Goal: Task Accomplishment & Management: Manage account settings

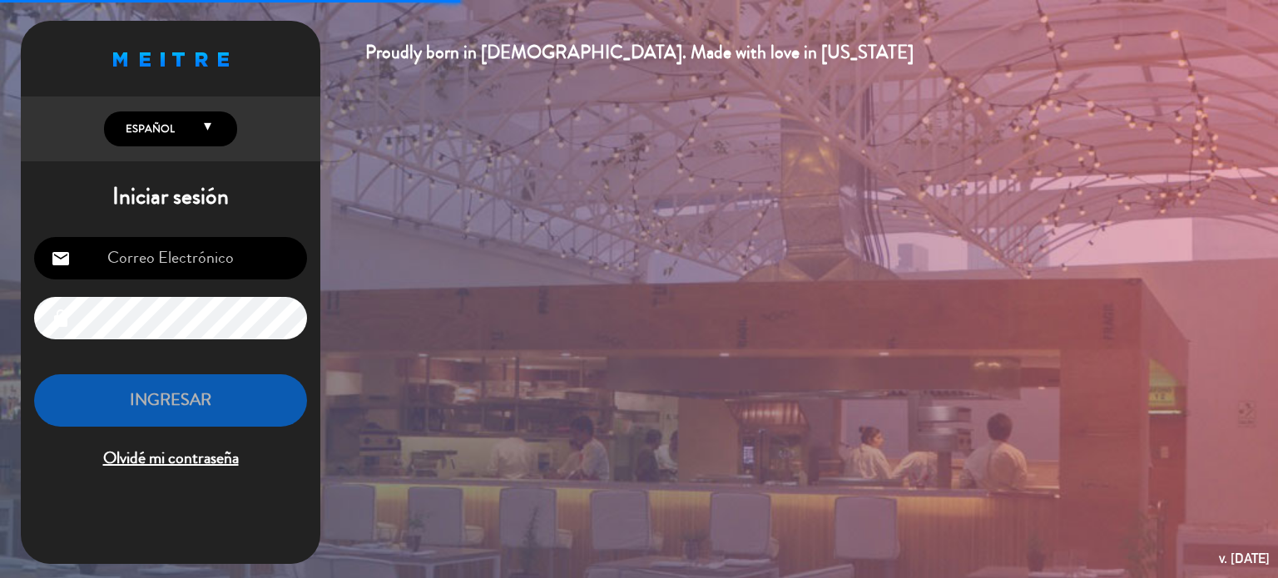
click at [176, 271] on input "email" at bounding box center [170, 258] width 273 height 42
type input "[EMAIL_ADDRESS][DOMAIN_NAME]"
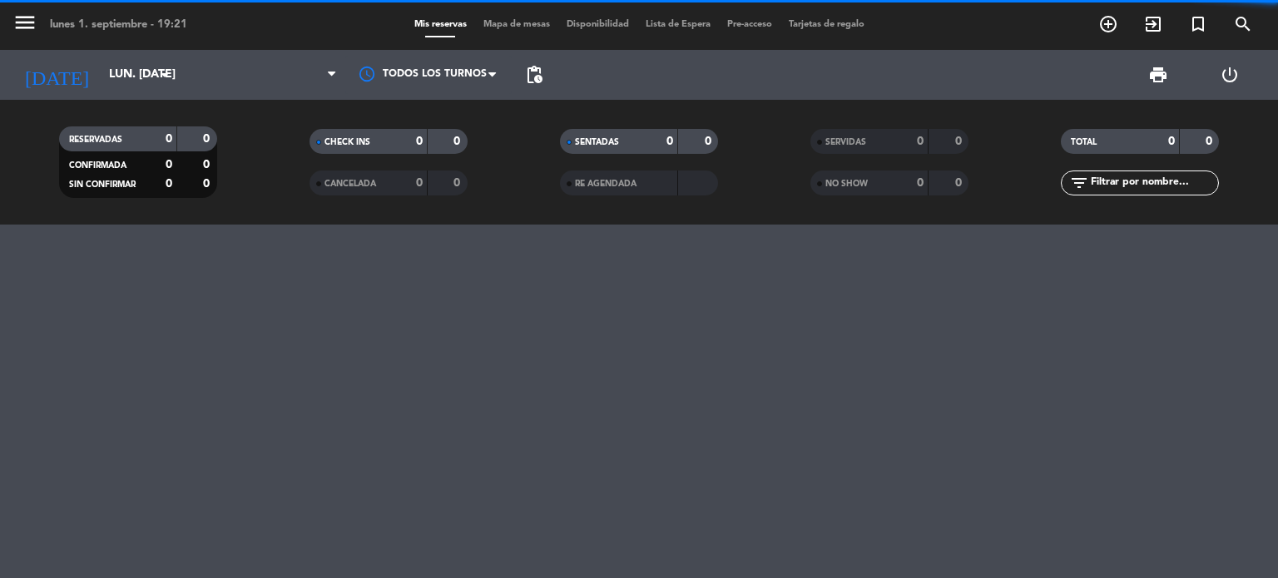
click at [1158, 185] on input "text" at bounding box center [1153, 183] width 129 height 18
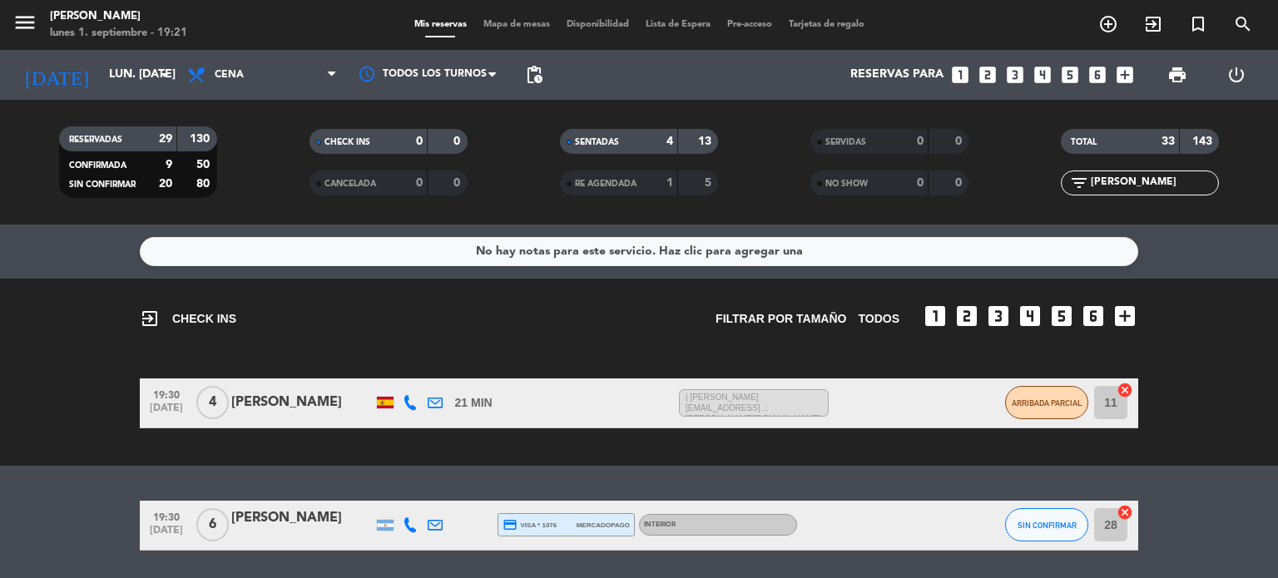
scroll to position [55, 0]
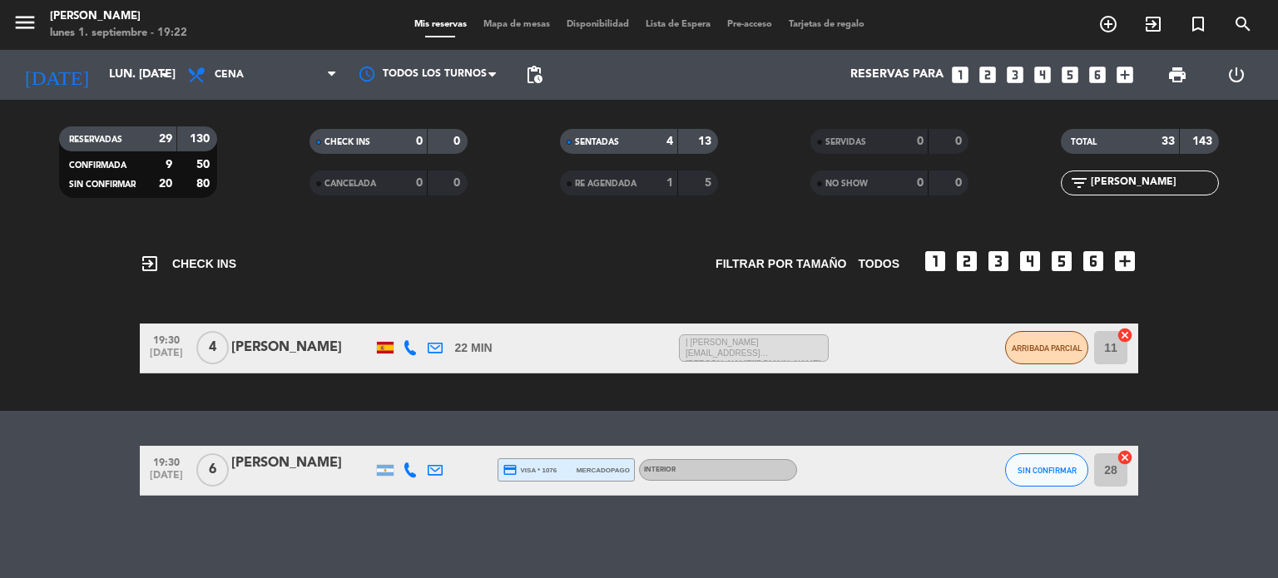
type input "[PERSON_NAME]"
click at [479, 21] on span "Mapa de mesas" at bounding box center [516, 24] width 83 height 9
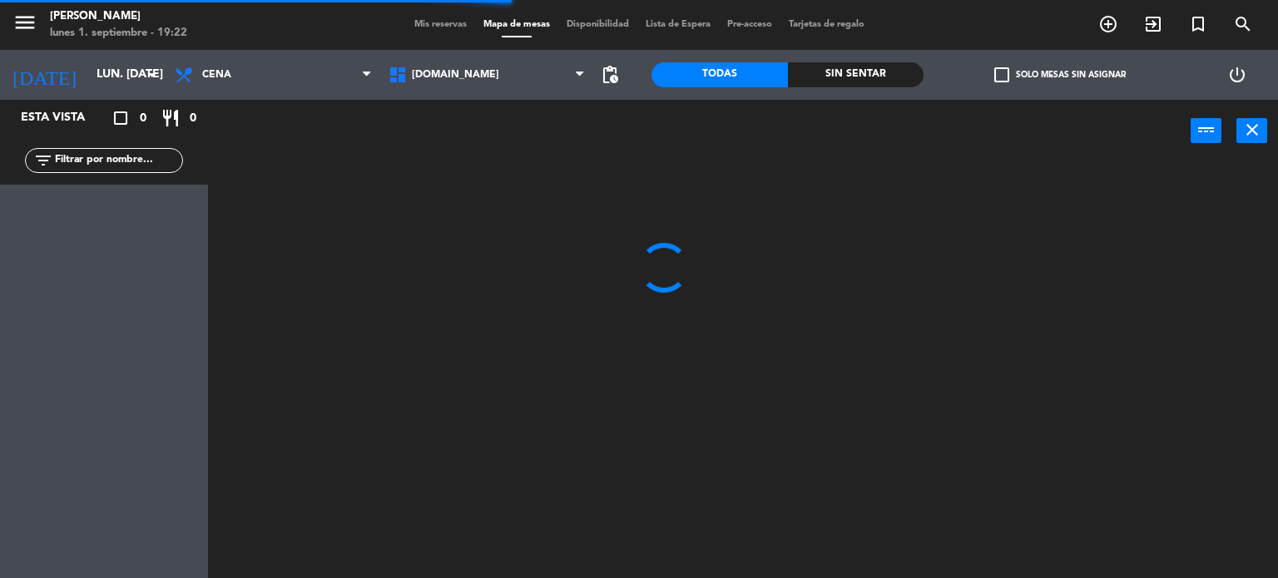
click at [118, 165] on input "text" at bounding box center [117, 160] width 129 height 18
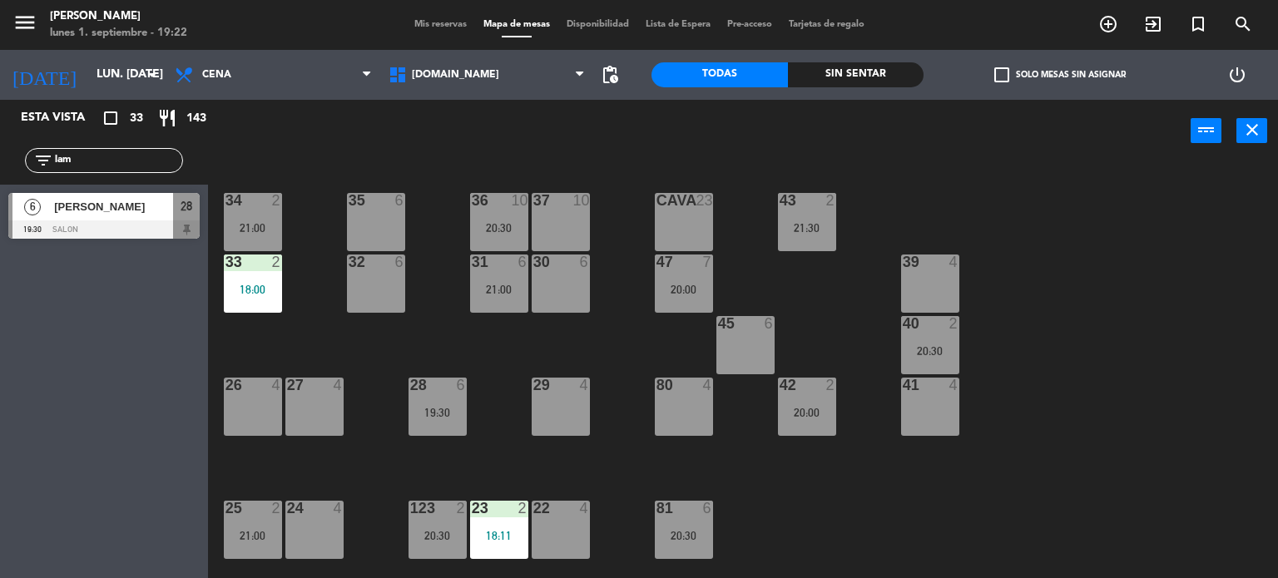
type input "lam"
click at [40, 193] on div "6 [PERSON_NAME] 19:30 SALON 28" at bounding box center [104, 216] width 208 height 62
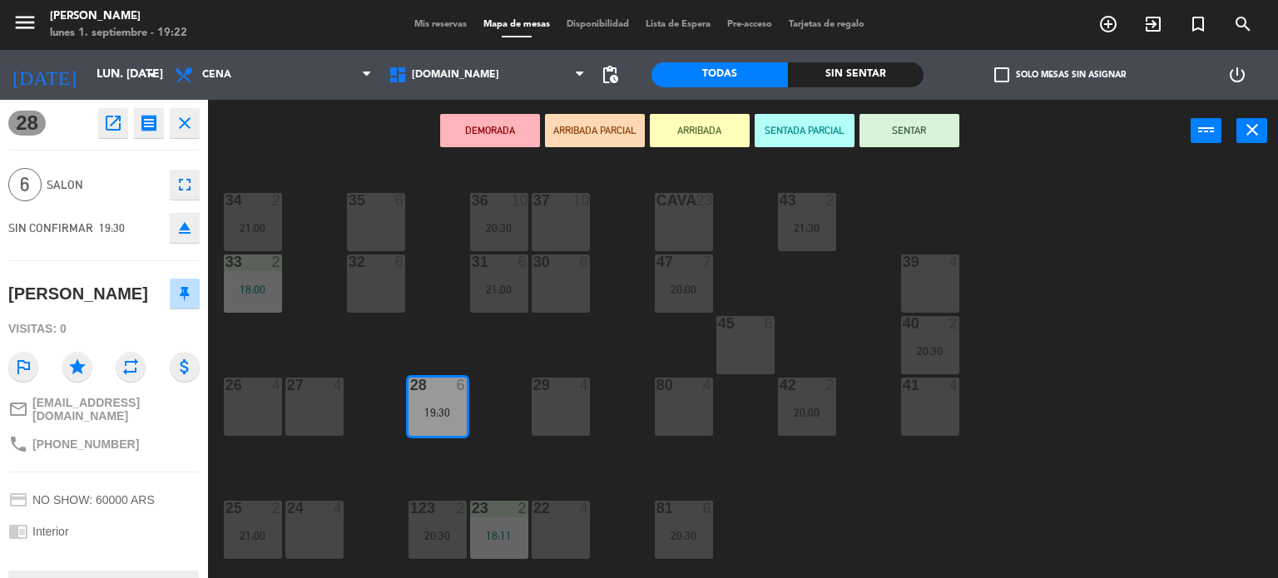
click at [601, 131] on button "ARRIBADA PARCIAL" at bounding box center [595, 130] width 100 height 33
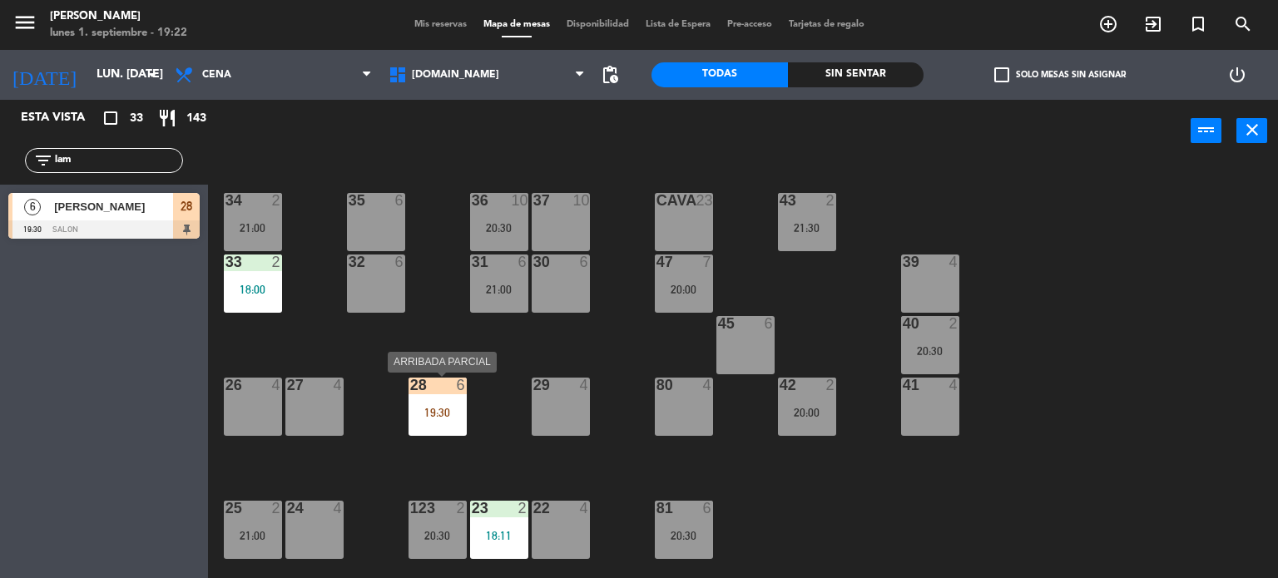
click at [418, 397] on div "28 6 19:30" at bounding box center [437, 407] width 58 height 58
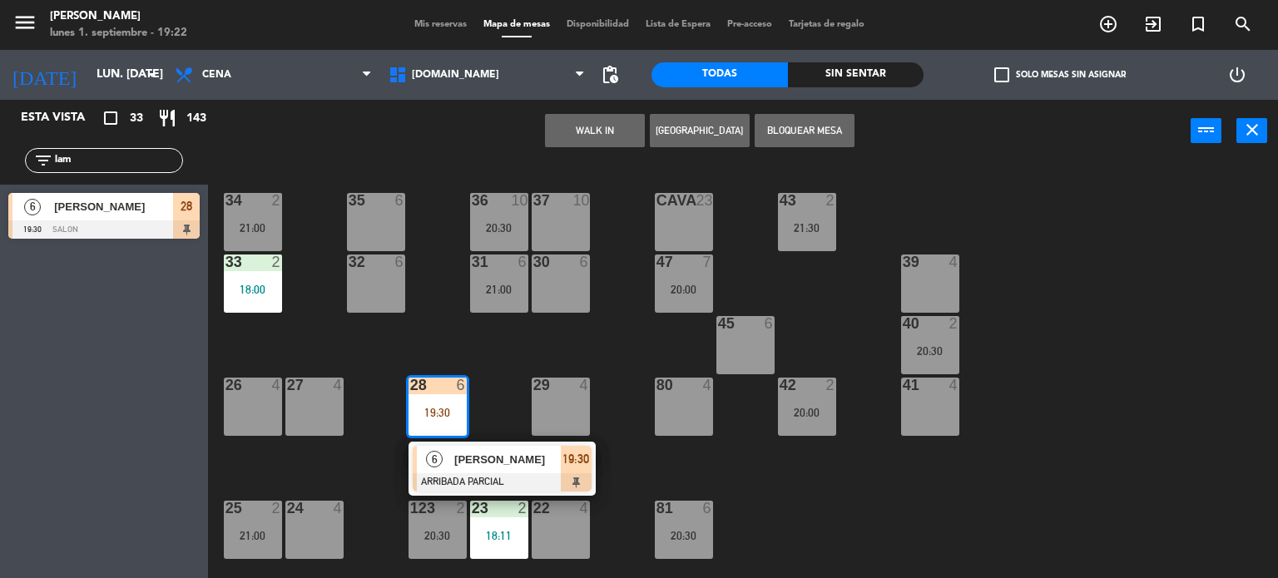
click at [377, 215] on div "35 6" at bounding box center [376, 222] width 58 height 58
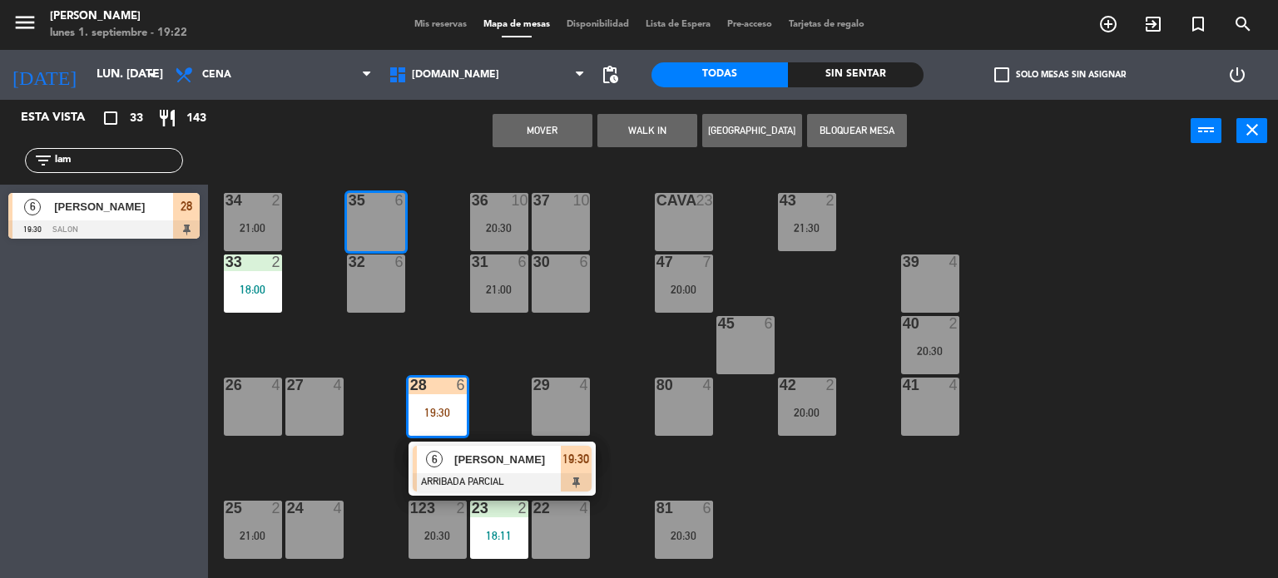
click at [542, 136] on button "Mover" at bounding box center [542, 130] width 100 height 33
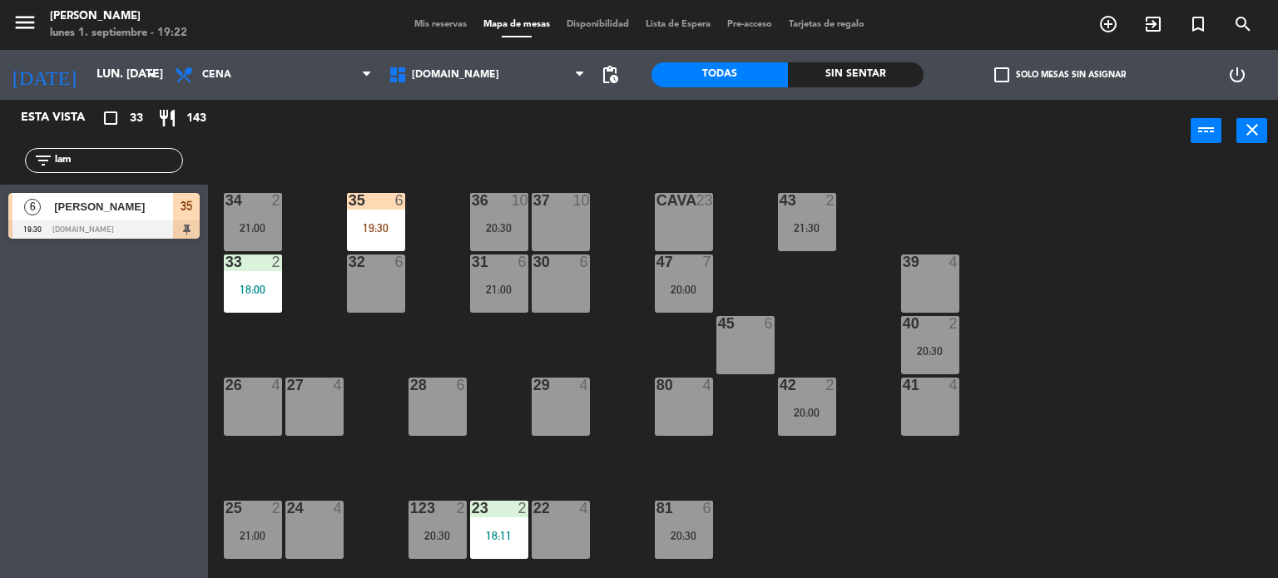
drag, startPoint x: 108, startPoint y: 156, endPoint x: 0, endPoint y: 127, distance: 111.8
click at [0, 133] on div "Esta vista crop_square 33 restaurant 143 filter_list [PERSON_NAME] 6 [PERSON_NA…" at bounding box center [104, 173] width 208 height 147
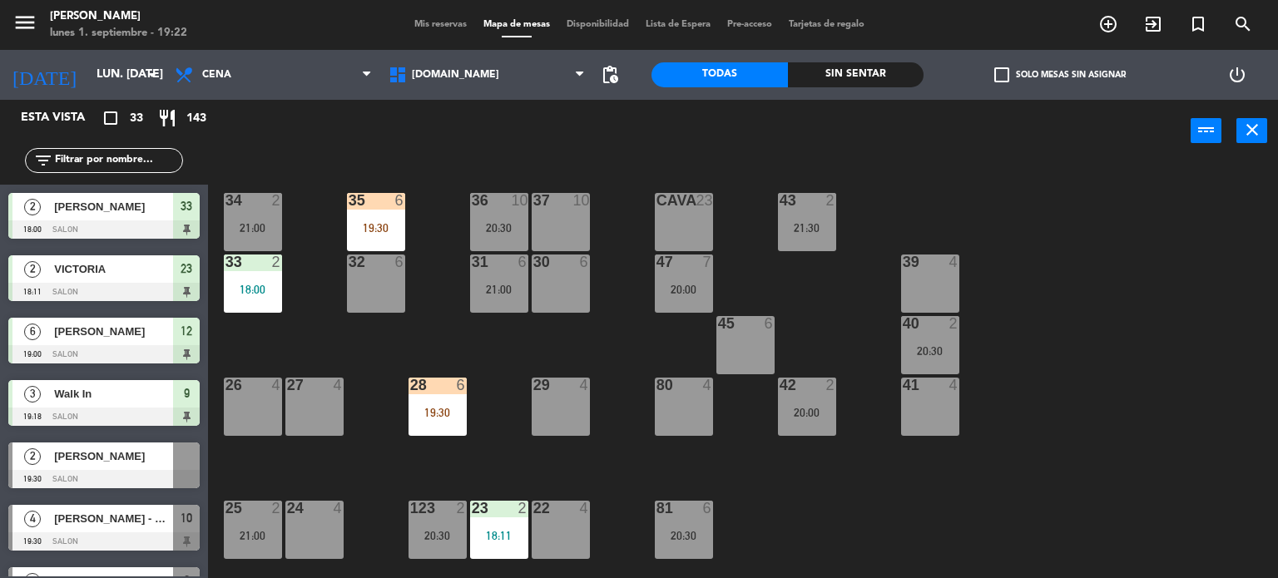
click at [887, 72] on div "Sin sentar" at bounding box center [856, 74] width 136 height 25
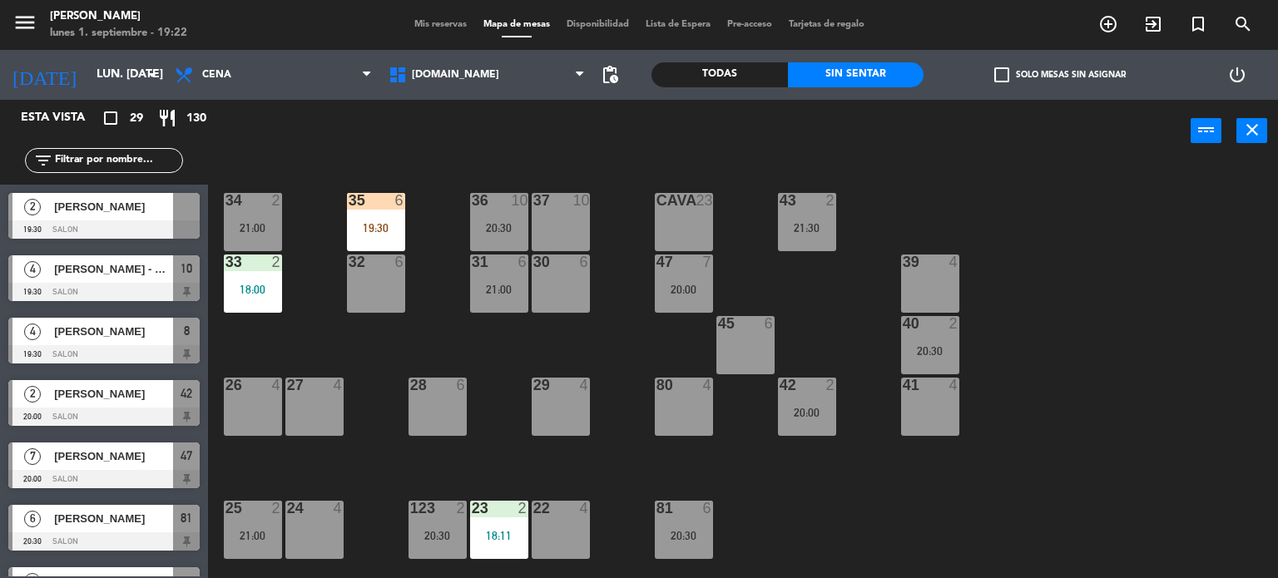
click at [1033, 73] on label "check_box_outline_blank Solo mesas sin asignar" at bounding box center [1059, 74] width 131 height 15
click at [1060, 75] on input "check_box_outline_blank Solo mesas sin asignar" at bounding box center [1060, 75] width 0 height 0
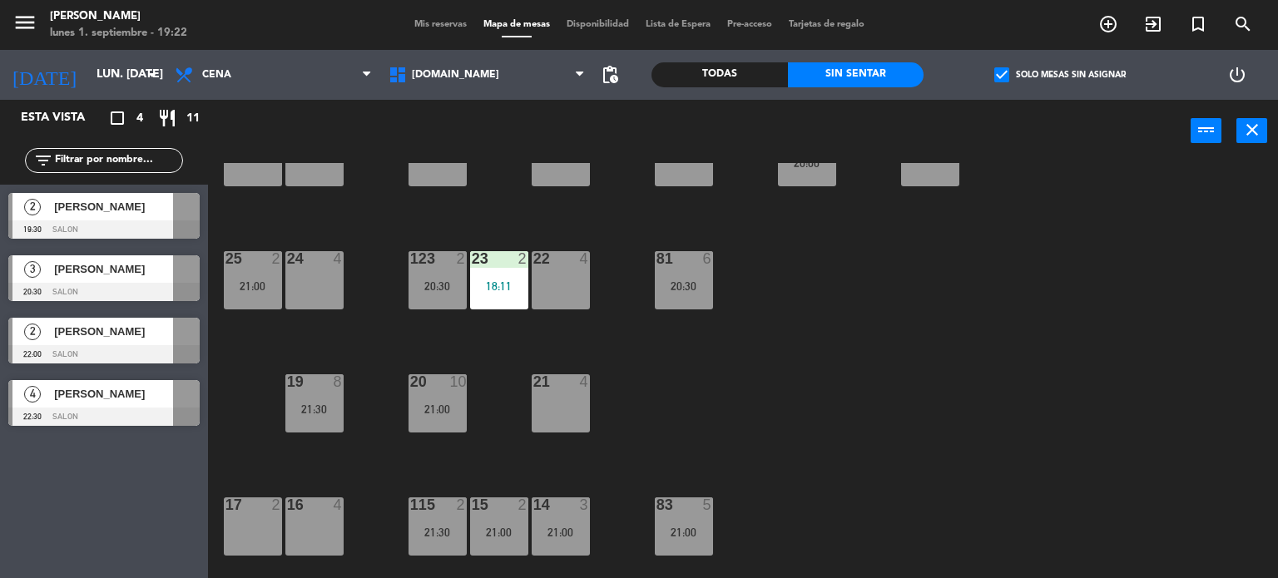
scroll to position [416, 0]
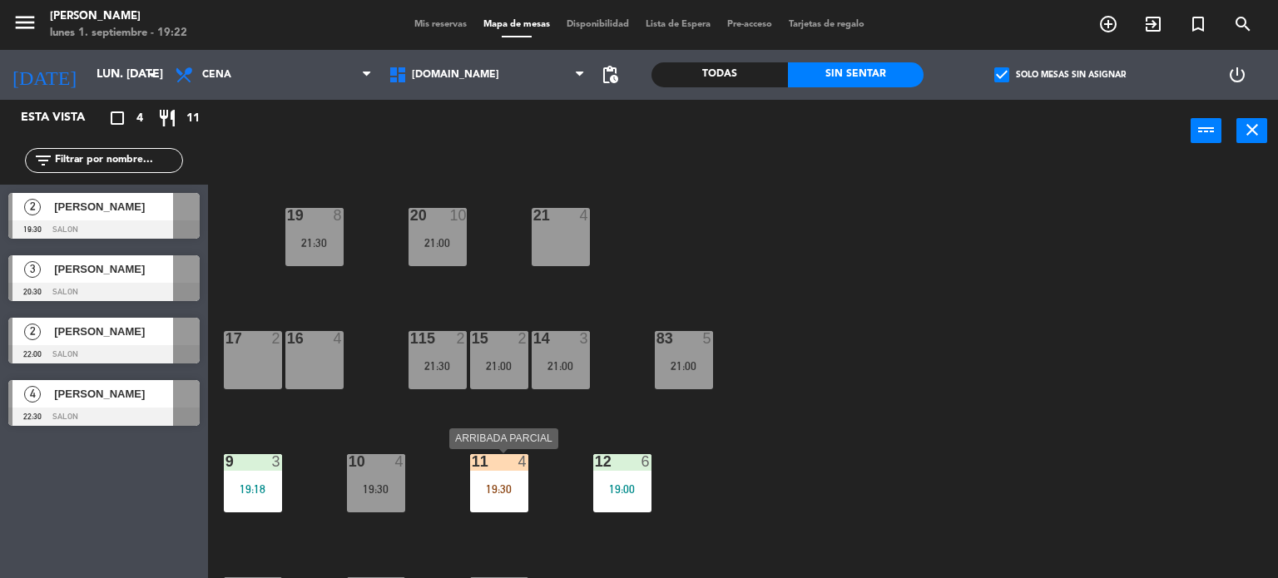
click at [492, 512] on div "11 4 19:30" at bounding box center [499, 483] width 58 height 58
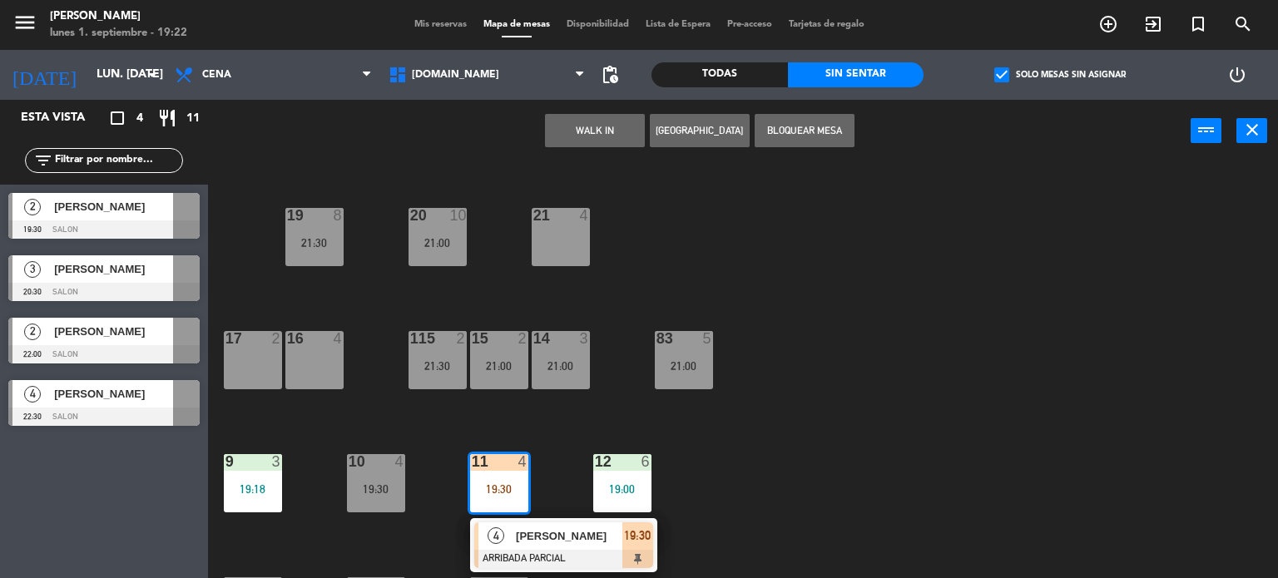
click at [853, 485] on div "34 2 21:00 35 6 19:30 36 10 20:30 43 2 21:30 37 10 CAVA 23 33 2 18:00 32 6 31 6…" at bounding box center [748, 371] width 1057 height 416
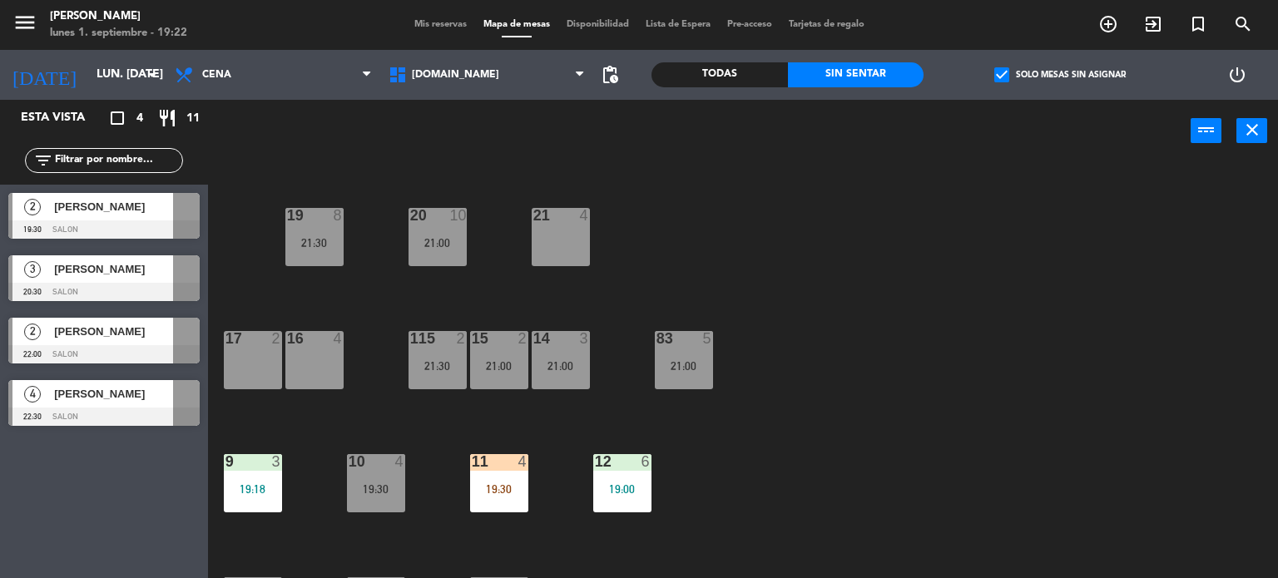
click at [499, 490] on div "19:30" at bounding box center [499, 489] width 58 height 12
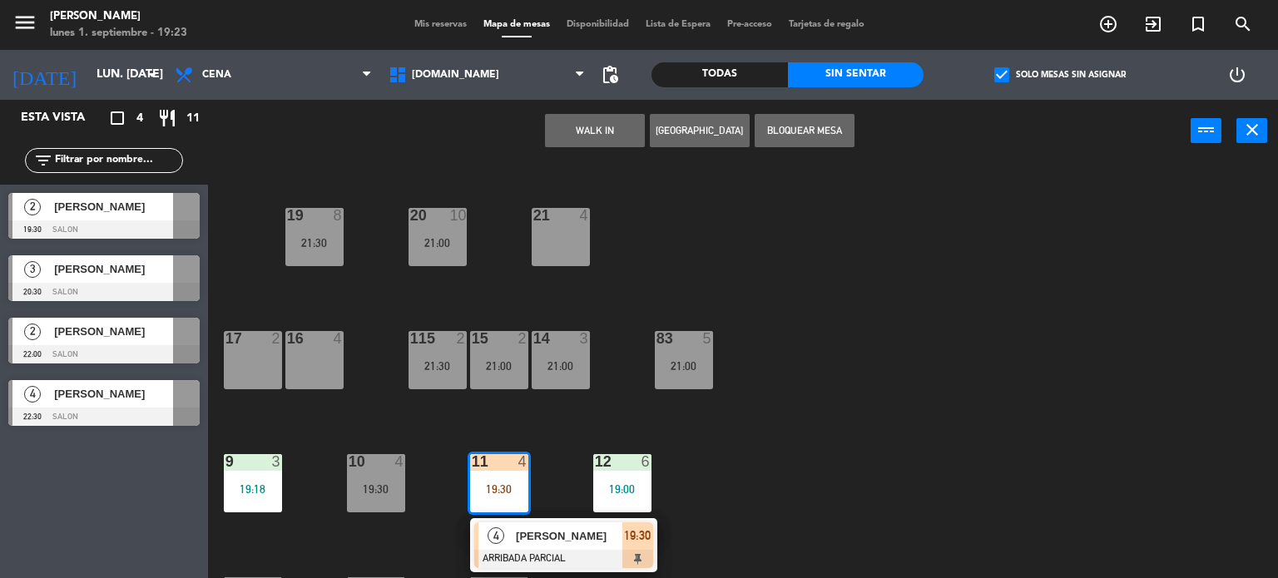
click at [615, 556] on div at bounding box center [563, 559] width 179 height 18
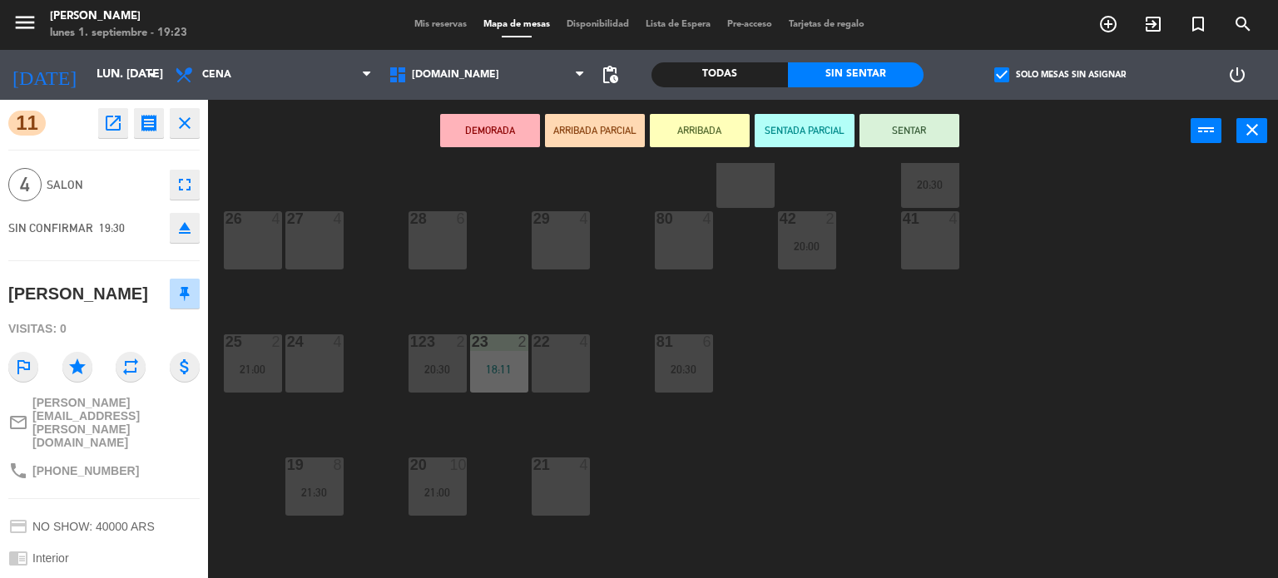
scroll to position [83, 0]
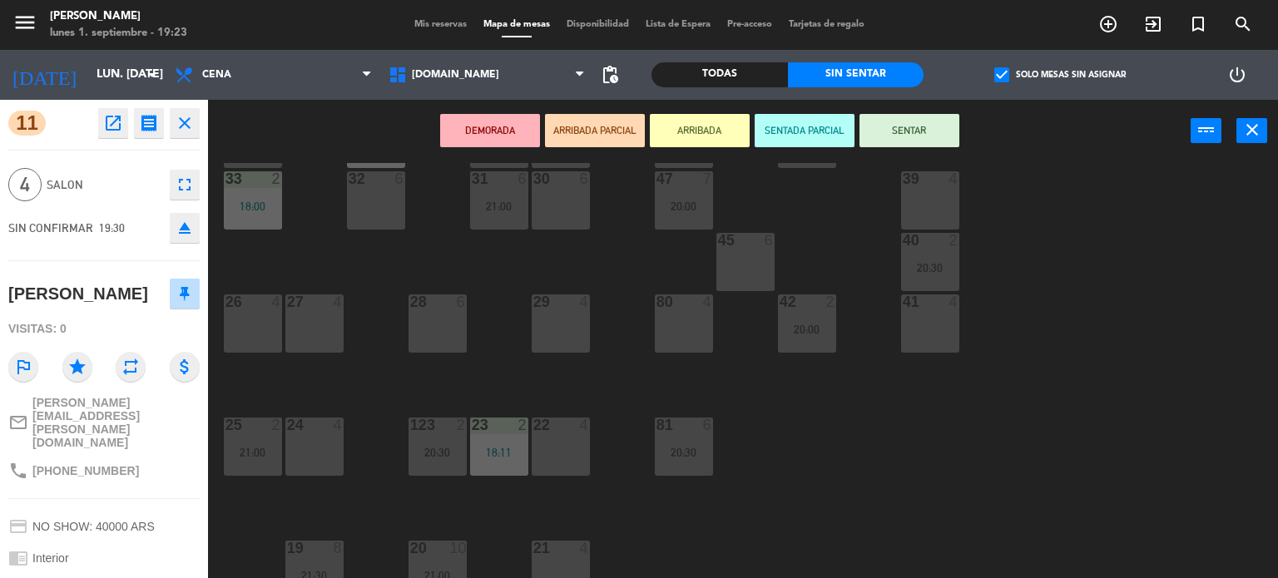
click at [965, 468] on div "34 2 21:00 35 6 19:30 36 10 20:30 43 2 21:30 37 10 CAVA 23 33 2 18:00 32 6 31 6…" at bounding box center [748, 371] width 1057 height 416
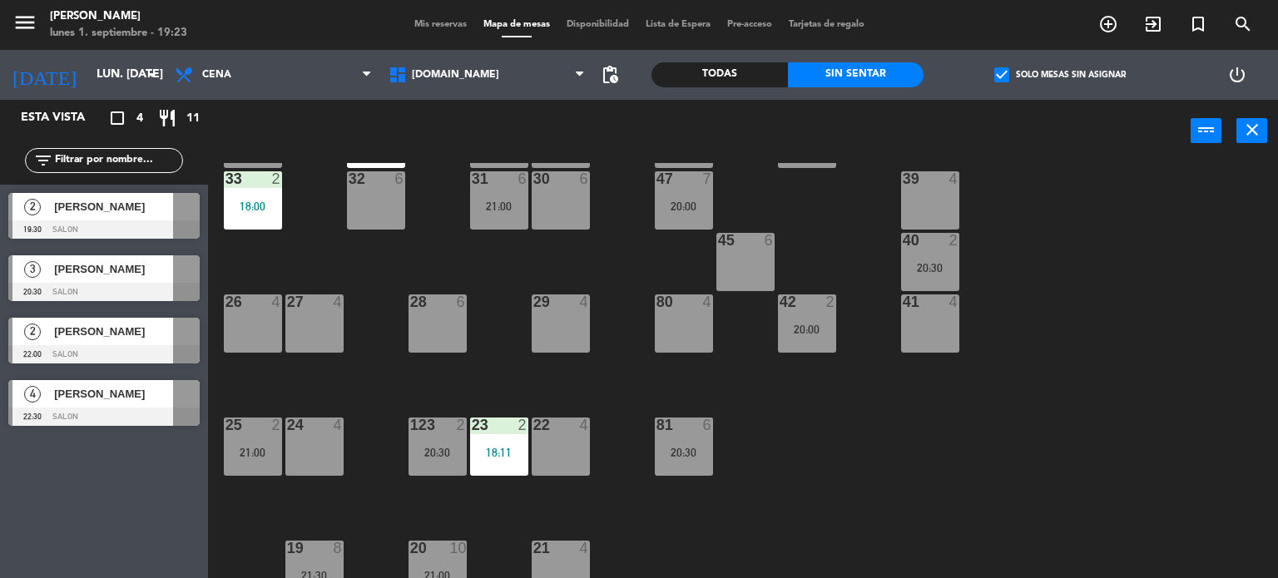
click at [1014, 70] on label "check_box Solo mesas sin asignar" at bounding box center [1059, 74] width 131 height 15
click at [1060, 75] on input "check_box Solo mesas sin asignar" at bounding box center [1060, 75] width 0 height 0
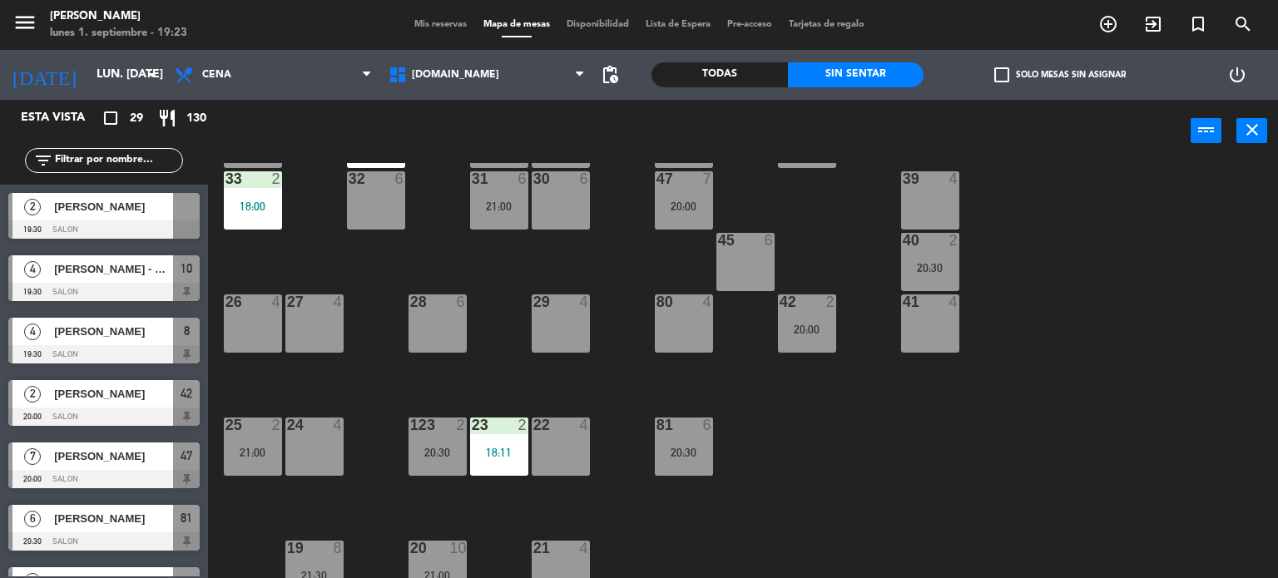
scroll to position [0, 0]
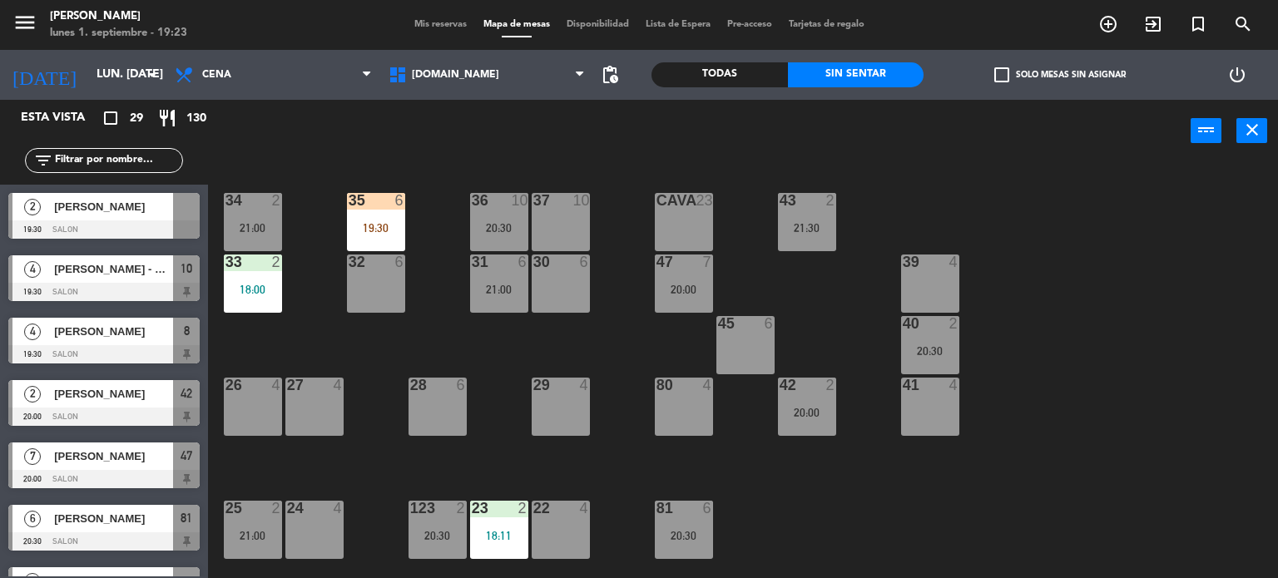
click at [358, 225] on div "19:30" at bounding box center [376, 228] width 58 height 12
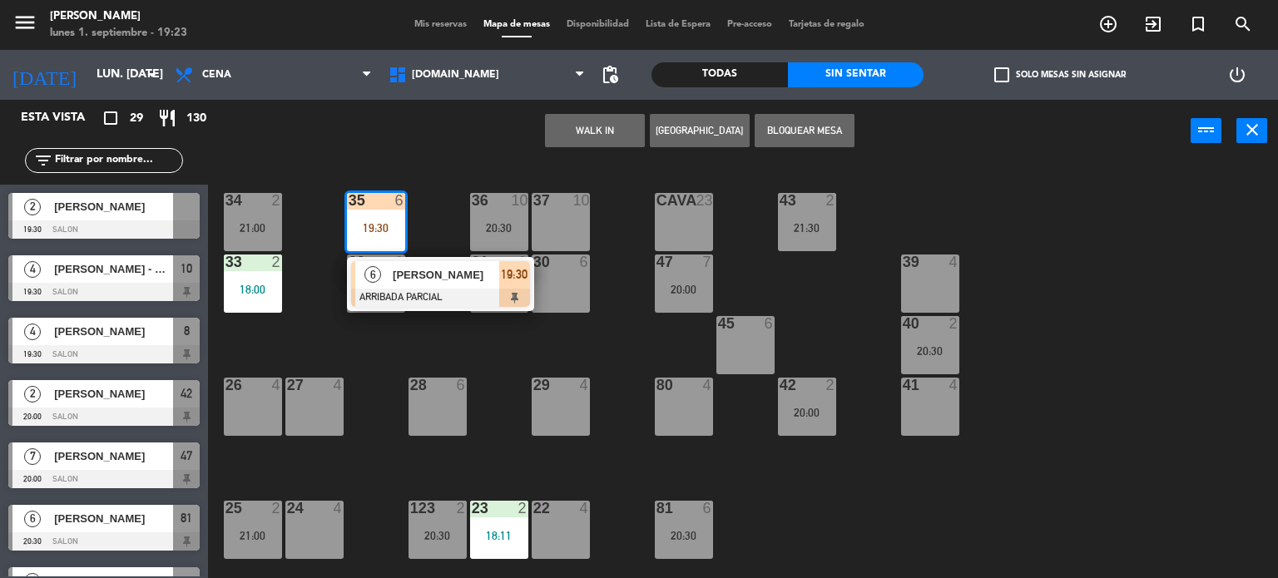
click at [438, 274] on span "[PERSON_NAME]" at bounding box center [446, 274] width 106 height 17
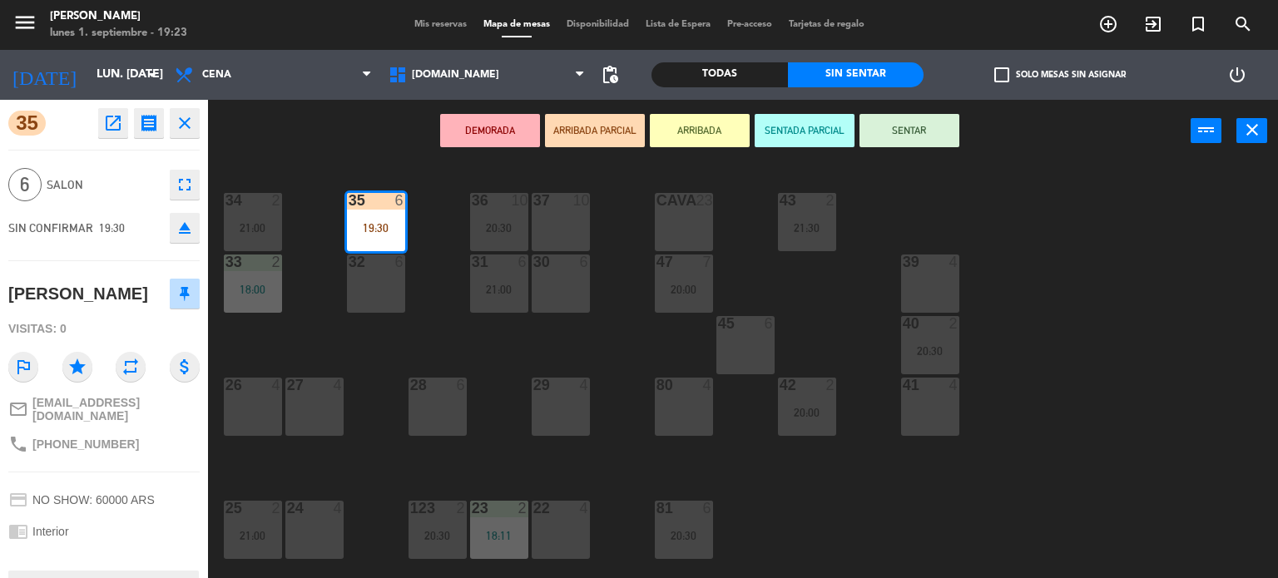
click at [1041, 450] on div "34 2 21:00 35 6 19:30 36 10 20:30 43 2 21:30 37 10 CAVA 23 33 2 18:00 32 6 31 6…" at bounding box center [748, 371] width 1057 height 416
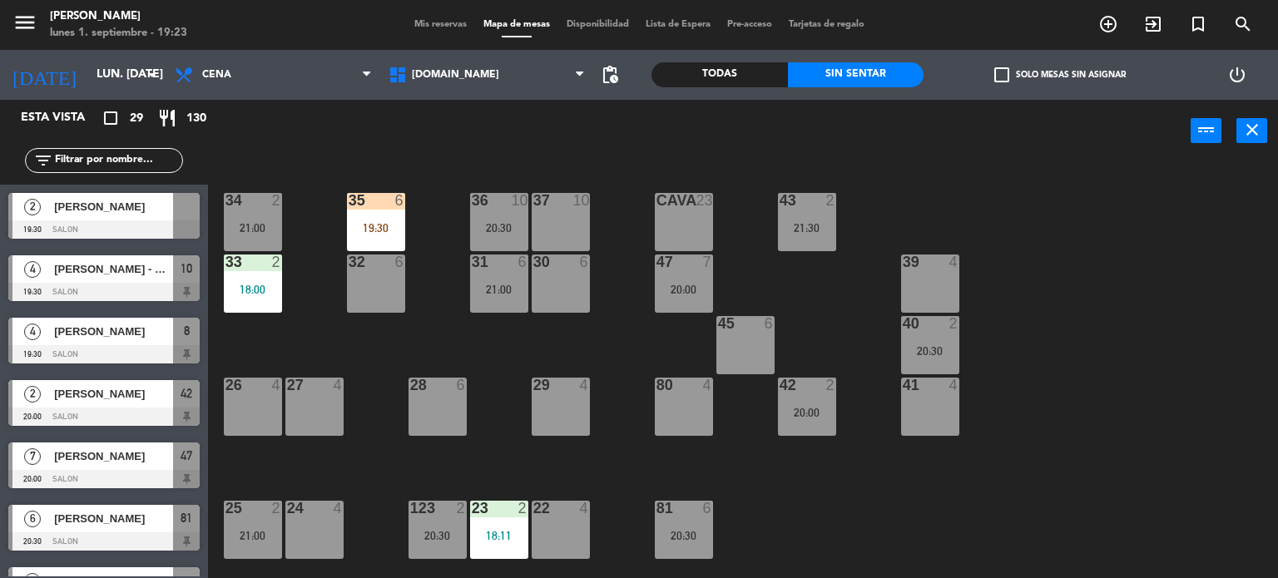
scroll to position [578, 0]
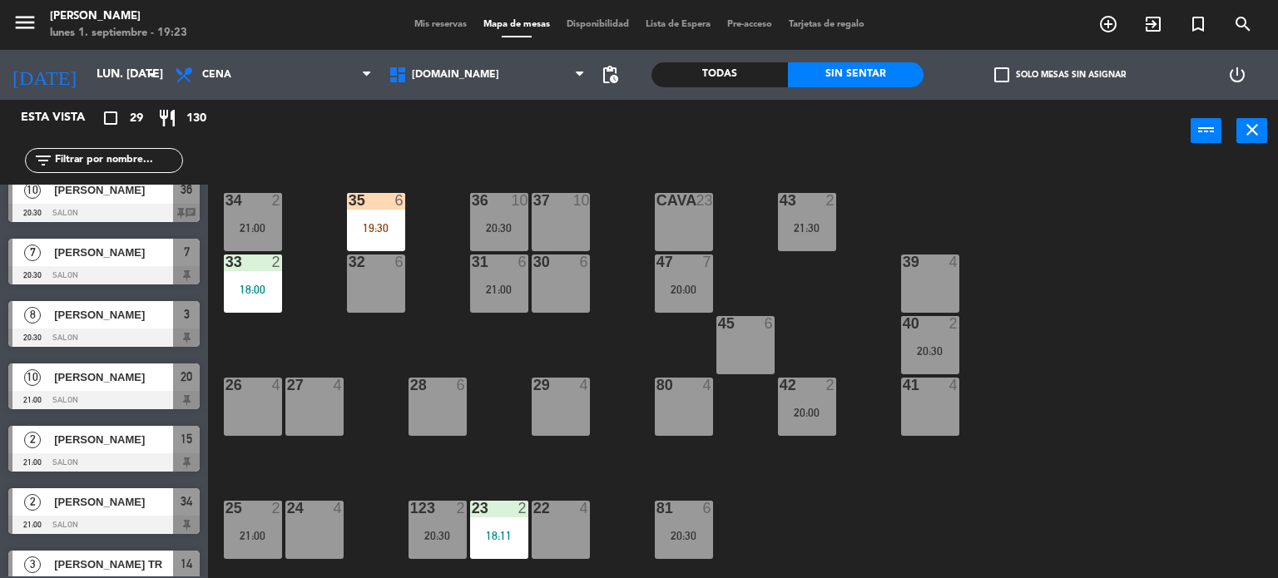
click at [110, 157] on input "text" at bounding box center [117, 160] width 129 height 18
click at [1149, 375] on div "34 2 21:00 35 6 19:30 36 10 20:30 43 2 21:30 37 10 CAVA 23 33 2 18:00 32 6 31 6…" at bounding box center [748, 371] width 1057 height 416
click at [83, 157] on input "text" at bounding box center [117, 160] width 129 height 18
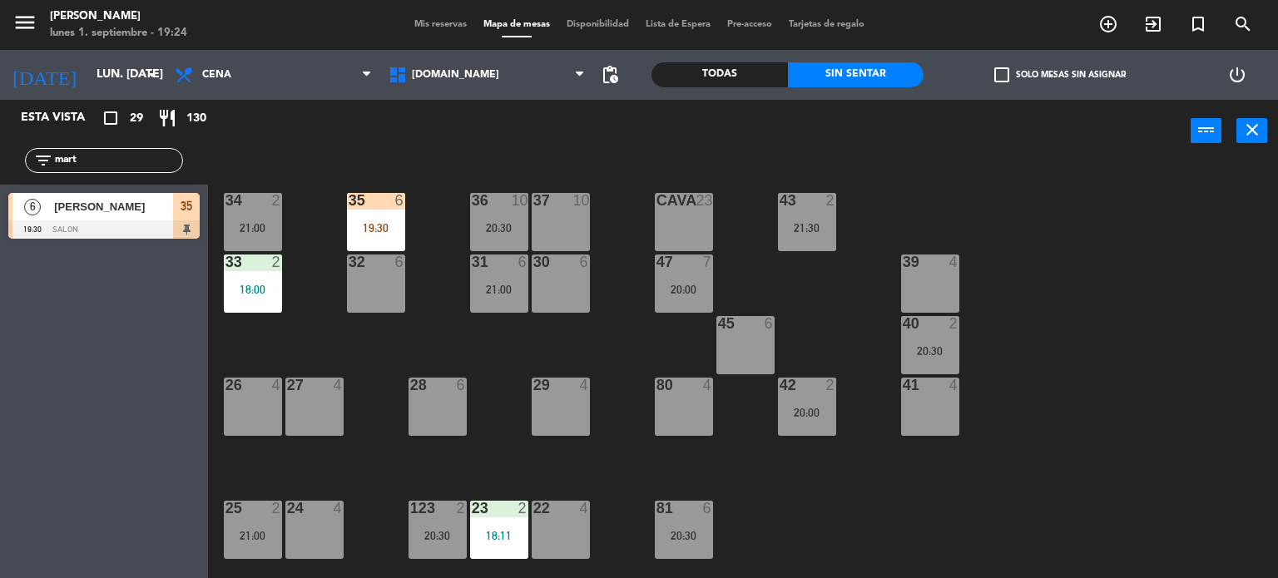
type input "mart"
click at [41, 218] on div "6 [PERSON_NAME] 19:30 SALON 35" at bounding box center [104, 216] width 208 height 62
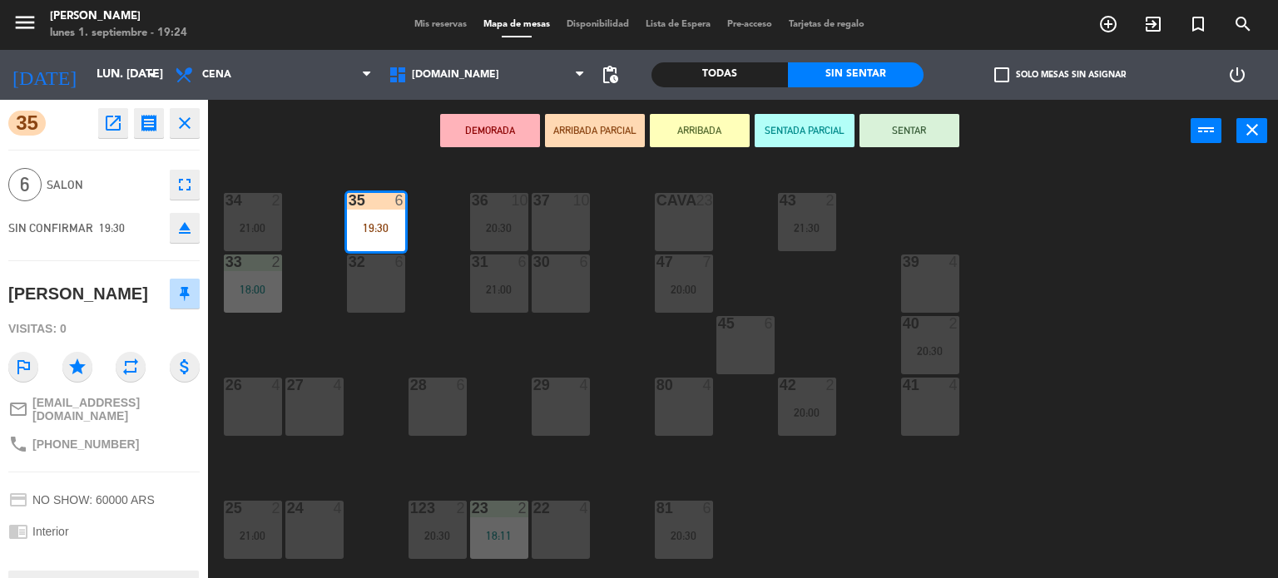
click at [1058, 334] on div "34 2 21:00 35 6 19:30 36 10 20:30 43 2 21:30 37 10 CAVA 23 33 2 18:00 32 6 31 6…" at bounding box center [748, 371] width 1057 height 416
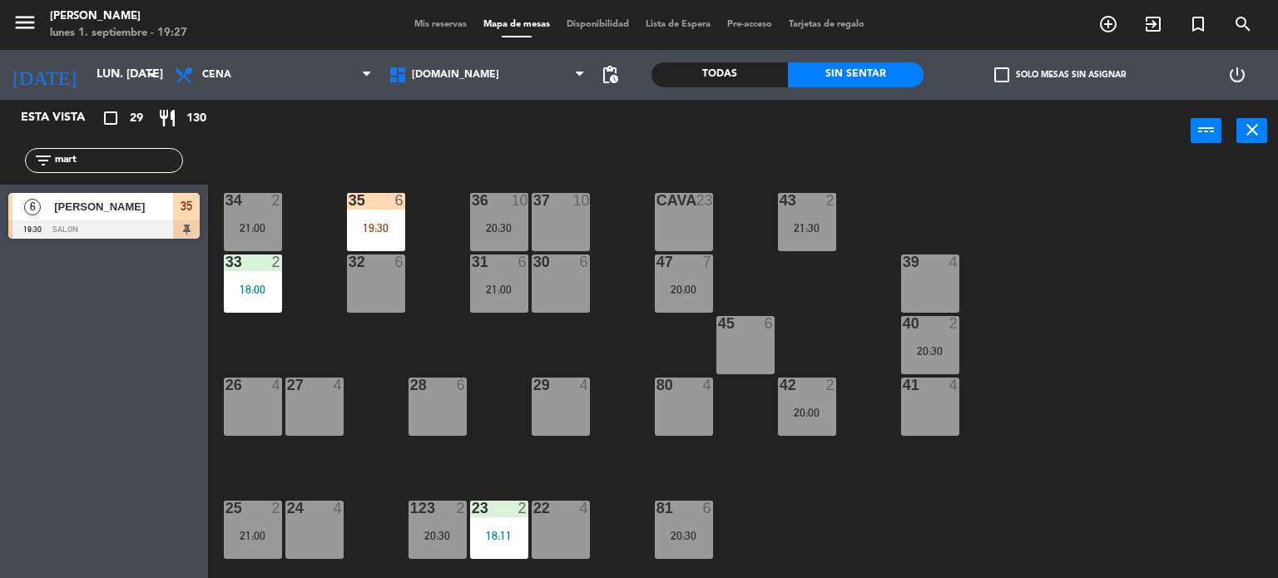
click at [136, 212] on span "[PERSON_NAME]" at bounding box center [113, 206] width 119 height 17
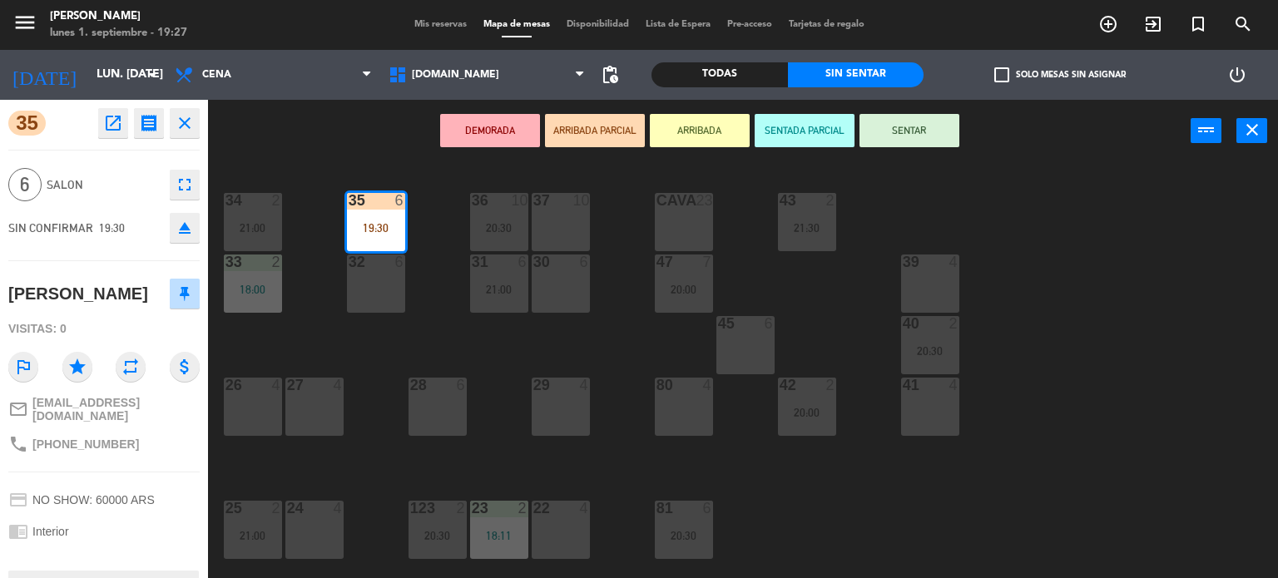
click at [922, 126] on button "SENTAR" at bounding box center [909, 130] width 100 height 33
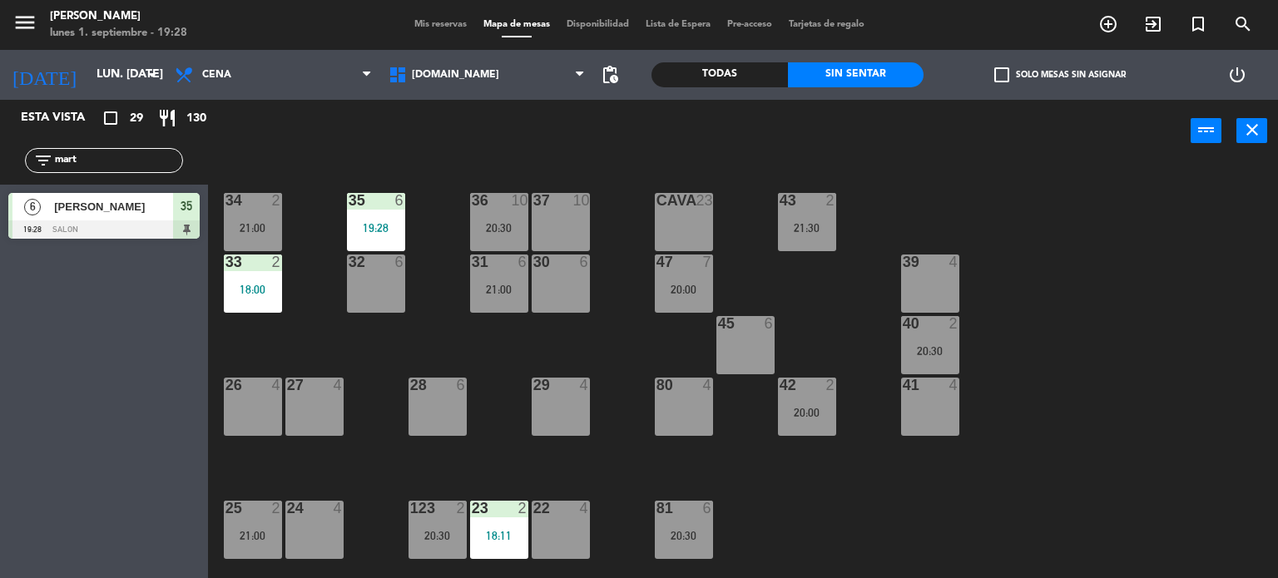
click at [1078, 299] on div "34 2 21:00 35 6 19:28 36 10 20:30 43 2 21:30 37 10 CAVA 23 33 2 18:00 32 6 31 6…" at bounding box center [748, 371] width 1057 height 416
click at [170, 158] on input "mart" at bounding box center [117, 160] width 129 height 18
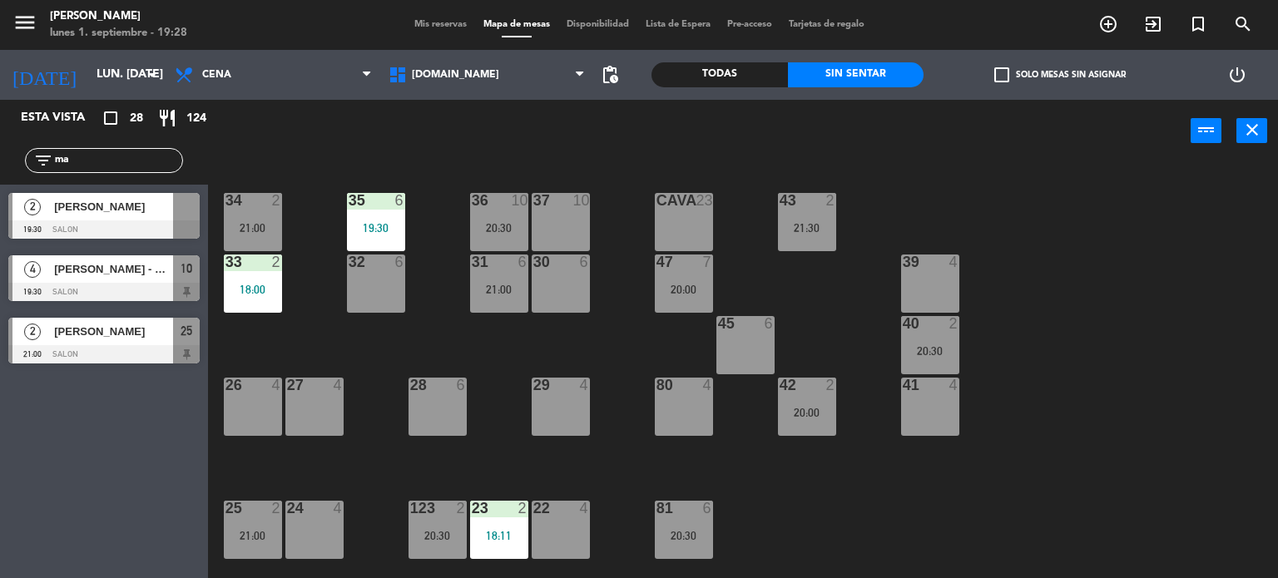
type input "m"
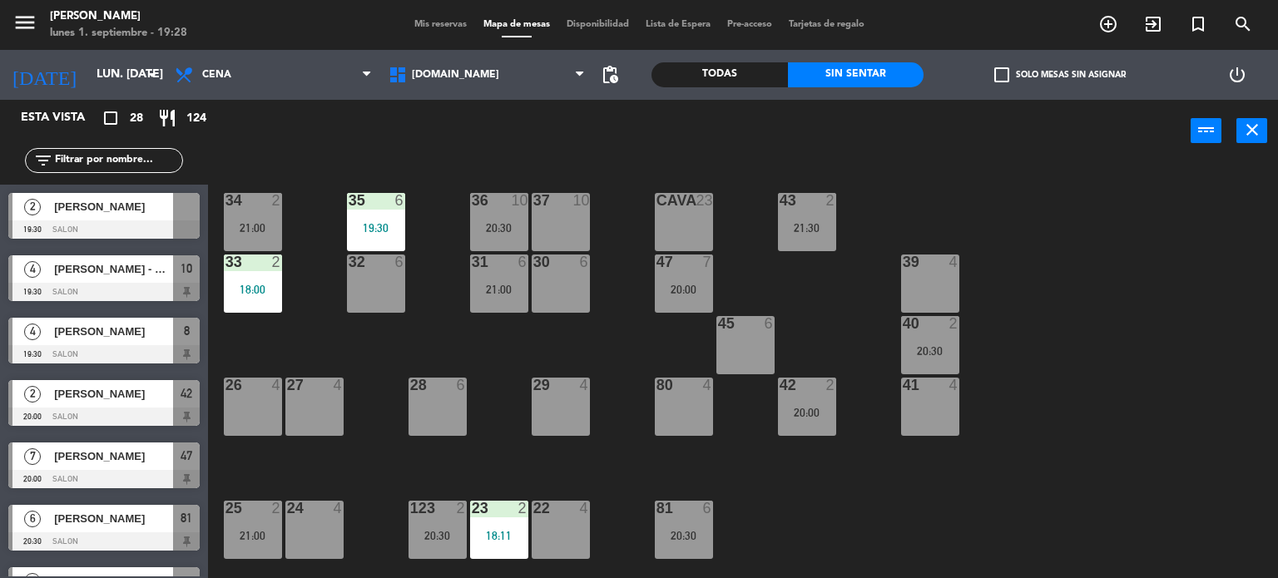
drag, startPoint x: 1162, startPoint y: 382, endPoint x: 1164, endPoint y: 372, distance: 10.3
click at [1164, 373] on div "34 2 21:00 35 6 19:30 36 10 20:30 43 2 21:30 37 10 CAVA 23 33 2 18:00 32 6 31 6…" at bounding box center [748, 371] width 1057 height 416
click at [124, 162] on input "text" at bounding box center [117, 160] width 129 height 18
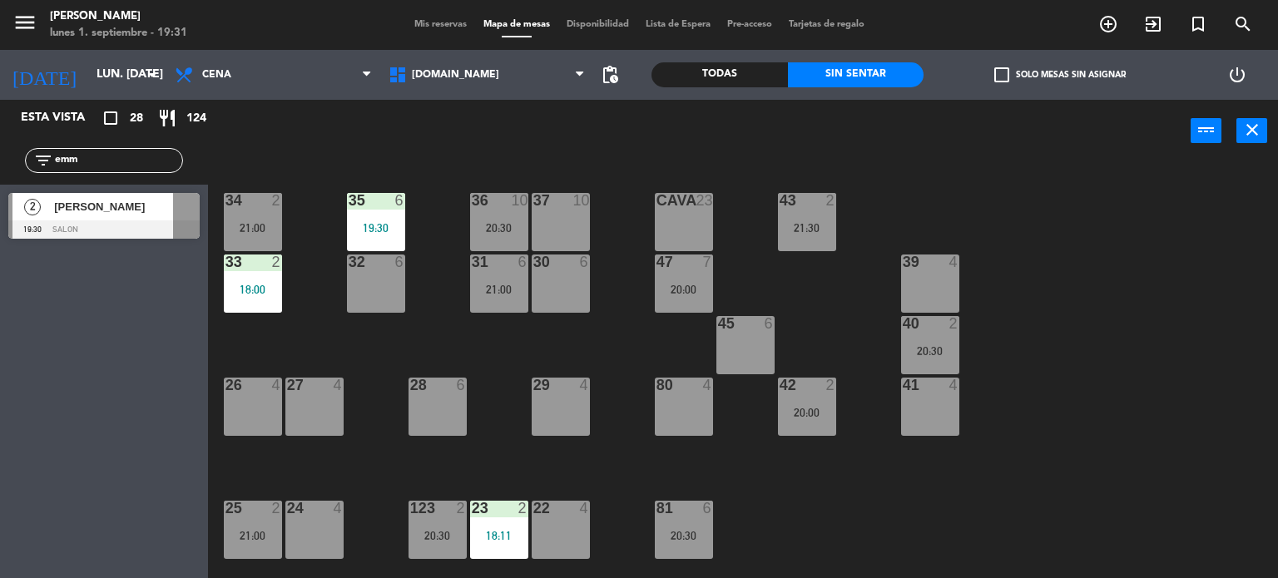
type input "emm"
click at [53, 215] on div "2 [PERSON_NAME] 19:30 SALON" at bounding box center [104, 216] width 208 height 62
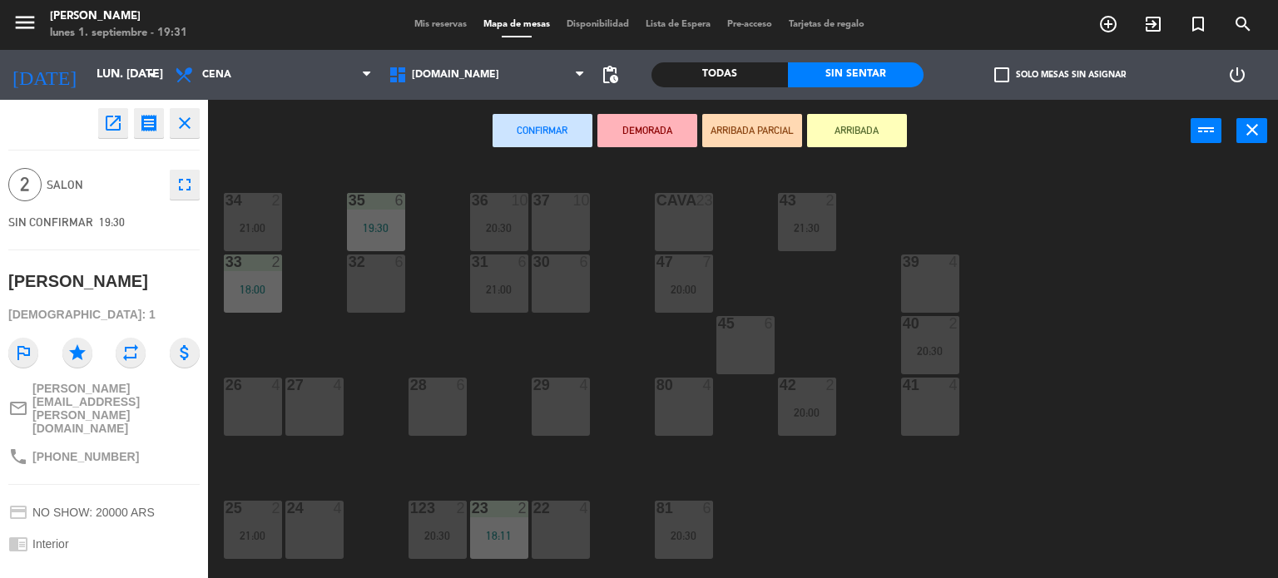
scroll to position [83, 0]
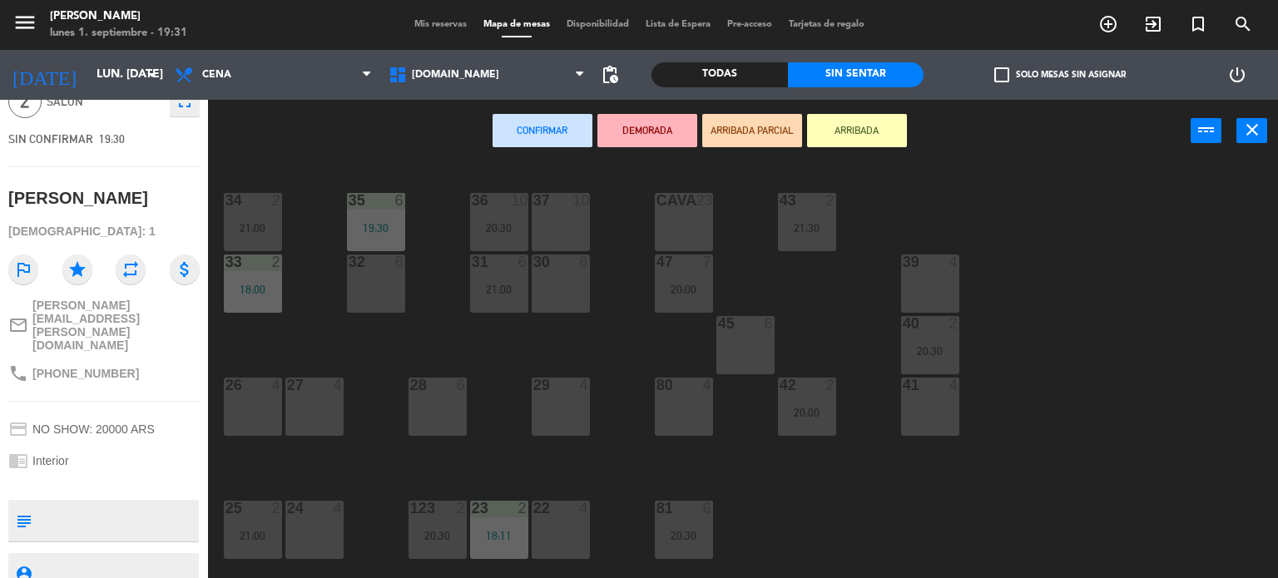
click at [738, 128] on button "ARRIBADA PARCIAL" at bounding box center [752, 130] width 100 height 33
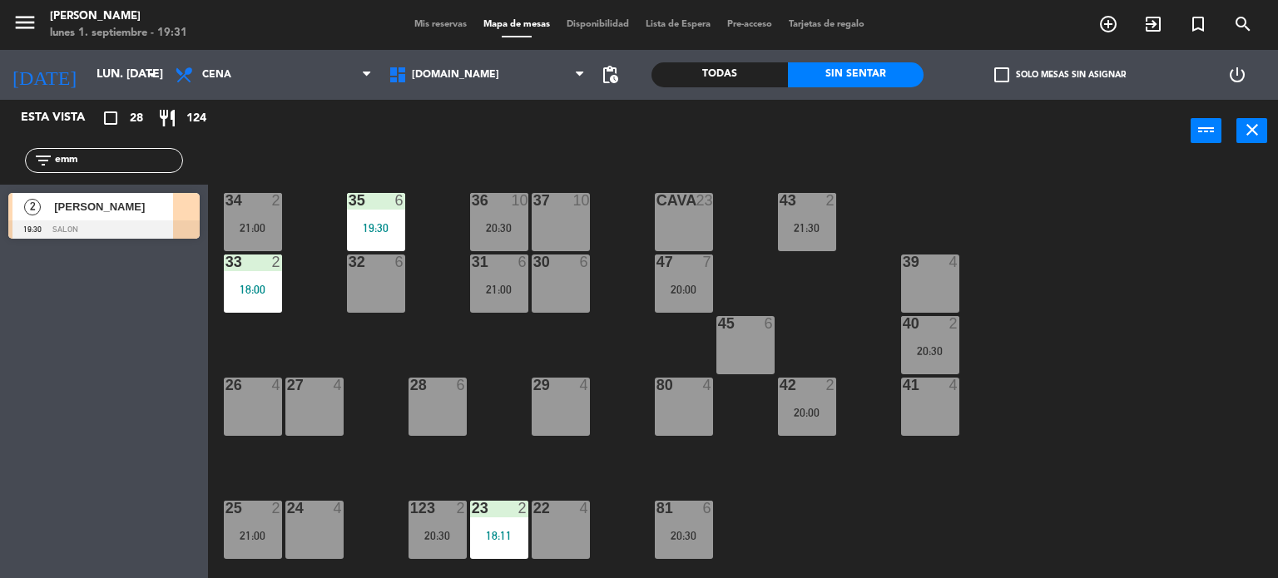
click at [1228, 217] on div "34 2 21:00 35 6 19:30 36 10 20:30 43 2 21:30 37 10 CAVA 23 33 2 18:00 32 6 31 6…" at bounding box center [748, 371] width 1057 height 416
click at [158, 166] on input "emm" at bounding box center [117, 160] width 129 height 18
type input "e"
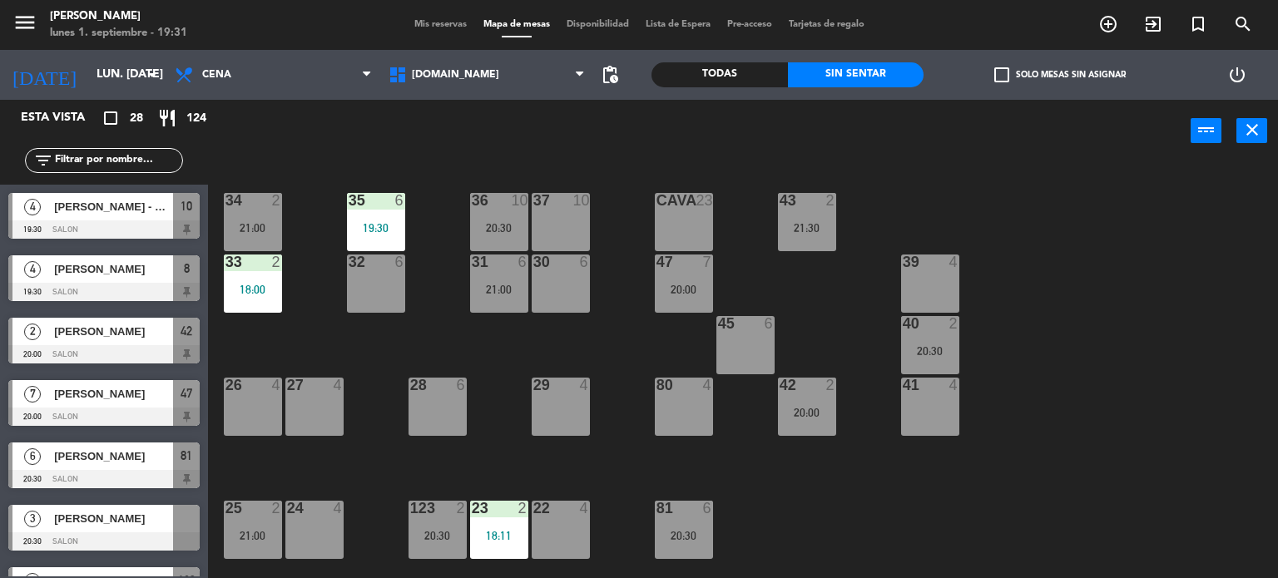
click at [159, 166] on input "text" at bounding box center [117, 160] width 129 height 18
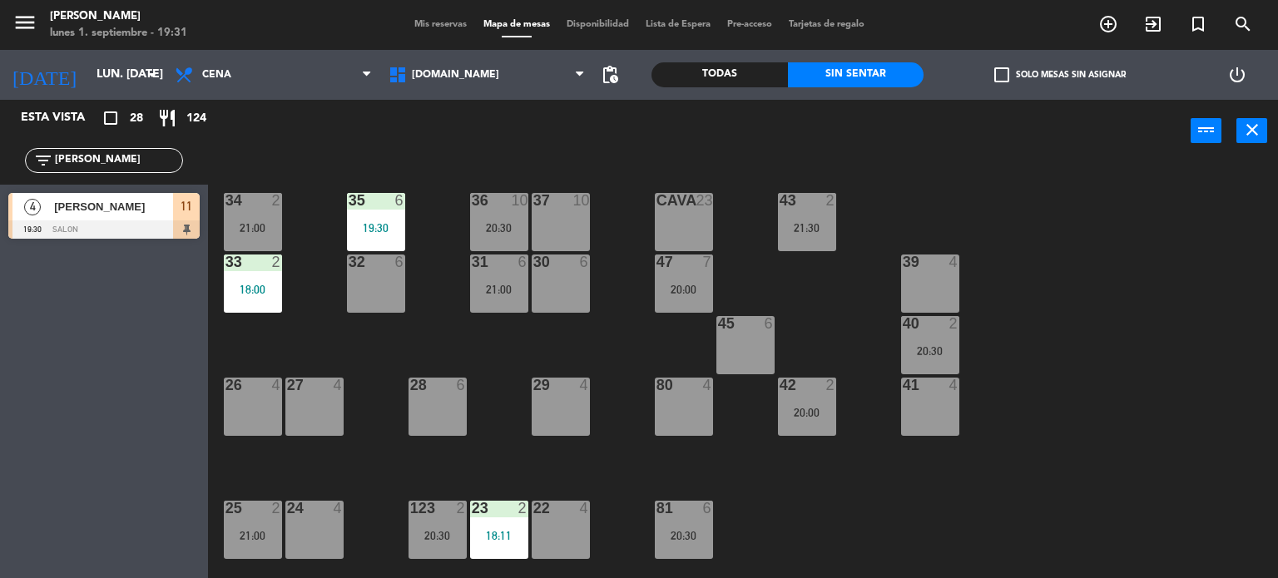
type input "[PERSON_NAME]"
click at [21, 211] on div "4 [PERSON_NAME] 19:30 SALON 11 4 [PERSON_NAME] 19:30 SALON 11" at bounding box center [104, 218] width 208 height 67
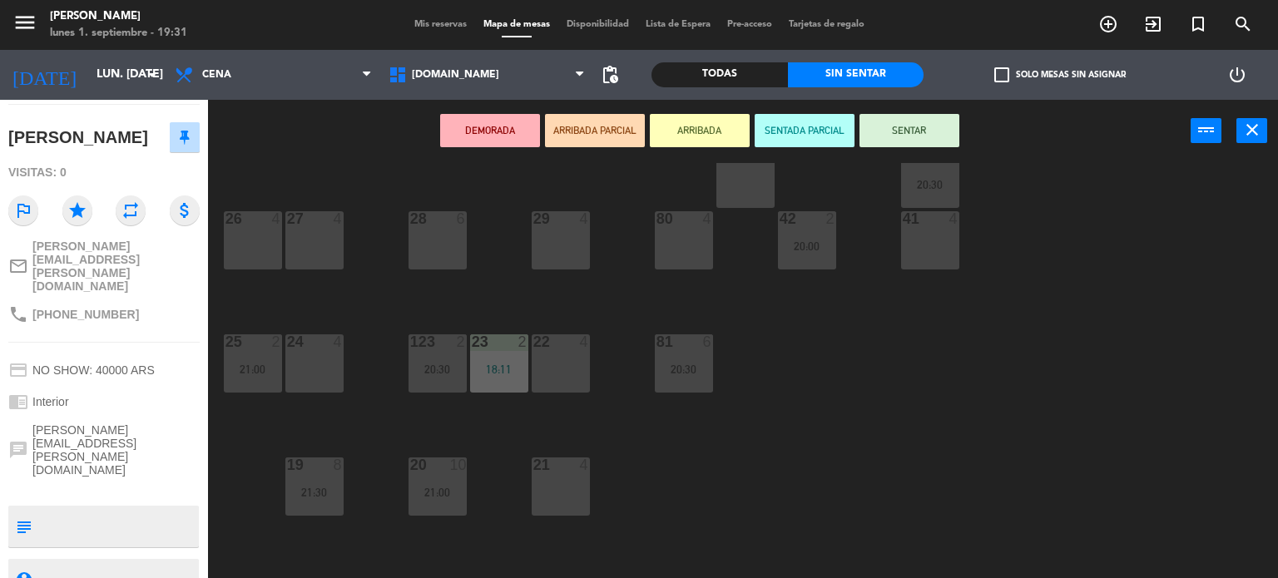
scroll to position [0, 0]
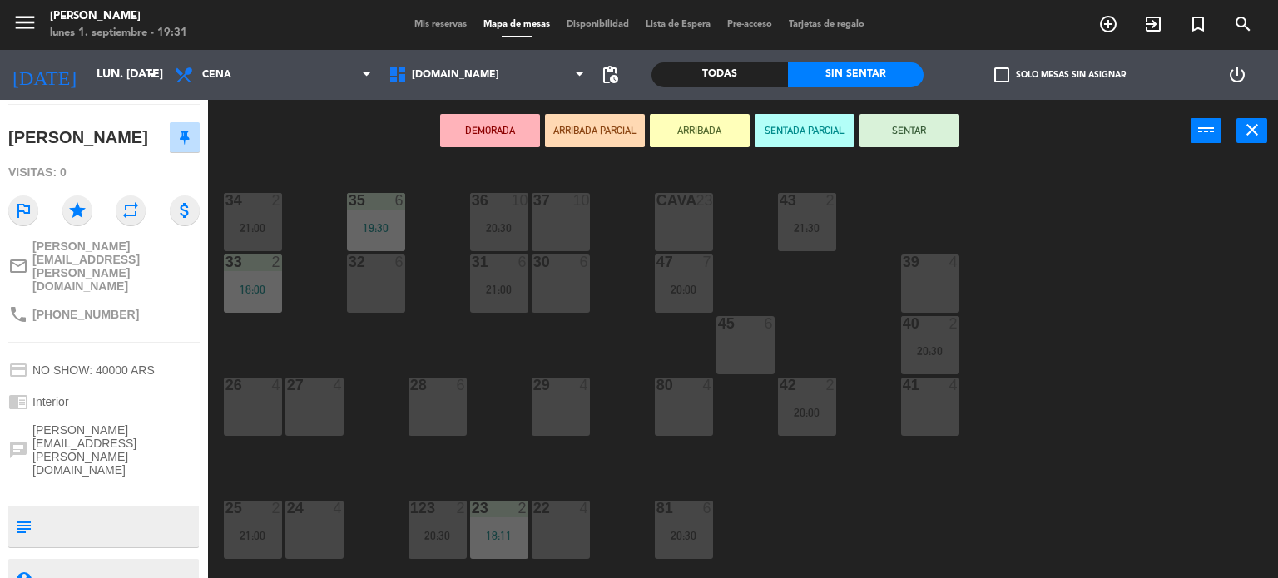
click at [279, 126] on div "DEMORADA ARRIBADA PARCIAL ARRIBADA SENTADA PARCIAL SENTAR power_input close" at bounding box center [699, 131] width 982 height 63
click at [270, 131] on div "DEMORADA ARRIBADA PARCIAL ARRIBADA SENTADA PARCIAL SENTAR power_input close" at bounding box center [699, 131] width 982 height 63
click at [1146, 458] on div "34 2 21:00 35 6 19:30 36 10 20:30 43 2 21:30 37 10 CAVA 23 33 2 18:00 32 6 31 6…" at bounding box center [748, 371] width 1057 height 416
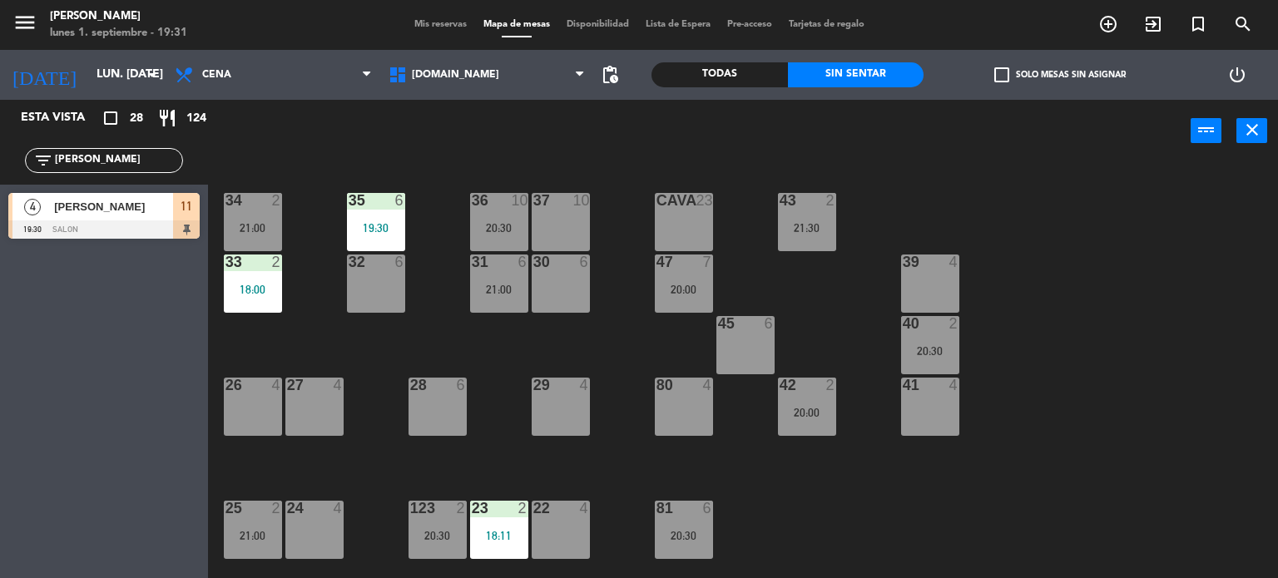
click at [114, 164] on input "[PERSON_NAME]" at bounding box center [117, 160] width 129 height 18
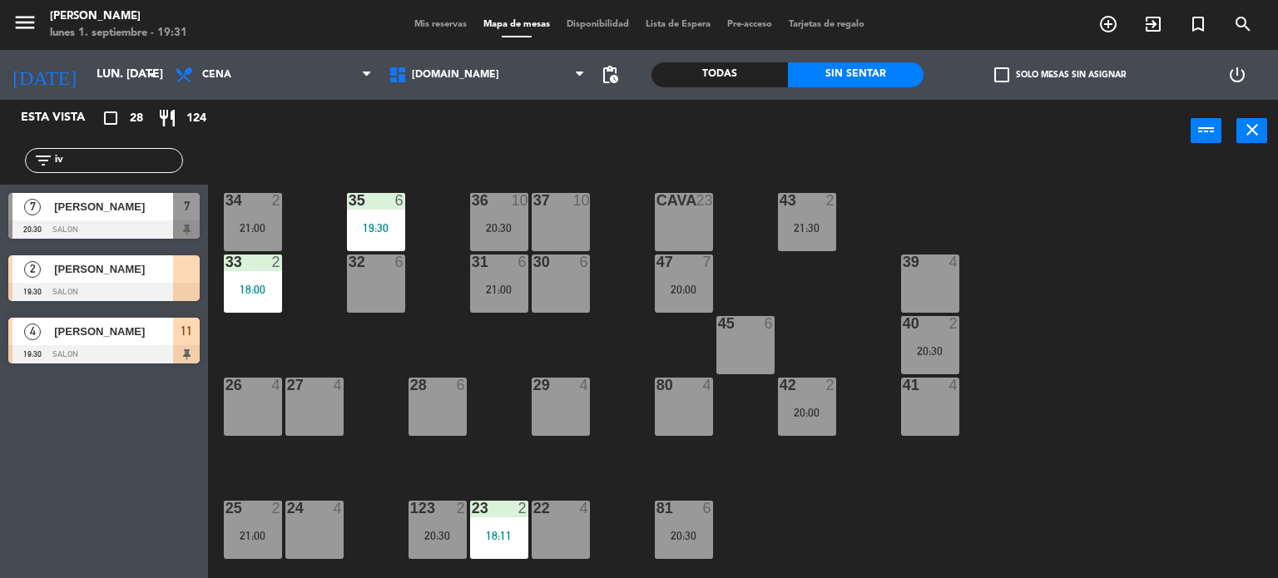
type input "i"
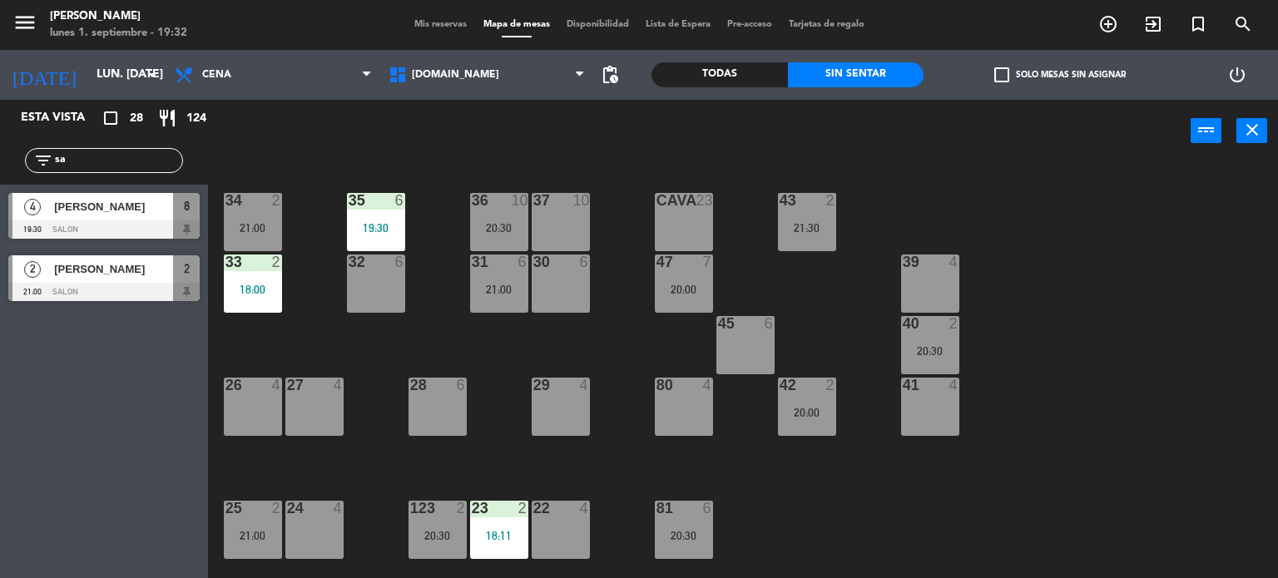
type input "sa"
click at [67, 216] on div "4 [PERSON_NAME] 19:30 SALON 8" at bounding box center [104, 216] width 208 height 62
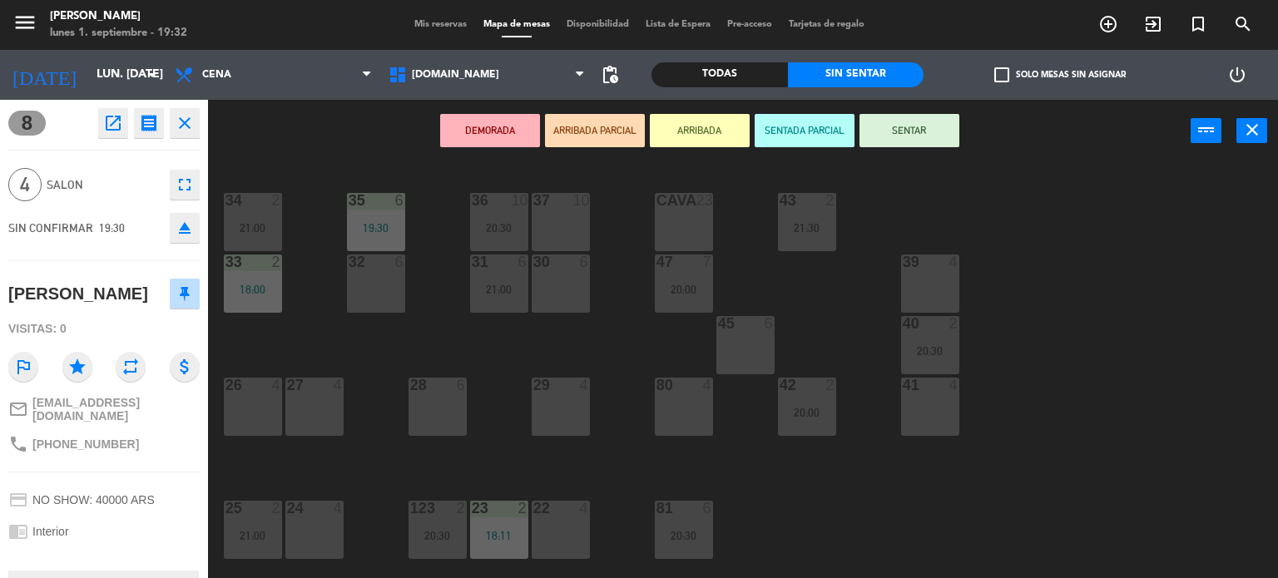
click at [1080, 448] on div "34 2 21:00 35 6 19:30 36 10 20:30 43 2 21:30 37 10 CAVA 23 33 2 18:00 32 6 31 6…" at bounding box center [748, 371] width 1057 height 416
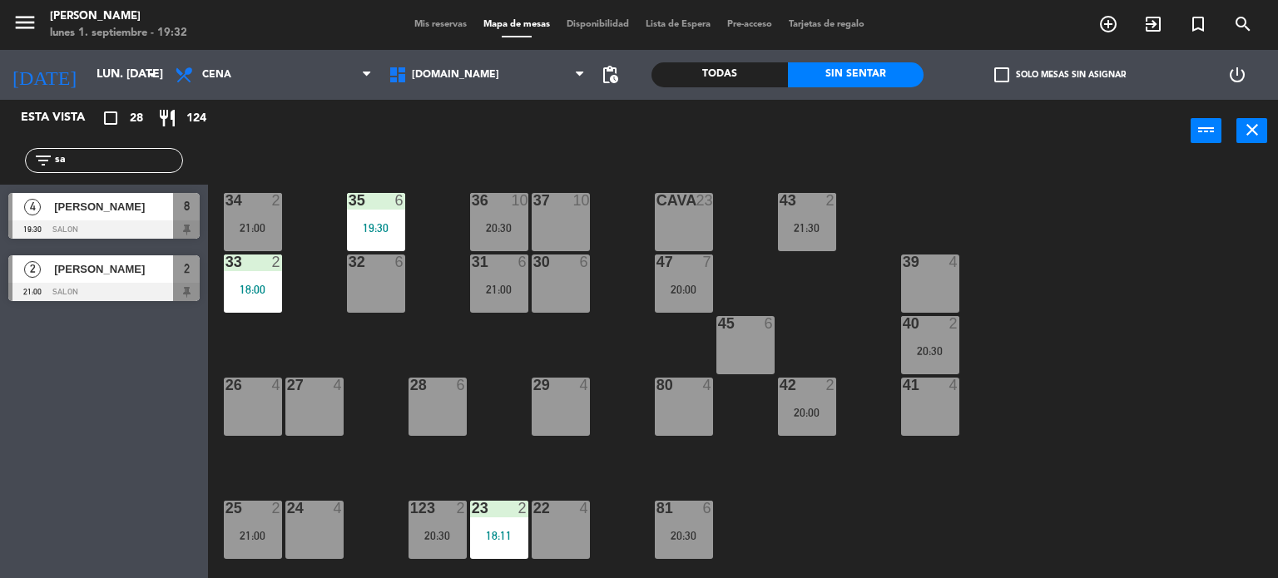
click at [83, 152] on input "sa" at bounding box center [117, 160] width 129 height 18
drag, startPoint x: 77, startPoint y: 218, endPoint x: 121, endPoint y: 212, distance: 44.5
click at [77, 218] on div "4 [PERSON_NAME] 19:30 SALON 8" at bounding box center [104, 216] width 208 height 62
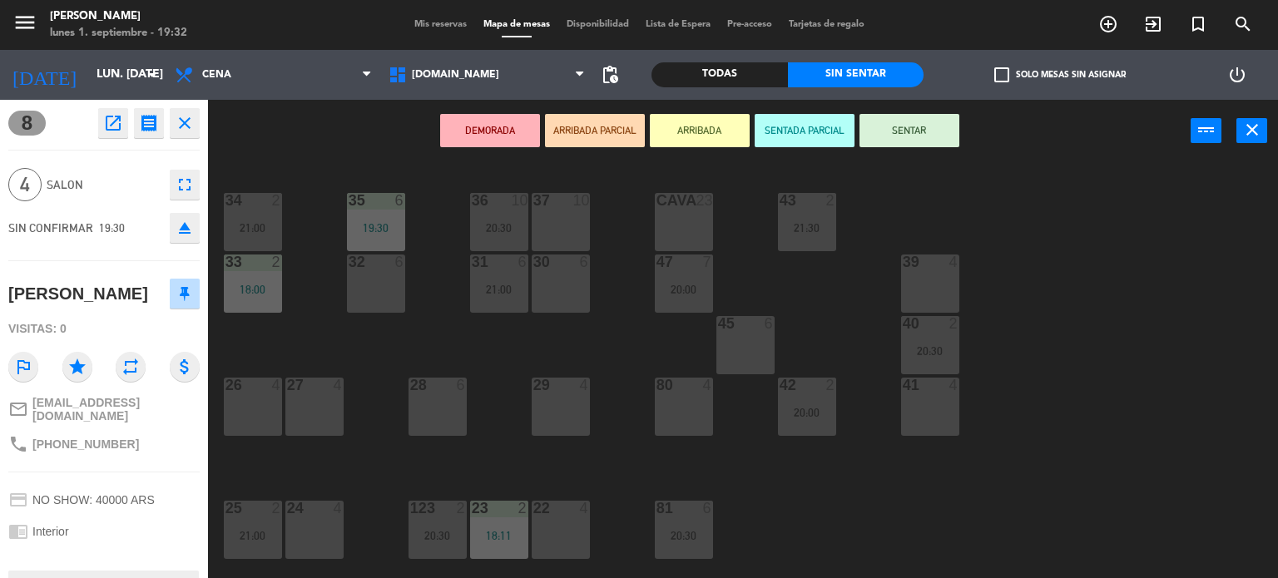
click at [633, 127] on button "ARRIBADA PARCIAL" at bounding box center [595, 130] width 100 height 33
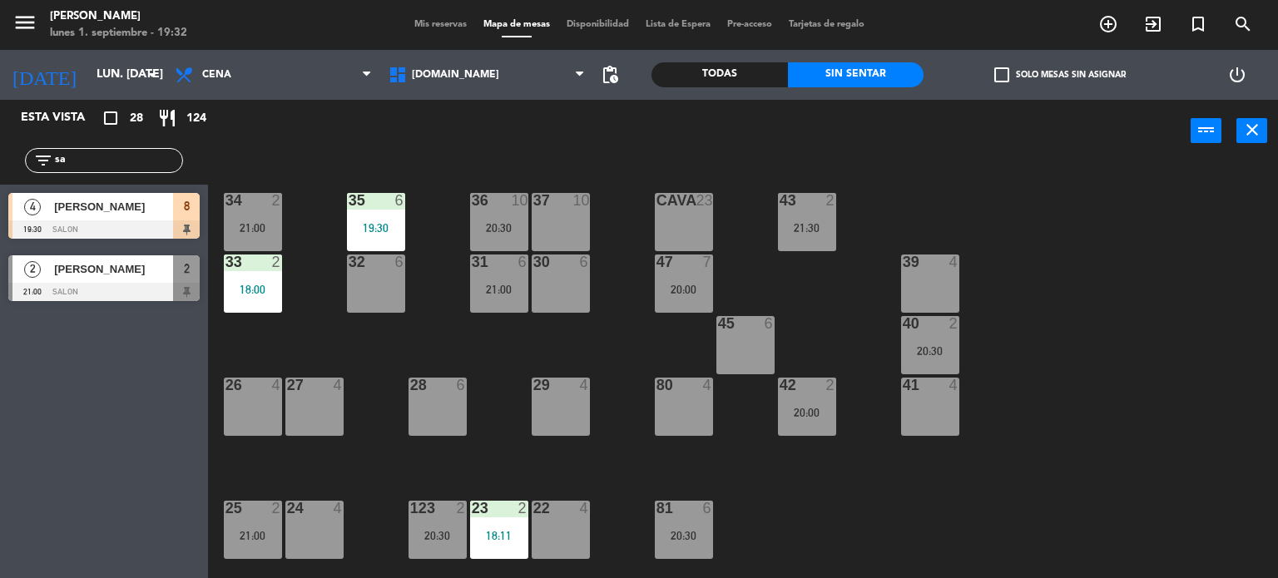
click at [102, 142] on div "filter_list sa" at bounding box center [104, 160] width 208 height 48
drag, startPoint x: 105, startPoint y: 159, endPoint x: 0, endPoint y: 162, distance: 104.9
click at [0, 162] on div "filter_list sa" at bounding box center [104, 160] width 208 height 48
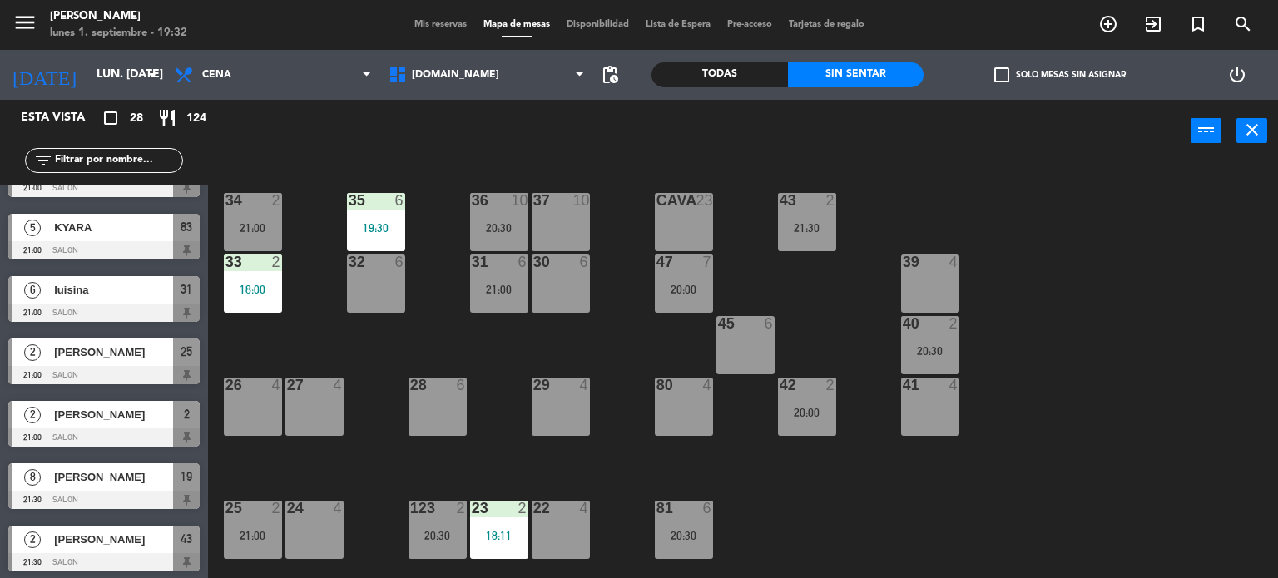
scroll to position [1354, 0]
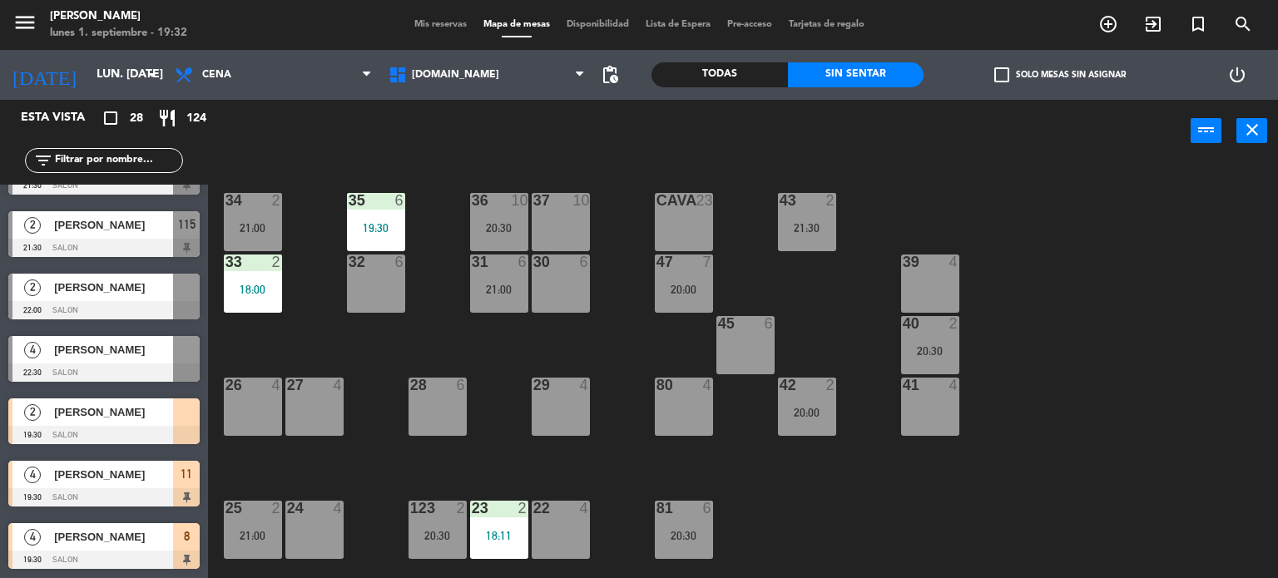
click at [1196, 470] on div "34 2 21:00 35 6 19:30 36 10 20:30 43 2 21:30 37 10 CAVA 23 33 2 18:00 32 6 31 6…" at bounding box center [748, 371] width 1057 height 416
click at [855, 508] on div "34 2 21:00 35 6 19:30 36 10 20:30 43 2 21:30 37 10 CAVA 23 33 2 18:00 32 6 31 6…" at bounding box center [748, 371] width 1057 height 416
click at [116, 408] on span "[PERSON_NAME]" at bounding box center [113, 411] width 119 height 17
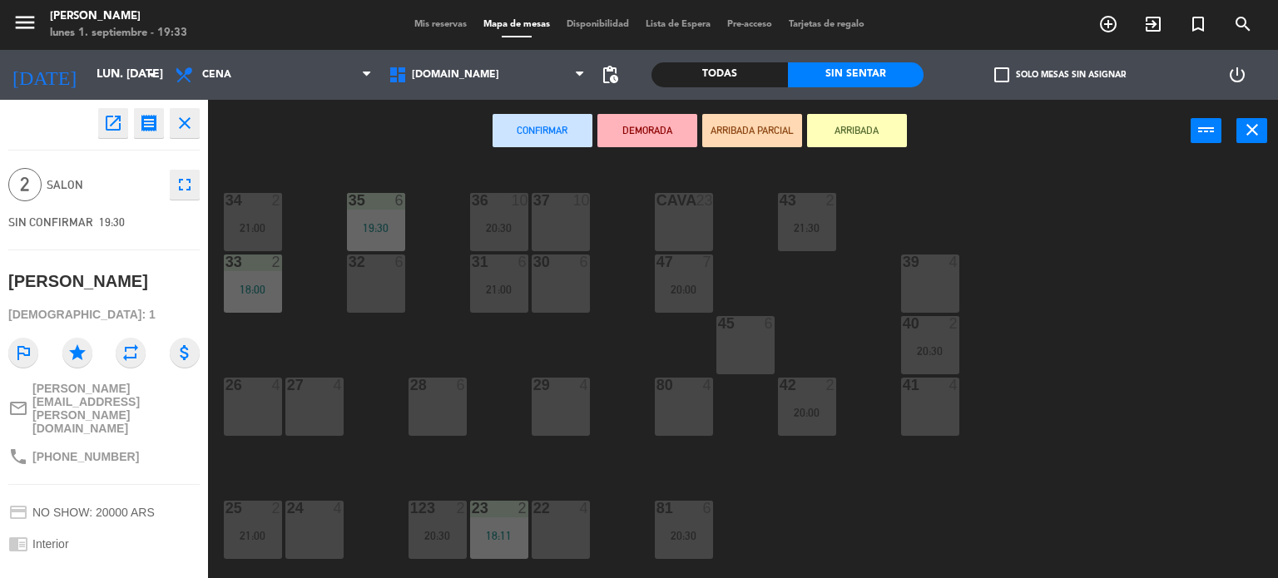
click at [1046, 205] on div "34 2 21:00 35 6 19:30 36 10 20:30 43 2 21:30 37 10 CAVA 23 33 2 18:00 32 6 31 6…" at bounding box center [748, 371] width 1057 height 416
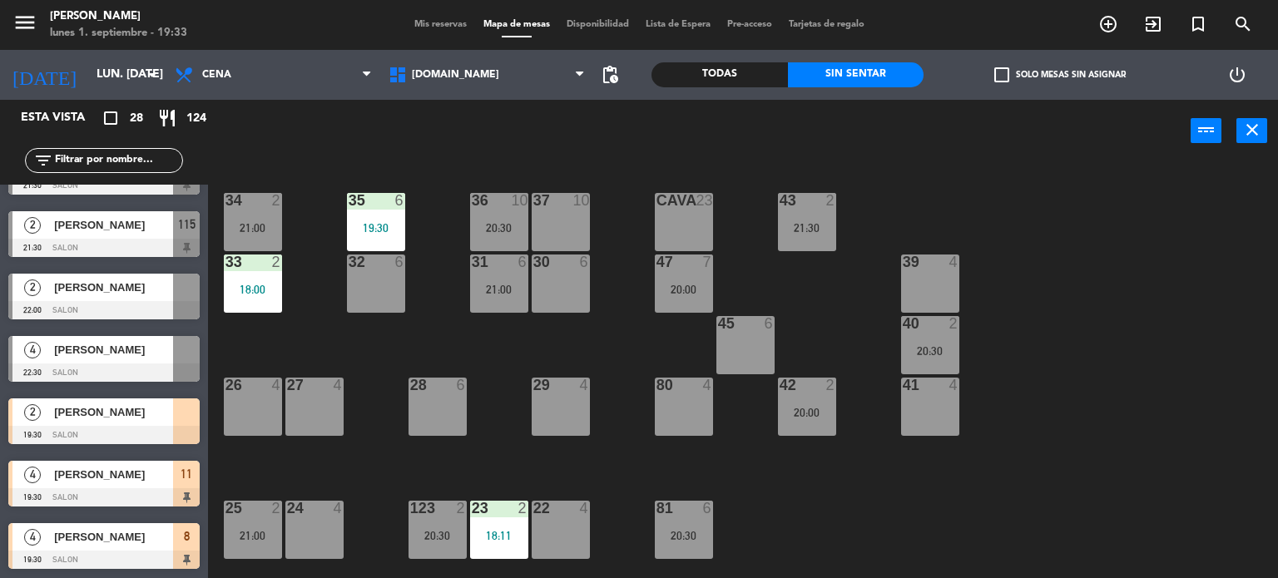
scroll to position [250, 0]
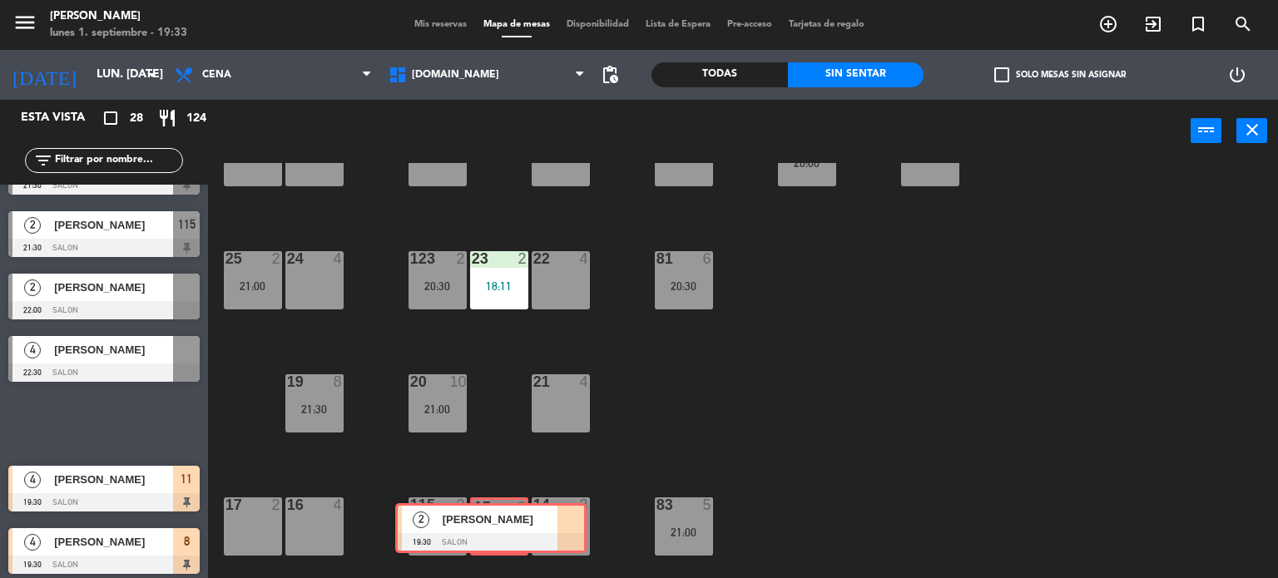
drag, startPoint x: 103, startPoint y: 428, endPoint x: 490, endPoint y: 535, distance: 401.2
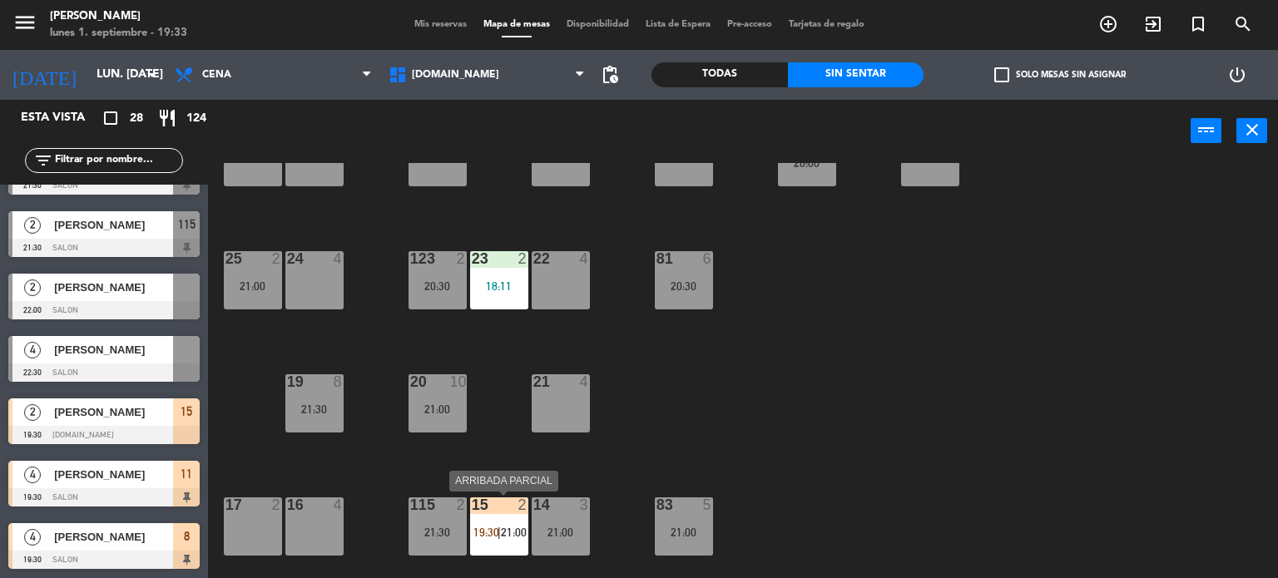
click at [490, 535] on span "19:30" at bounding box center [486, 532] width 26 height 13
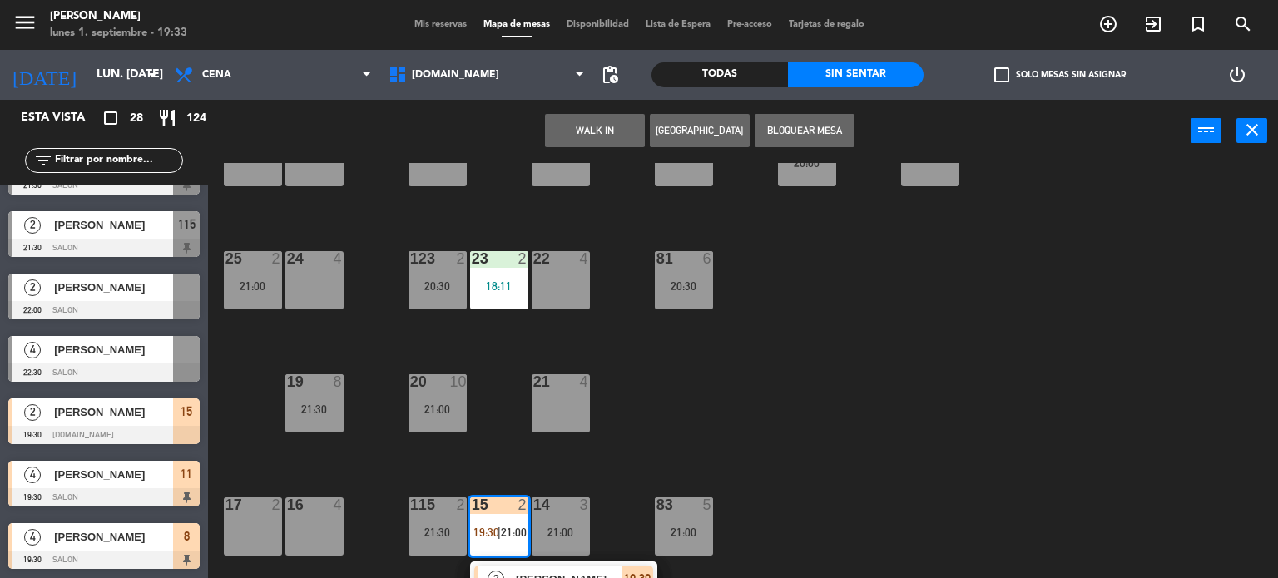
scroll to position [416, 0]
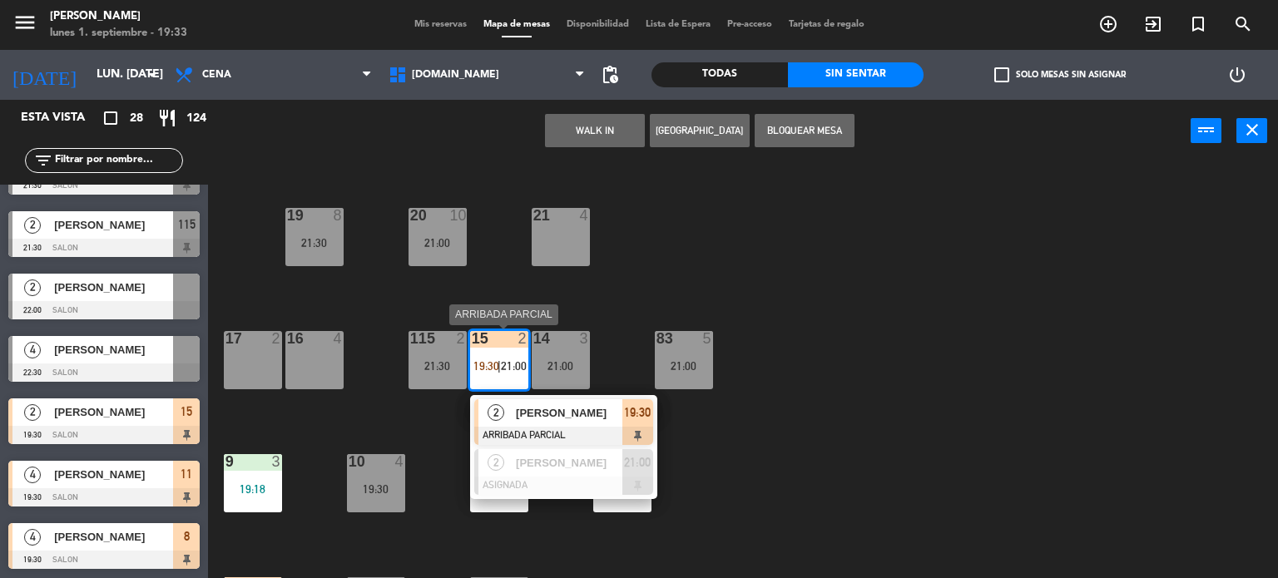
click at [586, 422] on div "[PERSON_NAME]" at bounding box center [568, 412] width 108 height 27
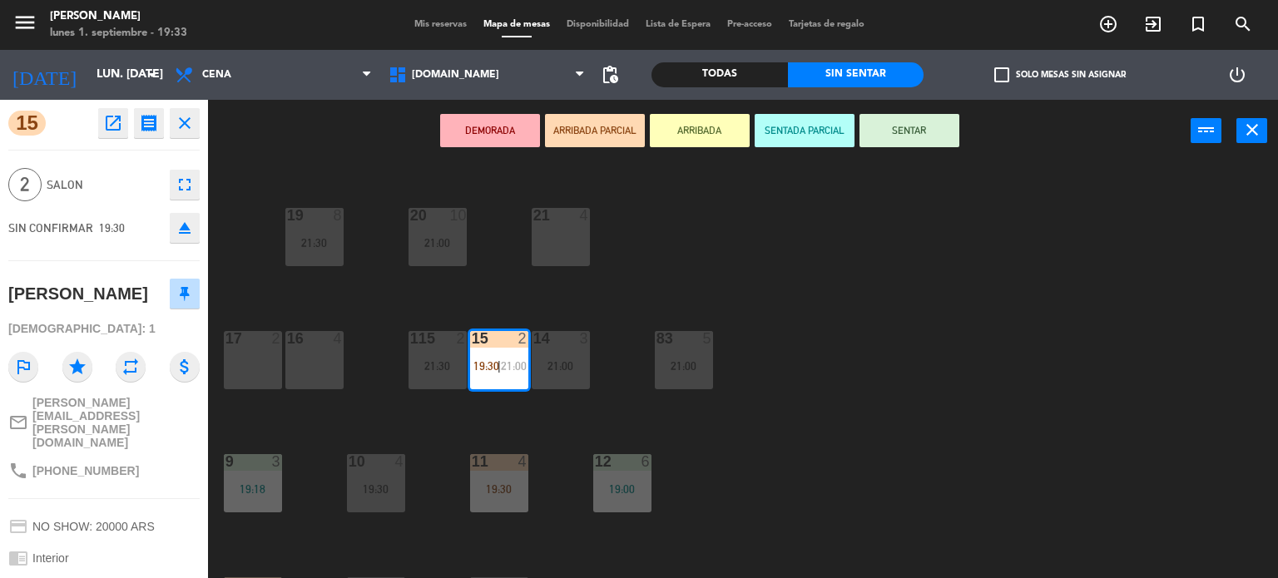
click at [929, 126] on button "SENTAR" at bounding box center [909, 130] width 100 height 33
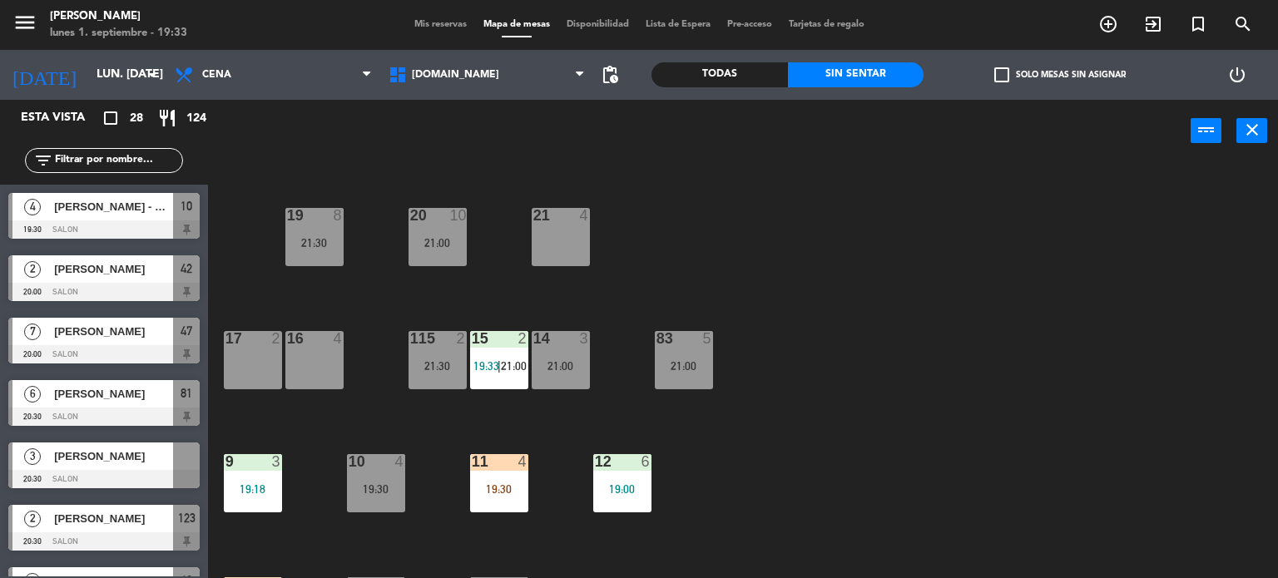
scroll to position [431, 0]
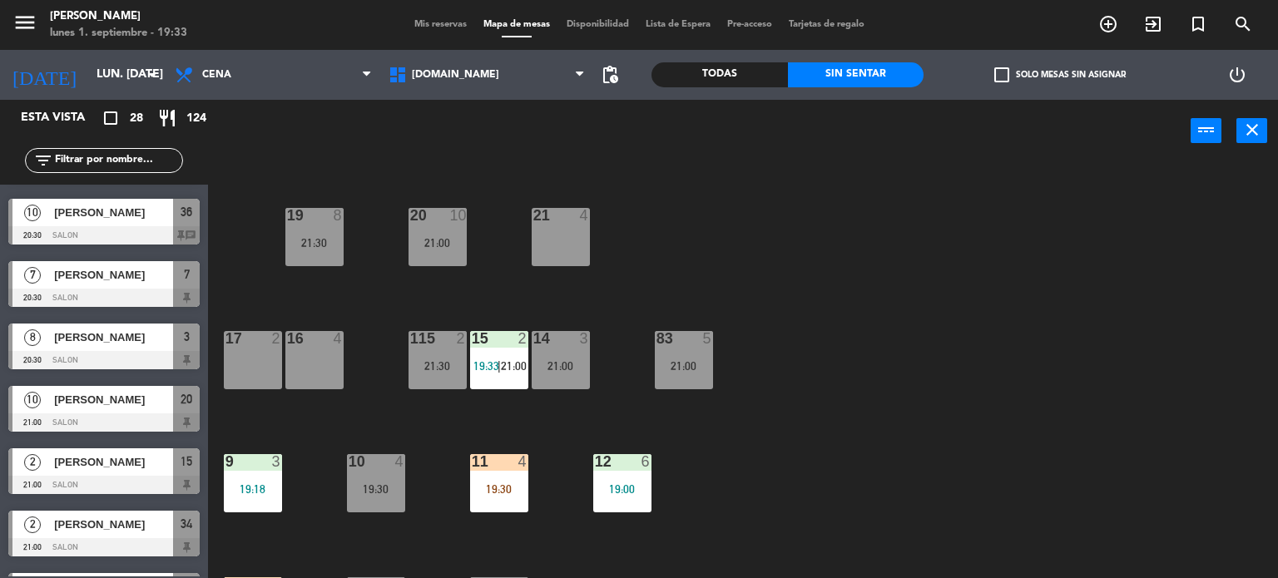
click at [1070, 388] on div "34 2 21:00 35 6 19:30 36 10 20:30 43 2 21:30 37 10 CAVA 23 33 2 18:00 32 6 31 6…" at bounding box center [748, 371] width 1057 height 416
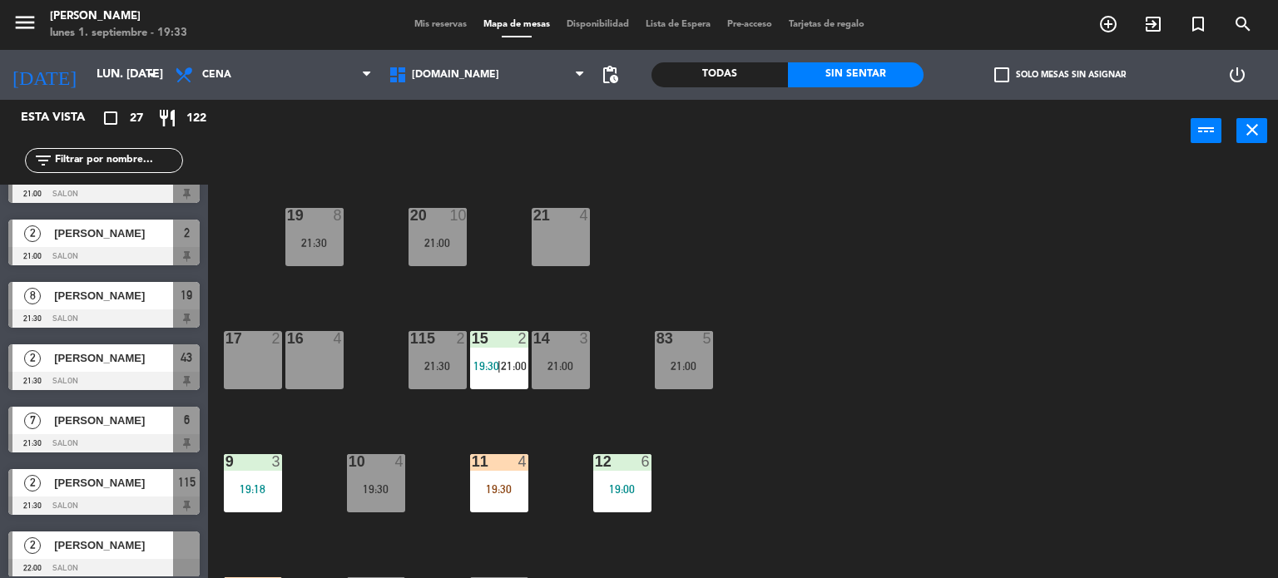
scroll to position [1292, 0]
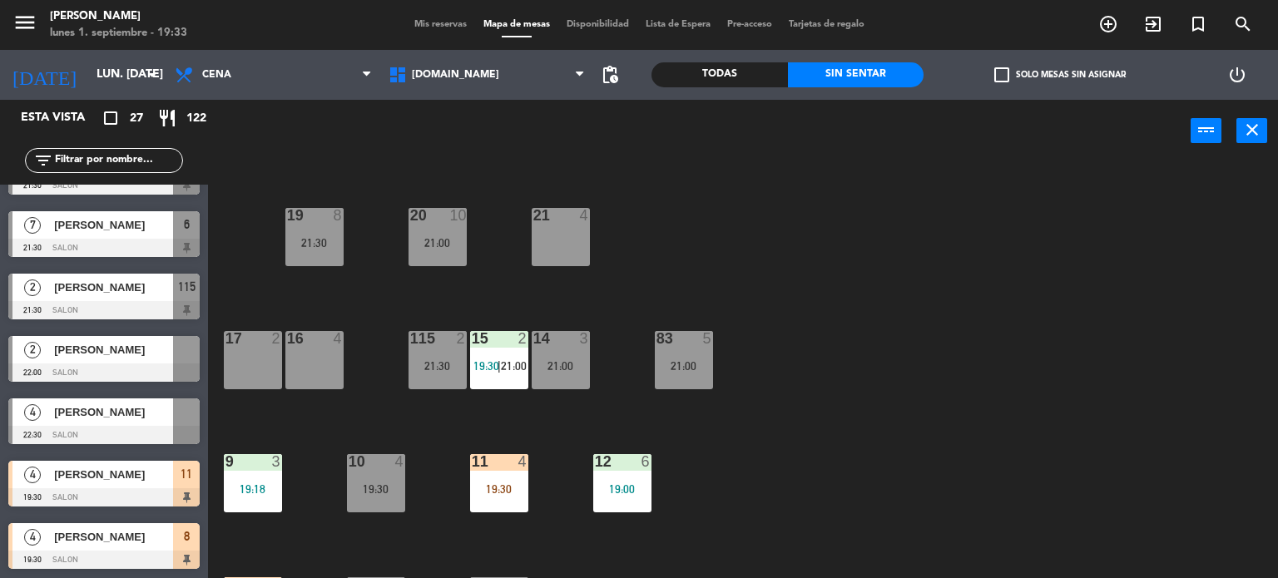
click at [136, 546] on div "[PERSON_NAME]" at bounding box center [112, 536] width 121 height 27
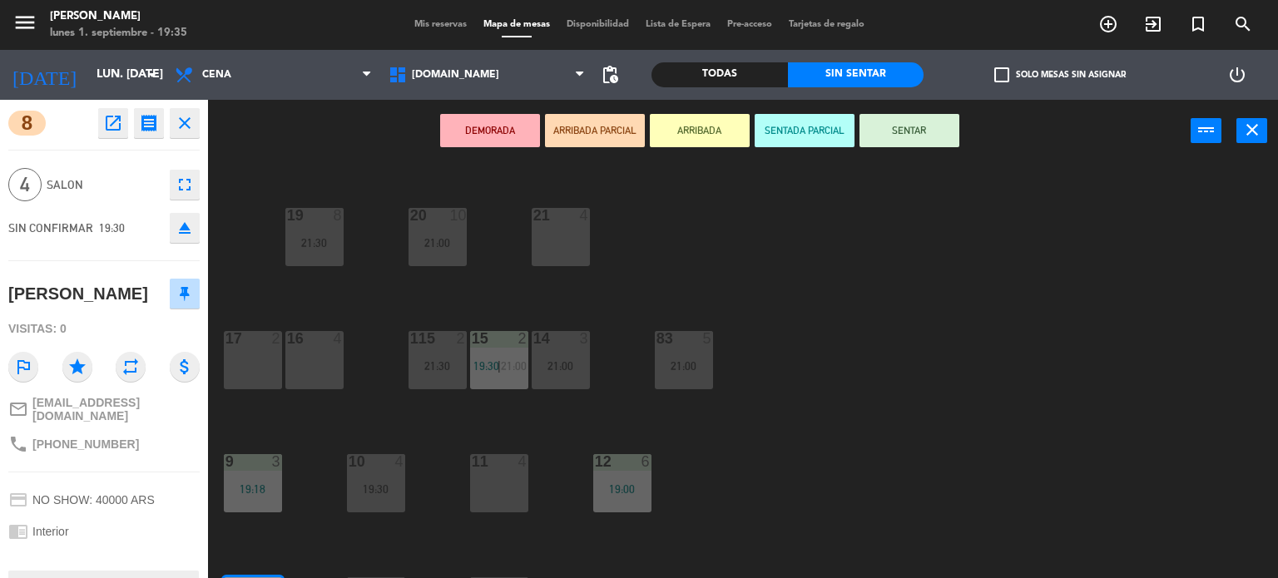
click at [1165, 483] on div "34 2 21:00 35 6 19:30 36 10 20:30 43 2 21:30 37 10 CAVA 23 33 2 18:00 32 6 31 6…" at bounding box center [748, 371] width 1057 height 416
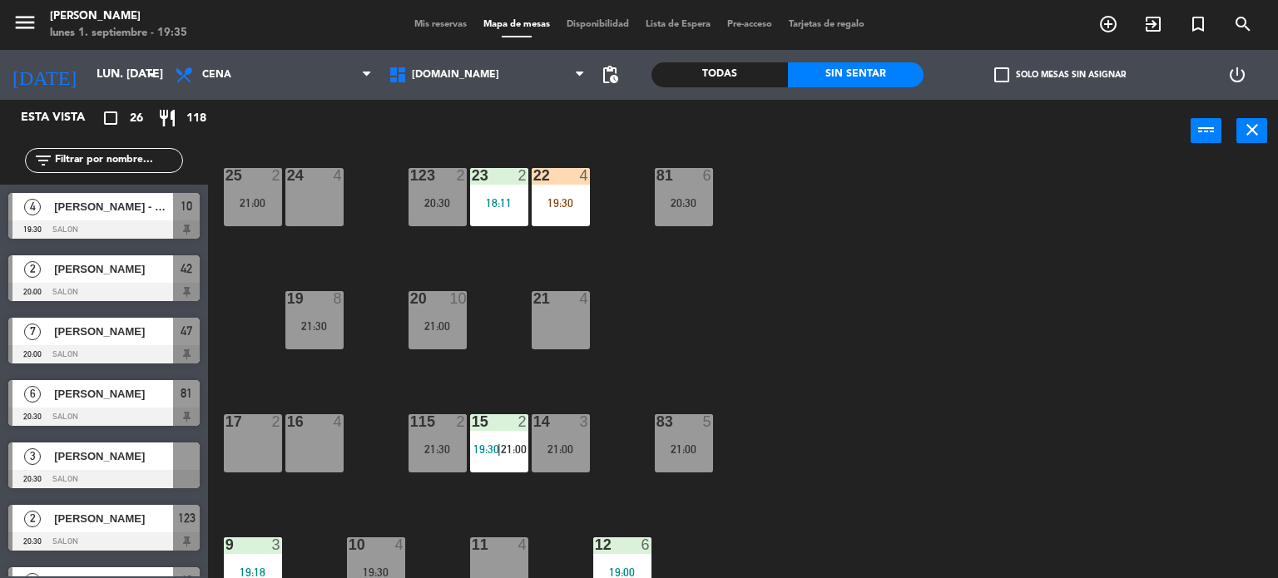
scroll to position [166, 0]
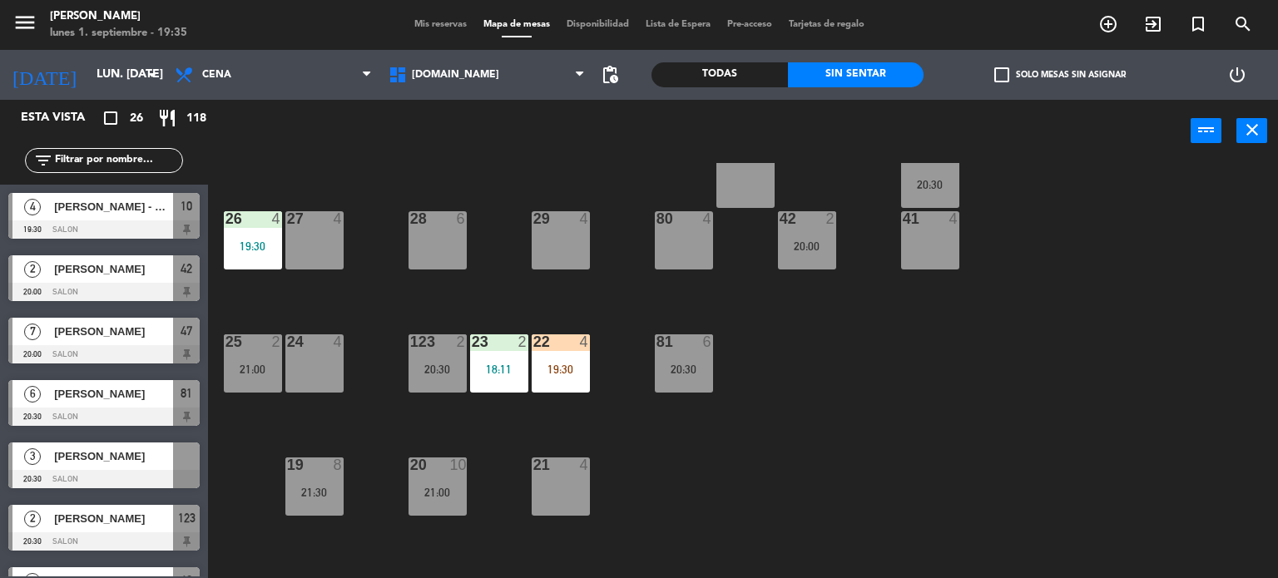
click at [236, 235] on div "26 4 19:30" at bounding box center [253, 240] width 58 height 58
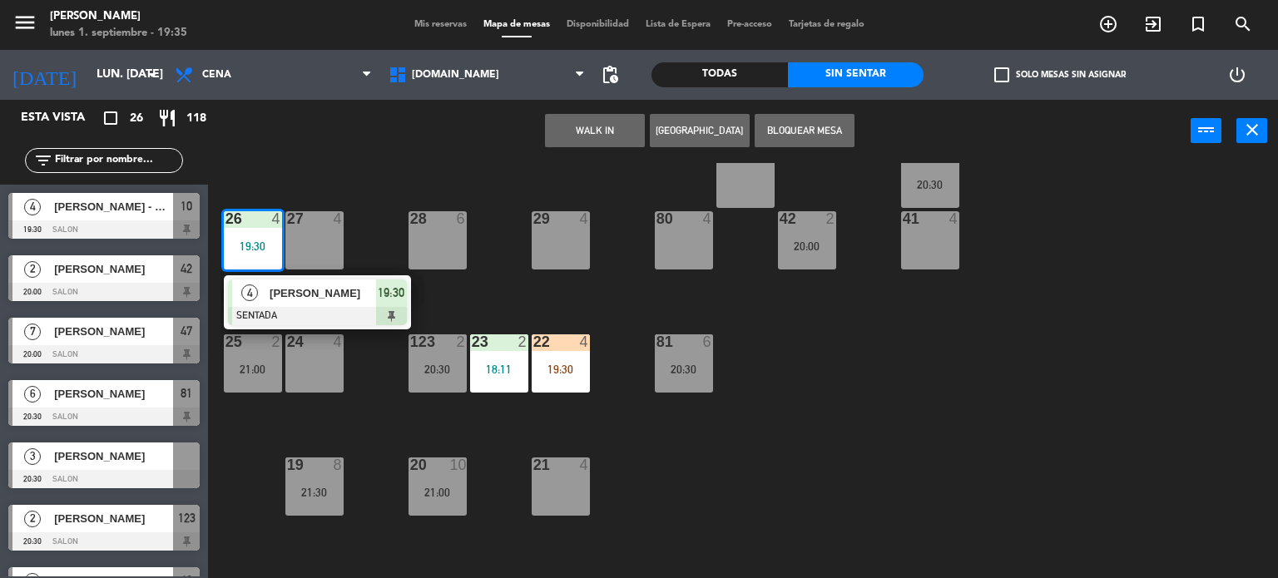
click at [383, 185] on div "34 2 21:00 35 6 19:30 36 10 20:30 43 2 21:30 37 10 CAVA 23 33 2 18:00 32 6 31 6…" at bounding box center [748, 371] width 1057 height 416
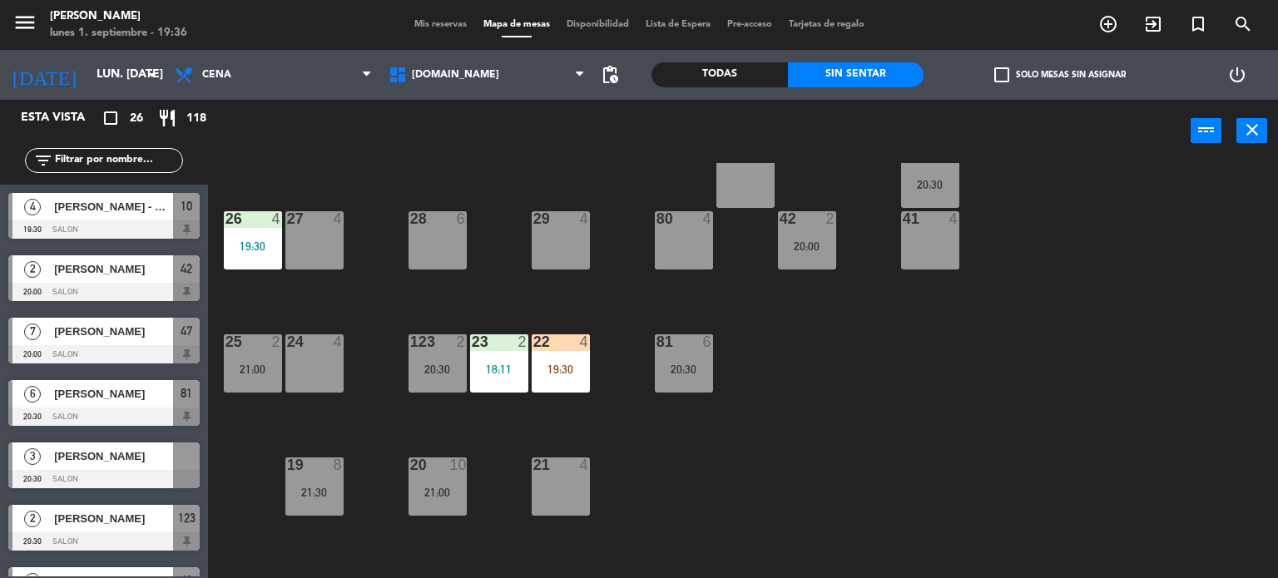
scroll to position [0, 0]
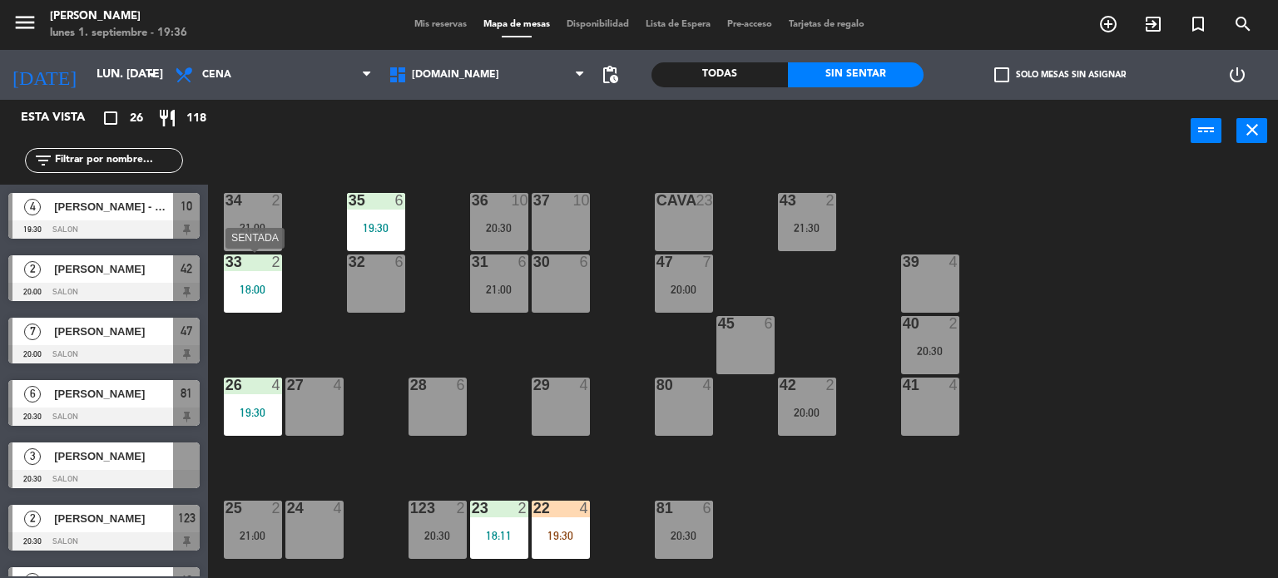
click at [269, 274] on div "33 2 18:00" at bounding box center [253, 284] width 58 height 58
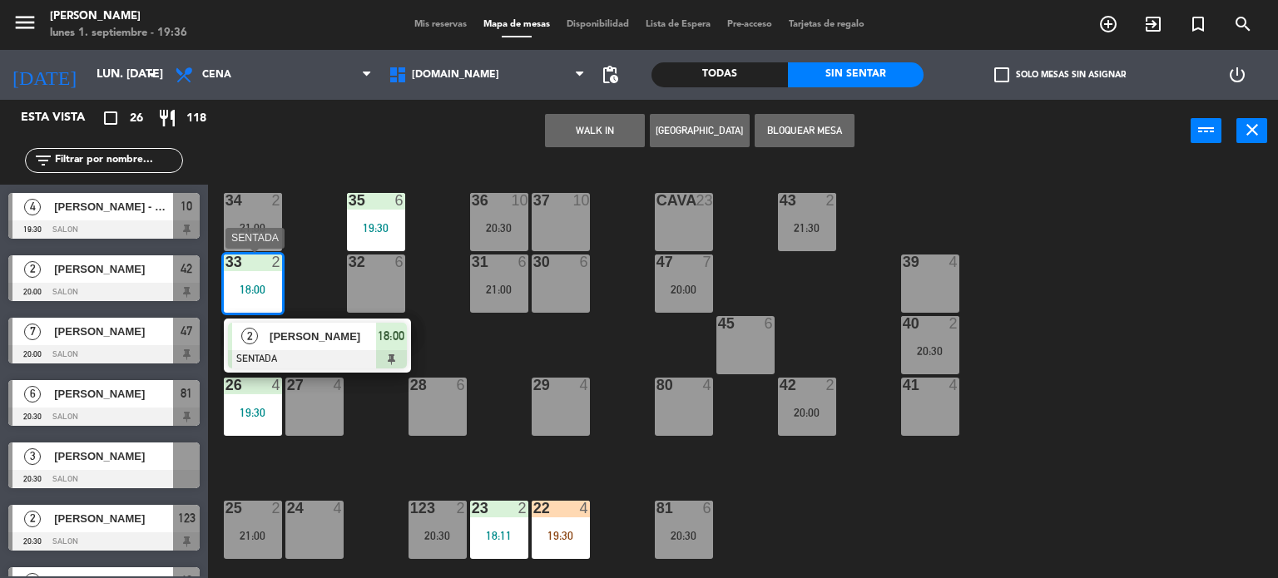
click at [323, 333] on span "[PERSON_NAME]" at bounding box center [322, 336] width 106 height 17
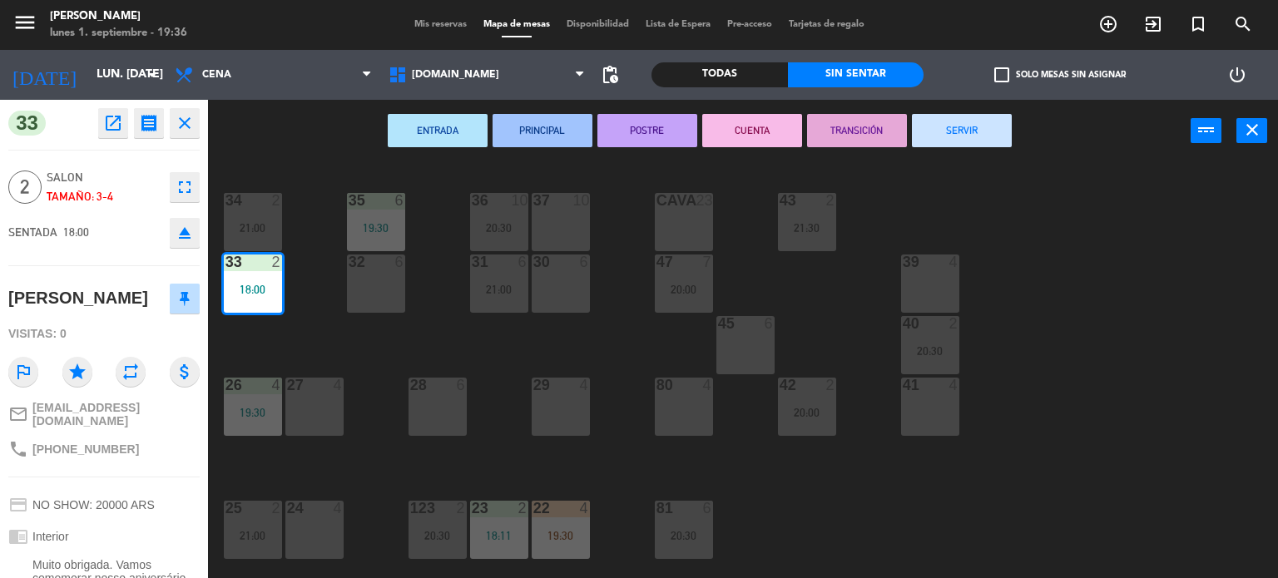
click at [947, 139] on button "SERVIR" at bounding box center [962, 130] width 100 height 33
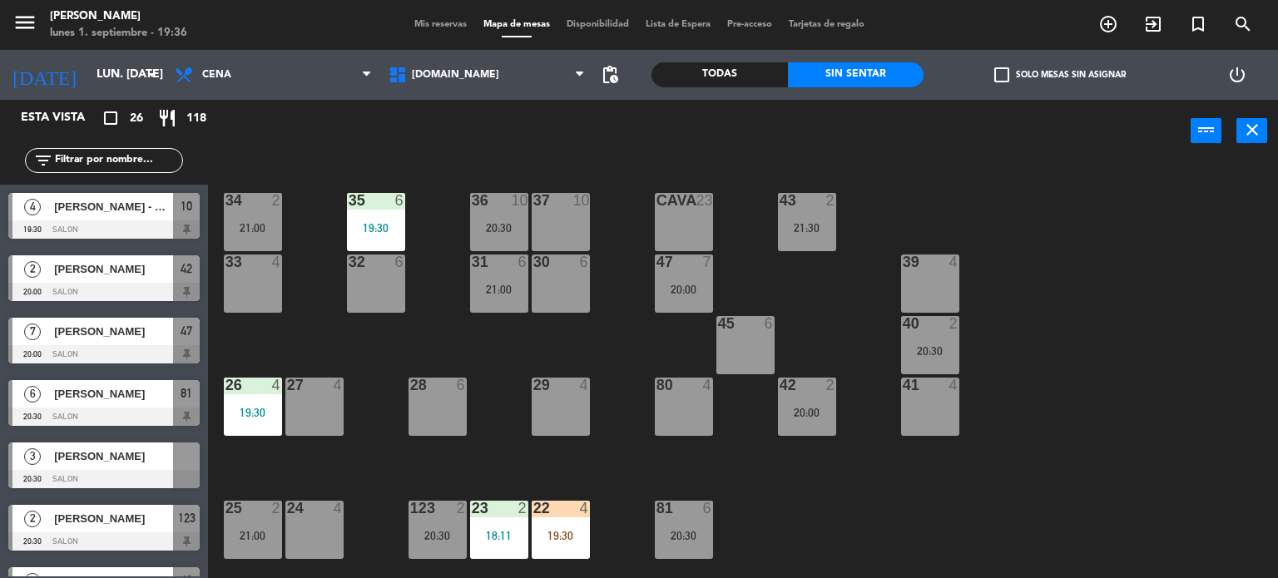
click at [712, 65] on div "Todas" at bounding box center [719, 74] width 136 height 25
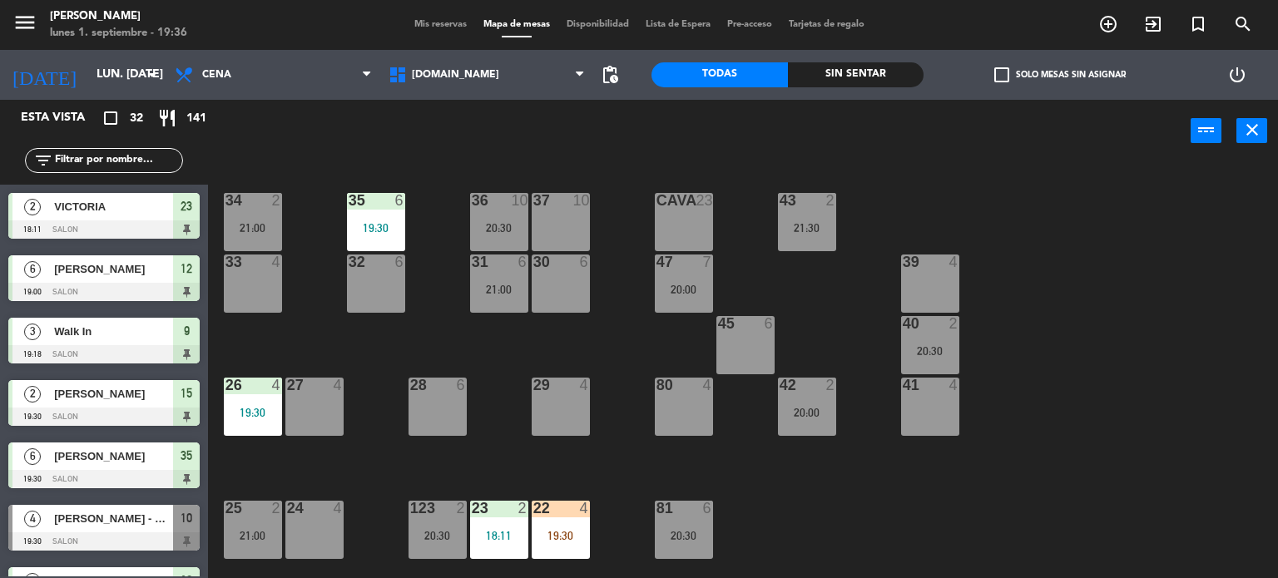
click at [123, 156] on input "text" at bounding box center [117, 160] width 129 height 18
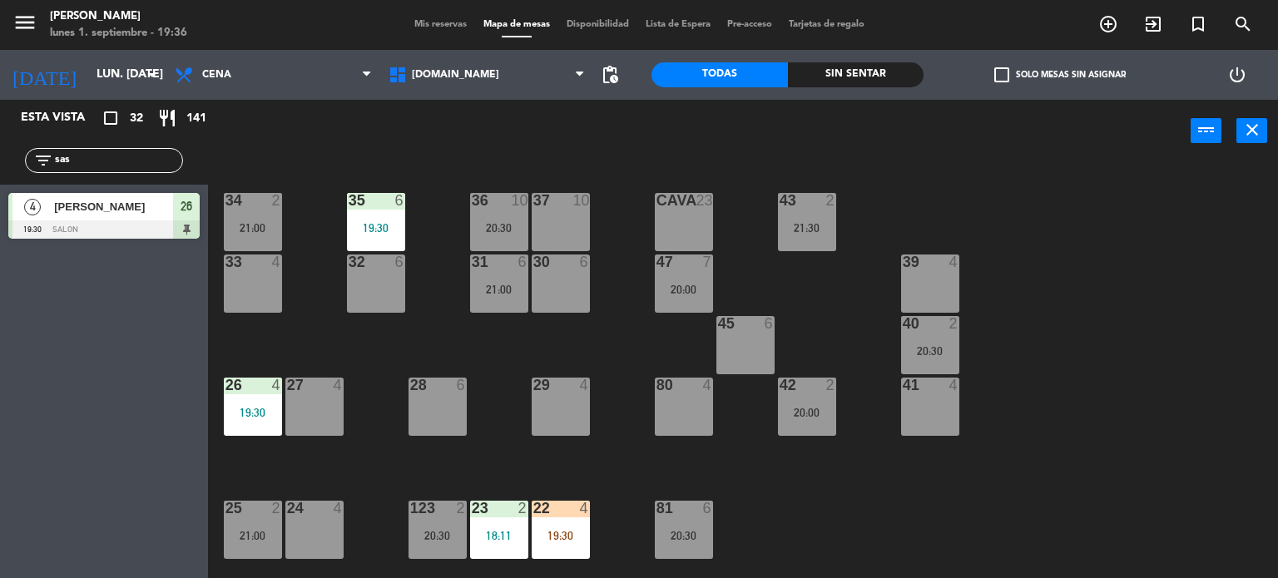
type input "sas"
click at [108, 393] on div "Esta vista crop_square 32 restaurant 141 filter_list sas 4 [PERSON_NAME] 19:30 …" at bounding box center [104, 339] width 208 height 478
click at [79, 288] on div "Esta vista crop_square 32 restaurant 141 filter_list sas 4 [PERSON_NAME] 19:30 …" at bounding box center [104, 339] width 208 height 478
click at [123, 162] on input "sas" at bounding box center [117, 160] width 129 height 18
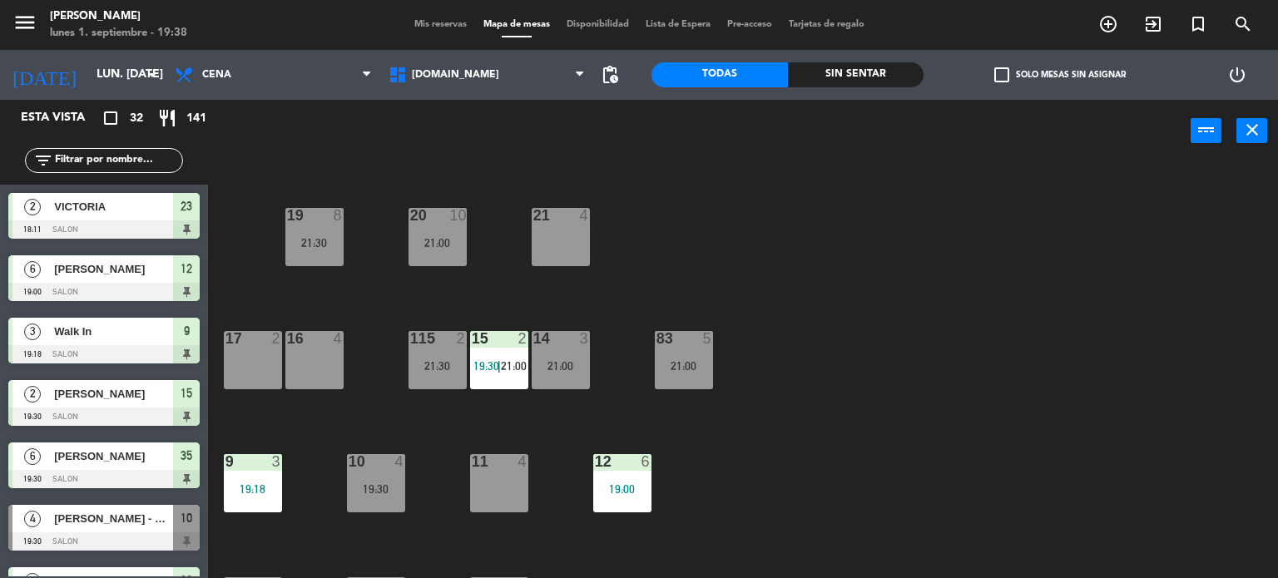
scroll to position [499, 0]
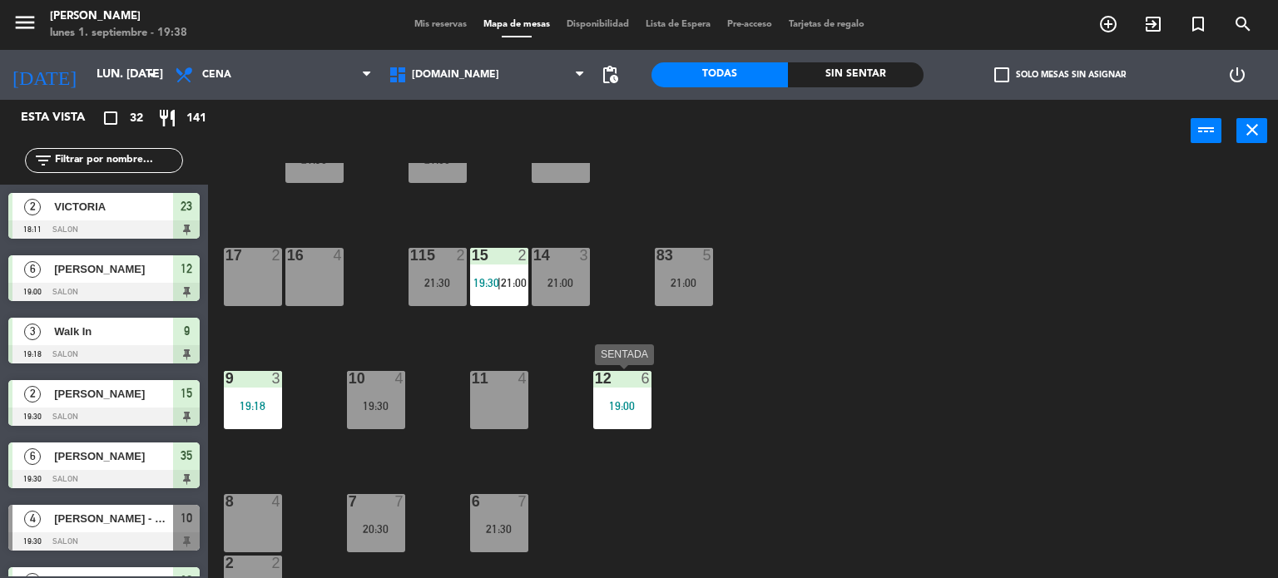
click at [620, 392] on div "12 6 19:00" at bounding box center [622, 400] width 58 height 58
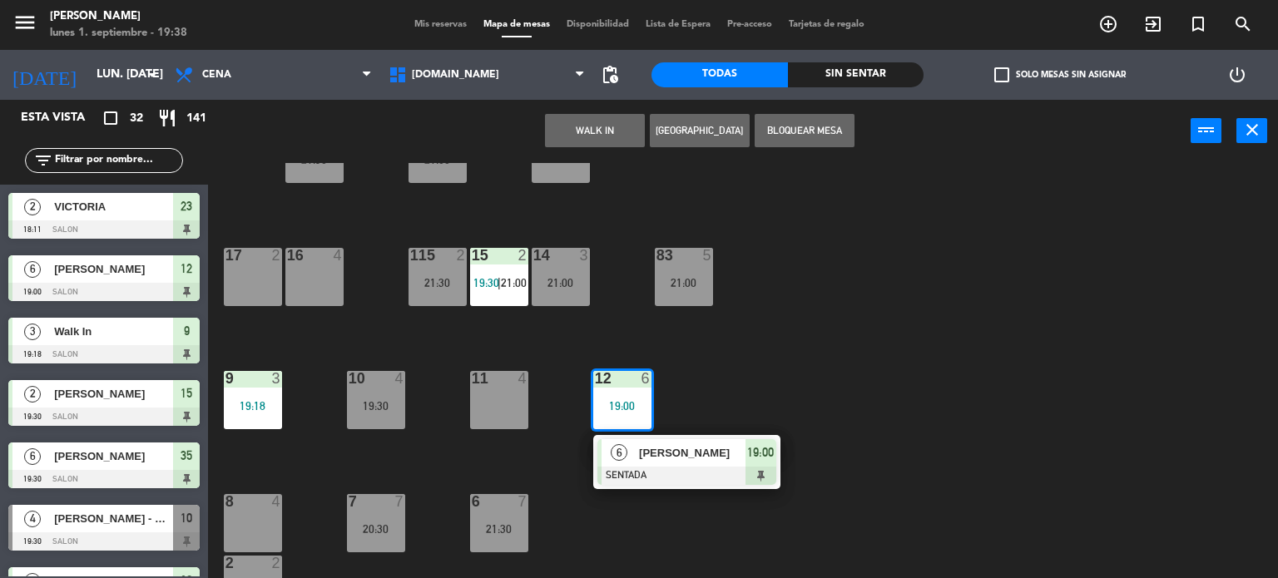
click at [888, 418] on div "34 2 21:00 35 6 19:30 36 10 20:30 43 2 21:30 37 10 CAVA 23 33 4 32 6 31 6 21:00…" at bounding box center [748, 371] width 1057 height 416
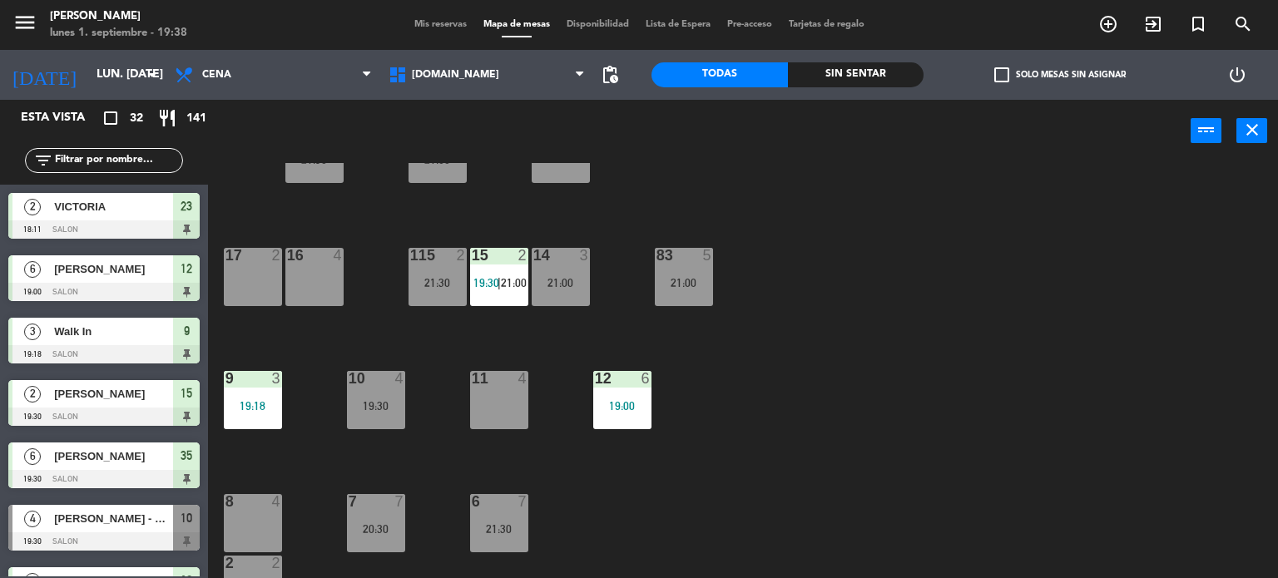
click at [635, 412] on div "12 6 19:00" at bounding box center [622, 400] width 58 height 58
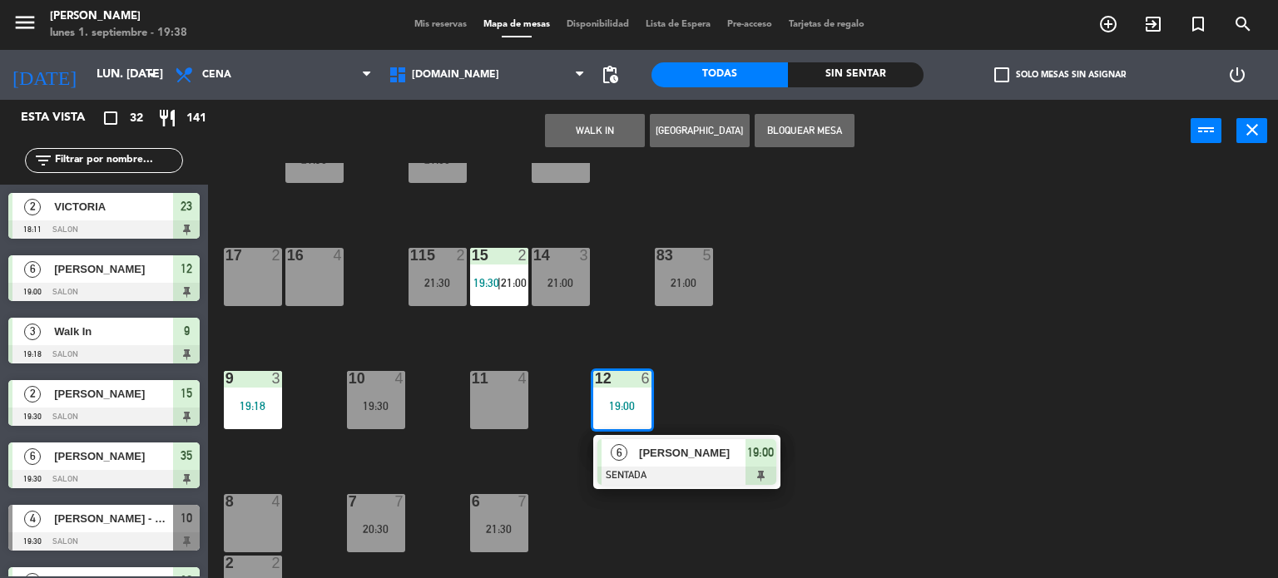
click at [813, 386] on div "34 2 21:00 35 6 19:30 36 10 20:30 43 2 21:30 37 10 CAVA 23 33 4 32 6 31 6 21:00…" at bounding box center [748, 371] width 1057 height 416
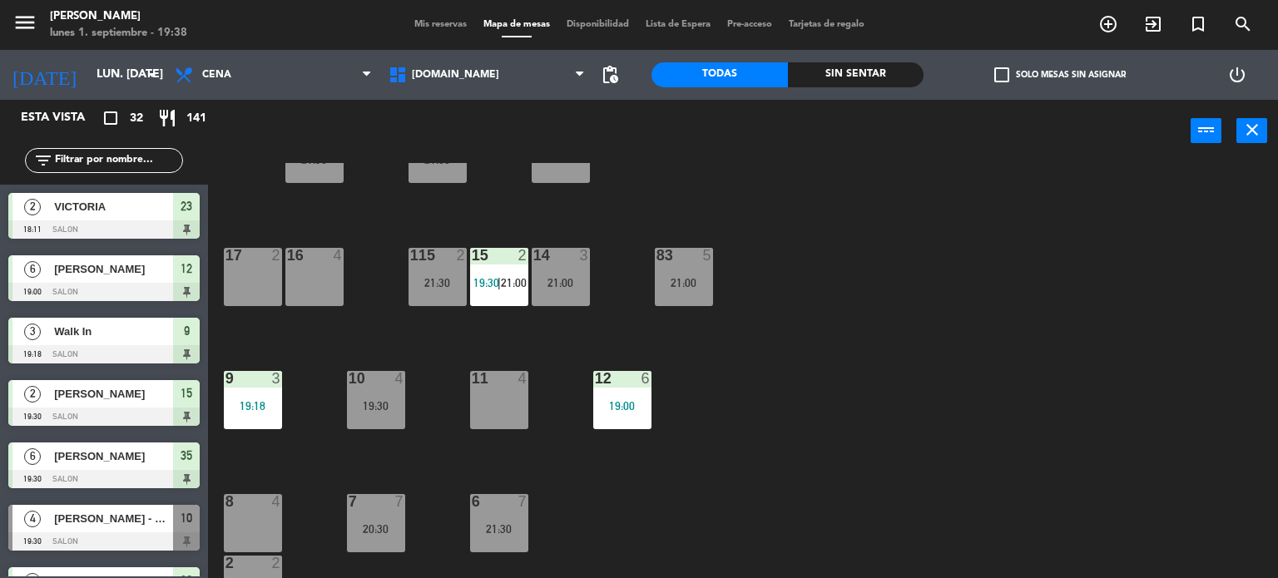
click at [575, 465] on div "34 2 21:00 35 6 19:30 36 10 20:30 43 2 21:30 37 10 CAVA 23 33 4 32 6 31 6 21:00…" at bounding box center [748, 371] width 1057 height 416
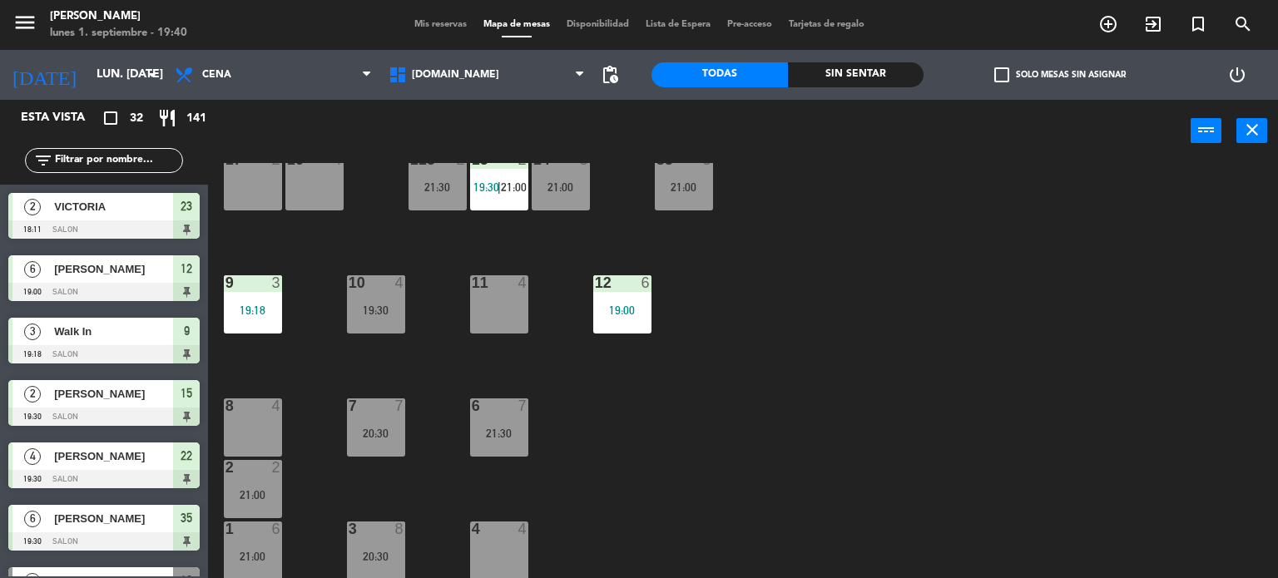
click at [789, 442] on div "34 2 21:00 35 6 19:30 36 10 20:30 43 2 21:30 37 10 CAVA 23 33 4 32 6 31 6 21:00…" at bounding box center [748, 371] width 1057 height 416
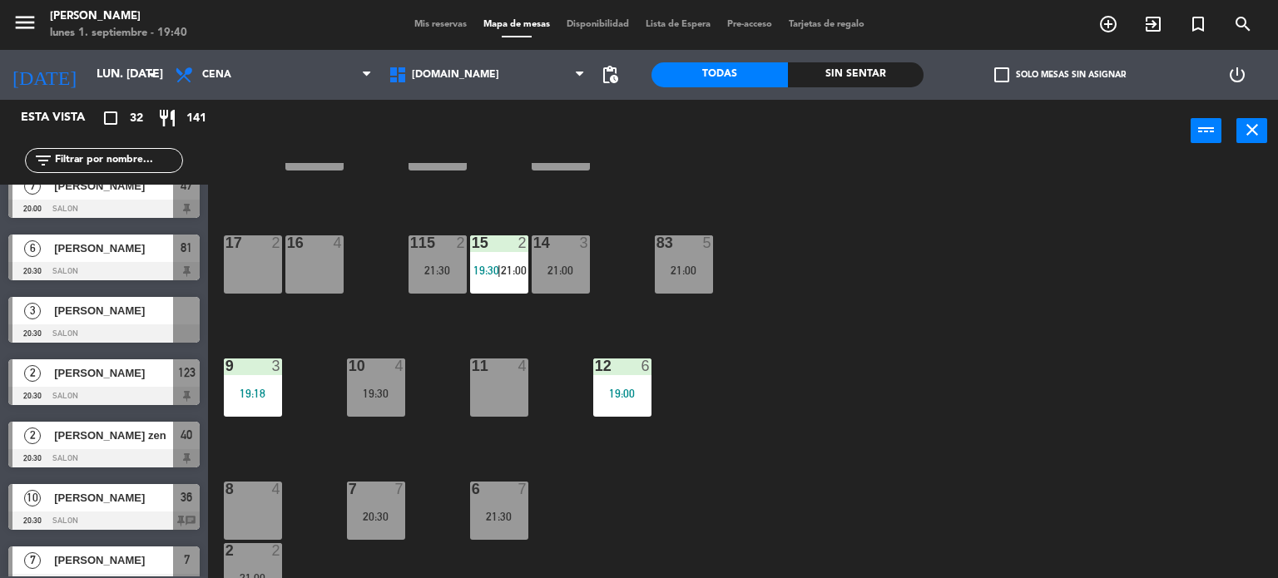
scroll to position [665, 0]
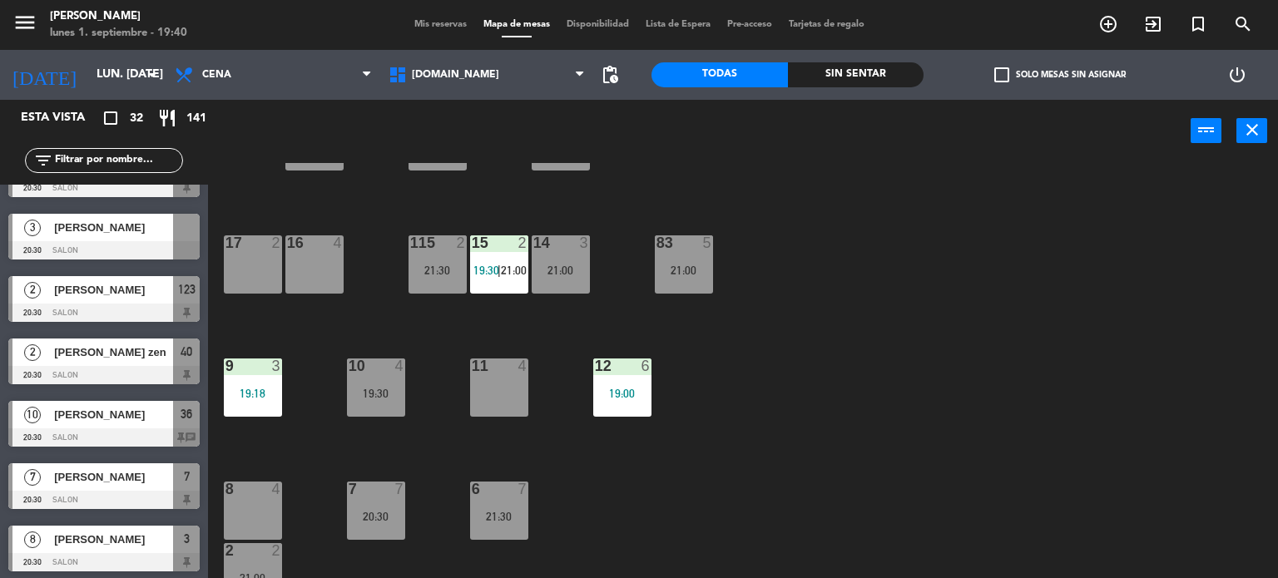
click at [90, 422] on span "[PERSON_NAME]" at bounding box center [113, 414] width 119 height 17
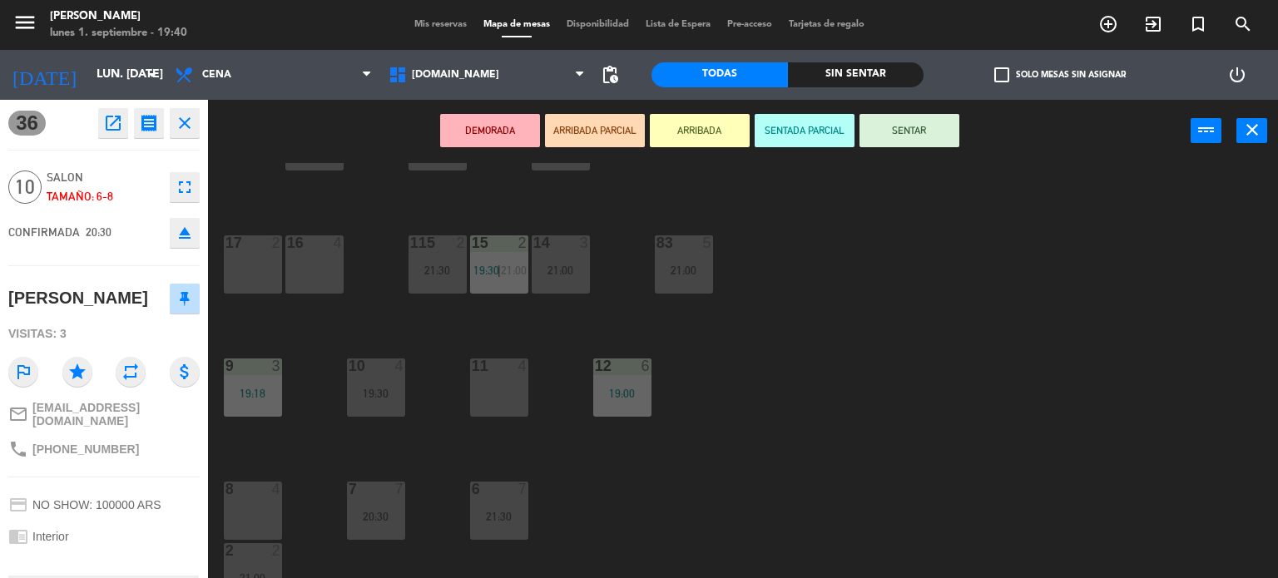
scroll to position [130, 0]
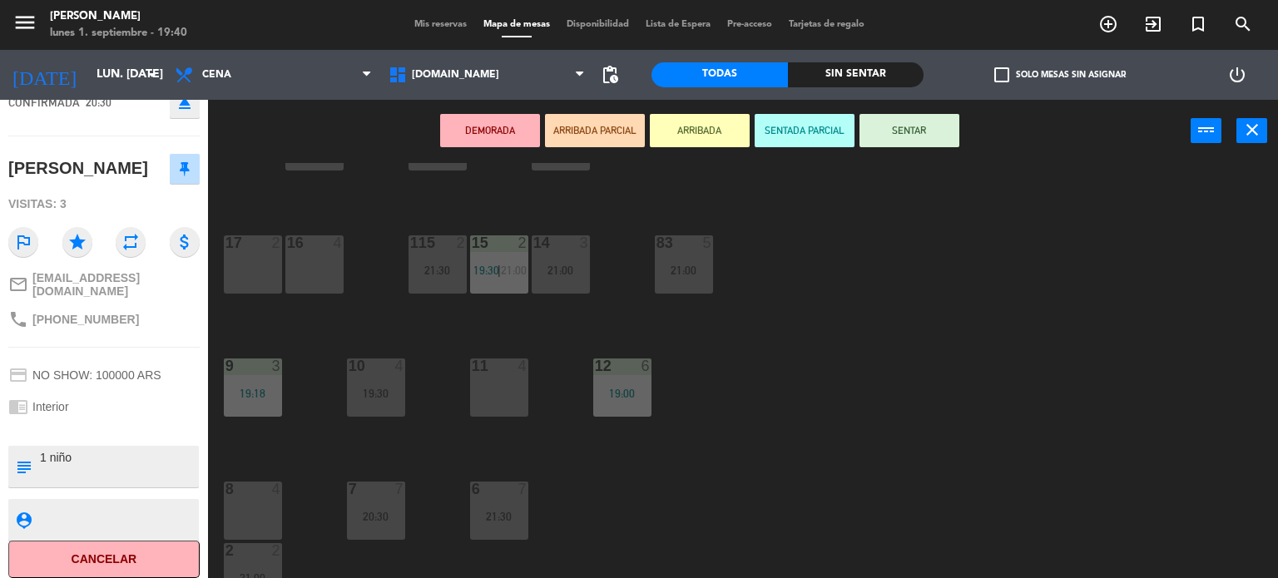
click at [256, 458] on div "34 2 21:00 35 6 19:30 36 10 20:30 43 2 21:30 37 10 CAVA 23 33 4 32 6 31 6 21:00…" at bounding box center [748, 371] width 1057 height 416
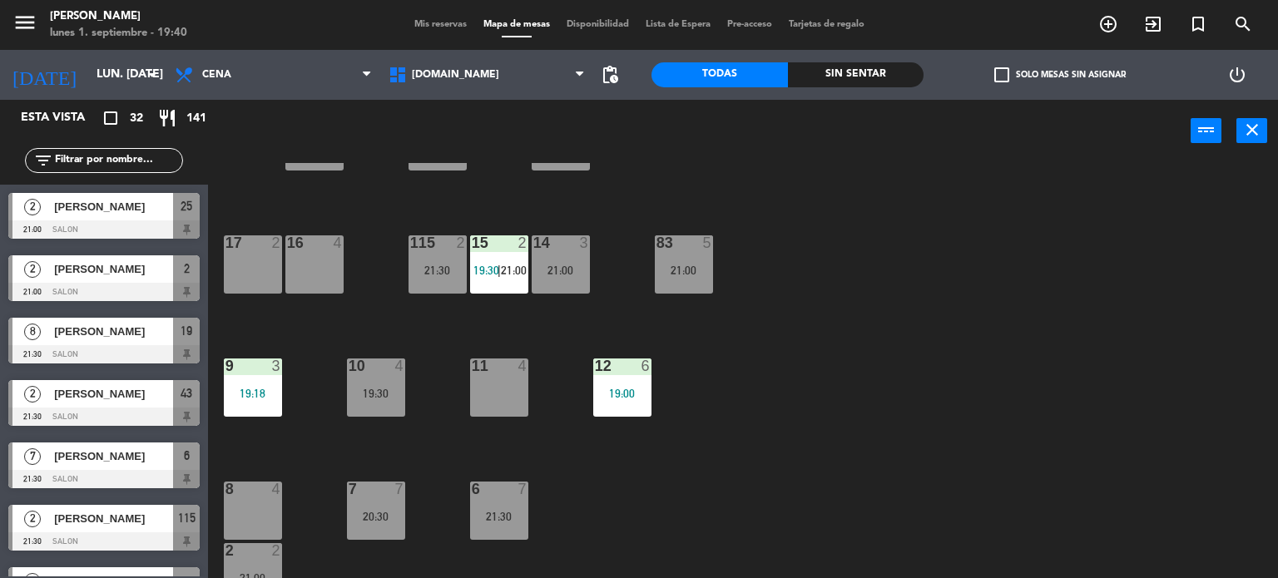
scroll to position [1580, 0]
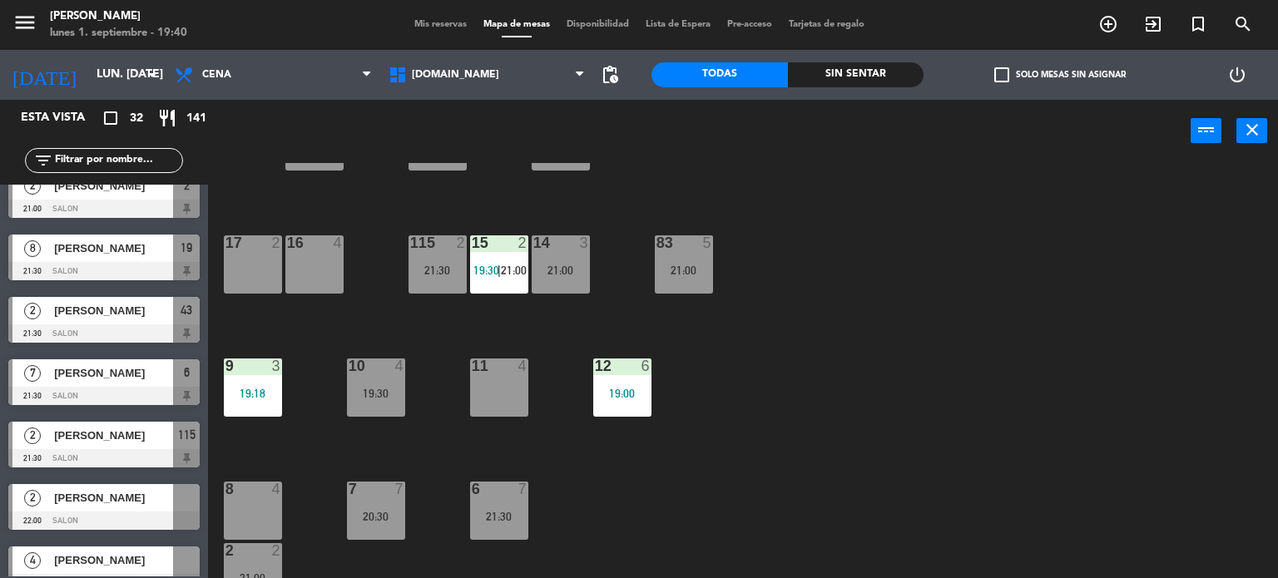
click at [907, 442] on div "34 2 21:00 35 6 19:30 36 10 20:30 43 2 21:30 37 10 CAVA 23 33 4 32 6 31 6 21:00…" at bounding box center [748, 371] width 1057 height 416
click at [992, 428] on div "34 2 21:00 35 6 19:30 36 10 20:30 43 2 21:30 37 10 CAVA 23 33 4 32 6 31 6 21:00…" at bounding box center [748, 371] width 1057 height 416
click at [101, 163] on input "text" at bounding box center [117, 160] width 129 height 18
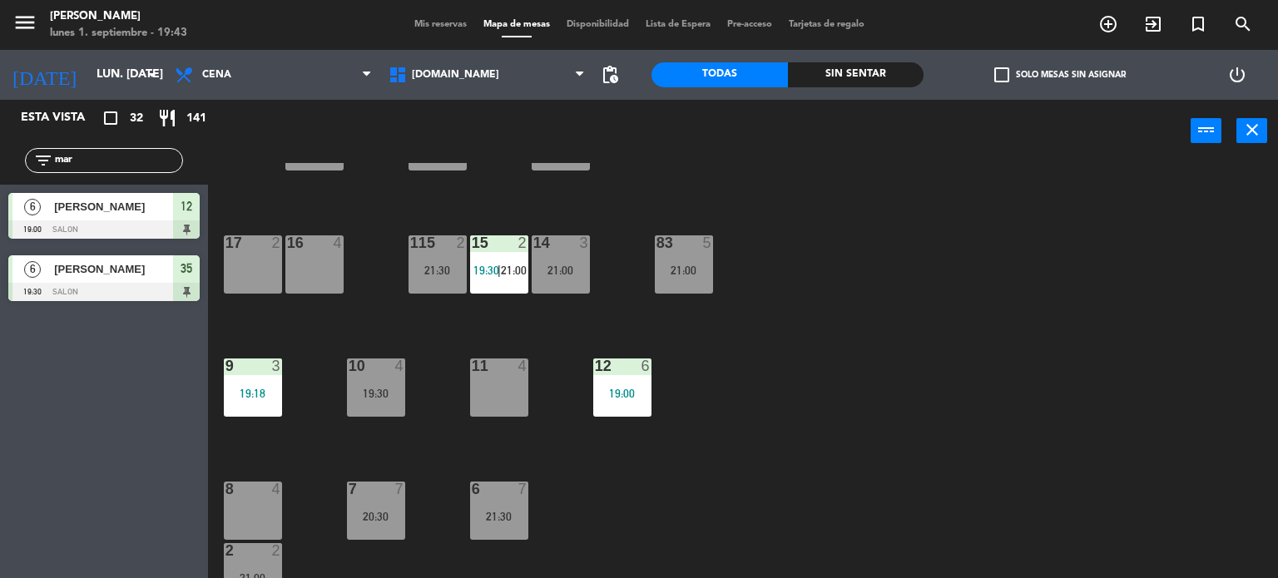
type input "mar"
click at [62, 197] on div "6 [PERSON_NAME] 19:00 SALON 12" at bounding box center [104, 216] width 208 height 62
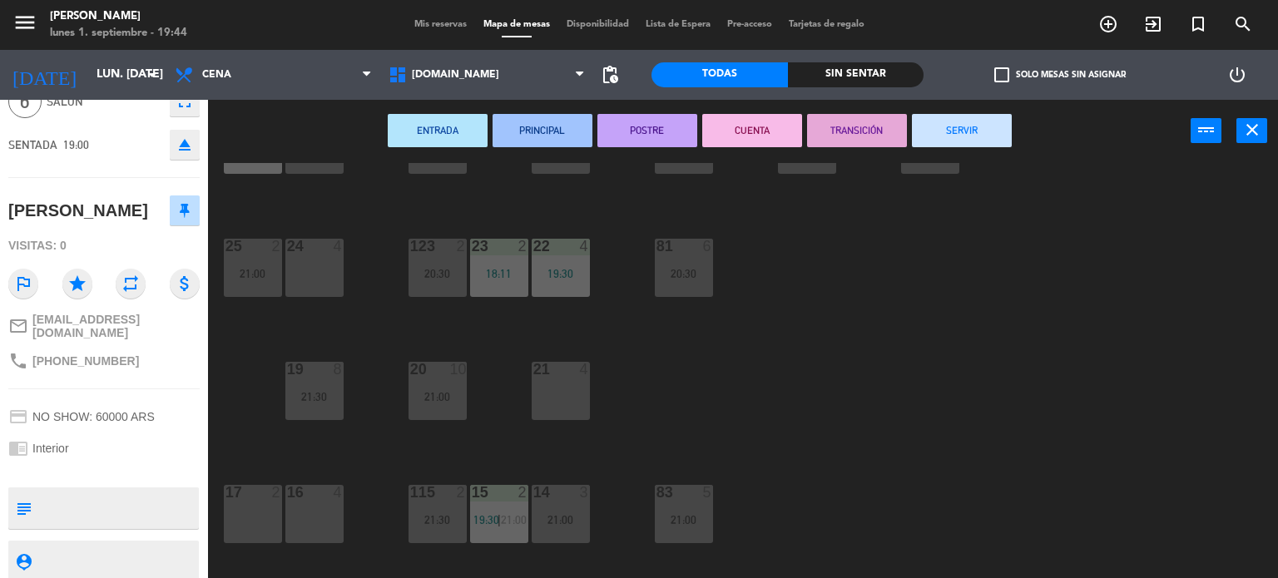
scroll to position [179, 0]
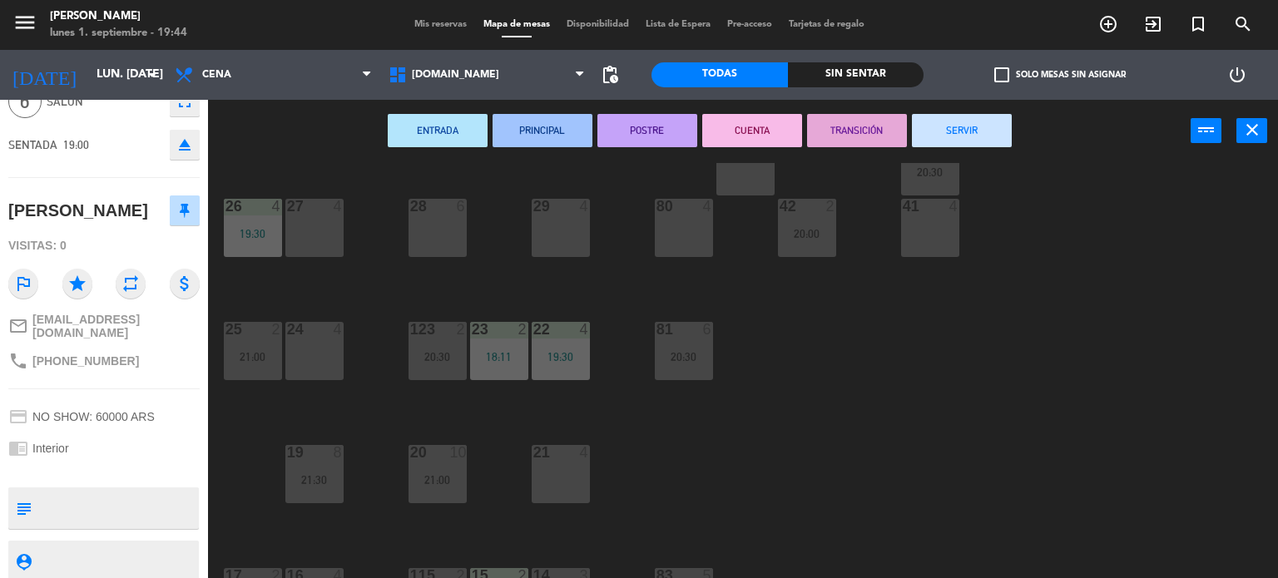
click at [1065, 356] on div "34 2 21:00 35 6 19:30 36 10 20:30 43 2 21:30 37 10 CAVA 23 33 4 32 6 31 6 21:00…" at bounding box center [748, 371] width 1057 height 416
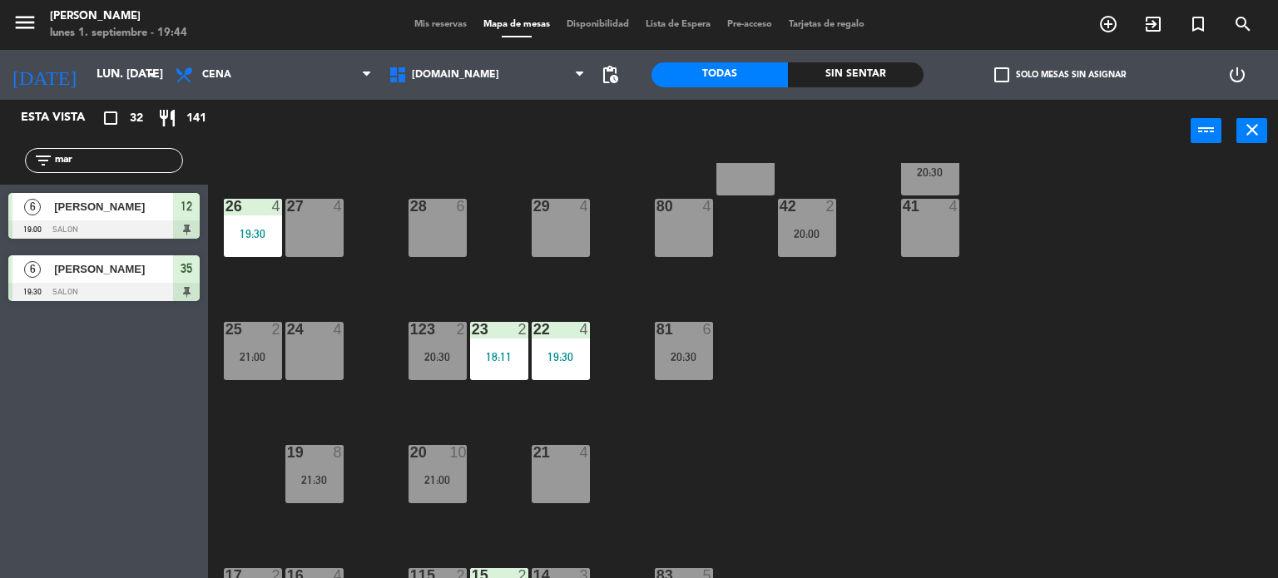
click at [148, 161] on input "mar" at bounding box center [117, 160] width 129 height 18
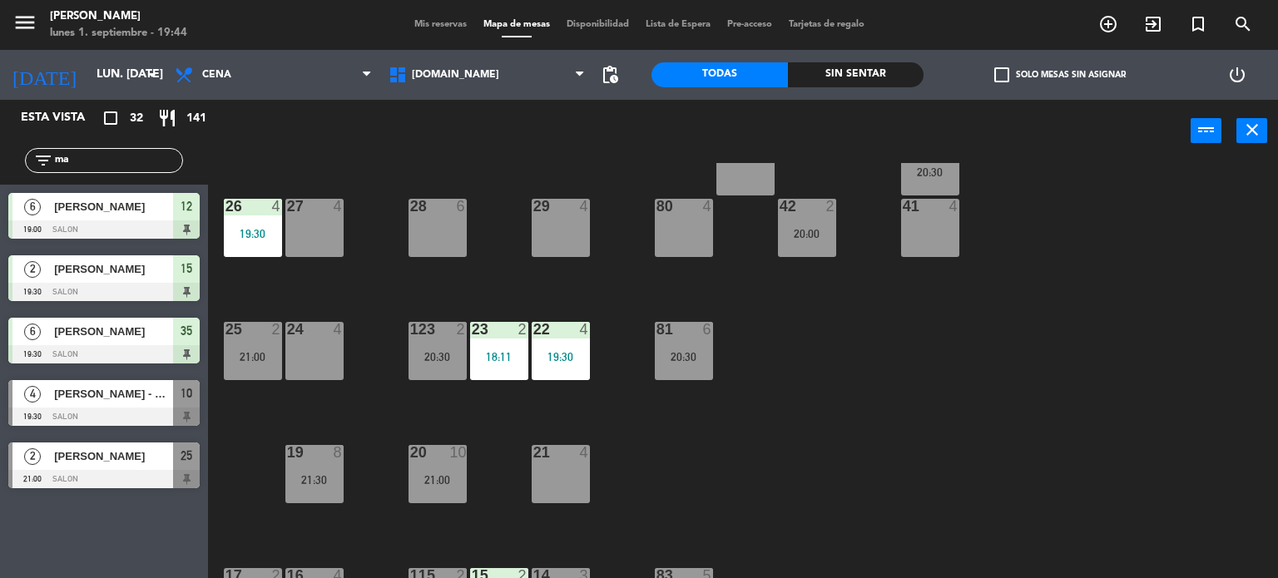
type input "m"
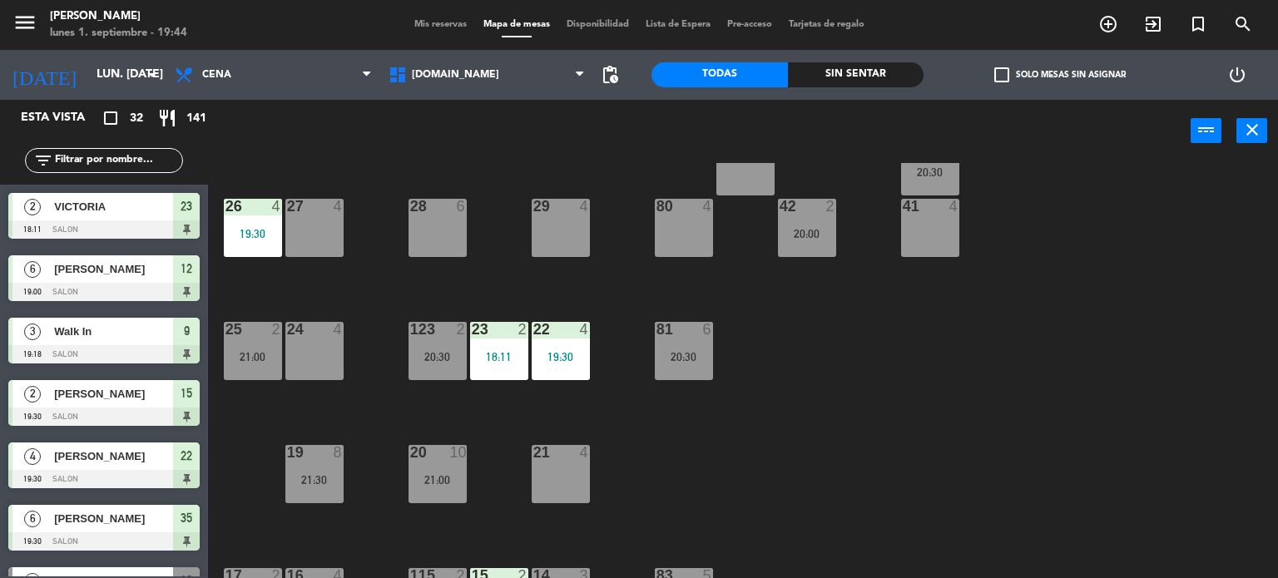
click at [1091, 344] on div "34 2 21:00 35 6 19:30 36 10 20:30 43 2 21:30 37 10 CAVA 23 33 4 32 6 31 6 21:00…" at bounding box center [748, 371] width 1057 height 416
click at [140, 153] on input "text" at bounding box center [117, 160] width 129 height 18
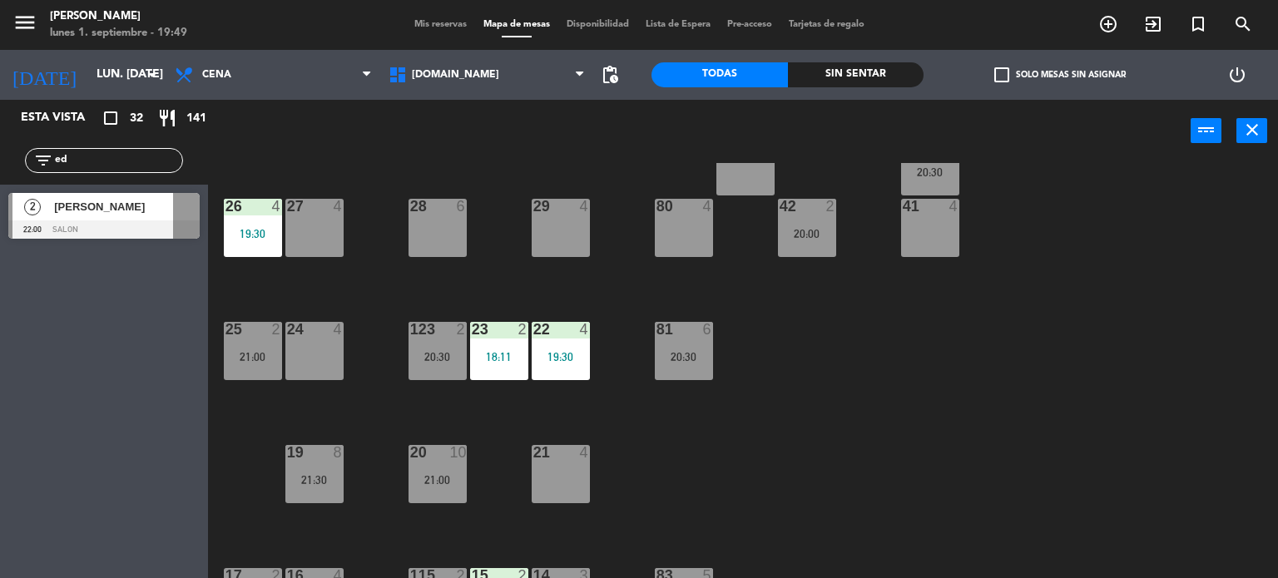
type input "ed"
click at [0, 350] on div "Esta vista crop_square 32 restaurant 141 filter_list ed 2 [PERSON_NAME] 22:00 S…" at bounding box center [104, 339] width 208 height 478
click at [117, 161] on input "ed" at bounding box center [117, 160] width 129 height 18
click at [87, 158] on input "ed" at bounding box center [117, 160] width 129 height 18
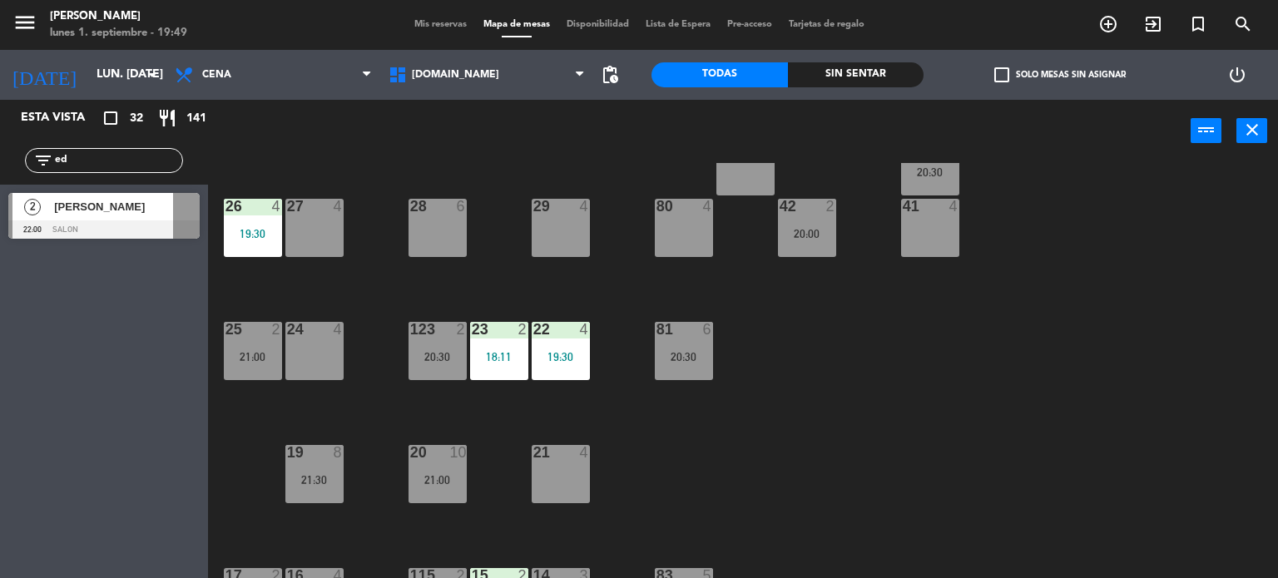
click at [87, 158] on input "ed" at bounding box center [117, 160] width 129 height 18
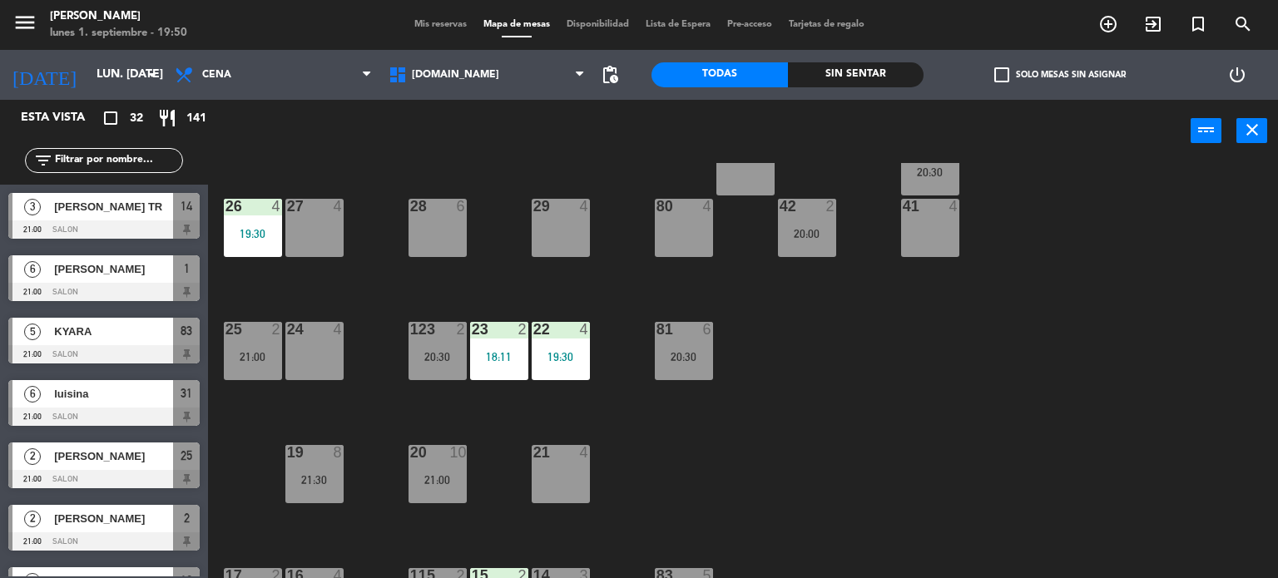
scroll to position [1331, 0]
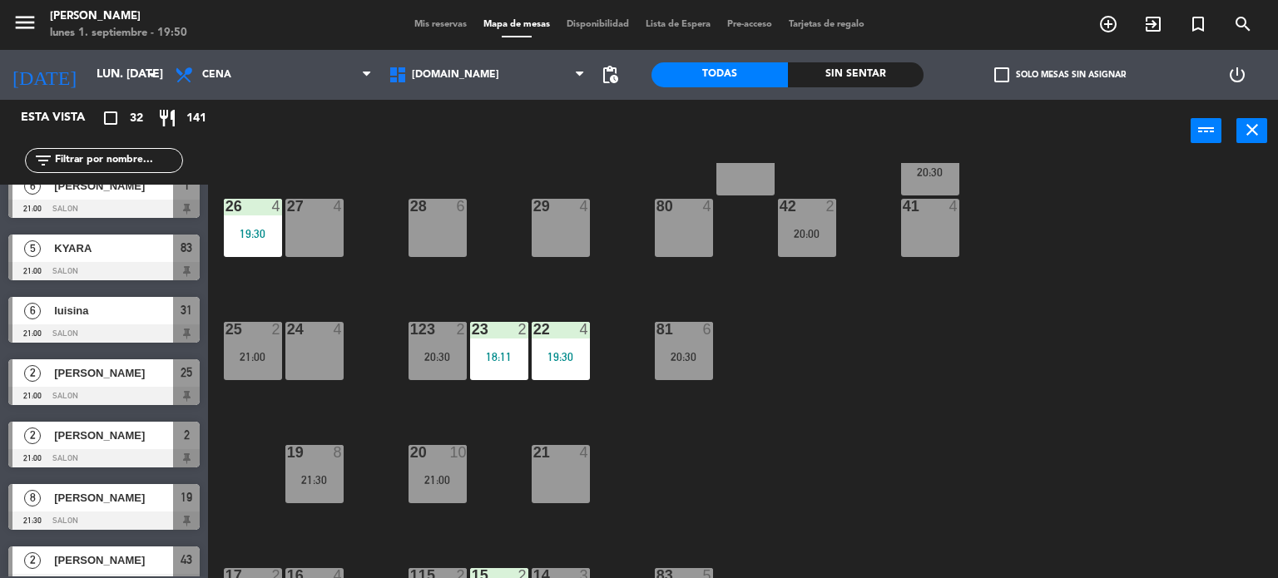
click at [443, 26] on span "Mis reservas" at bounding box center [440, 24] width 69 height 9
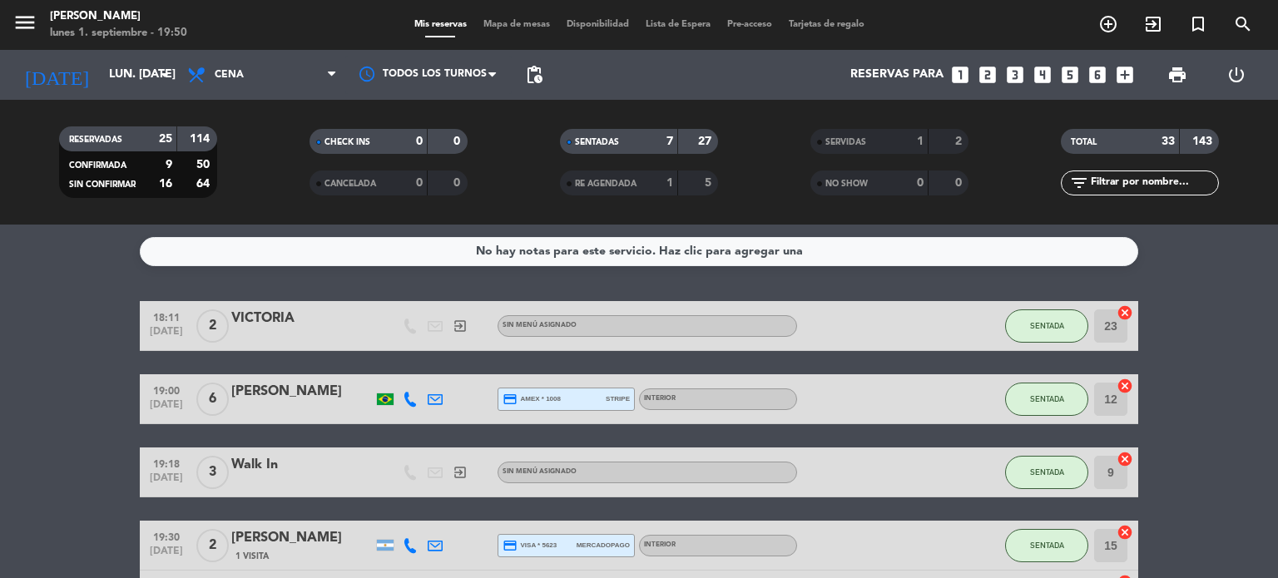
click at [1131, 191] on input "text" at bounding box center [1153, 183] width 129 height 18
click at [848, 141] on span "SERVIDAS" at bounding box center [845, 142] width 41 height 8
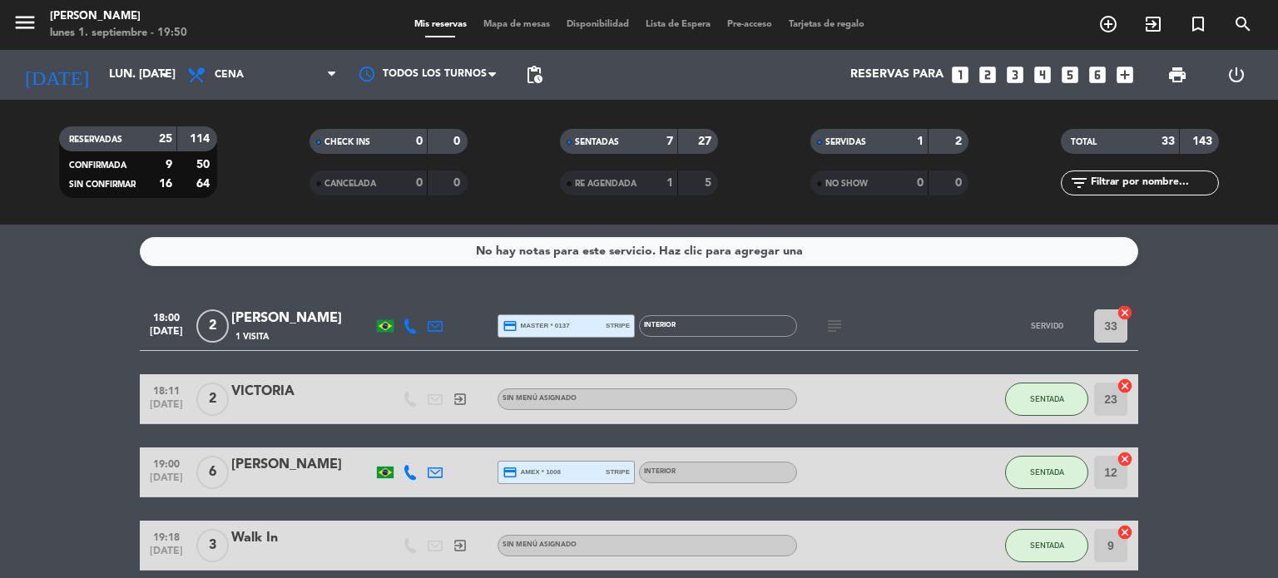
click at [1125, 171] on div "filter_list" at bounding box center [1139, 183] width 158 height 25
click at [1133, 185] on input "text" at bounding box center [1153, 183] width 129 height 18
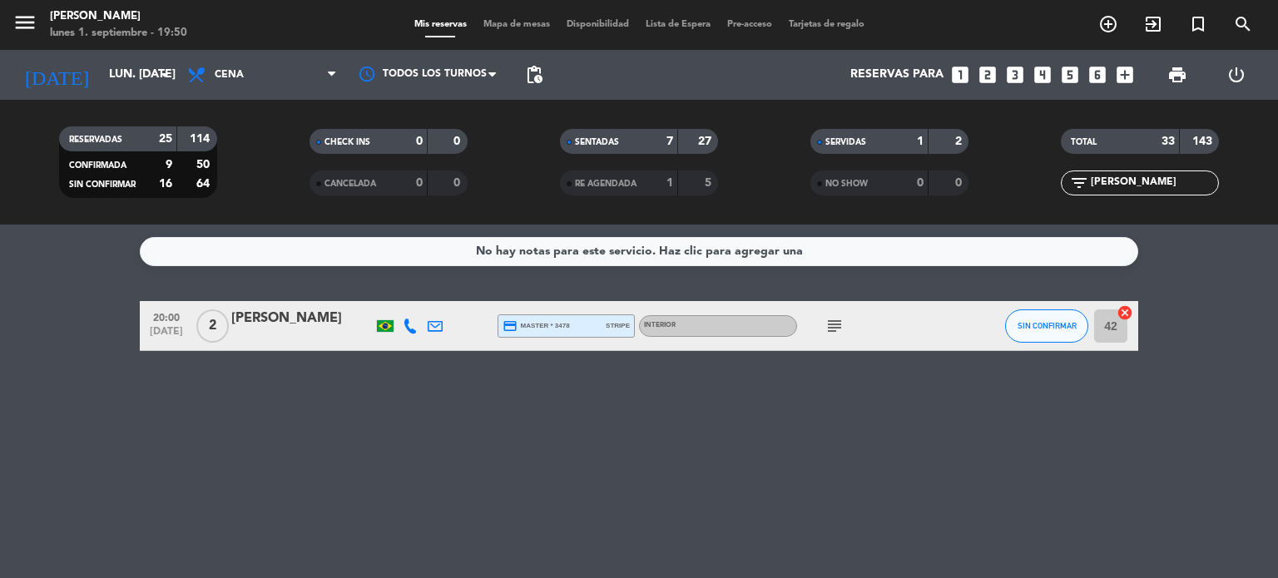
type input "[PERSON_NAME]"
click at [516, 20] on span "Mapa de mesas" at bounding box center [516, 24] width 83 height 9
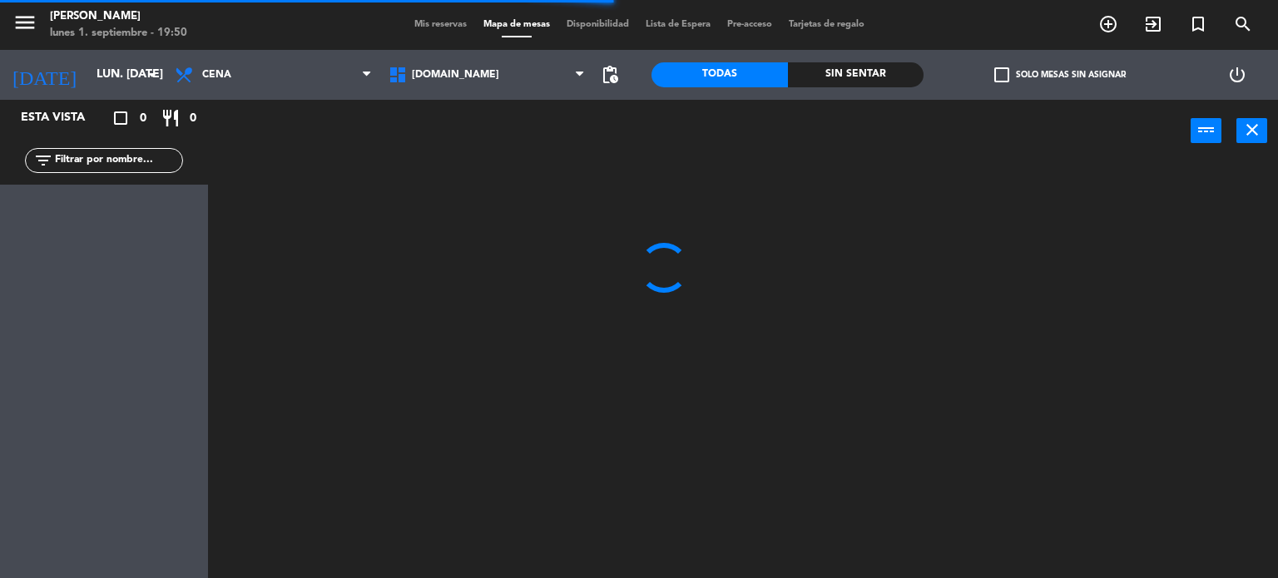
click at [133, 156] on input "text" at bounding box center [117, 160] width 129 height 18
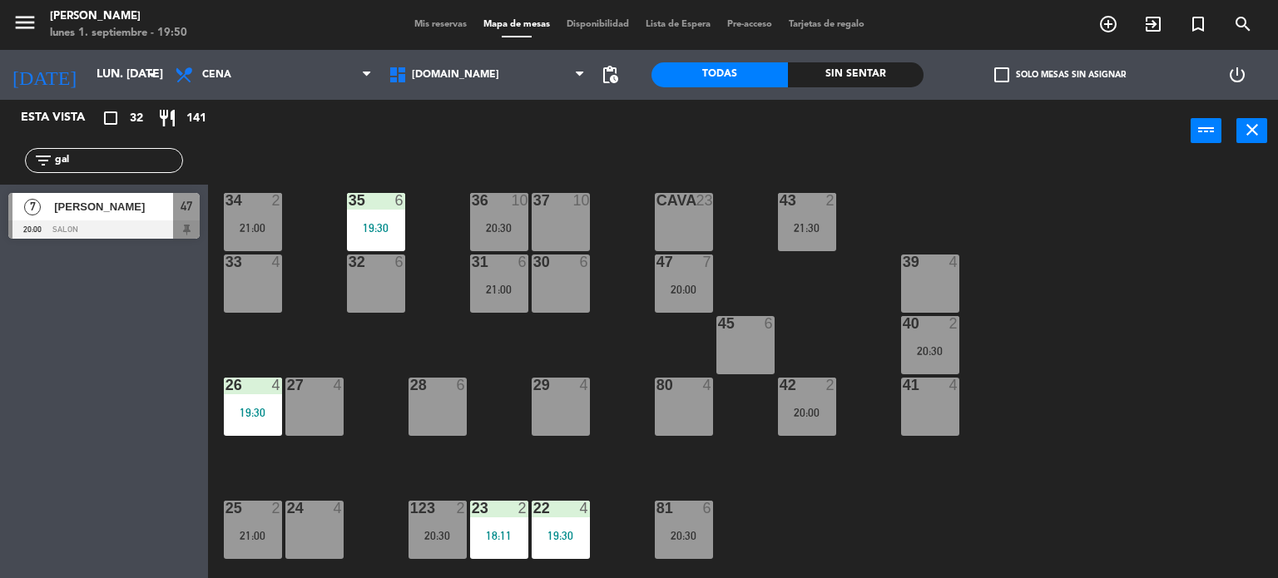
type input "gal"
click at [10, 398] on div "Esta vista crop_square 32 restaurant 141 filter_list gal 7 Gala [PERSON_NAME] 2…" at bounding box center [104, 339] width 208 height 478
click at [140, 212] on span "[PERSON_NAME]" at bounding box center [113, 206] width 119 height 17
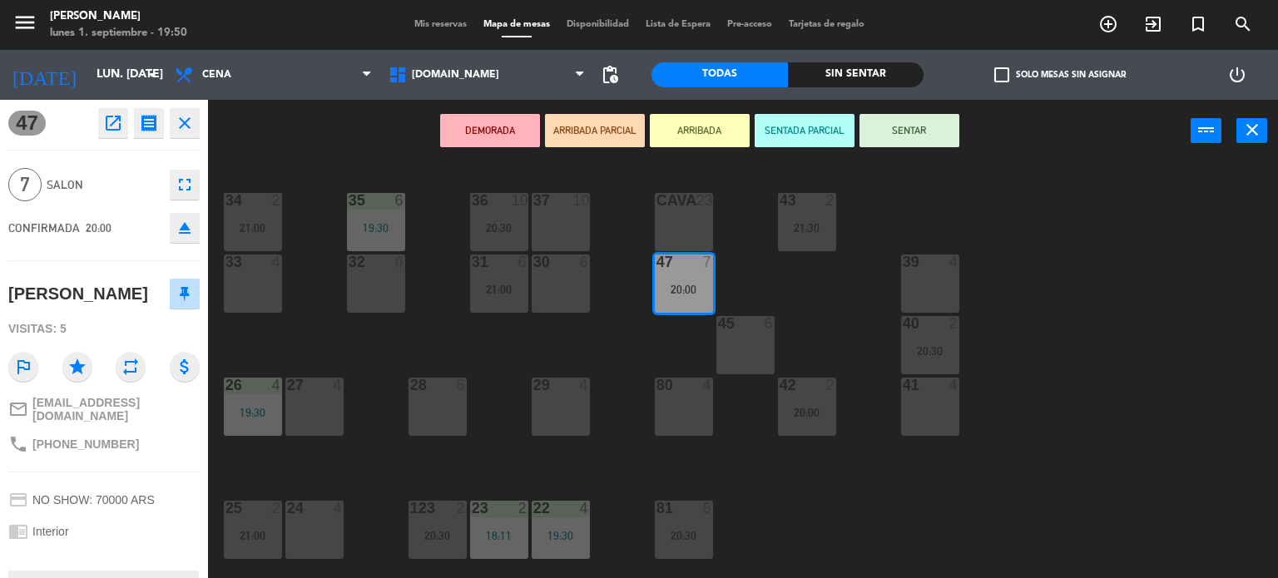
click at [581, 134] on button "ARRIBADA PARCIAL" at bounding box center [595, 130] width 100 height 33
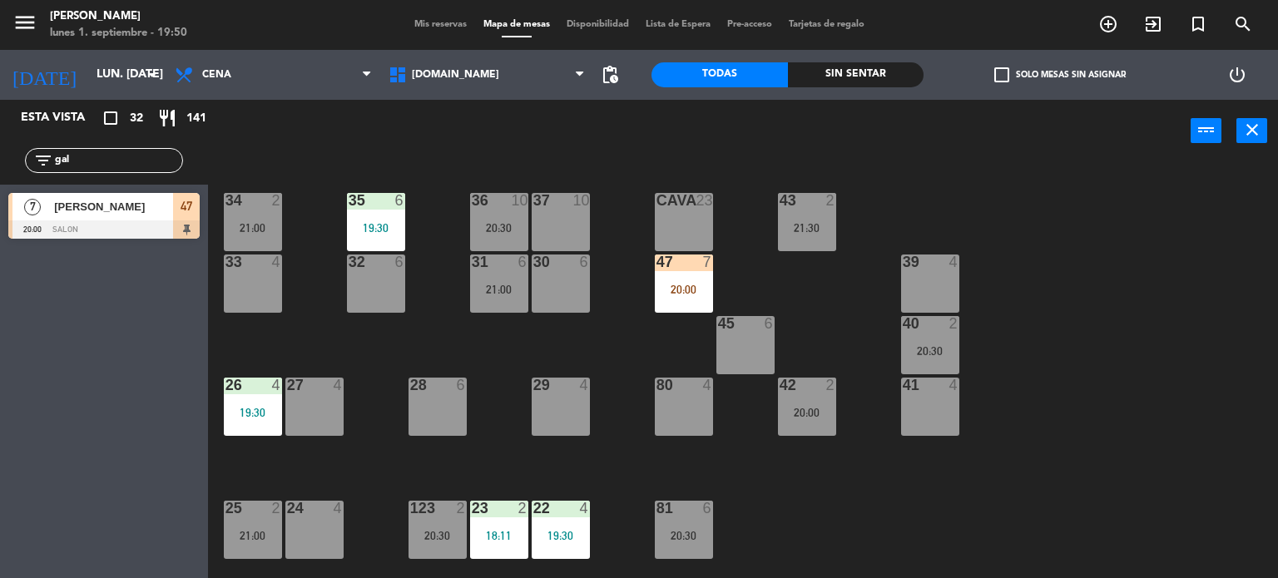
click at [123, 161] on input "gal" at bounding box center [117, 160] width 129 height 18
type input "danie"
click at [17, 317] on div "Esta vista crop_square 32 restaurant 141 filter_list danie 2 [PERSON_NAME] 20:0…" at bounding box center [104, 339] width 208 height 478
click at [106, 211] on span "[PERSON_NAME]" at bounding box center [113, 206] width 119 height 17
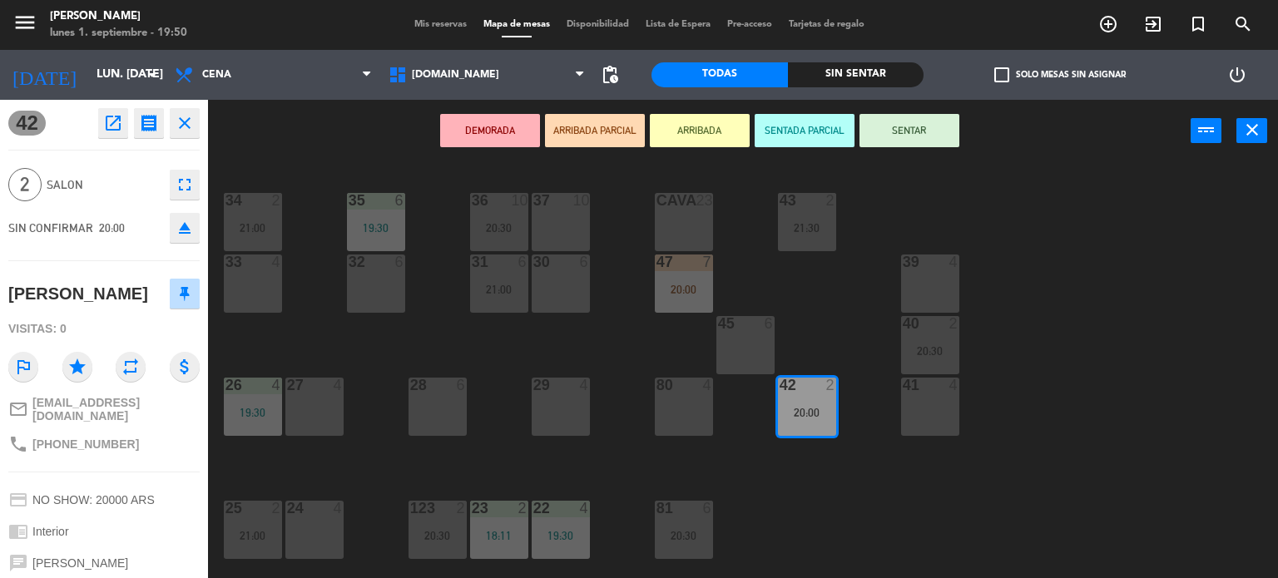
click at [601, 124] on button "ARRIBADA PARCIAL" at bounding box center [595, 130] width 100 height 33
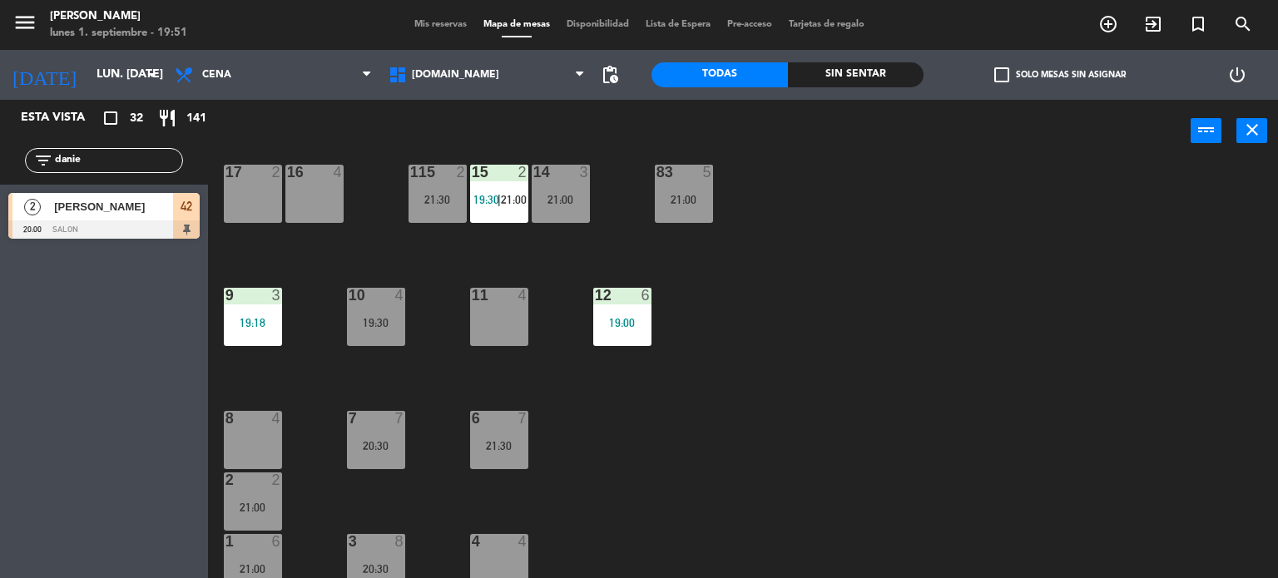
scroll to position [595, 0]
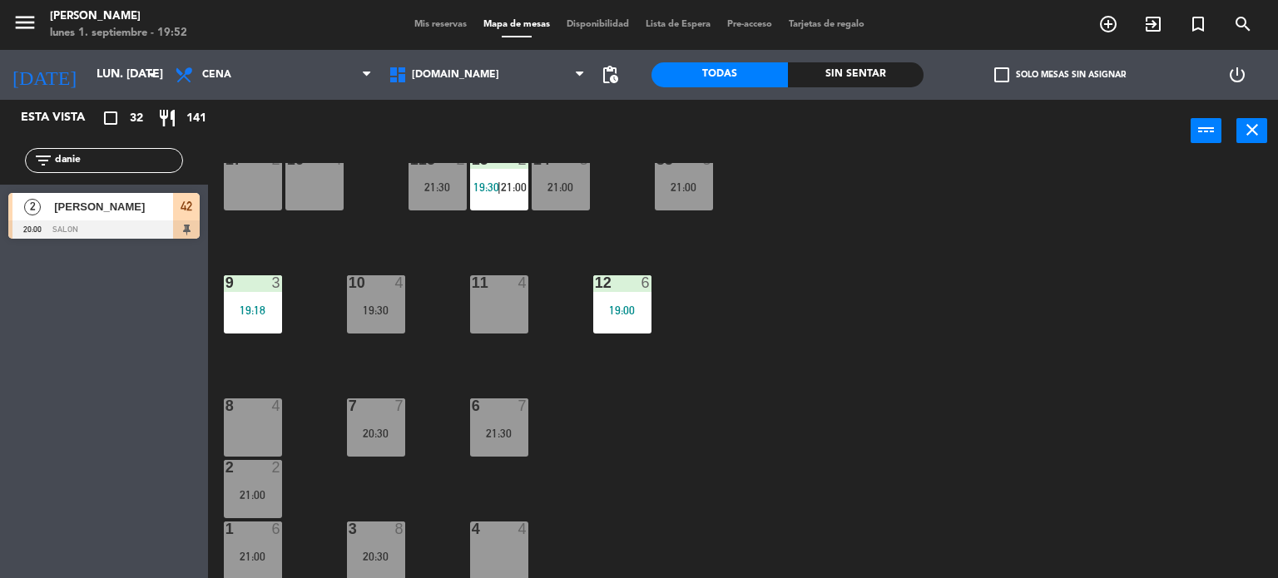
drag, startPoint x: 110, startPoint y: 176, endPoint x: 96, endPoint y: 162, distance: 20.0
click at [83, 165] on div "filter_list danie" at bounding box center [104, 160] width 208 height 48
drag, startPoint x: 96, startPoint y: 161, endPoint x: 0, endPoint y: 160, distance: 96.5
click at [0, 160] on div "filter_list danie" at bounding box center [104, 160] width 208 height 48
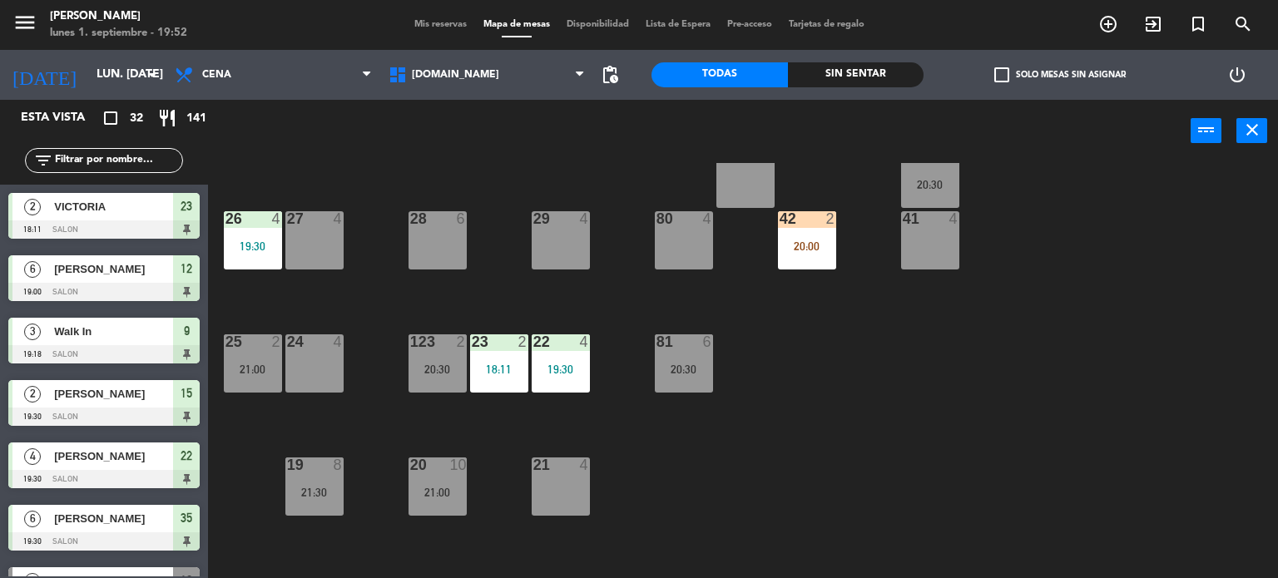
scroll to position [250, 0]
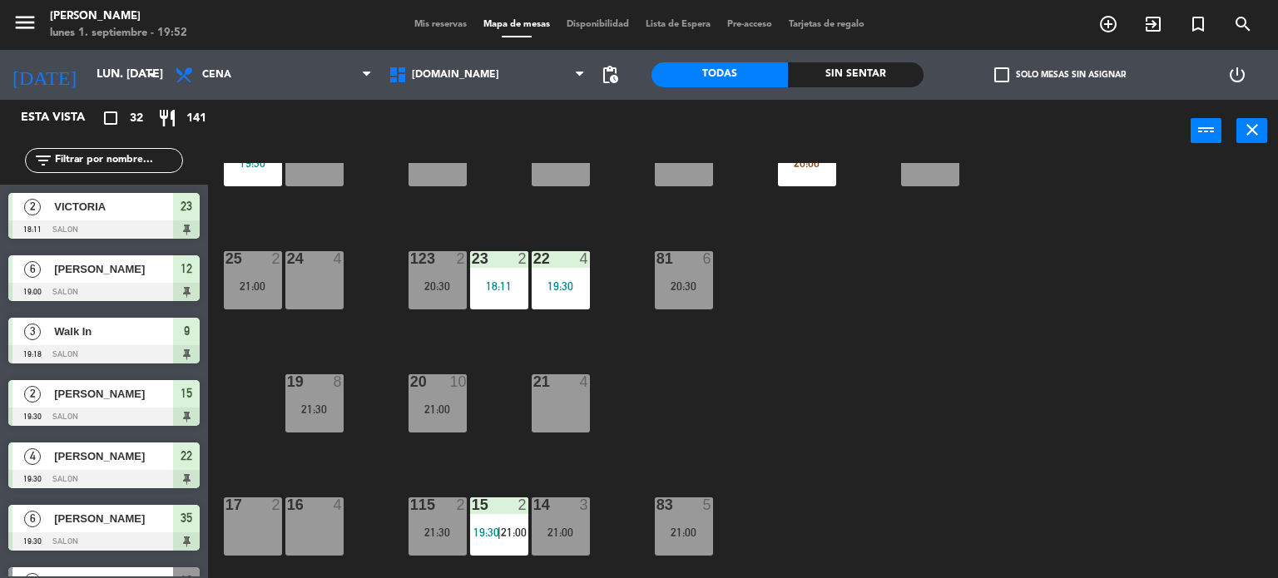
click at [276, 515] on div "17 2" at bounding box center [253, 526] width 58 height 58
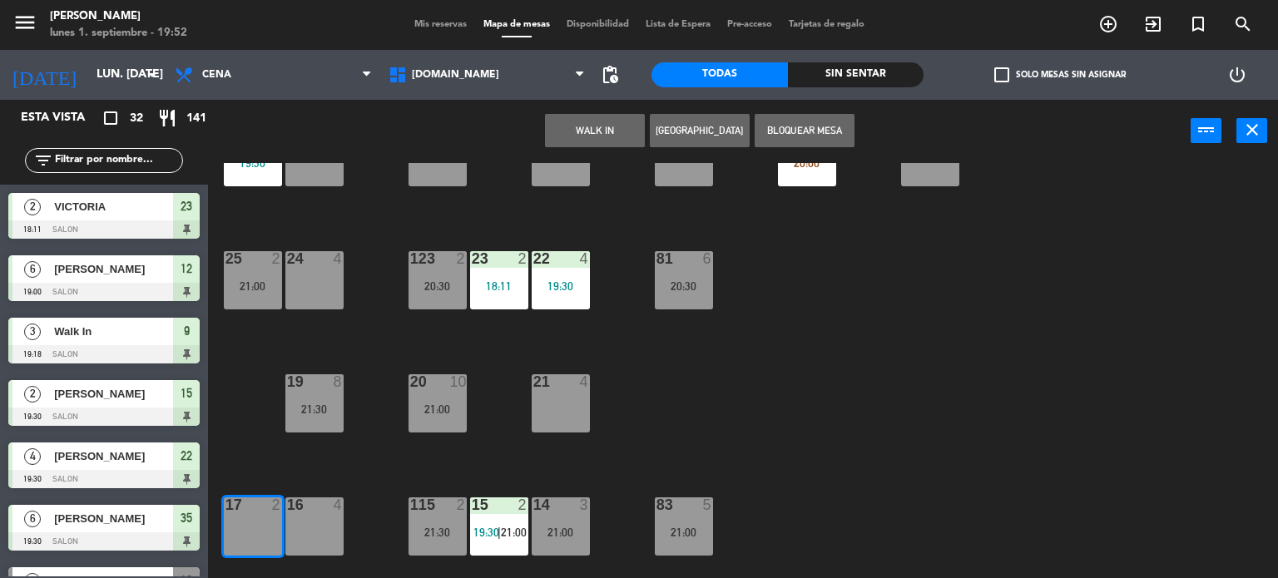
click at [587, 131] on button "WALK IN" at bounding box center [595, 130] width 100 height 33
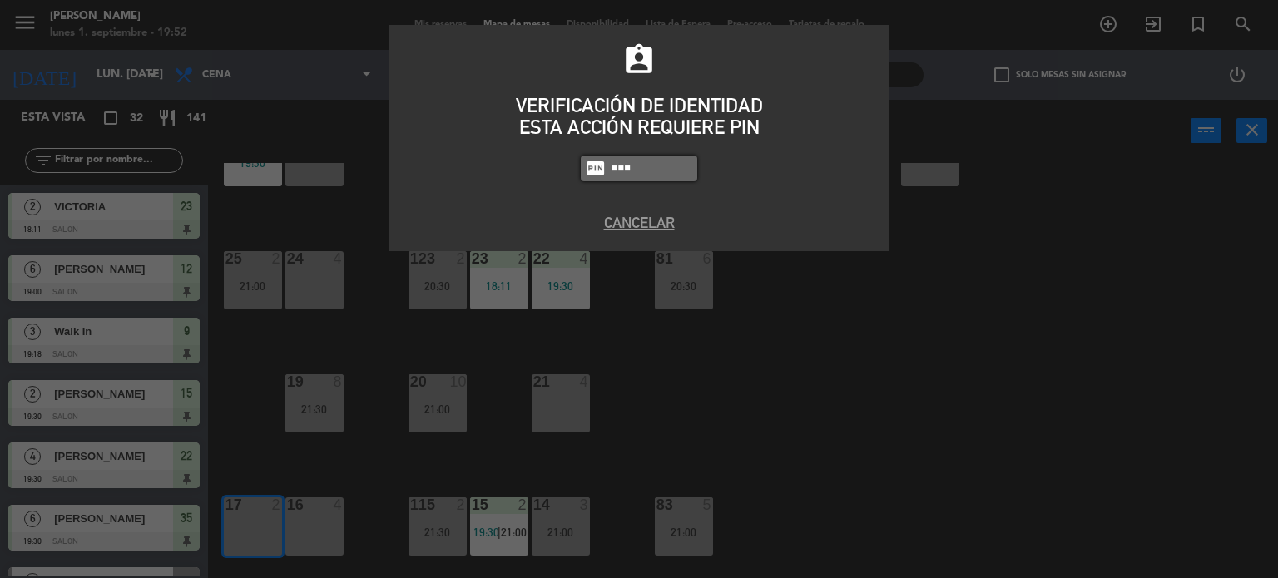
type input "3871"
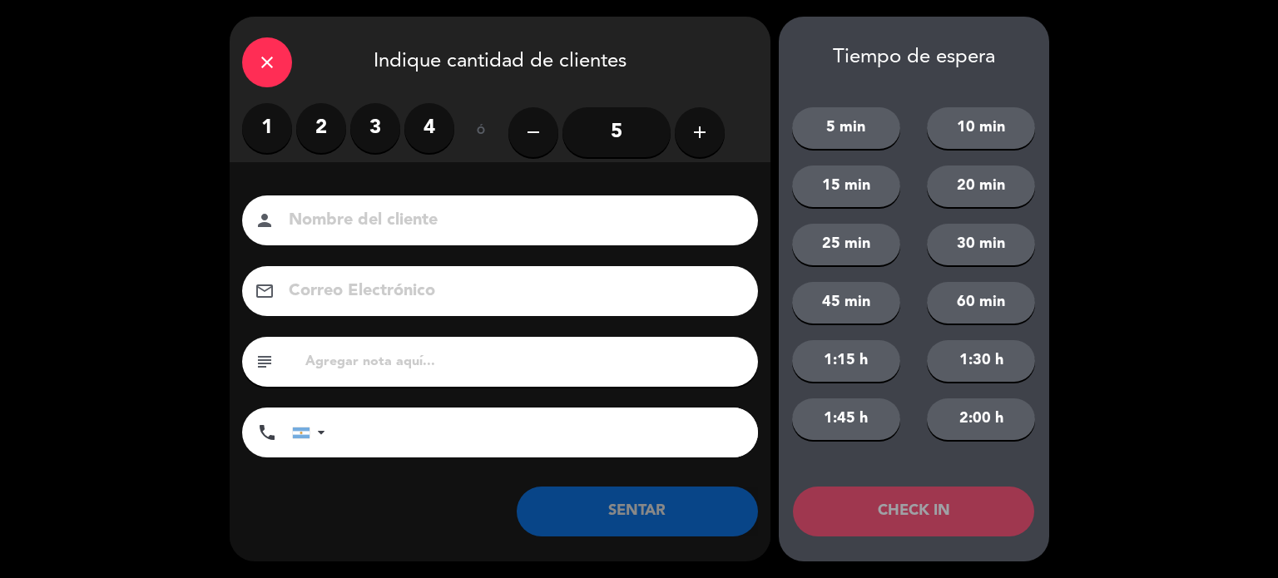
click at [325, 133] on label "2" at bounding box center [321, 128] width 50 height 50
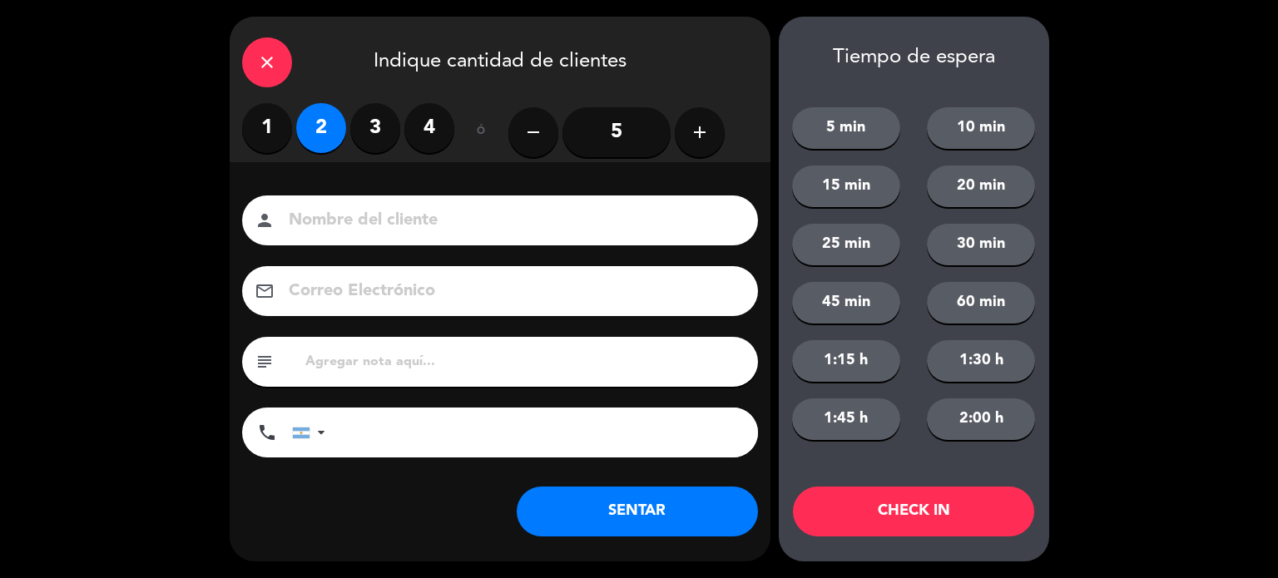
click at [658, 502] on button "SENTAR" at bounding box center [637, 512] width 241 height 50
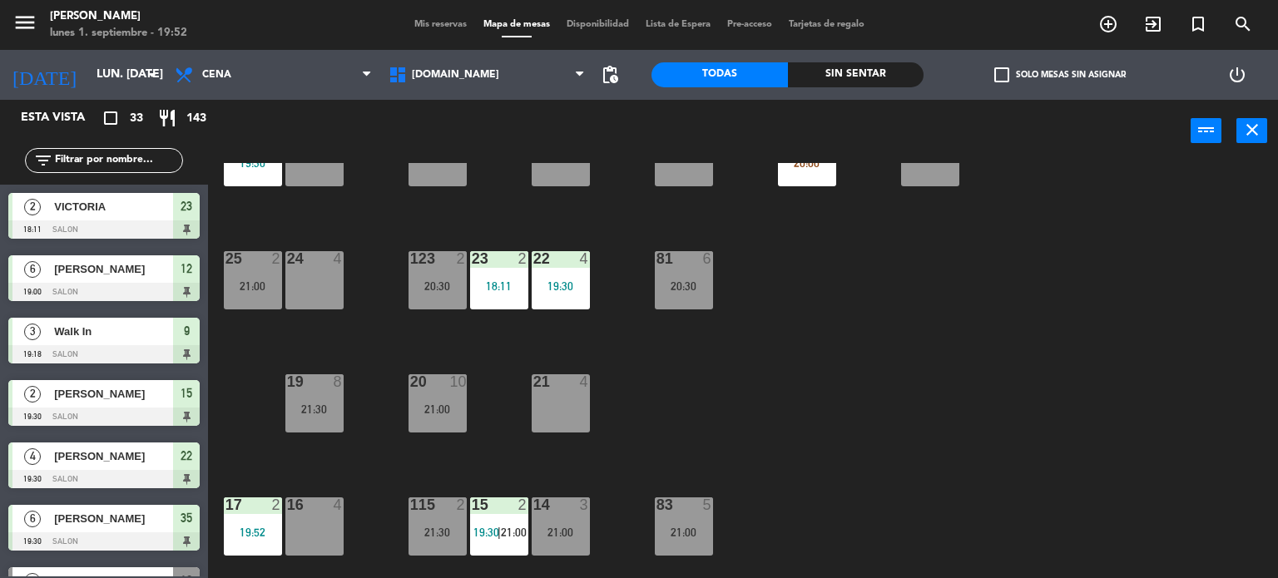
click at [1016, 358] on div "34 2 21:00 35 6 19:30 36 10 20:30 43 2 21:30 37 10 CAVA 23 33 4 32 6 31 6 21:00…" at bounding box center [748, 371] width 1057 height 416
click at [1018, 397] on div "34 2 21:00 35 6 19:30 36 10 20:30 43 2 21:30 37 10 CAVA 23 33 4 32 6 31 6 21:00…" at bounding box center [748, 371] width 1057 height 416
click at [149, 156] on input "text" at bounding box center [117, 160] width 129 height 18
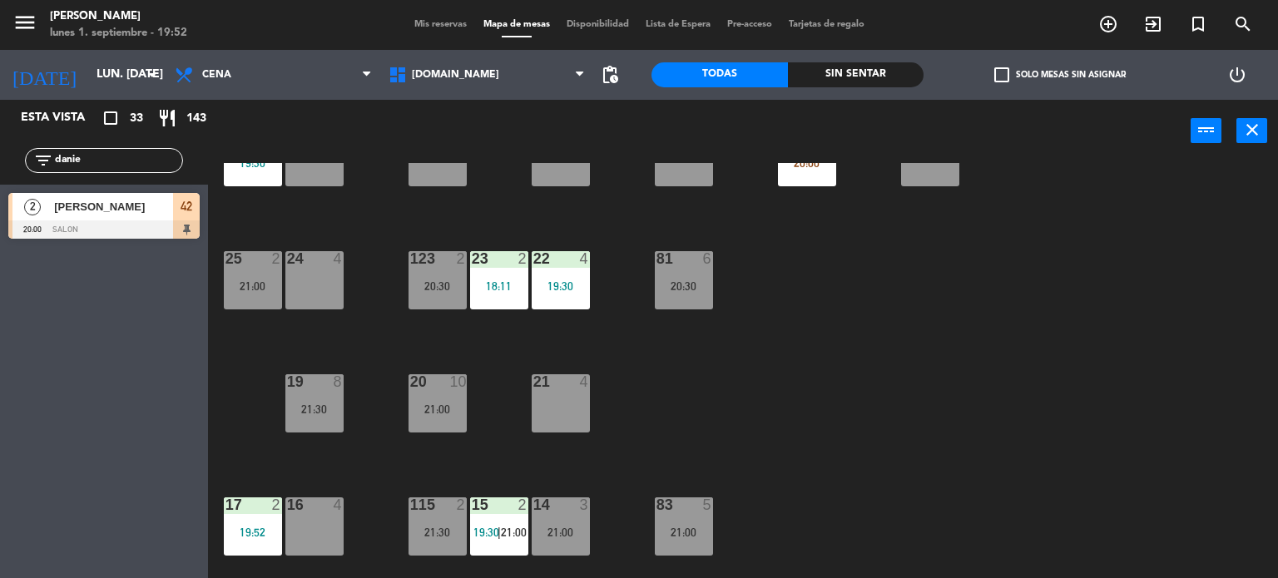
type input "danie"
click at [862, 349] on div "34 2 21:00 35 6 19:30 36 10 20:30 43 2 21:30 37 10 CAVA 23 33 4 32 6 31 6 21:00…" at bounding box center [748, 371] width 1057 height 416
click at [191, 222] on div at bounding box center [103, 229] width 191 height 18
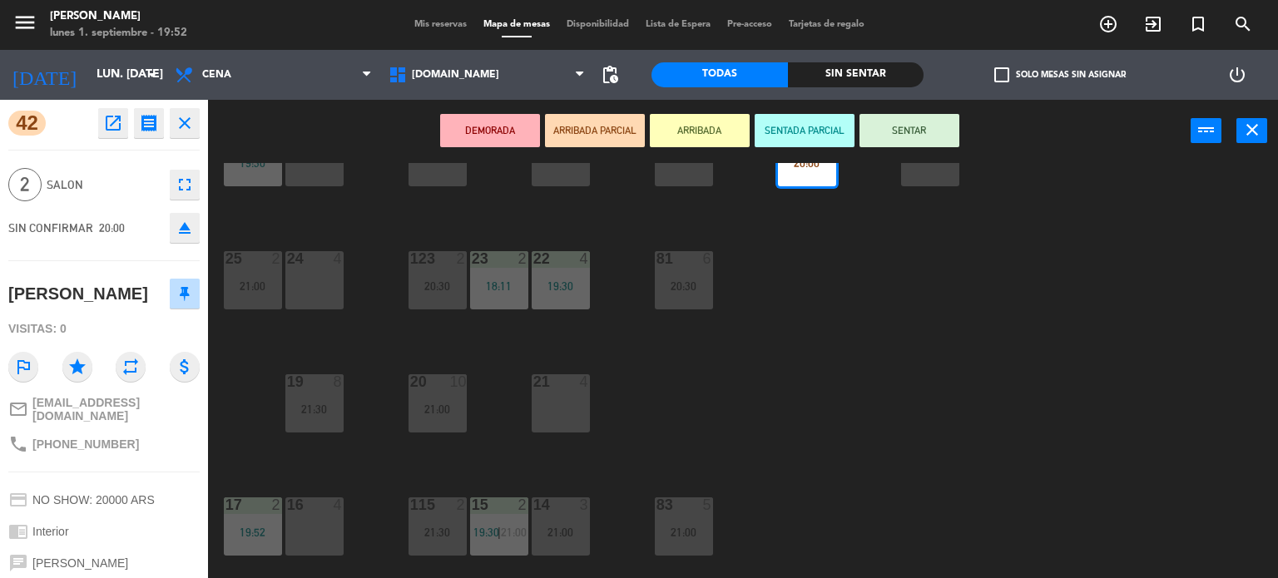
click at [472, 492] on div "34 2 21:00 35 6 19:30 36 10 20:30 43 2 21:30 37 10 CAVA 23 33 4 32 6 31 6 21:00…" at bounding box center [748, 371] width 1057 height 416
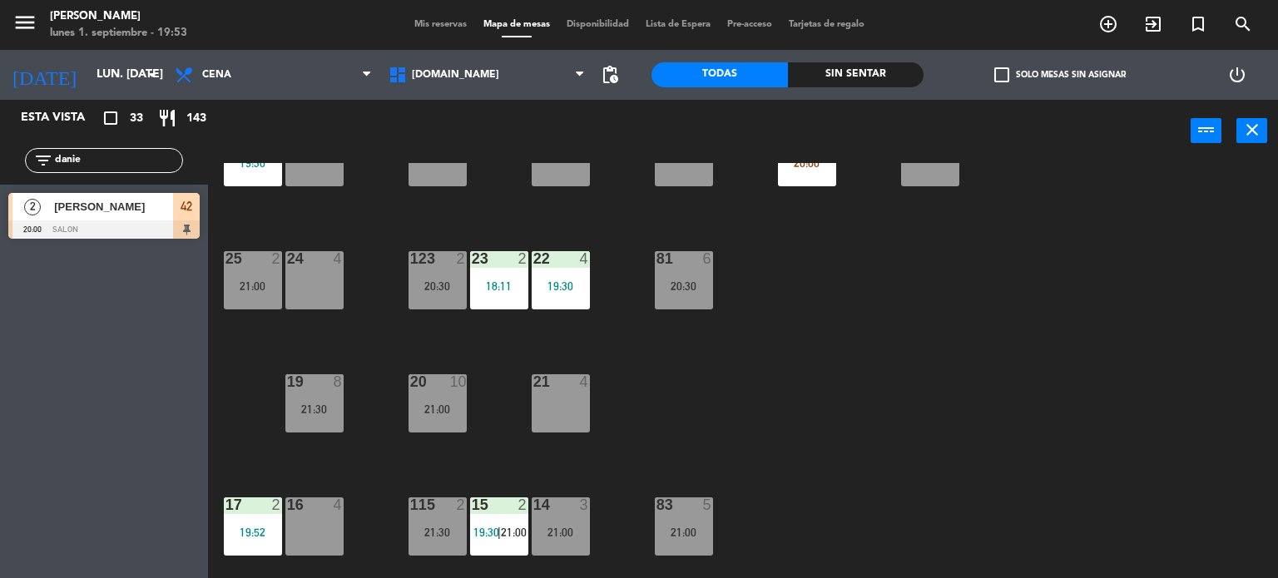
click at [445, 513] on div "115 2 21:30" at bounding box center [437, 526] width 58 height 58
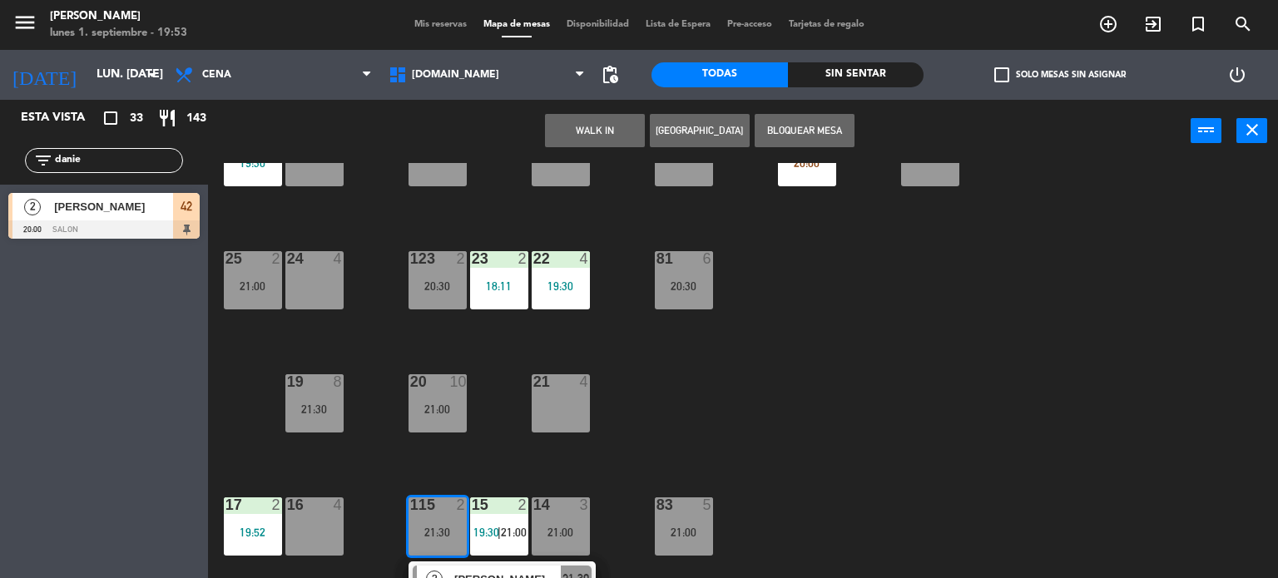
click at [576, 385] on div "4" at bounding box center [588, 381] width 27 height 15
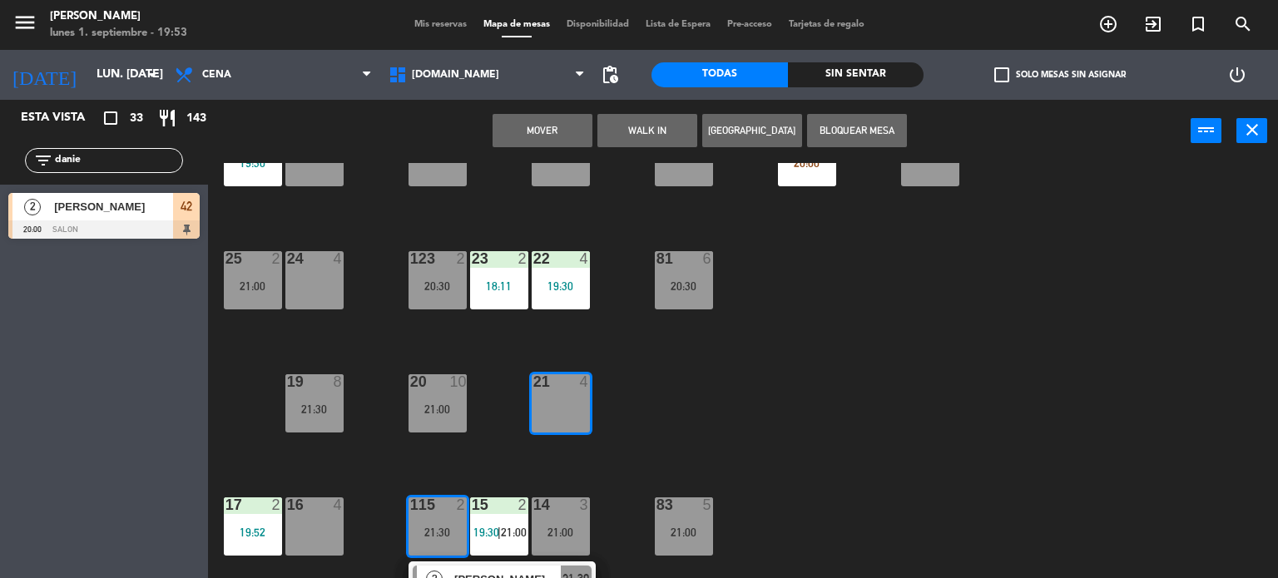
click at [509, 131] on button "Mover" at bounding box center [542, 130] width 100 height 33
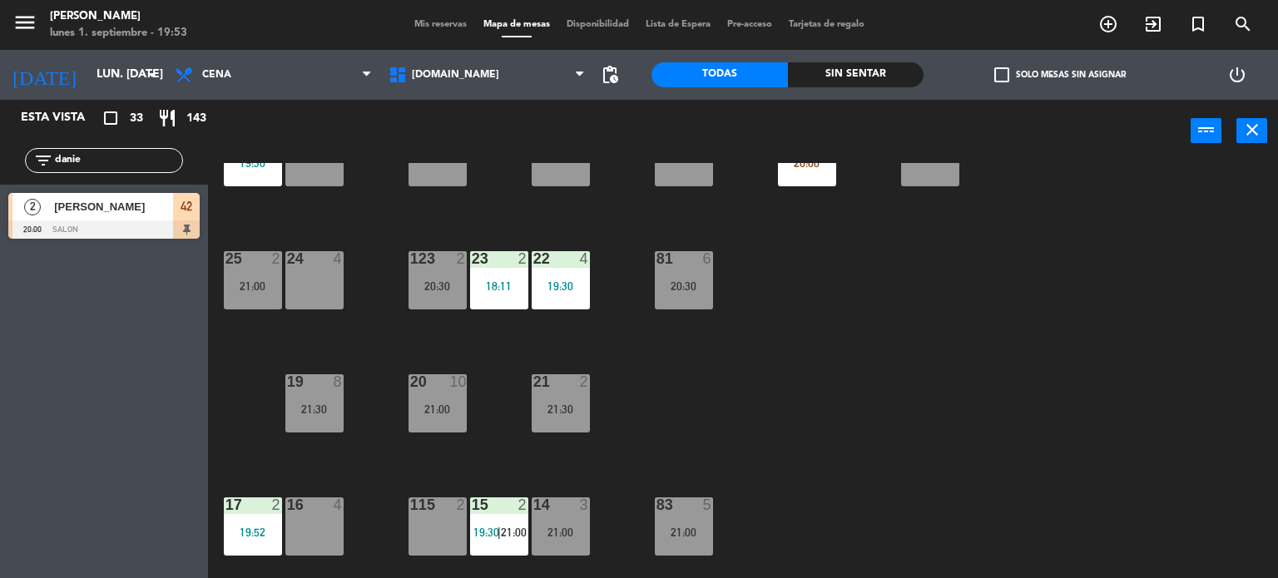
click at [200, 200] on div "2 [PERSON_NAME] 20:00 SALON 42" at bounding box center [104, 216] width 208 height 62
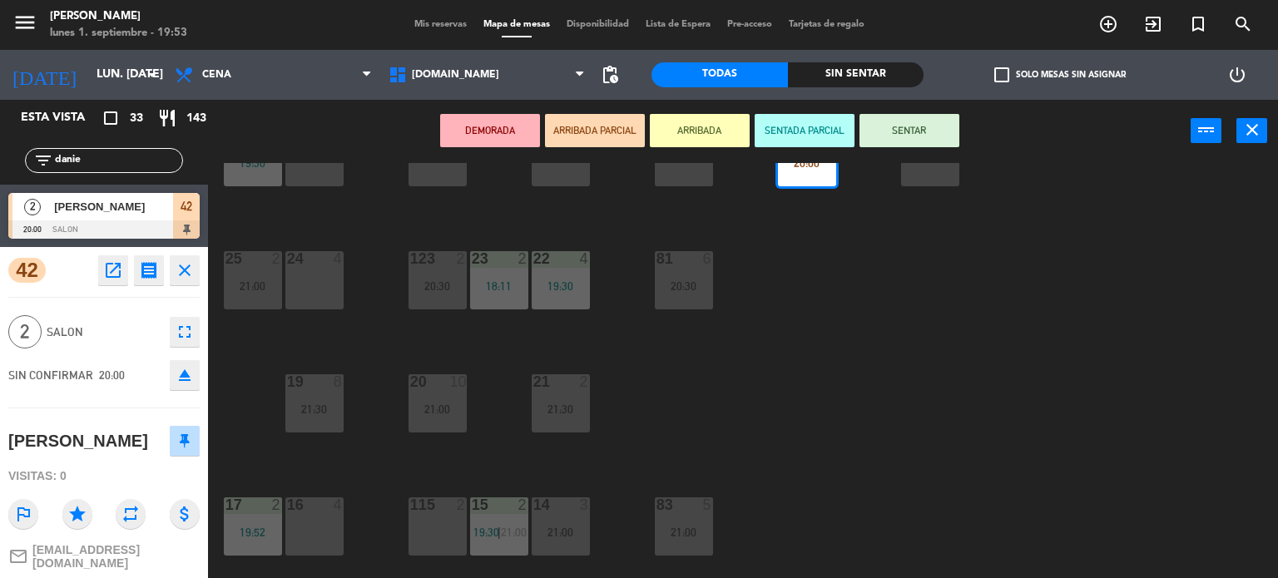
click at [440, 547] on div "115 2" at bounding box center [437, 526] width 58 height 58
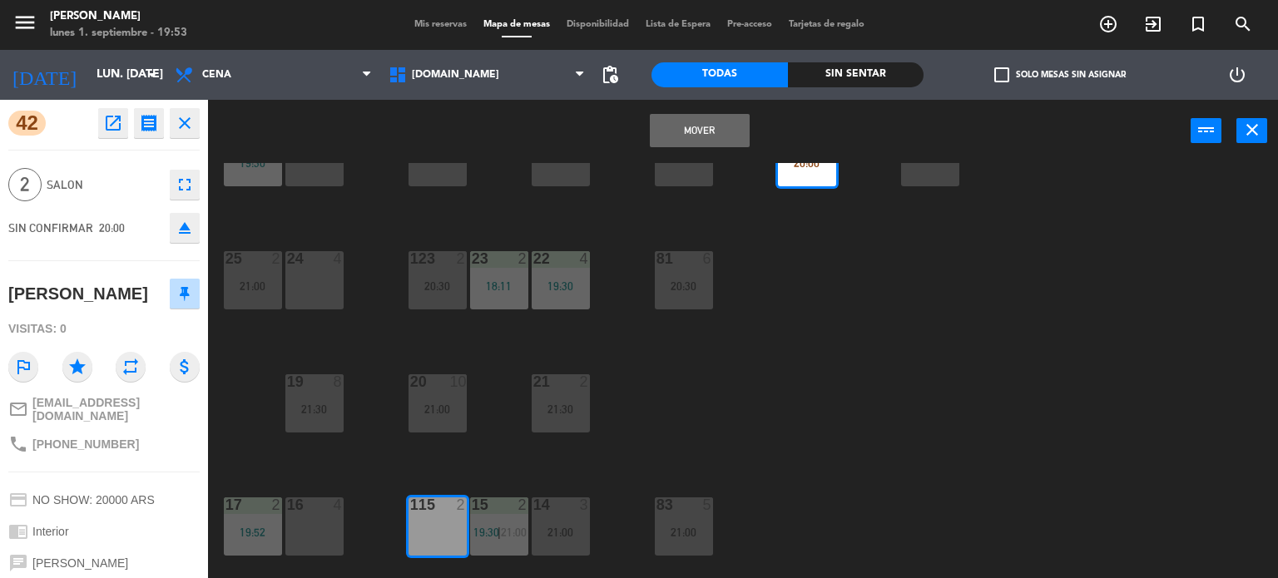
click at [714, 121] on button "Mover" at bounding box center [700, 130] width 100 height 33
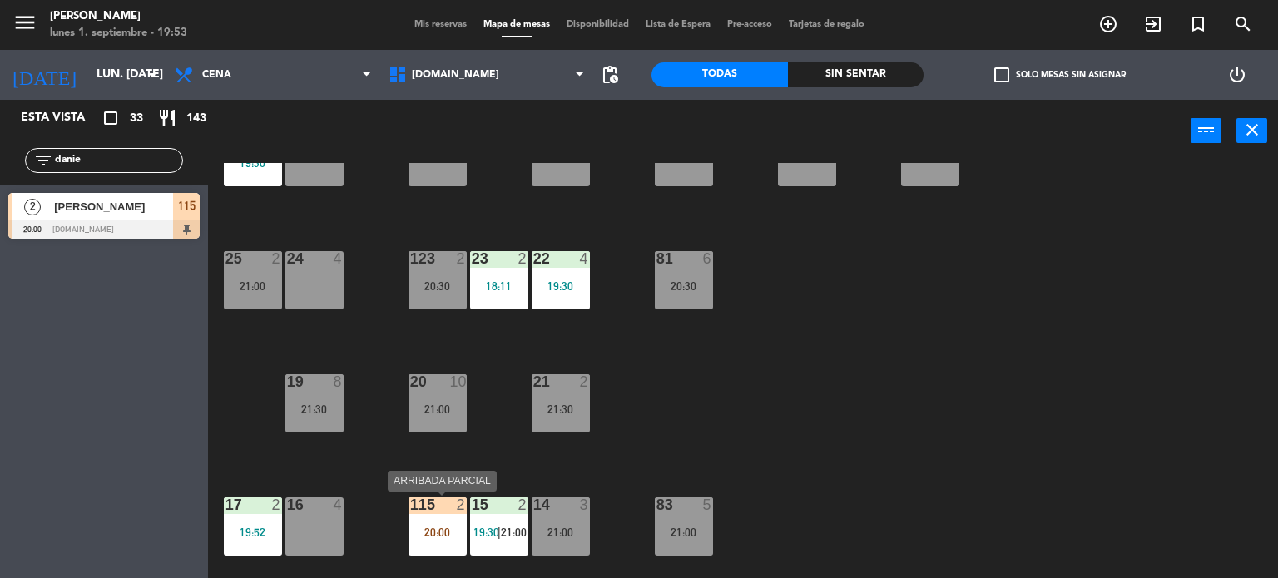
click at [443, 513] on div "115 2 20:00" at bounding box center [437, 526] width 58 height 58
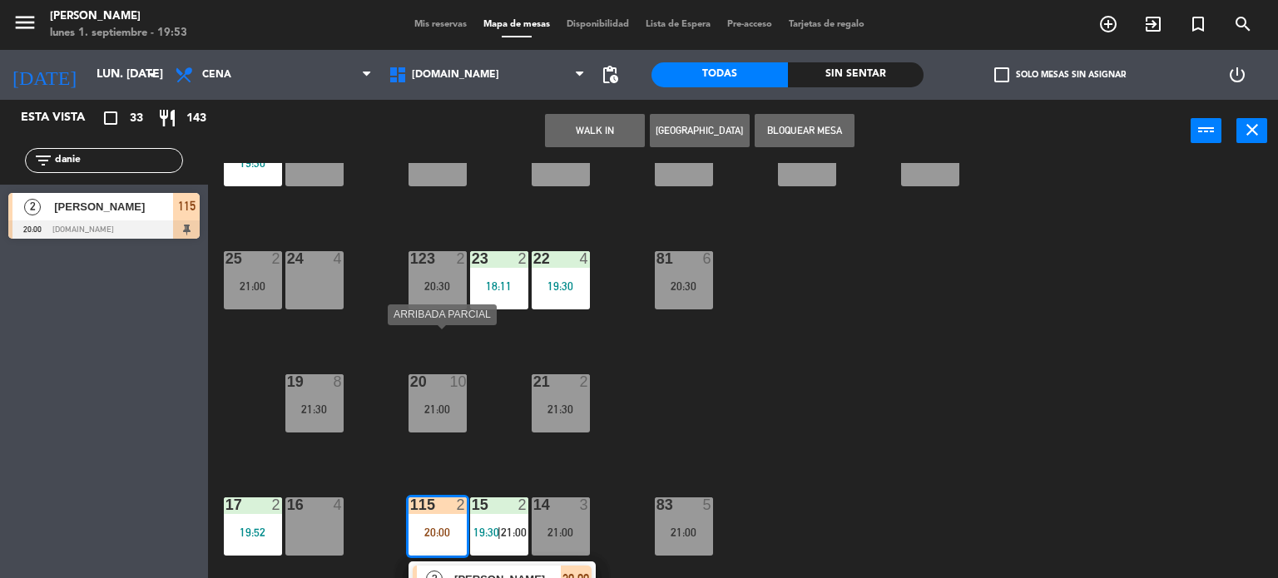
scroll to position [416, 0]
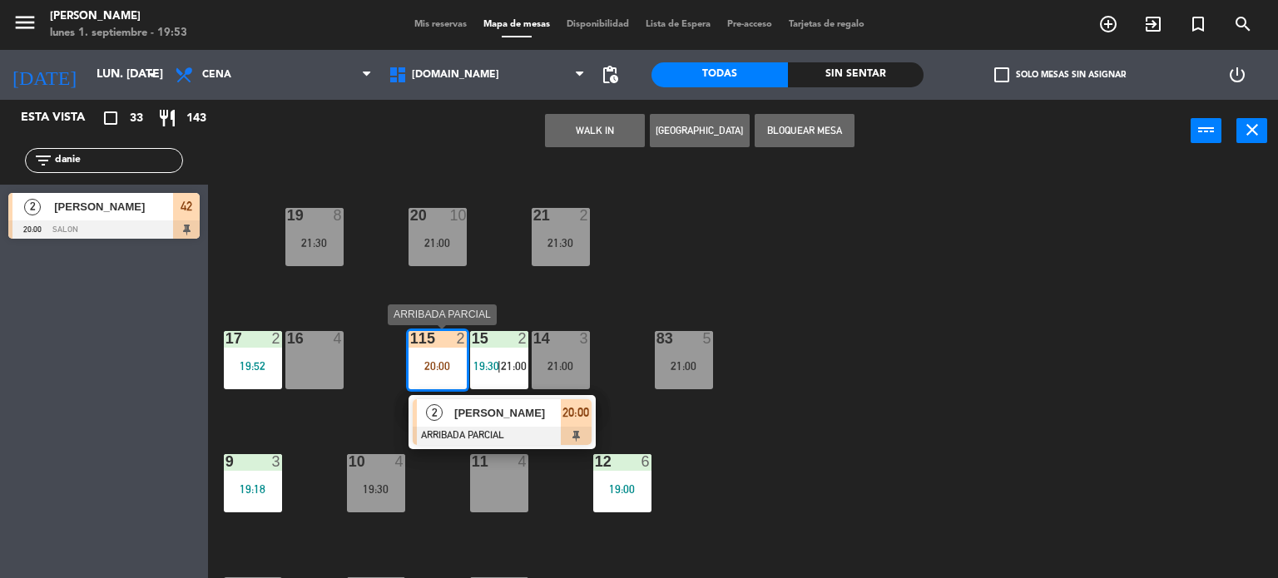
click at [526, 439] on div at bounding box center [502, 436] width 179 height 18
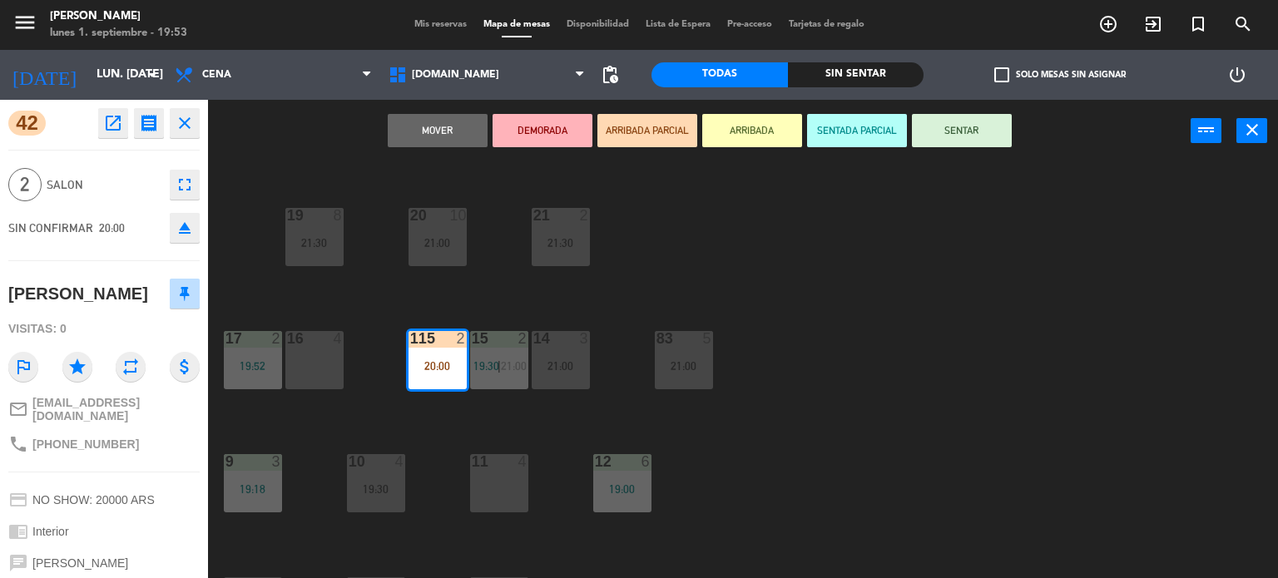
click at [951, 132] on button "SENTAR" at bounding box center [962, 130] width 100 height 33
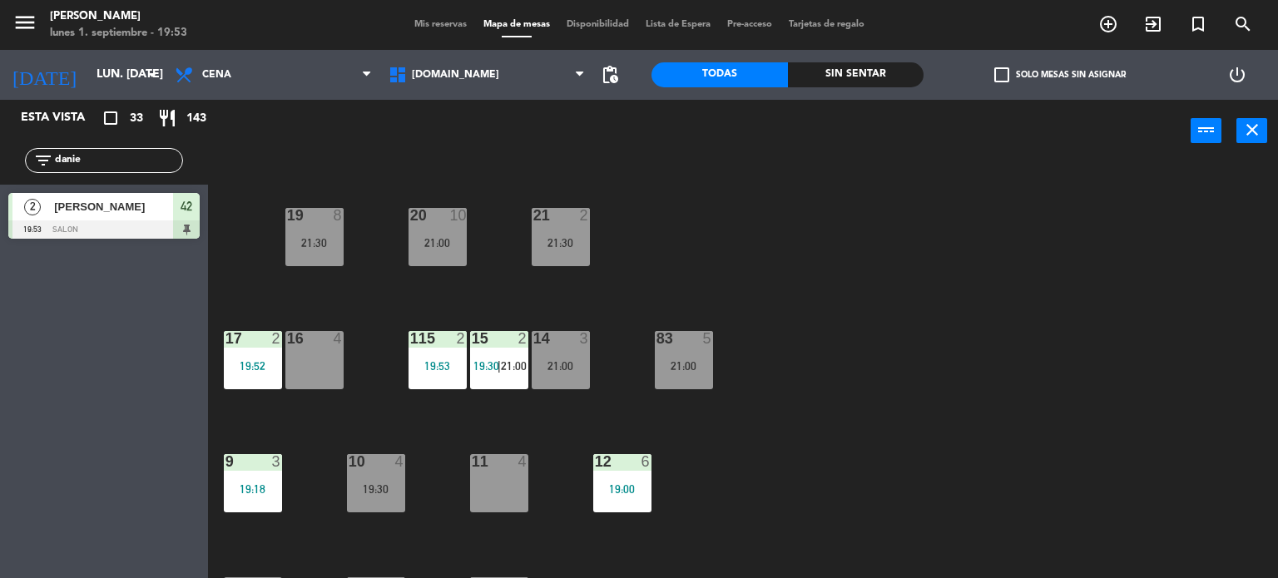
drag, startPoint x: 97, startPoint y: 149, endPoint x: 0, endPoint y: 151, distance: 97.3
click at [0, 151] on div "filter_list danie" at bounding box center [104, 160] width 208 height 48
drag, startPoint x: 120, startPoint y: 155, endPoint x: 0, endPoint y: 150, distance: 119.9
click at [0, 150] on div "filter_list danie" at bounding box center [104, 160] width 208 height 48
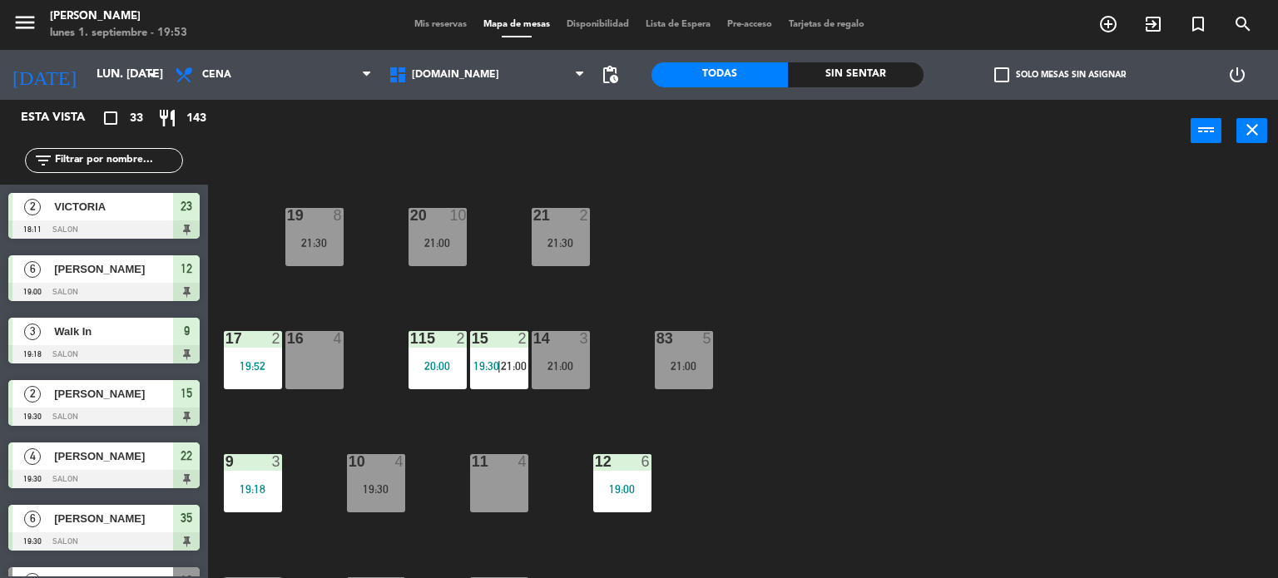
click at [708, 294] on div "34 2 21:00 35 6 19:30 36 10 20:30 43 2 21:30 37 10 CAVA 23 33 4 32 6 31 6 21:00…" at bounding box center [748, 371] width 1057 height 416
click at [675, 277] on div "34 2 21:00 35 6 19:30 36 10 20:30 43 2 21:30 37 10 CAVA 23 33 4 32 6 31 6 21:00…" at bounding box center [748, 371] width 1057 height 416
click at [853, 81] on div "Sin sentar" at bounding box center [856, 74] width 136 height 25
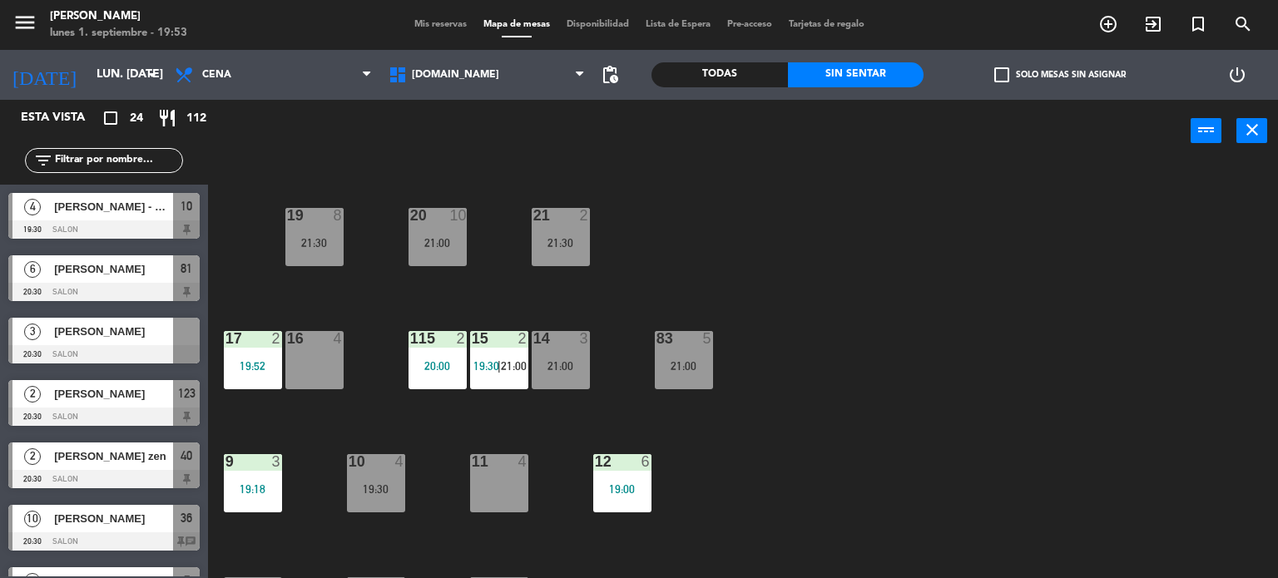
click at [982, 363] on div "34 2 21:00 35 6 19:30 36 10 20:30 43 2 21:30 37 10 CAVA 23 33 4 32 6 31 6 21:00…" at bounding box center [748, 371] width 1057 height 416
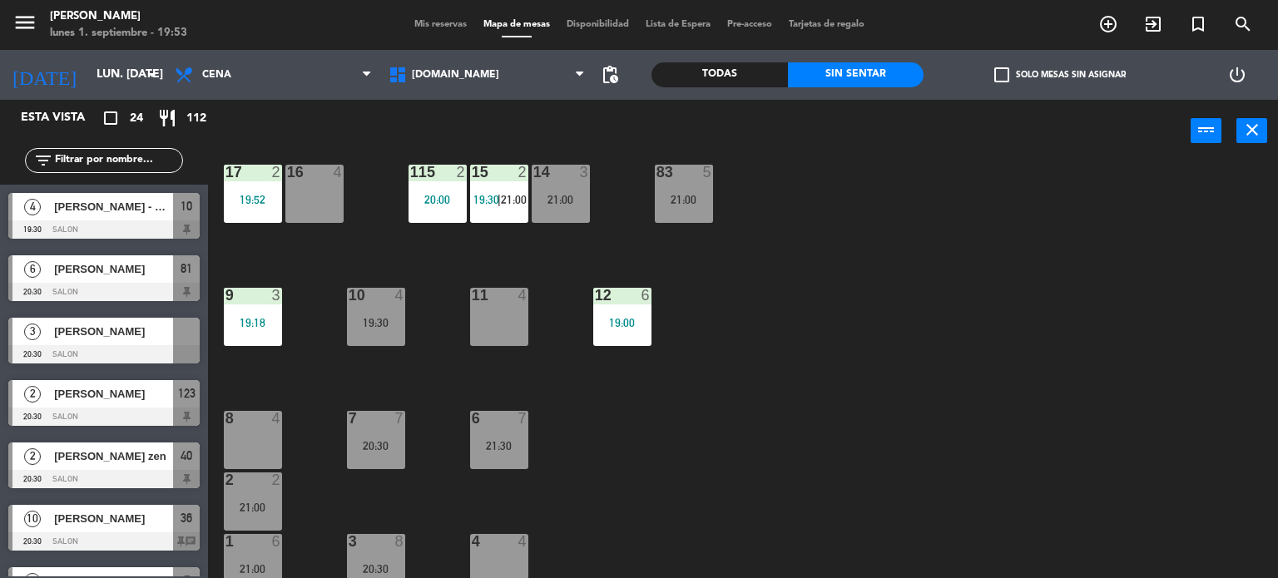
click at [1051, 358] on div "34 2 21:00 35 6 19:30 36 10 20:30 43 2 21:30 37 10 CAVA 23 33 4 32 6 31 6 21:00…" at bounding box center [748, 371] width 1057 height 416
click at [1012, 77] on label "check_box_outline_blank Solo mesas sin asignar" at bounding box center [1059, 74] width 131 height 15
click at [1060, 75] on input "check_box_outline_blank Solo mesas sin asignar" at bounding box center [1060, 75] width 0 height 0
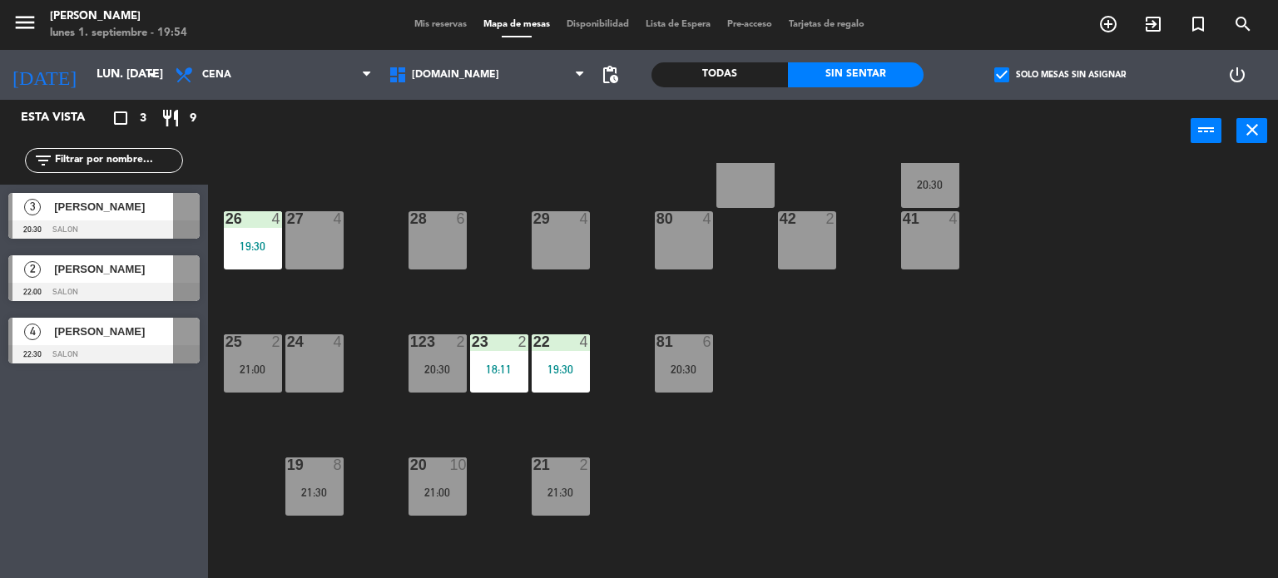
scroll to position [83, 0]
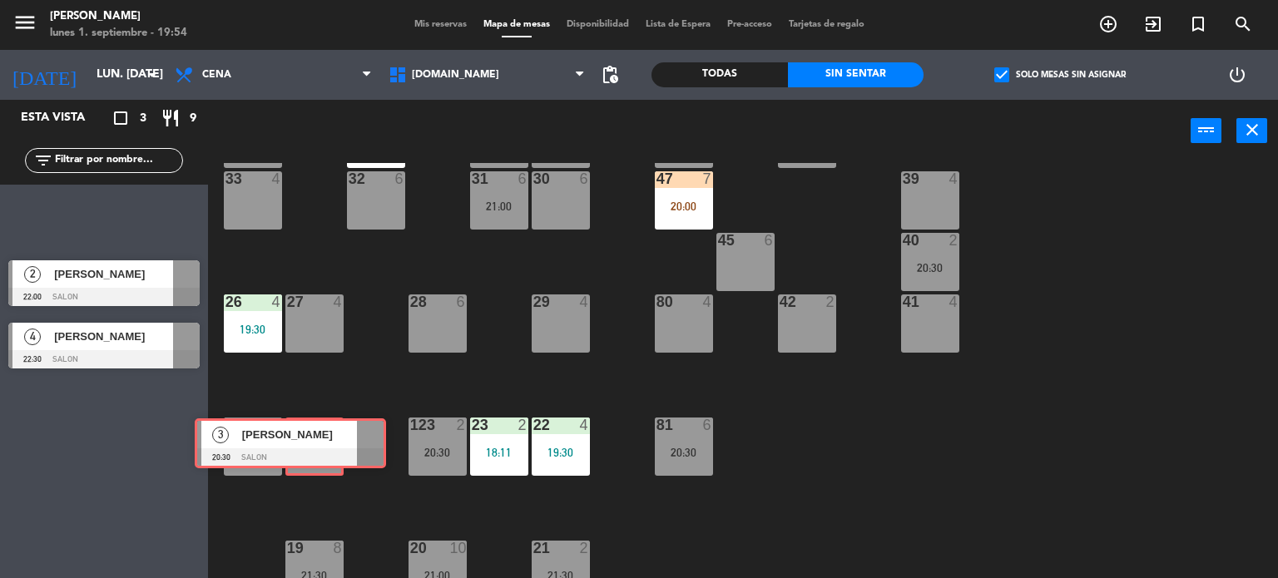
drag, startPoint x: 146, startPoint y: 222, endPoint x: 332, endPoint y: 449, distance: 293.7
click at [332, 449] on div "Esta vista crop_square 3 restaurant 9 filter_list 3 [PERSON_NAME] 20:30 SALON 3…" at bounding box center [639, 339] width 1278 height 479
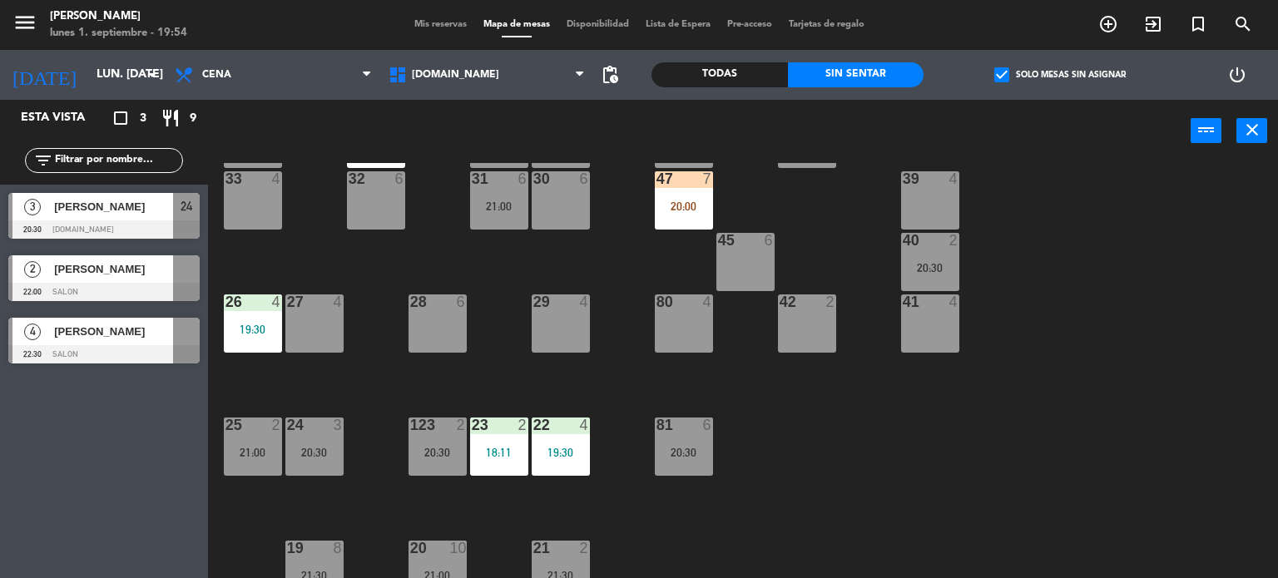
click at [357, 415] on div "34 2 21:00 35 6 19:30 36 10 20:30 43 2 21:30 37 10 CAVA 23 33 4 32 6 31 6 21:00…" at bounding box center [748, 371] width 1057 height 416
click at [1021, 82] on div "check_box Solo mesas sin asignar" at bounding box center [1059, 75] width 272 height 50
click at [1021, 77] on label "check_box Solo mesas sin asignar" at bounding box center [1059, 74] width 131 height 15
click at [1060, 75] on input "check_box Solo mesas sin asignar" at bounding box center [1060, 75] width 0 height 0
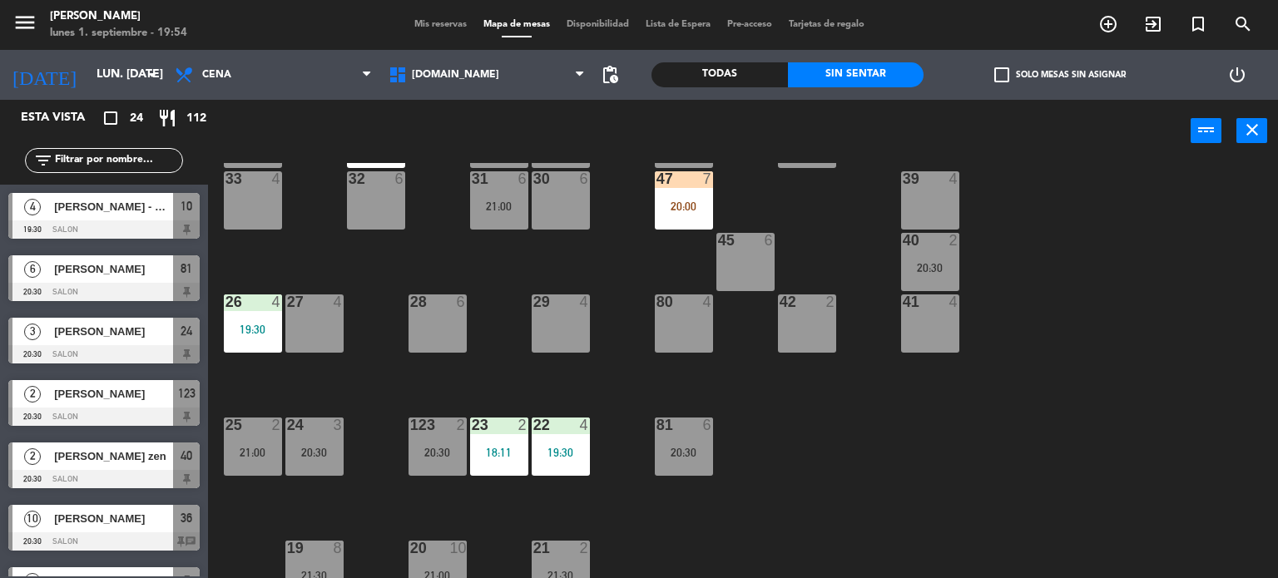
click at [1071, 508] on div "34 2 21:00 35 6 19:30 36 10 20:30 43 2 21:30 37 10 CAVA 23 33 4 32 6 31 6 21:00…" at bounding box center [748, 371] width 1057 height 416
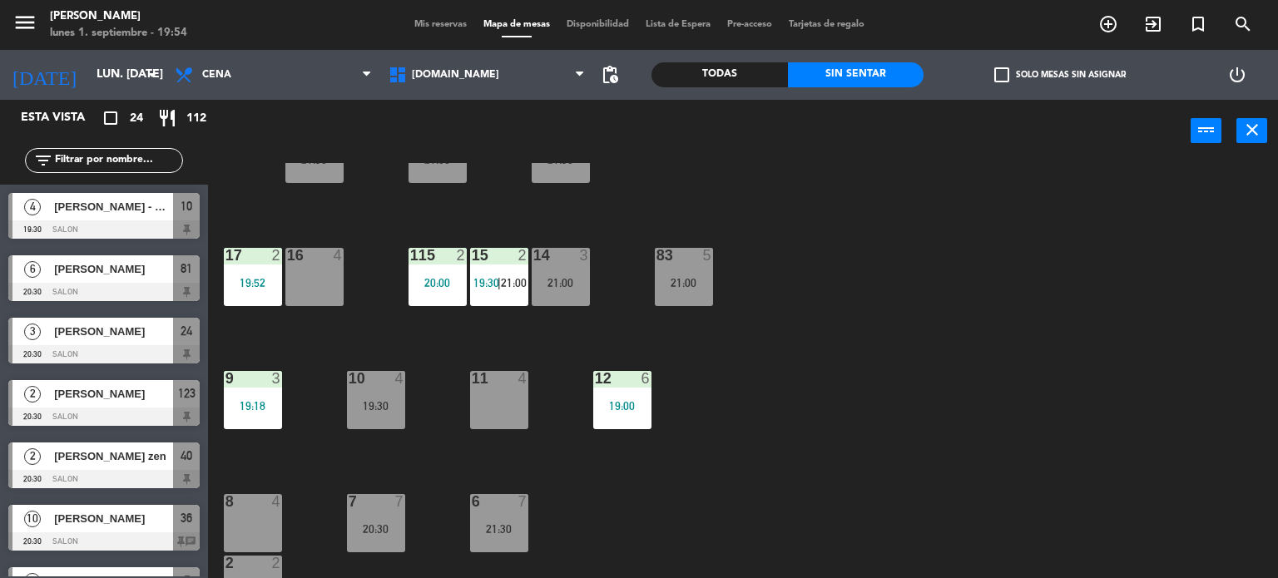
scroll to position [595, 0]
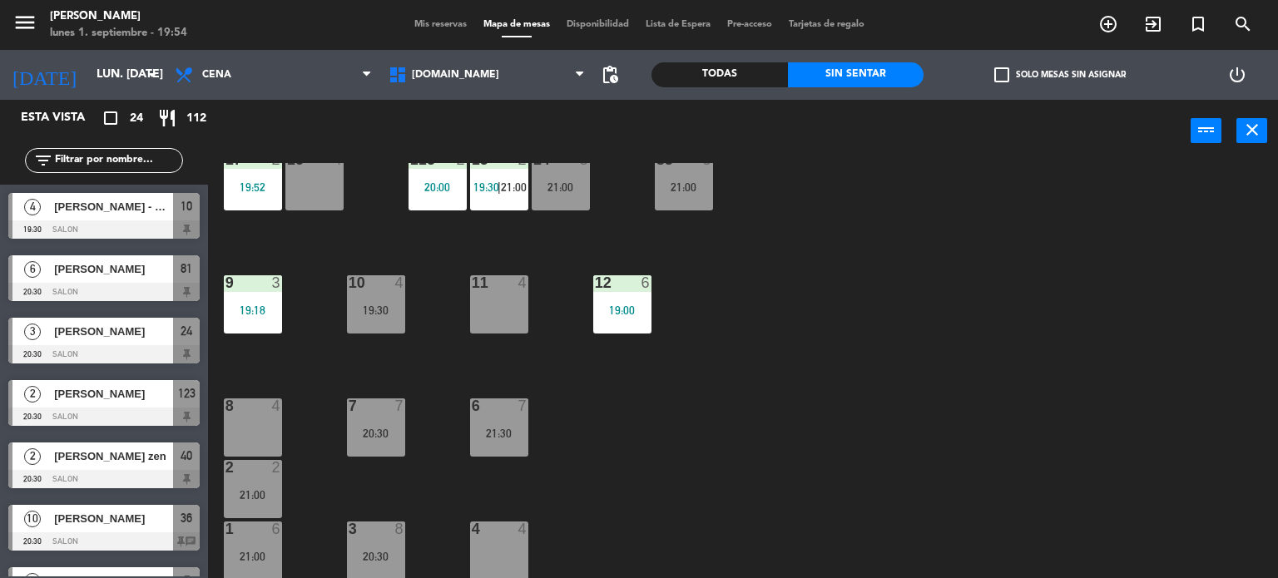
click at [514, 442] on div "6 7 21:30" at bounding box center [499, 427] width 58 height 58
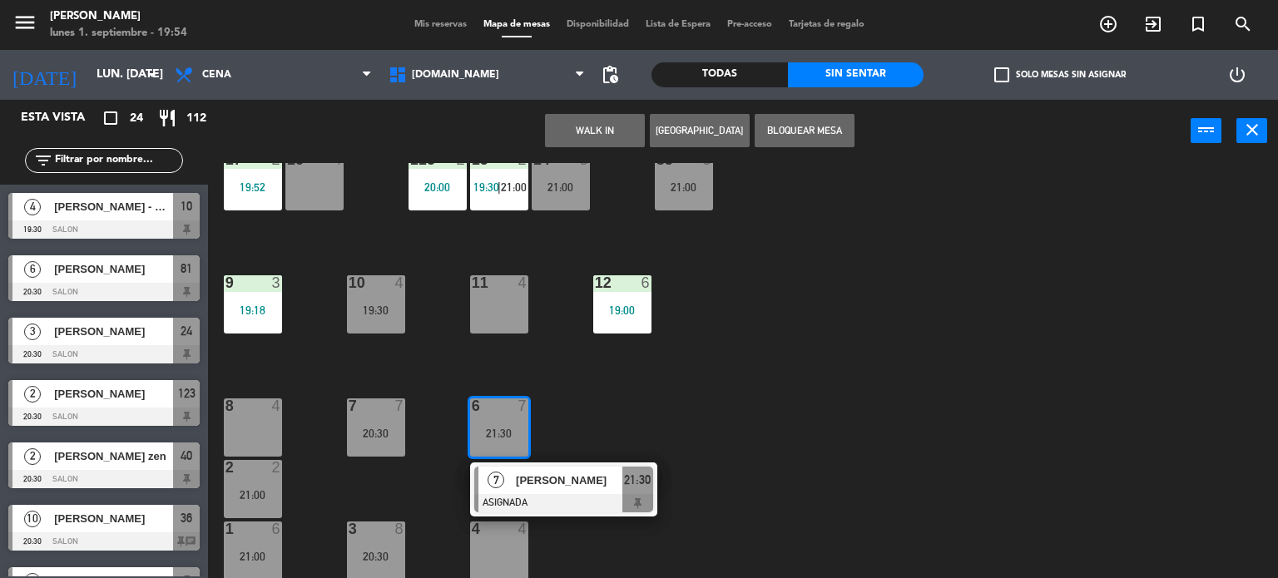
click at [669, 418] on div "34 2 21:00 35 6 19:30 36 10 20:30 43 2 21:30 37 10 CAVA 23 33 4 32 6 31 6 21:00…" at bounding box center [748, 371] width 1057 height 416
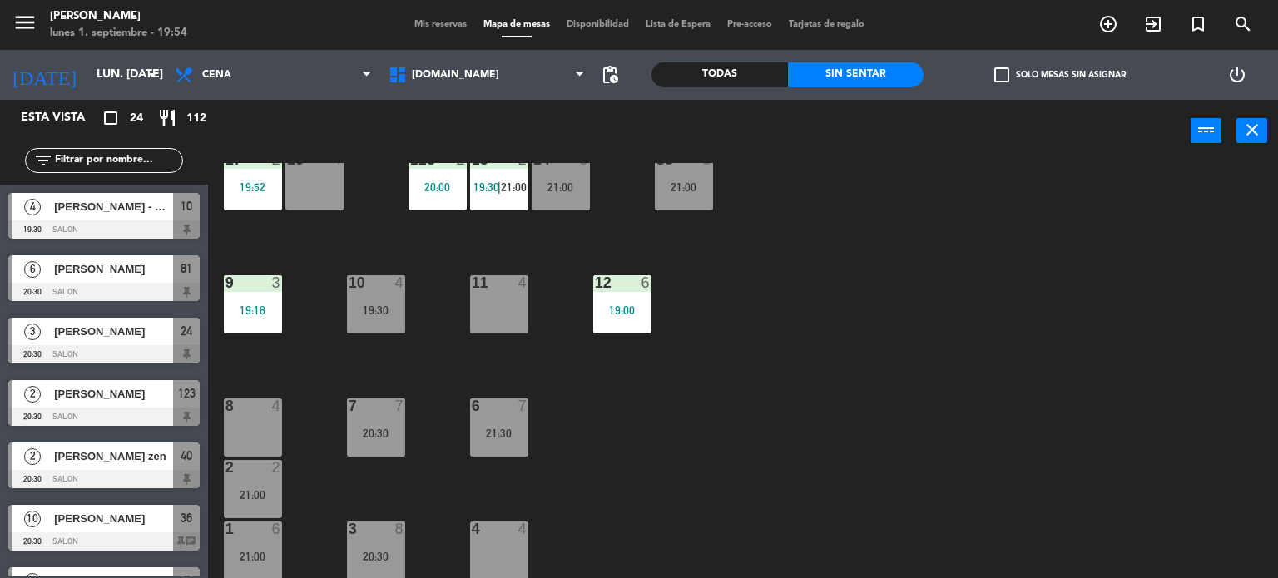
click at [376, 421] on div "7 7 20:30" at bounding box center [376, 427] width 58 height 58
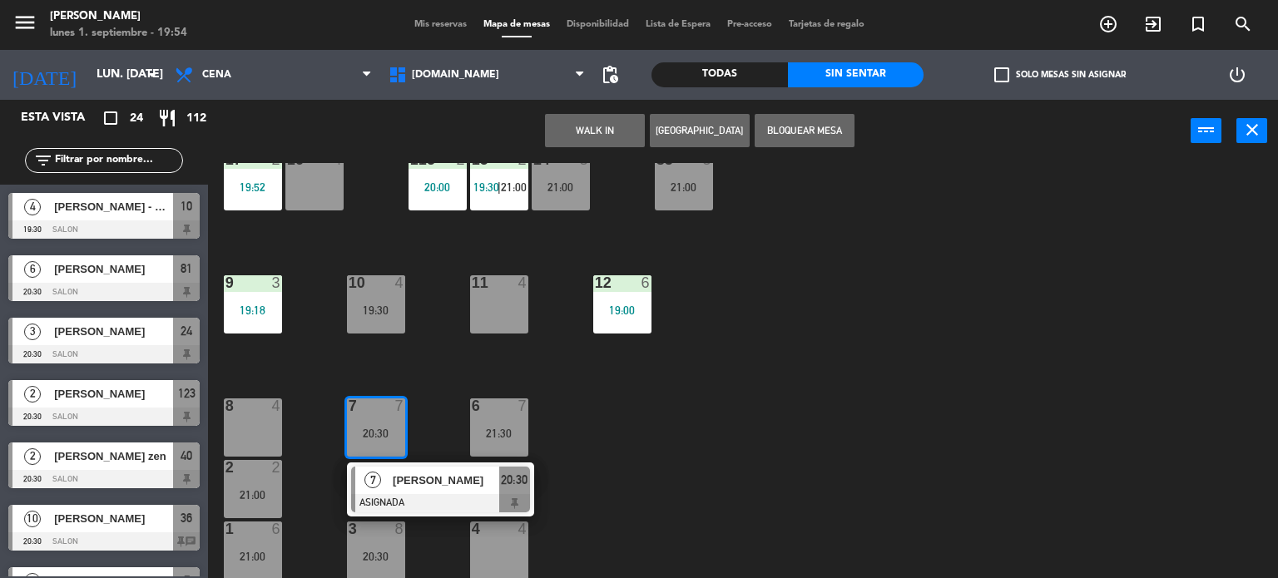
click at [627, 414] on div "34 2 21:00 35 6 19:30 36 10 20:30 43 2 21:30 37 10 CAVA 23 33 4 32 6 31 6 21:00…" at bounding box center [748, 371] width 1057 height 416
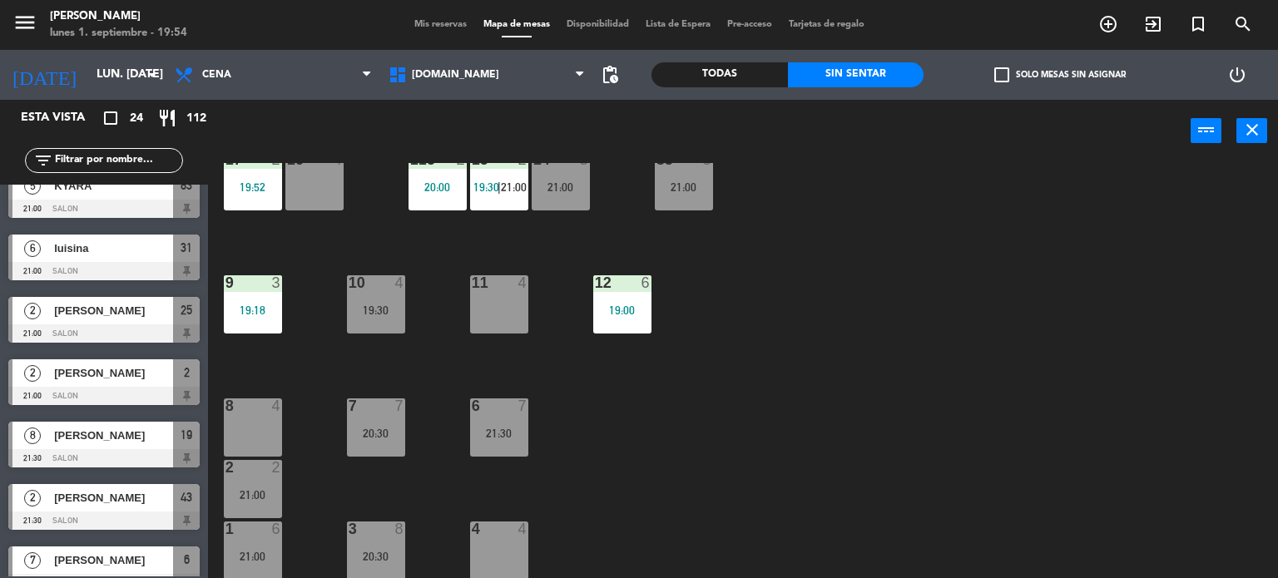
scroll to position [1105, 0]
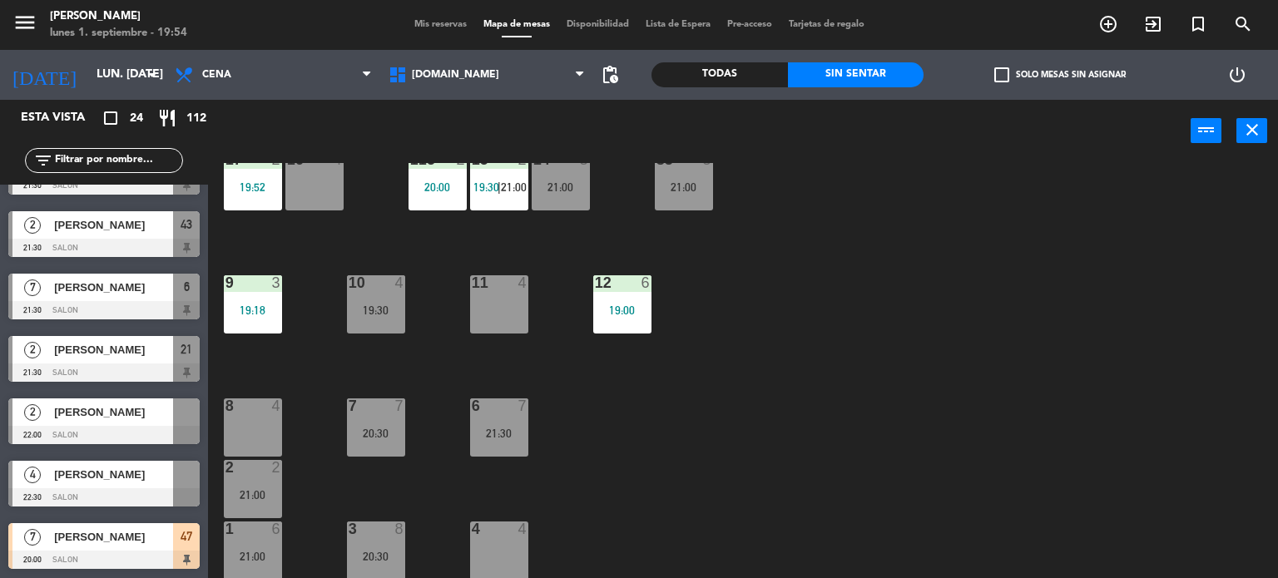
click at [127, 543] on span "[PERSON_NAME]" at bounding box center [113, 536] width 119 height 17
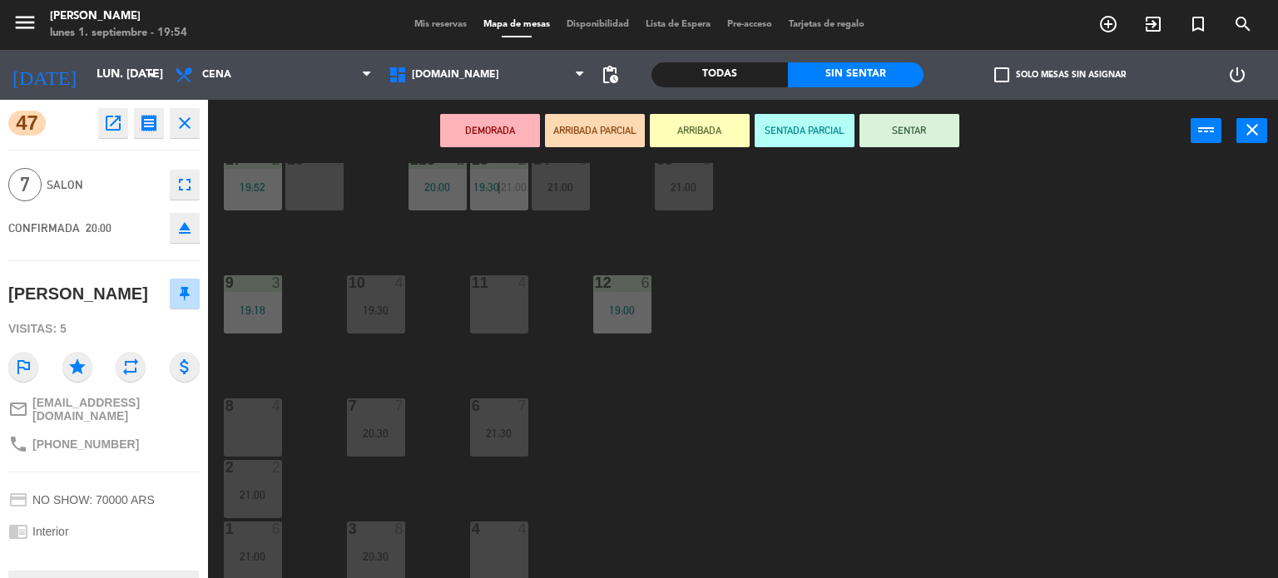
click at [361, 445] on div "7 7 20:30" at bounding box center [376, 427] width 58 height 58
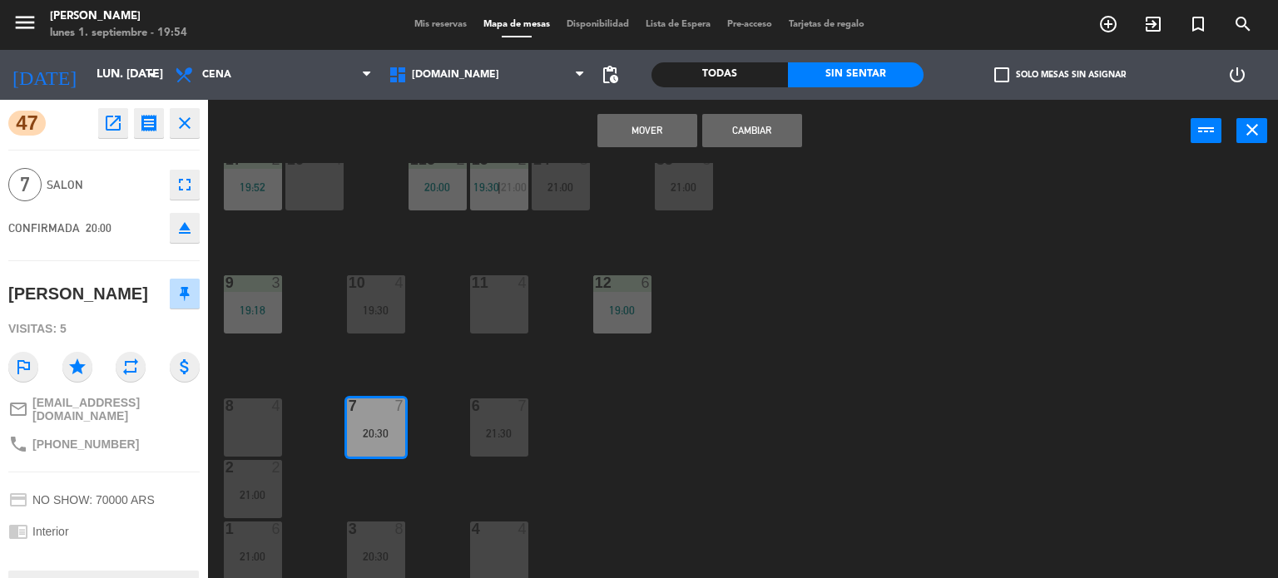
click at [749, 129] on button "Cambiar" at bounding box center [752, 130] width 100 height 33
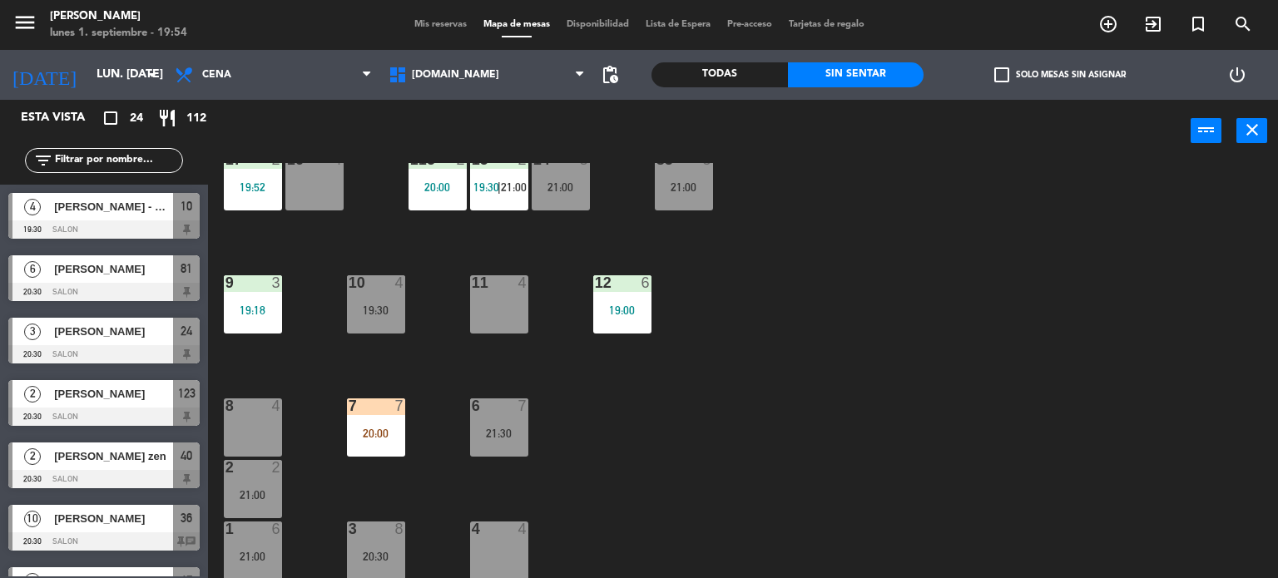
scroll to position [469, 0]
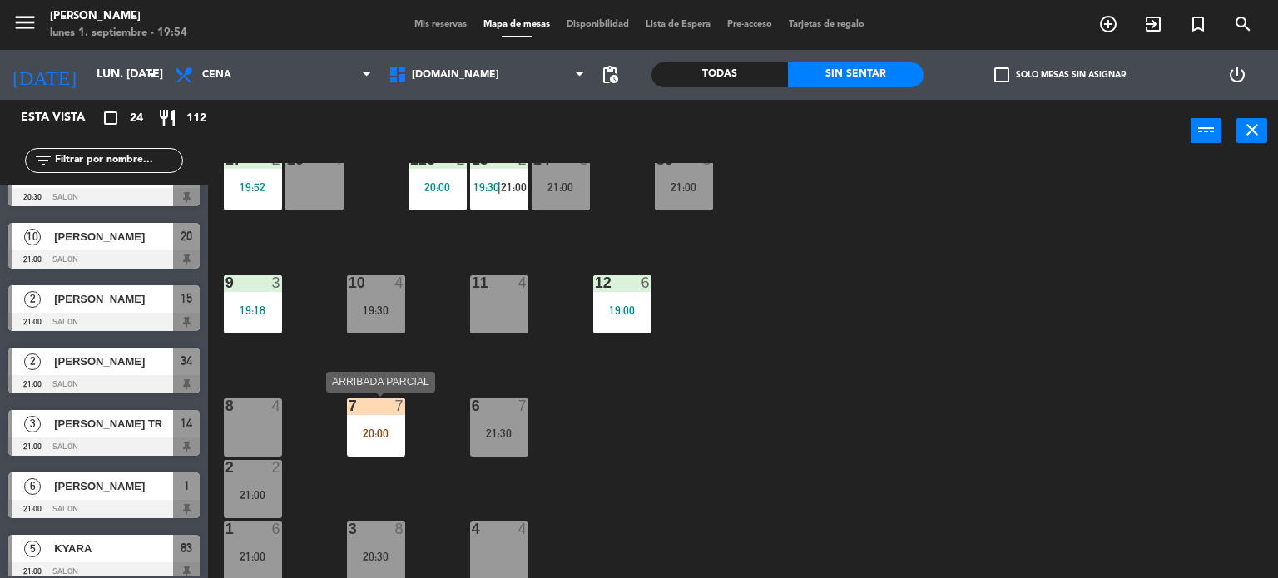
click at [395, 433] on div "20:00" at bounding box center [376, 434] width 58 height 12
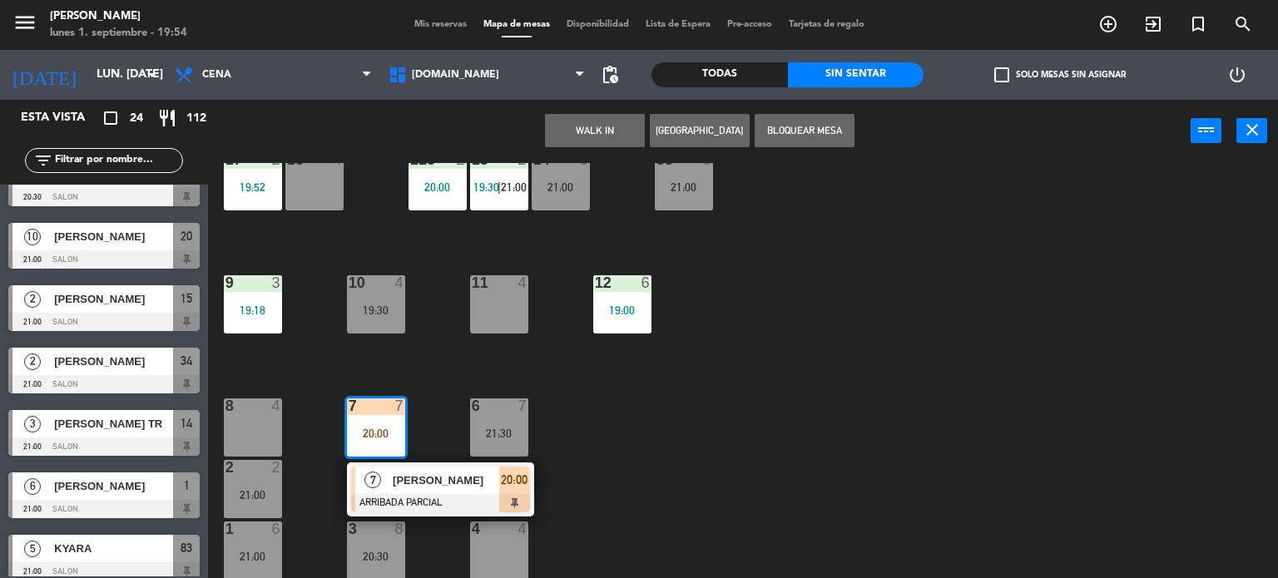
click at [415, 469] on div "[PERSON_NAME]" at bounding box center [445, 480] width 108 height 27
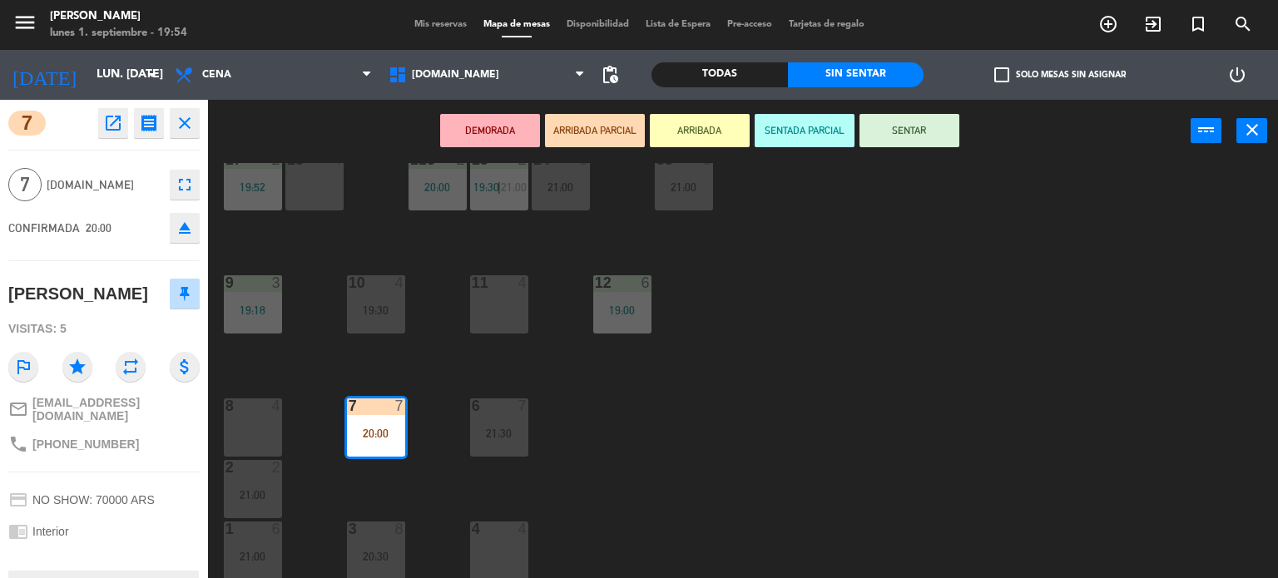
click at [930, 137] on button "SENTAR" at bounding box center [909, 130] width 100 height 33
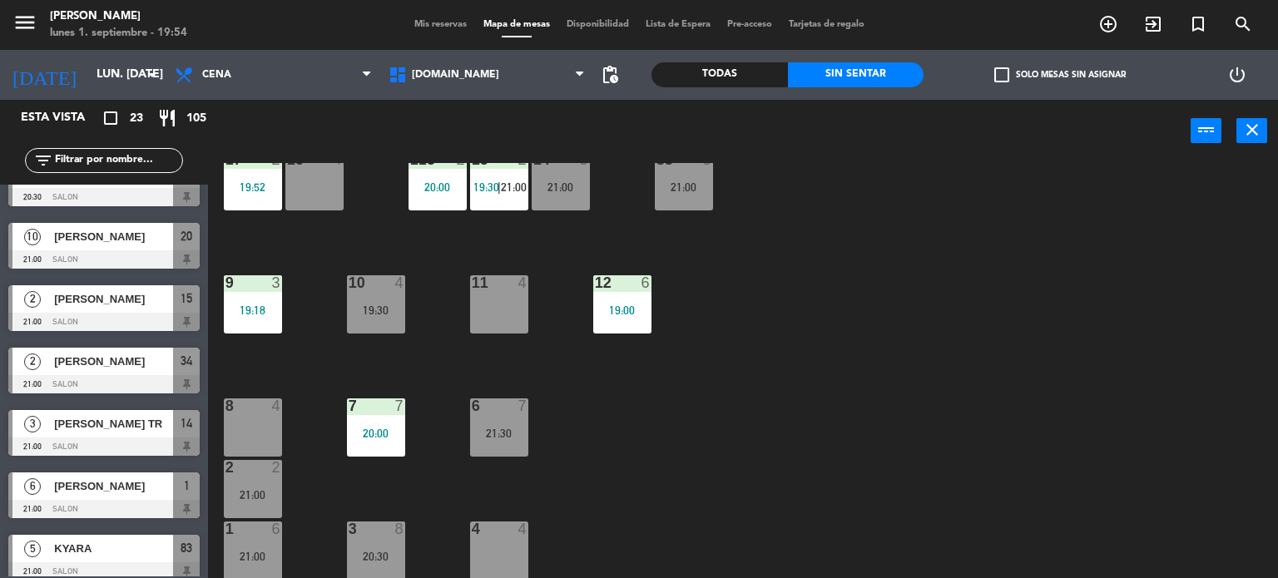
click at [143, 157] on input "text" at bounding box center [117, 160] width 129 height 18
drag, startPoint x: 1171, startPoint y: 314, endPoint x: 1107, endPoint y: 455, distance: 154.5
click at [1172, 314] on div "34 2 21:00 35 6 19:30 36 10 20:30 43 2 21:30 37 10 CAVA 23 33 4 32 6 31 6 21:00…" at bounding box center [748, 371] width 1057 height 416
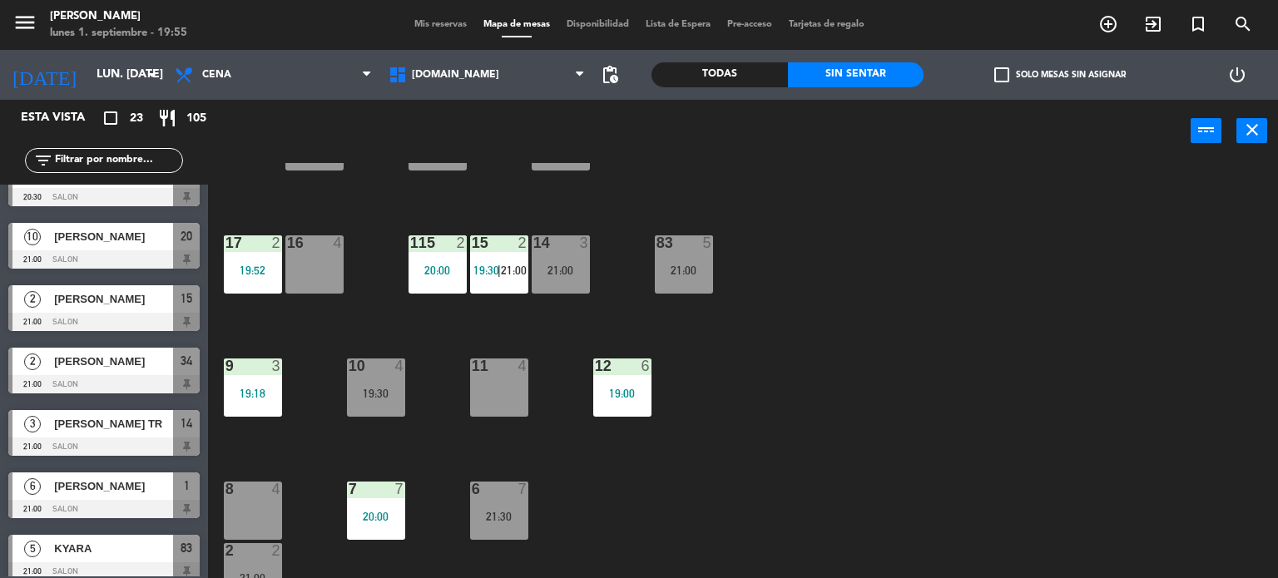
scroll to position [345, 0]
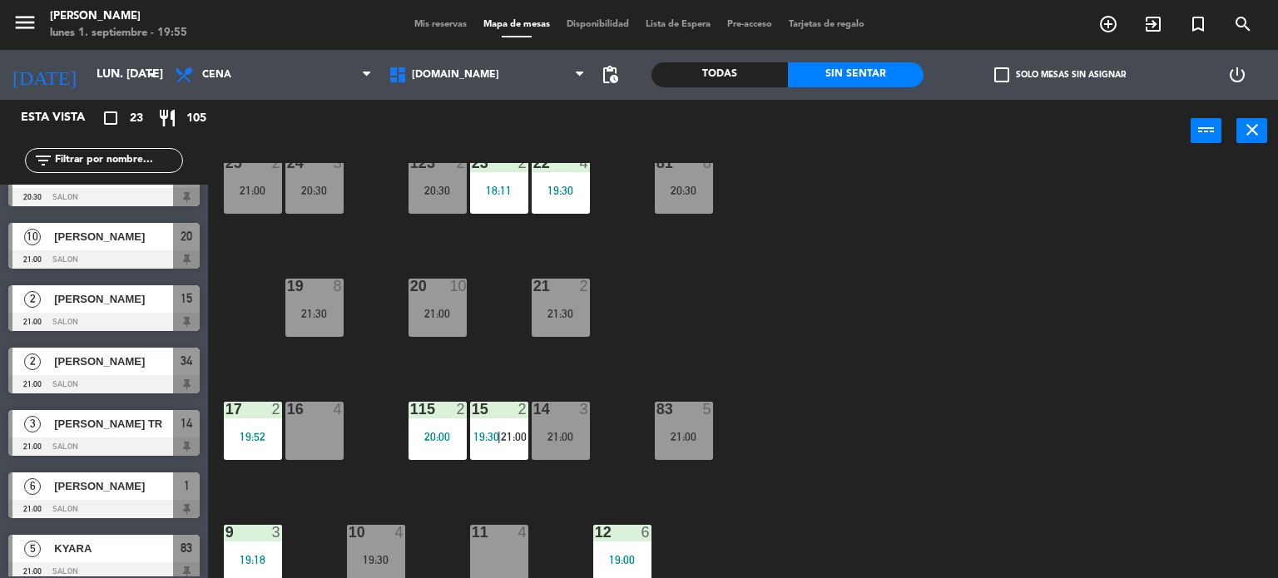
click at [249, 423] on div "17 2 19:52" at bounding box center [253, 431] width 58 height 58
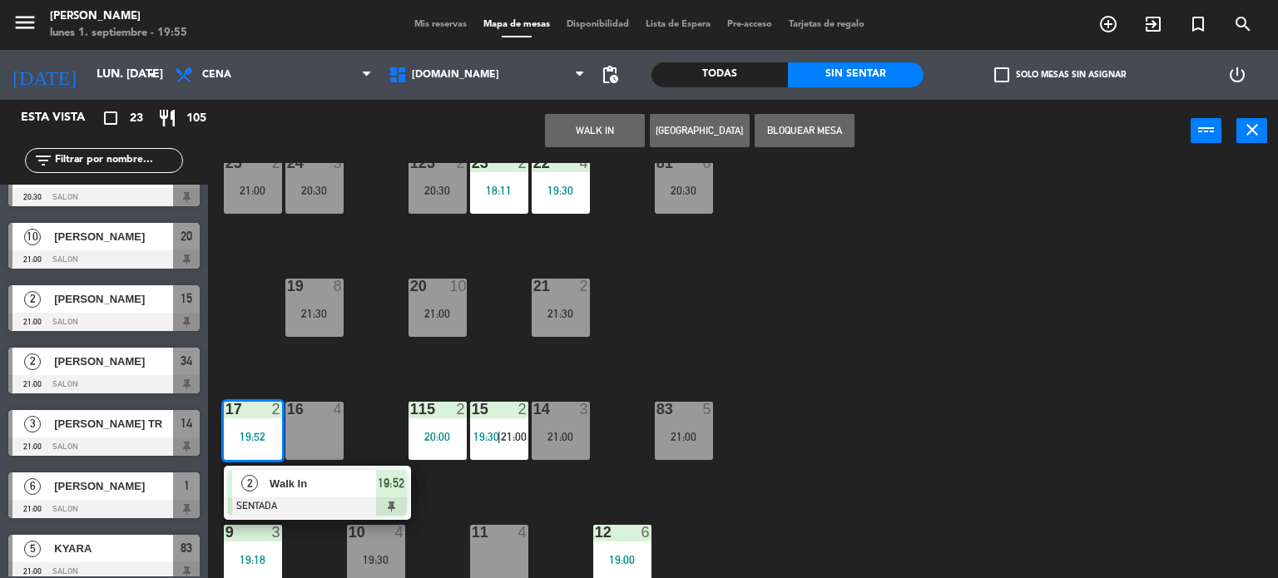
click at [852, 405] on div "34 2 21:00 35 6 19:30 36 10 20:30 43 2 21:30 37 10 CAVA 23 33 4 32 6 31 6 21:00…" at bounding box center [748, 371] width 1057 height 416
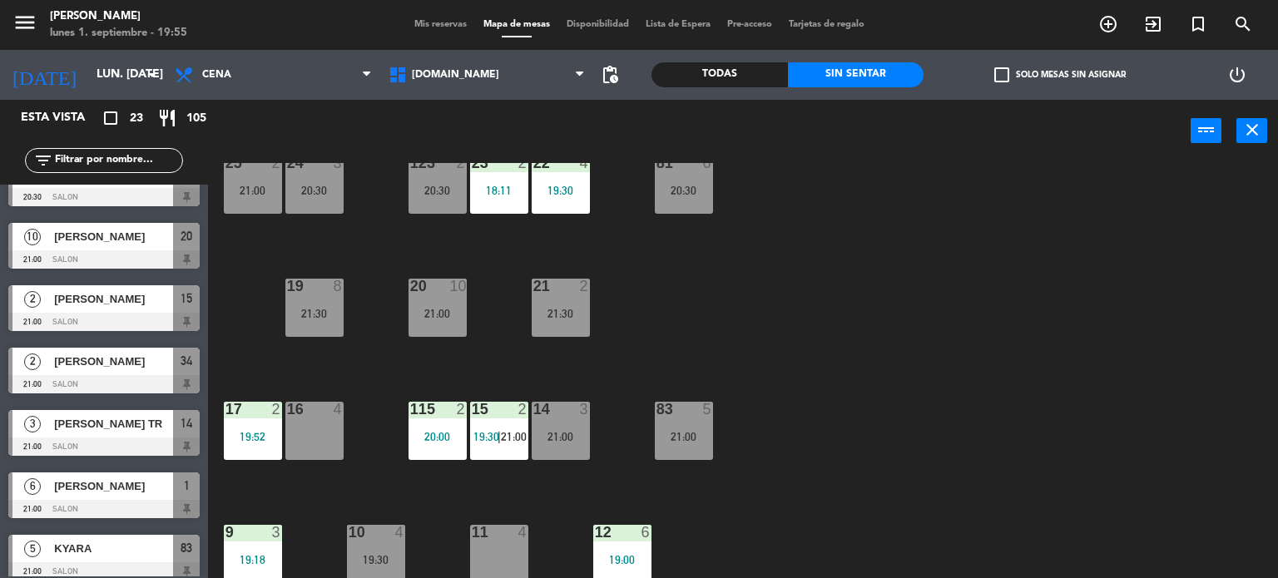
click at [872, 403] on div "34 2 21:00 35 6 19:30 36 10 20:30 43 2 21:30 37 10 CAVA 23 33 4 32 6 31 6 21:00…" at bounding box center [748, 371] width 1057 height 416
click at [991, 363] on div "34 2 21:00 35 6 19:30 36 10 20:30 43 2 21:30 37 10 CAVA 23 33 4 32 6 31 6 21:00…" at bounding box center [748, 371] width 1057 height 416
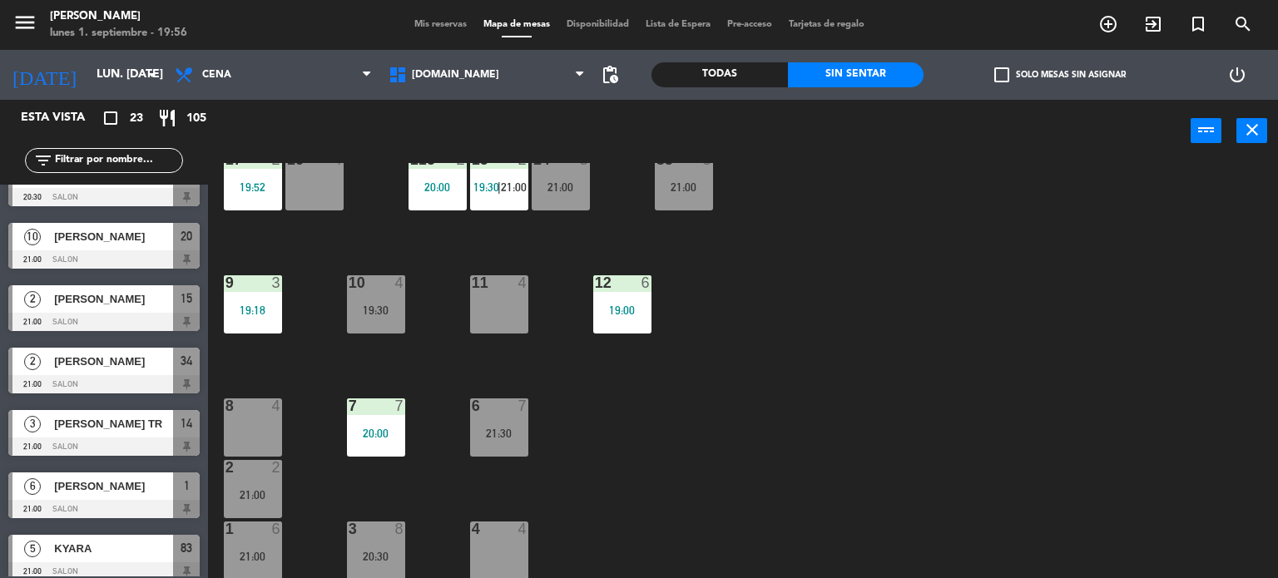
click at [640, 467] on div "34 2 21:00 35 6 19:30 36 10 20:30 43 2 21:30 37 10 CAVA 23 33 4 32 6 31 6 21:00…" at bounding box center [748, 371] width 1057 height 416
click at [723, 395] on div "34 2 21:00 35 6 19:30 36 10 20:30 43 2 21:30 37 10 CAVA 23 33 4 32 6 31 6 21:00…" at bounding box center [748, 371] width 1057 height 416
click at [540, 415] on div "34 2 21:00 35 6 19:30 36 10 20:30 43 2 21:30 37 10 CAVA 23 33 4 32 6 31 6 21:00…" at bounding box center [748, 371] width 1057 height 416
click at [514, 428] on div "21:30" at bounding box center [499, 434] width 58 height 12
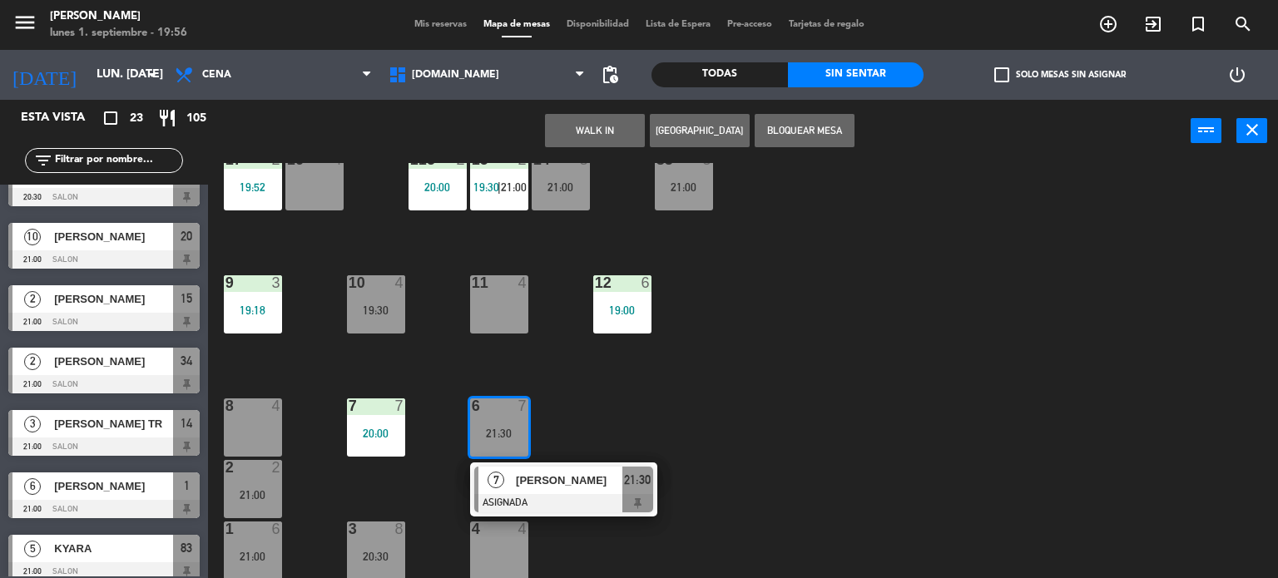
click at [758, 427] on div "34 2 21:00 35 6 19:30 36 10 20:30 43 2 21:30 37 10 CAVA 23 33 4 32 6 31 6 21:00…" at bounding box center [748, 371] width 1057 height 416
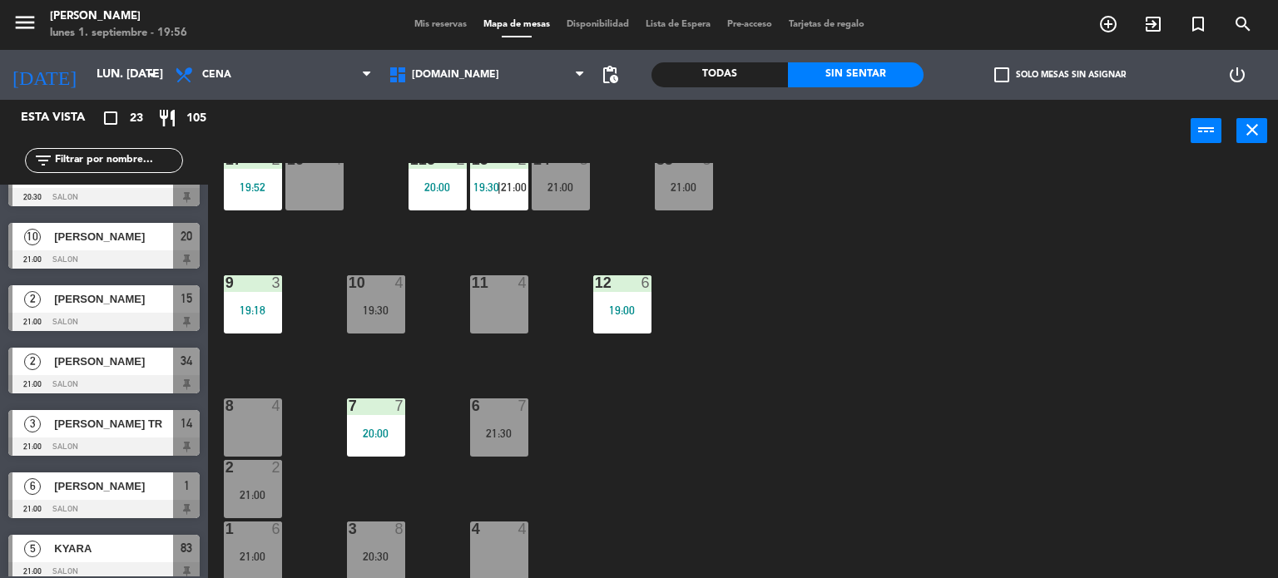
click at [372, 302] on div "10 4 19:30" at bounding box center [376, 304] width 58 height 58
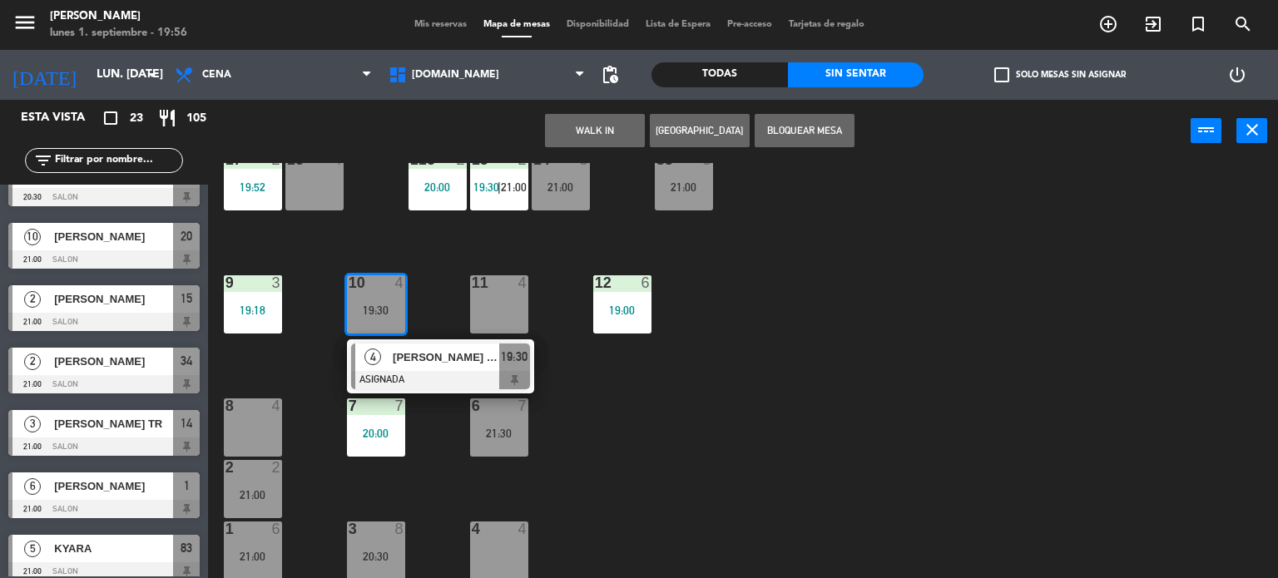
click at [442, 365] on div "[PERSON_NAME] - BASF" at bounding box center [445, 357] width 108 height 27
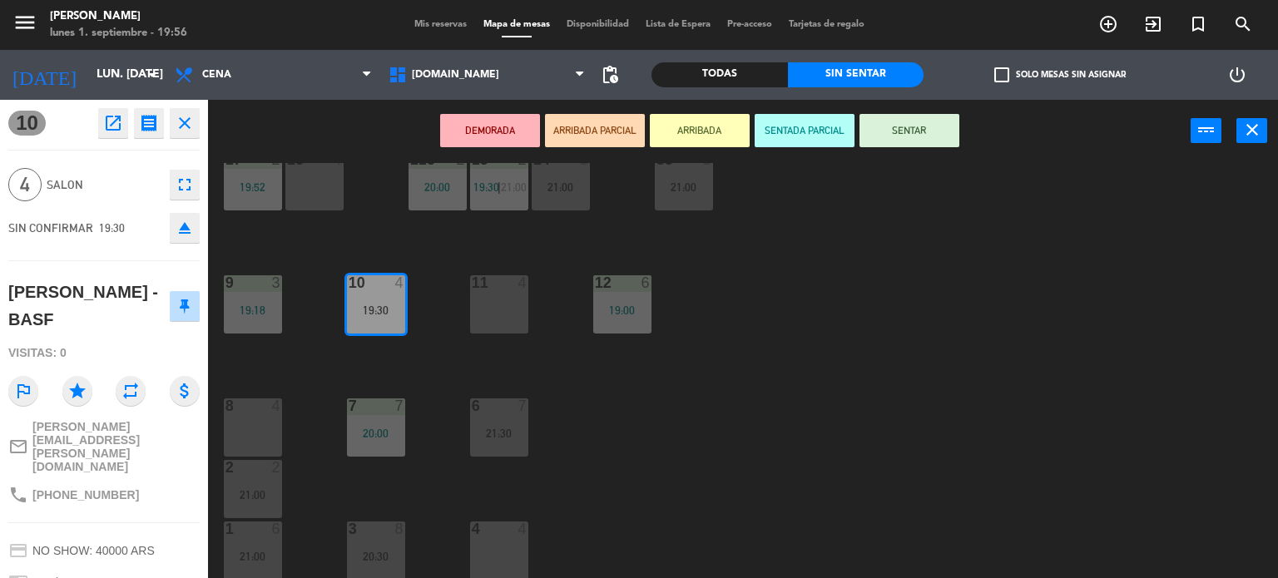
click at [685, 413] on div "34 2 21:00 35 6 19:30 36 10 20:30 43 2 21:30 37 10 CAVA 23 33 4 32 6 31 6 21:00…" at bounding box center [748, 371] width 1057 height 416
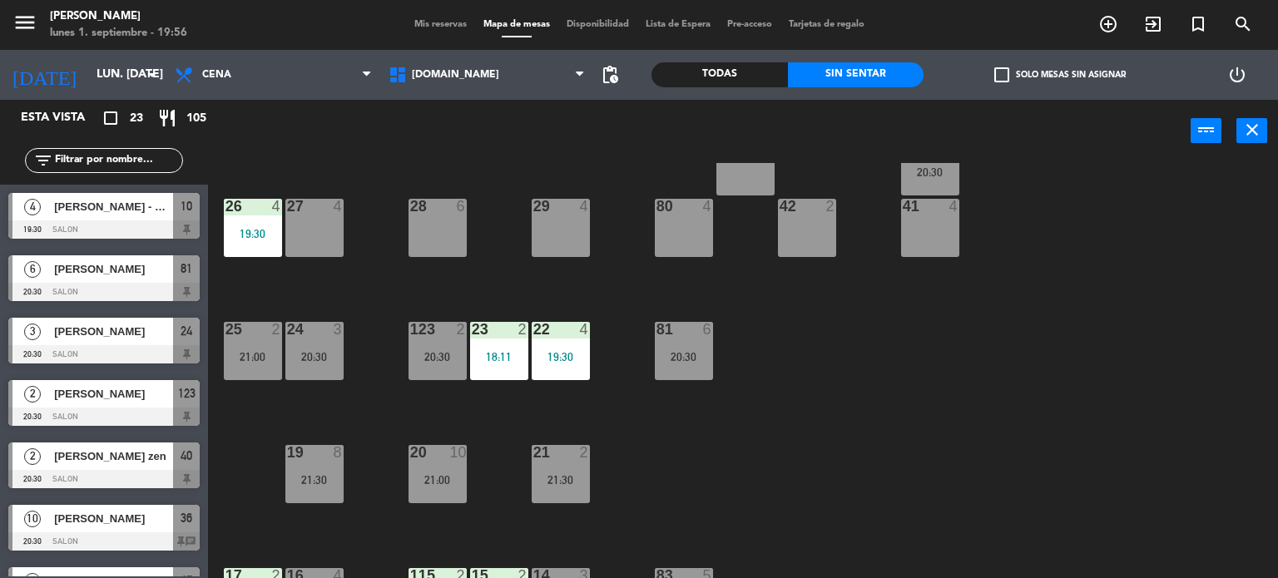
scroll to position [0, 0]
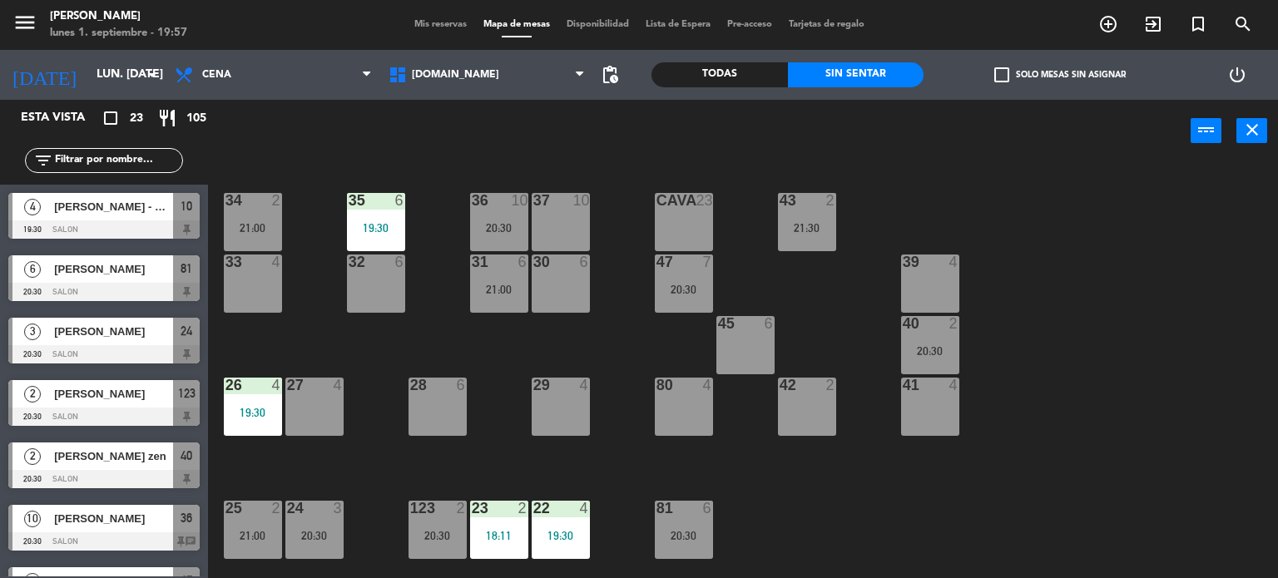
click at [862, 20] on span "Tarjetas de regalo" at bounding box center [826, 24] width 92 height 9
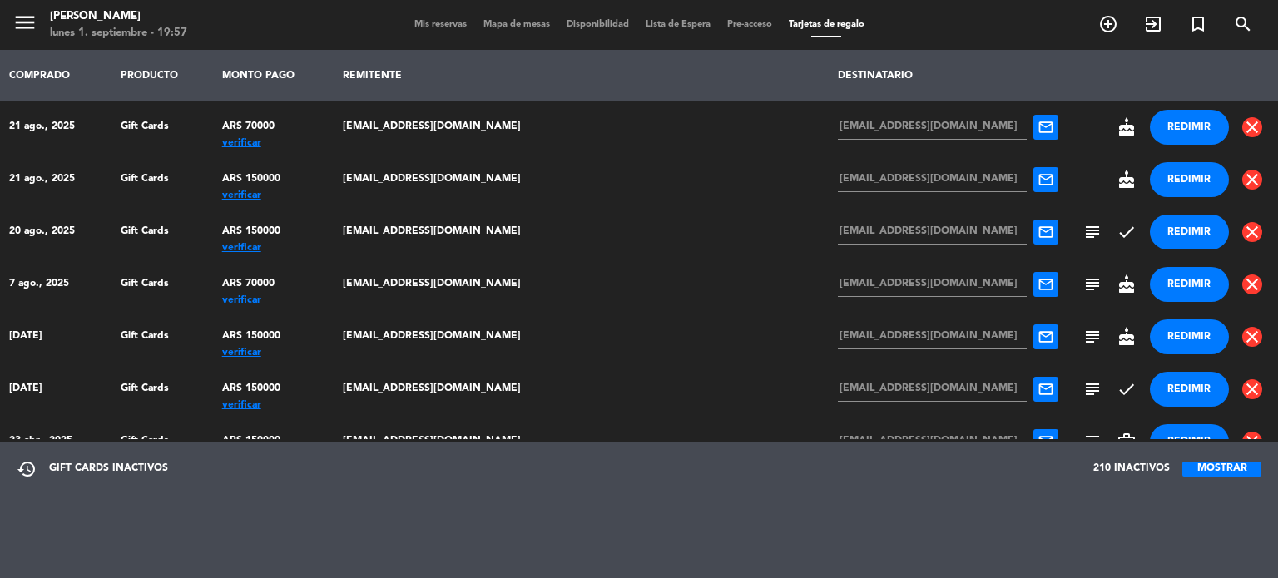
click at [1218, 473] on button "MOSTRAR" at bounding box center [1221, 469] width 79 height 15
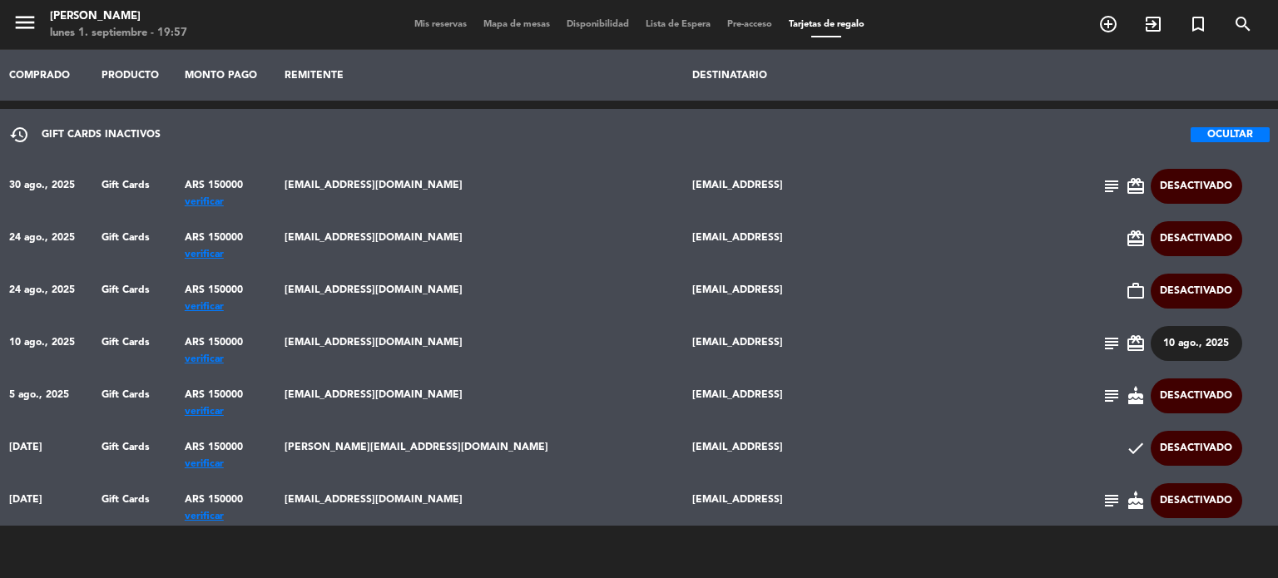
click at [1210, 134] on button "OCULTAR" at bounding box center [1229, 134] width 79 height 15
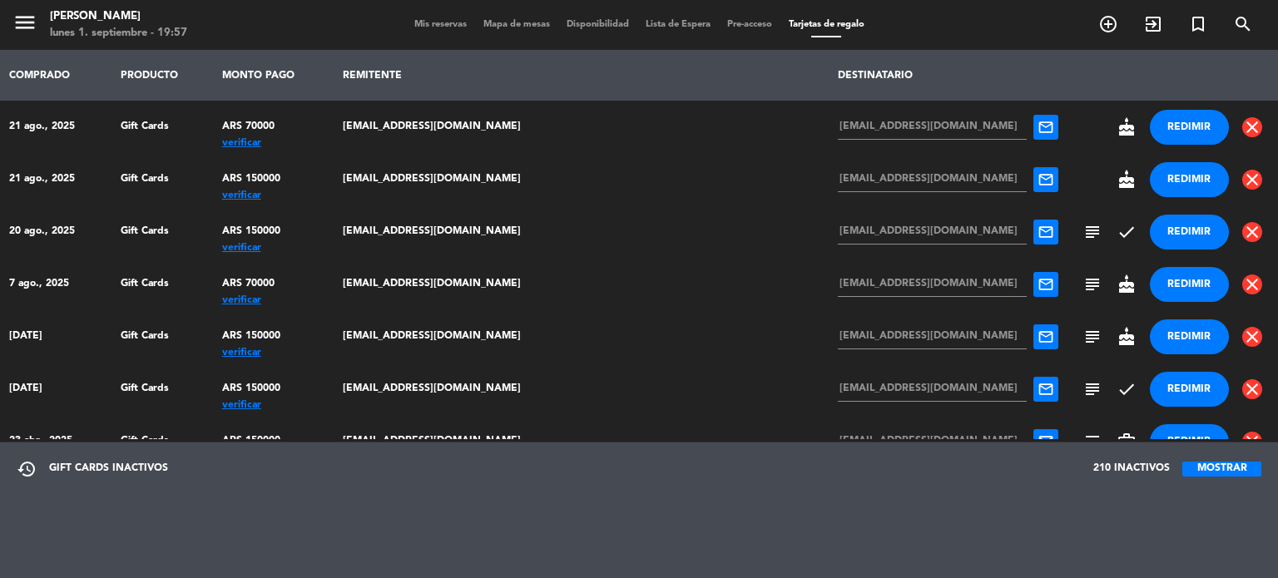
click at [1227, 472] on button "MOSTRAR" at bounding box center [1221, 469] width 79 height 15
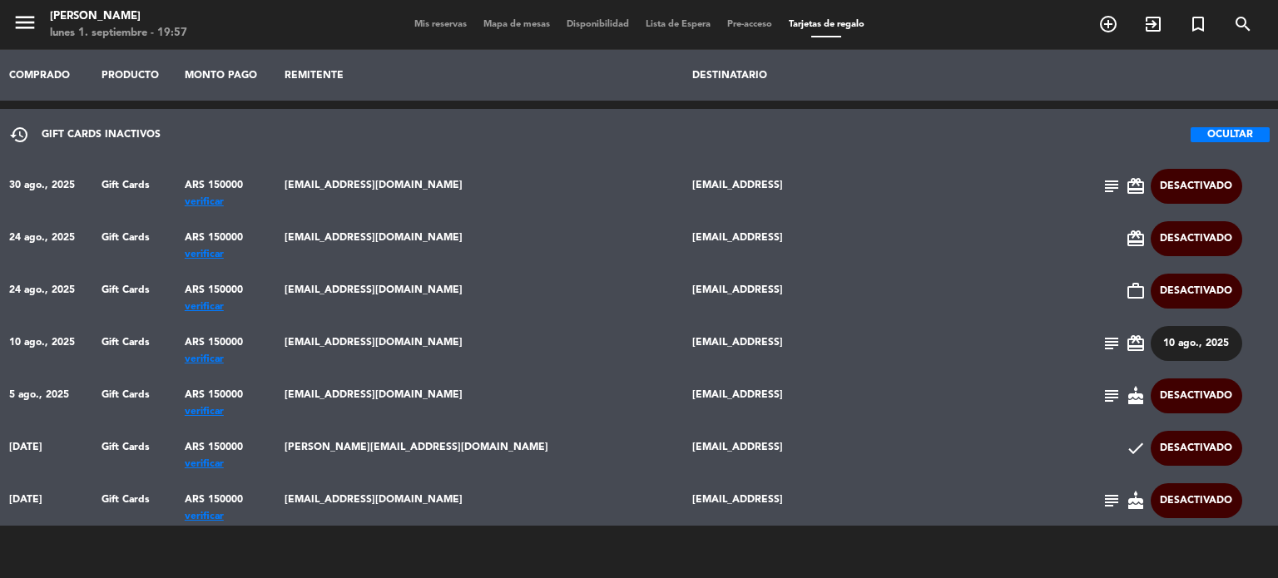
drag, startPoint x: 681, startPoint y: 182, endPoint x: 891, endPoint y: 184, distance: 209.6
click at [891, 184] on td "[EMAIL_ADDRESS]" at bounding box center [887, 186] width 406 height 52
click at [1090, 185] on td "subject card_giftcard DESACTIVADO" at bounding box center [1184, 186] width 188 height 52
click at [1101, 186] on span "subject" at bounding box center [1111, 186] width 20 height 20
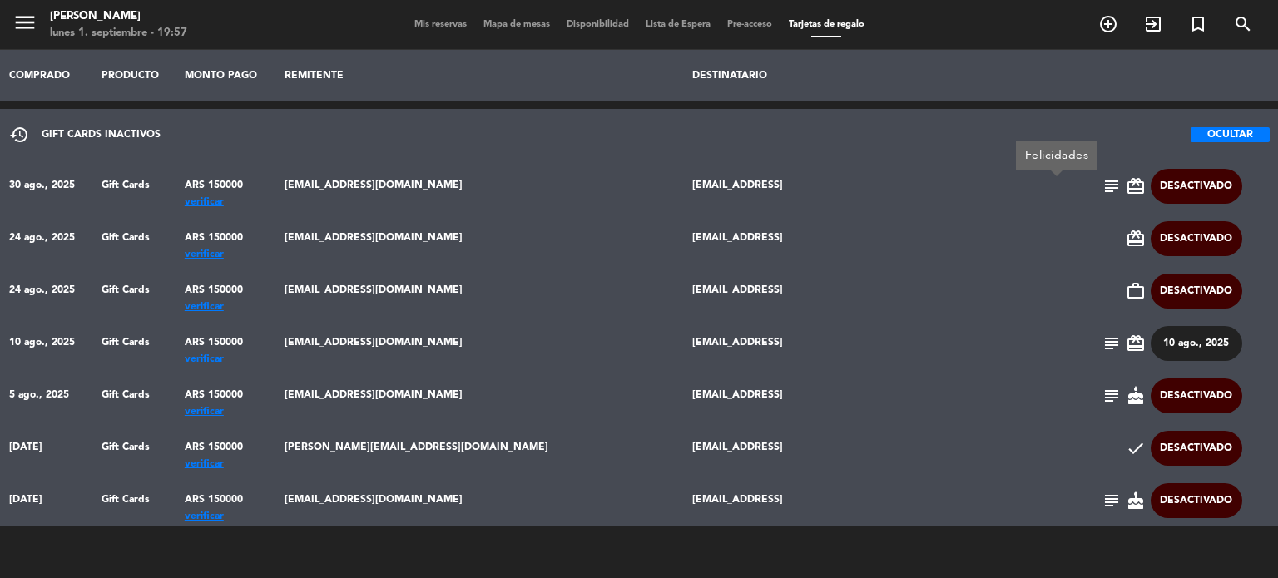
click at [1181, 177] on button "DESACTIVADO" at bounding box center [1195, 186] width 91 height 35
click at [1180, 187] on button "DESACTIVADO" at bounding box center [1195, 186] width 91 height 35
click at [260, 202] on div "verificar" at bounding box center [226, 202] width 82 height 0
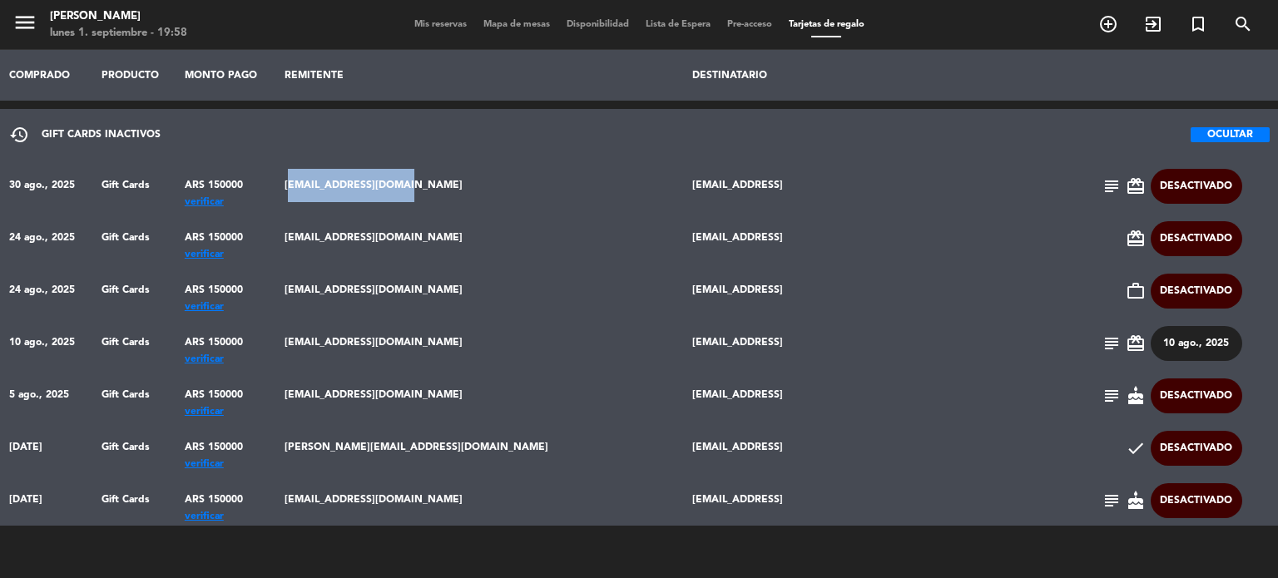
drag, startPoint x: 383, startPoint y: 182, endPoint x: 522, endPoint y: 189, distance: 139.1
click at [522, 189] on td "[EMAIL_ADDRESS][DOMAIN_NAME]" at bounding box center [479, 186] width 408 height 52
drag, startPoint x: 478, startPoint y: 190, endPoint x: 549, endPoint y: 190, distance: 70.7
click at [549, 190] on td "[EMAIL_ADDRESS][DOMAIN_NAME]" at bounding box center [479, 186] width 408 height 52
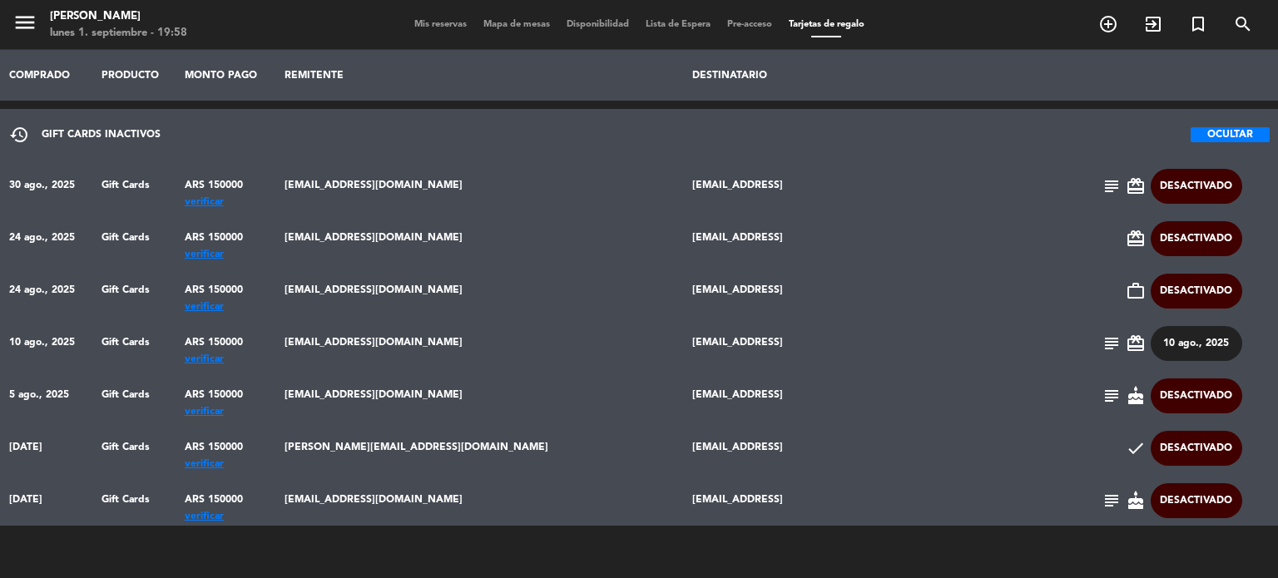
click at [594, 242] on td "[EMAIL_ADDRESS][DOMAIN_NAME]" at bounding box center [479, 238] width 408 height 52
drag, startPoint x: 476, startPoint y: 180, endPoint x: 523, endPoint y: 182, distance: 47.4
click at [522, 182] on td "[EMAIL_ADDRESS][DOMAIN_NAME]" at bounding box center [479, 186] width 408 height 52
click at [704, 189] on td "[EMAIL_ADDRESS]" at bounding box center [887, 186] width 406 height 52
drag, startPoint x: 656, startPoint y: 175, endPoint x: 900, endPoint y: 179, distance: 243.7
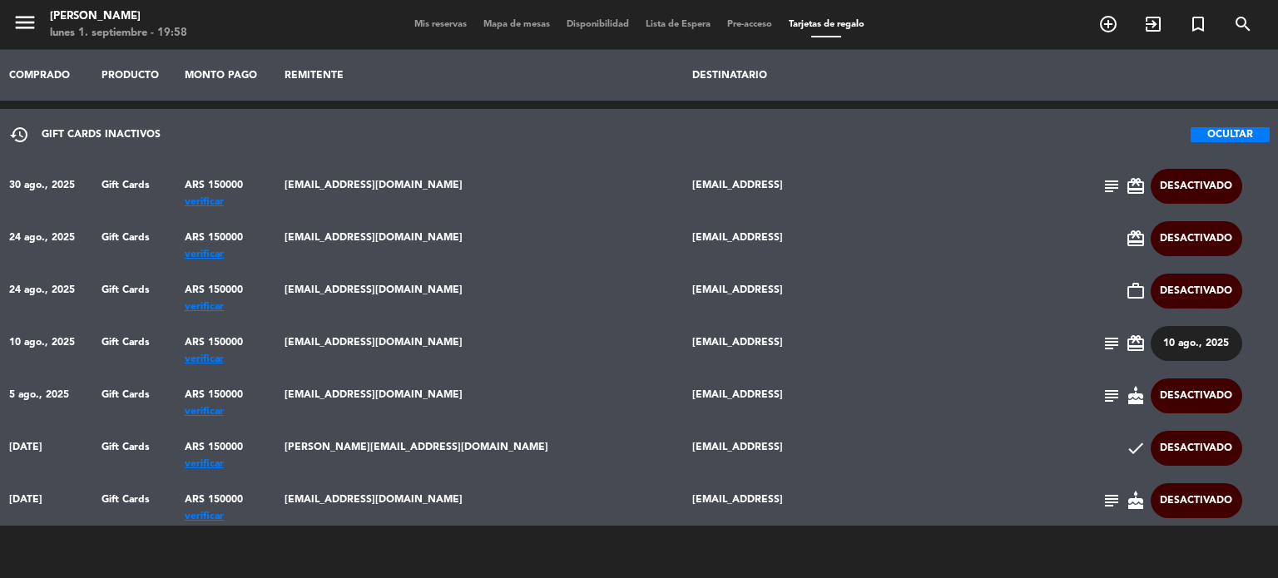
click at [900, 179] on tr "30 ago., 2025 Gift Cards ARS 150000 verificar [EMAIL_ADDRESS][DOMAIN_NAME] [EMA…" at bounding box center [639, 186] width 1278 height 52
click at [900, 179] on td "[EMAIL_ADDRESS]" at bounding box center [887, 186] width 406 height 52
click at [73, 73] on th "COMPRADO" at bounding box center [46, 75] width 92 height 51
click at [512, 28] on span "Mapa de mesas" at bounding box center [516, 24] width 83 height 9
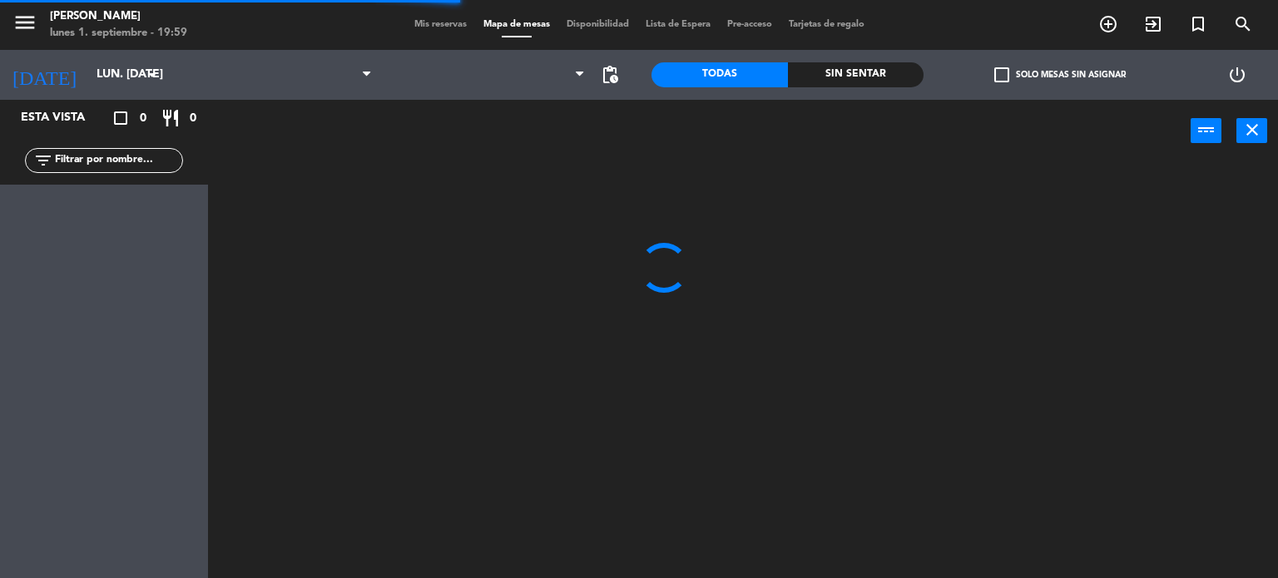
click at [873, 82] on div "Sin sentar" at bounding box center [856, 74] width 136 height 25
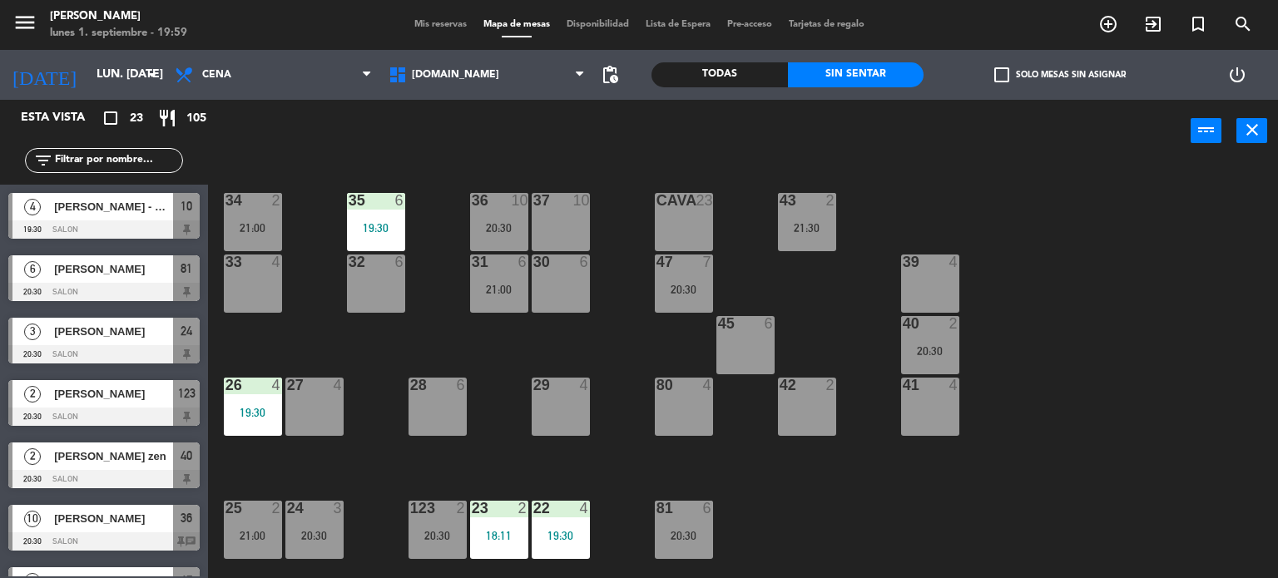
click at [439, 327] on div "34 2 21:00 35 6 19:30 36 10 20:30 43 2 21:30 37 10 CAVA 23 33 4 32 6 31 6 21:00…" at bounding box center [748, 371] width 1057 height 416
click at [1045, 79] on label "check_box_outline_blank Solo mesas sin asignar" at bounding box center [1059, 74] width 131 height 15
click at [1060, 75] on input "check_box_outline_blank Solo mesas sin asignar" at bounding box center [1060, 75] width 0 height 0
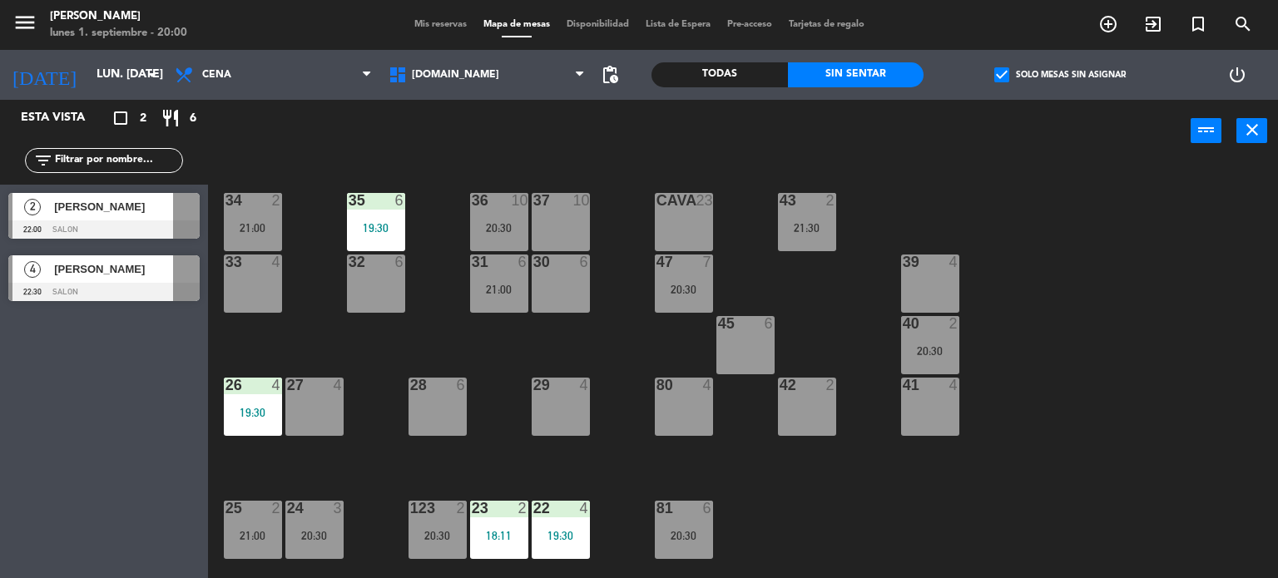
scroll to position [416, 0]
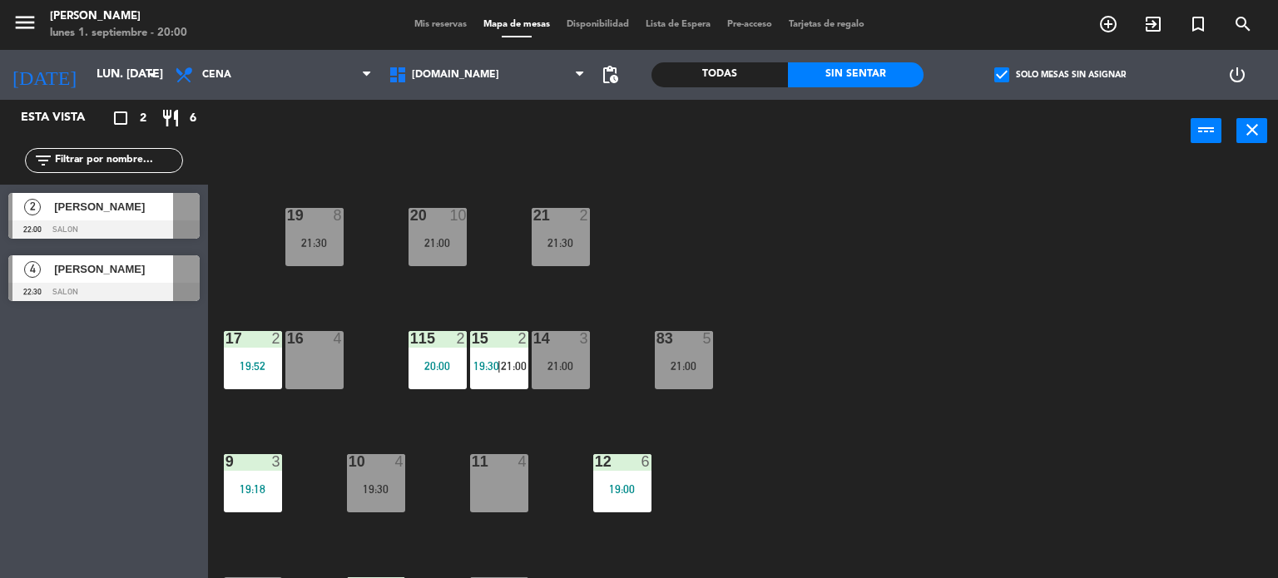
click at [146, 142] on div "filter_list" at bounding box center [104, 160] width 208 height 48
click at [253, 357] on div "17 2 19:52" at bounding box center [253, 360] width 58 height 58
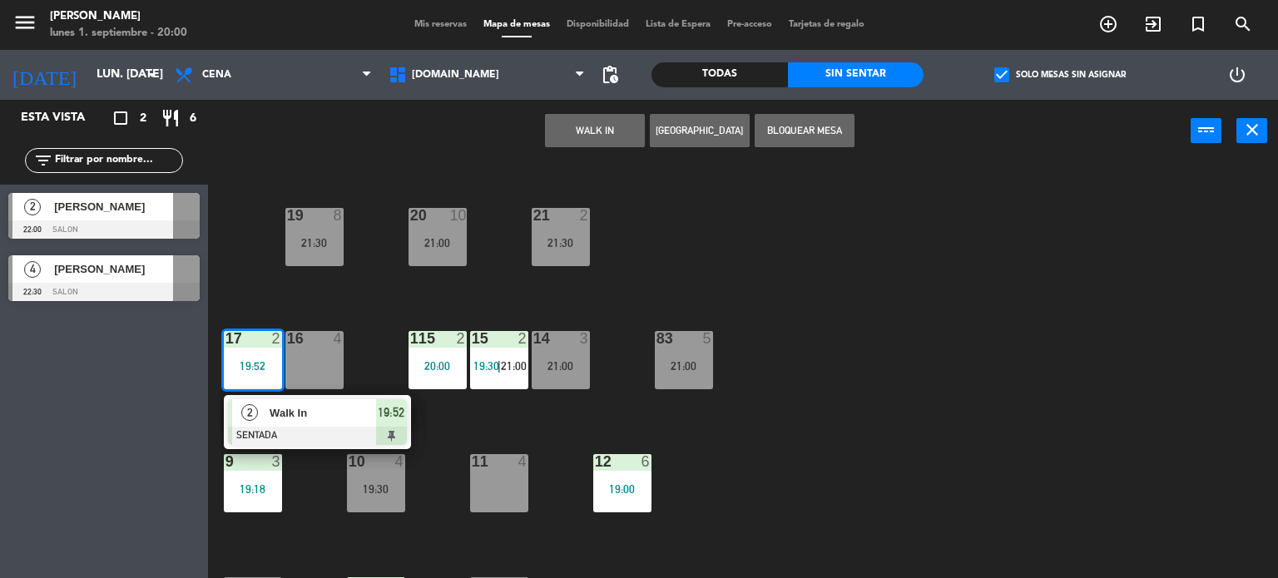
click at [255, 291] on div "34 2 21:00 35 6 19:30 36 10 20:30 43 2 21:30 37 10 CAVA 23 33 4 32 6 31 6 21:00…" at bounding box center [748, 371] width 1057 height 416
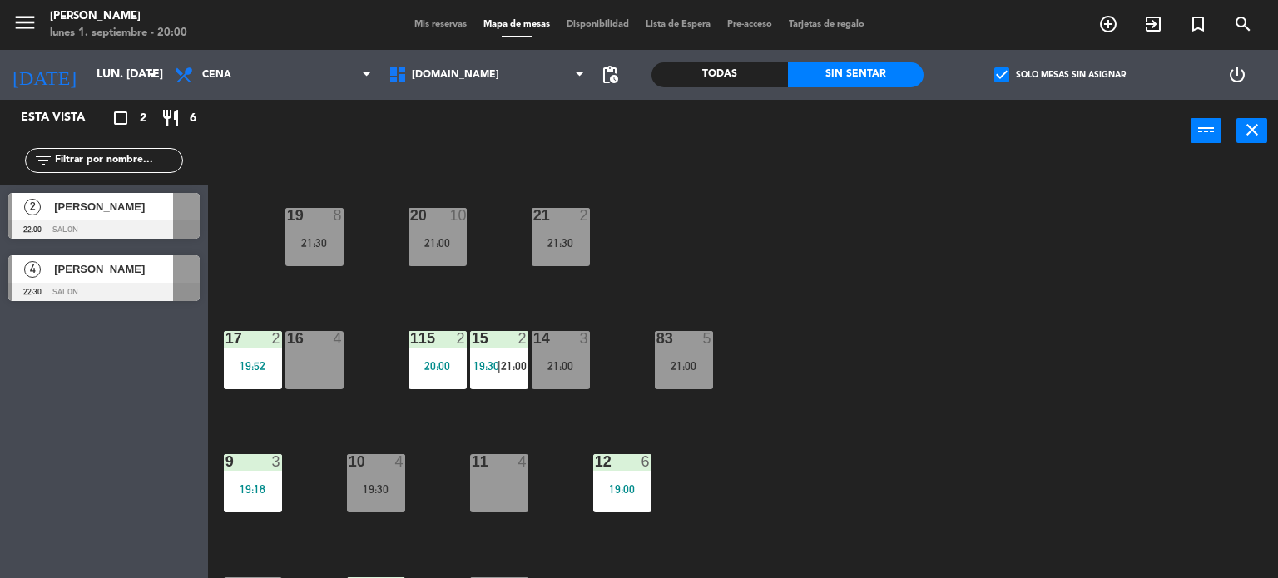
click at [116, 166] on input "text" at bounding box center [117, 160] width 129 height 18
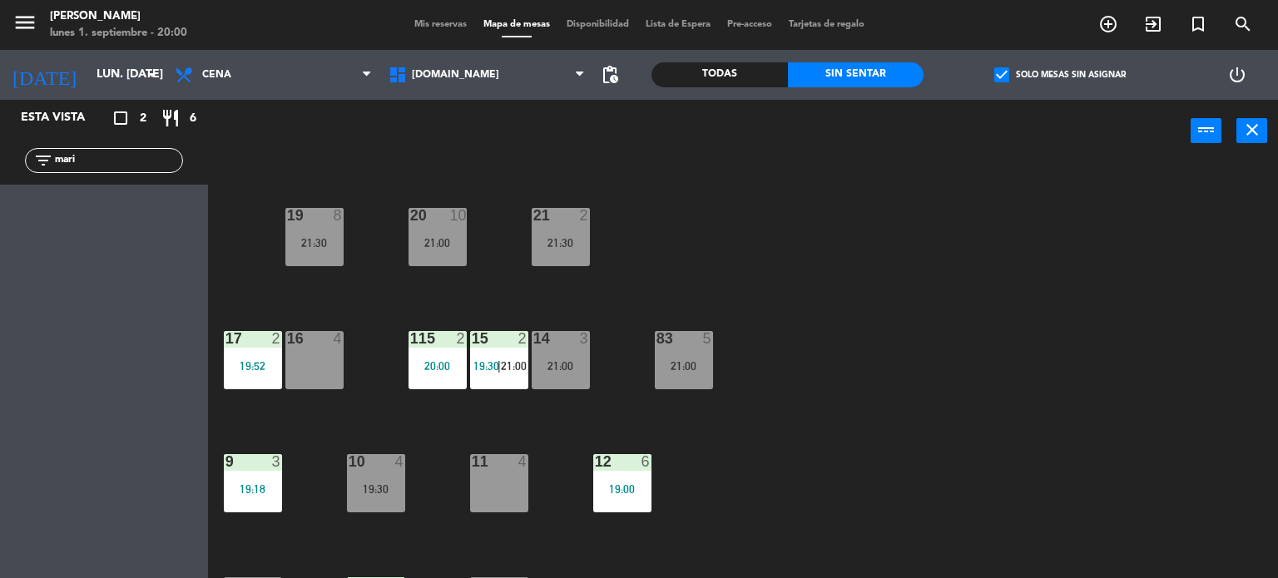
type input "mari"
drag, startPoint x: 1039, startPoint y: 64, endPoint x: 1042, endPoint y: 74, distance: 10.5
click at [1039, 64] on div "check_box Solo mesas sin asignar" at bounding box center [1059, 75] width 272 height 50
click at [1044, 76] on label "check_box Solo mesas sin asignar" at bounding box center [1059, 74] width 131 height 15
click at [1060, 75] on input "check_box Solo mesas sin asignar" at bounding box center [1060, 75] width 0 height 0
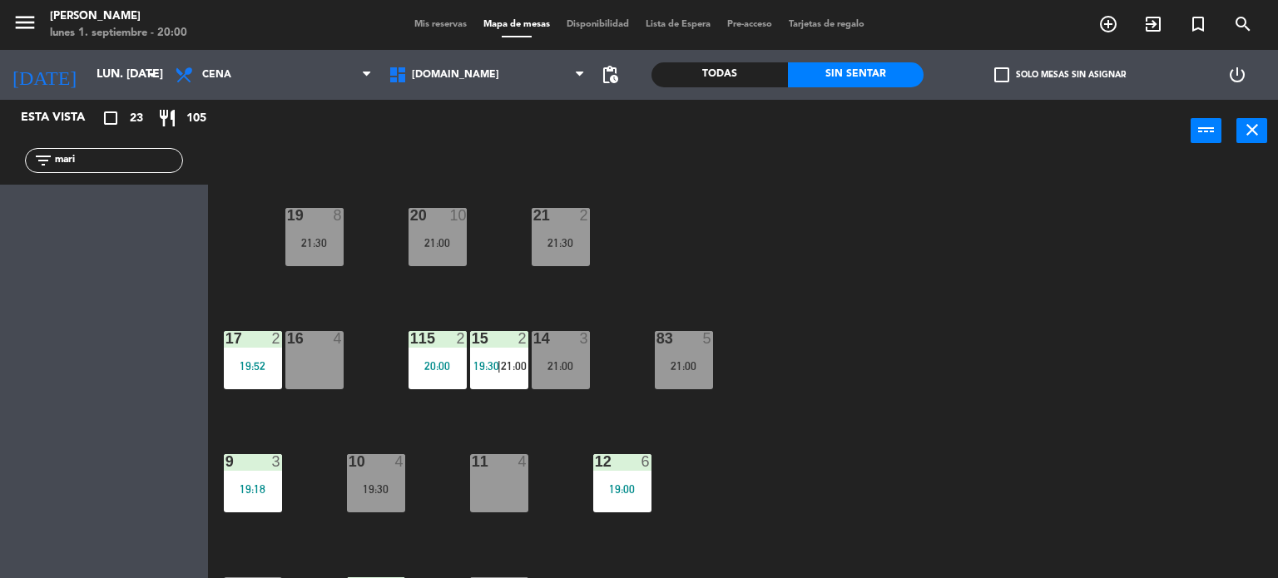
click at [694, 76] on div "Todas" at bounding box center [719, 74] width 136 height 25
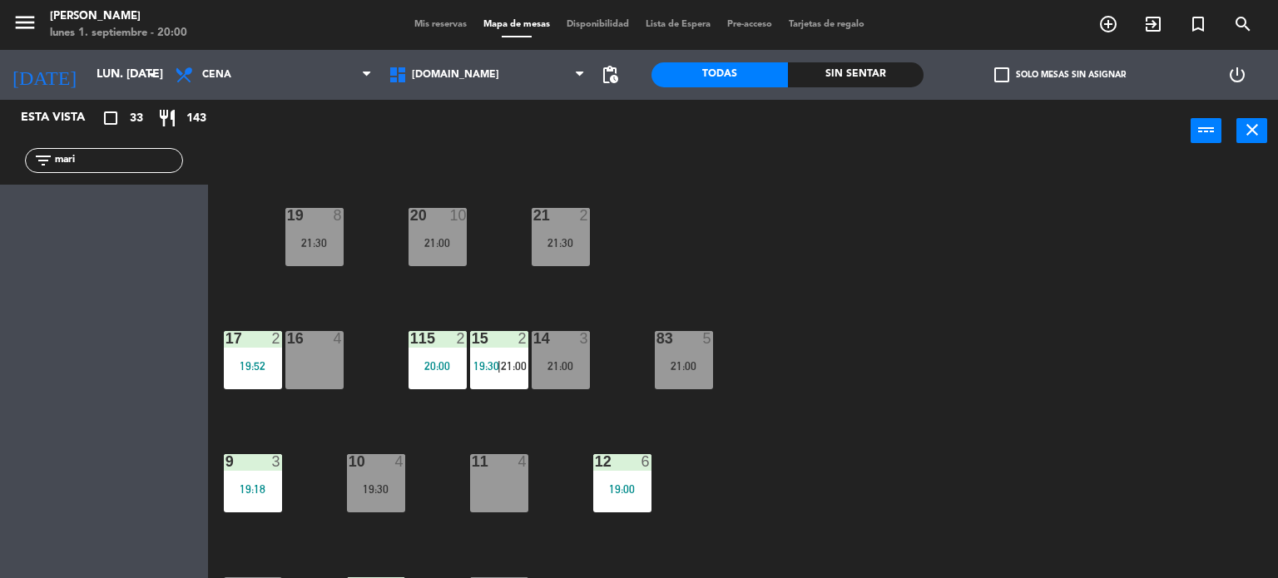
click at [0, 179] on div "filter_list mari" at bounding box center [104, 160] width 208 height 48
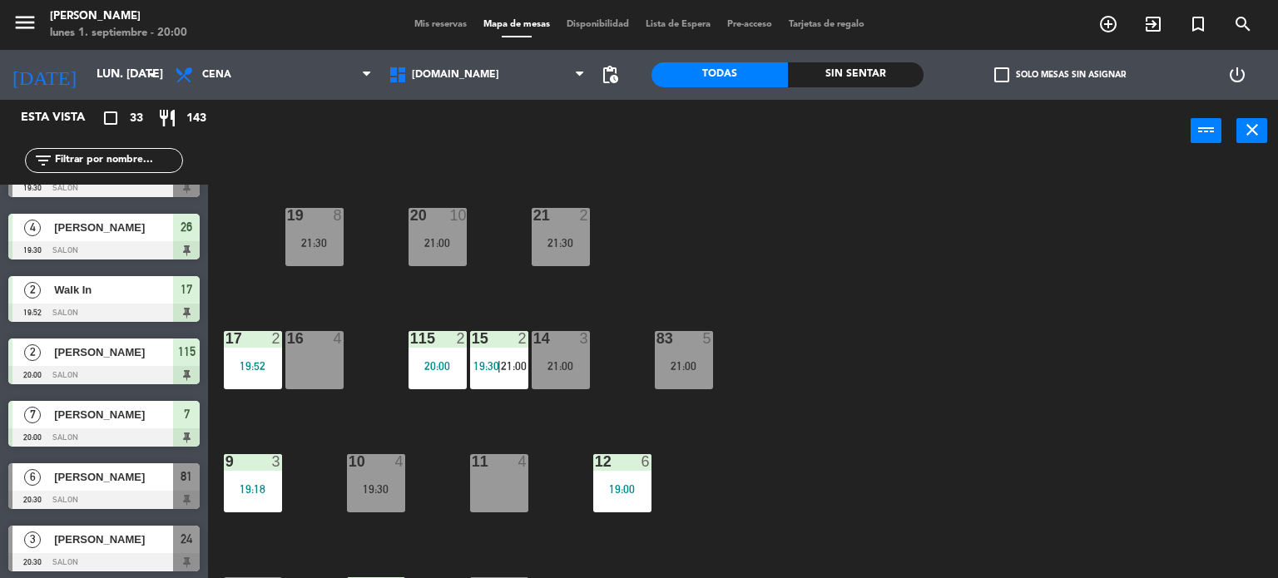
click at [266, 370] on div "19:52" at bounding box center [253, 366] width 58 height 12
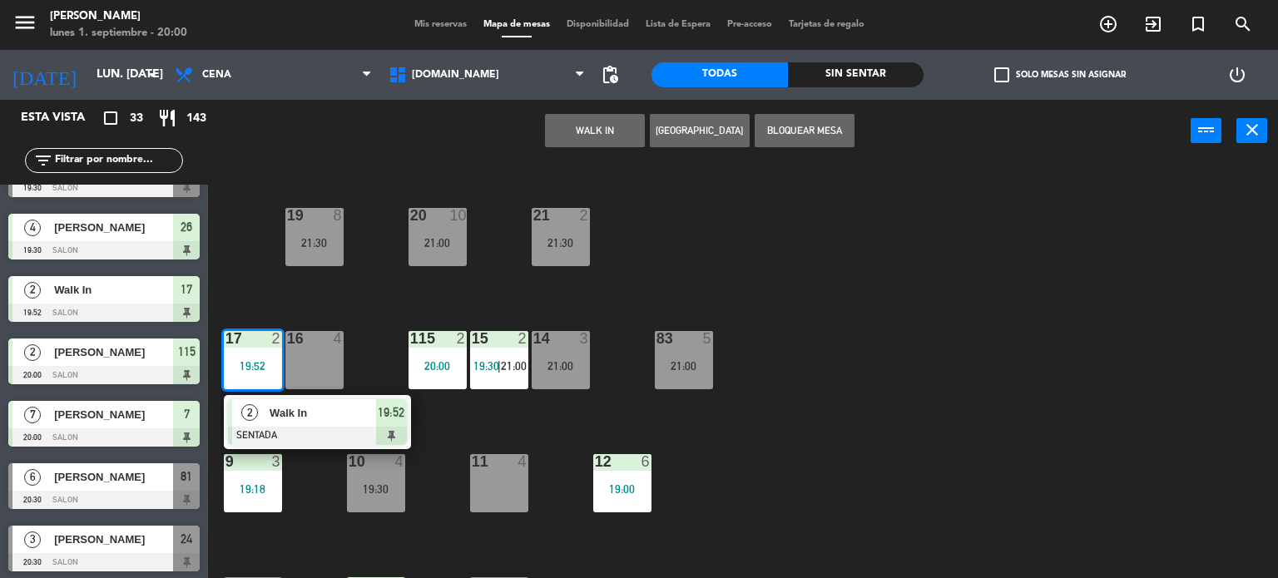
click at [392, 342] on div "34 2 21:00 35 6 19:30 36 10 20:30 43 2 21:30 37 10 CAVA 23 33 4 32 6 31 6 21:00…" at bounding box center [748, 371] width 1057 height 416
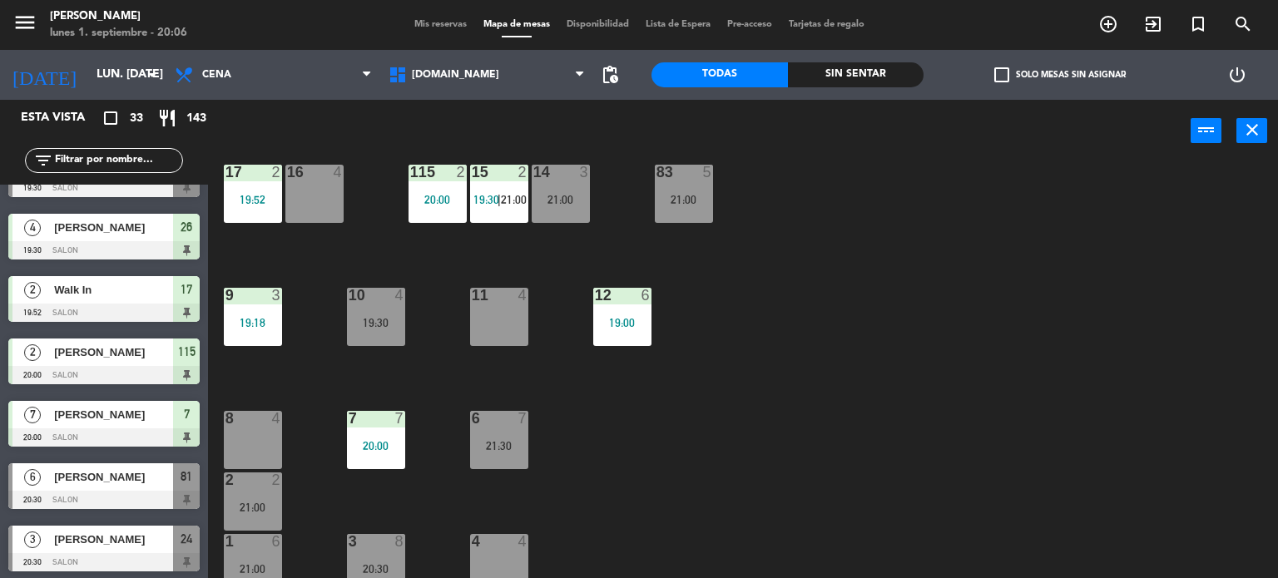
scroll to position [250, 0]
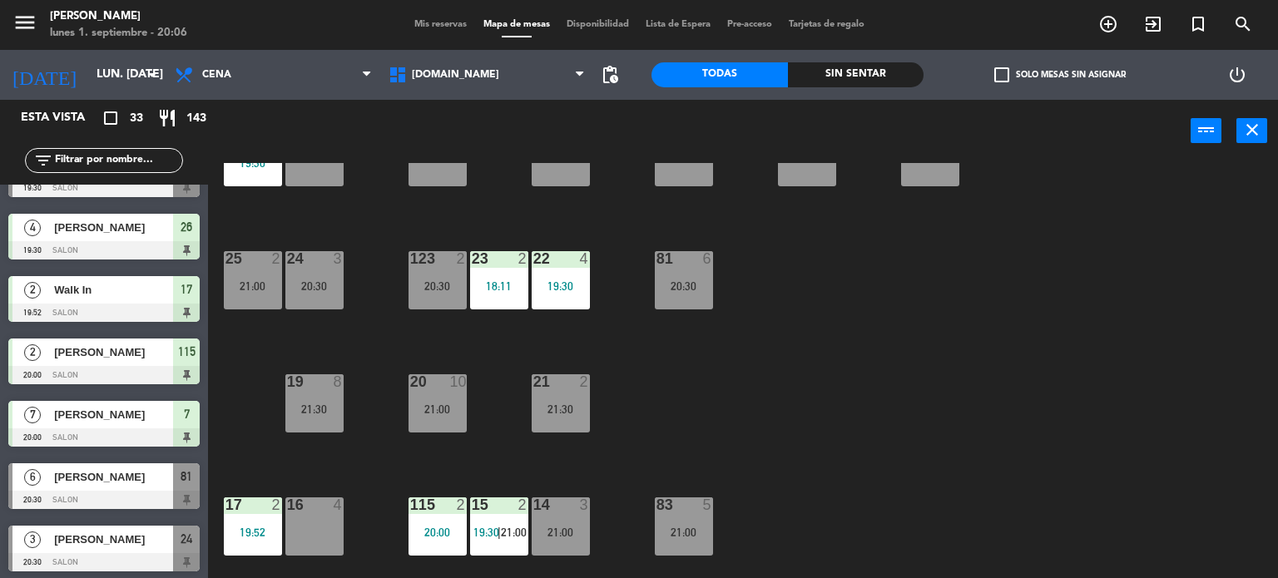
click at [472, 393] on div "34 2 21:00 35 6 19:30 36 10 20:30 43 2 21:30 37 10 CAVA 23 33 4 32 6 31 6 21:00…" at bounding box center [748, 371] width 1057 height 416
click at [457, 397] on div "20 10 21:00" at bounding box center [437, 403] width 58 height 58
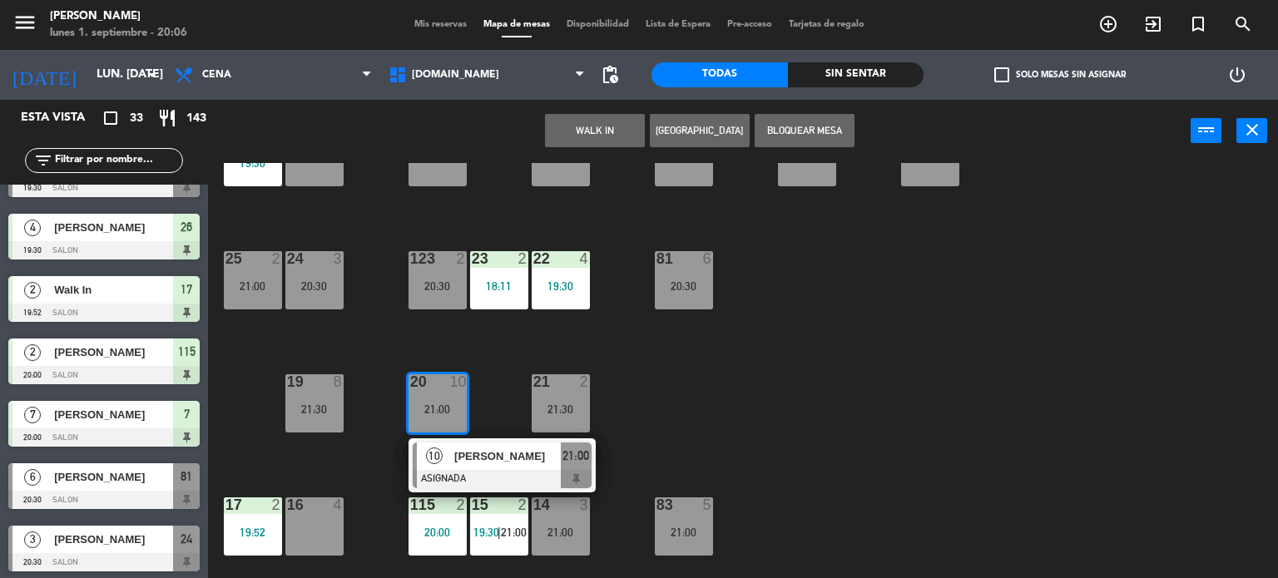
click at [735, 378] on div "34 2 21:00 35 6 19:30 36 10 20:30 43 2 21:30 37 10 CAVA 23 33 4 32 6 31 6 21:00…" at bounding box center [748, 371] width 1057 height 416
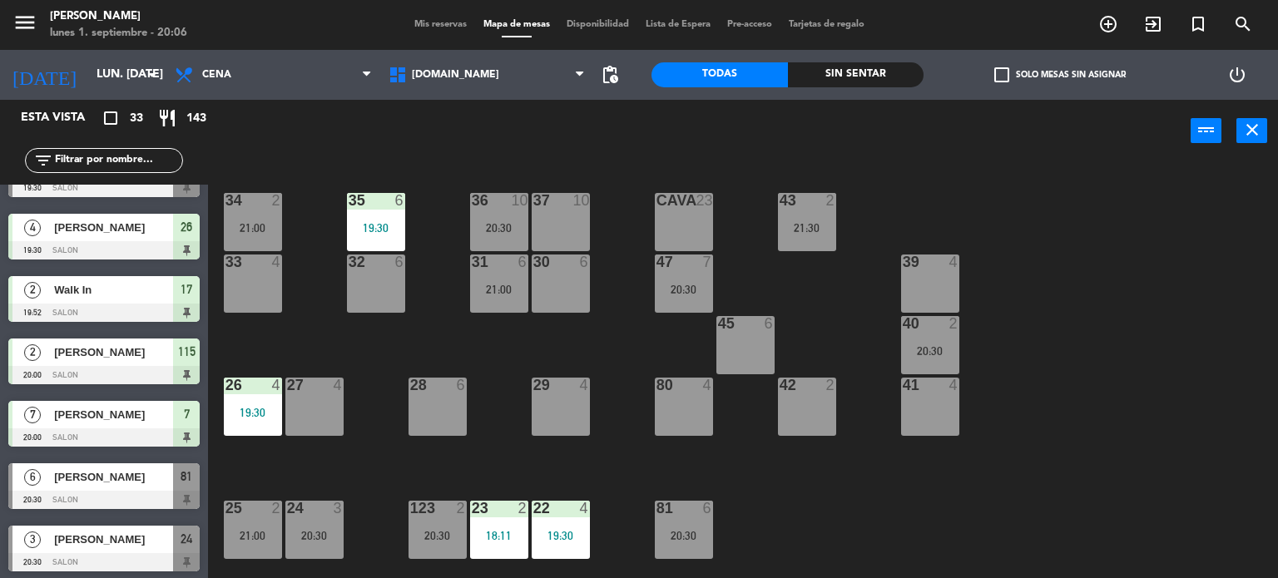
click at [471, 222] on div "20:30" at bounding box center [499, 228] width 58 height 12
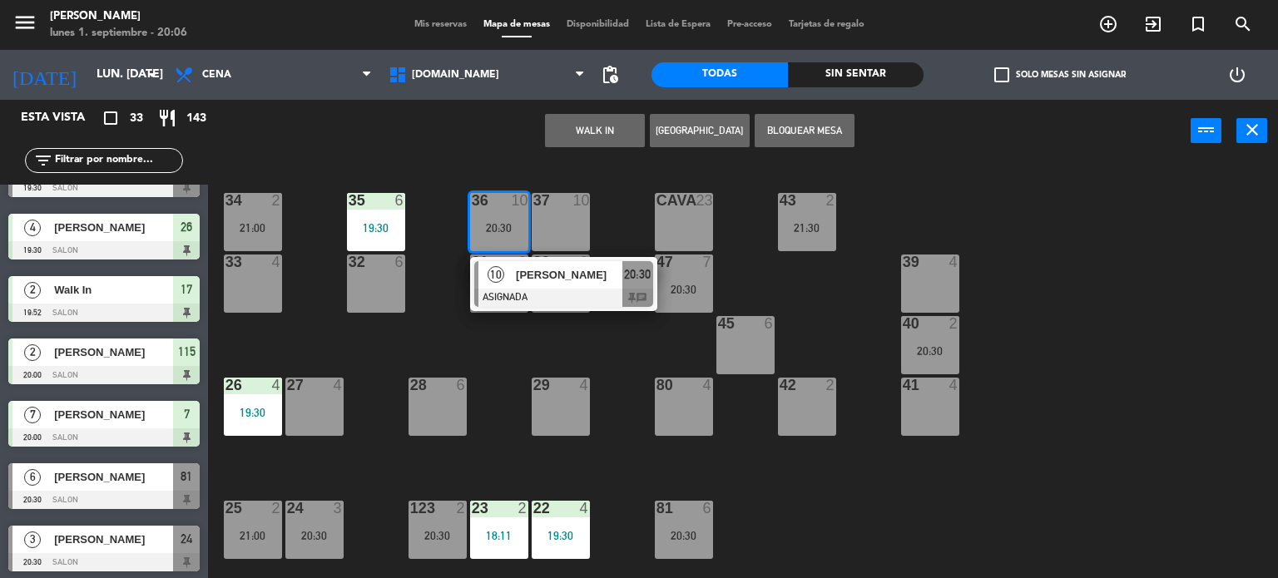
click at [591, 349] on div "34 2 21:00 35 6 19:30 36 10 20:30 10 [PERSON_NAME] ASIGNADA 20:30 chat 43 2 21:…" at bounding box center [748, 371] width 1057 height 416
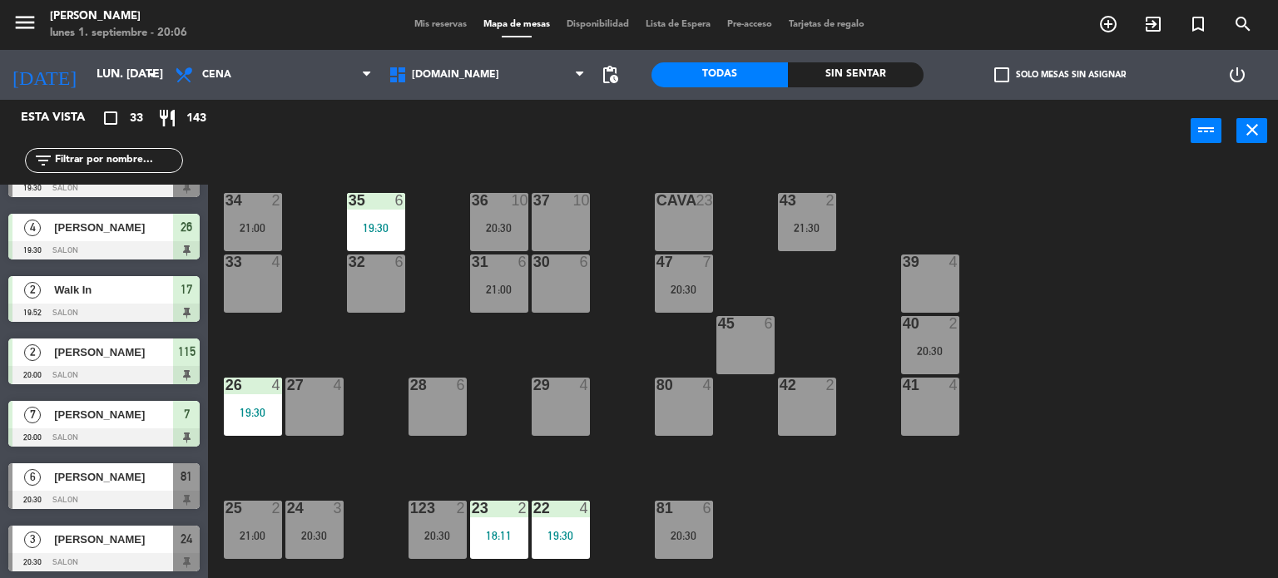
click at [709, 286] on div "20:30" at bounding box center [684, 290] width 58 height 12
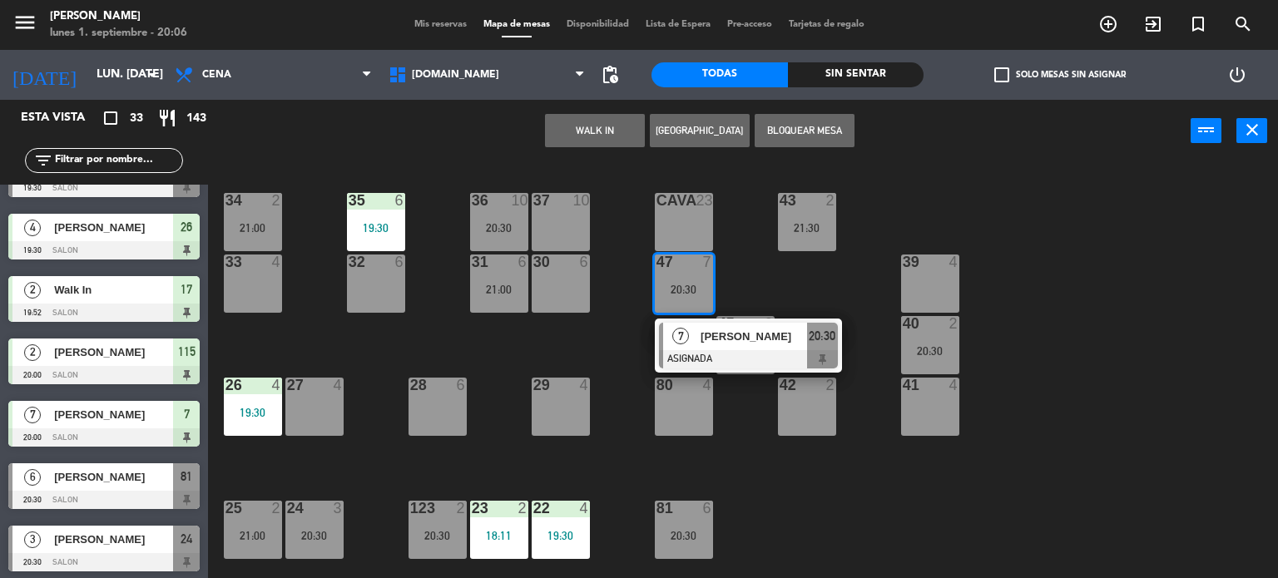
click at [1046, 182] on div "34 2 21:00 35 6 19:30 36 10 20:30 43 2 21:30 37 10 CAVA 23 33 4 32 6 31 6 21:00…" at bounding box center [748, 371] width 1057 height 416
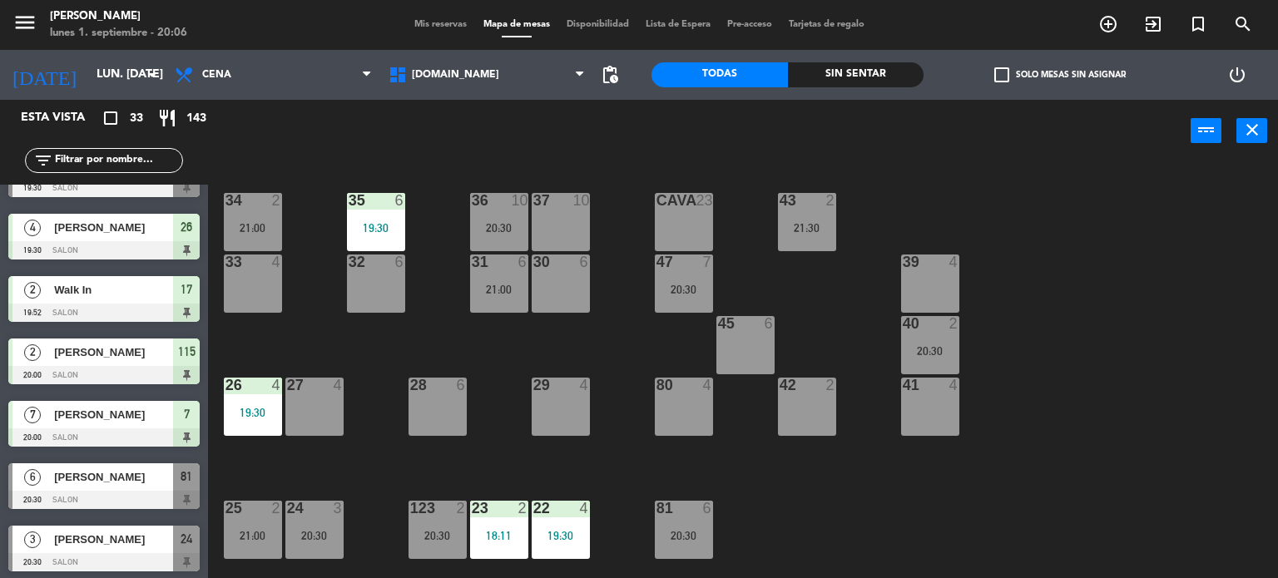
click at [146, 151] on input "text" at bounding box center [117, 160] width 129 height 18
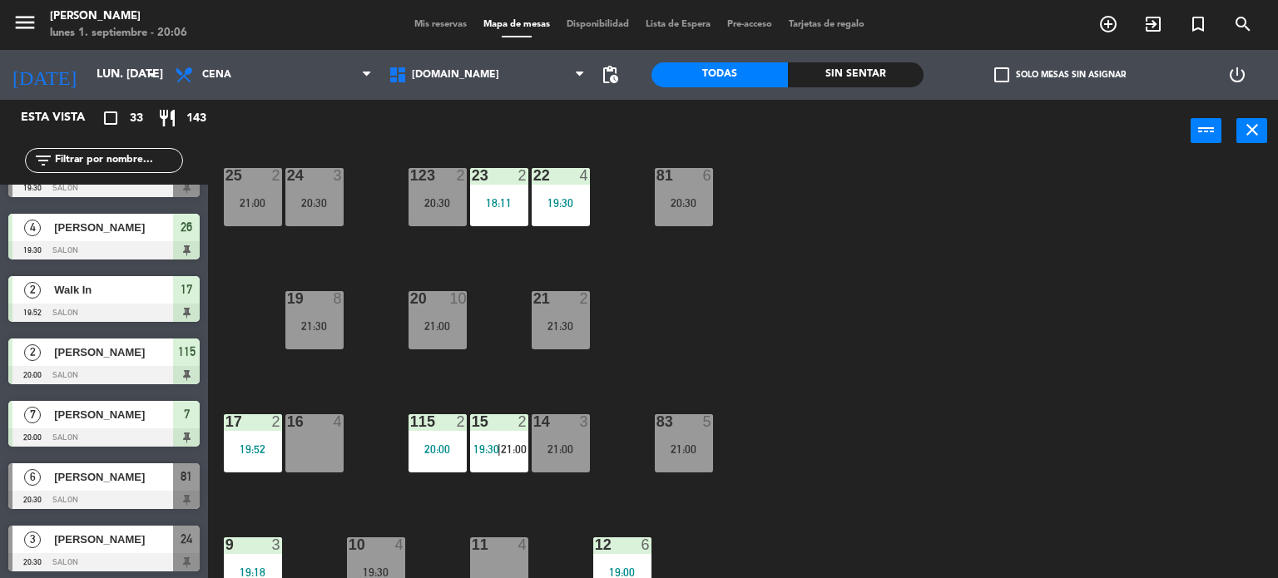
scroll to position [582, 0]
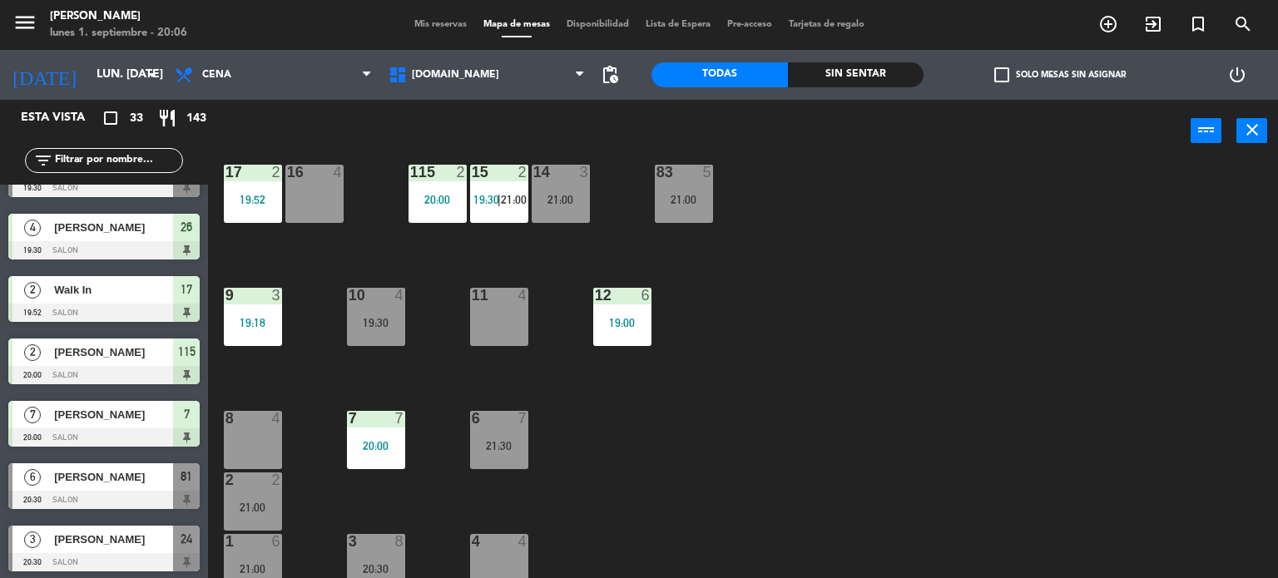
drag, startPoint x: 792, startPoint y: 429, endPoint x: 532, endPoint y: 478, distance: 264.1
click at [790, 429] on div "34 2 21:00 35 6 19:30 36 10 20:30 43 2 21:30 37 10 CAVA 23 33 4 32 6 31 6 21:00…" at bounding box center [748, 371] width 1057 height 416
click at [347, 438] on div "7 7 20:00" at bounding box center [376, 440] width 58 height 58
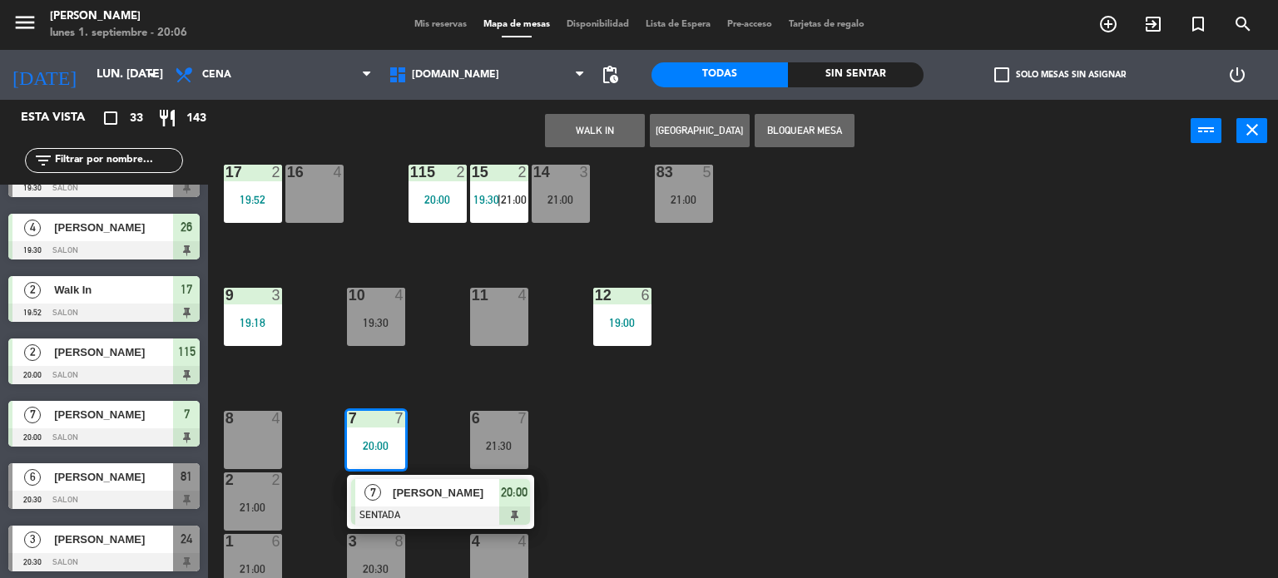
click at [737, 409] on div "34 2 21:00 35 6 19:30 36 10 20:30 43 2 21:30 37 10 CAVA 23 33 4 32 6 31 6 21:00…" at bounding box center [748, 371] width 1057 height 416
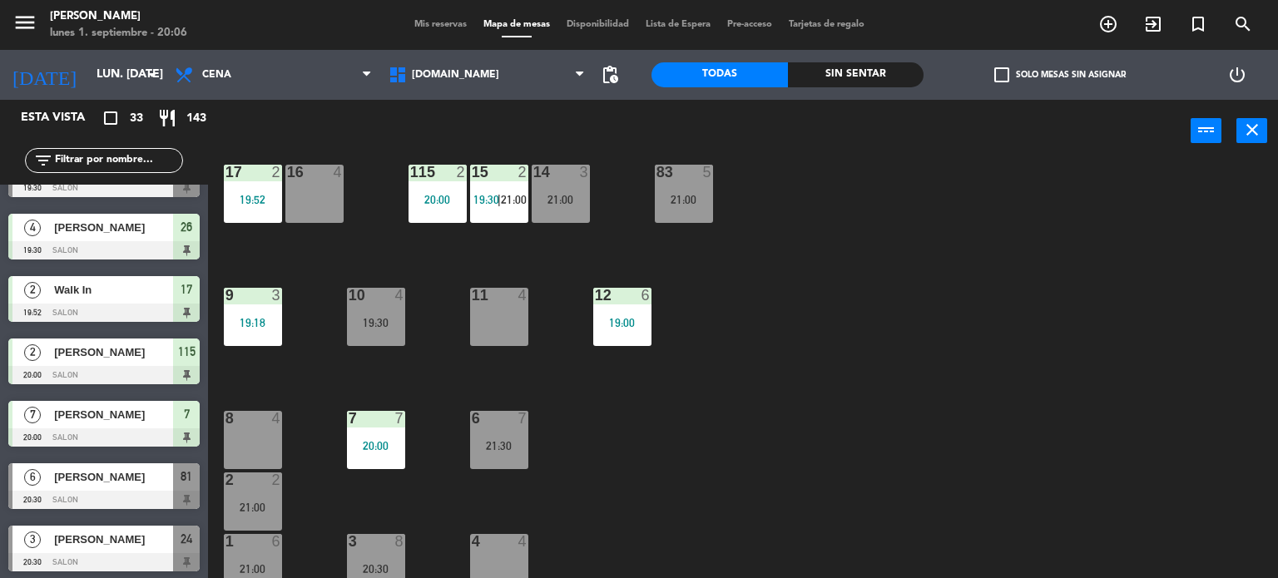
click at [151, 156] on input "text" at bounding box center [117, 160] width 129 height 18
click at [836, 318] on div "34 2 21:00 35 6 19:30 36 10 20:30 43 2 21:30 37 10 CAVA 23 33 4 32 6 31 6 21:00…" at bounding box center [748, 371] width 1057 height 416
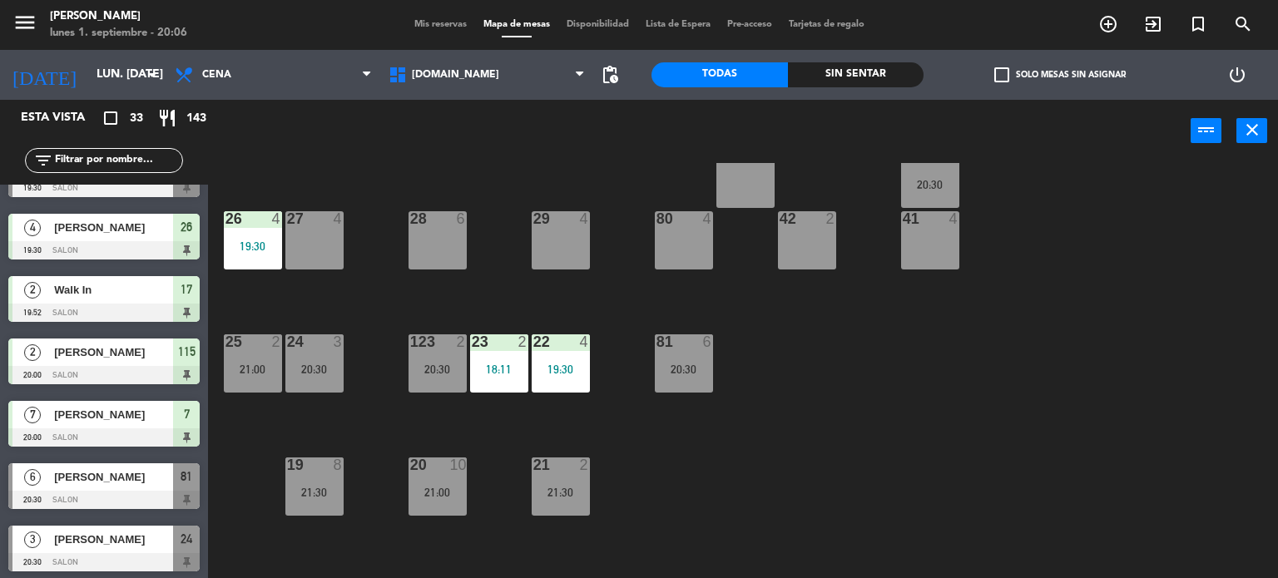
scroll to position [0, 0]
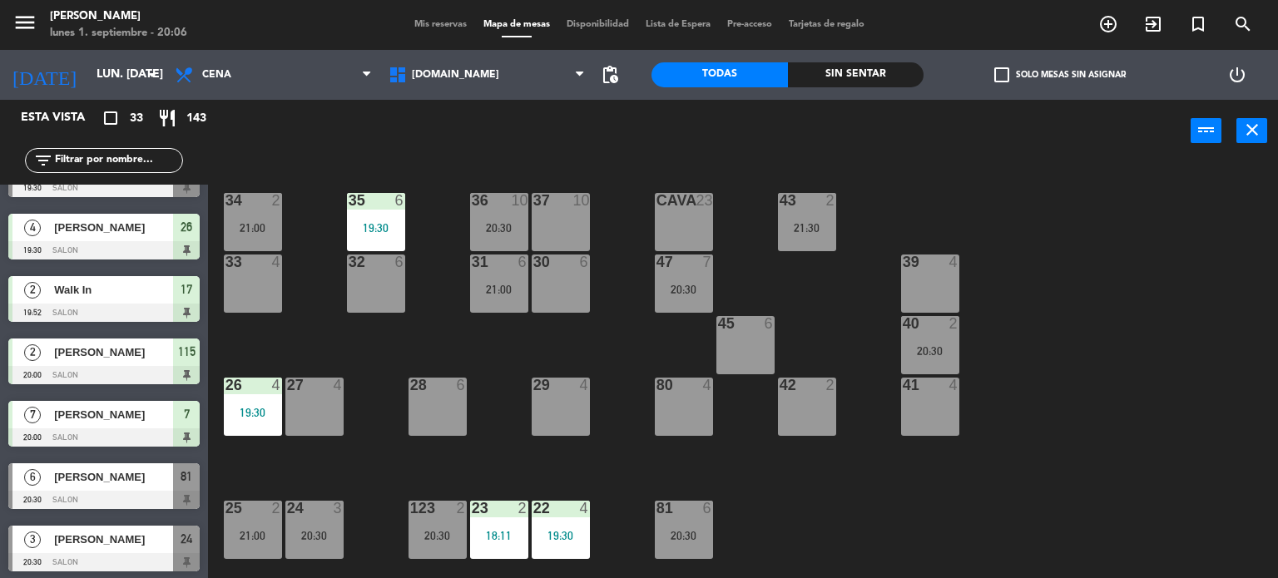
click at [892, 492] on div "34 2 21:00 35 6 19:30 36 10 20:30 43 2 21:30 37 10 CAVA 23 33 4 32 6 31 6 21:00…" at bounding box center [748, 371] width 1057 height 416
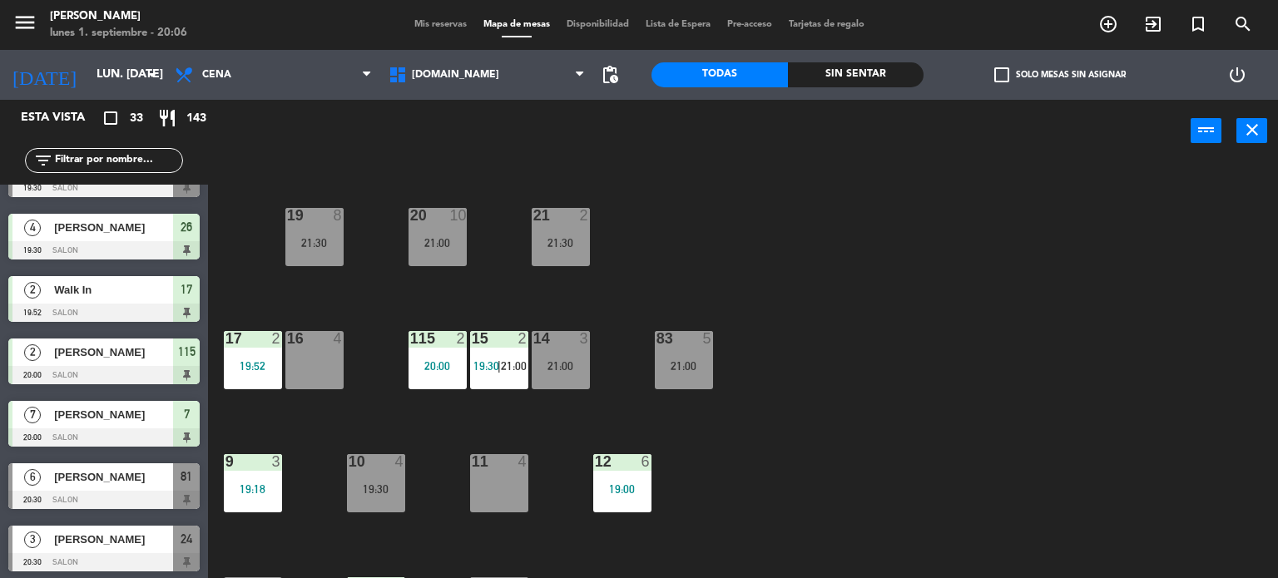
scroll to position [595, 0]
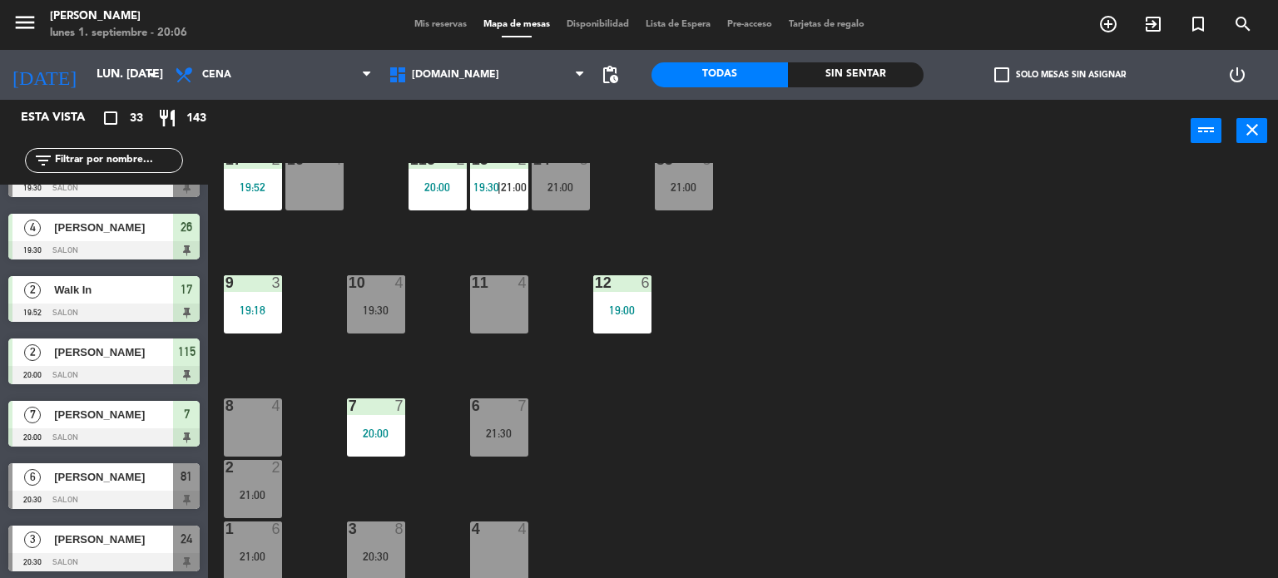
click at [269, 534] on div "6" at bounding box center [280, 529] width 27 height 15
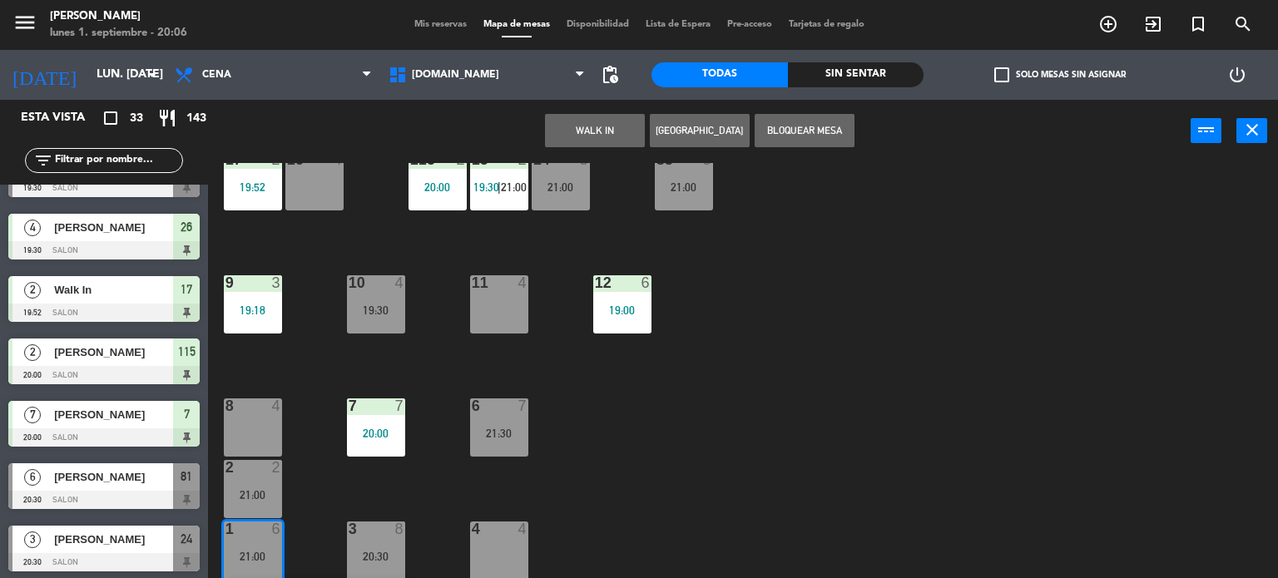
click at [498, 299] on div "11 4" at bounding box center [499, 304] width 58 height 58
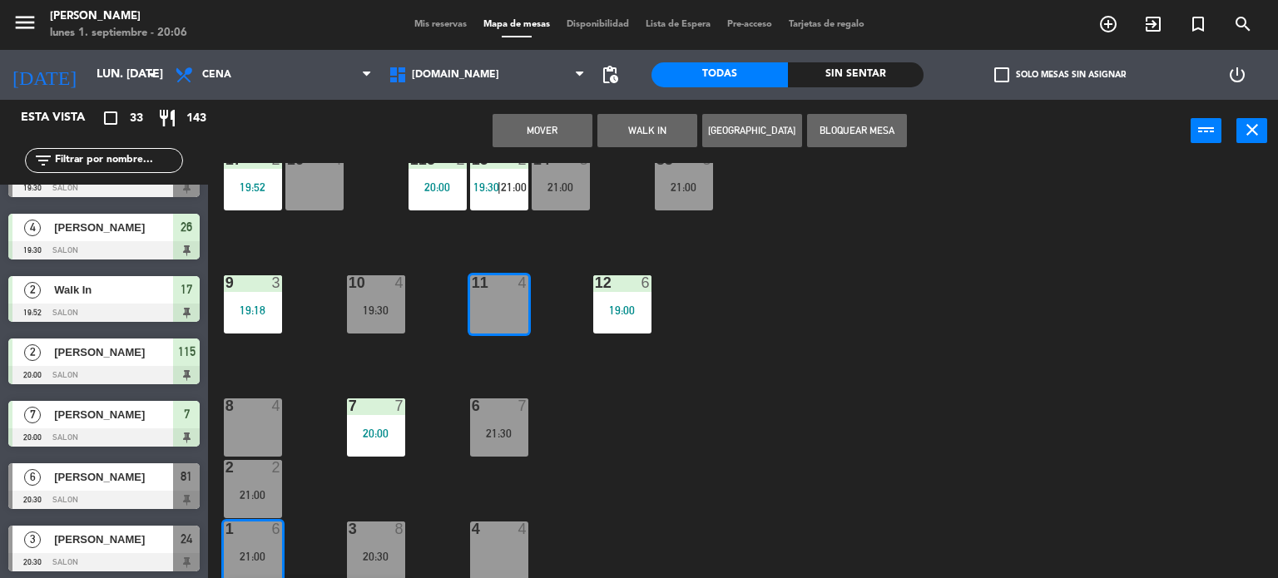
click at [573, 136] on button "Mover" at bounding box center [542, 130] width 100 height 33
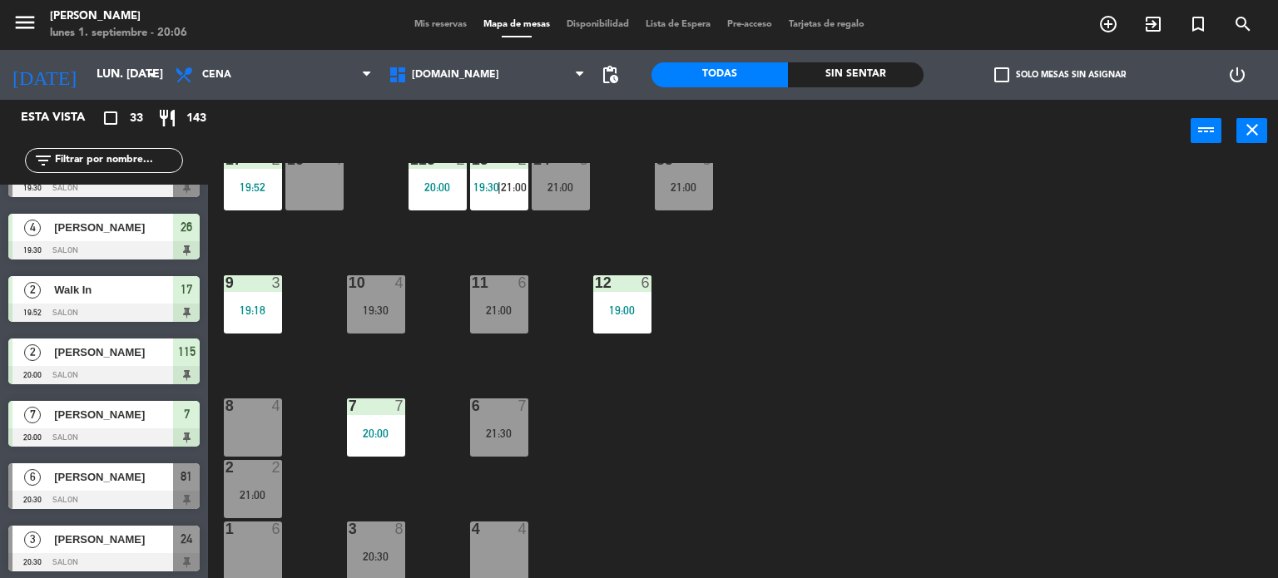
click at [240, 572] on div "1 6" at bounding box center [253, 551] width 58 height 58
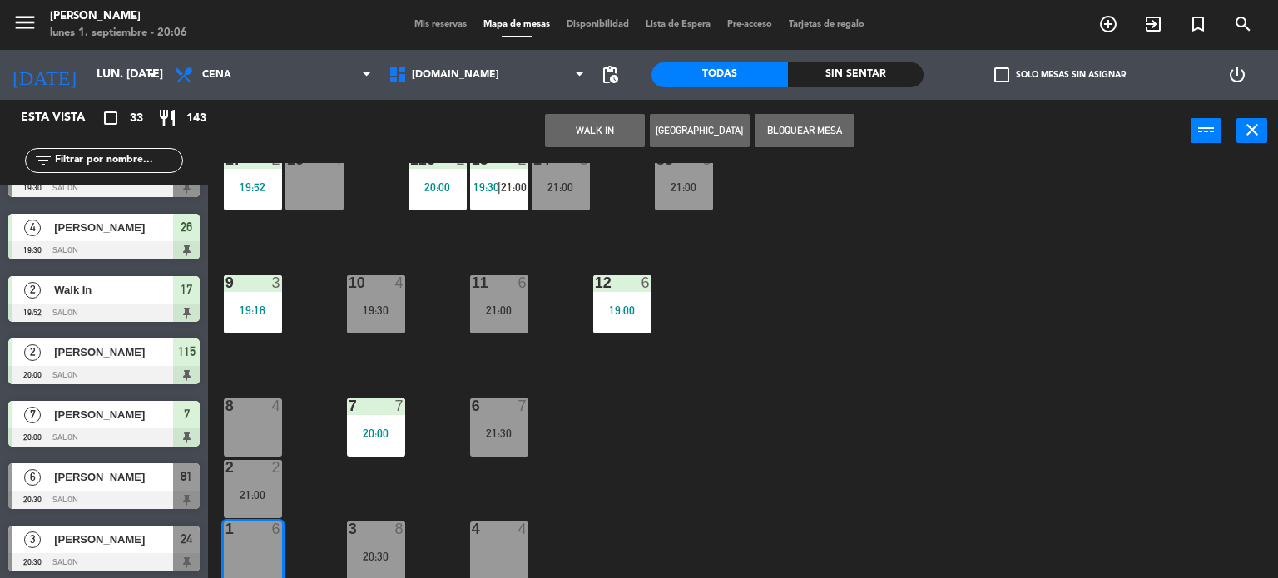
click at [611, 134] on button "WALK IN" at bounding box center [595, 130] width 100 height 33
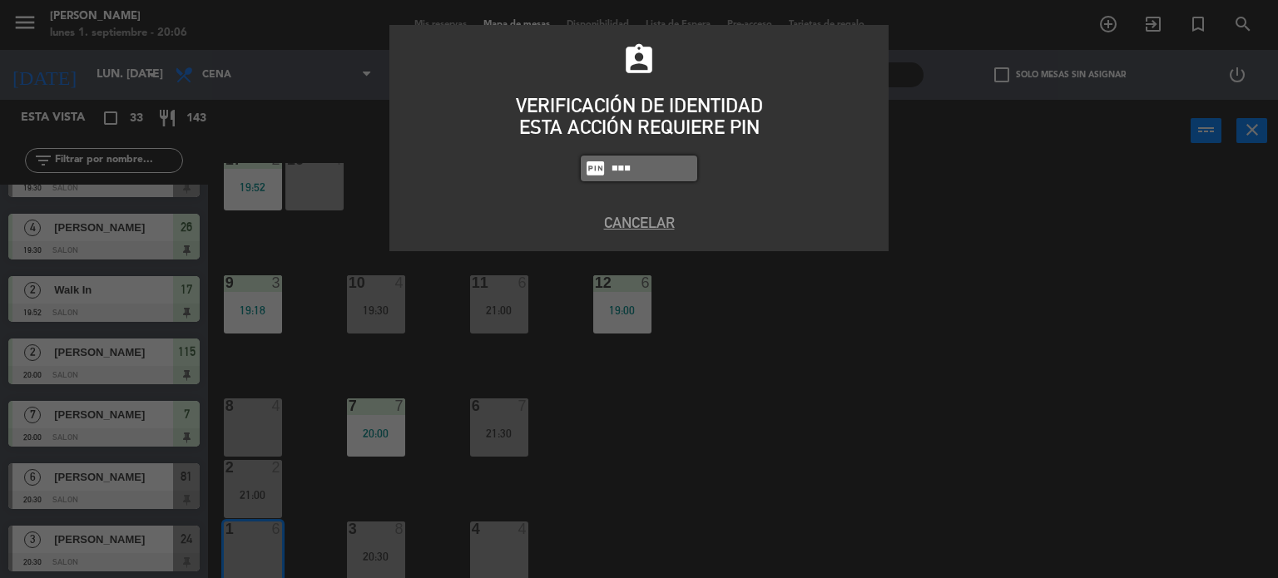
type input "3871"
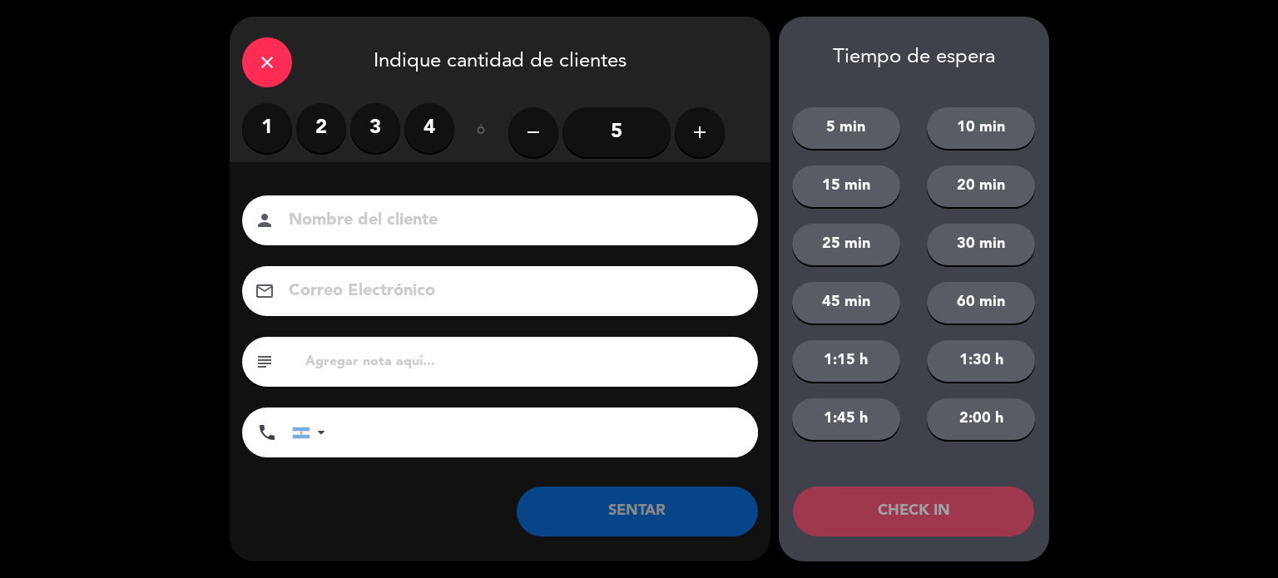
click at [418, 128] on label "4" at bounding box center [429, 128] width 50 height 50
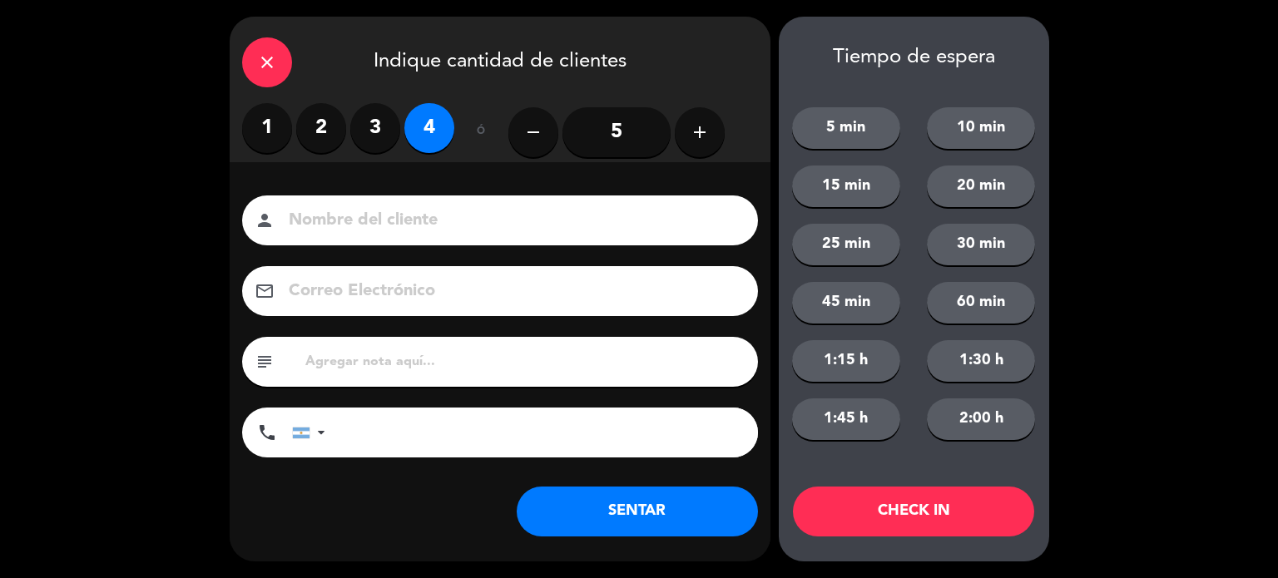
click at [619, 506] on button "SENTAR" at bounding box center [637, 512] width 241 height 50
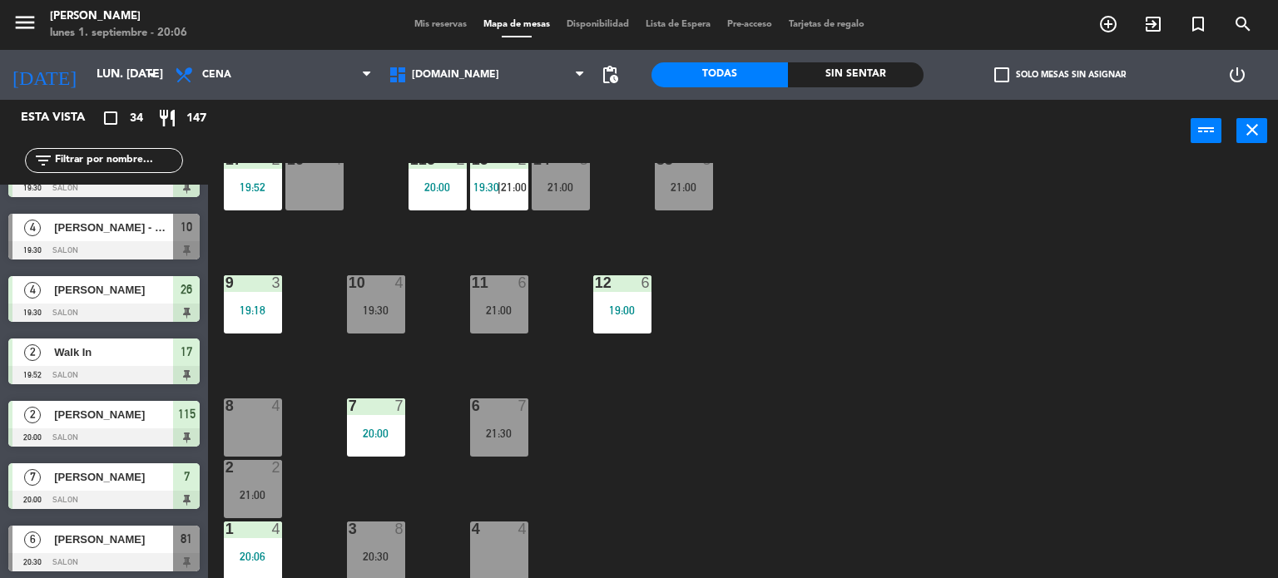
scroll to position [0, 0]
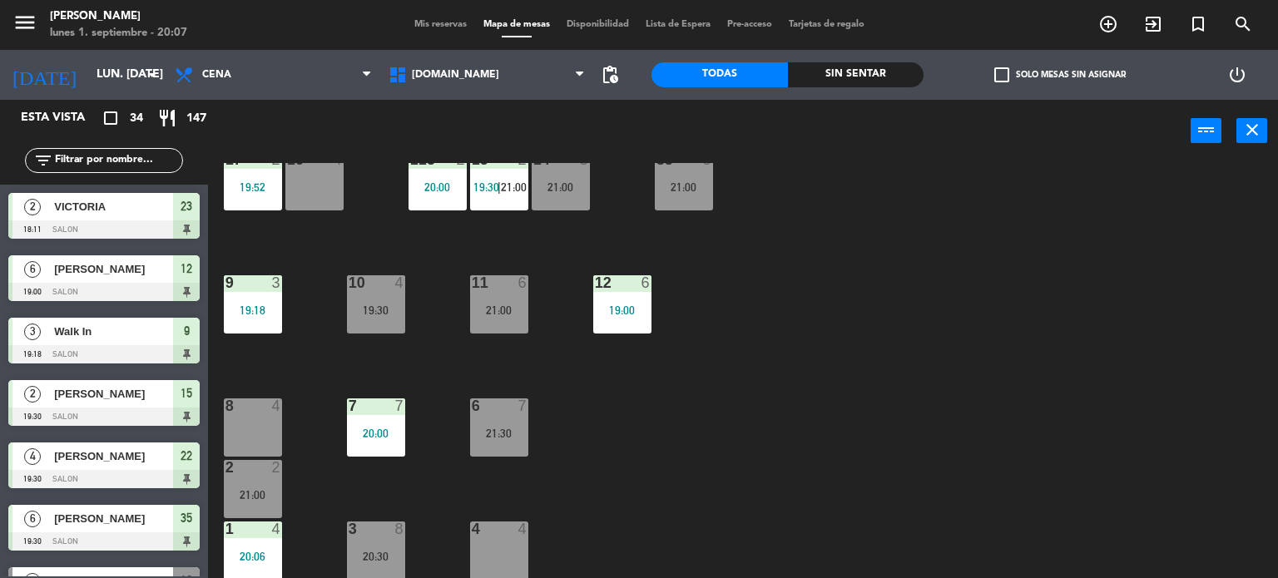
click at [887, 51] on div "Todas Sin sentar" at bounding box center [787, 75] width 272 height 50
click at [885, 52] on div "Todas Sin sentar" at bounding box center [787, 75] width 272 height 50
drag, startPoint x: 895, startPoint y: 63, endPoint x: 981, endPoint y: 76, distance: 87.4
click at [896, 63] on div "Sin sentar" at bounding box center [856, 74] width 136 height 25
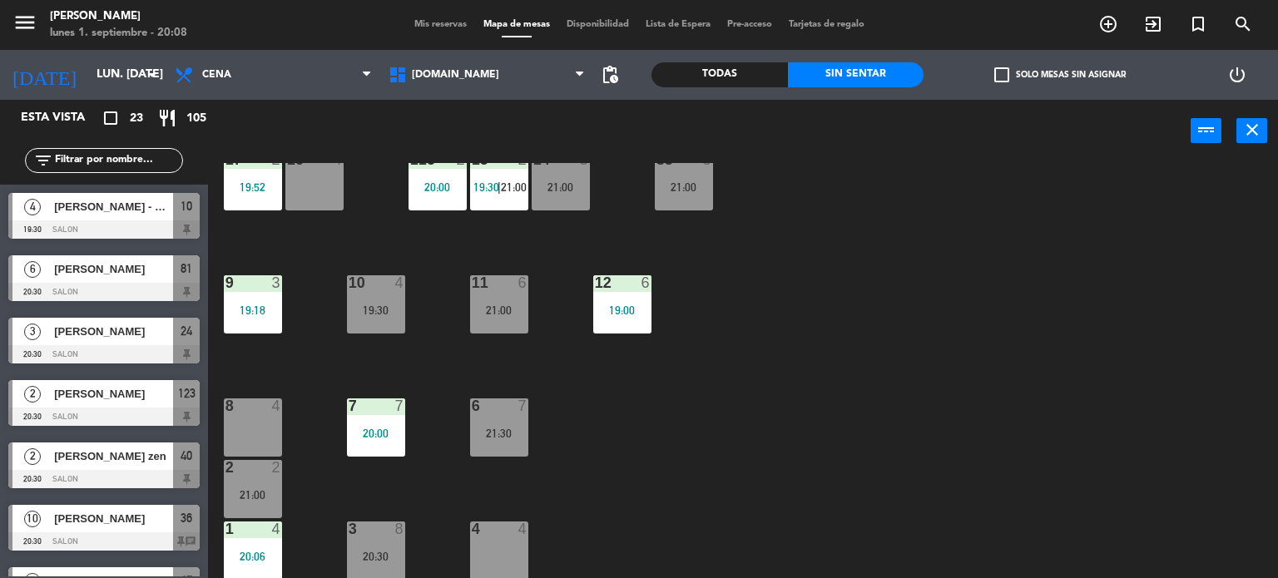
click at [1019, 69] on label "check_box_outline_blank Solo mesas sin asignar" at bounding box center [1059, 74] width 131 height 15
click at [1060, 75] on input "check_box_outline_blank Solo mesas sin asignar" at bounding box center [1060, 75] width 0 height 0
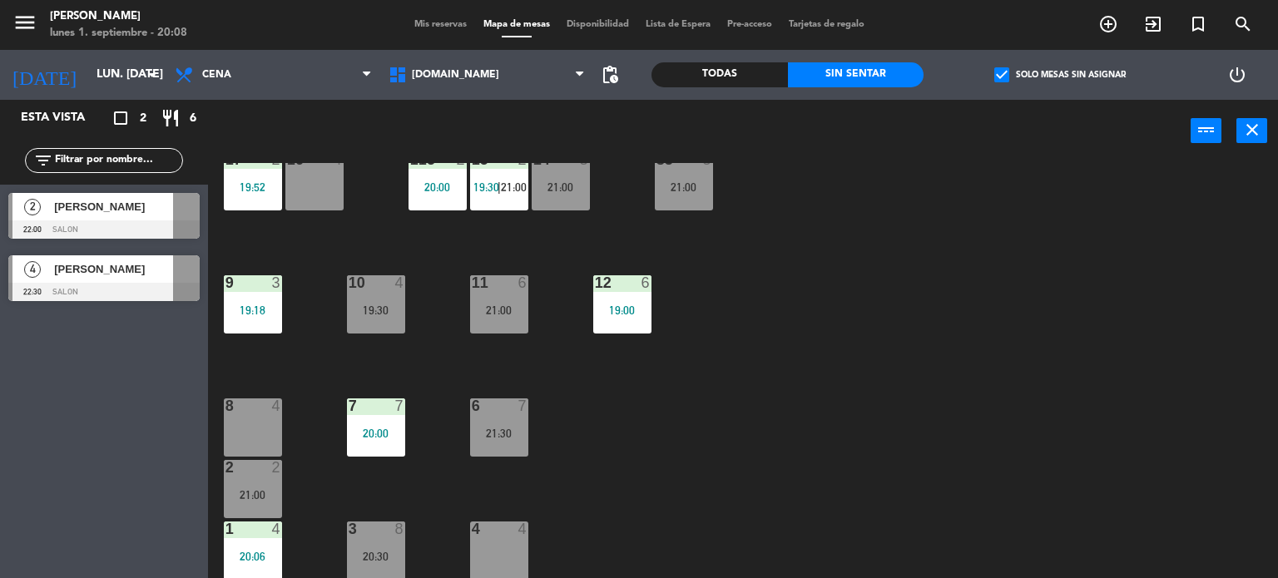
click at [958, 326] on div "34 2 21:00 35 6 19:30 36 10 20:30 43 2 21:30 37 10 CAVA 23 33 4 32 6 31 6 21:00…" at bounding box center [748, 371] width 1057 height 416
click at [674, 291] on div "34 2 21:00 35 6 19:30 36 10 20:30 43 2 21:30 37 10 CAVA 23 33 4 32 6 31 6 21:00…" at bounding box center [748, 371] width 1057 height 416
click at [630, 298] on div "12 6 19:00" at bounding box center [622, 304] width 58 height 58
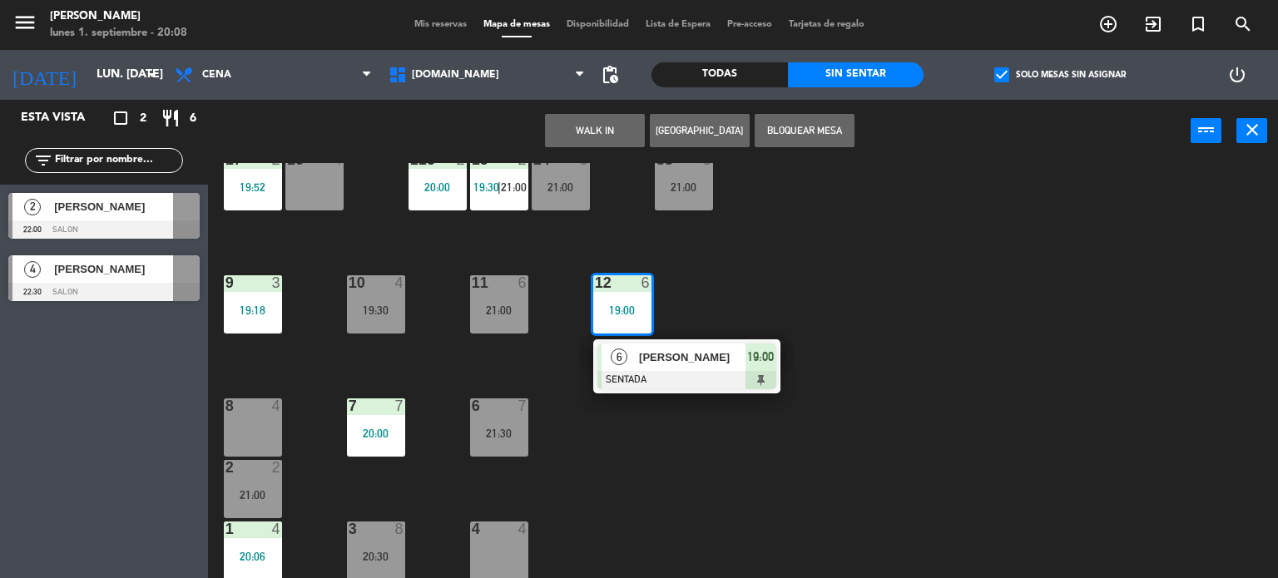
drag, startPoint x: 975, startPoint y: 312, endPoint x: 532, endPoint y: 21, distance: 529.7
click at [966, 307] on div "34 2 21:00 35 6 19:30 36 10 20:30 43 2 21:30 37 10 CAVA 23 33 4 32 6 31 6 21:00…" at bounding box center [748, 371] width 1057 height 416
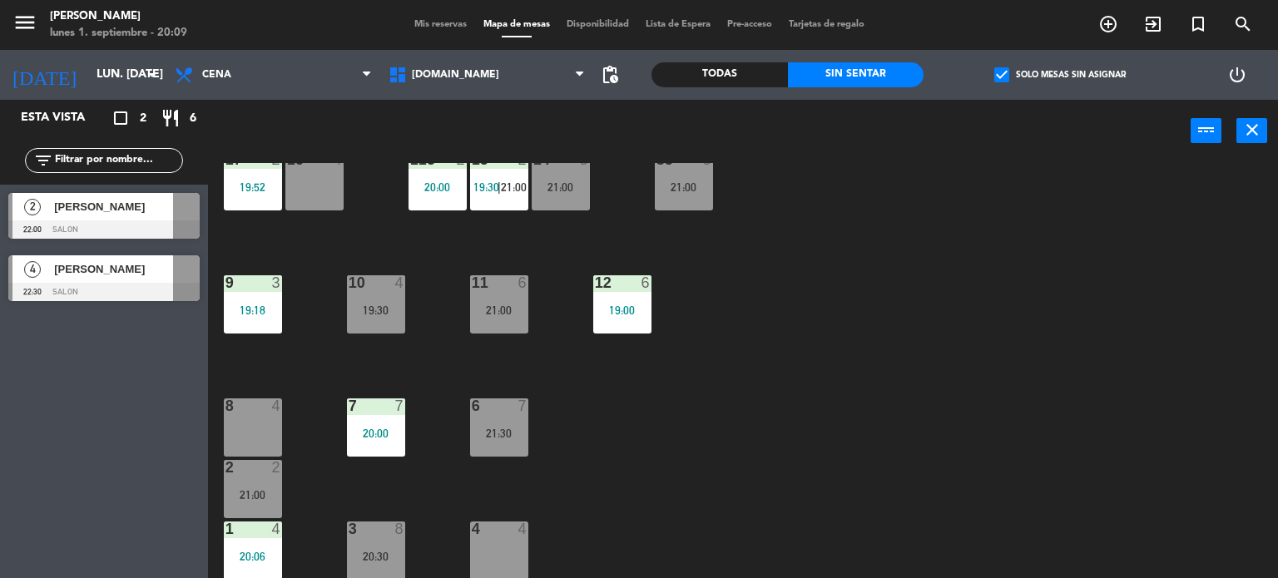
click at [657, 351] on div "34 2 21:00 35 6 19:30 36 10 20:30 43 2 21:30 37 10 CAVA 23 33 4 32 6 31 6 21:00…" at bounding box center [748, 371] width 1057 height 416
click at [1064, 65] on div "check_box Solo mesas sin asignar" at bounding box center [1059, 75] width 272 height 50
click at [1064, 72] on label "check_box Solo mesas sin asignar" at bounding box center [1059, 74] width 131 height 15
click at [1060, 75] on input "check_box Solo mesas sin asignar" at bounding box center [1060, 75] width 0 height 0
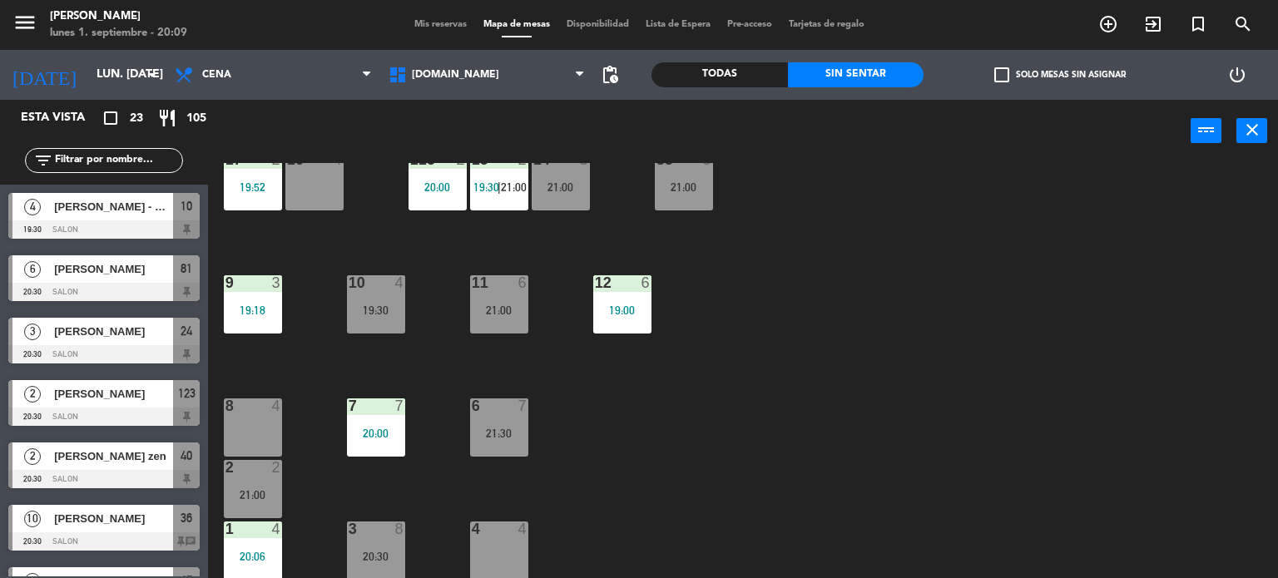
click at [822, 382] on div "34 2 21:00 35 6 19:30 36 10 20:30 43 2 21:30 37 10 CAVA 23 33 4 32 6 31 6 21:00…" at bounding box center [748, 371] width 1057 height 416
click at [524, 294] on div "11 6 21:00" at bounding box center [499, 304] width 58 height 58
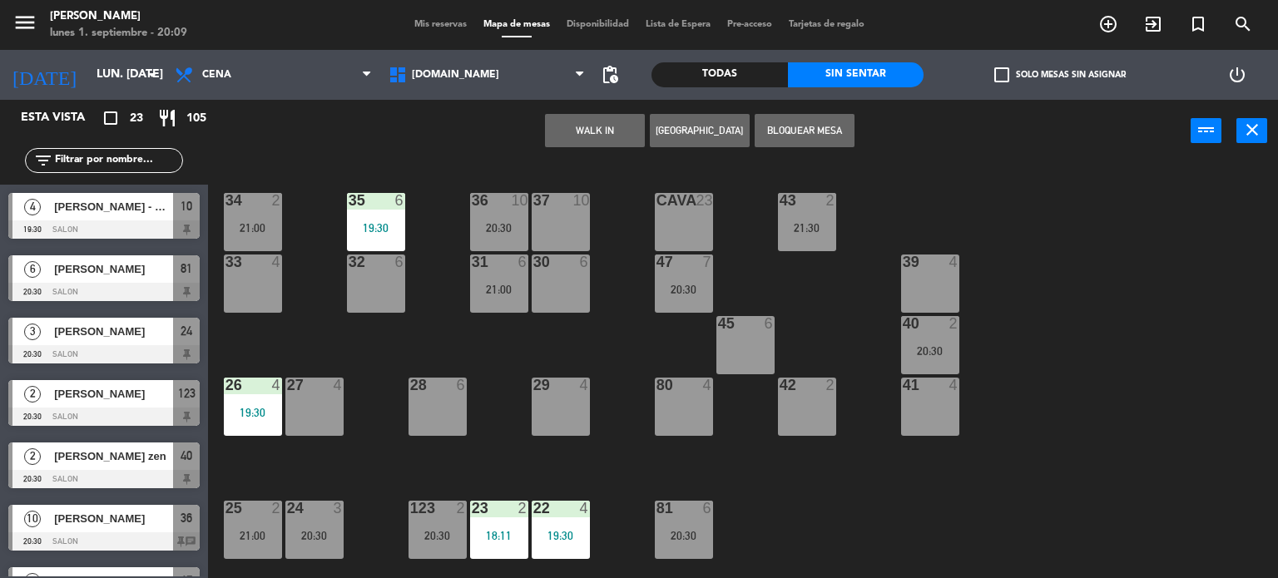
click at [634, 332] on div "34 2 21:00 35 6 19:30 36 10 20:30 43 2 21:30 37 10 CAVA 23 33 4 32 6 31 6 21:00…" at bounding box center [748, 371] width 1057 height 416
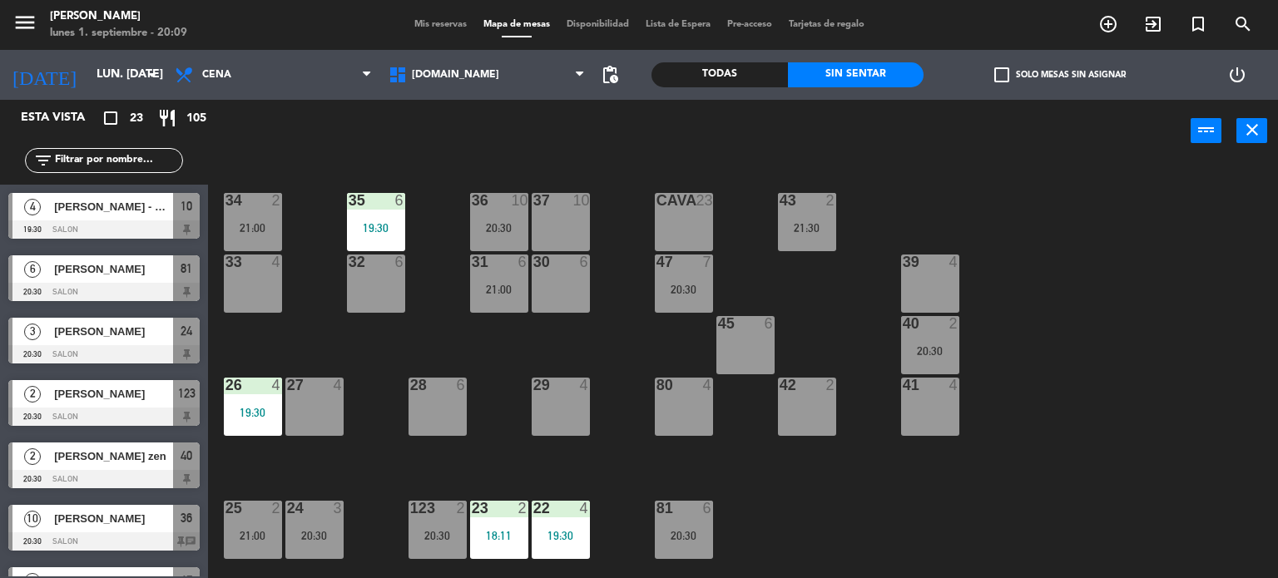
click at [566, 220] on div "37 10" at bounding box center [560, 222] width 58 height 58
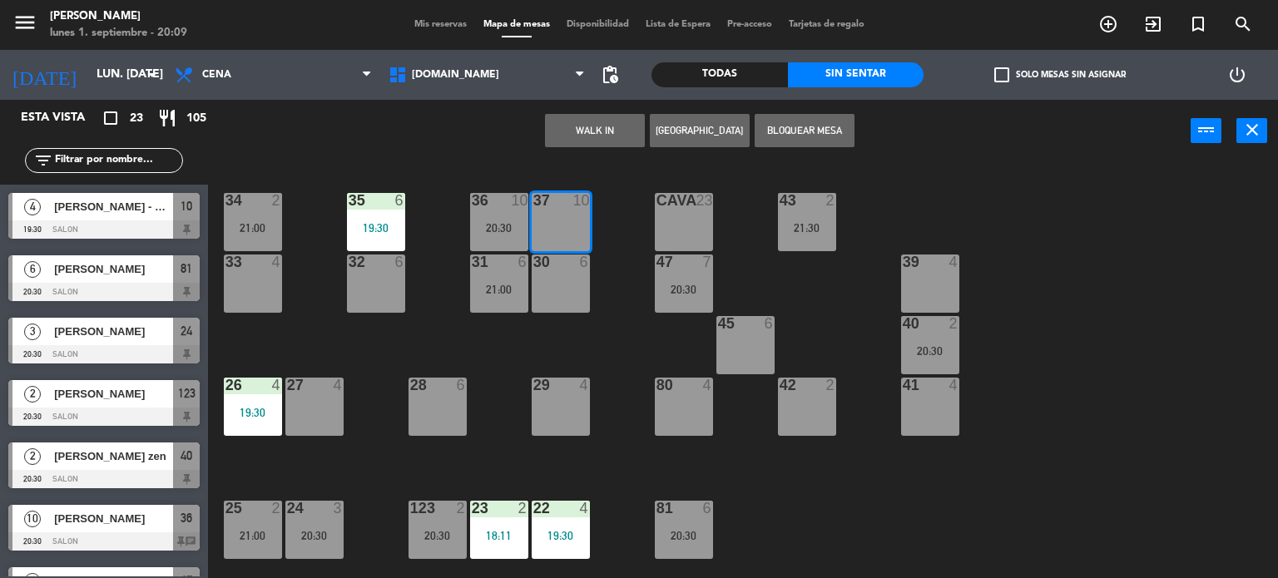
click at [584, 312] on div "34 2 21:00 35 6 19:30 36 10 20:30 43 2 21:30 37 10 CAVA 23 33 4 32 6 31 6 21:00…" at bounding box center [748, 371] width 1057 height 416
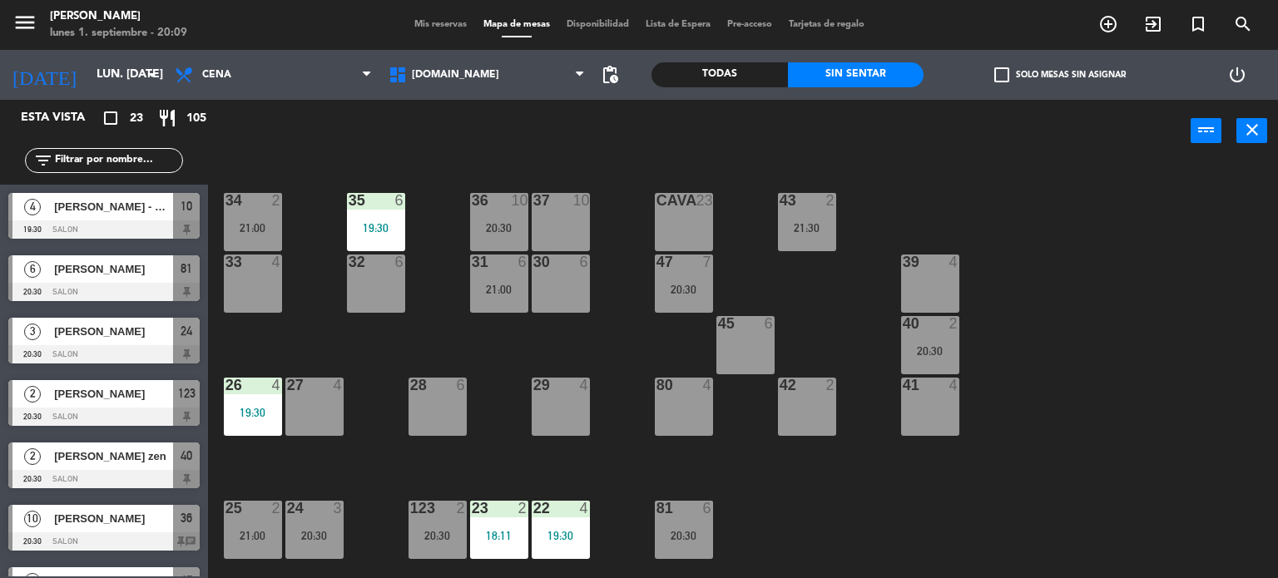
click at [1005, 75] on span "check_box_outline_blank" at bounding box center [1001, 74] width 15 height 15
click at [1060, 75] on input "check_box_outline_blank Solo mesas sin asignar" at bounding box center [1060, 75] width 0 height 0
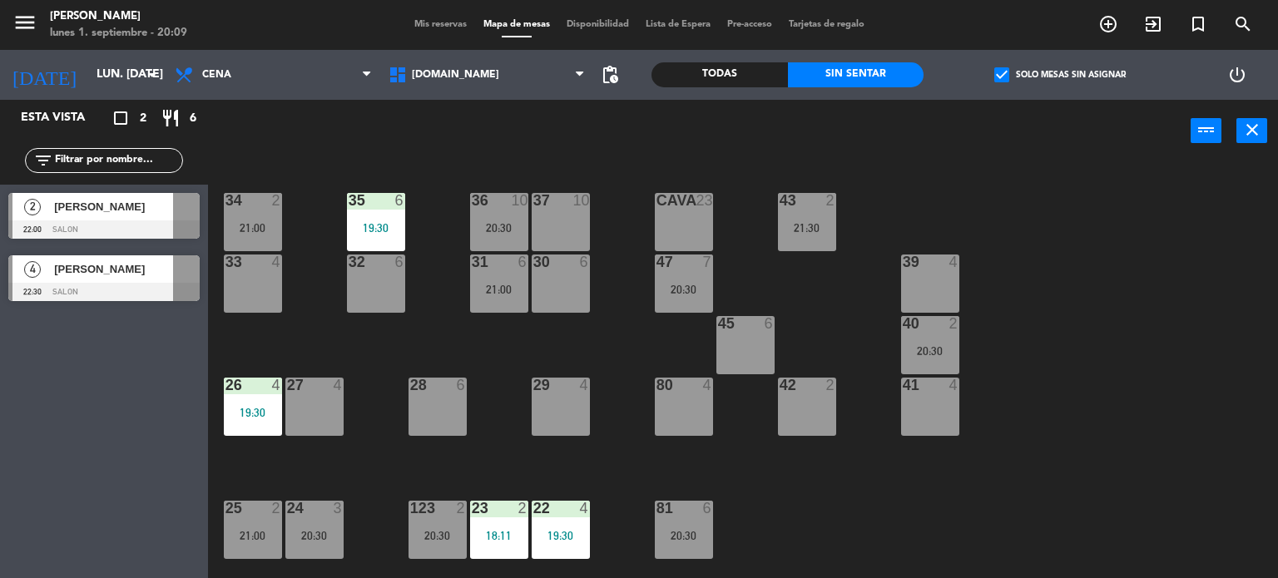
click at [1005, 75] on span "check_box" at bounding box center [1001, 74] width 15 height 15
click at [1060, 75] on input "check_box Solo mesas sin asignar" at bounding box center [1060, 75] width 0 height 0
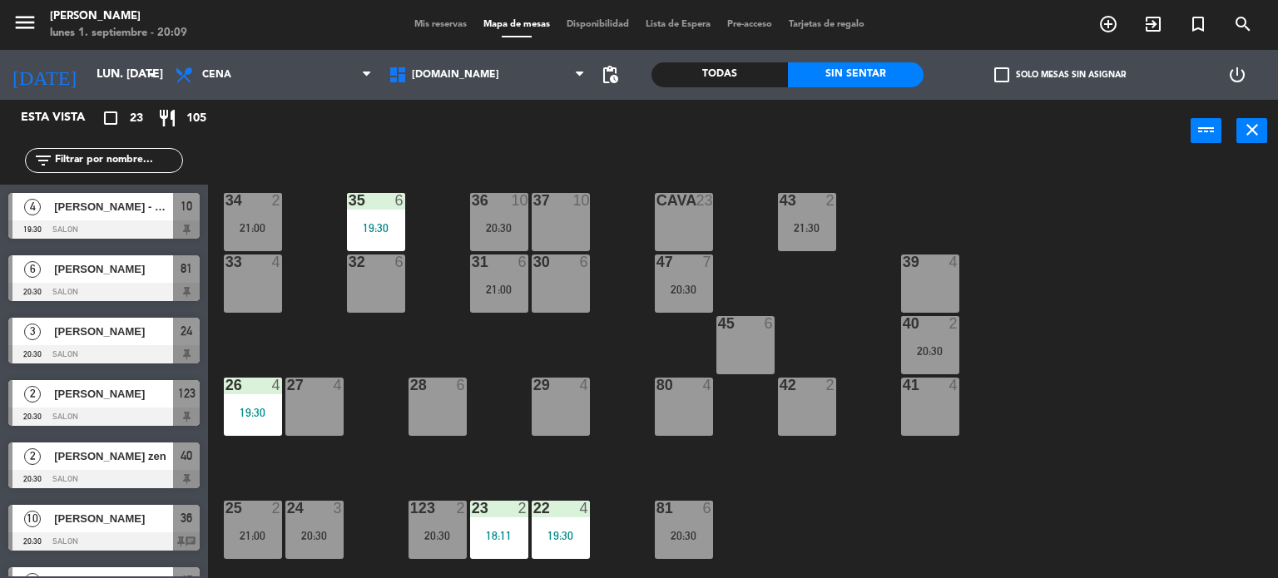
click at [673, 278] on div "47 7 20:30" at bounding box center [684, 284] width 58 height 58
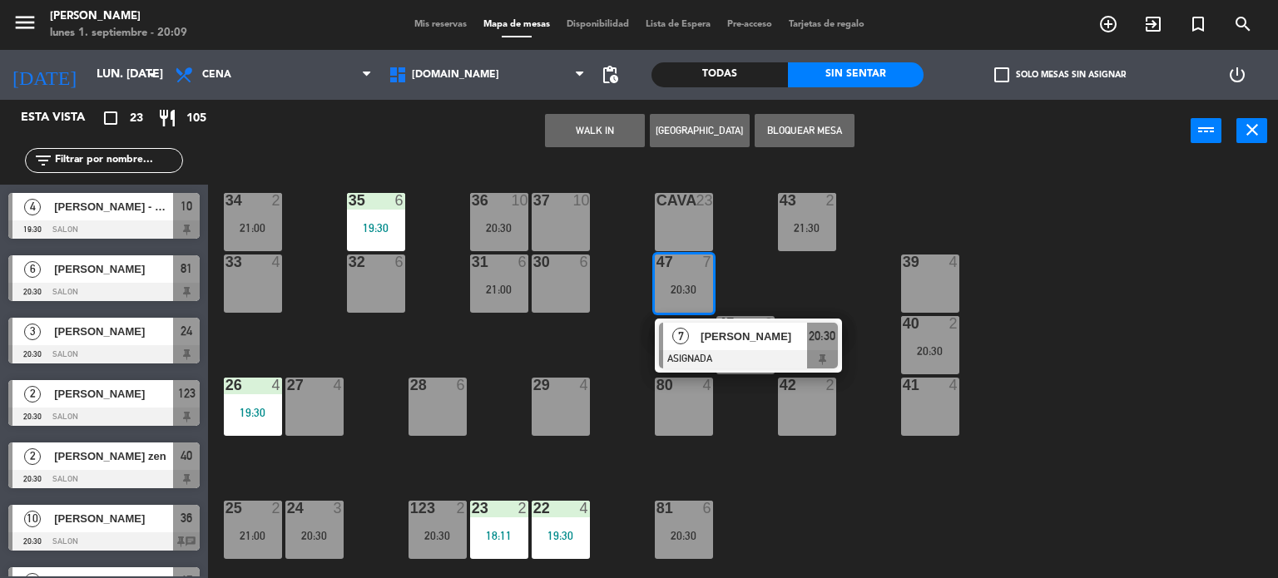
click at [601, 319] on div "34 2 21:00 35 6 19:30 36 10 20:30 43 2 21:30 37 10 CAVA 23 33 4 32 6 31 6 21:00…" at bounding box center [748, 371] width 1057 height 416
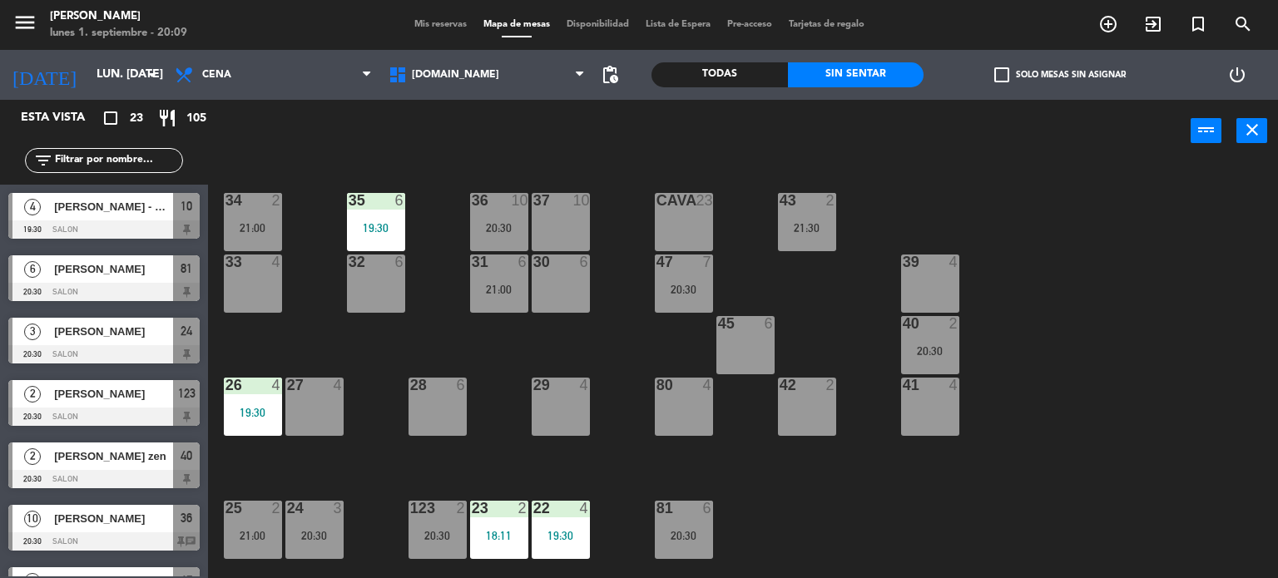
click at [719, 72] on div "Todas" at bounding box center [719, 74] width 136 height 25
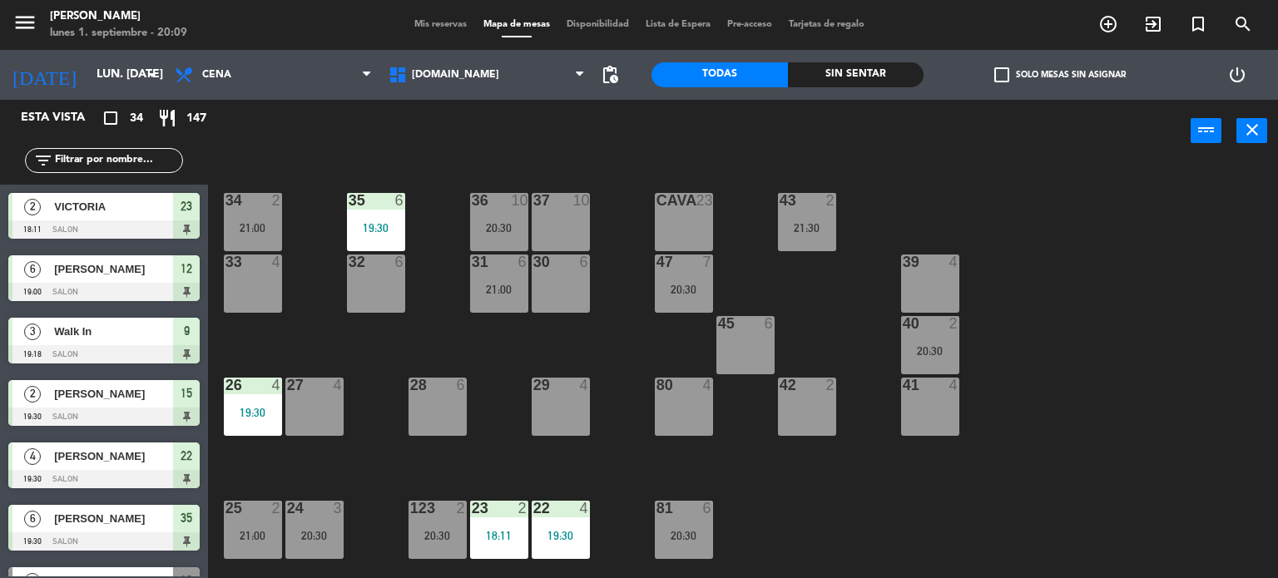
click at [1128, 250] on div "34 2 21:00 35 6 19:30 36 10 20:30 43 2 21:30 37 10 CAVA 23 33 4 32 6 31 6 21:00…" at bounding box center [748, 371] width 1057 height 416
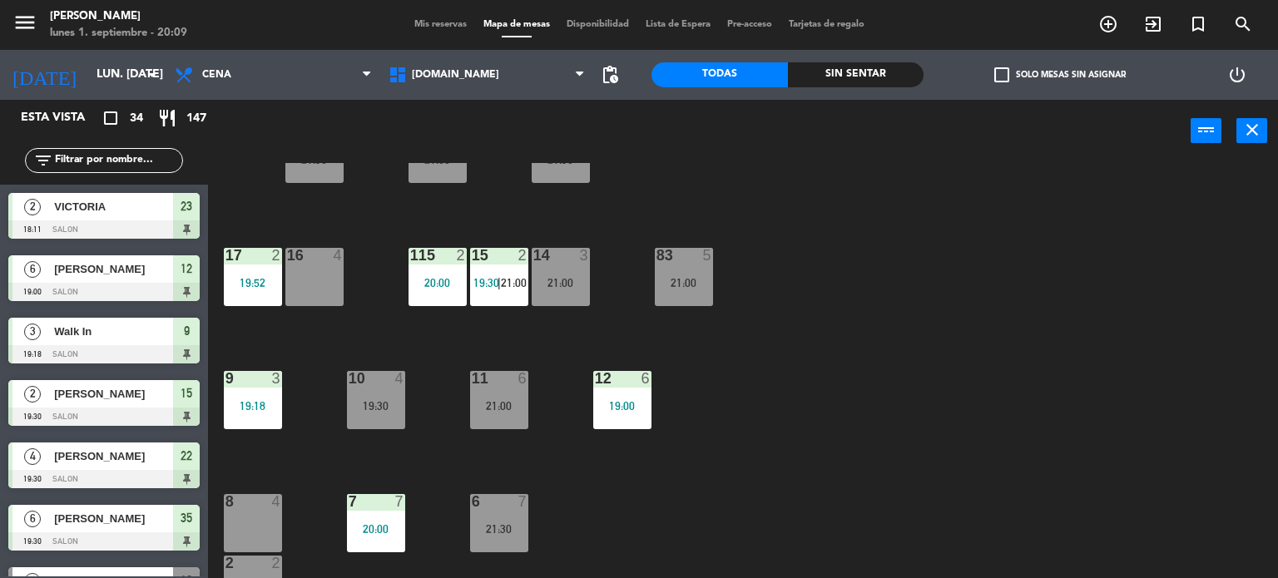
scroll to position [582, 0]
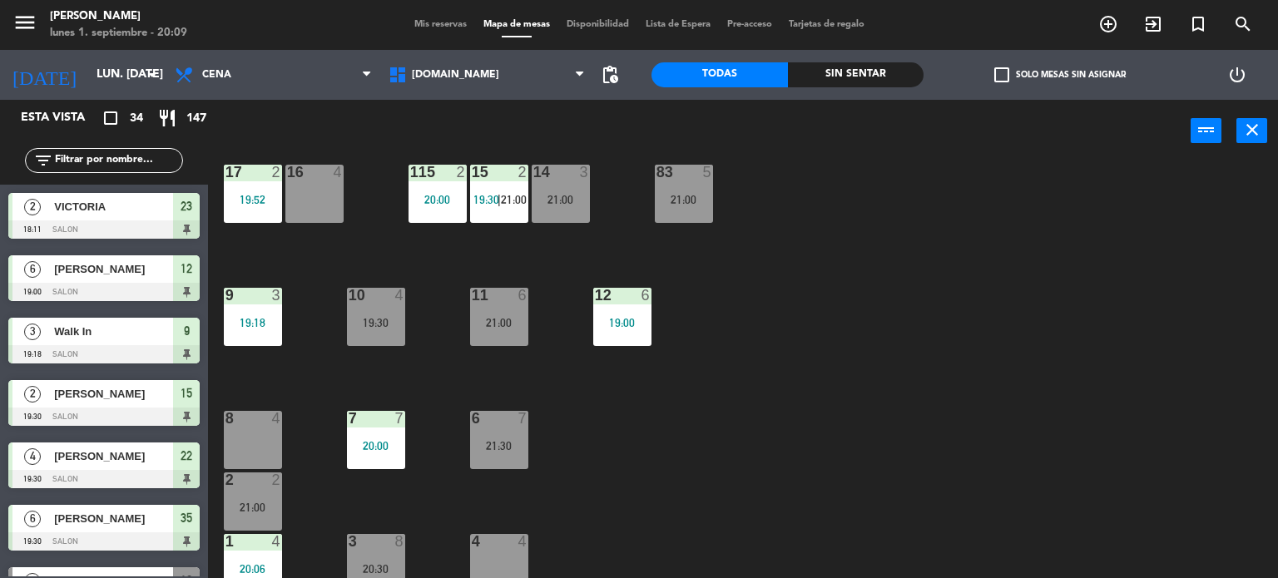
click at [852, 86] on div "Sin sentar" at bounding box center [856, 74] width 136 height 25
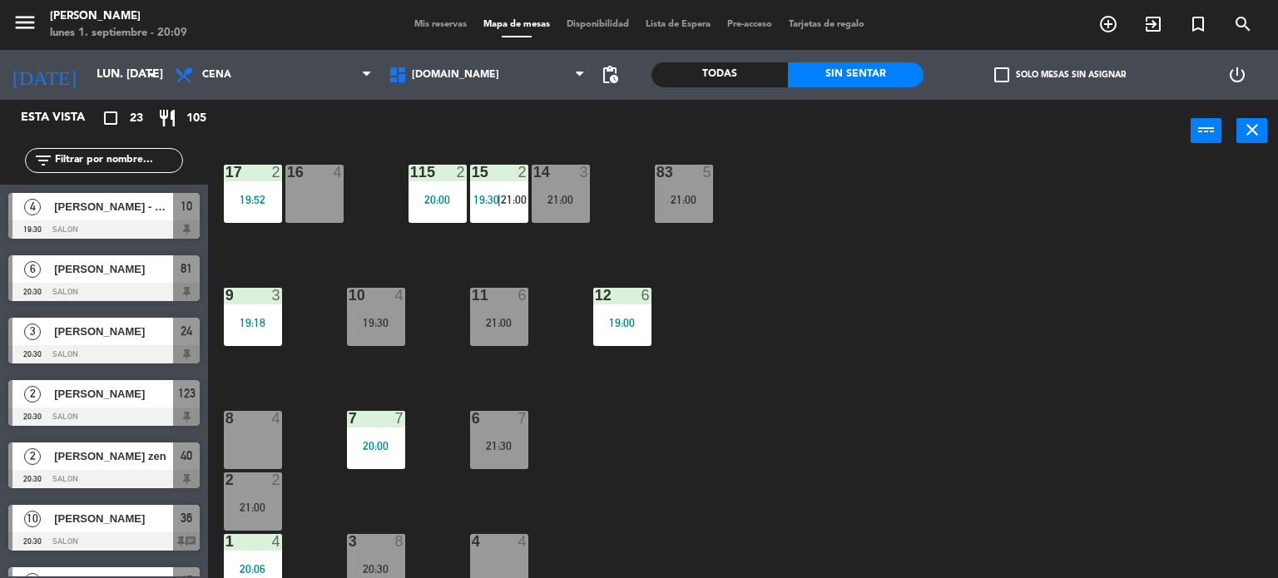
click at [1033, 89] on div "check_box_outline_blank Solo mesas sin asignar" at bounding box center [1059, 75] width 272 height 50
click at [1031, 87] on div "check_box_outline_blank Solo mesas sin asignar" at bounding box center [1059, 75] width 272 height 50
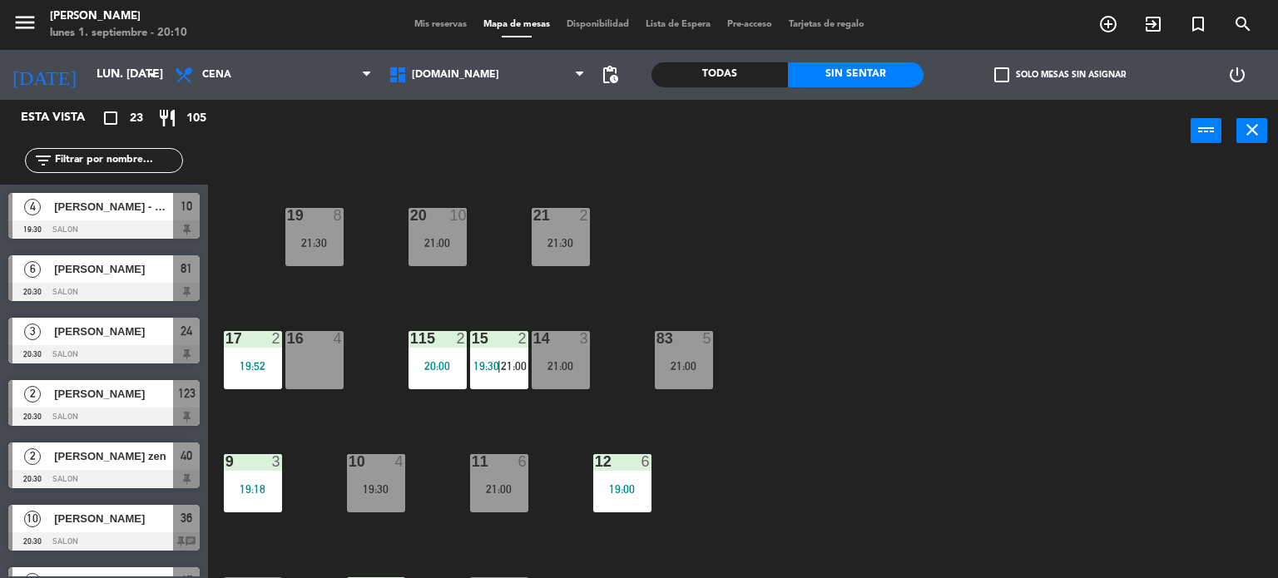
scroll to position [333, 0]
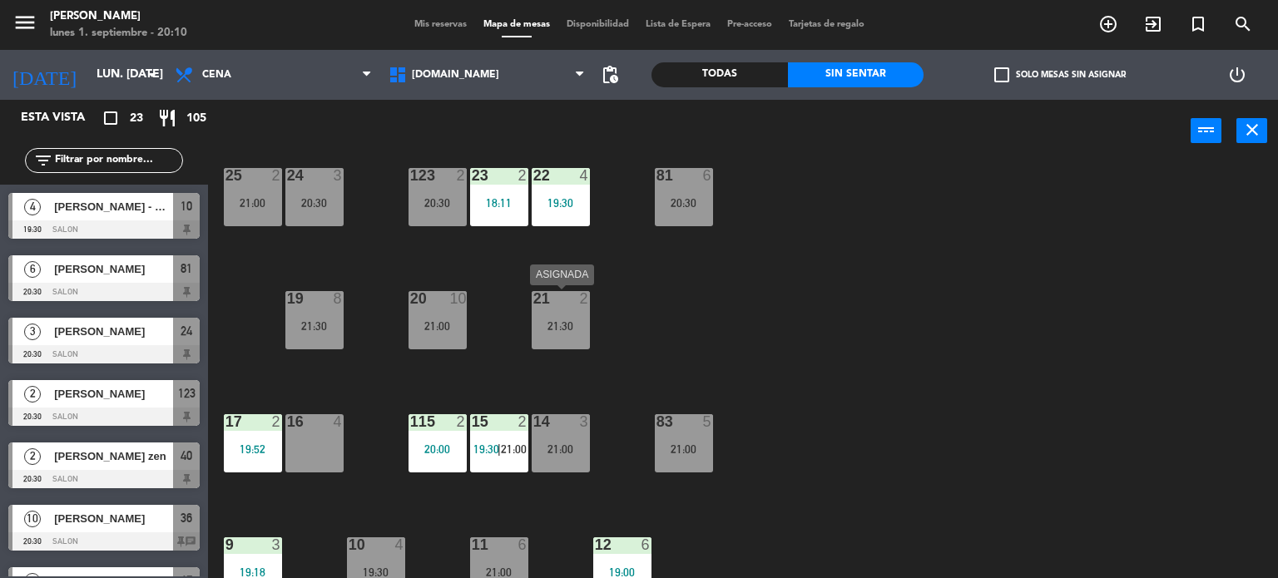
click at [566, 341] on div "21 2 21:30" at bounding box center [560, 320] width 58 height 58
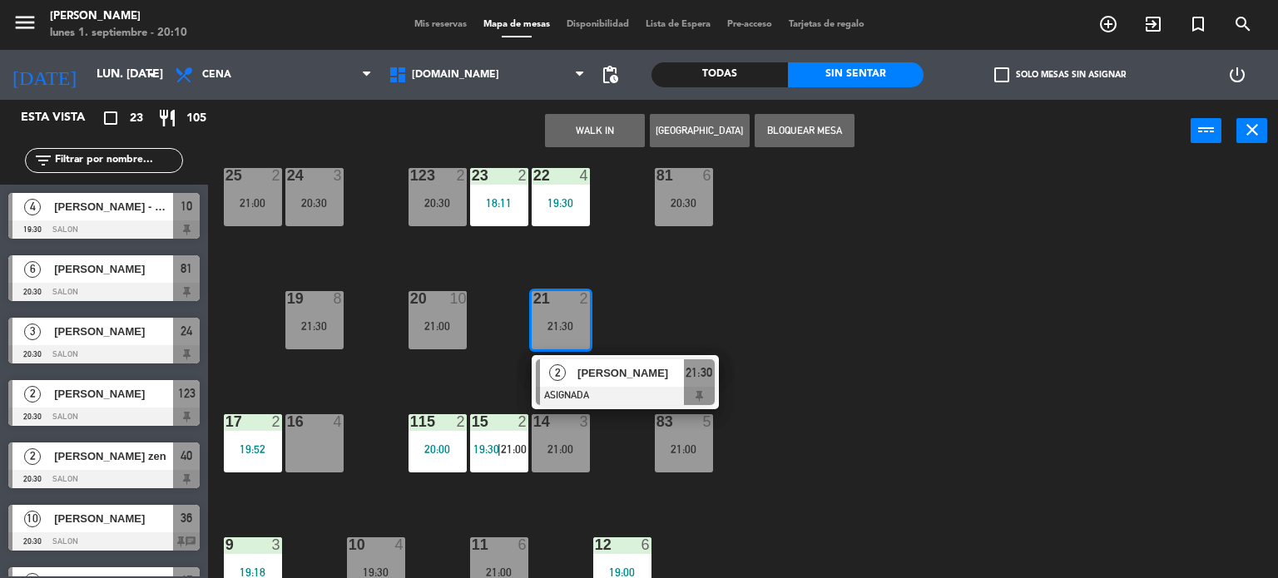
click at [326, 458] on div "16 4" at bounding box center [314, 443] width 58 height 58
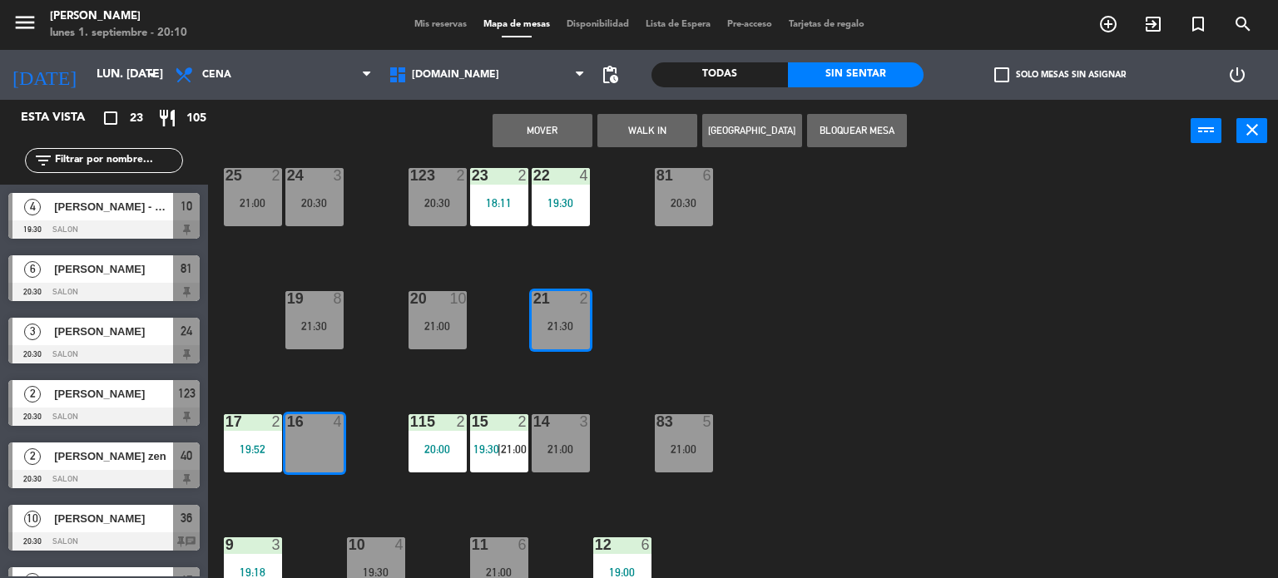
click at [546, 149] on div "Mover WALK IN [GEOGRAPHIC_DATA] Bloquear Mesa power_input close" at bounding box center [699, 131] width 982 height 63
click at [581, 324] on div "21:30" at bounding box center [560, 326] width 58 height 12
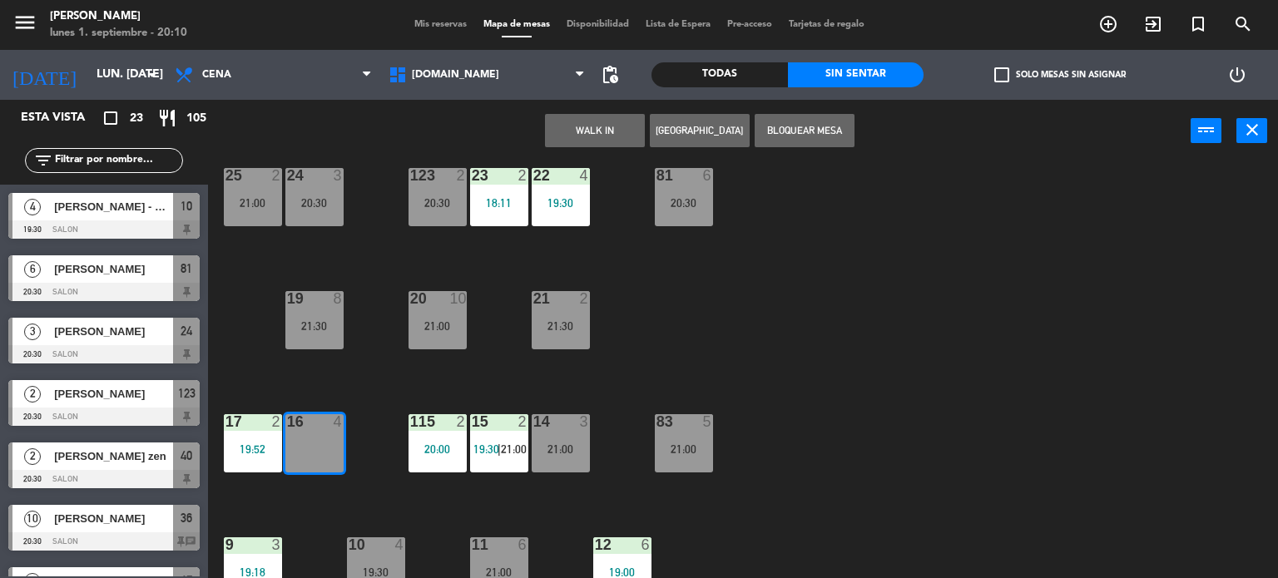
click at [615, 328] on div "34 2 21:00 35 6 19:30 36 10 20:30 43 2 21:30 37 10 CAVA 23 33 4 32 6 31 6 21:00…" at bounding box center [748, 371] width 1057 height 416
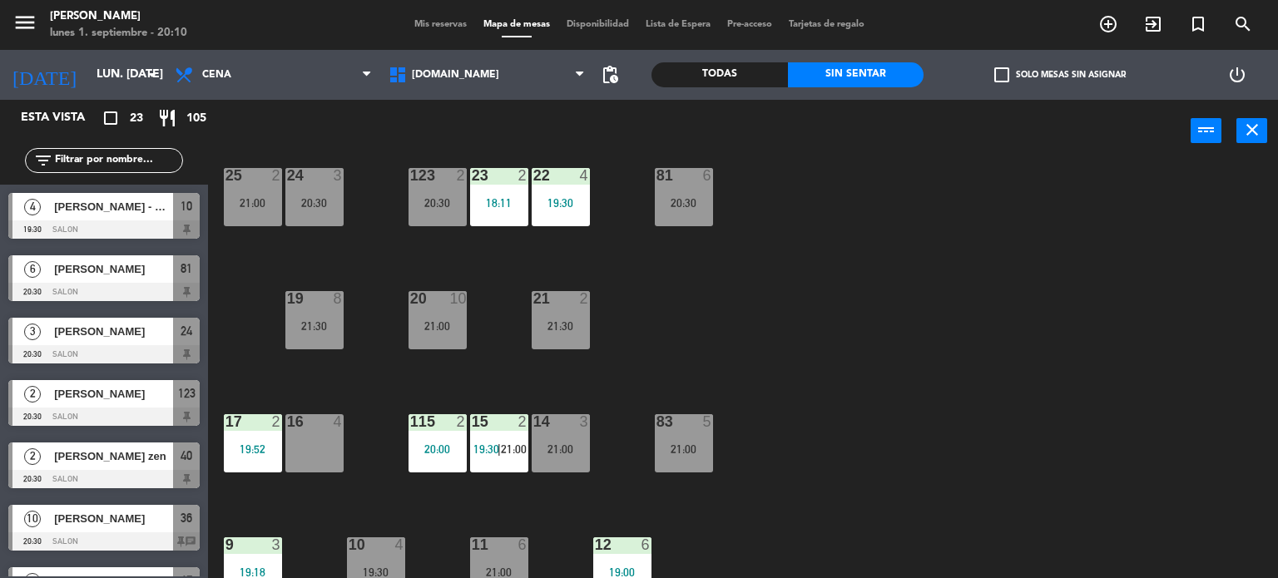
click at [568, 329] on div "21:30" at bounding box center [560, 326] width 58 height 12
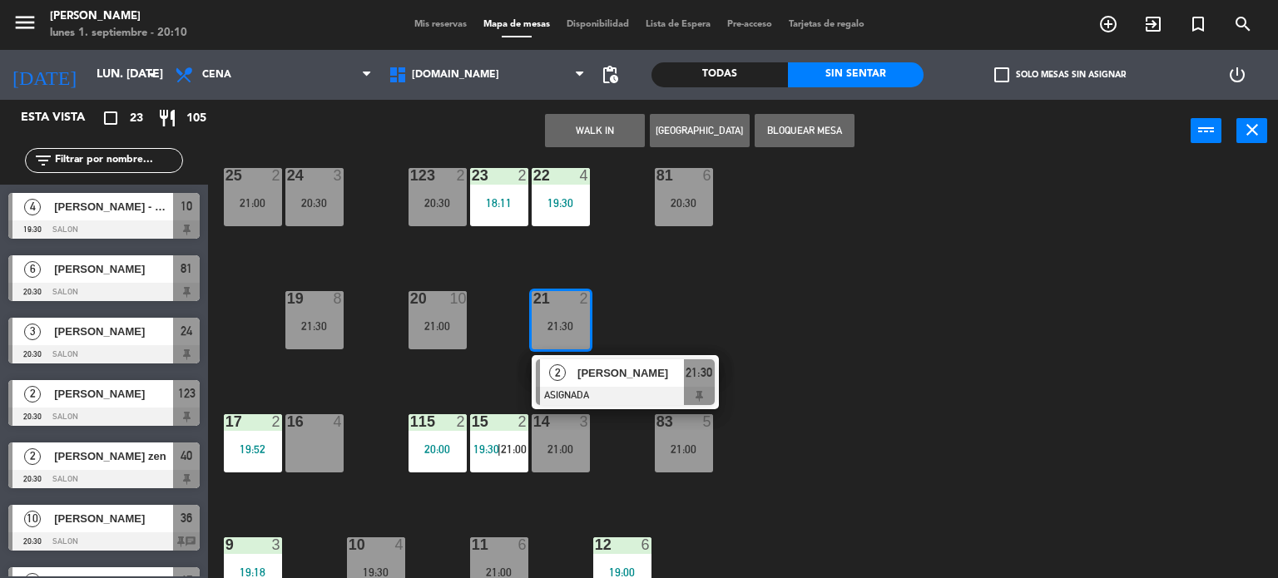
click at [339, 439] on div "16 4" at bounding box center [314, 443] width 58 height 58
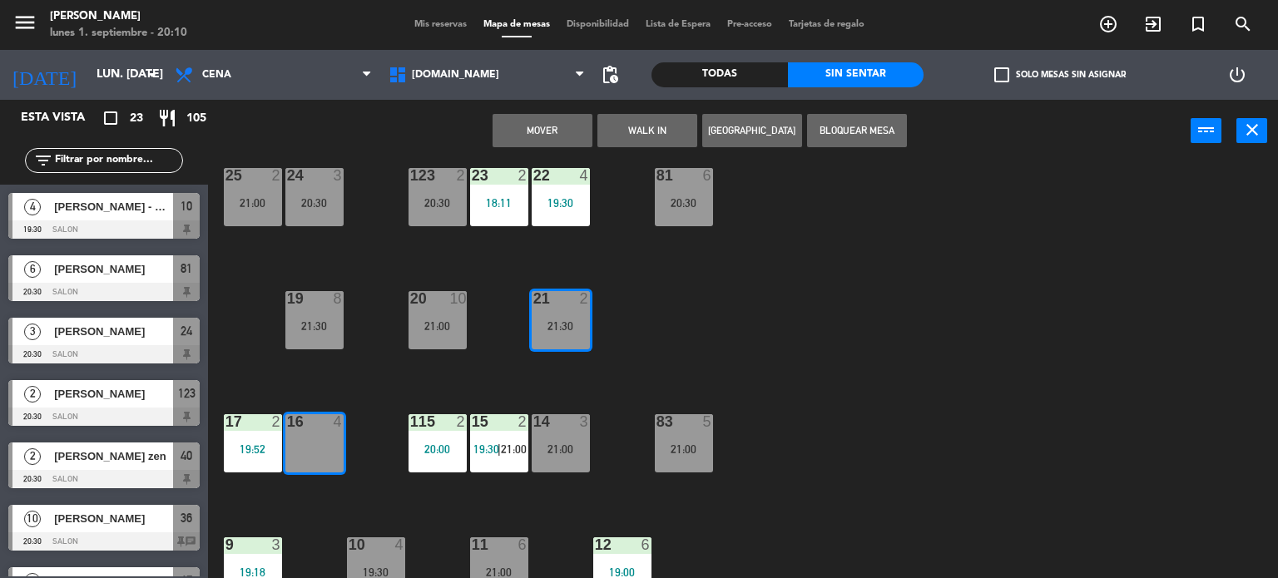
click at [539, 114] on button "Mover" at bounding box center [542, 130] width 100 height 33
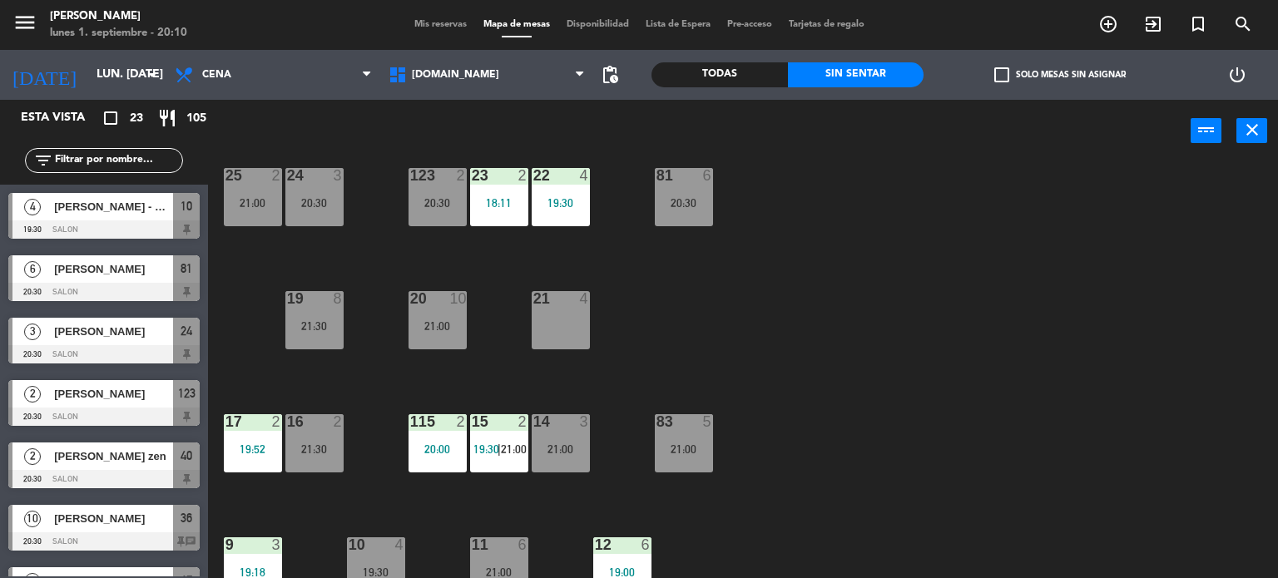
click at [568, 322] on div "21 4" at bounding box center [560, 320] width 58 height 58
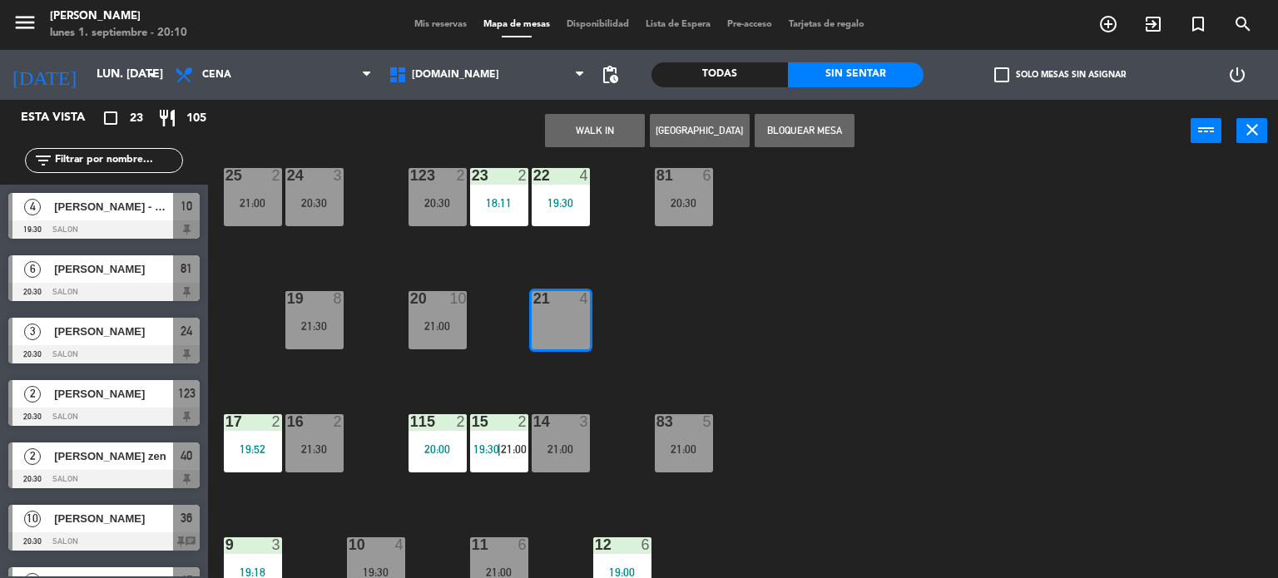
click at [631, 131] on button "WALK IN" at bounding box center [595, 130] width 100 height 33
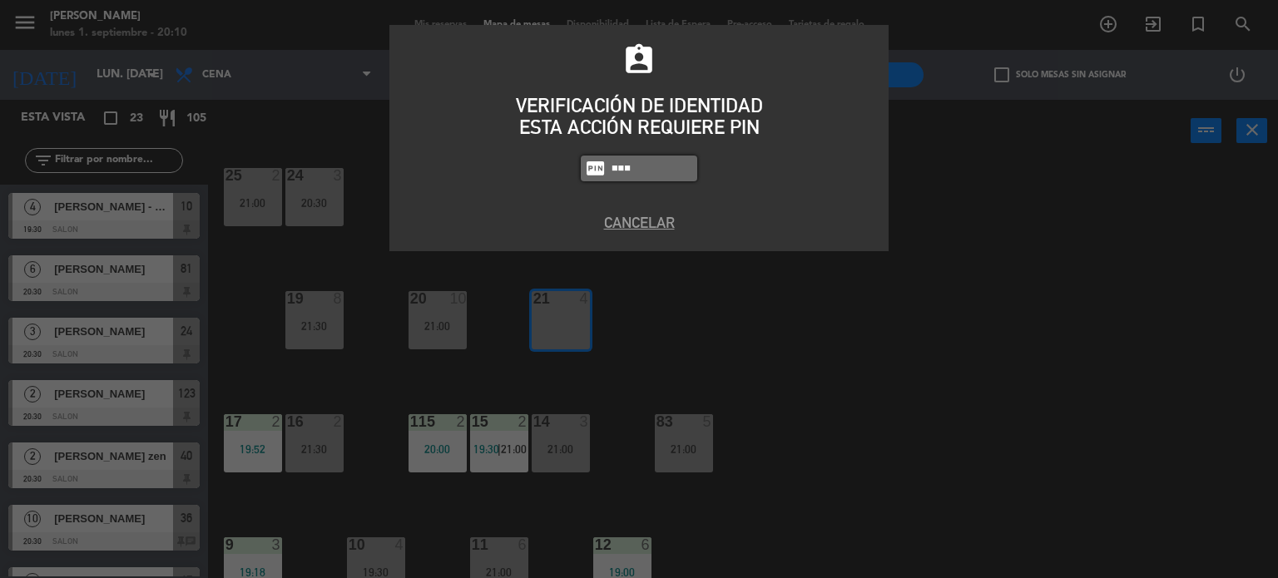
type input "3871"
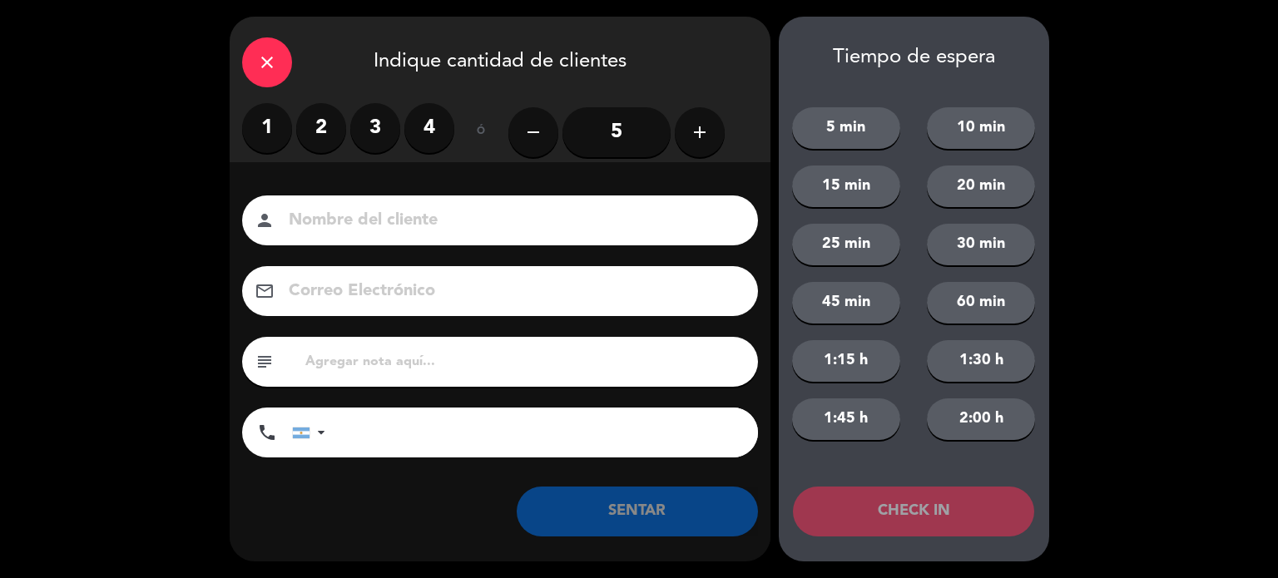
click at [415, 141] on label "4" at bounding box center [429, 128] width 50 height 50
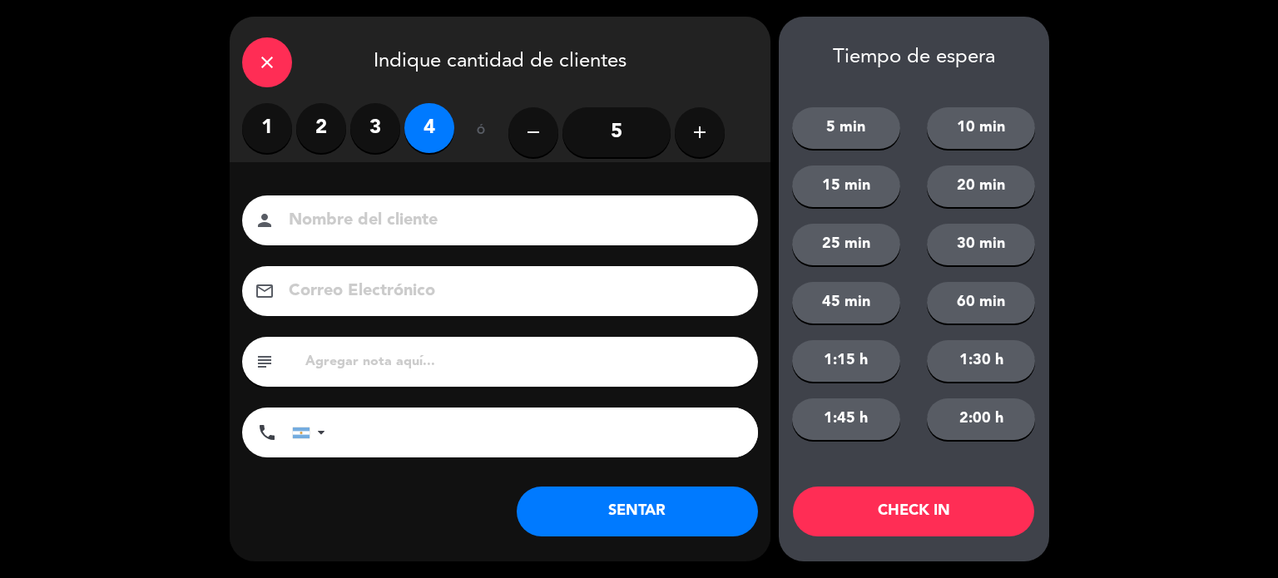
drag, startPoint x: 641, startPoint y: 509, endPoint x: 333, endPoint y: 274, distance: 388.1
click at [333, 281] on div "Nombre del cliente person Correo Electrónico email subject phone [GEOGRAPHIC_DA…" at bounding box center [500, 353] width 541 height 383
click at [341, 225] on input at bounding box center [511, 220] width 449 height 29
type input "[PERSON_NAME] [PERSON_NAME]"
click at [680, 506] on button "SENTAR" at bounding box center [637, 512] width 241 height 50
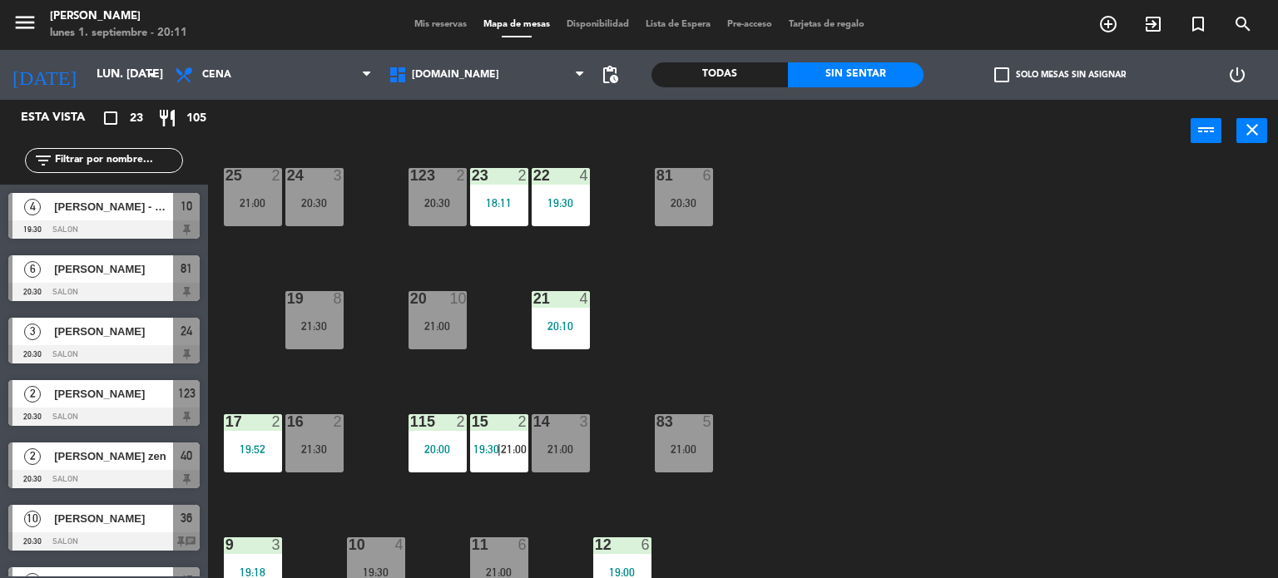
click at [1028, 69] on label "check_box_outline_blank Solo mesas sin asignar" at bounding box center [1059, 74] width 131 height 15
click at [1060, 75] on input "check_box_outline_blank Solo mesas sin asignar" at bounding box center [1060, 75] width 0 height 0
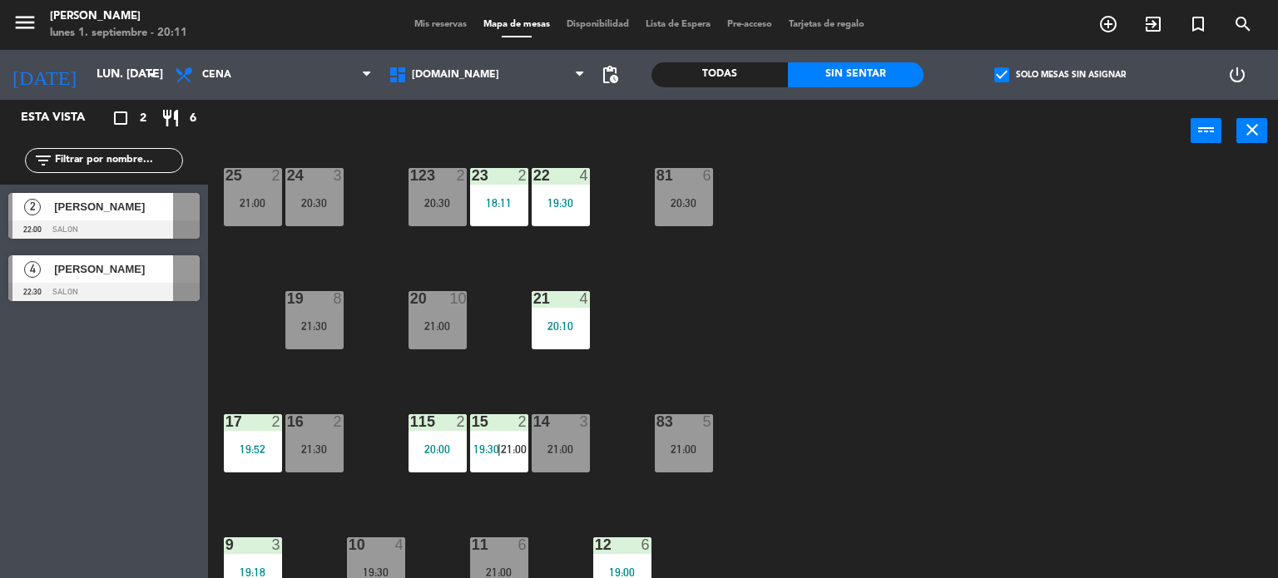
click at [955, 230] on div "34 2 21:00 35 6 19:30 36 10 20:30 43 2 21:30 37 10 CAVA 23 33 4 32 6 31 6 21:00…" at bounding box center [748, 371] width 1057 height 416
click at [1036, 69] on label "check_box Solo mesas sin asignar" at bounding box center [1059, 74] width 131 height 15
click at [1060, 75] on input "check_box Solo mesas sin asignar" at bounding box center [1060, 75] width 0 height 0
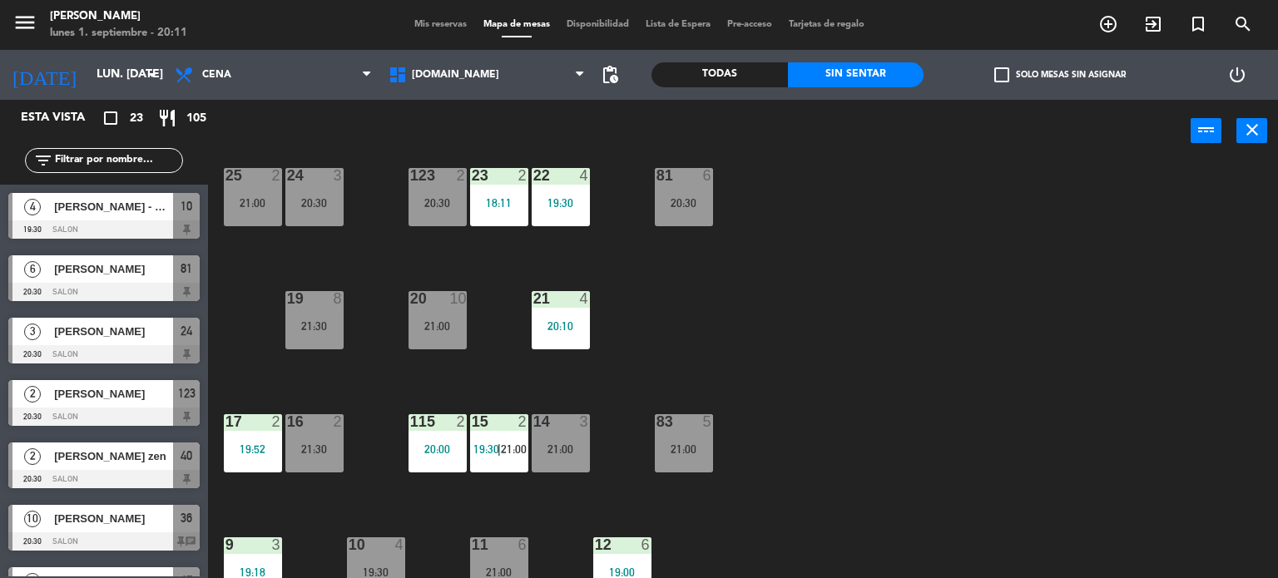
drag, startPoint x: 737, startPoint y: 83, endPoint x: 729, endPoint y: 87, distance: 9.3
click at [738, 83] on div "Todas" at bounding box center [719, 74] width 136 height 25
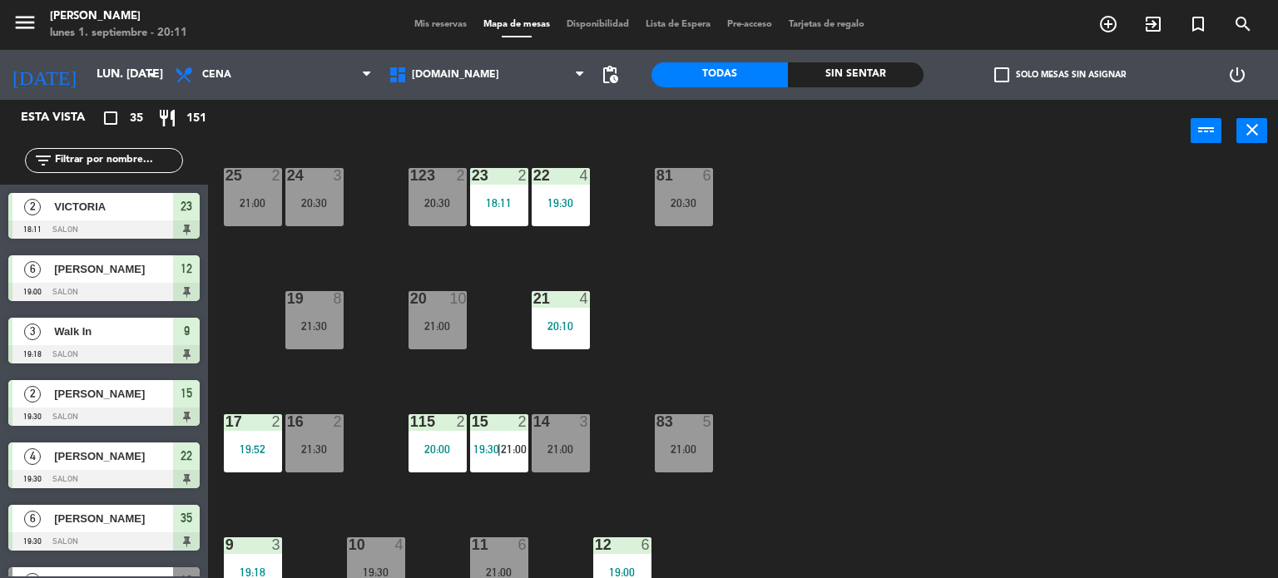
scroll to position [0, 0]
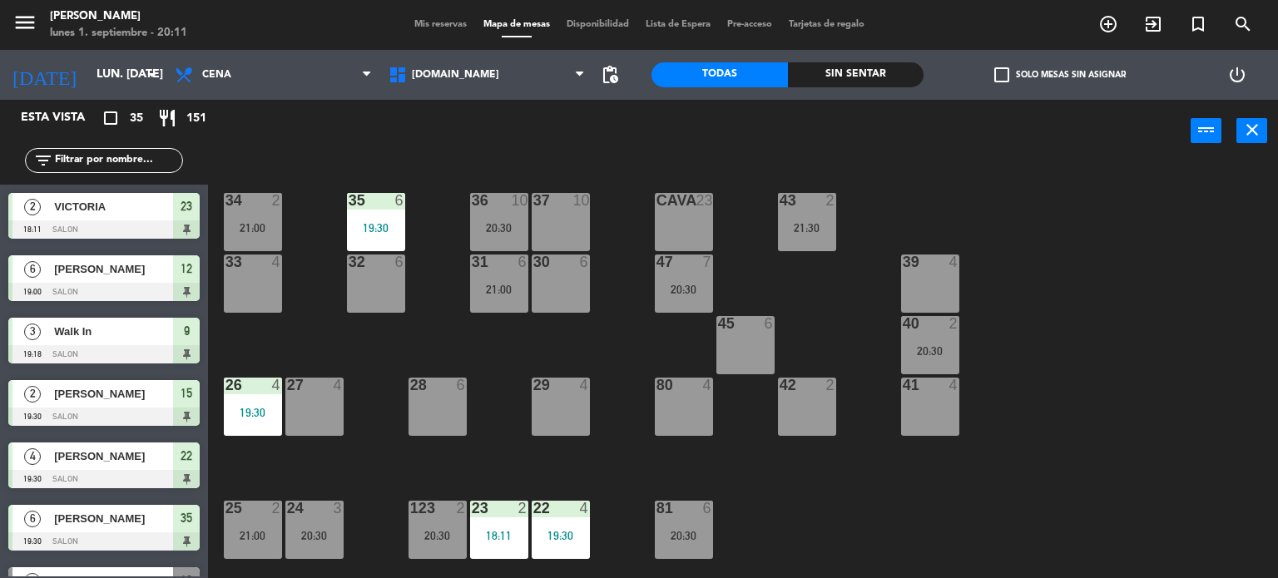
click at [506, 299] on div "31 6 21:00" at bounding box center [499, 284] width 58 height 58
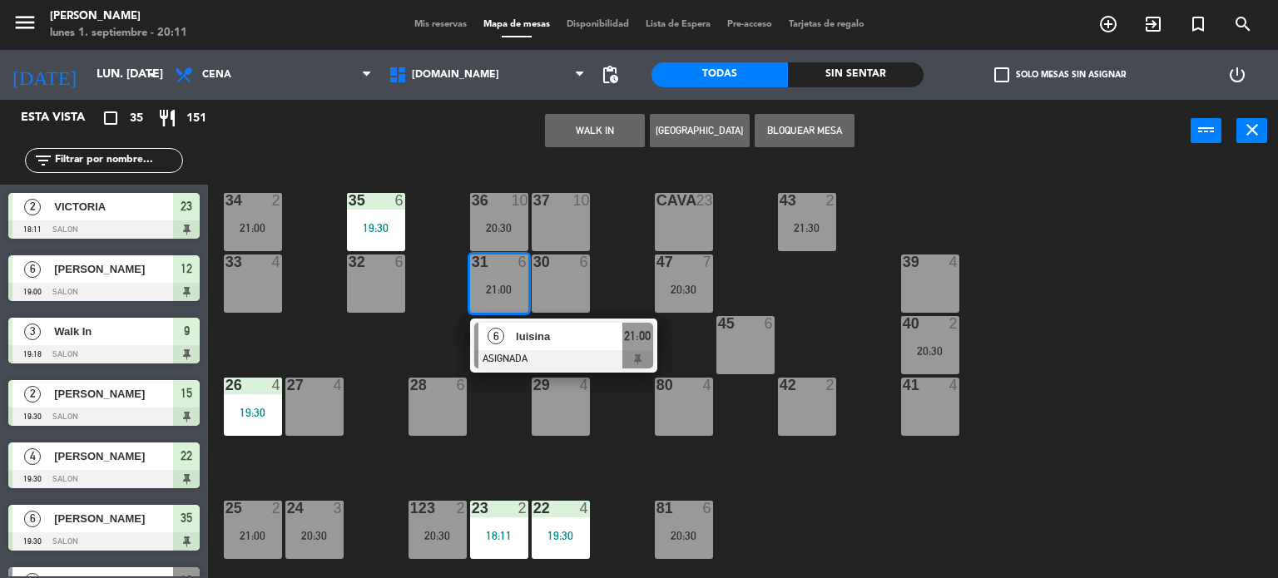
click at [389, 332] on div "34 2 21:00 35 6 19:30 36 10 20:30 43 2 21:30 37 10 CAVA 23 33 4 32 6 31 6 21:00…" at bounding box center [748, 371] width 1057 height 416
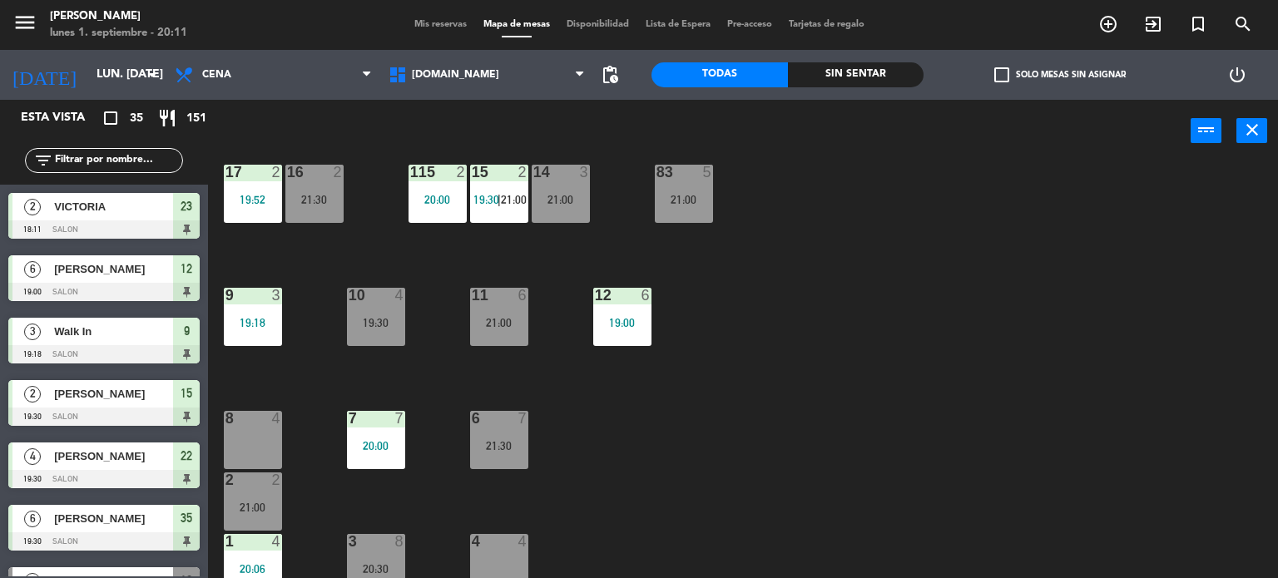
scroll to position [595, 0]
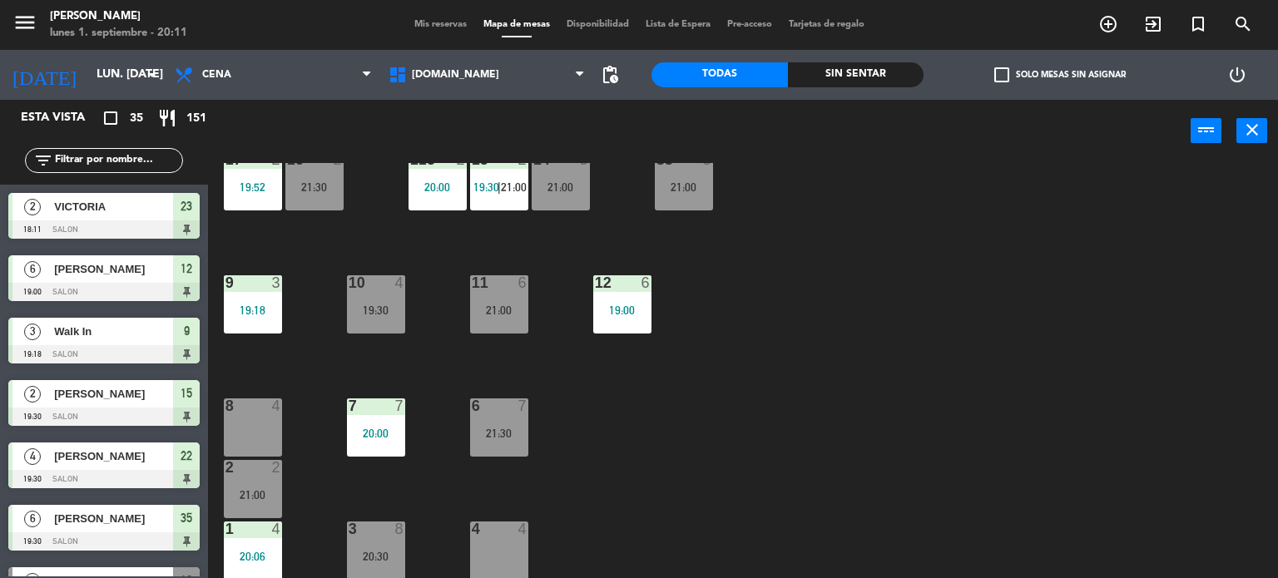
click at [379, 310] on div "19:30" at bounding box center [376, 310] width 58 height 12
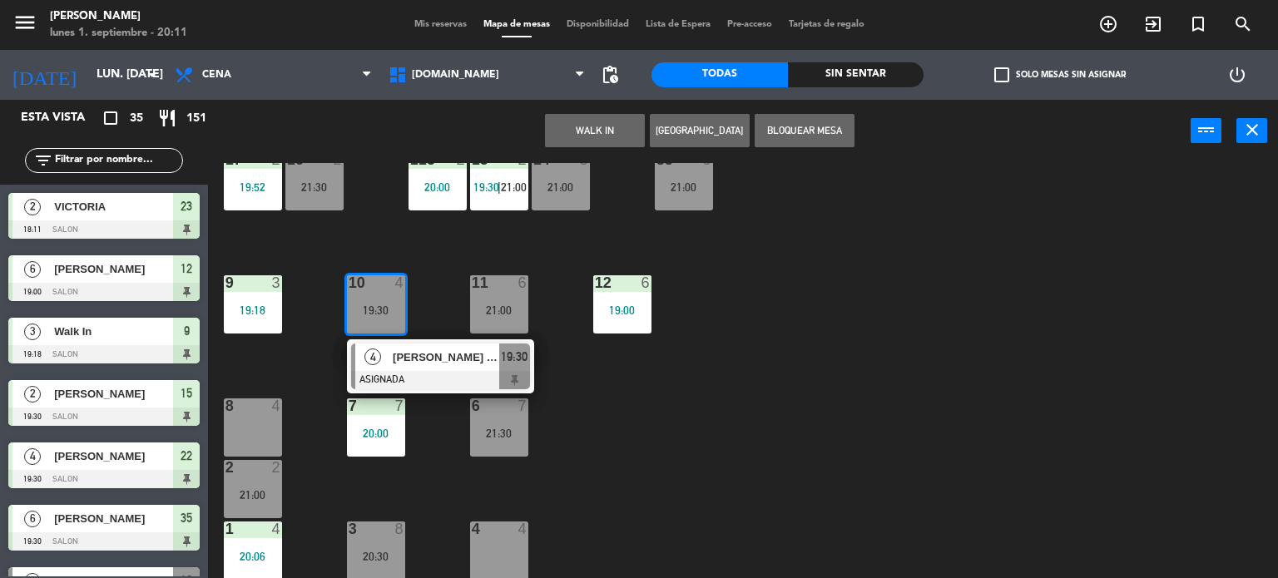
click at [727, 422] on div "34 2 21:00 35 6 19:30 36 10 20:30 43 2 21:30 37 10 CAVA 23 33 4 32 6 31 6 21:00…" at bounding box center [748, 371] width 1057 height 416
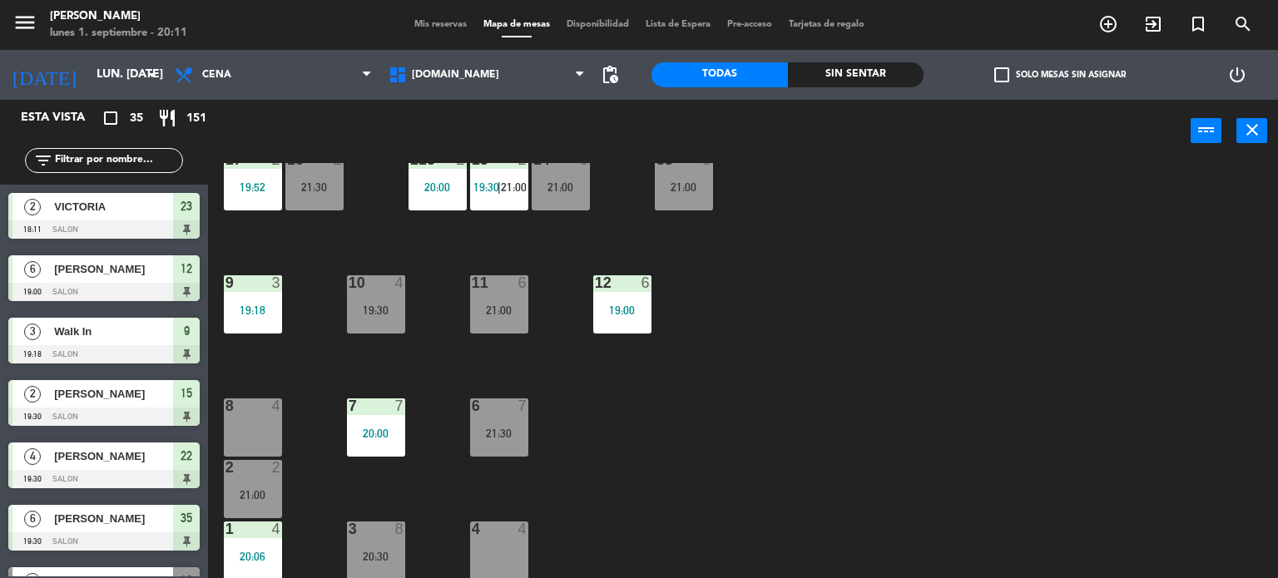
click at [901, 73] on div "Sin sentar" at bounding box center [856, 74] width 136 height 25
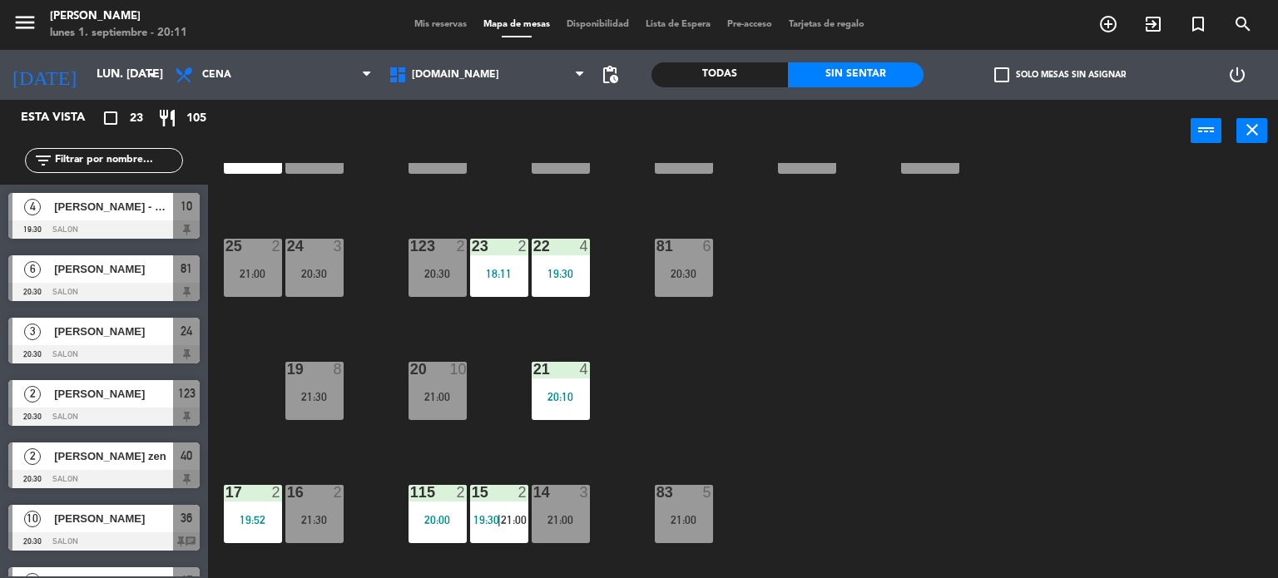
scroll to position [96, 0]
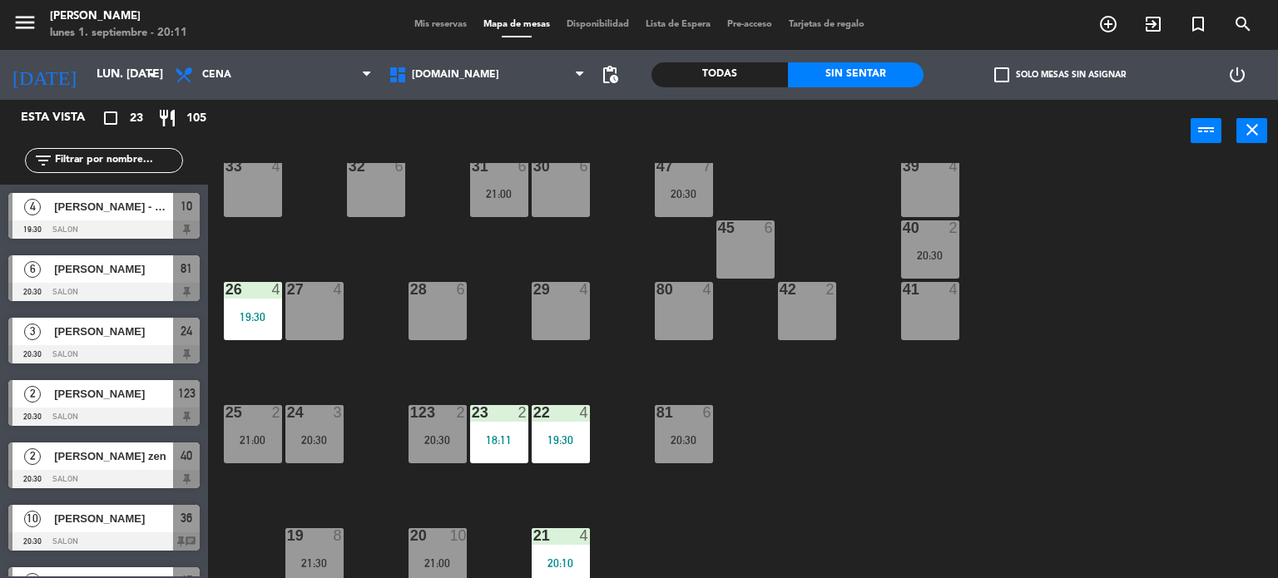
click at [924, 400] on div "34 2 21:00 35 6 19:30 36 10 20:30 43 2 21:30 37 10 CAVA 23 33 4 32 6 31 6 21:00…" at bounding box center [748, 371] width 1057 height 416
click at [966, 468] on div "34 2 21:00 35 6 19:30 36 10 20:30 43 2 21:30 37 10 CAVA 23 33 4 32 6 31 6 21:00…" at bounding box center [748, 371] width 1057 height 416
click at [1027, 73] on label "check_box_outline_blank Solo mesas sin asignar" at bounding box center [1059, 74] width 131 height 15
click at [1060, 75] on input "check_box_outline_blank Solo mesas sin asignar" at bounding box center [1060, 75] width 0 height 0
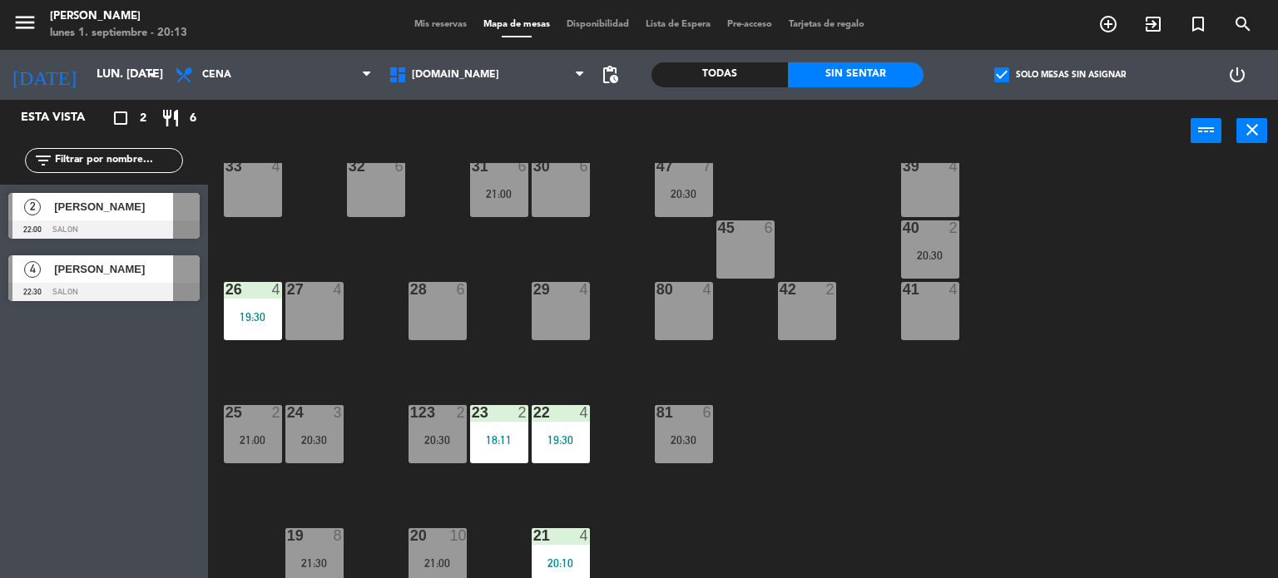
click at [423, 430] on div "123 2 20:30" at bounding box center [437, 434] width 58 height 58
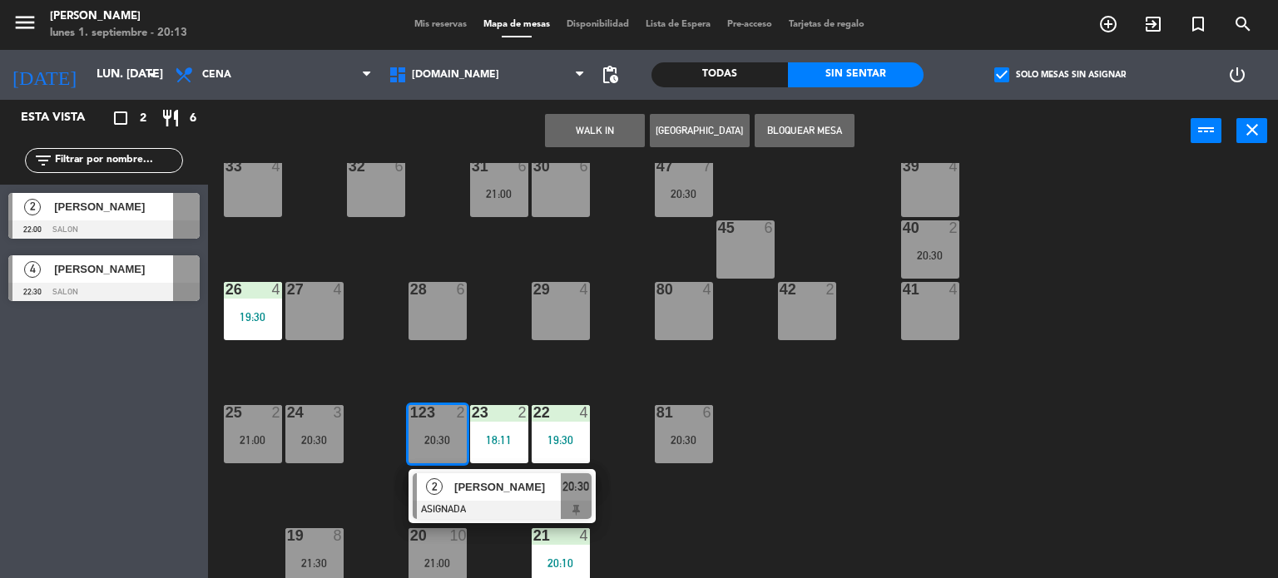
click at [386, 499] on div "34 2 21:00 35 6 19:30 36 10 20:30 43 2 21:30 37 10 CAVA 23 33 4 32 6 31 6 21:00…" at bounding box center [748, 371] width 1057 height 416
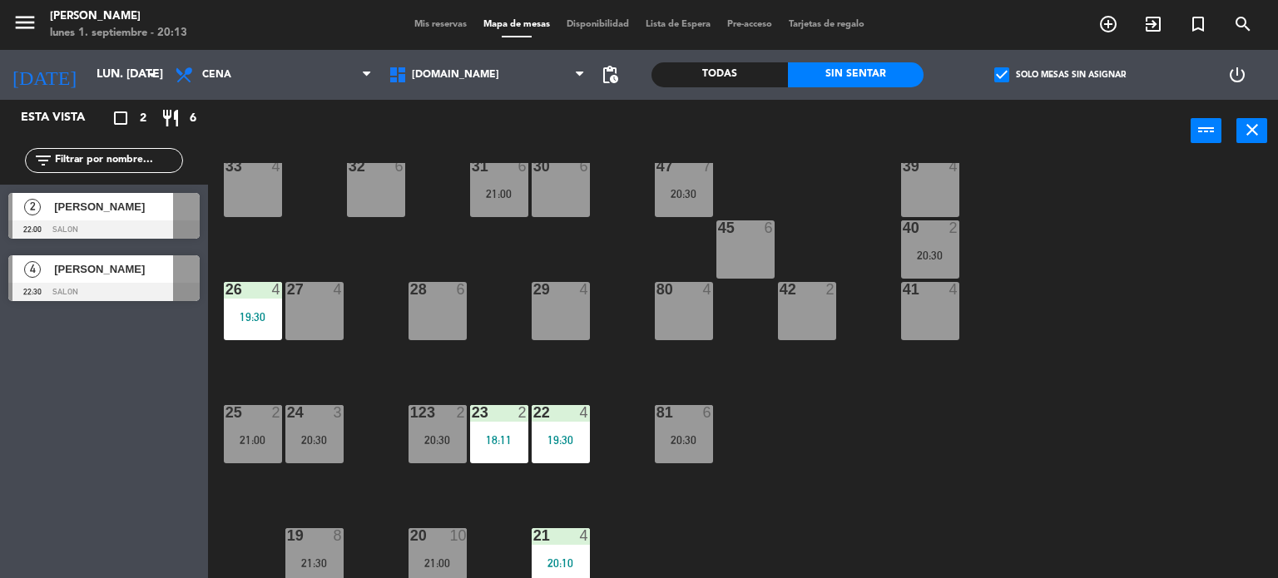
click at [346, 452] on div "34 2 21:00 35 6 19:30 36 10 20:30 43 2 21:30 37 10 CAVA 23 33 4 32 6 31 6 21:00…" at bounding box center [748, 371] width 1057 height 416
click at [338, 445] on div "20:30" at bounding box center [314, 440] width 58 height 12
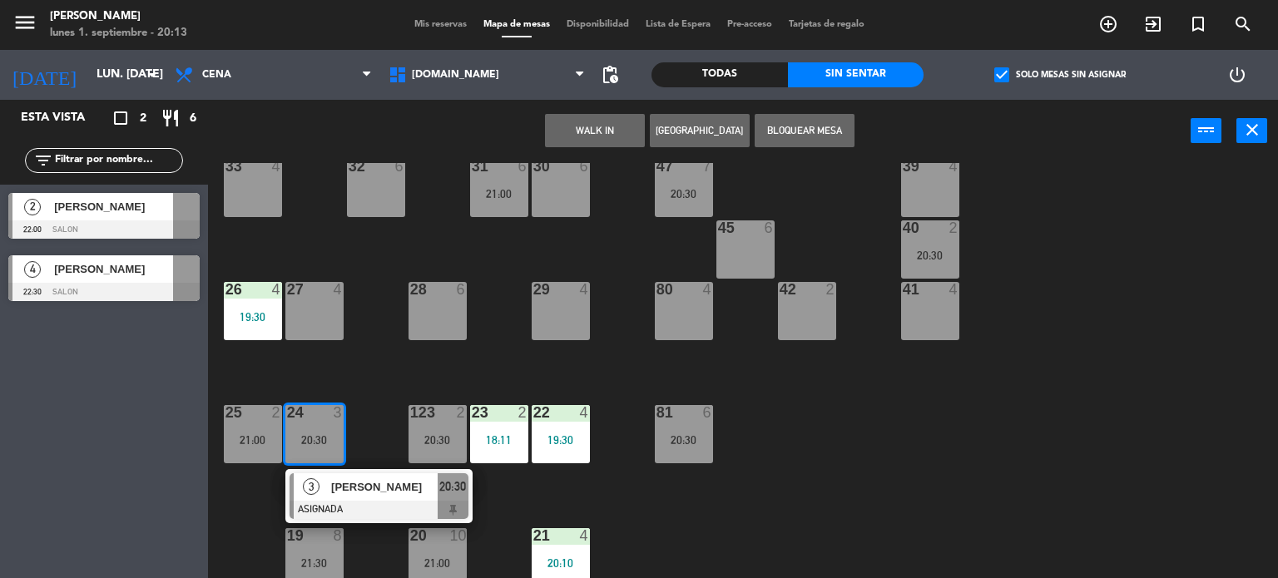
click at [735, 482] on div "34 2 21:00 35 6 19:30 36 10 20:30 43 2 21:30 37 10 CAVA 23 33 4 32 6 31 6 21:00…" at bounding box center [748, 371] width 1057 height 416
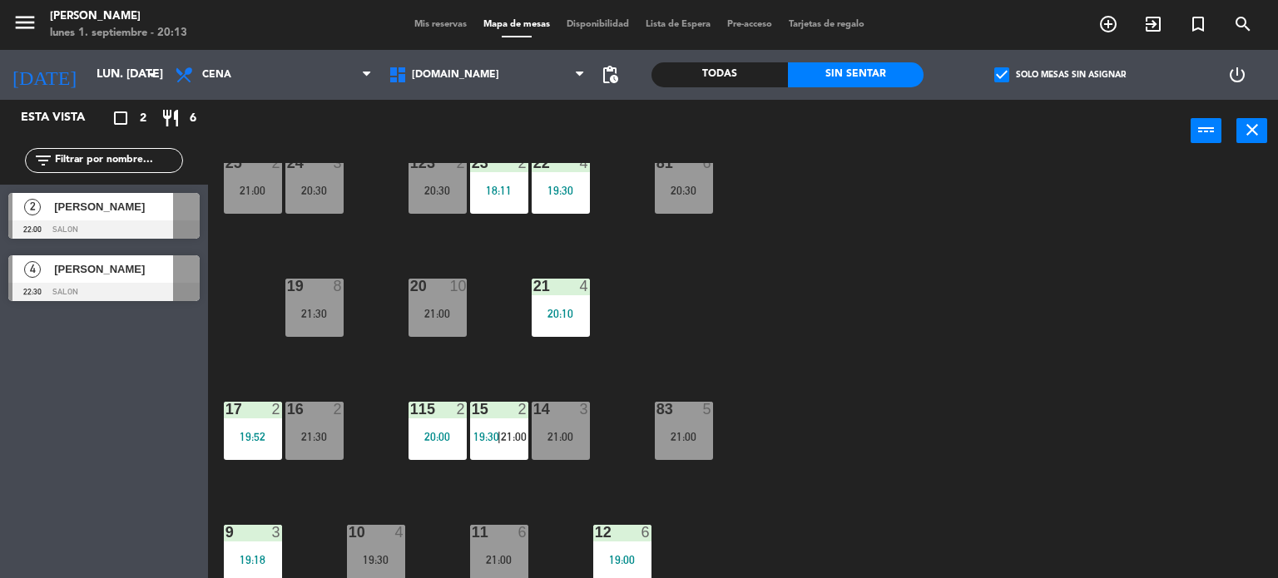
scroll to position [428, 0]
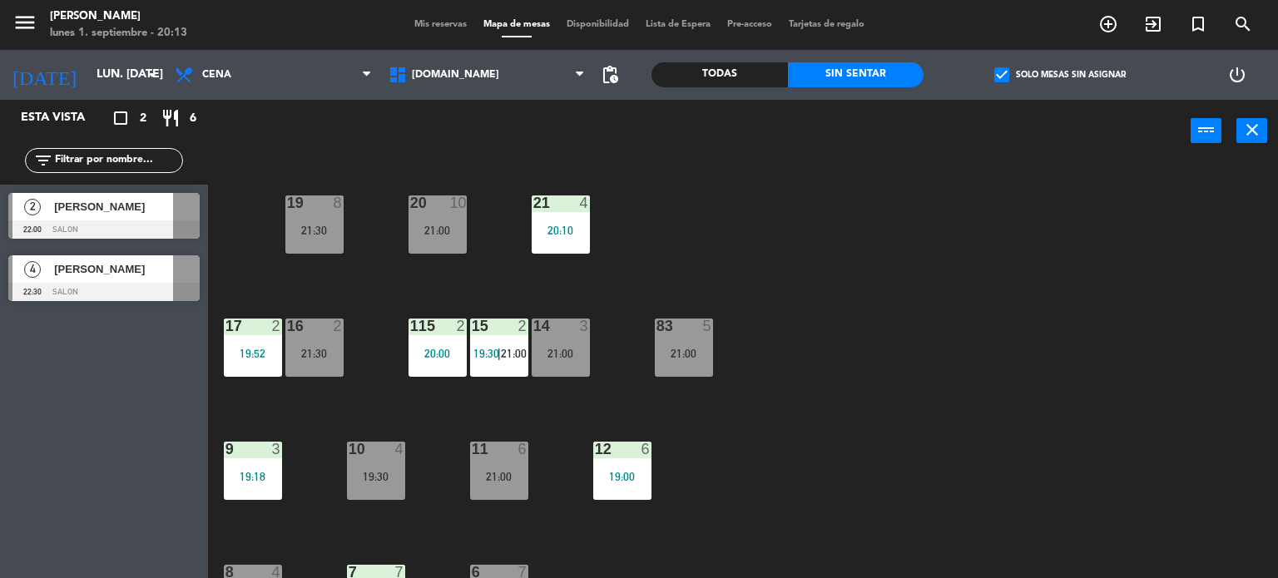
click at [386, 464] on div "10 4 19:30" at bounding box center [376, 471] width 58 height 58
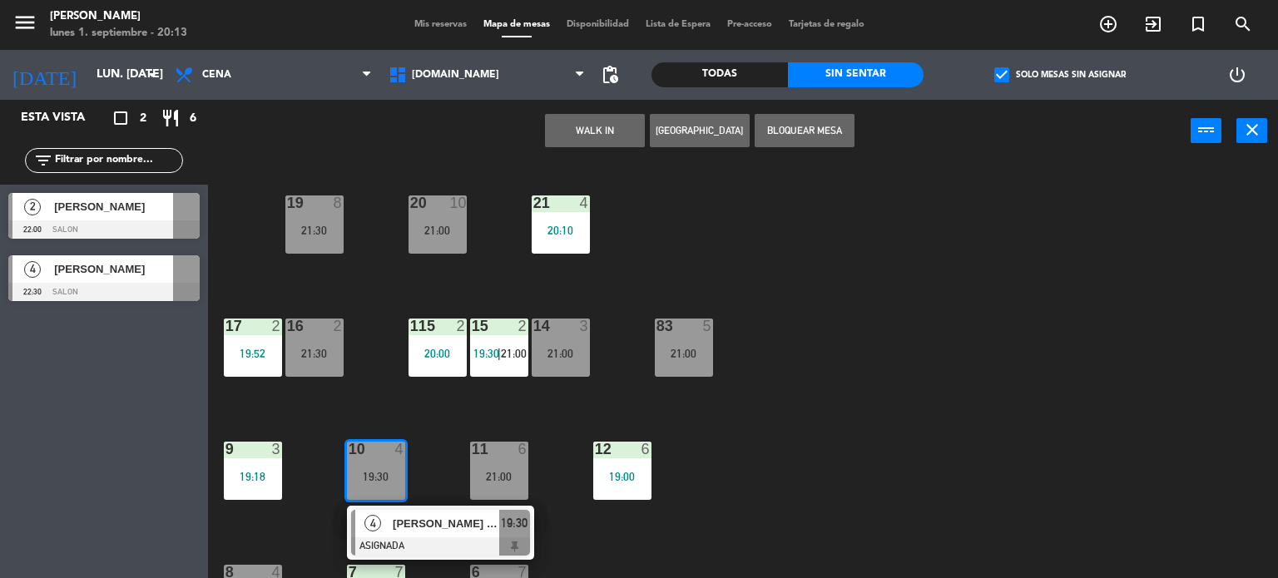
click at [451, 409] on div "34 2 21:00 35 6 19:30 36 10 20:30 43 2 21:30 37 10 CAVA 23 33 4 32 6 31 6 21:00…" at bounding box center [748, 371] width 1057 height 416
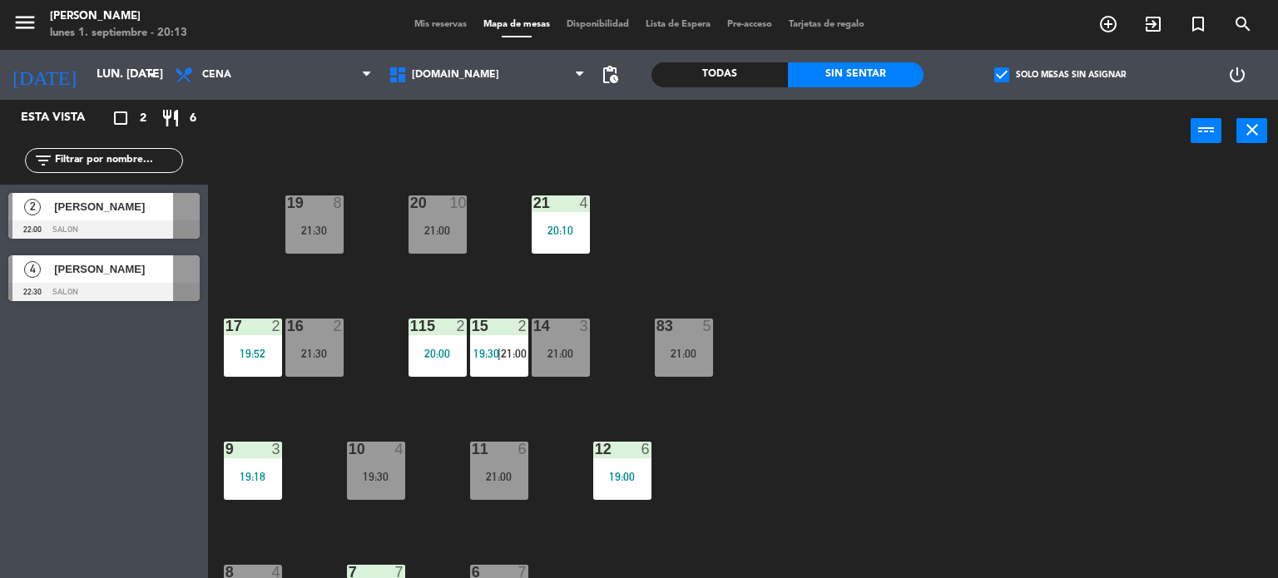
scroll to position [595, 0]
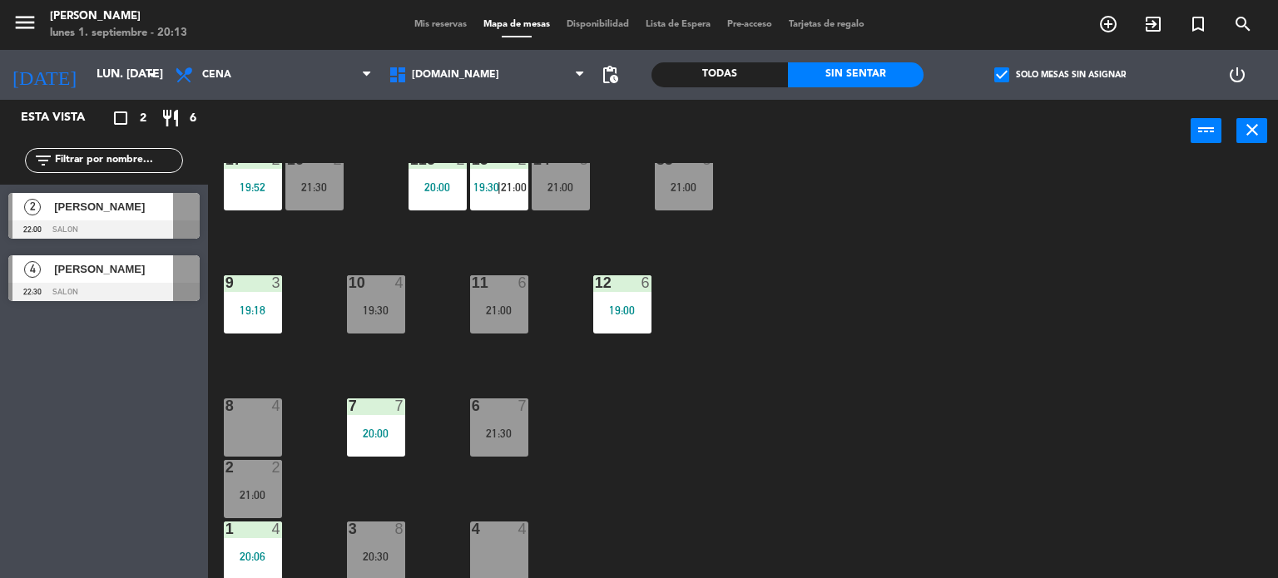
click at [277, 475] on div "2 2" at bounding box center [253, 468] width 58 height 17
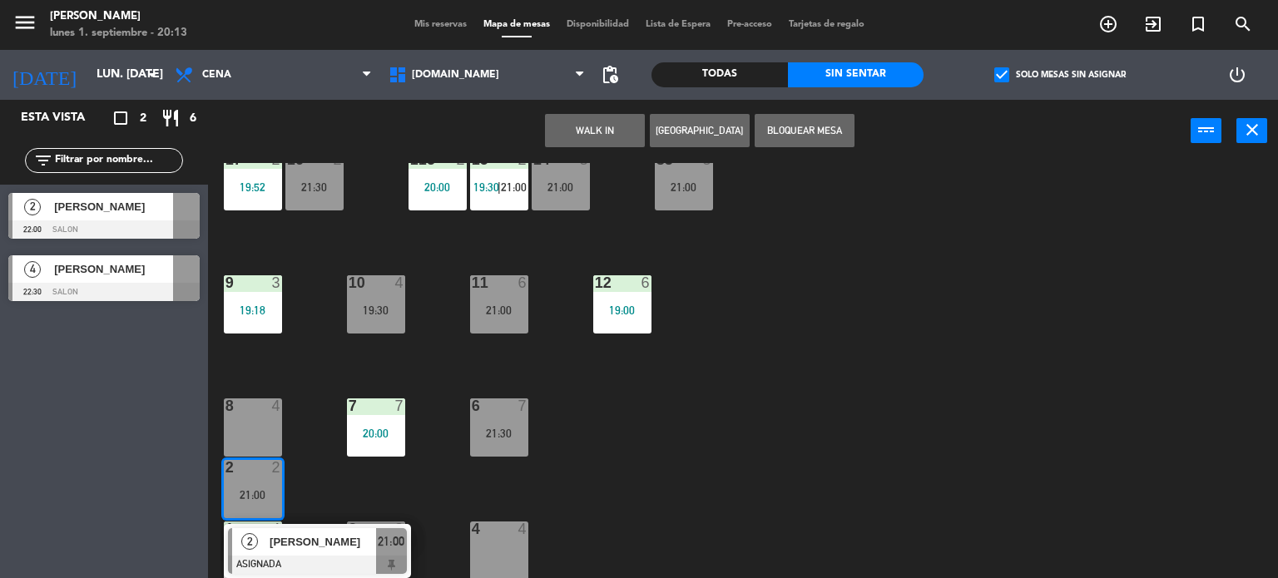
click at [566, 479] on div "34 2 21:00 35 6 19:30 36 10 20:30 43 2 21:30 37 10 CAVA 23 33 4 32 6 31 6 21:00…" at bounding box center [748, 371] width 1057 height 416
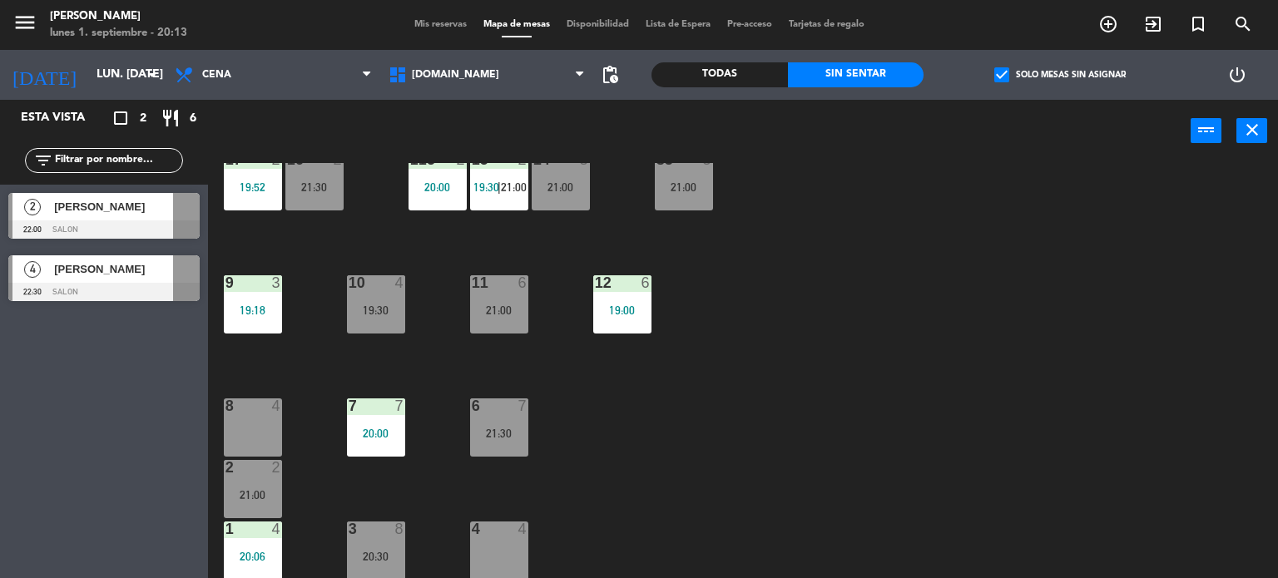
scroll to position [345, 0]
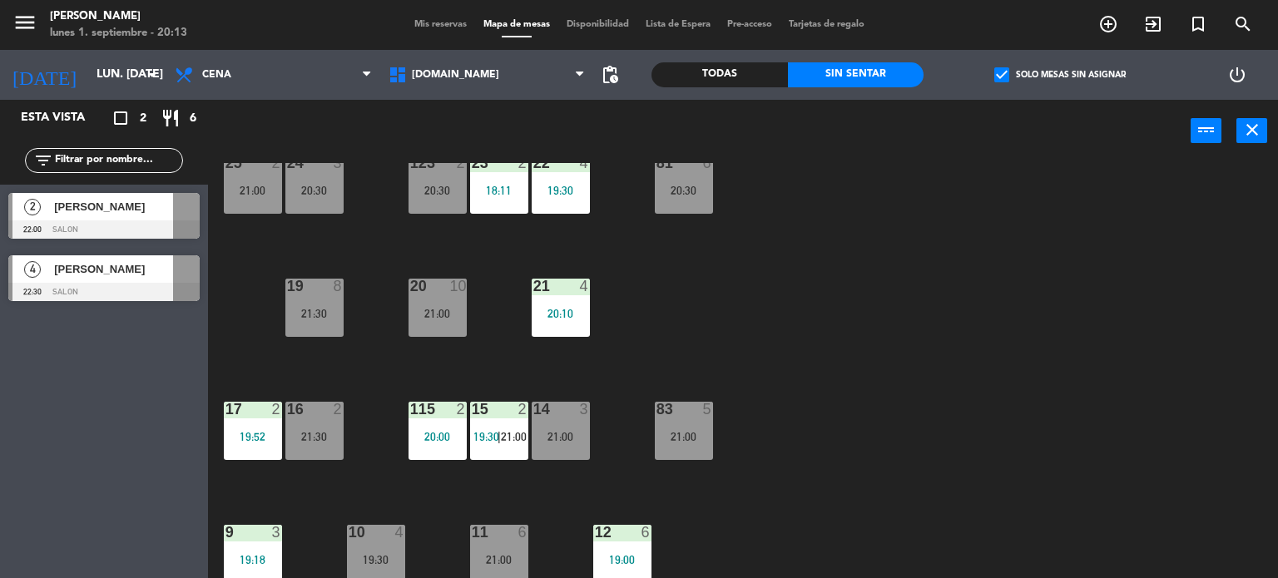
click at [685, 409] on div at bounding box center [683, 409] width 27 height 15
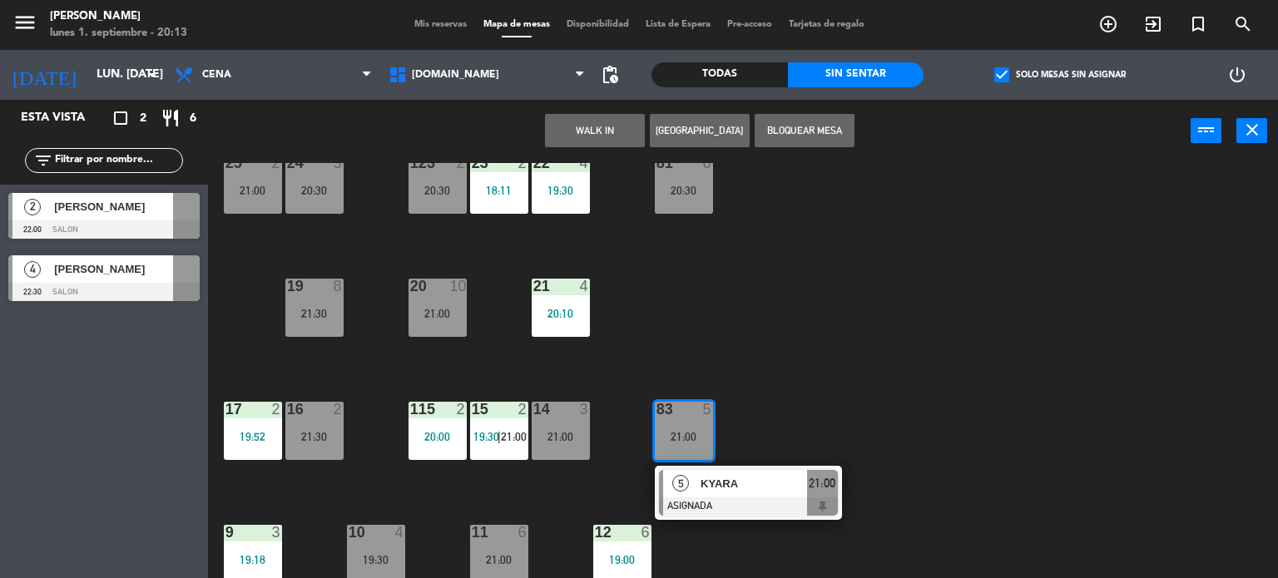
click at [735, 339] on div "34 2 21:00 35 6 19:30 36 10 20:30 43 2 21:30 37 10 CAVA 23 33 4 32 6 31 6 21:00…" at bounding box center [748, 371] width 1057 height 416
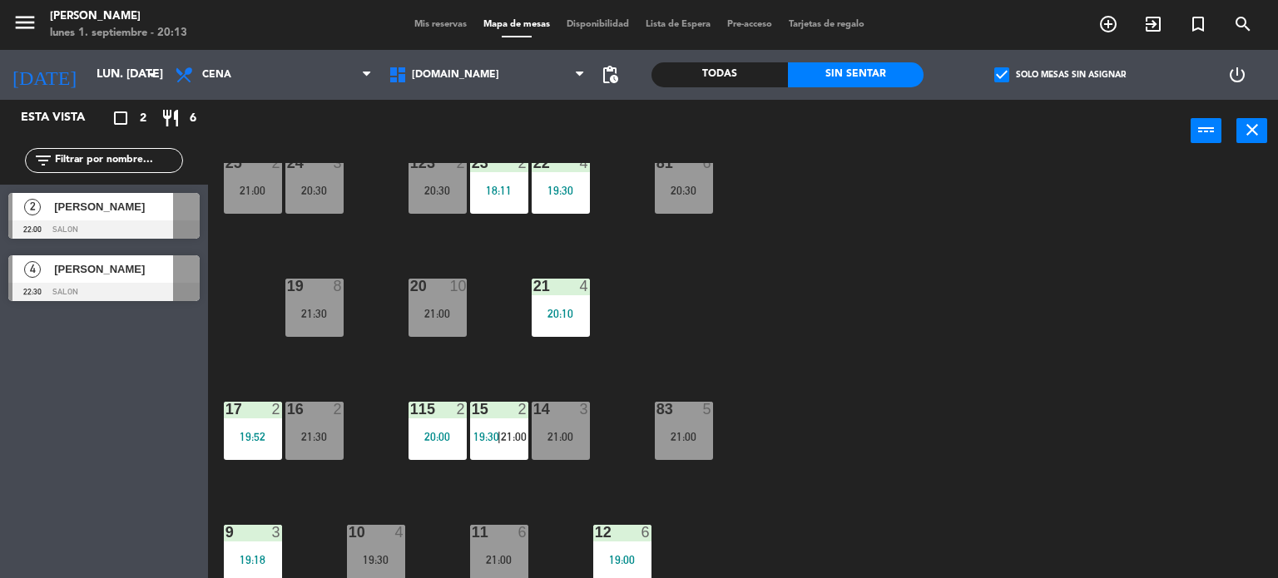
click at [415, 312] on div "21:00" at bounding box center [437, 314] width 58 height 12
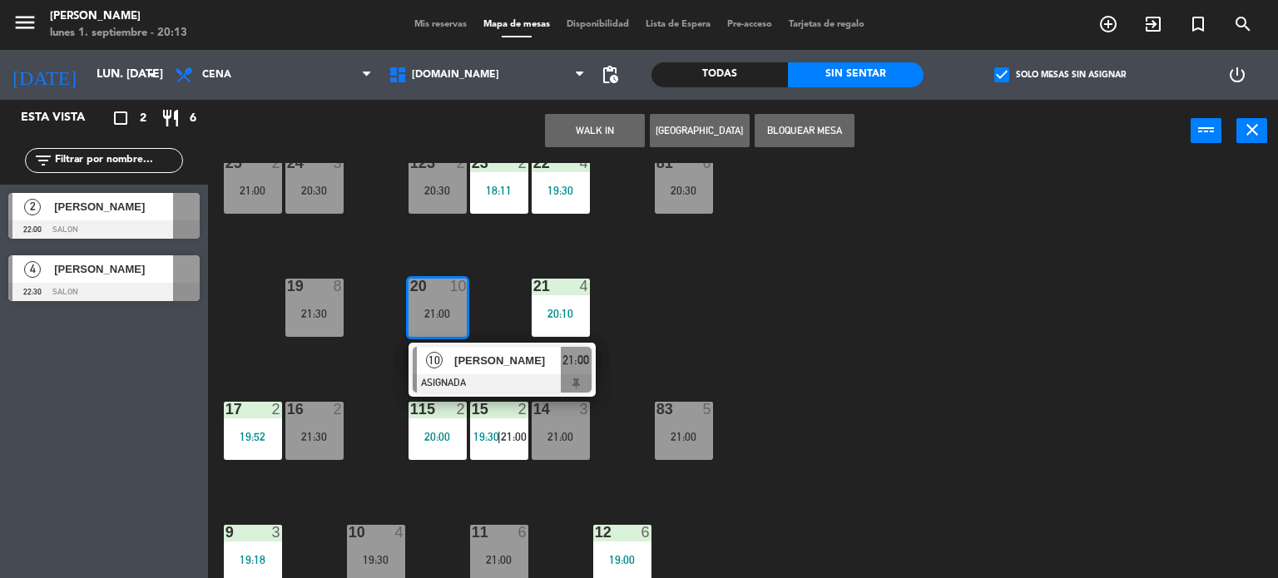
click at [759, 307] on div "34 2 21:00 35 6 19:30 36 10 20:30 43 2 21:30 37 10 CAVA 23 33 4 32 6 31 6 21:00…" at bounding box center [748, 371] width 1057 height 416
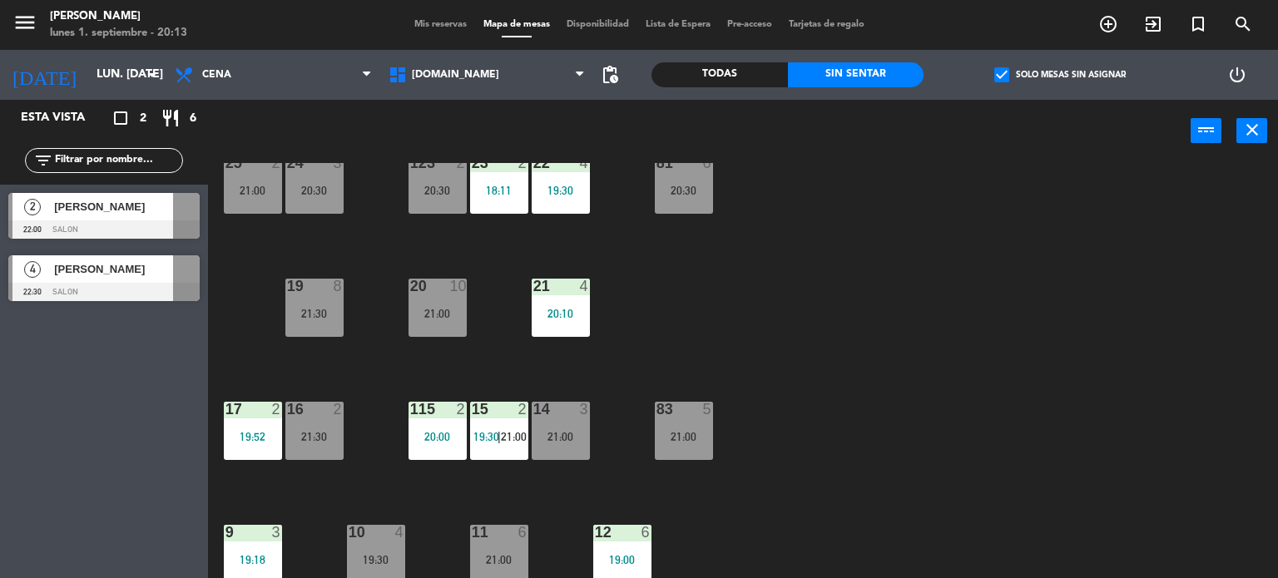
scroll to position [0, 0]
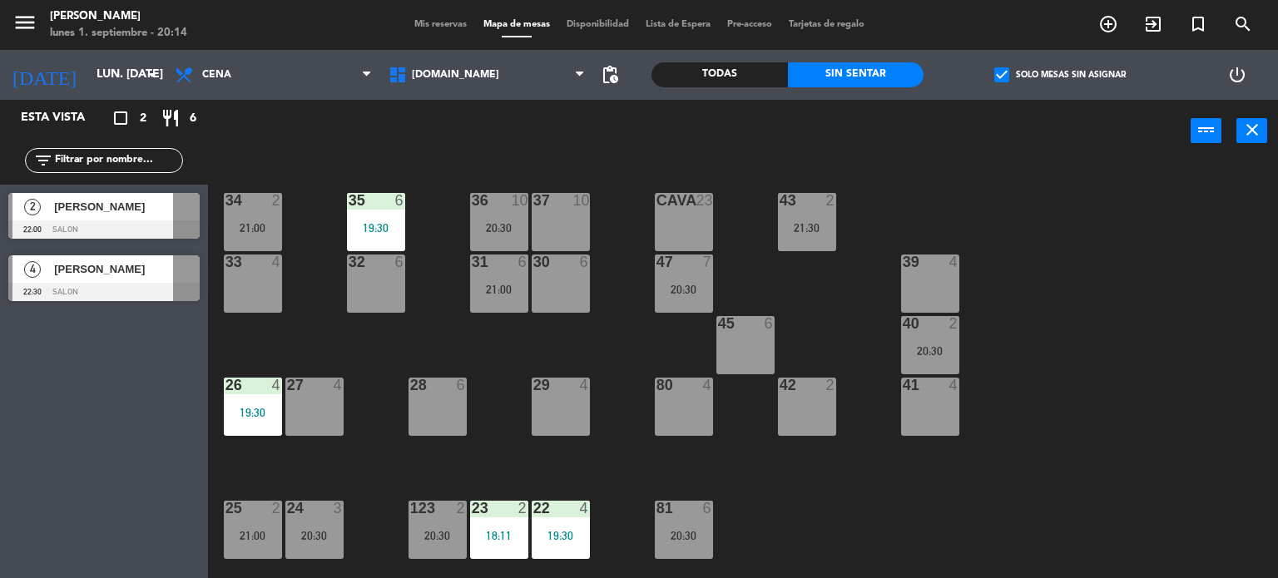
click at [1016, 79] on label "check_box Solo mesas sin asignar" at bounding box center [1059, 74] width 131 height 15
click at [1060, 75] on input "check_box Solo mesas sin asignar" at bounding box center [1060, 75] width 0 height 0
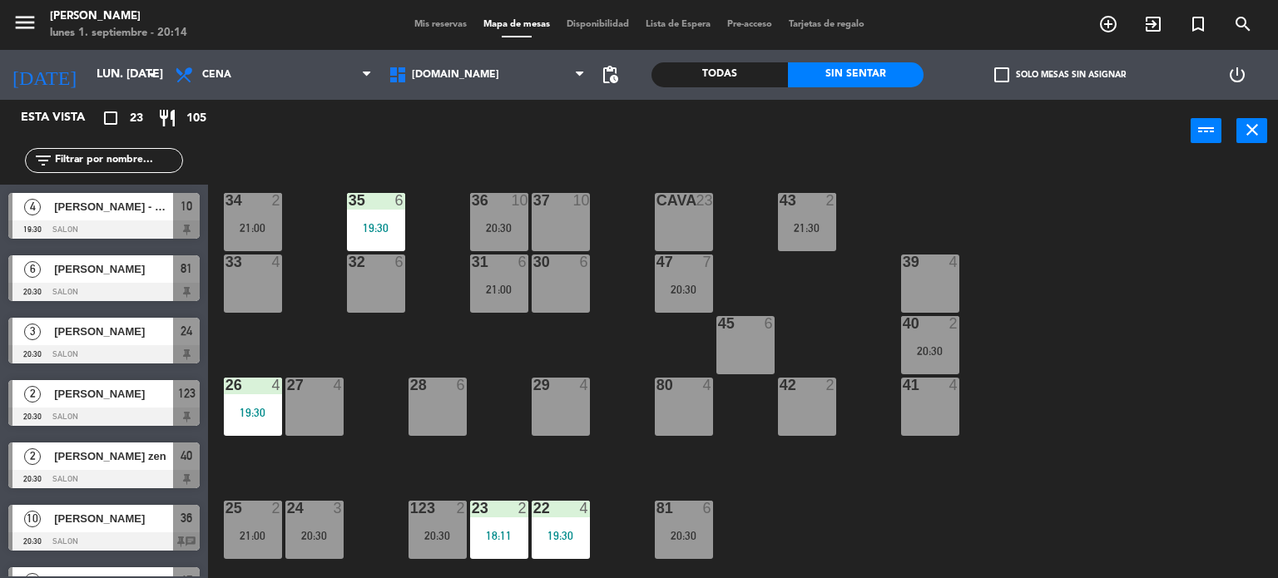
click at [104, 166] on input "text" at bounding box center [117, 160] width 129 height 18
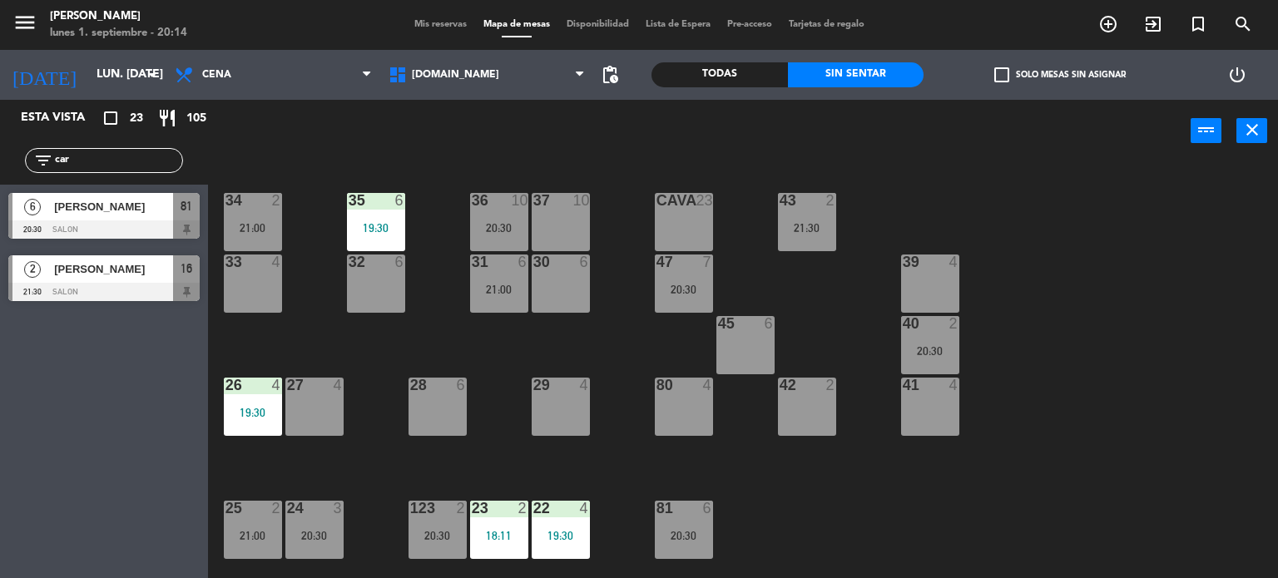
type input "car"
click at [0, 405] on div "Esta vista crop_square 23 restaurant 105 filter_list car 6 [PERSON_NAME] 20:30 …" at bounding box center [104, 339] width 208 height 478
click at [120, 213] on span "[PERSON_NAME]" at bounding box center [113, 206] width 119 height 17
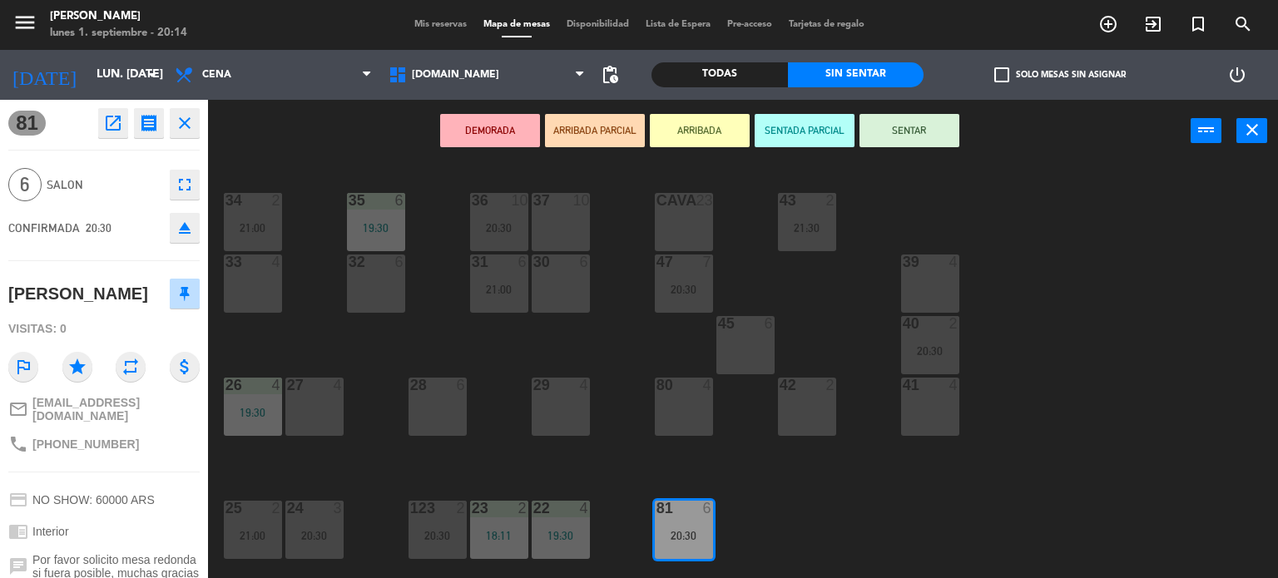
click at [618, 116] on button "ARRIBADA PARCIAL" at bounding box center [595, 130] width 100 height 33
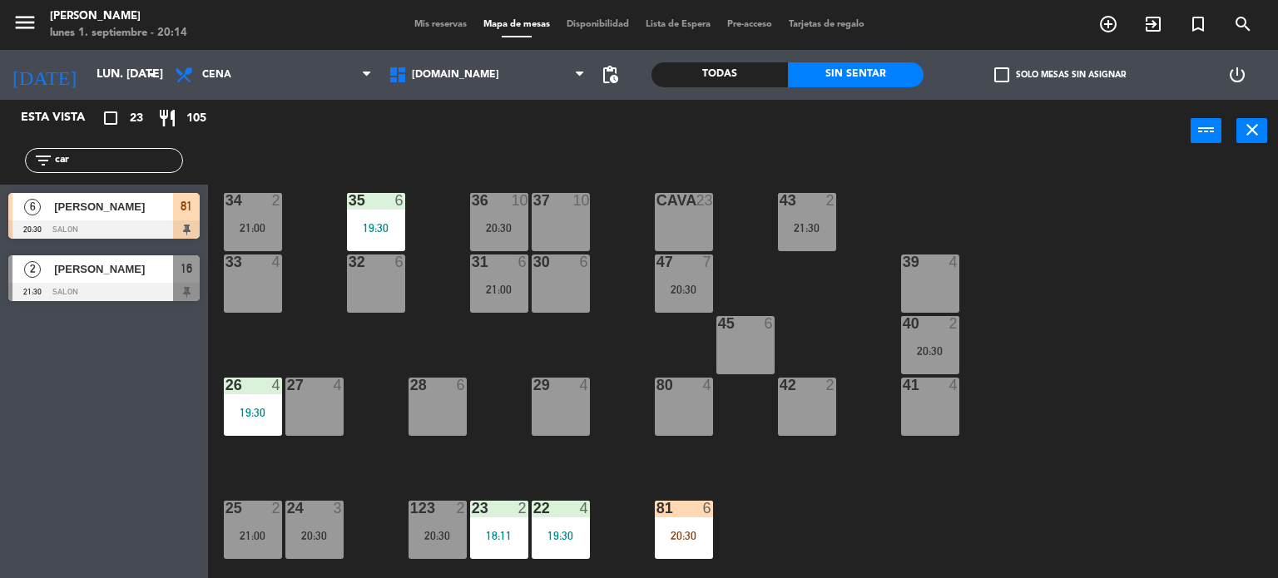
click at [121, 146] on div "filter_list car" at bounding box center [104, 160] width 208 height 48
drag, startPoint x: 118, startPoint y: 162, endPoint x: 0, endPoint y: 183, distance: 119.9
click at [0, 183] on div "Esta vista crop_square 23 restaurant 105 filter_list car 6 [PERSON_NAME] 20:30 …" at bounding box center [104, 205] width 208 height 210
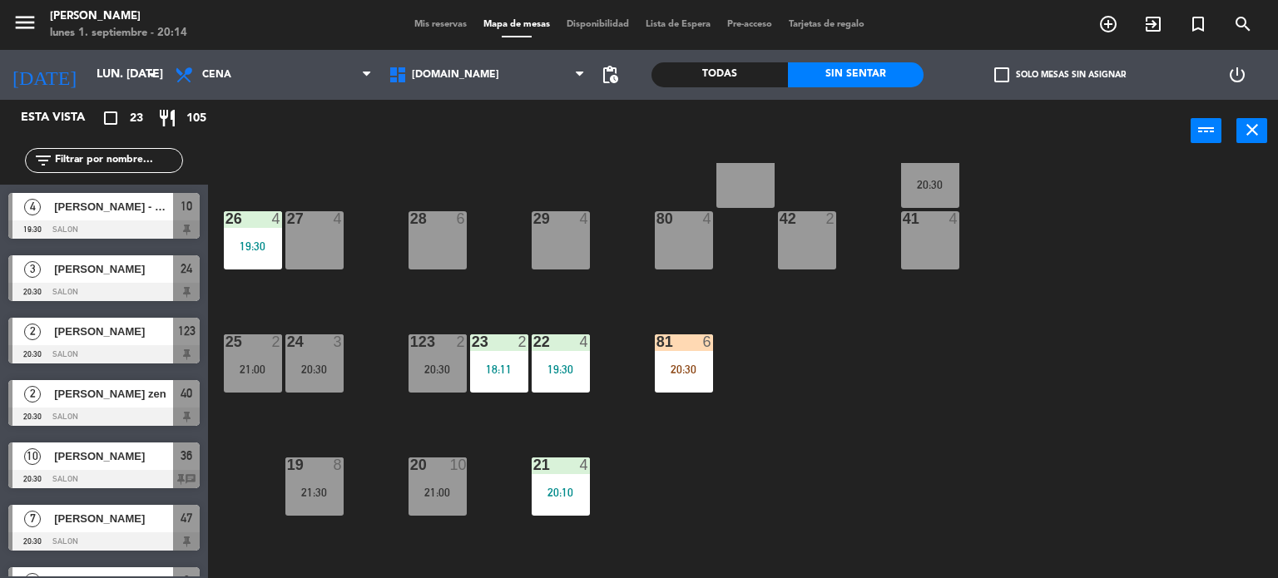
scroll to position [250, 0]
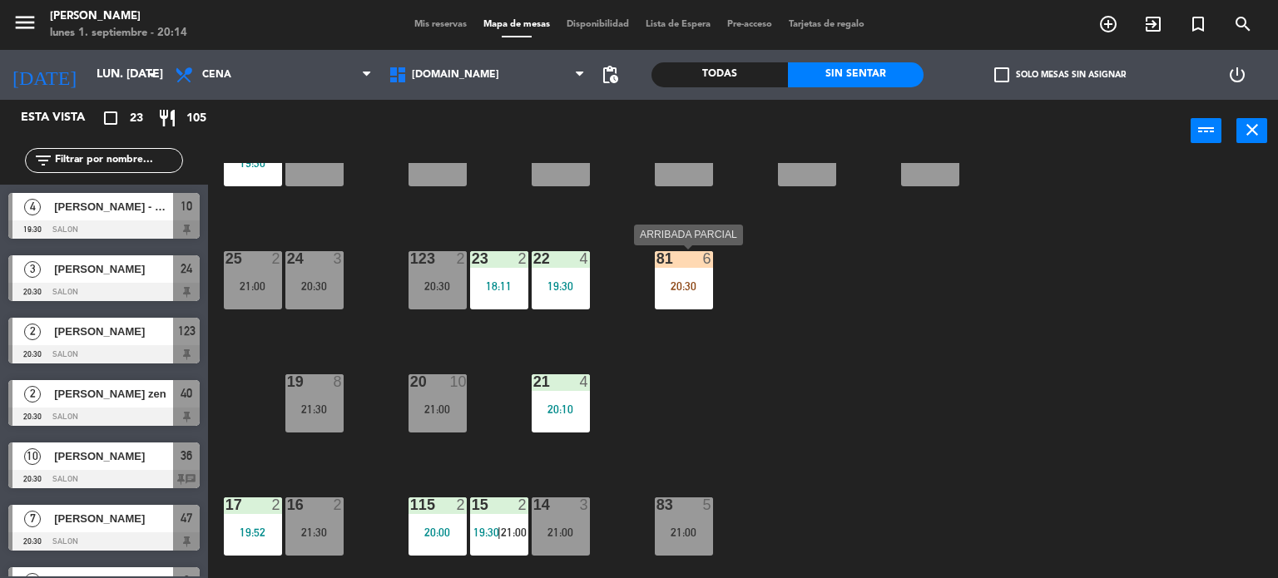
click at [698, 265] on div "81 6" at bounding box center [684, 259] width 58 height 17
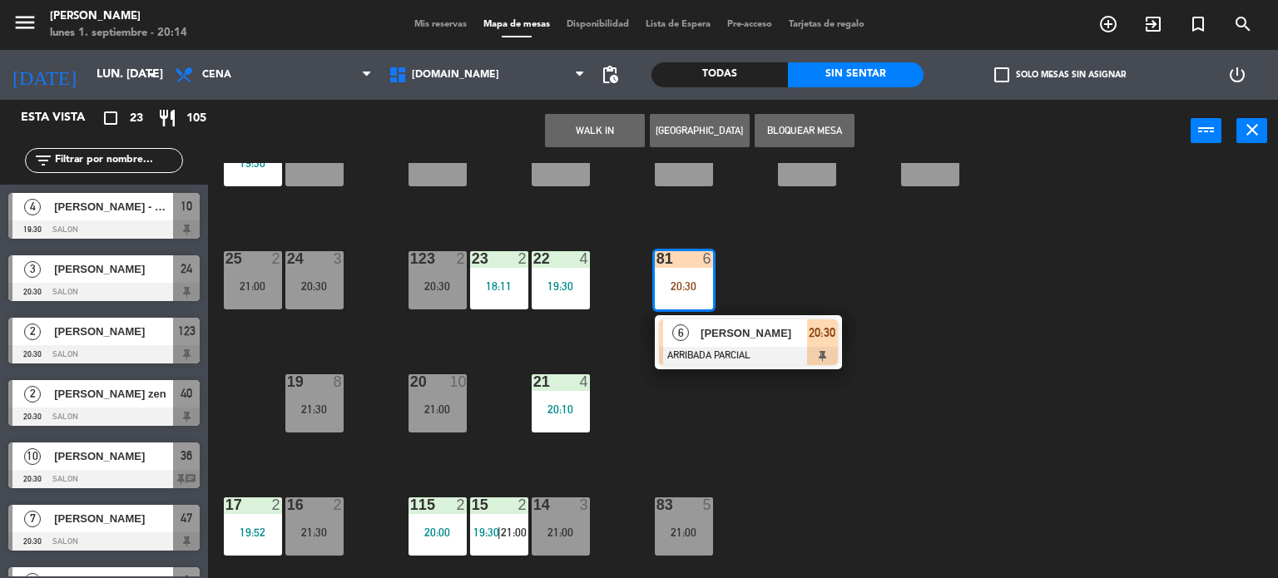
scroll to position [0, 0]
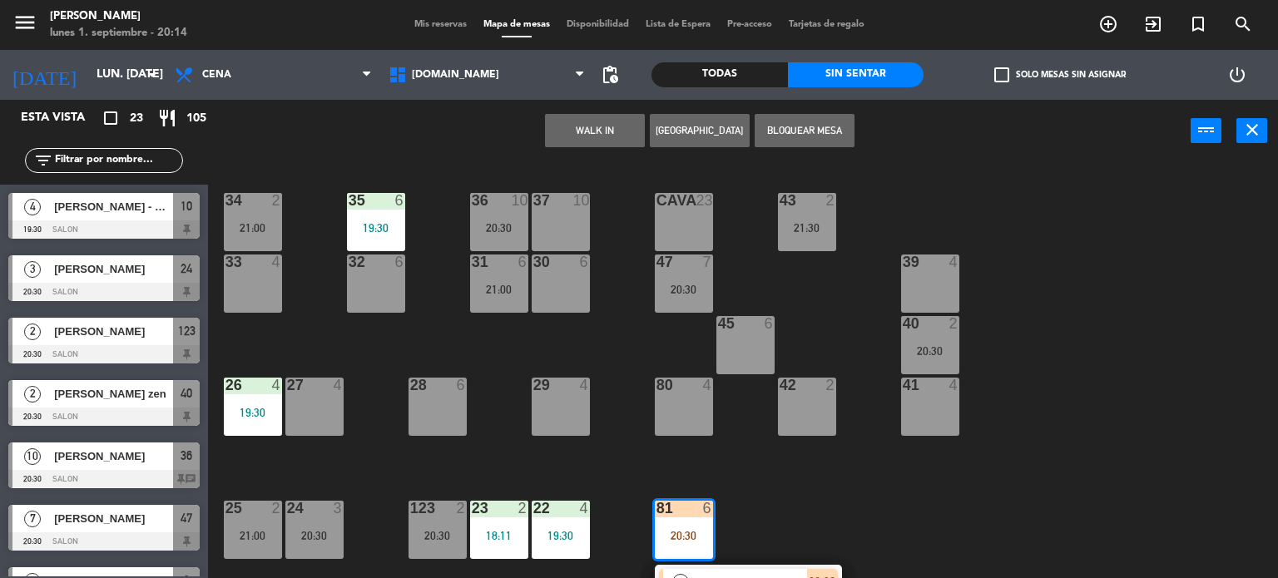
click at [682, 288] on div "20:30" at bounding box center [684, 290] width 58 height 12
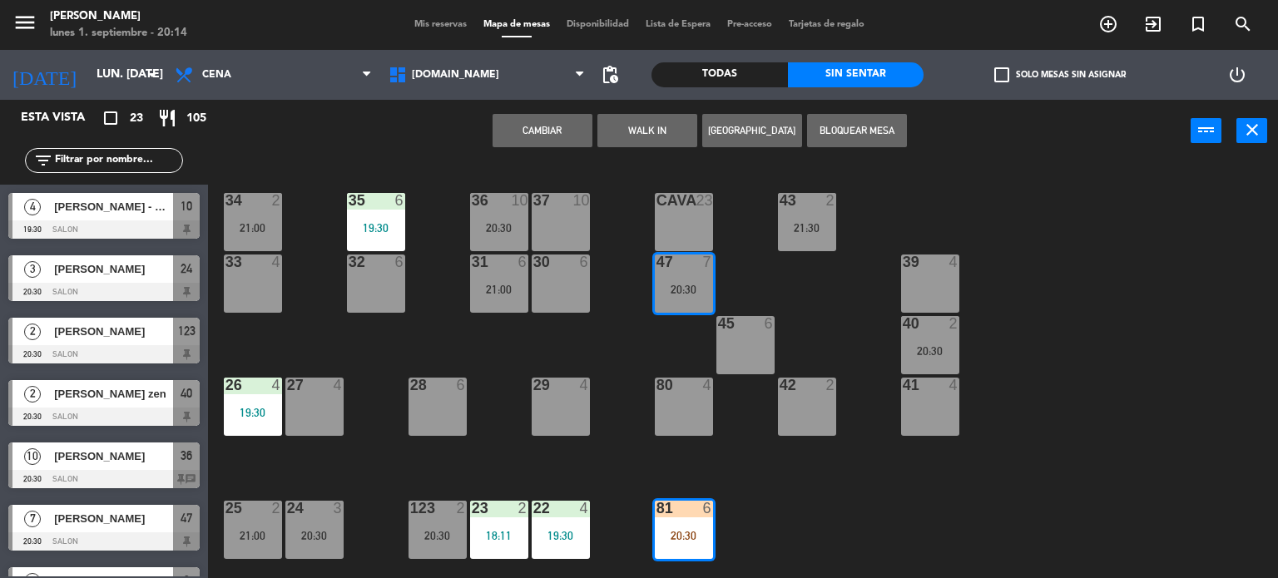
click at [539, 137] on button "Cambiar" at bounding box center [542, 130] width 100 height 33
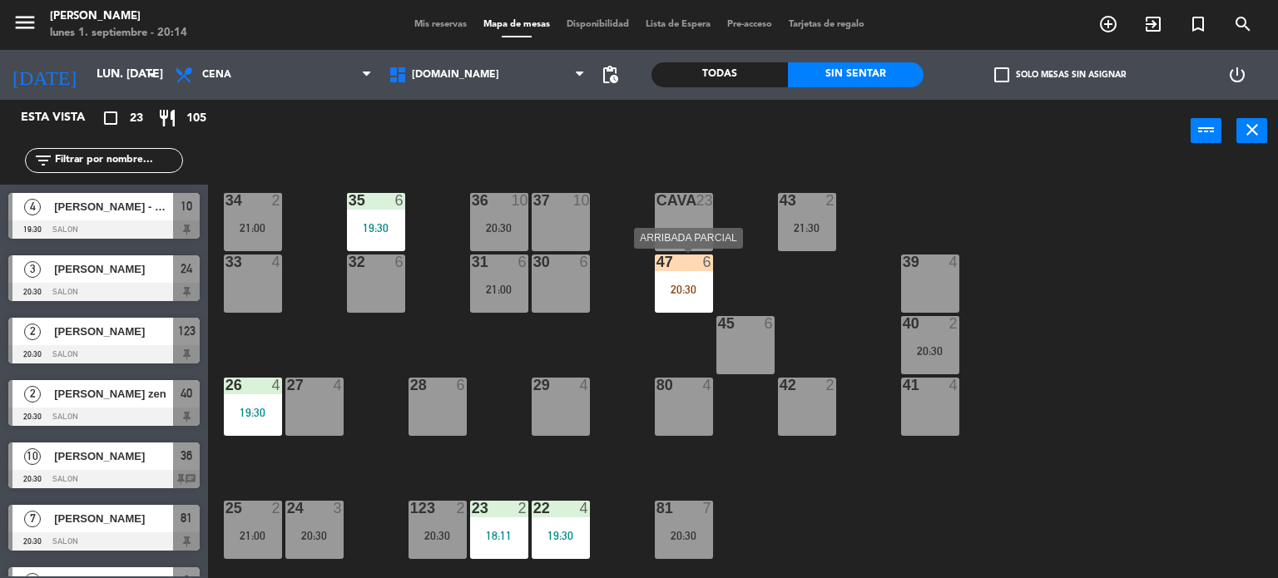
click at [685, 285] on div "20:30" at bounding box center [684, 290] width 58 height 12
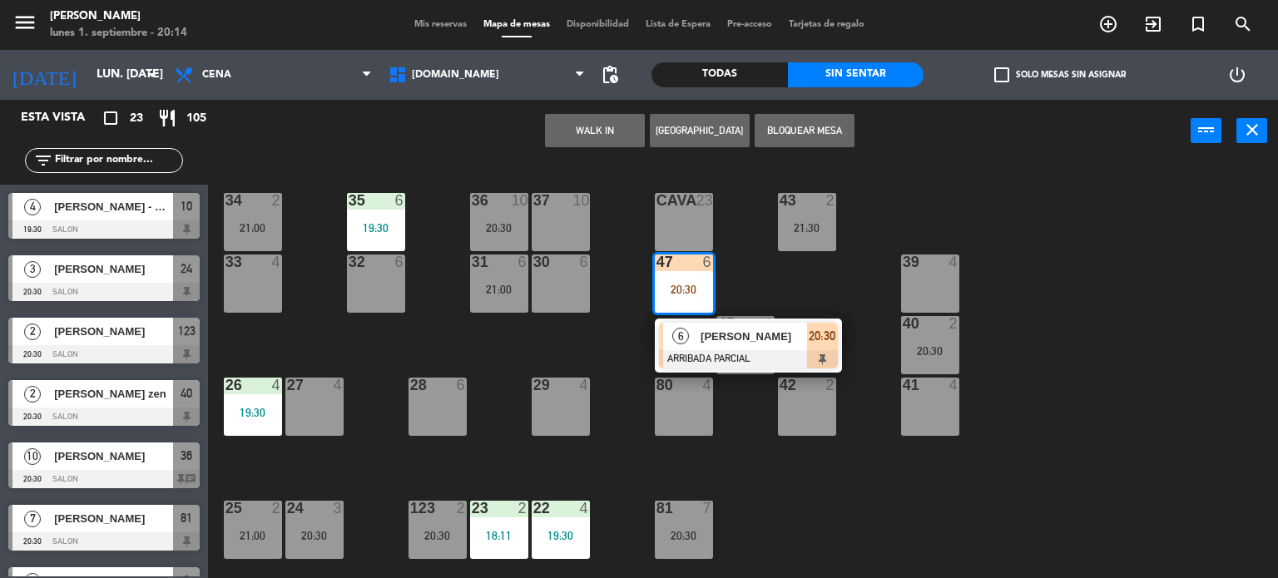
click at [722, 353] on div at bounding box center [748, 359] width 179 height 18
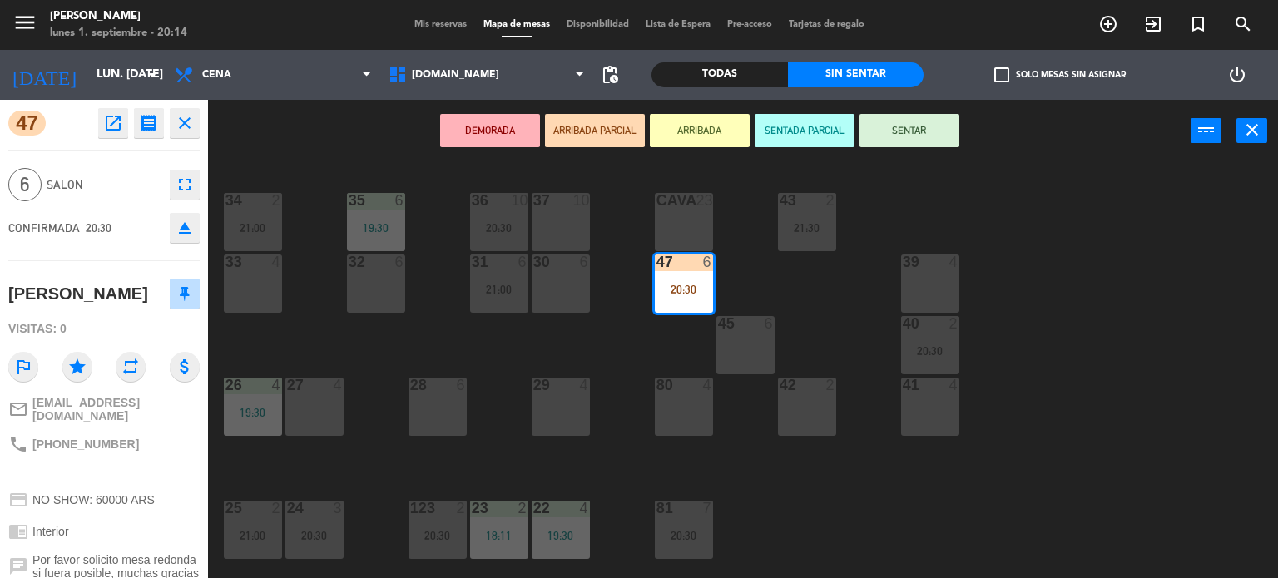
click at [915, 125] on button "SENTAR" at bounding box center [909, 130] width 100 height 33
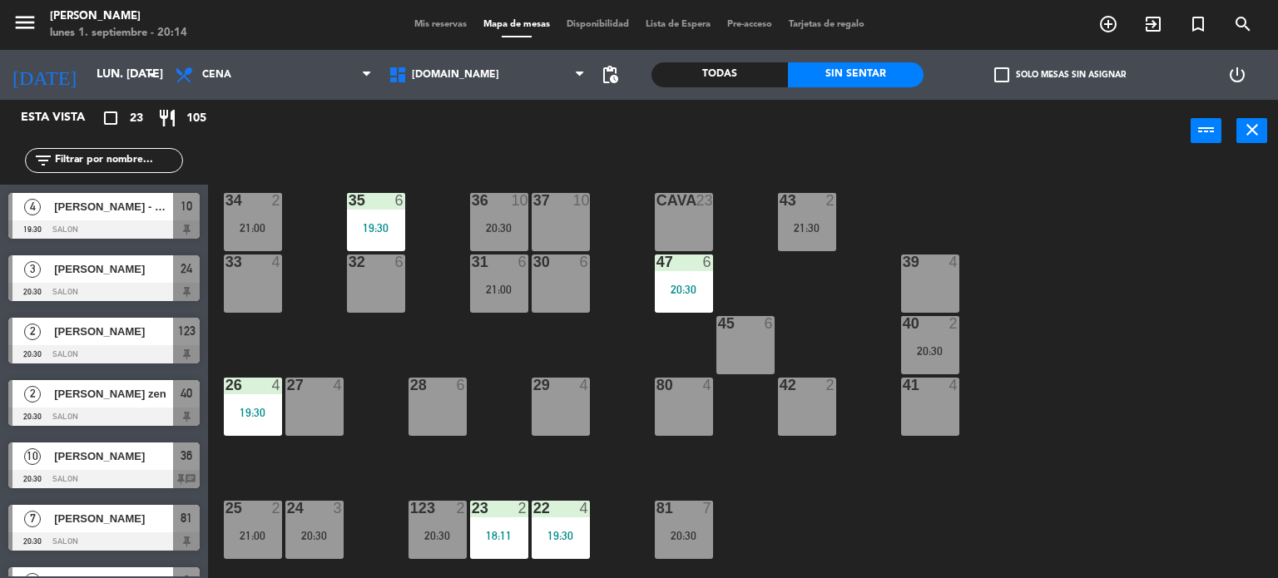
scroll to position [447, 0]
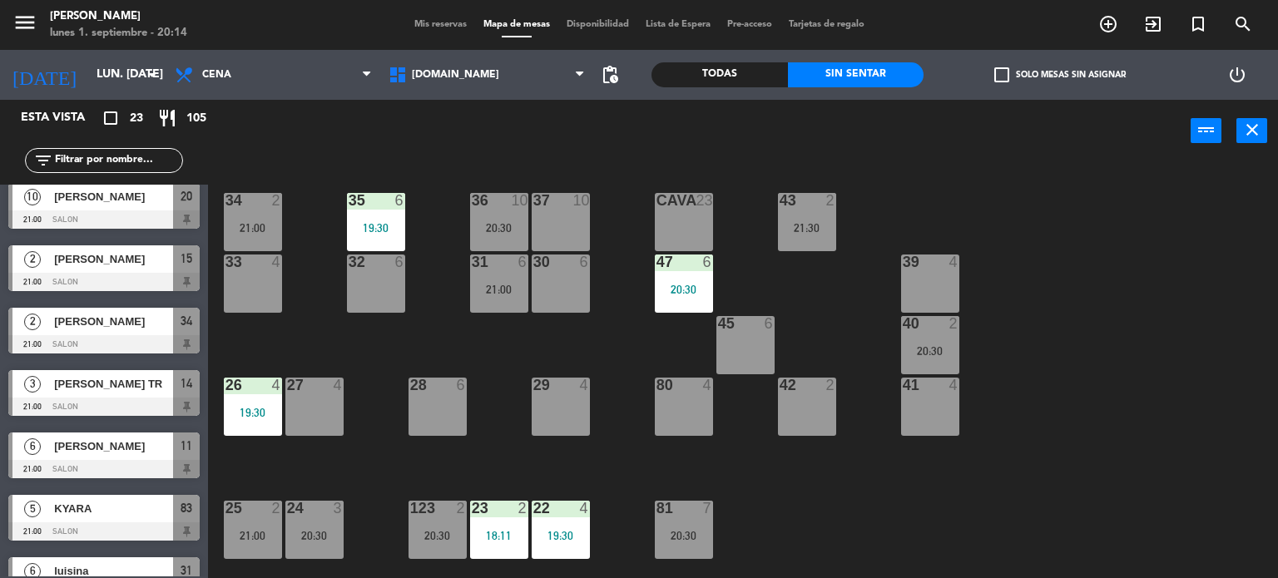
click at [1115, 169] on div "34 2 21:00 35 6 19:30 36 10 20:30 43 2 21:30 37 10 CAVA 23 33 4 32 6 31 6 21:00…" at bounding box center [748, 371] width 1057 height 416
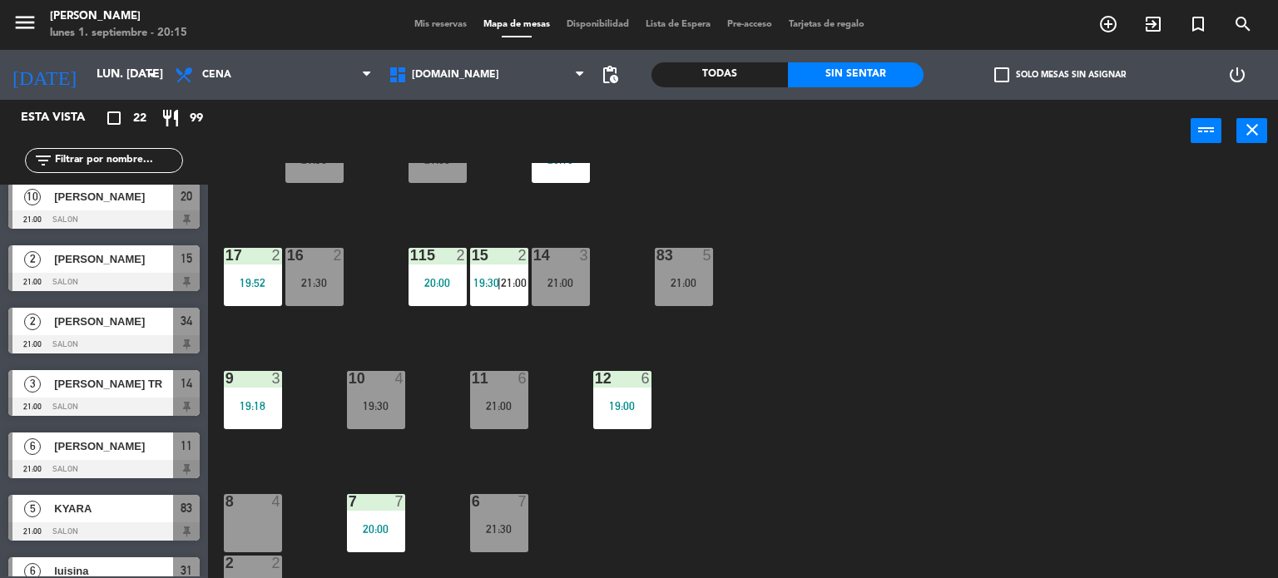
scroll to position [595, 0]
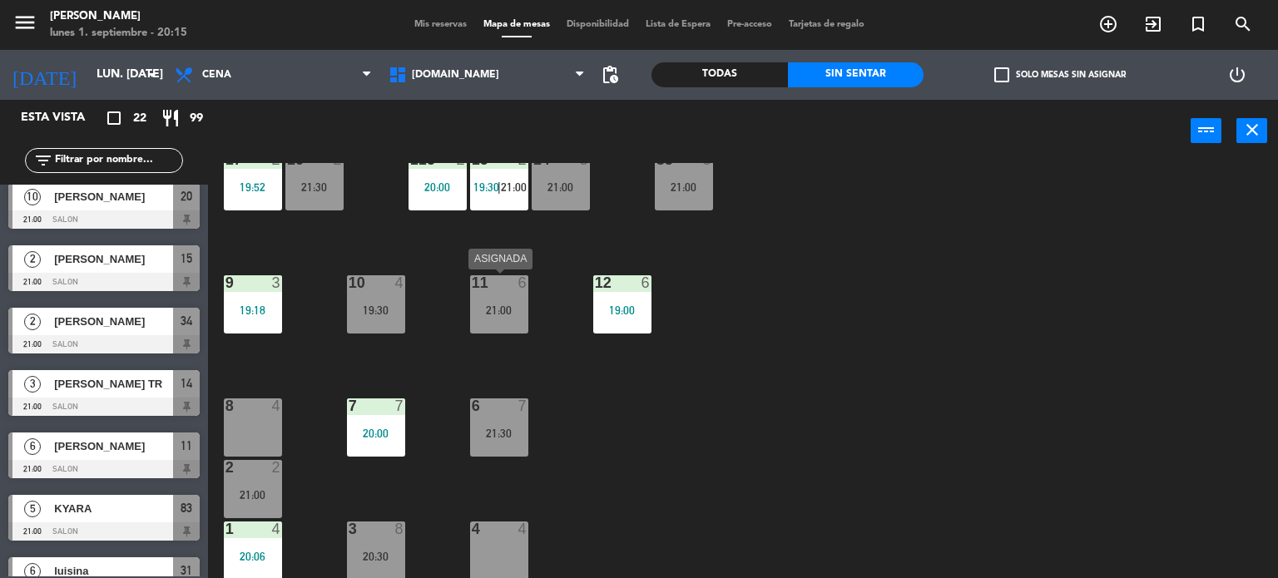
click at [489, 321] on div "11 6 21:00" at bounding box center [499, 304] width 58 height 58
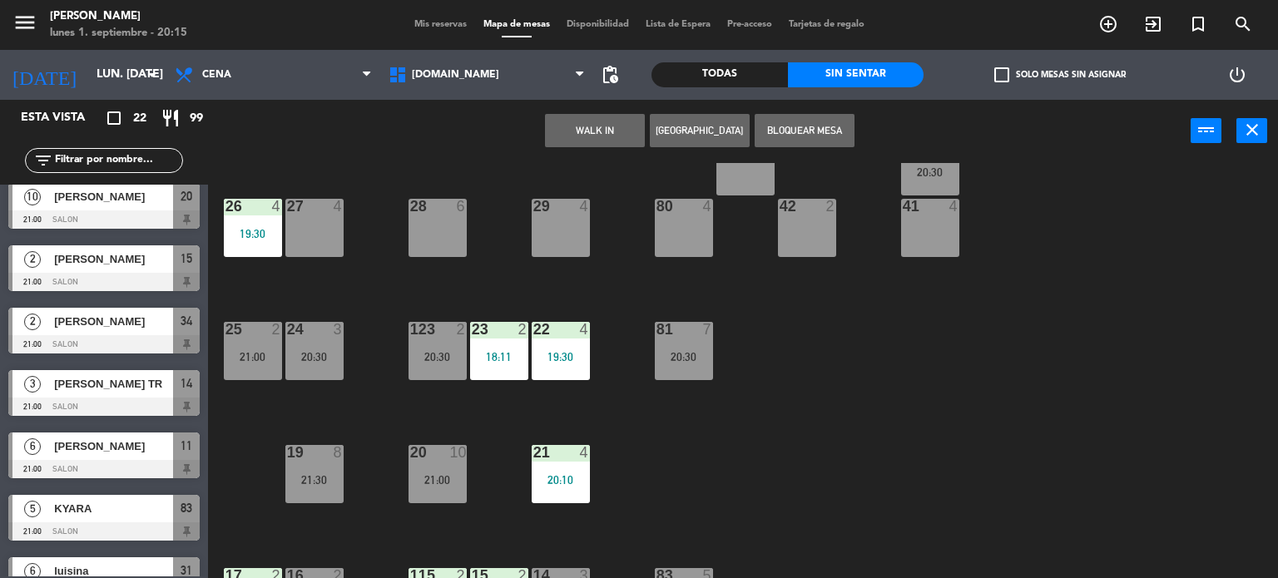
scroll to position [0, 0]
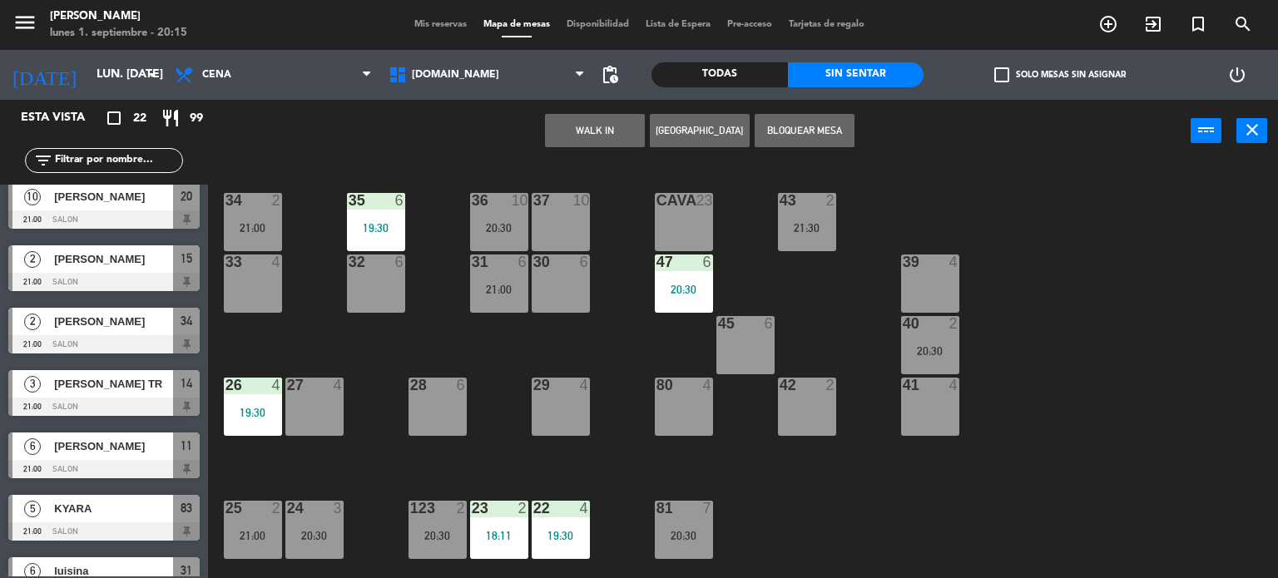
click at [447, 397] on div "28 6" at bounding box center [437, 407] width 58 height 58
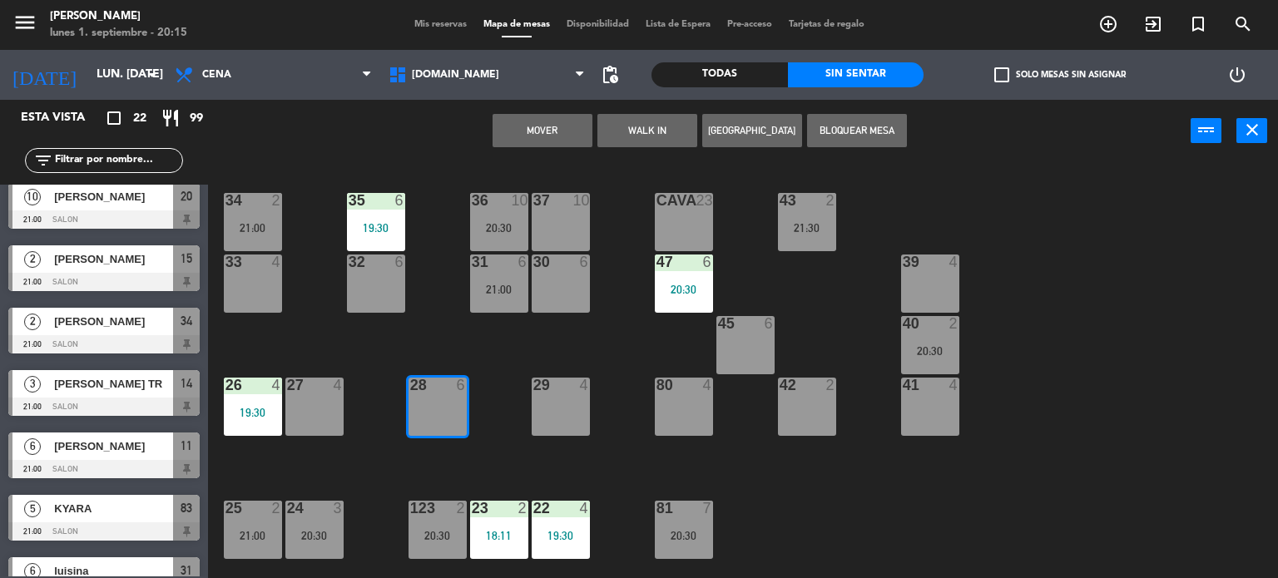
click at [554, 132] on button "Mover" at bounding box center [542, 130] width 100 height 33
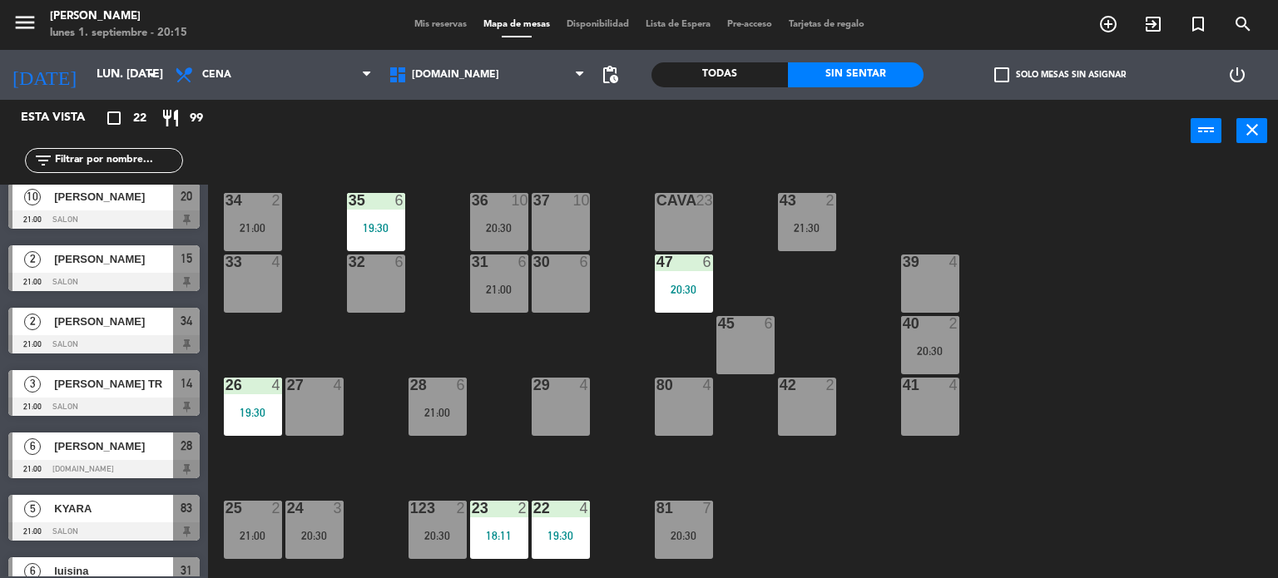
click at [639, 352] on div "34 2 21:00 35 6 19:30 36 10 20:30 43 2 21:30 37 10 CAVA 23 33 4 32 6 31 6 21:00…" at bounding box center [748, 371] width 1057 height 416
click at [1072, 76] on label "check_box_outline_blank Solo mesas sin asignar" at bounding box center [1059, 74] width 131 height 15
click at [1060, 75] on input "check_box_outline_blank Solo mesas sin asignar" at bounding box center [1060, 75] width 0 height 0
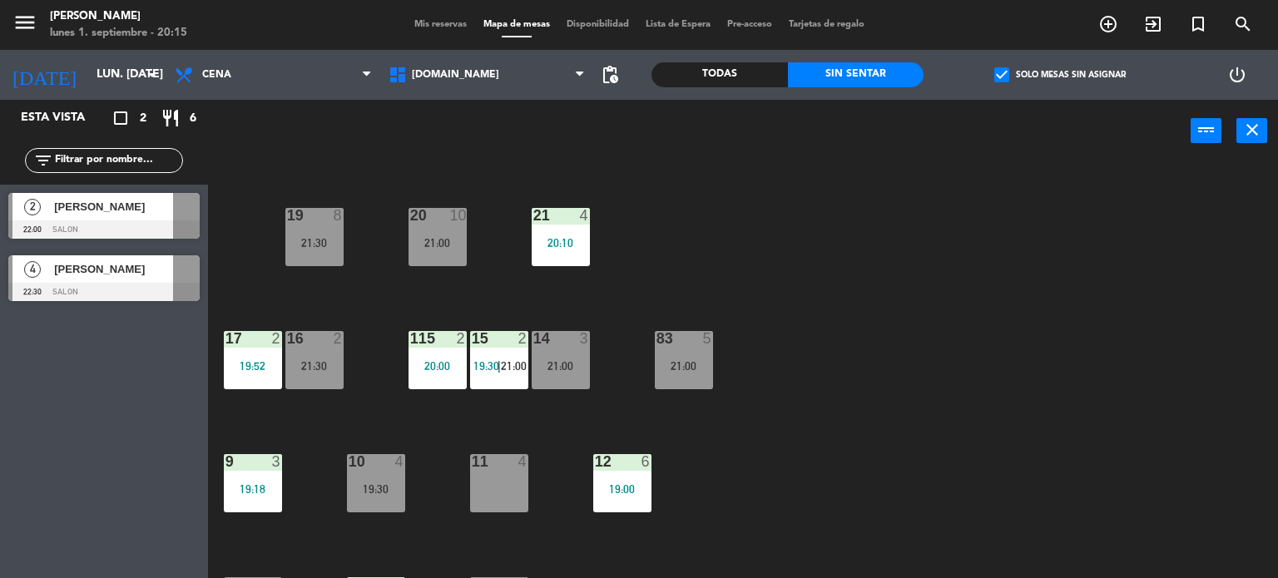
scroll to position [595, 0]
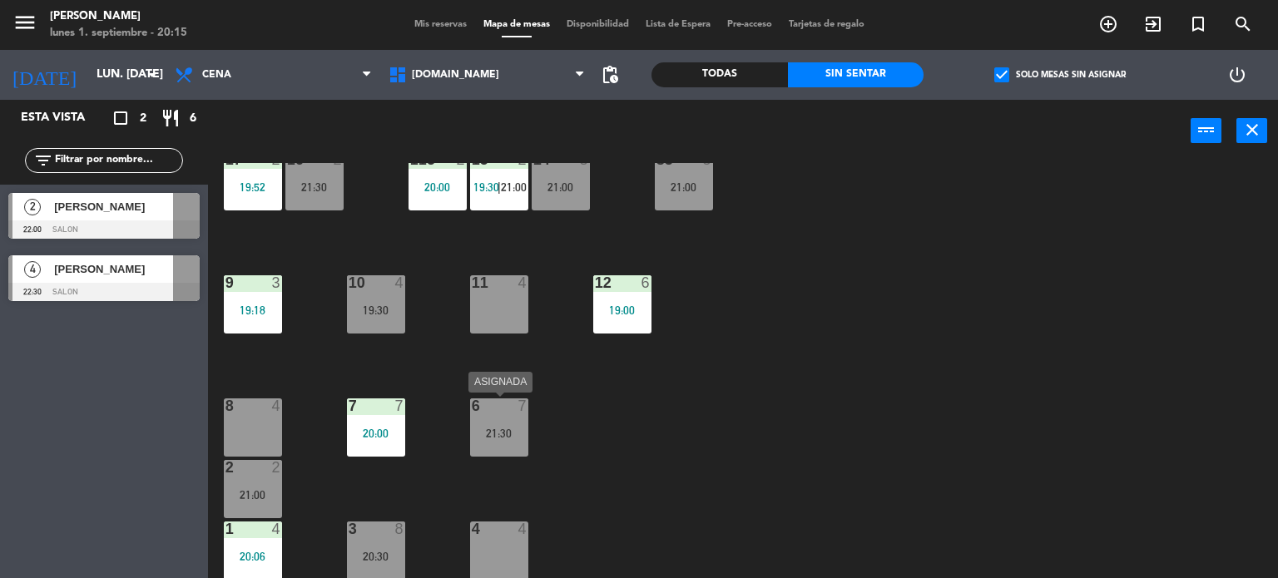
click at [506, 421] on div "6 7 21:30" at bounding box center [499, 427] width 58 height 58
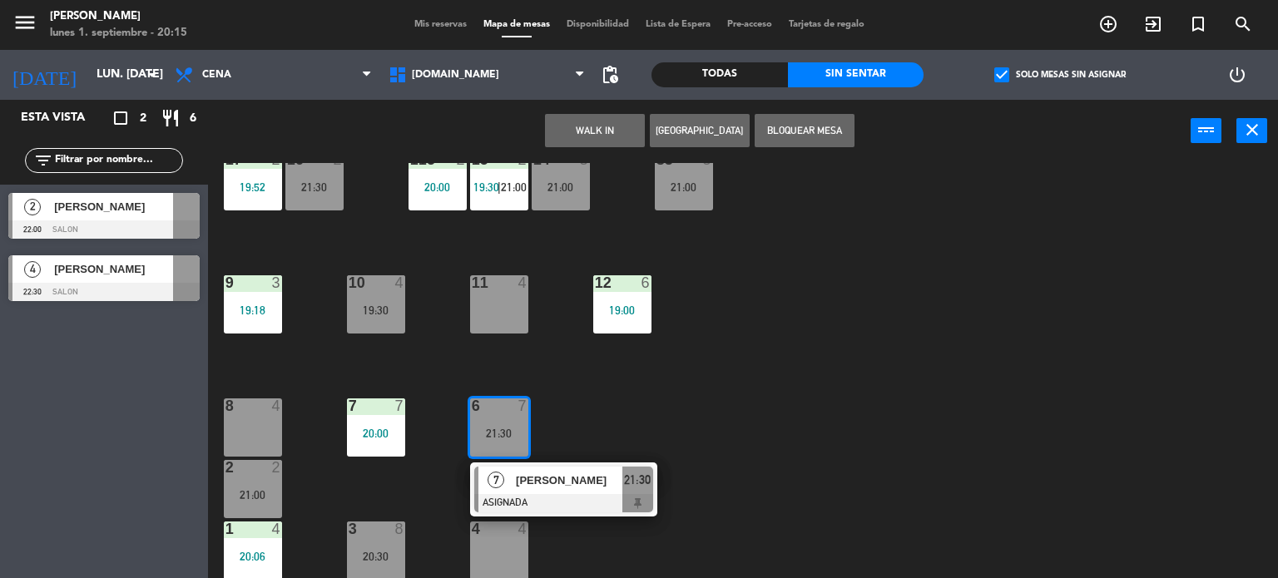
click at [710, 408] on div "34 2 21:00 35 6 19:30 36 10 20:30 43 2 21:30 37 10 CAVA 23 33 4 32 6 31 6 21:00…" at bounding box center [748, 371] width 1057 height 416
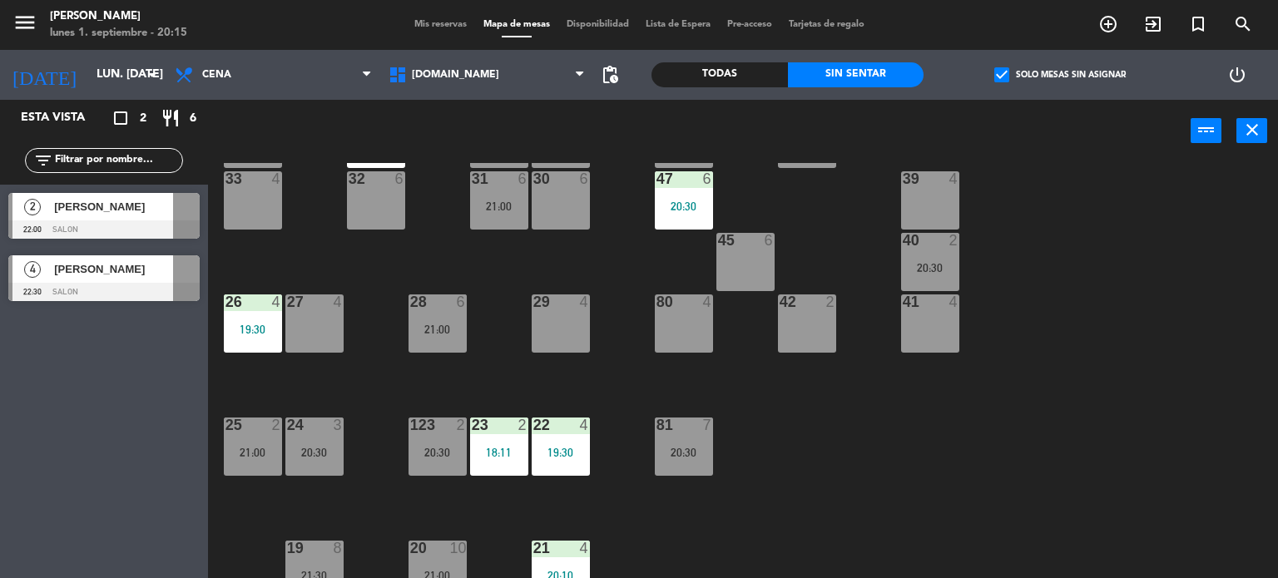
scroll to position [250, 0]
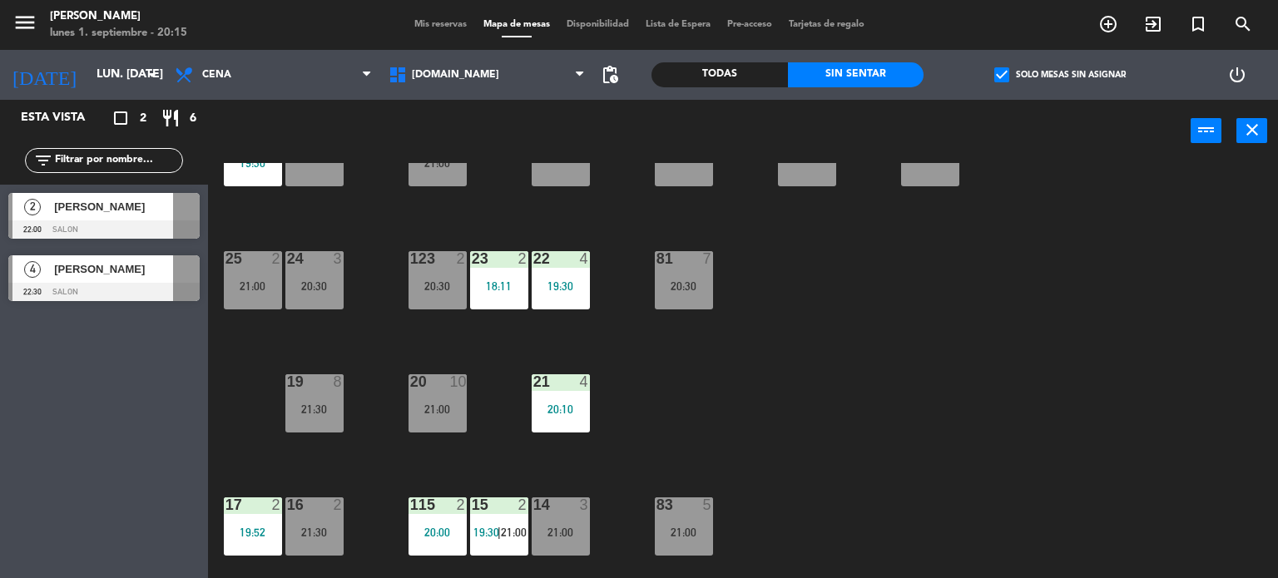
click at [680, 292] on div "81 7 20:30" at bounding box center [684, 280] width 58 height 58
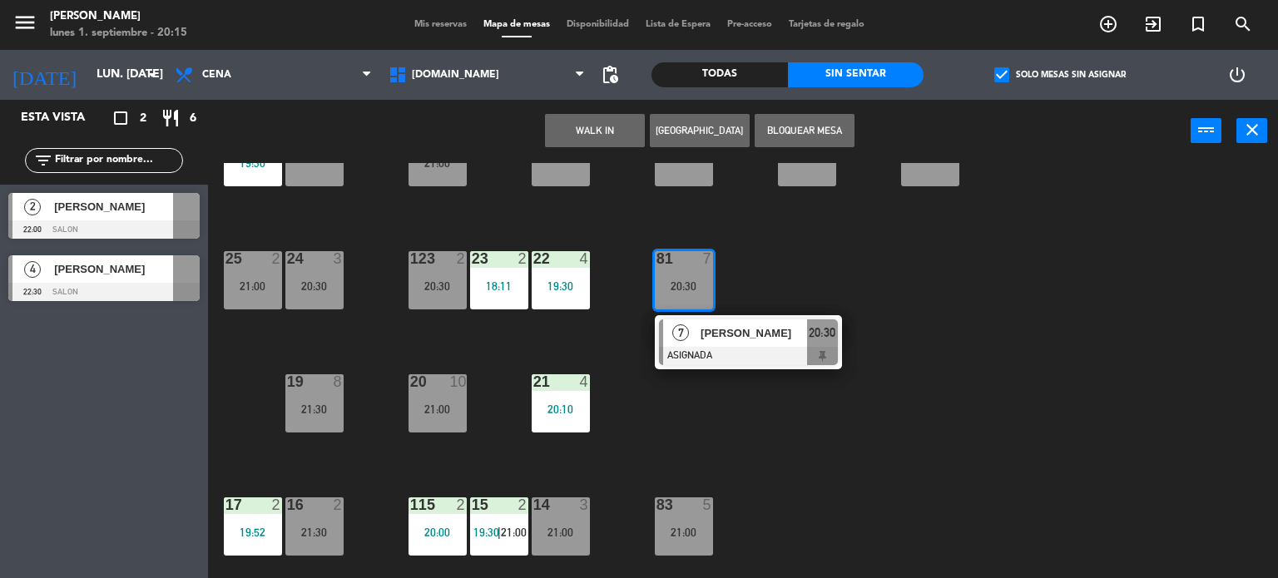
scroll to position [0, 0]
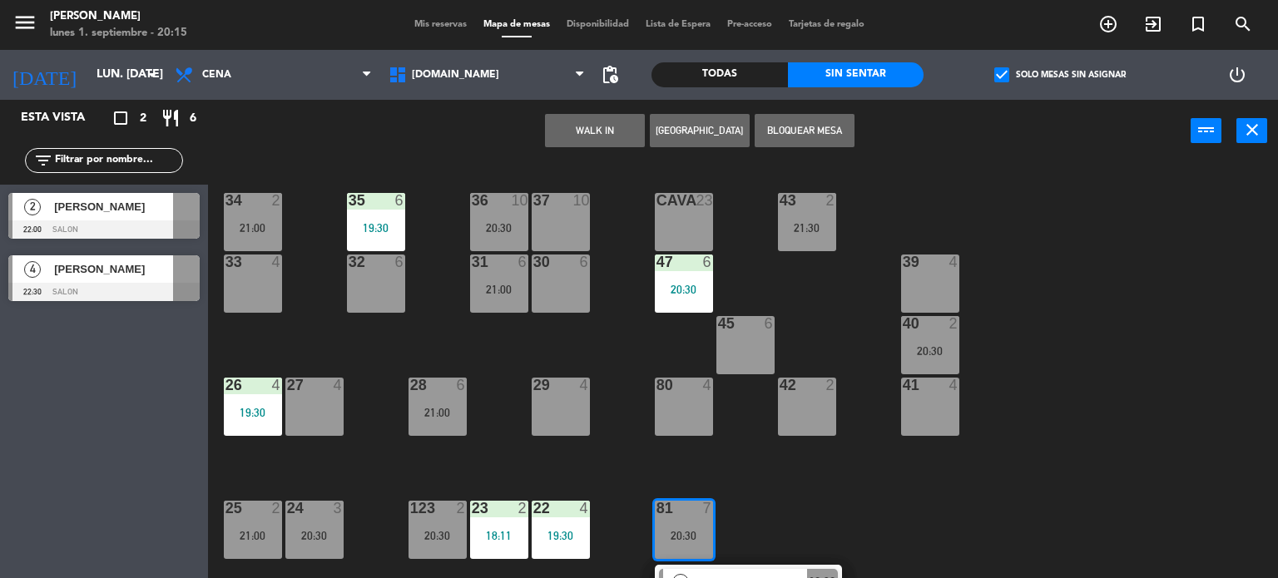
click at [503, 265] on div at bounding box center [498, 262] width 27 height 15
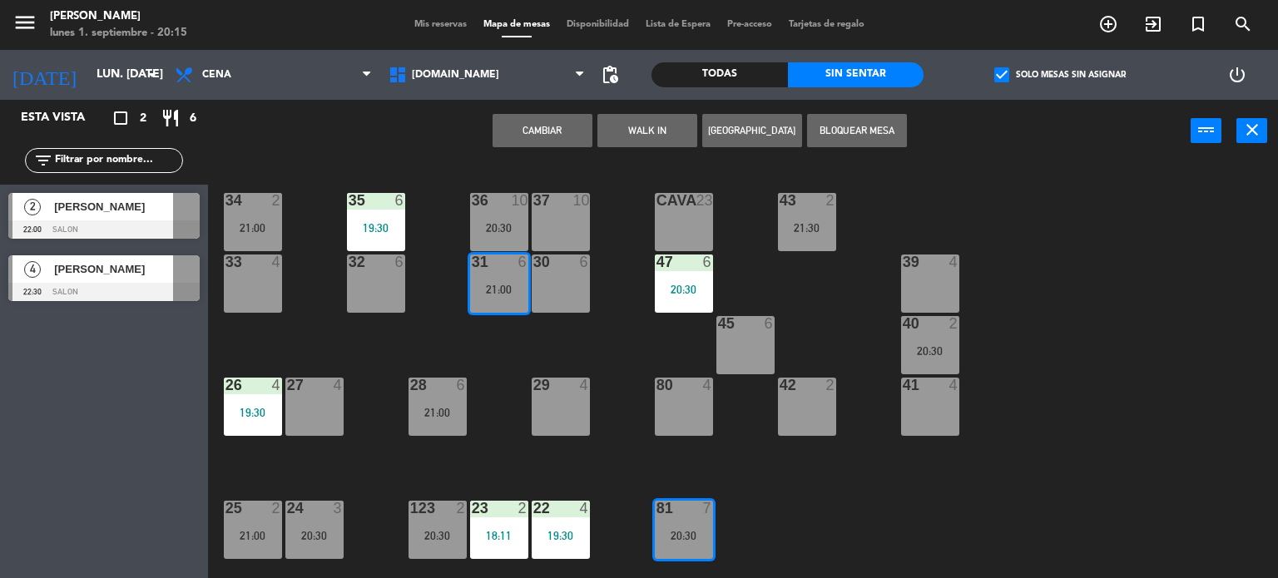
click at [549, 131] on button "Cambiar" at bounding box center [542, 130] width 100 height 33
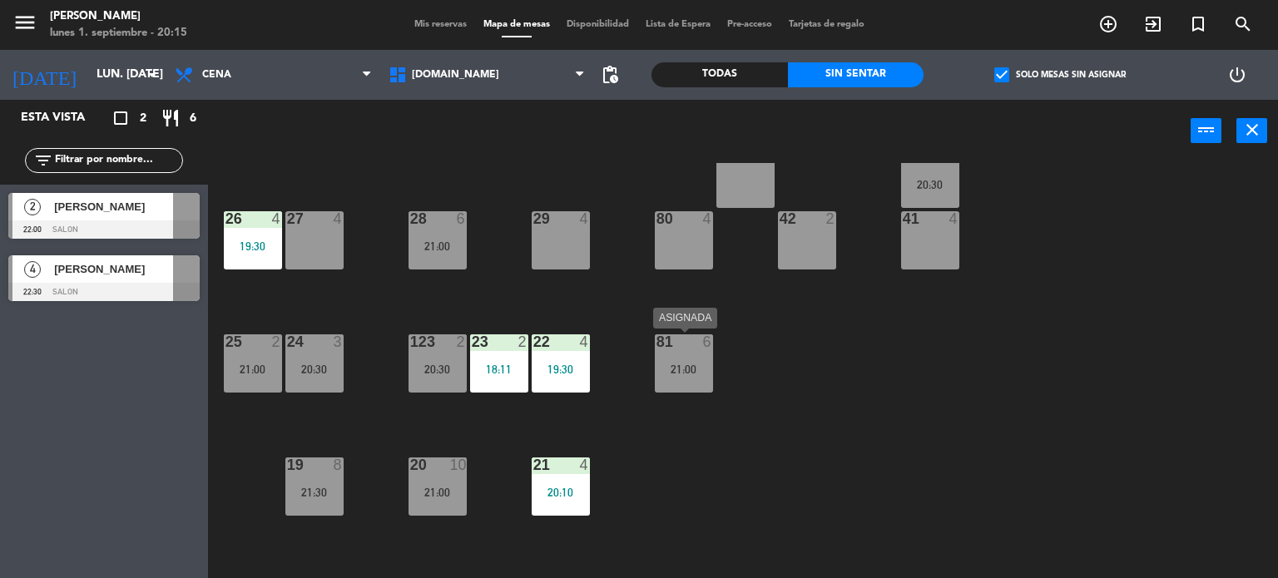
click at [683, 370] on div "21:00" at bounding box center [684, 369] width 58 height 12
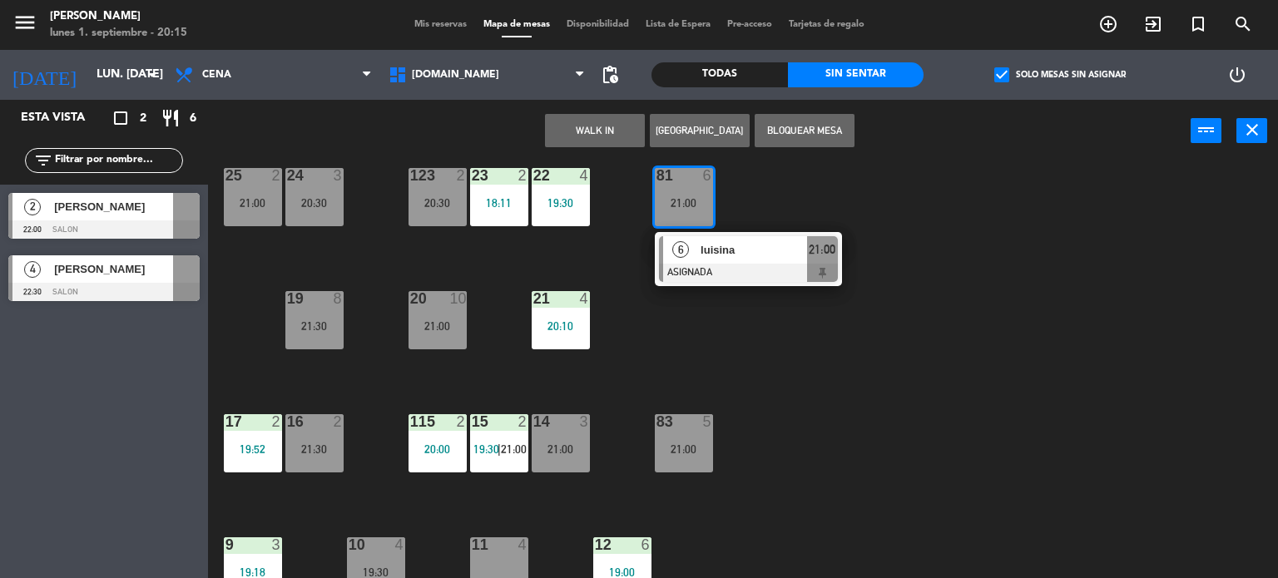
scroll to position [499, 0]
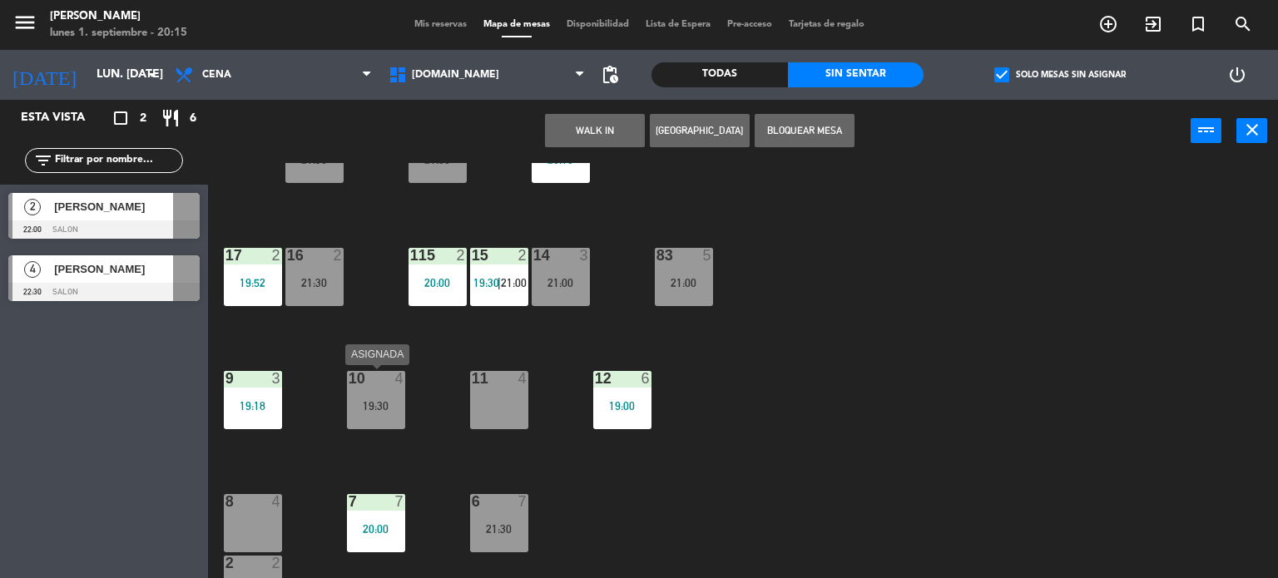
click at [386, 400] on div "19:30" at bounding box center [376, 406] width 58 height 12
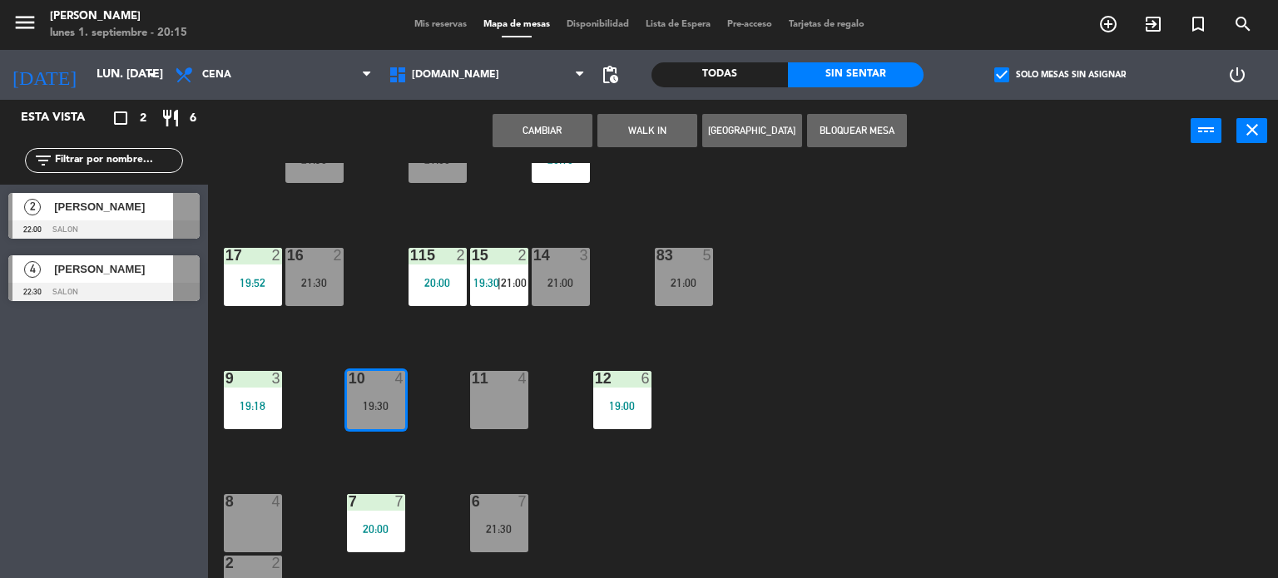
click at [551, 131] on button "Cambiar" at bounding box center [542, 130] width 100 height 33
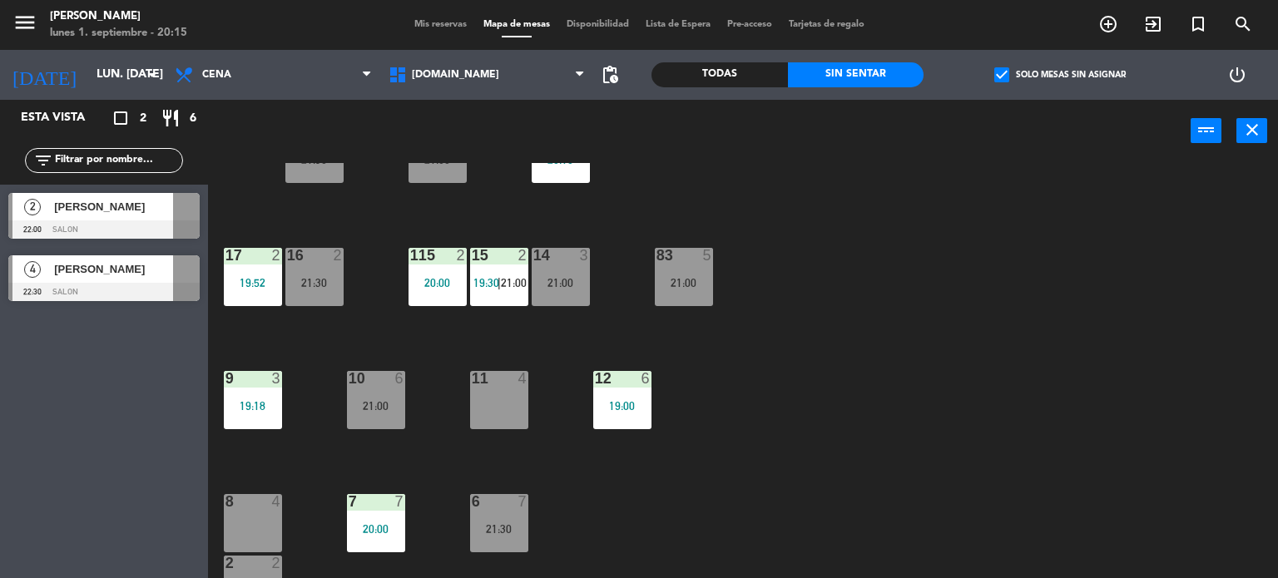
click at [904, 416] on div "34 2 21:00 35 6 19:30 36 10 20:30 43 2 21:30 37 10 CAVA 23 33 4 32 6 31 7 20:30…" at bounding box center [748, 371] width 1057 height 416
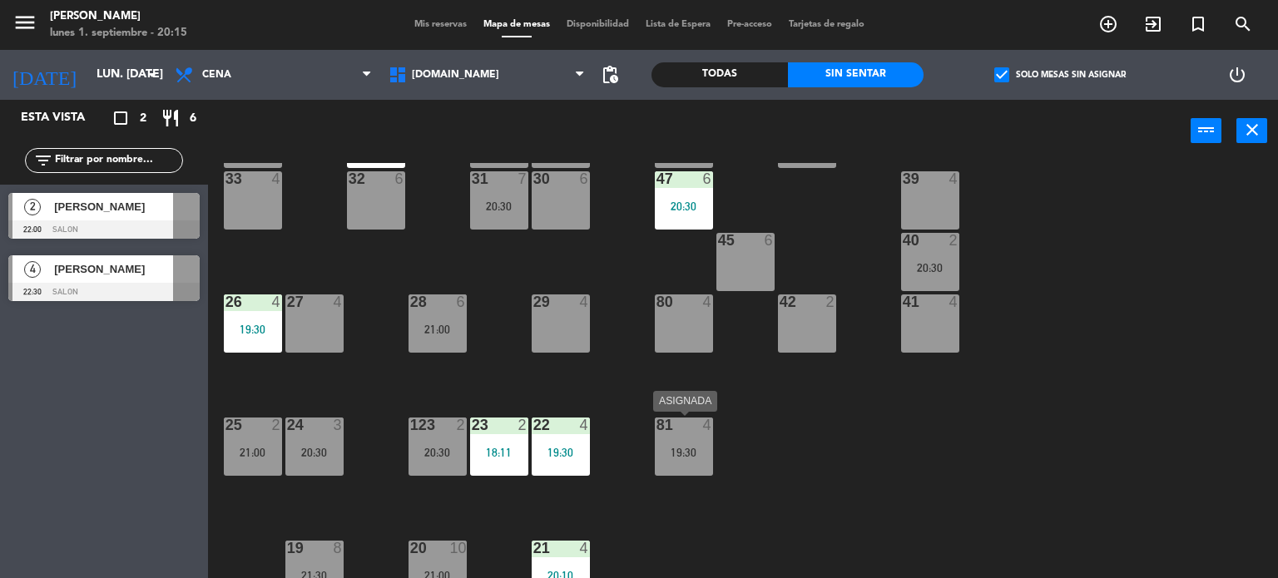
click at [675, 449] on div "19:30" at bounding box center [684, 453] width 58 height 12
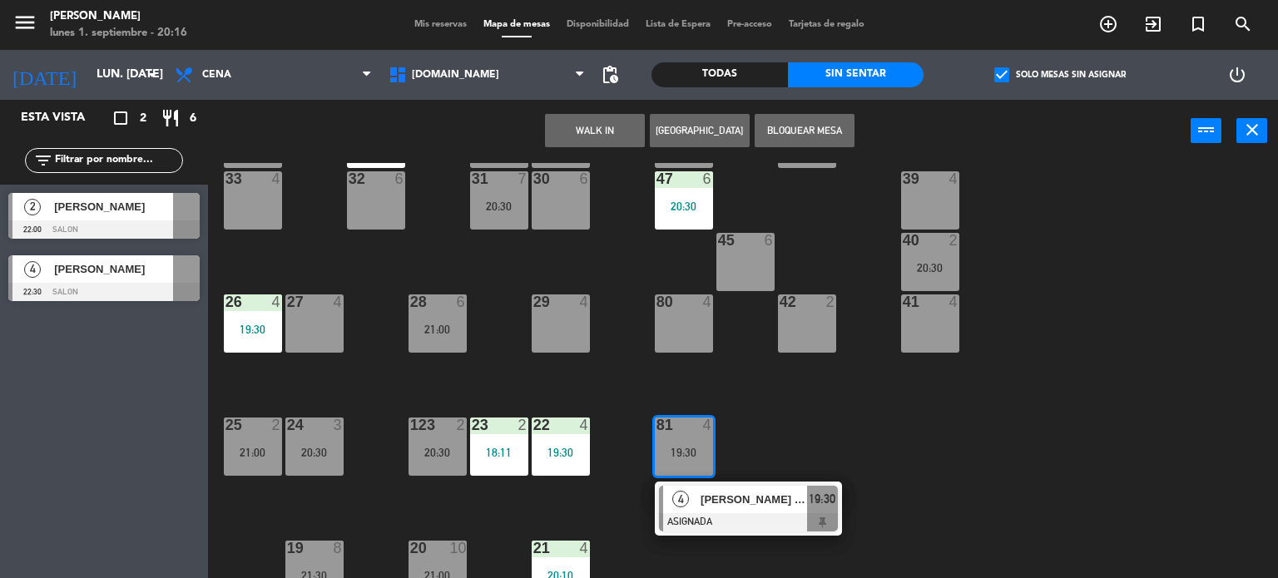
click at [1064, 357] on div "34 2 21:00 35 6 19:30 36 10 20:30 43 2 21:30 37 10 CAVA 23 33 4 32 6 31 7 20:30…" at bounding box center [748, 371] width 1057 height 416
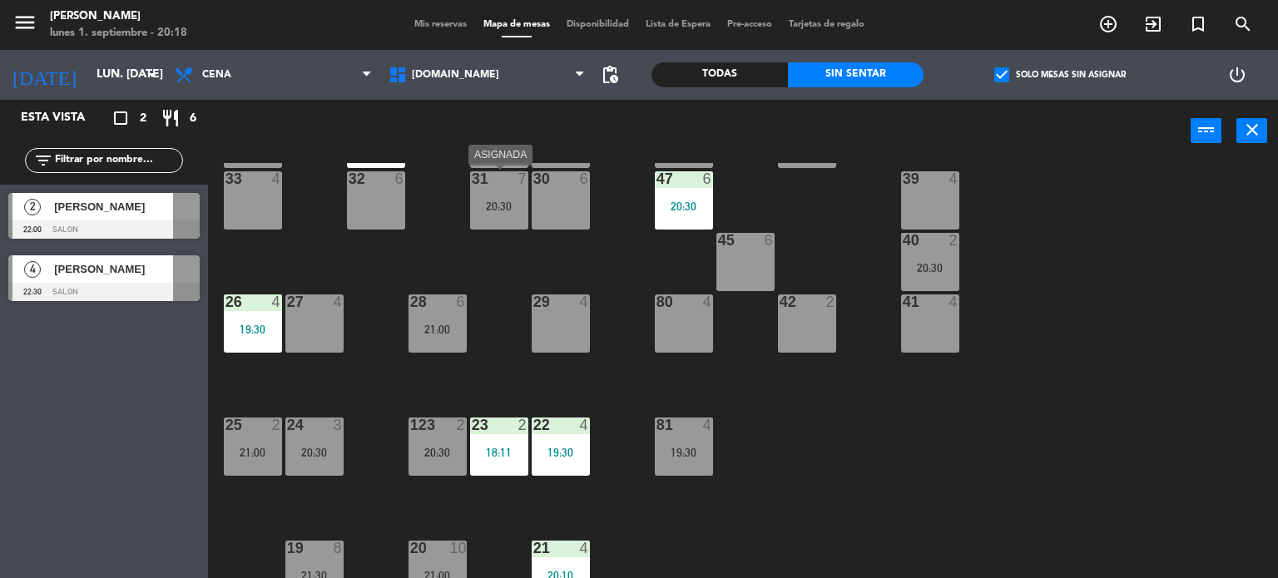
click at [496, 192] on div "31 7 20:30" at bounding box center [499, 200] width 58 height 58
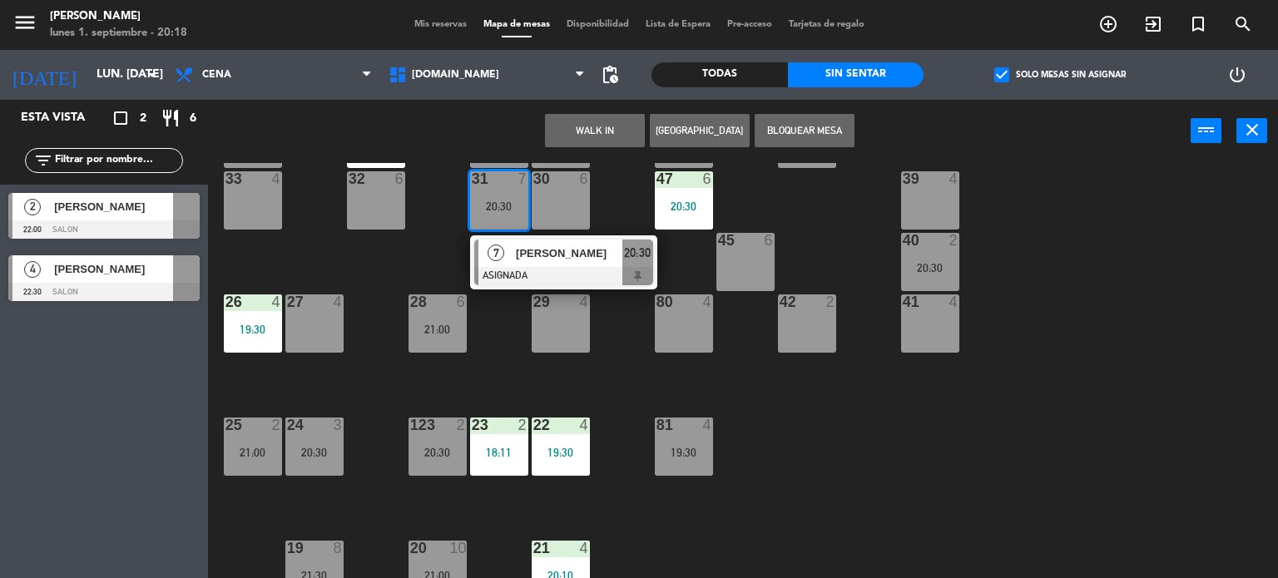
click at [383, 201] on div "32 6" at bounding box center [376, 200] width 58 height 58
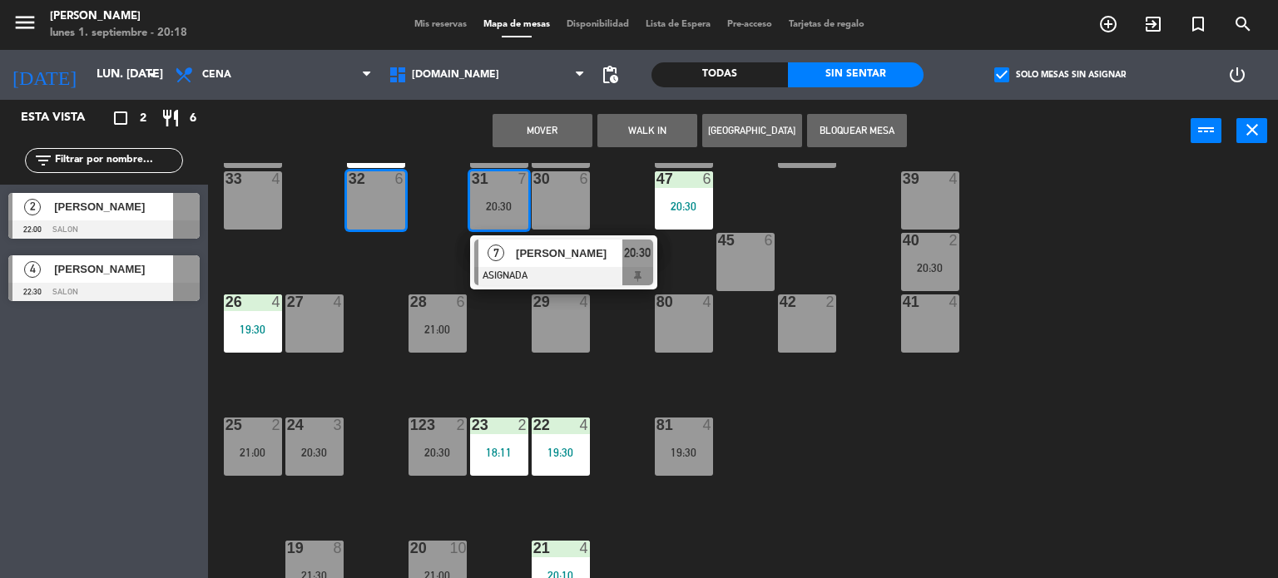
click at [542, 121] on button "Mover" at bounding box center [542, 130] width 100 height 33
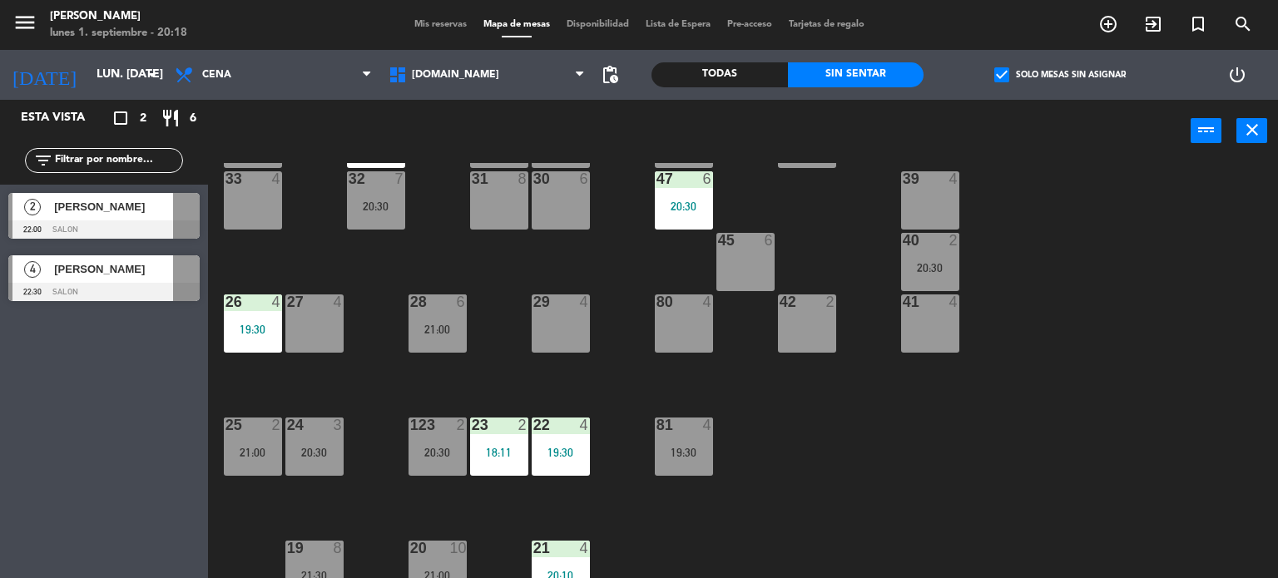
click at [519, 215] on div "31 8" at bounding box center [499, 200] width 58 height 58
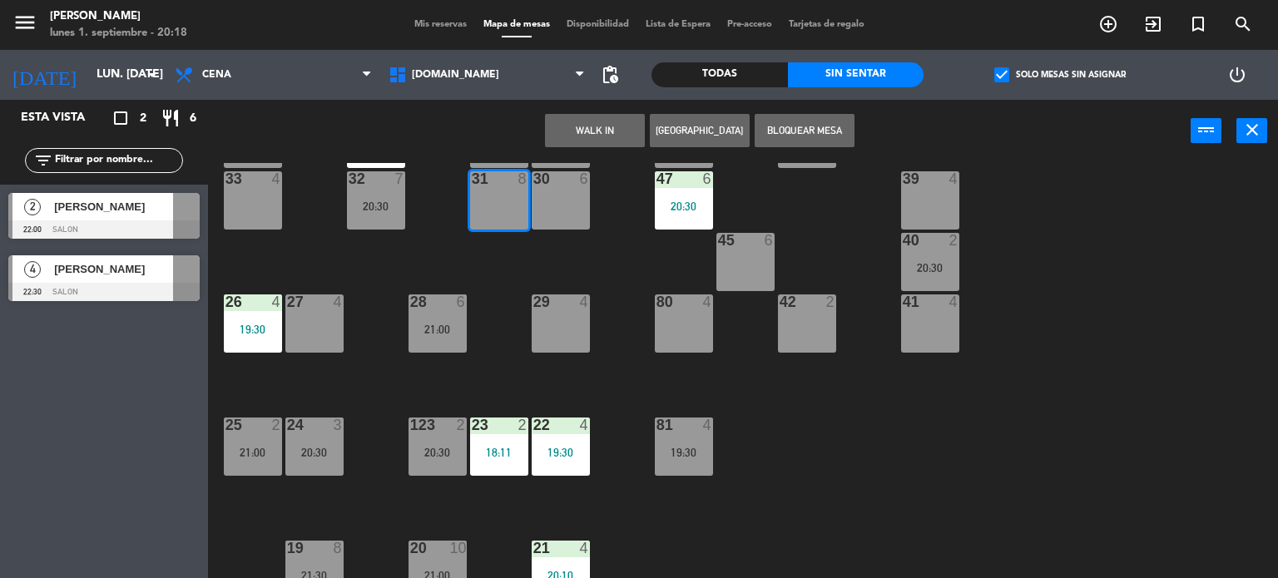
click at [650, 125] on button "[GEOGRAPHIC_DATA]" at bounding box center [700, 130] width 100 height 33
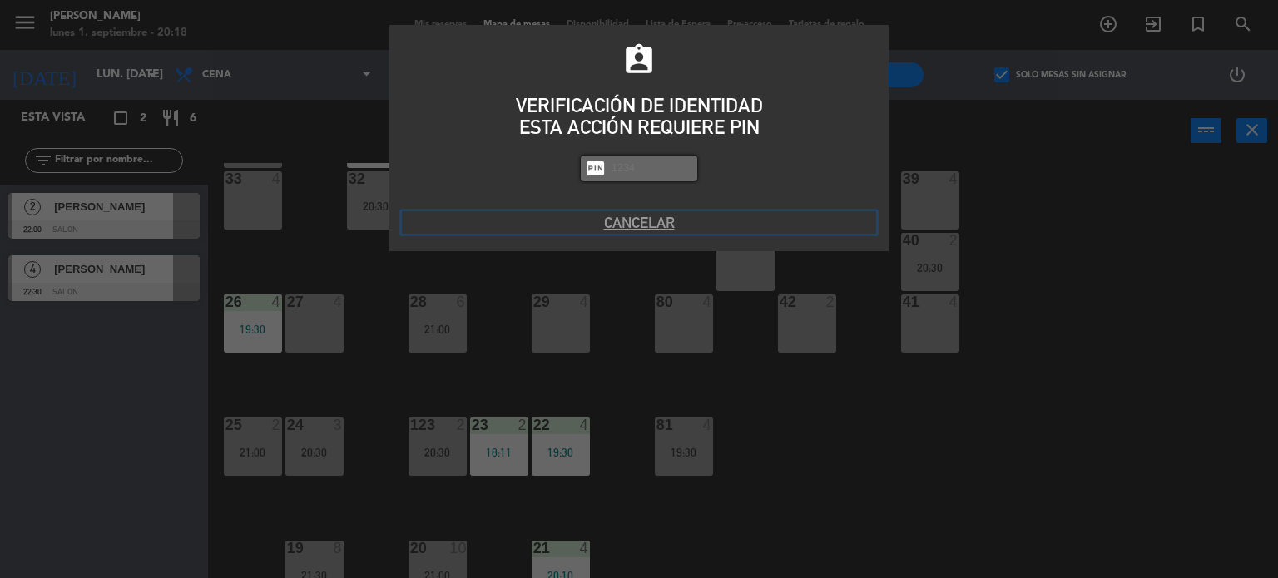
click at [631, 232] on button "Cancelar" at bounding box center [639, 222] width 474 height 22
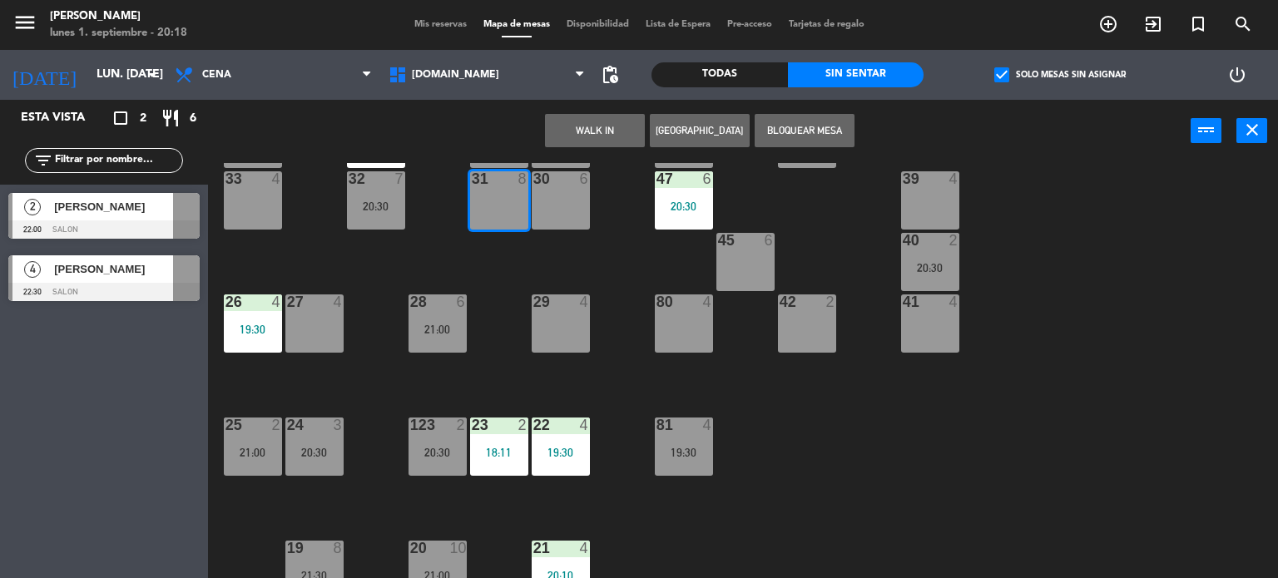
click at [576, 124] on button "WALK IN" at bounding box center [595, 130] width 100 height 33
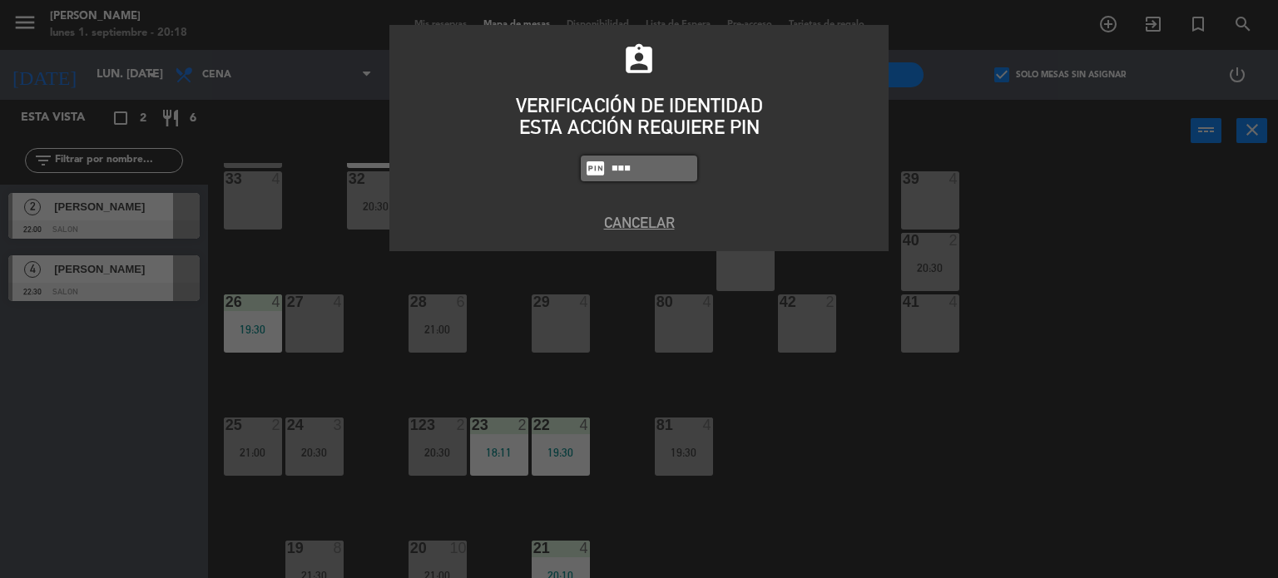
type input "3871"
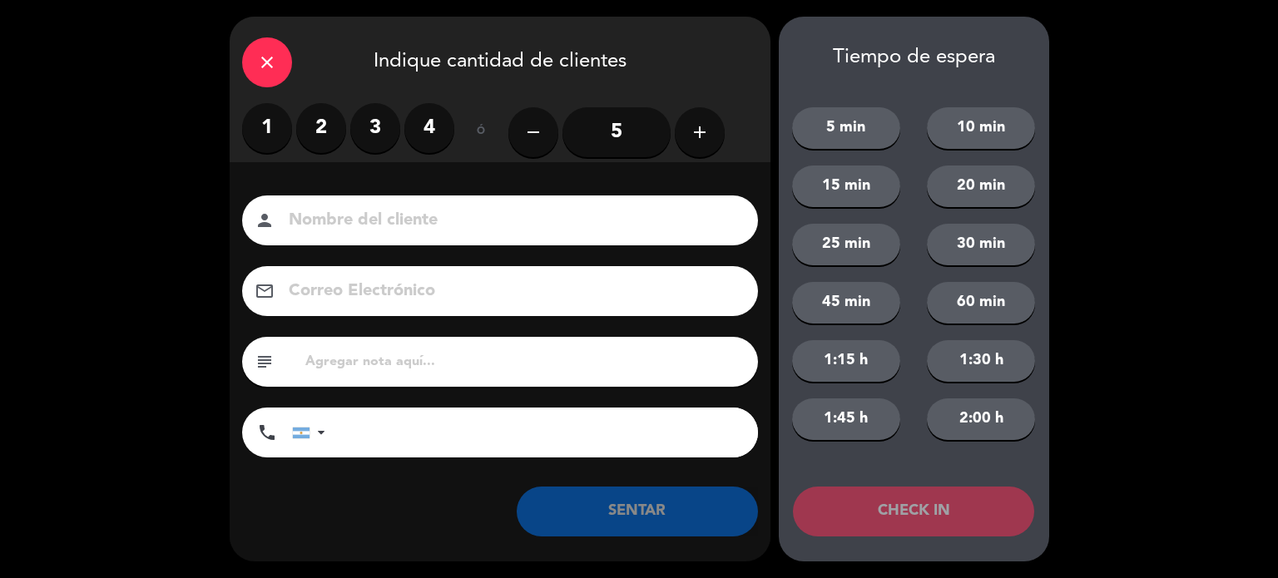
click at [675, 141] on button "add" at bounding box center [700, 132] width 50 height 50
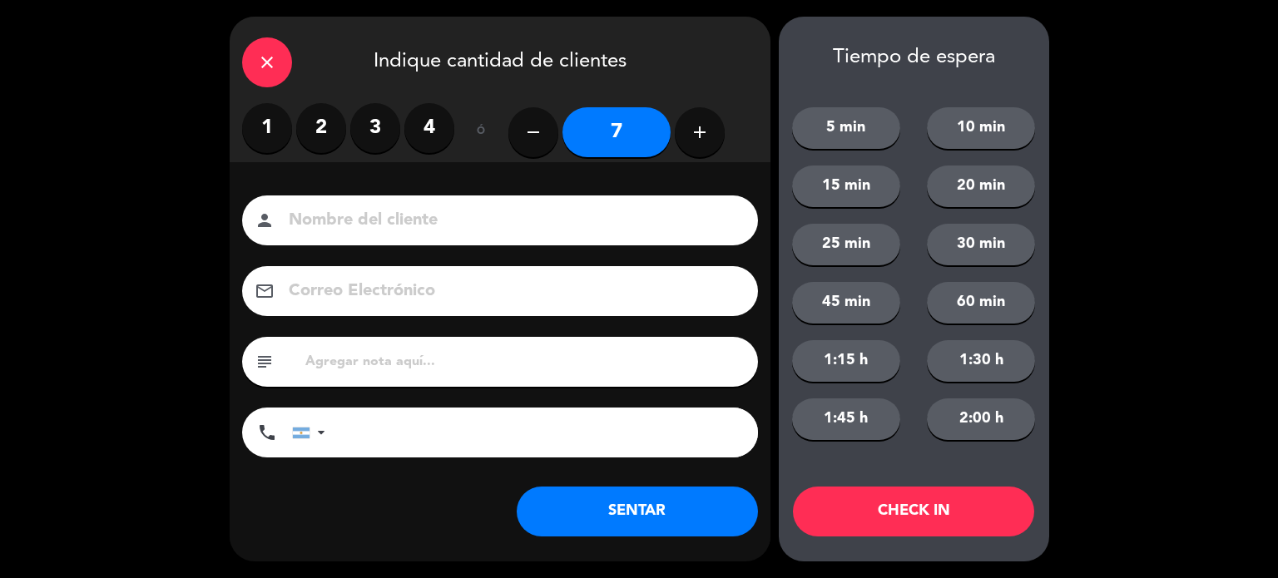
click at [554, 125] on button "remove" at bounding box center [533, 132] width 50 height 50
type input "6"
click at [665, 522] on button "SENTAR" at bounding box center [637, 512] width 241 height 50
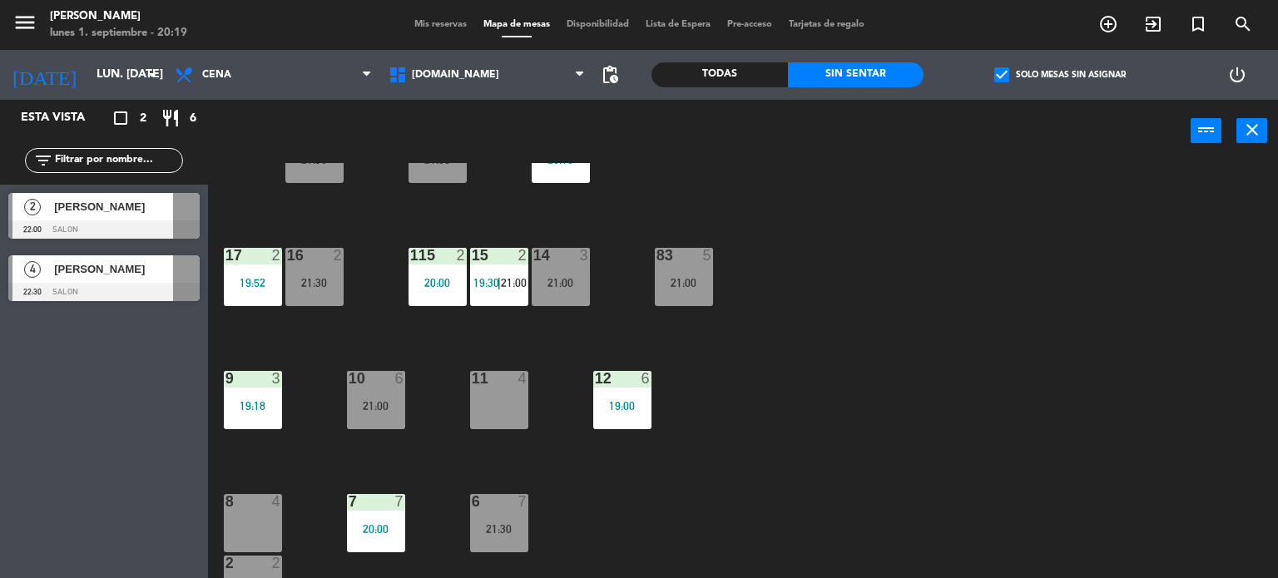
scroll to position [0, 0]
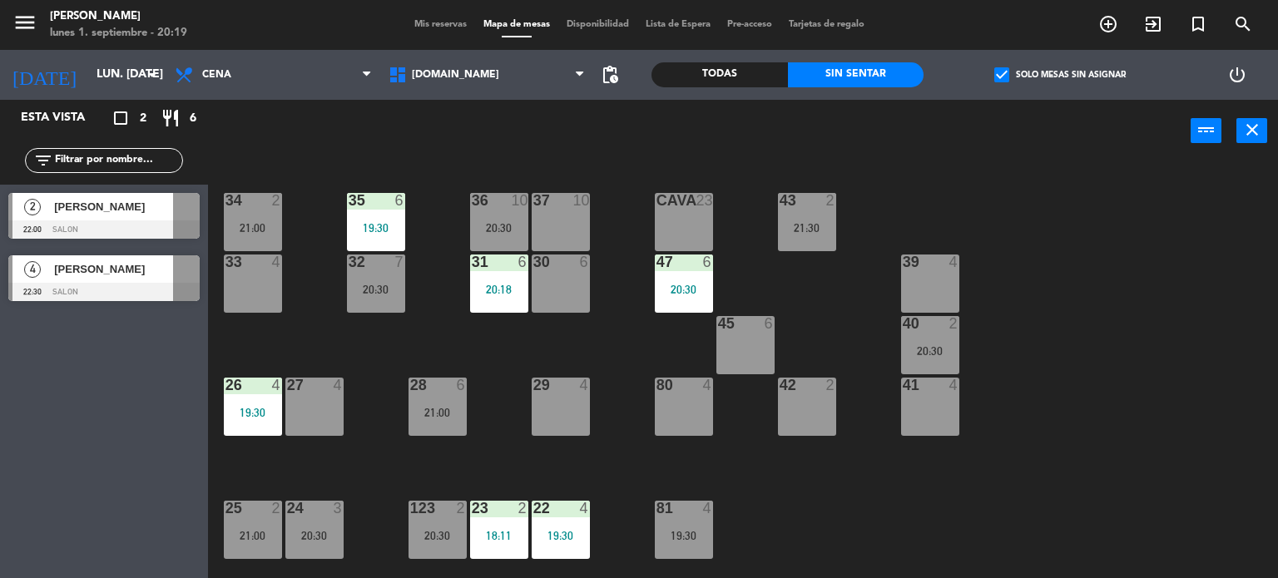
click at [405, 395] on div "34 2 21:00 35 6 19:30 36 10 20:30 43 2 21:30 37 10 CAVA 23 33 4 32 7 20:30 31 6…" at bounding box center [748, 371] width 1057 height 416
click at [446, 317] on div "34 2 21:00 35 6 19:30 36 10 20:30 43 2 21:30 37 10 CAVA 23 33 4 32 7 20:30 31 6…" at bounding box center [748, 371] width 1057 height 416
click at [379, 284] on div "20:30" at bounding box center [376, 290] width 58 height 12
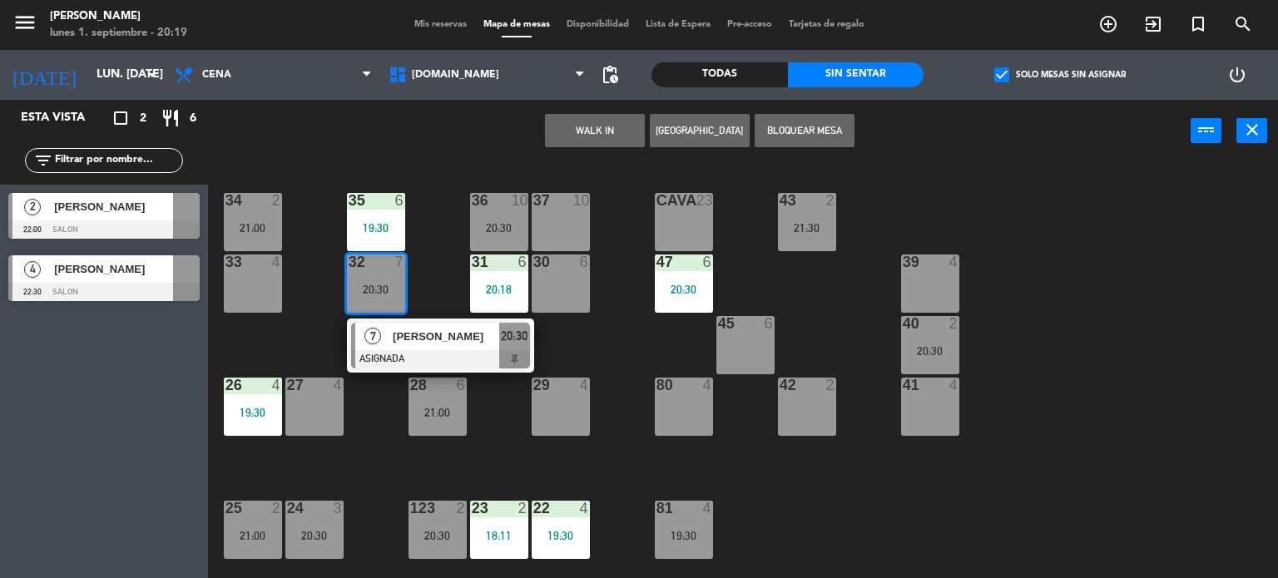
click at [566, 340] on div "34 2 21:00 35 6 19:30 36 10 20:30 43 2 21:30 37 10 CAVA 23 33 4 32 7 20:30 7 [P…" at bounding box center [748, 371] width 1057 height 416
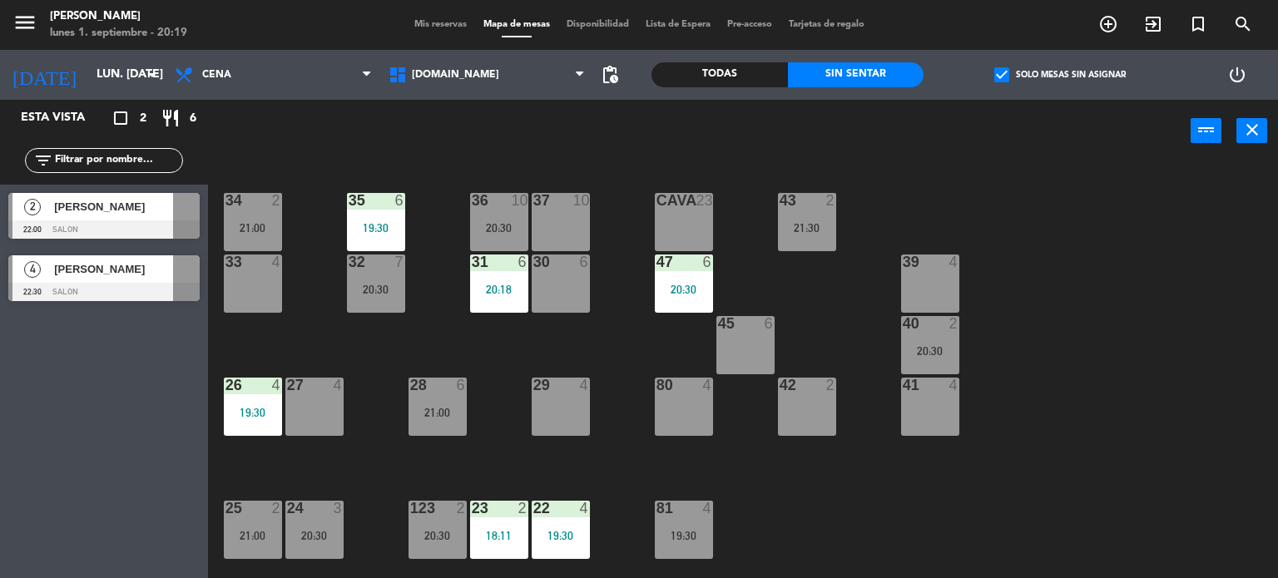
click at [365, 292] on div "20:30" at bounding box center [376, 290] width 58 height 12
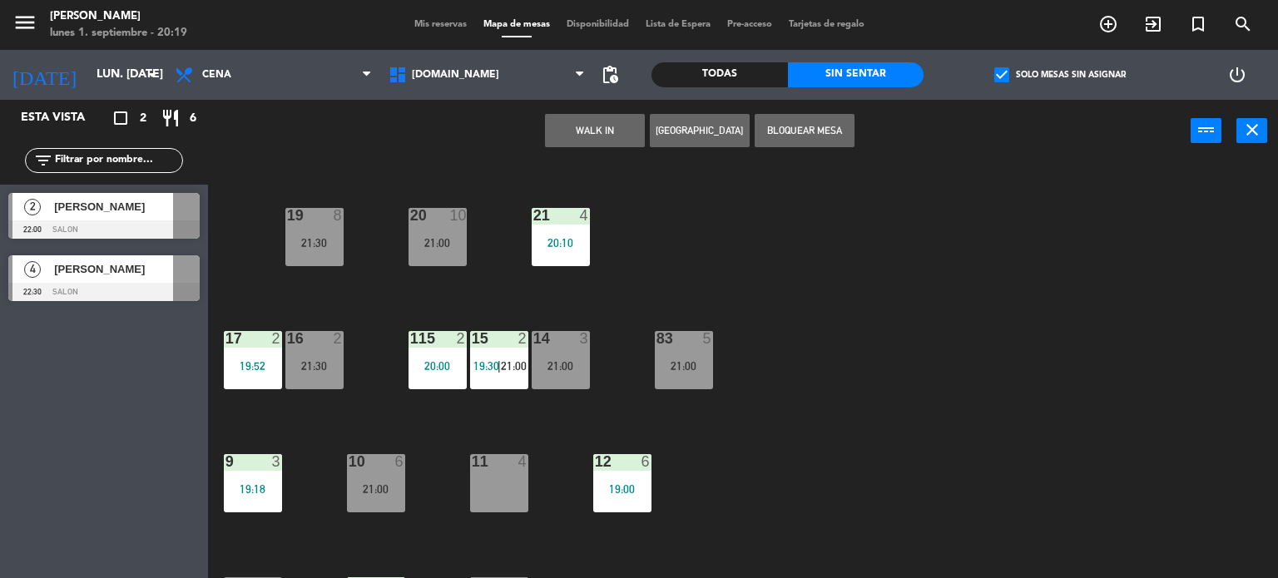
scroll to position [595, 0]
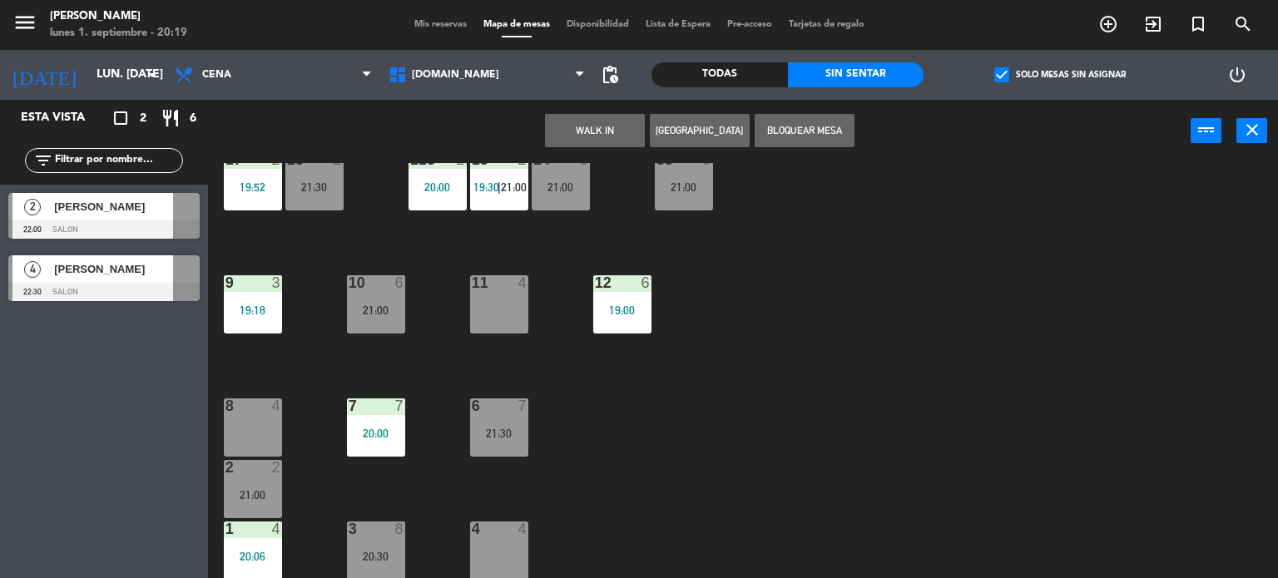
click at [646, 448] on div "34 2 21:00 35 6 19:30 36 10 20:30 43 2 21:30 37 10 CAVA 23 33 4 32 7 20:30 7 [P…" at bounding box center [748, 371] width 1057 height 416
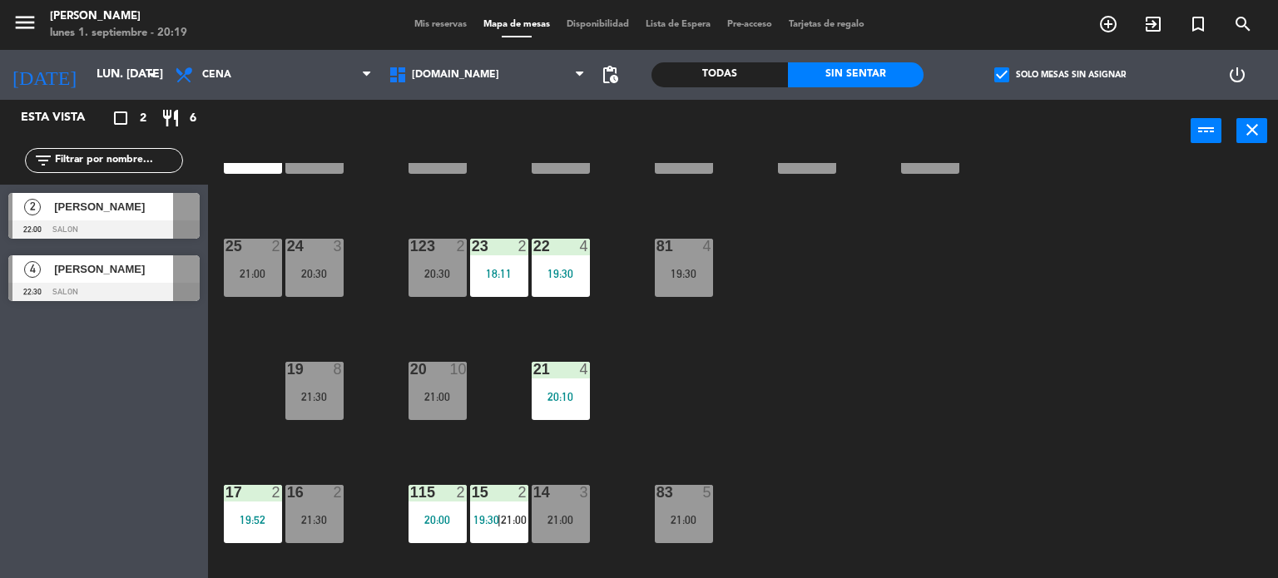
scroll to position [179, 0]
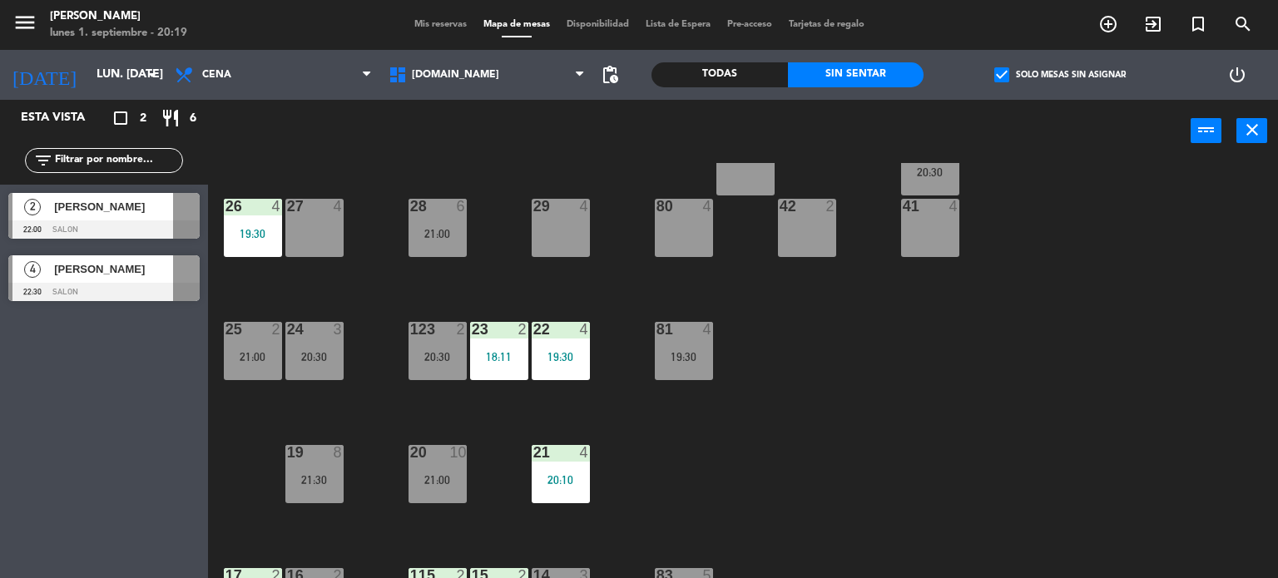
click at [324, 462] on div "19 8 21:30" at bounding box center [314, 474] width 58 height 58
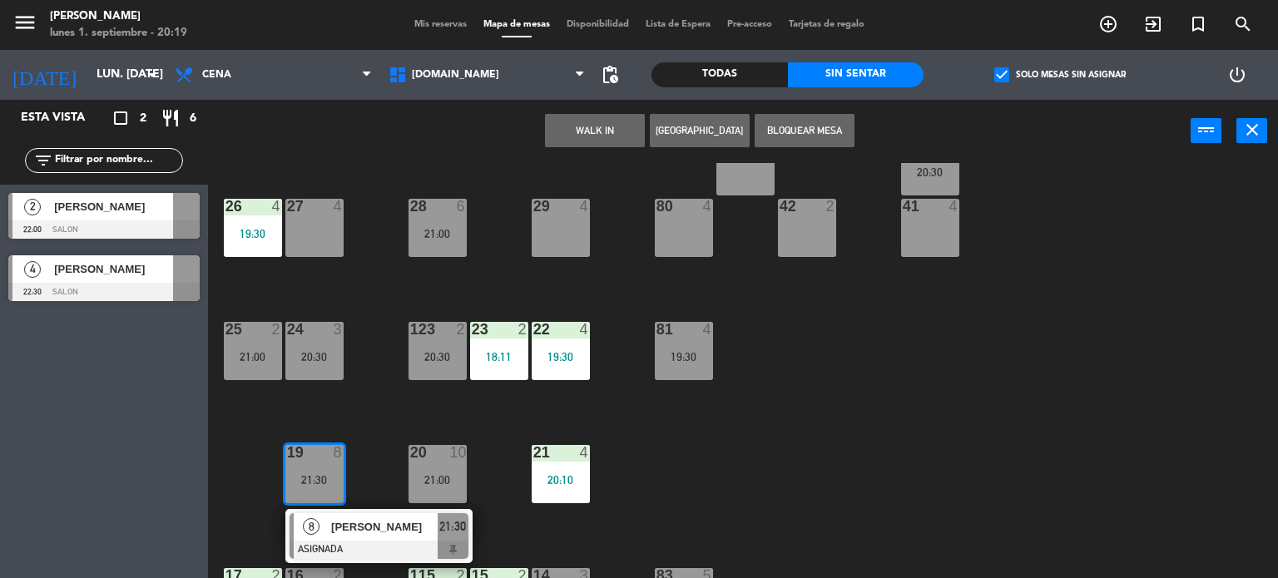
scroll to position [0, 0]
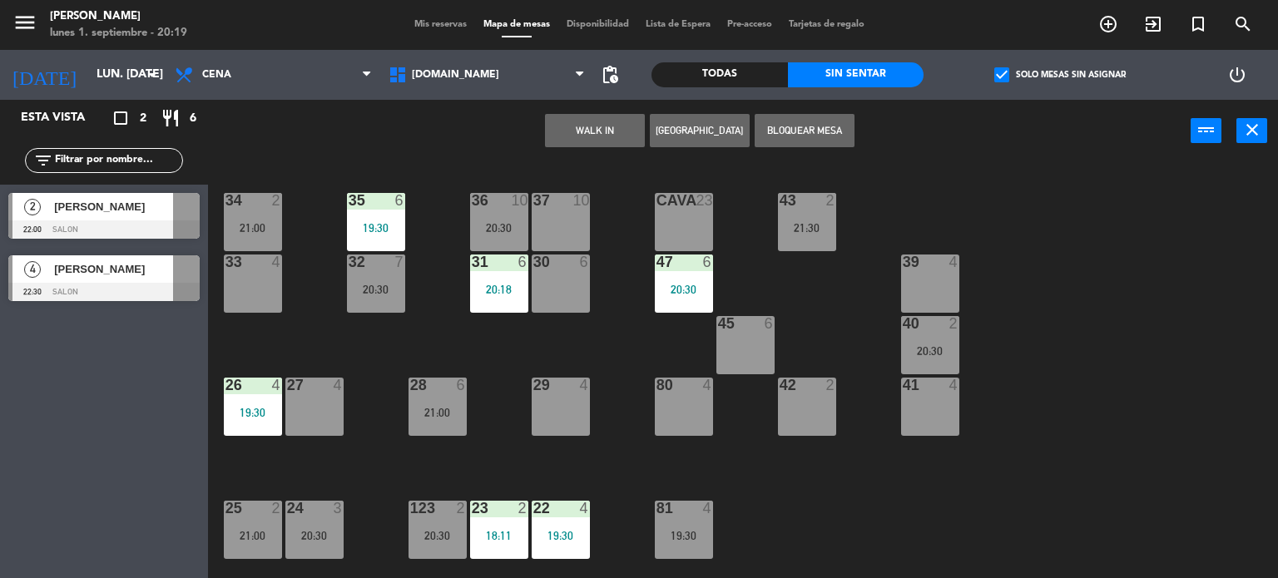
click at [590, 202] on div "10" at bounding box center [588, 200] width 27 height 15
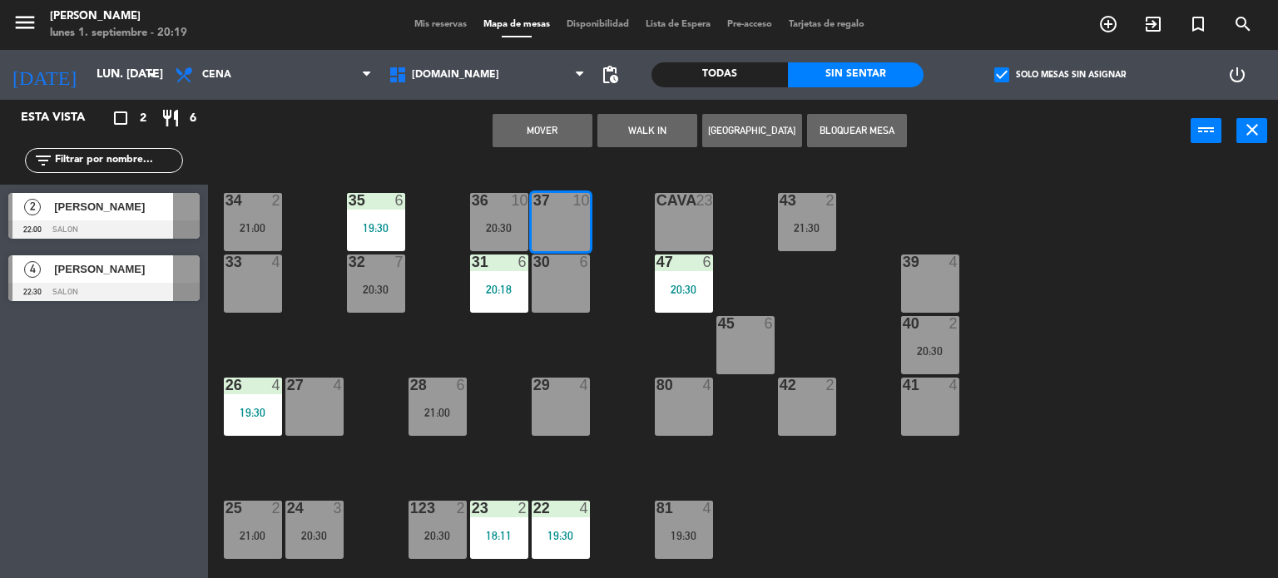
click at [602, 130] on button "WALK IN" at bounding box center [647, 130] width 100 height 33
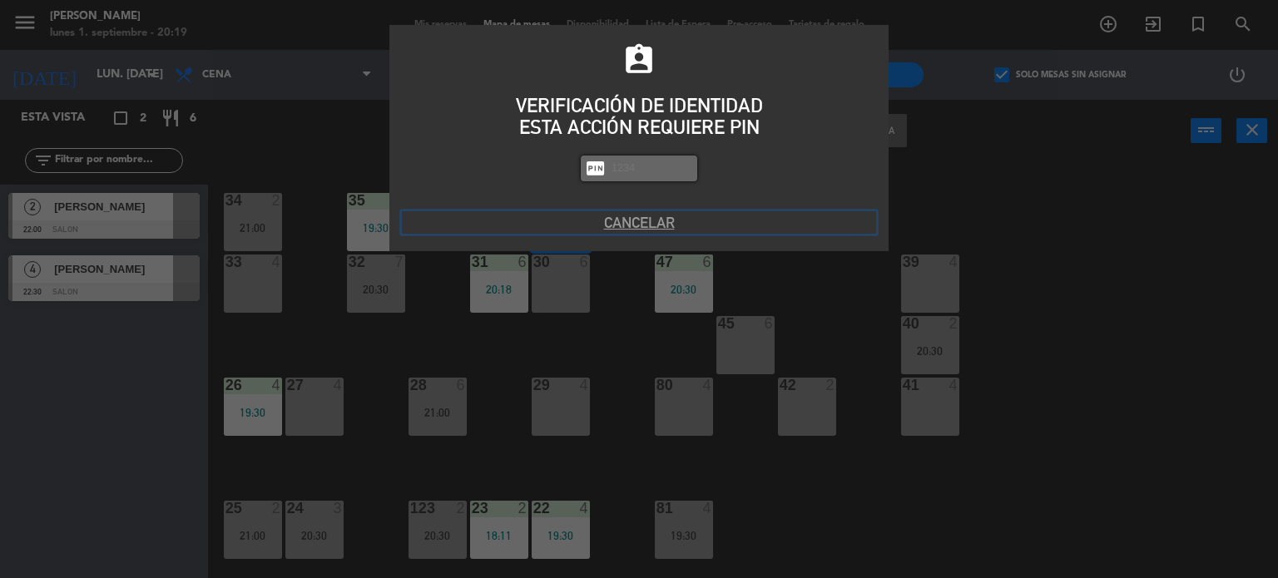
click at [626, 221] on button "Cancelar" at bounding box center [639, 222] width 474 height 22
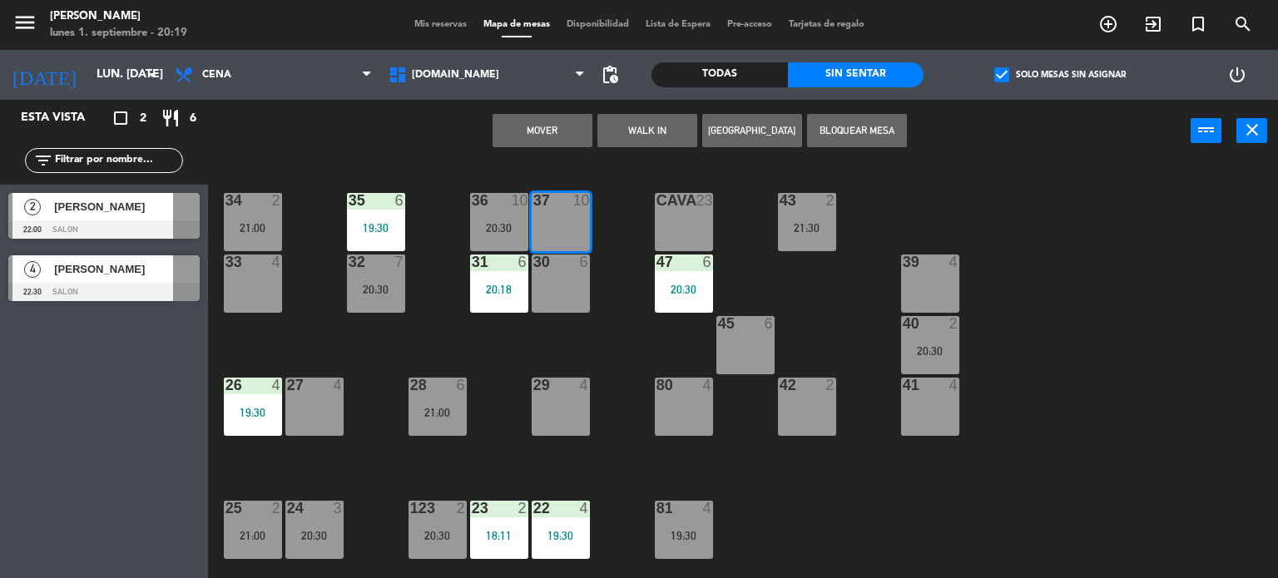
click at [636, 295] on div "34 2 21:00 35 6 19:30 36 10 20:30 43 2 21:30 37 10 CAVA 23 33 4 32 7 20:30 31 6…" at bounding box center [748, 371] width 1057 height 416
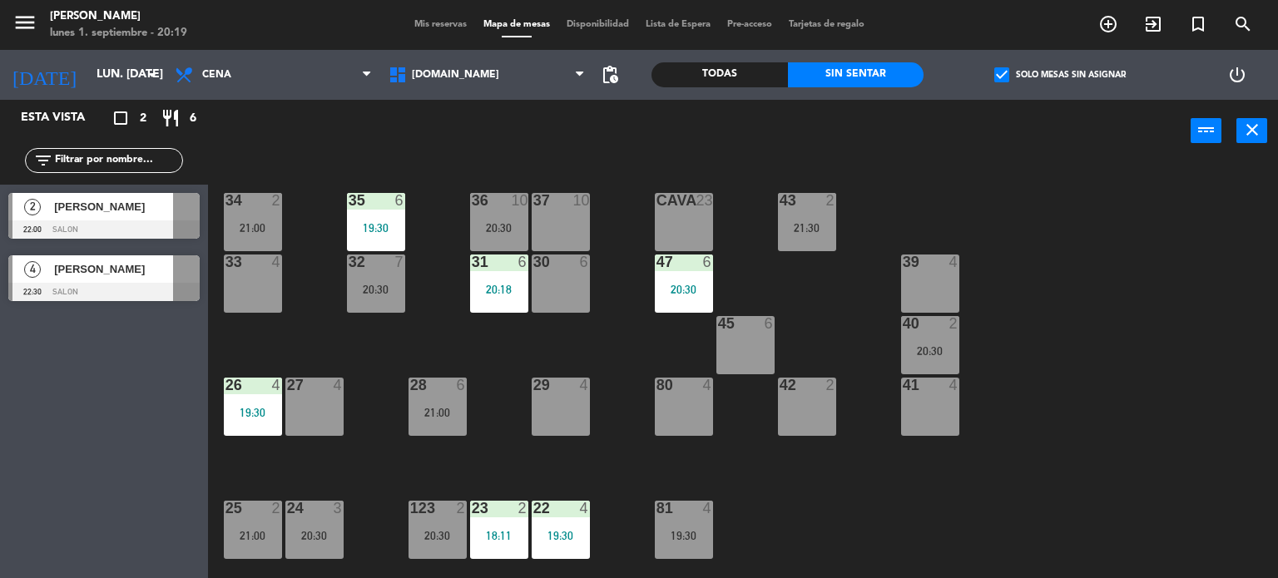
scroll to position [250, 0]
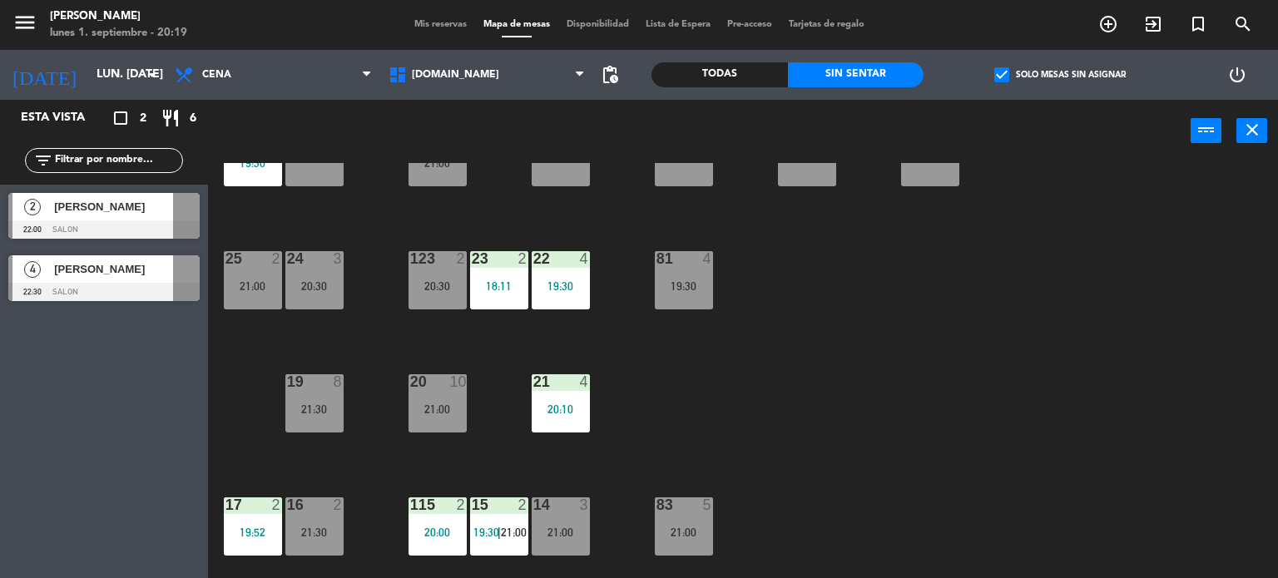
click at [311, 391] on div "19 8 21:30" at bounding box center [314, 403] width 58 height 58
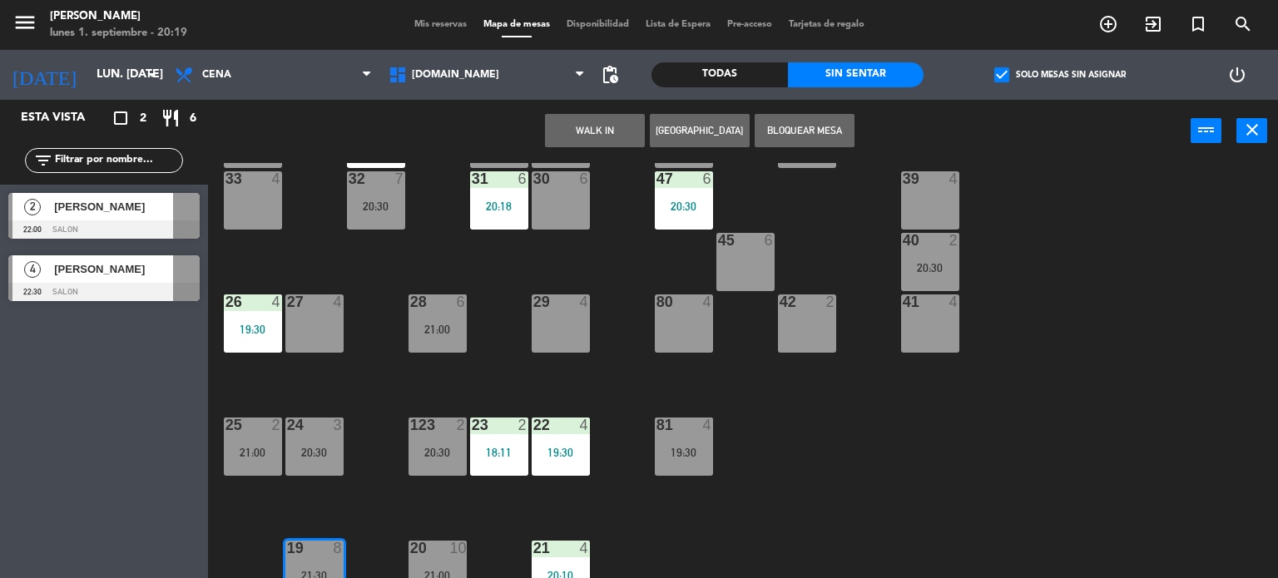
scroll to position [0, 0]
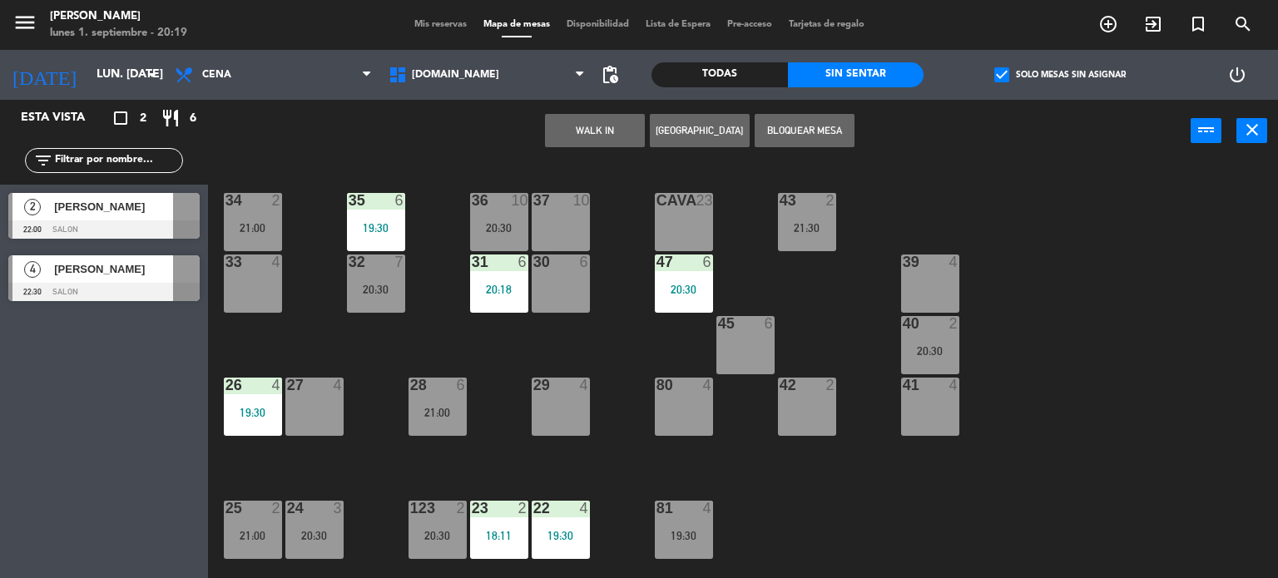
click at [552, 213] on div "37 10" at bounding box center [560, 222] width 58 height 58
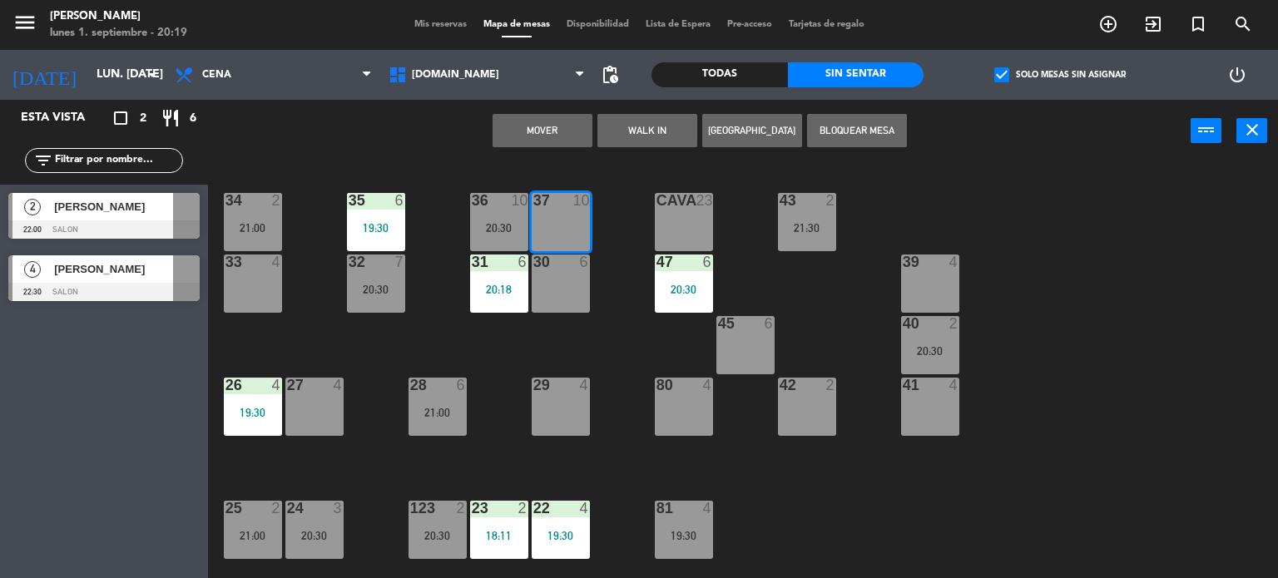
click at [539, 139] on button "Mover" at bounding box center [542, 130] width 100 height 33
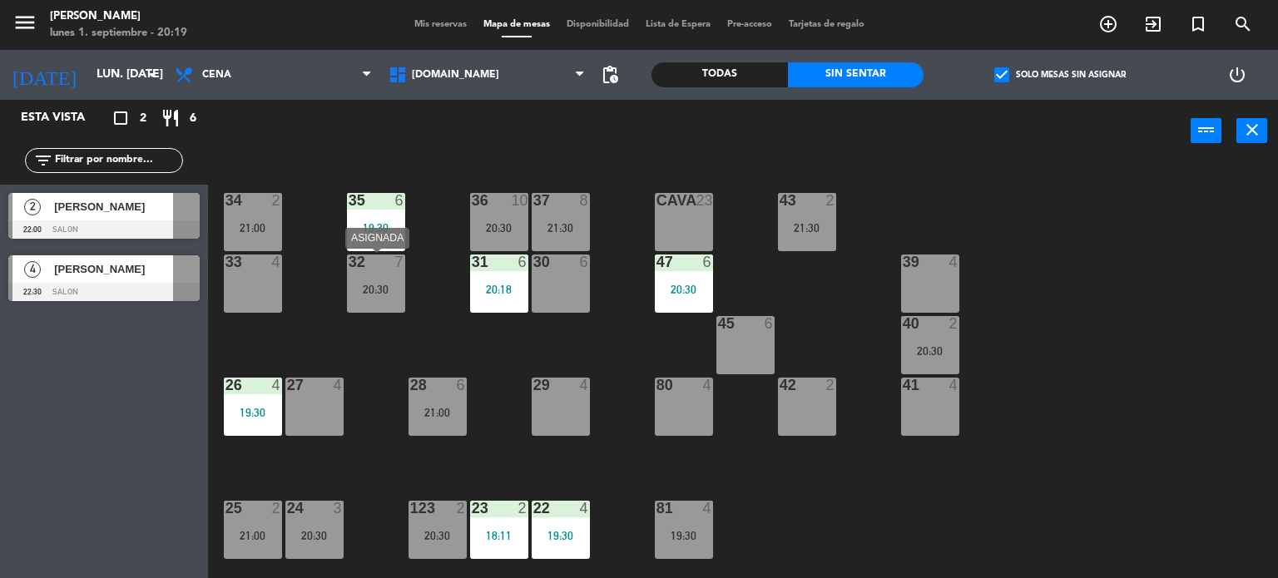
click at [393, 288] on div "20:30" at bounding box center [376, 290] width 58 height 12
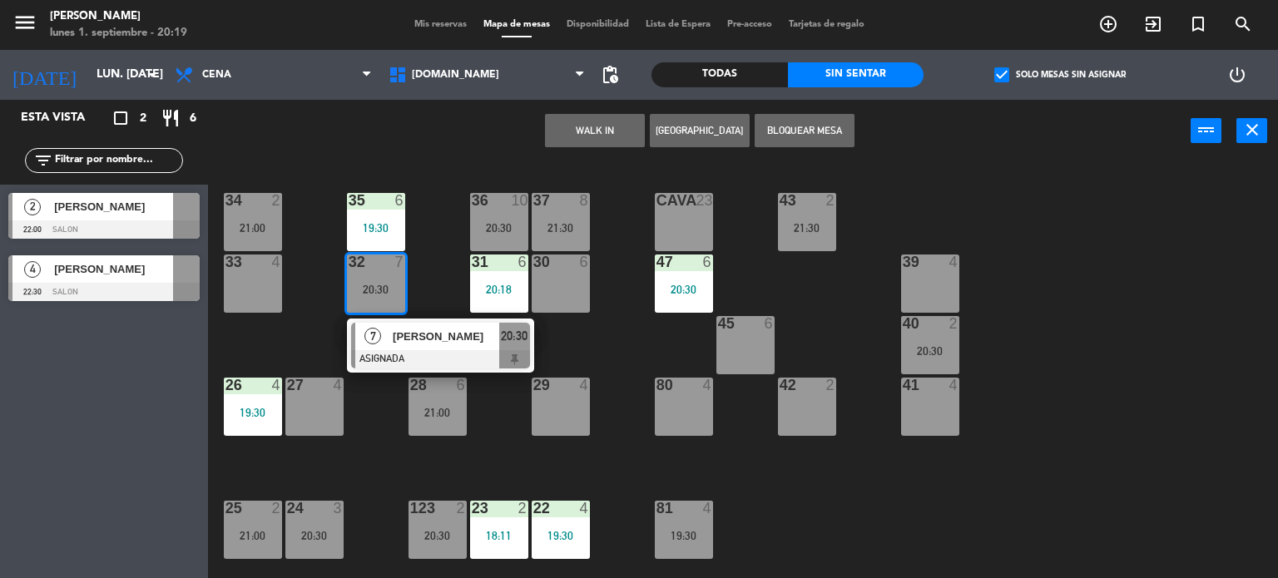
scroll to position [250, 0]
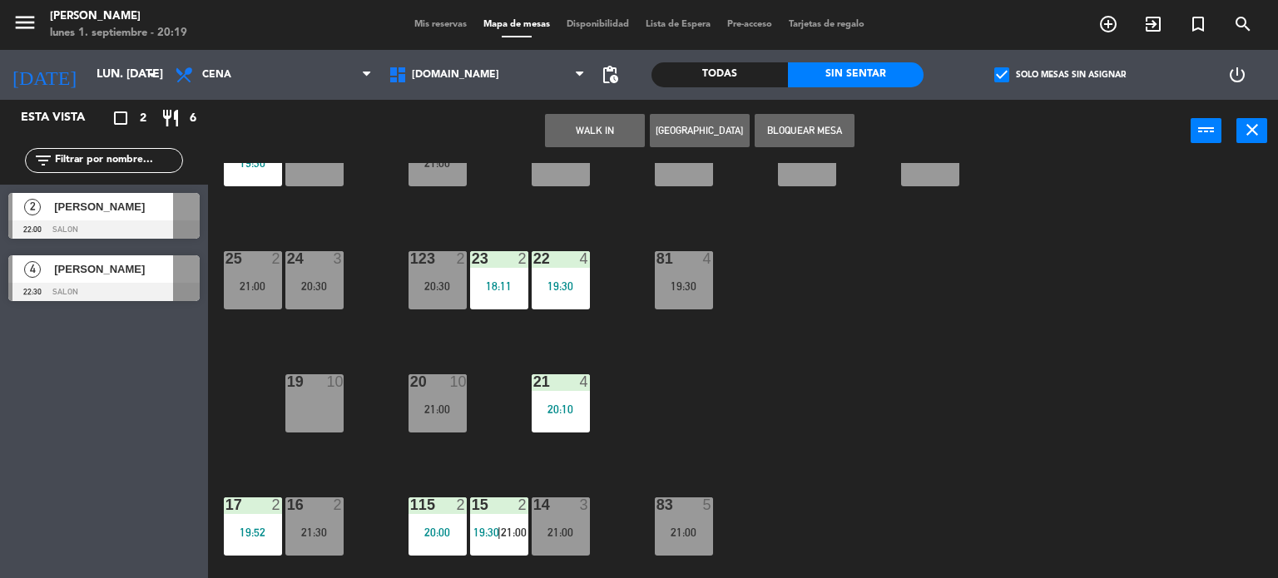
click at [319, 405] on div "19 10" at bounding box center [314, 403] width 58 height 58
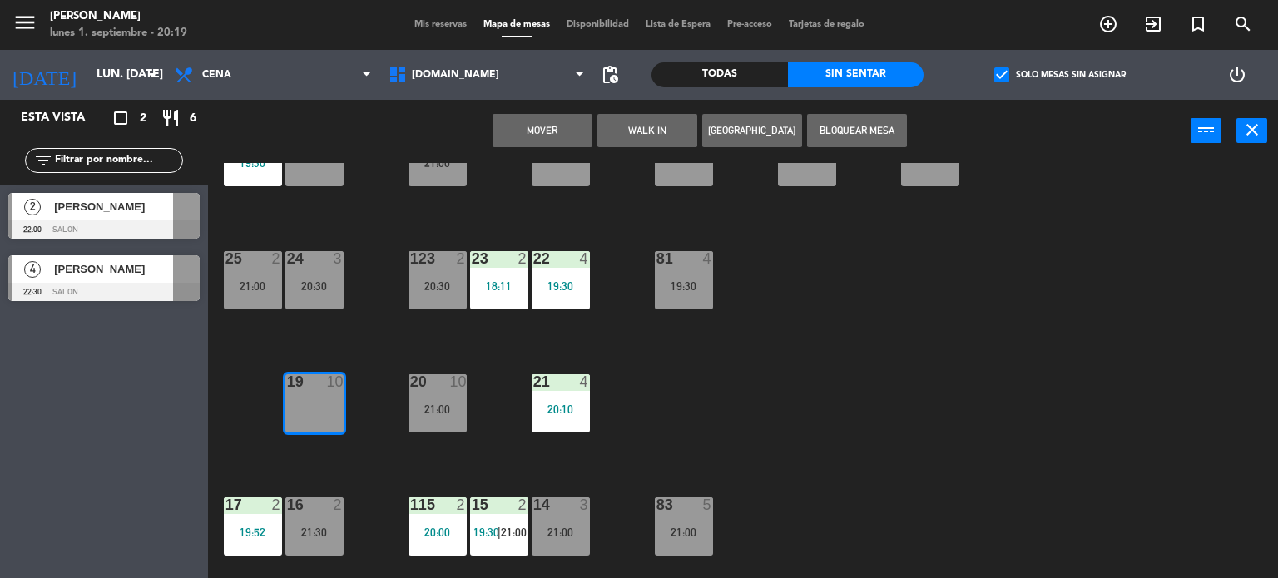
click at [561, 127] on button "Mover" at bounding box center [542, 130] width 100 height 33
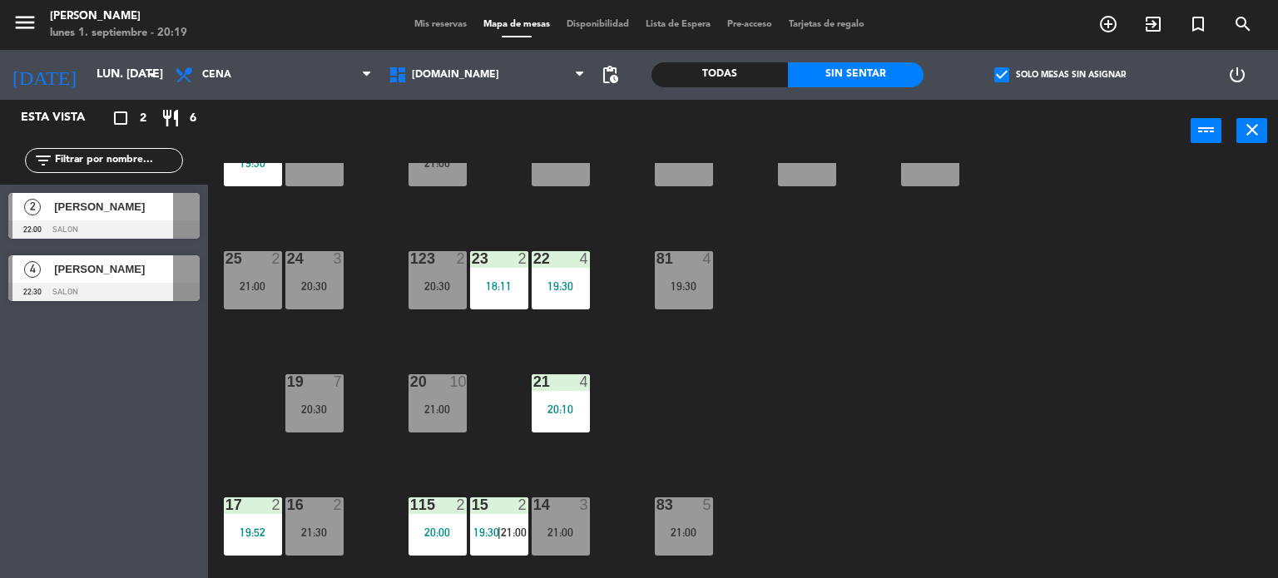
click at [1015, 72] on label "check_box Solo mesas sin asignar" at bounding box center [1059, 74] width 131 height 15
click at [1060, 75] on input "check_box Solo mesas sin asignar" at bounding box center [1060, 75] width 0 height 0
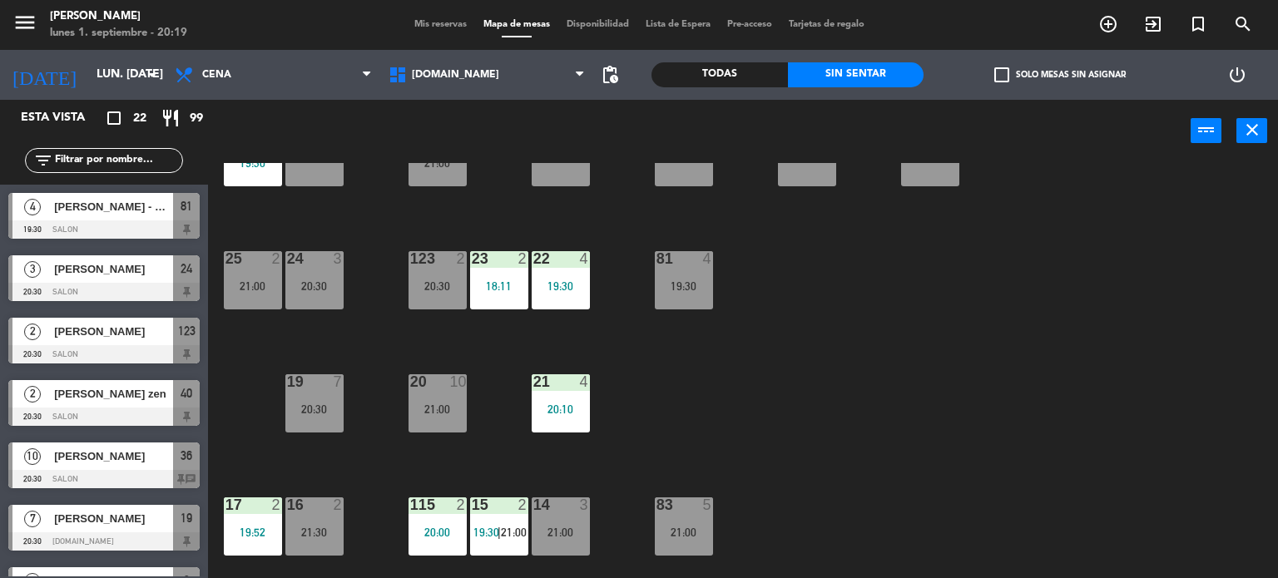
scroll to position [0, 0]
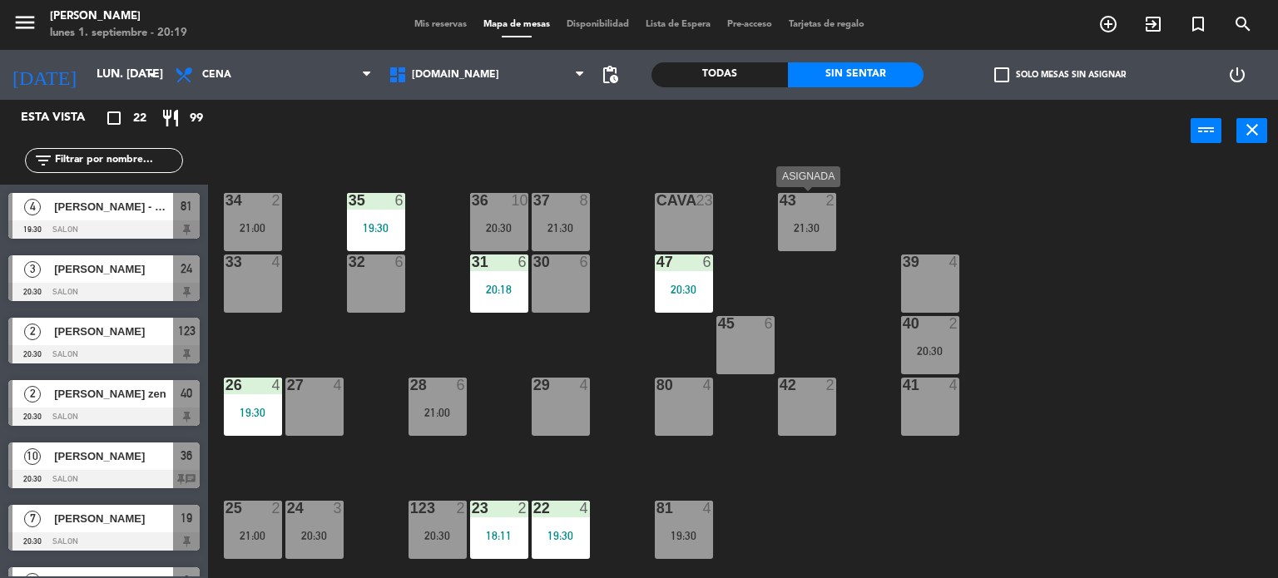
click at [802, 238] on div "43 2 21:30" at bounding box center [807, 222] width 58 height 58
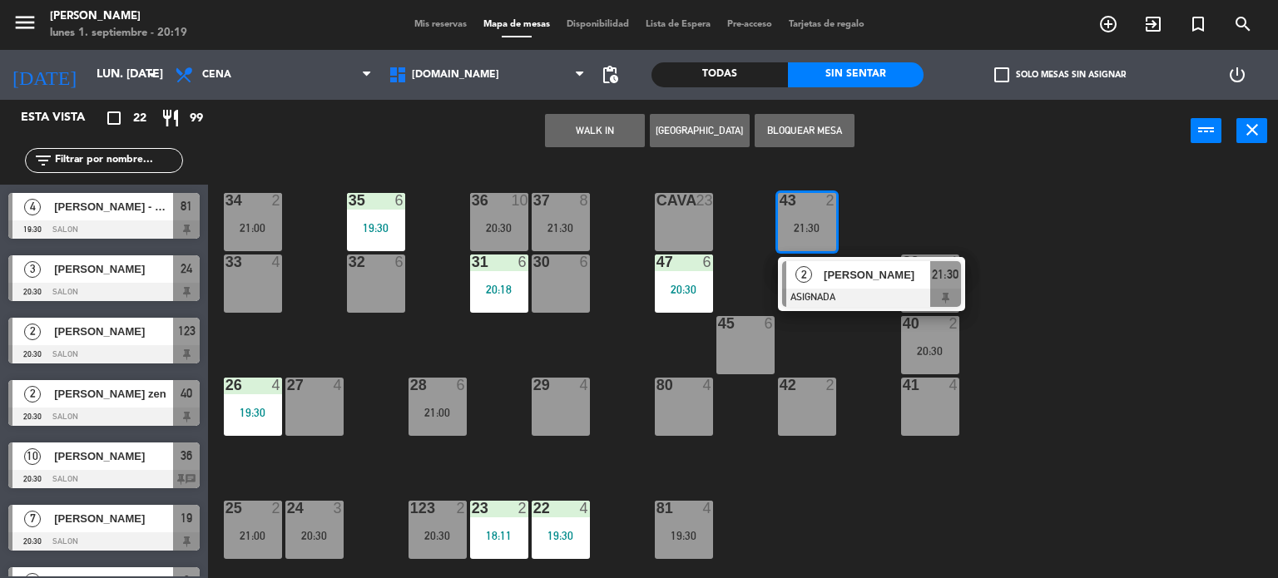
click at [1098, 255] on div "34 2 21:00 35 6 19:30 36 10 20:30 43 2 21:30 2 [PERSON_NAME] ASIGNADA 21:30 37 …" at bounding box center [748, 371] width 1057 height 416
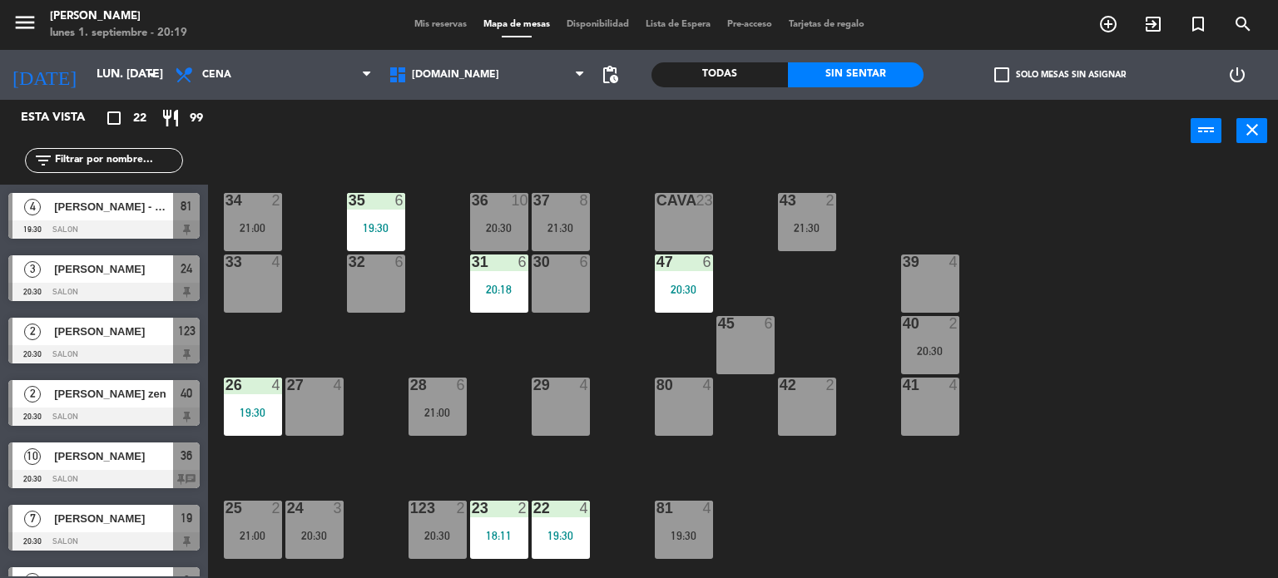
click at [947, 331] on div "40 2" at bounding box center [930, 324] width 58 height 17
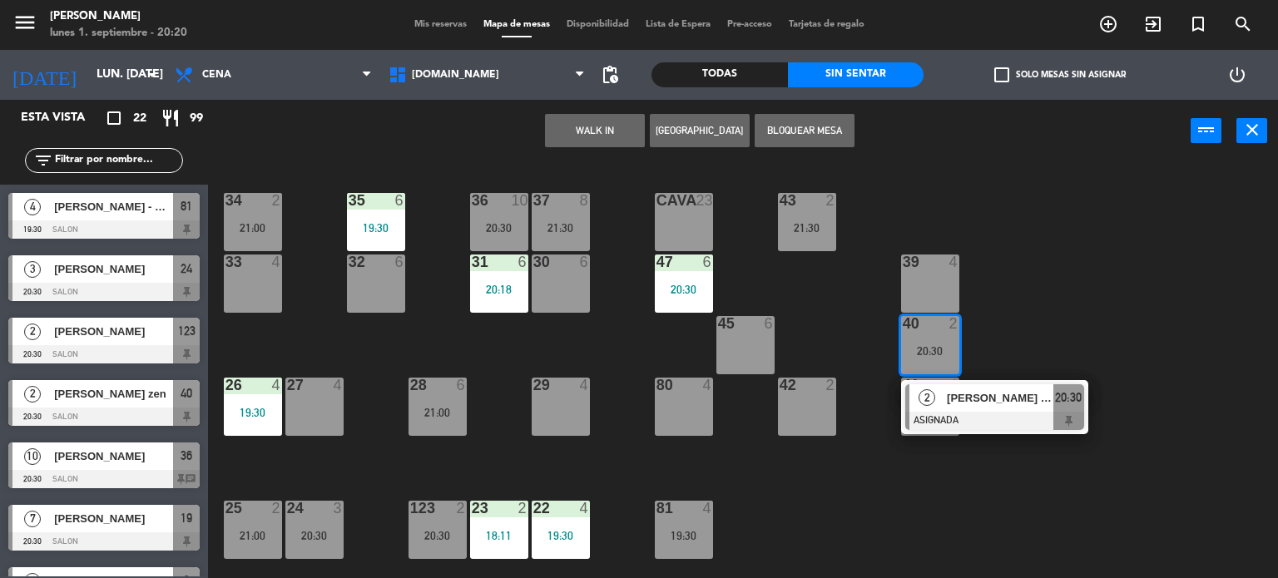
click at [1021, 312] on div "34 2 21:00 35 6 19:30 36 10 20:30 43 2 21:30 37 8 21:30 CAVA 23 33 4 32 6 31 6 …" at bounding box center [748, 371] width 1057 height 416
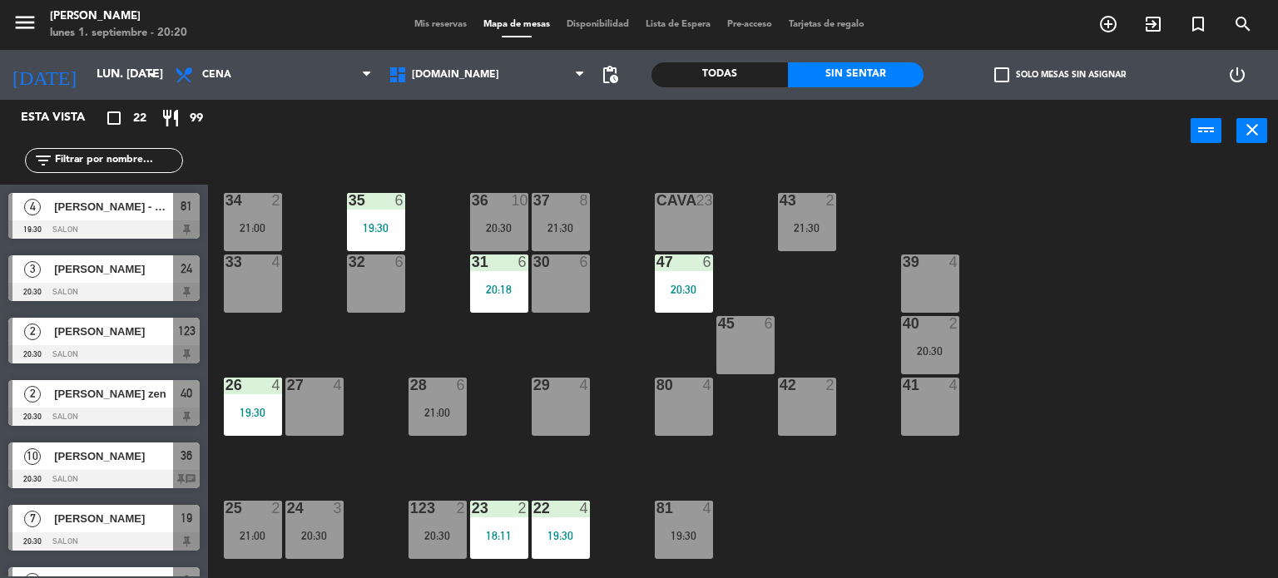
click at [823, 222] on div "21:30" at bounding box center [807, 228] width 58 height 12
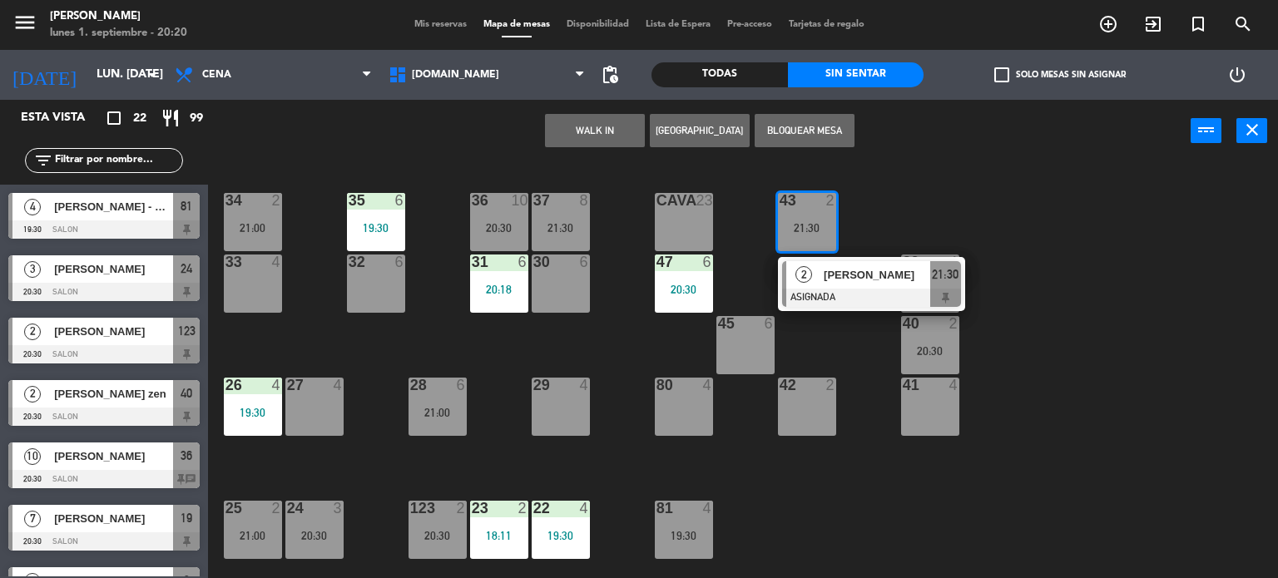
click at [1055, 295] on div "34 2 21:00 35 6 19:30 36 10 20:30 43 2 21:30 2 [PERSON_NAME] ASIGNADA 21:30 37 …" at bounding box center [748, 371] width 1057 height 416
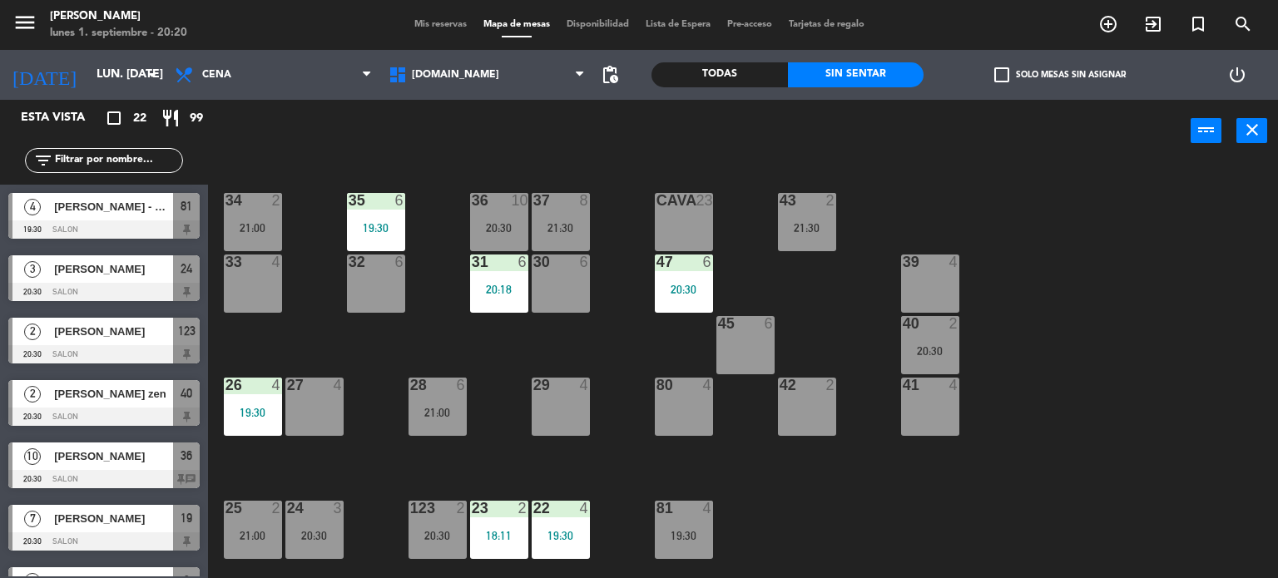
click at [1095, 413] on div "34 2 21:00 35 6 19:30 36 10 20:30 43 2 21:30 37 8 21:30 CAVA 23 33 4 32 6 31 6 …" at bounding box center [748, 371] width 1057 height 416
click at [918, 337] on div "40 2 20:30" at bounding box center [930, 345] width 58 height 58
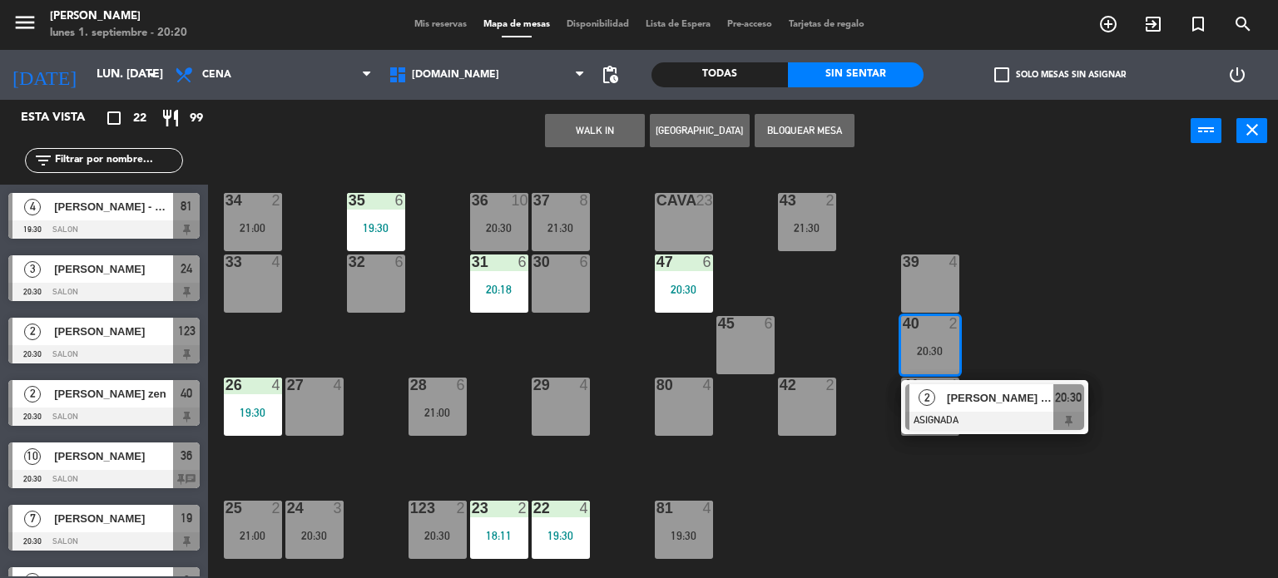
click at [945, 492] on div "34 2 21:00 35 6 19:30 36 10 20:30 43 2 21:30 37 8 21:30 CAVA 23 33 4 32 6 31 6 …" at bounding box center [748, 371] width 1057 height 416
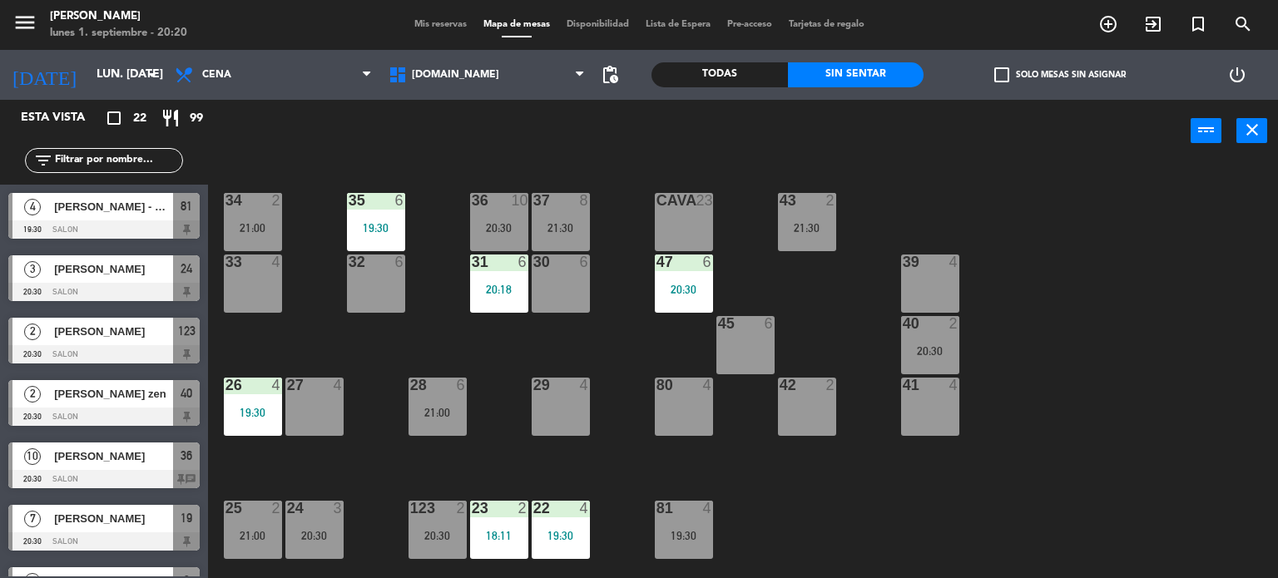
click at [924, 342] on div "40 2 20:30" at bounding box center [930, 345] width 58 height 58
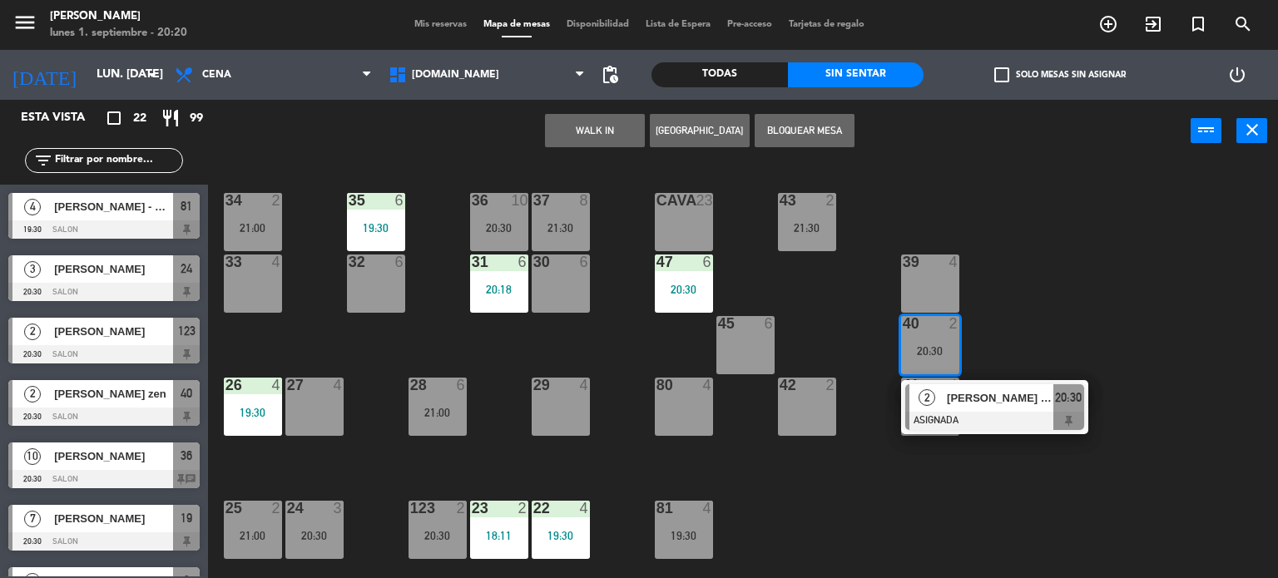
click at [1065, 325] on div "34 2 21:00 35 6 19:30 36 10 20:30 43 2 21:30 37 8 21:30 CAVA 23 33 4 32 6 31 6 …" at bounding box center [748, 371] width 1057 height 416
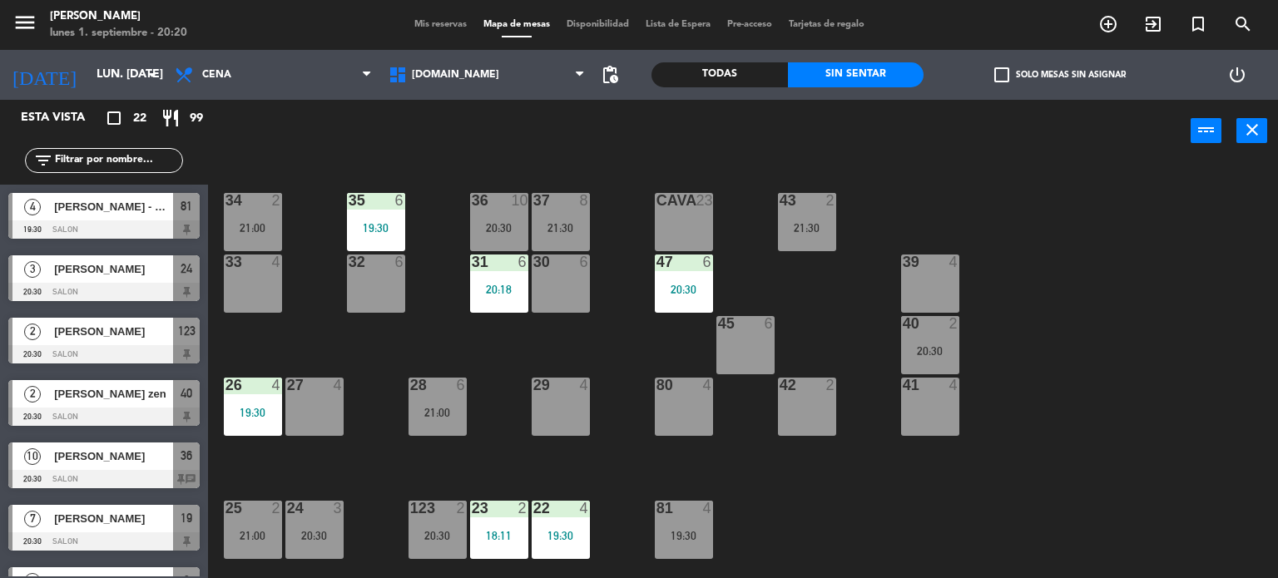
click at [1078, 352] on div "34 2 21:00 35 6 19:30 36 10 20:30 43 2 21:30 37 8 21:30 CAVA 23 33 4 32 6 31 6 …" at bounding box center [748, 371] width 1057 height 416
click at [566, 406] on div "29 4" at bounding box center [560, 407] width 58 height 58
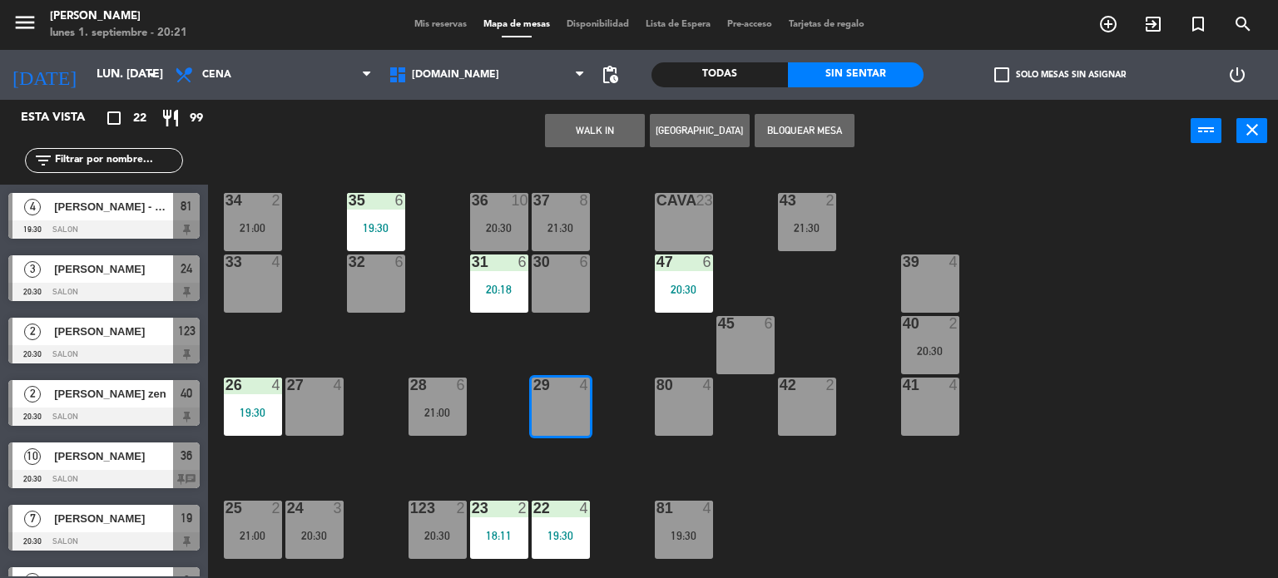
click at [561, 281] on div "30 6" at bounding box center [560, 284] width 58 height 58
click at [680, 395] on div "80 4" at bounding box center [684, 407] width 58 height 58
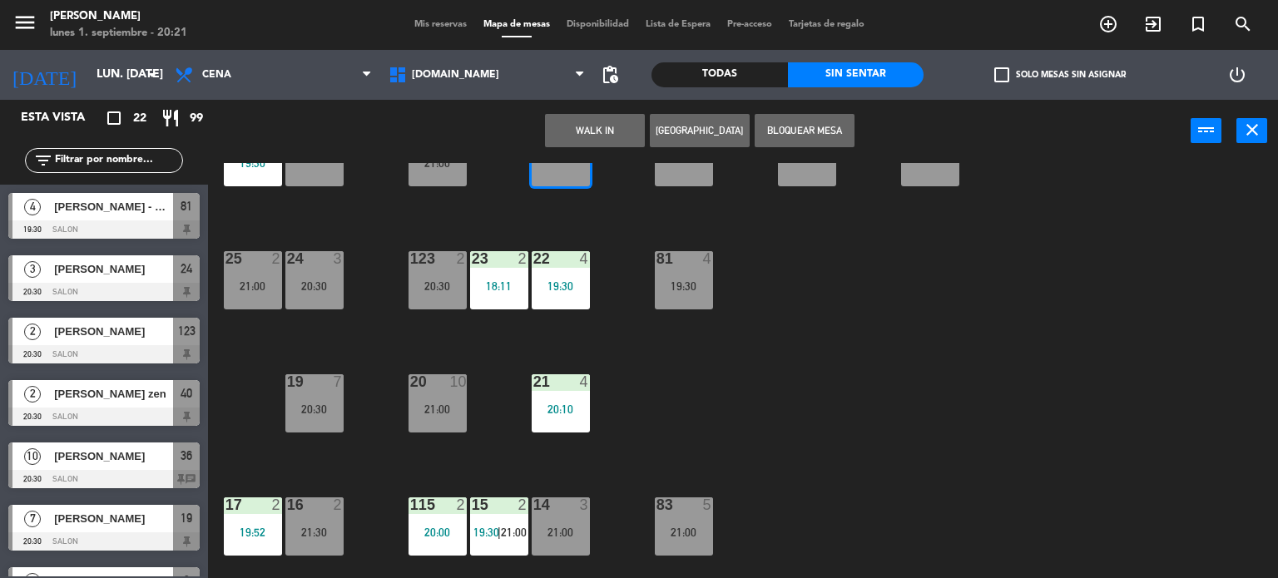
click at [861, 520] on div "34 2 21:00 35 6 19:30 36 10 20:30 43 2 21:30 37 8 21:30 CAVA 23 33 4 32 6 31 6 …" at bounding box center [748, 371] width 1057 height 416
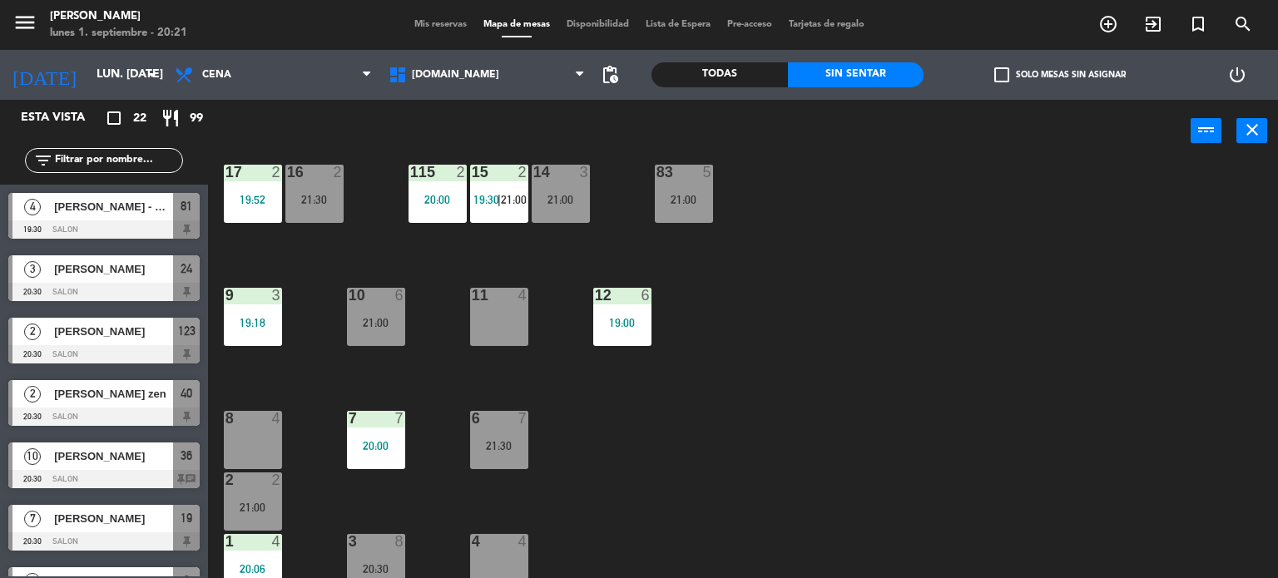
scroll to position [595, 0]
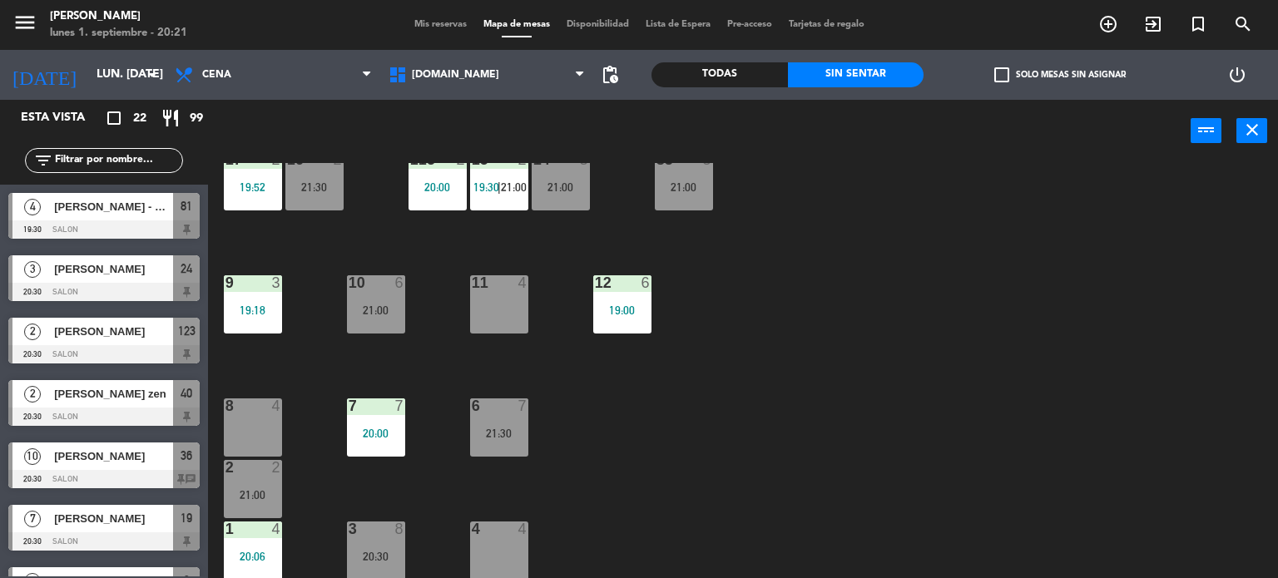
click at [1006, 302] on div "34 2 21:00 35 6 19:30 36 10 20:30 43 2 21:30 37 8 21:30 CAVA 23 33 4 32 6 31 6 …" at bounding box center [748, 371] width 1057 height 416
click at [287, 472] on div "2" at bounding box center [280, 467] width 27 height 15
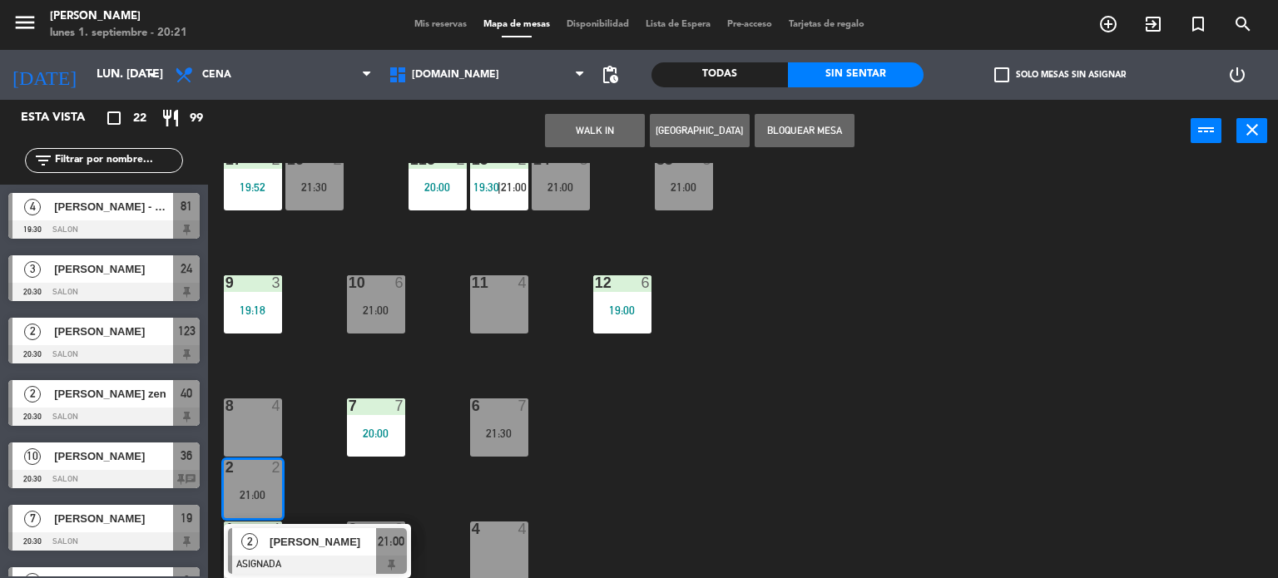
click at [622, 480] on div "34 2 21:00 35 6 19:30 36 10 20:30 43 2 21:30 37 8 21:30 CAVA 23 33 4 32 6 31 6 …" at bounding box center [748, 371] width 1057 height 416
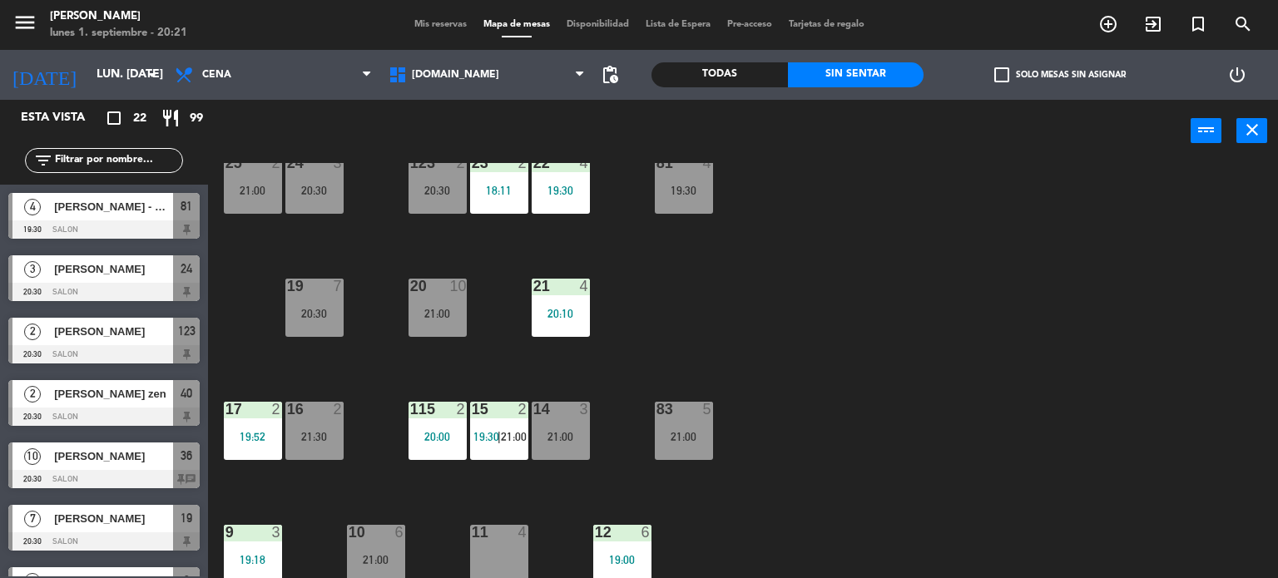
scroll to position [262, 0]
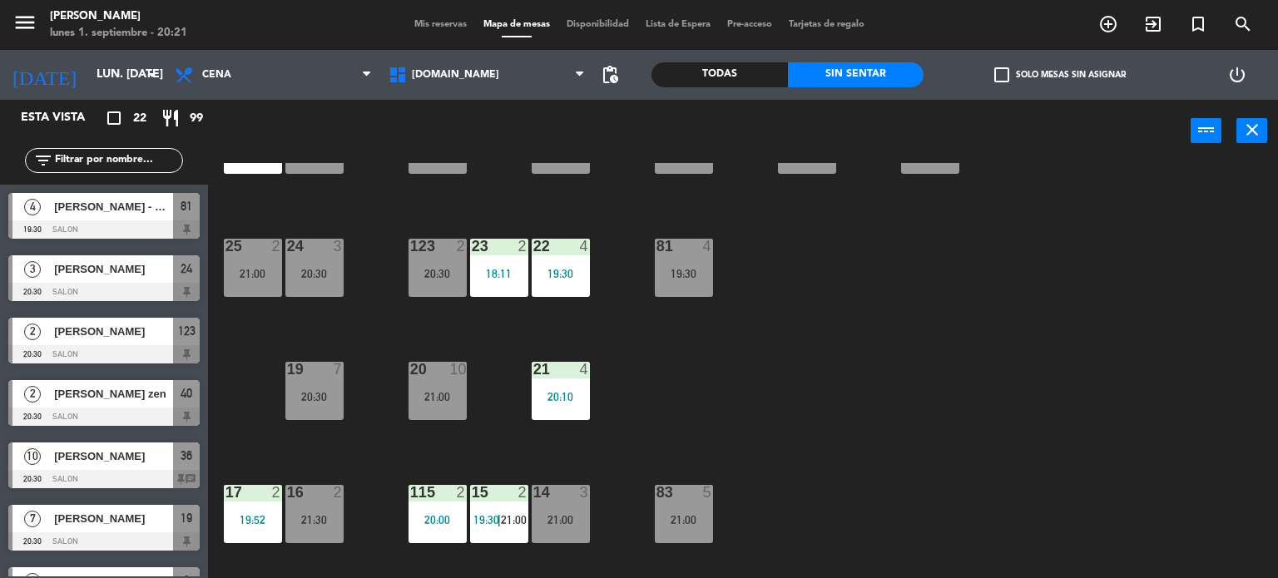
click at [95, 162] on input "text" at bounding box center [117, 160] width 129 height 18
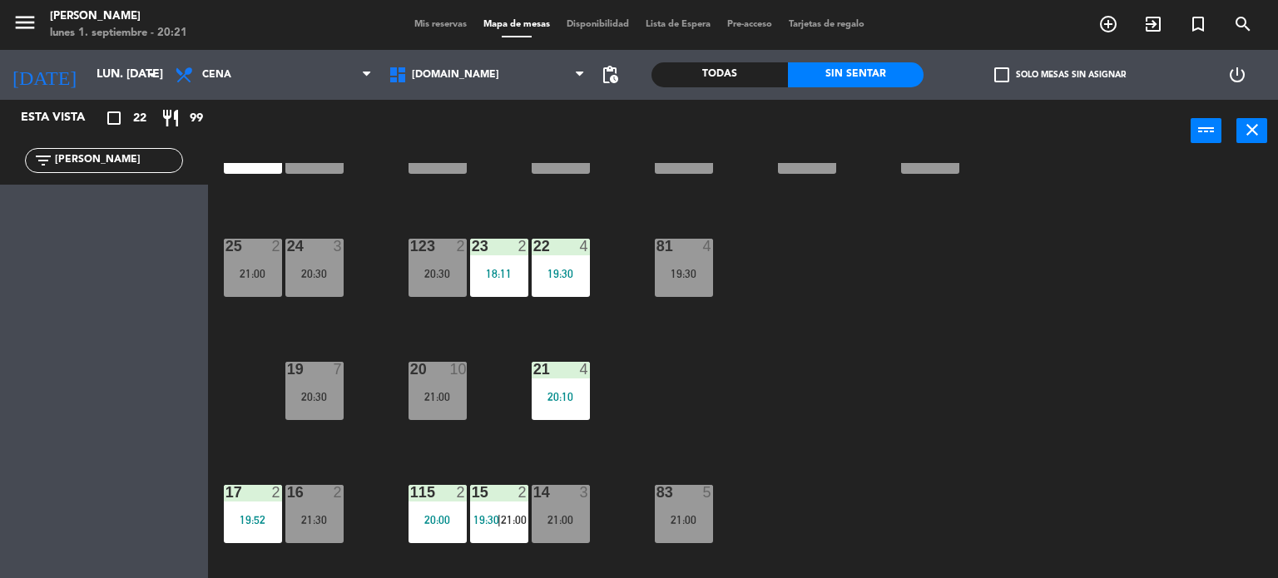
scroll to position [0, 0]
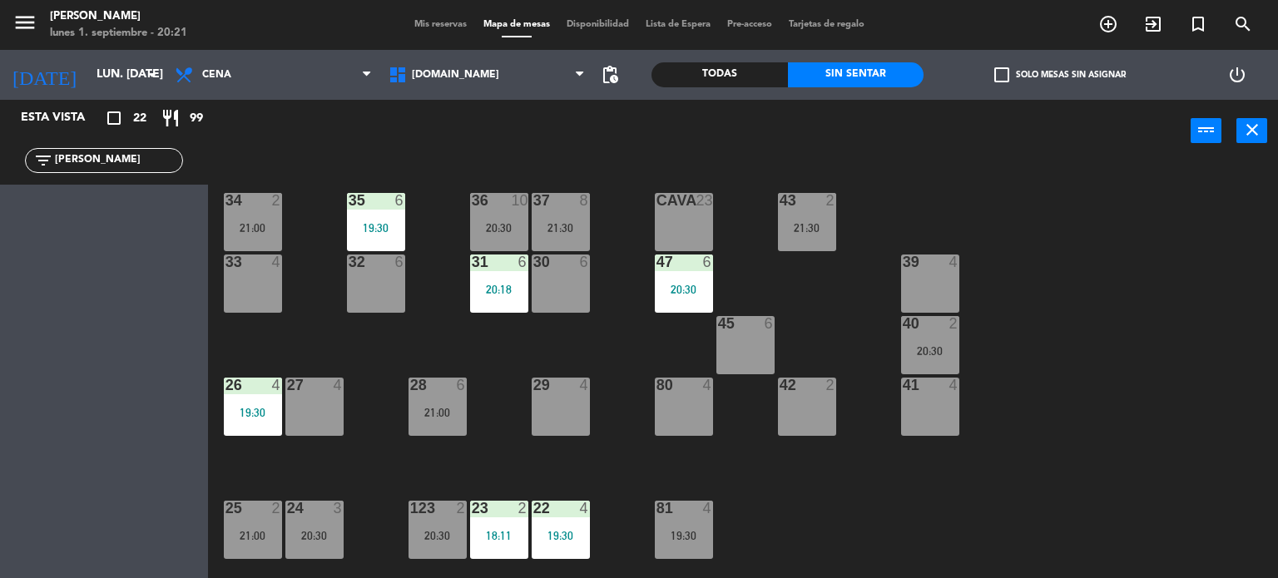
type input "[PERSON_NAME]"
click at [685, 295] on div "47 6 20:30" at bounding box center [684, 284] width 58 height 58
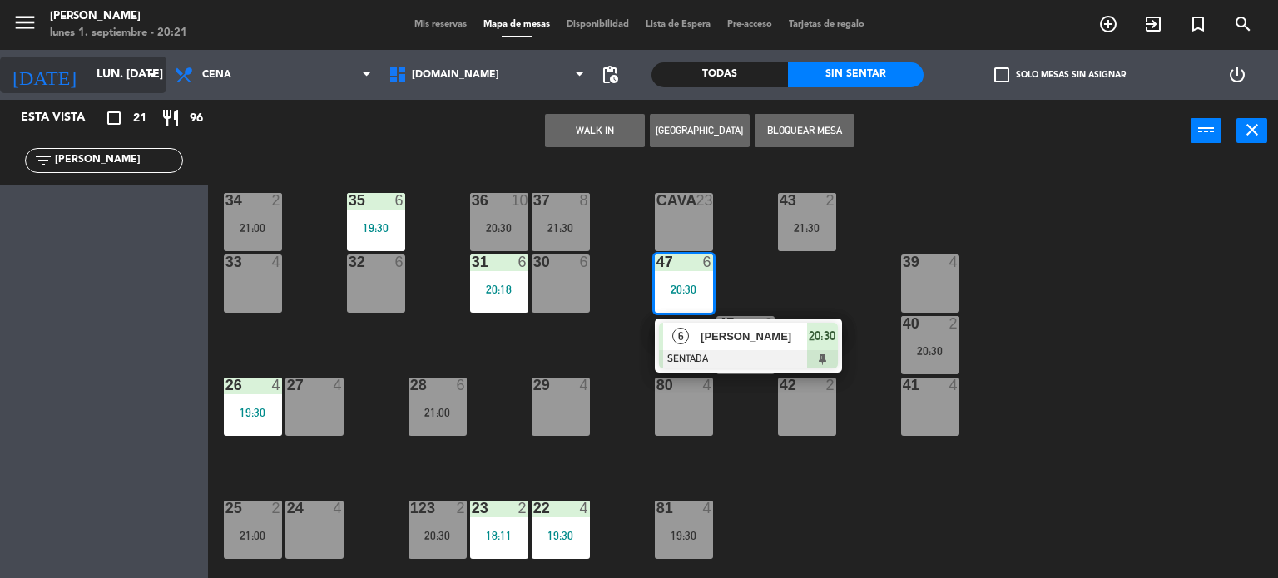
click at [88, 79] on input "lun. [DATE]" at bounding box center [167, 75] width 158 height 30
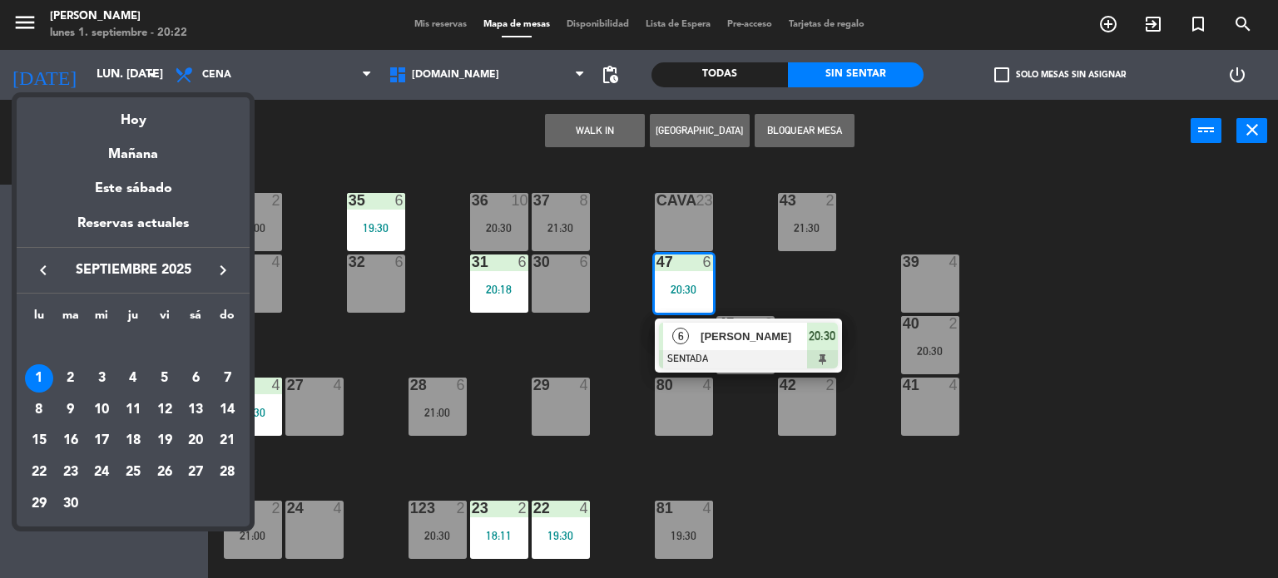
click at [223, 255] on div "keyboard_arrow_left septiembre 2025 keyboard_arrow_right" at bounding box center [133, 270] width 233 height 47
click at [225, 269] on icon "keyboard_arrow_right" at bounding box center [223, 270] width 20 height 20
click at [950, 511] on div at bounding box center [639, 289] width 1278 height 578
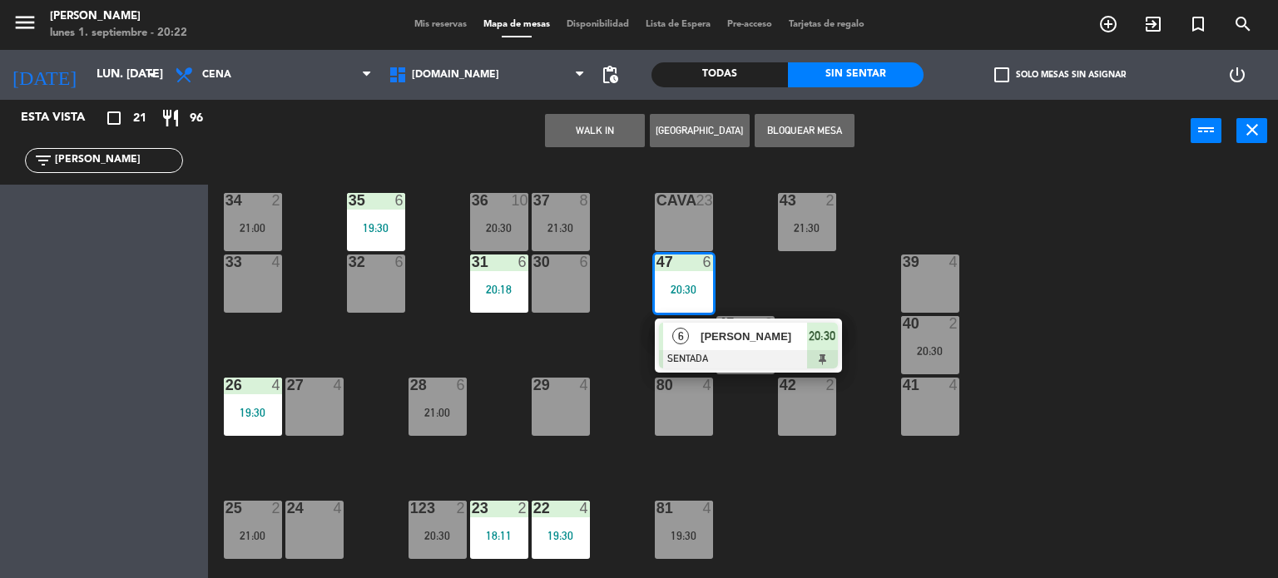
scroll to position [250, 0]
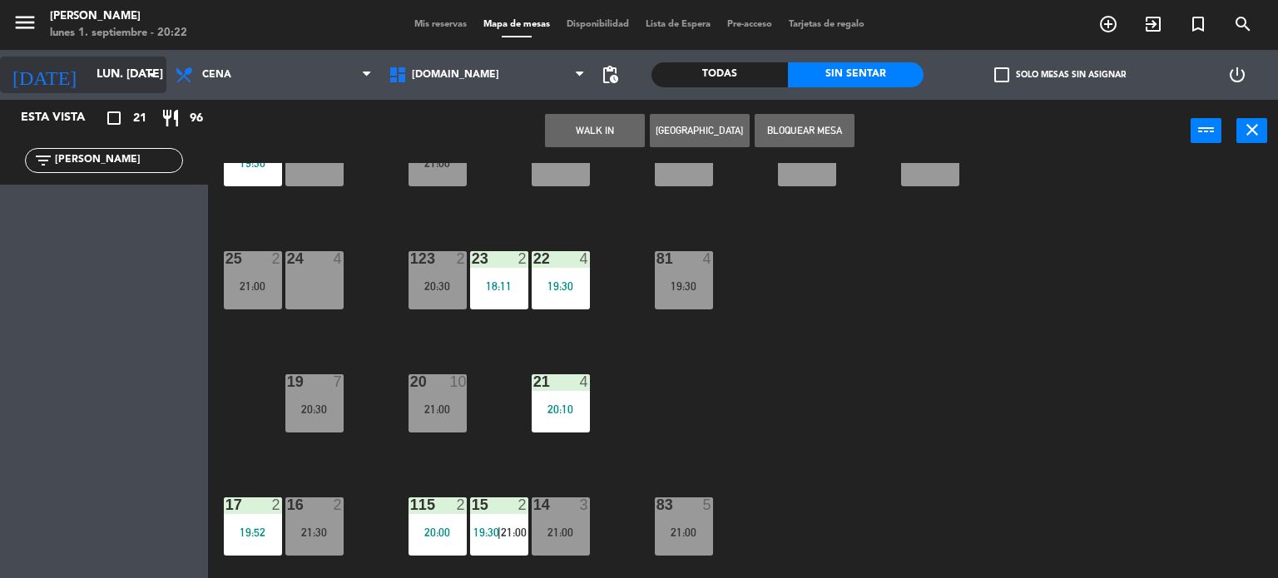
click at [116, 65] on input "lun. [DATE]" at bounding box center [167, 75] width 158 height 30
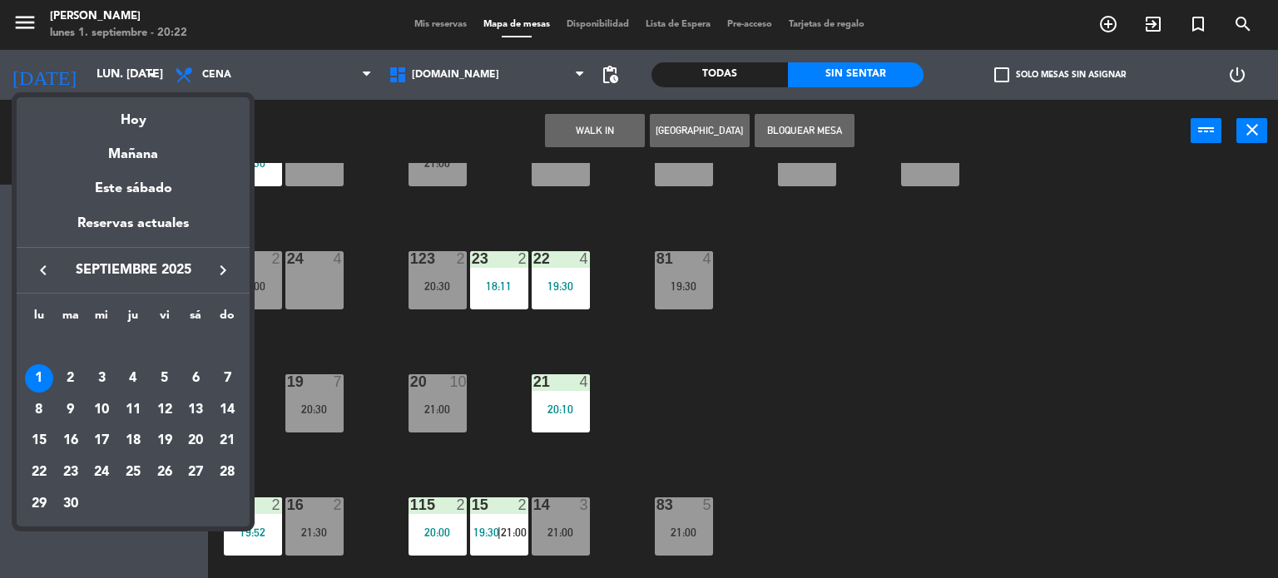
click at [223, 262] on icon "keyboard_arrow_right" at bounding box center [223, 270] width 20 height 20
click at [232, 271] on icon "keyboard_arrow_right" at bounding box center [223, 270] width 20 height 20
click at [47, 270] on icon "keyboard_arrow_left" at bounding box center [43, 270] width 20 height 20
click at [126, 378] on div "2" at bounding box center [133, 378] width 28 height 28
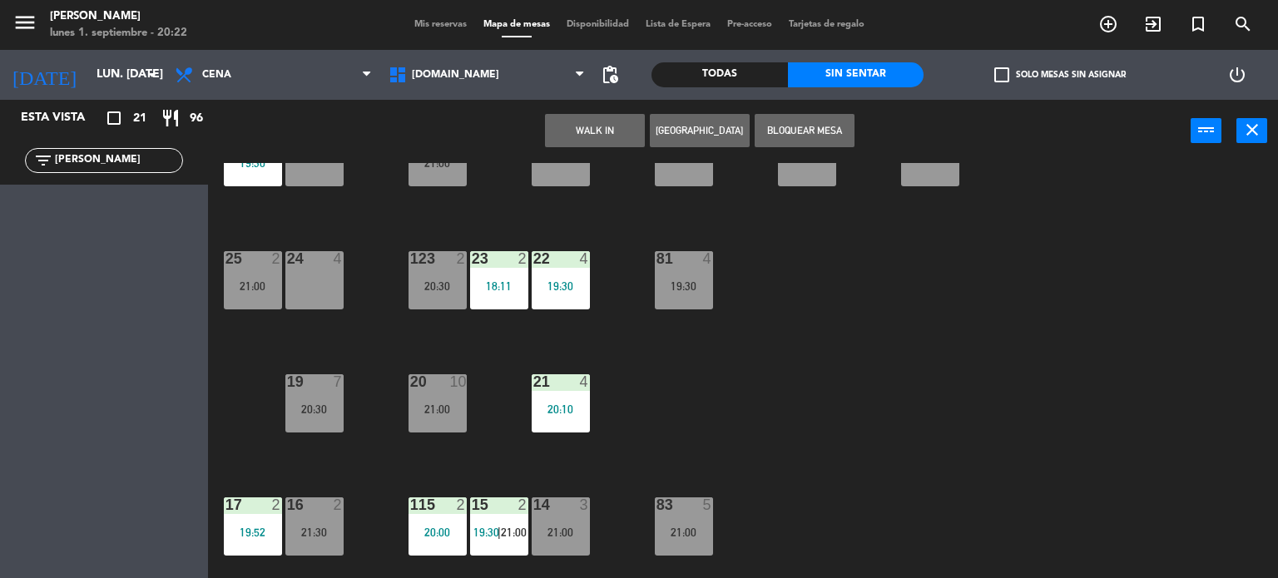
type input "[DEMOGRAPHIC_DATA] [DATE]"
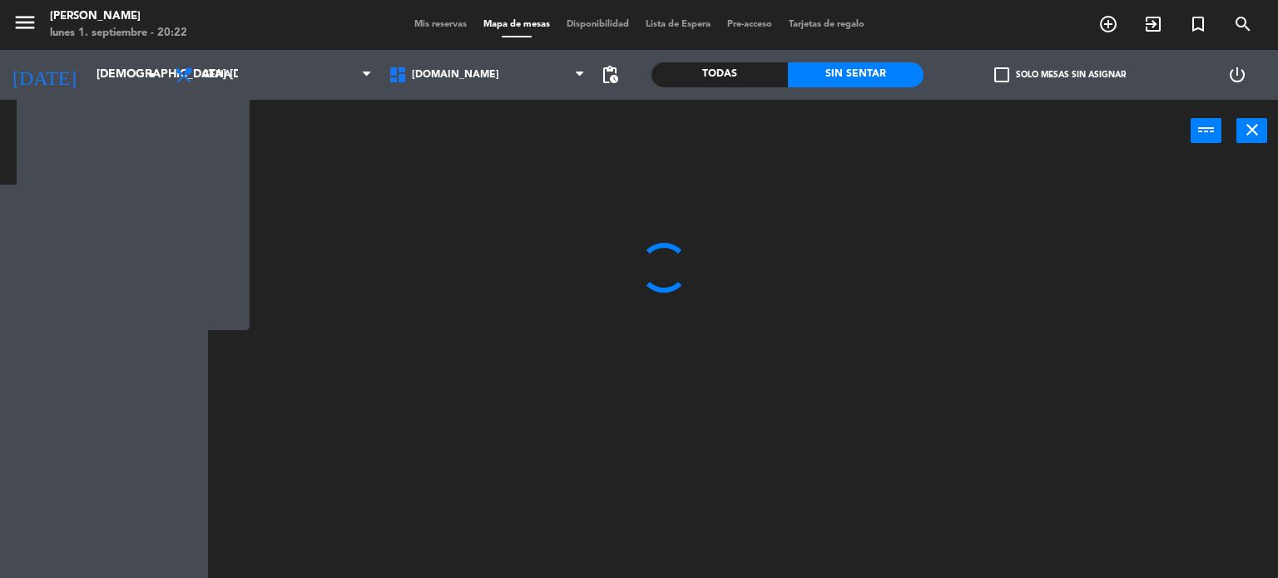
scroll to position [0, 0]
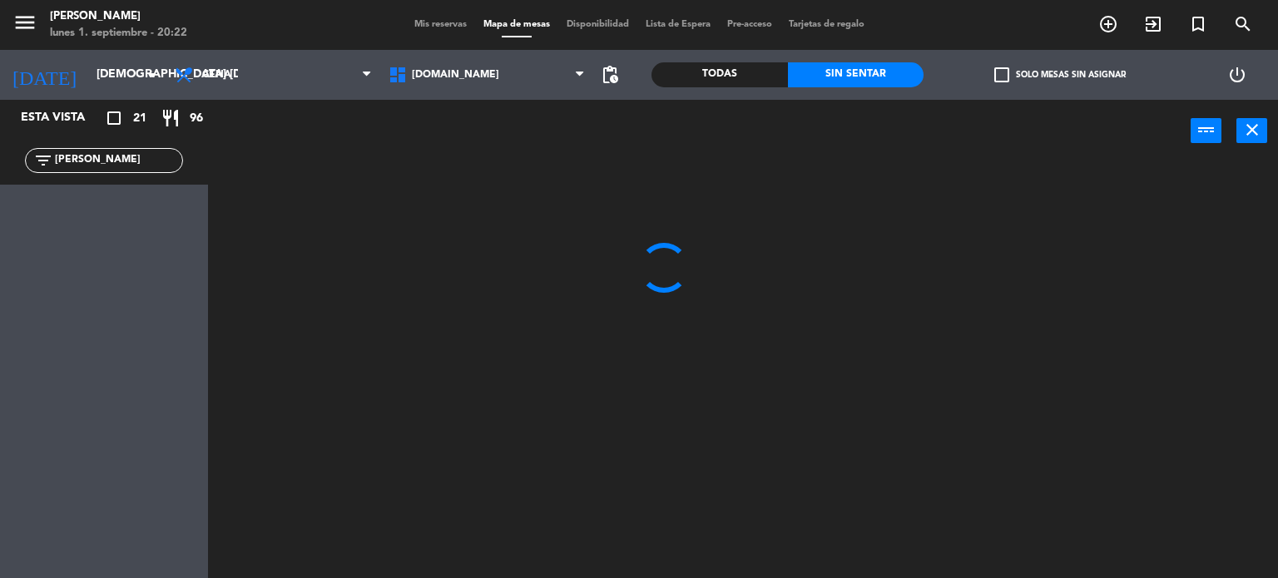
drag, startPoint x: 104, startPoint y: 159, endPoint x: 0, endPoint y: 155, distance: 104.1
click at [0, 155] on div "filter_list [PERSON_NAME]" at bounding box center [104, 160] width 208 height 48
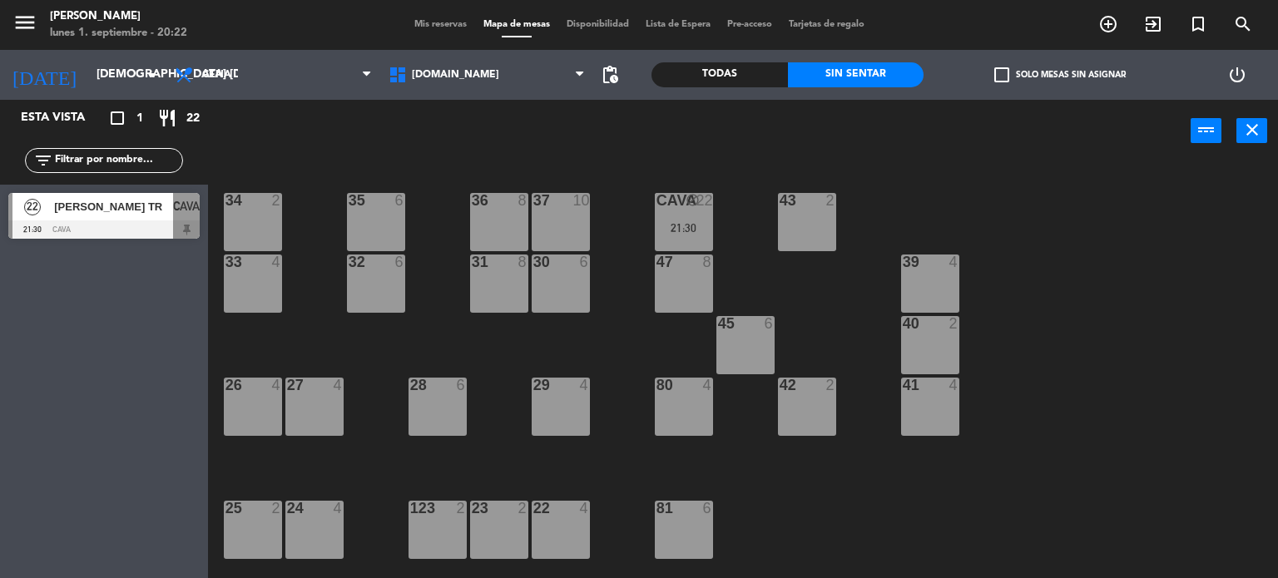
click at [424, 15] on div "menu [PERSON_NAME] lunes 1. septiembre - 20:22 Mis reservas Mapa de mesas Dispo…" at bounding box center [639, 25] width 1278 height 50
click at [429, 24] on span "Mis reservas" at bounding box center [440, 24] width 69 height 9
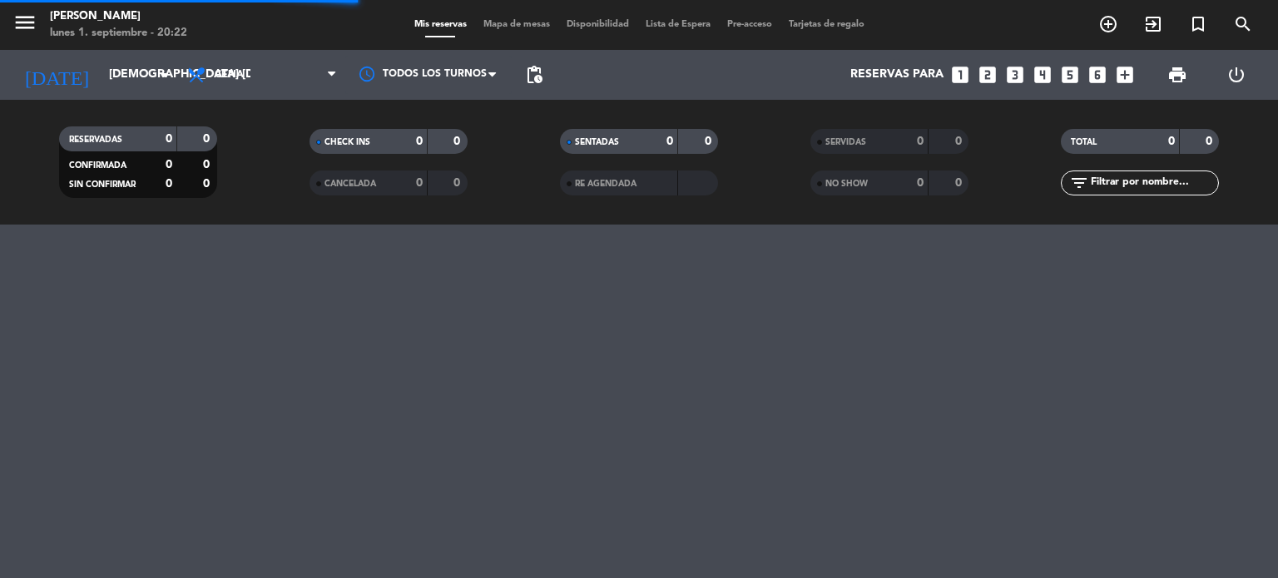
click at [1168, 188] on input "text" at bounding box center [1153, 183] width 129 height 18
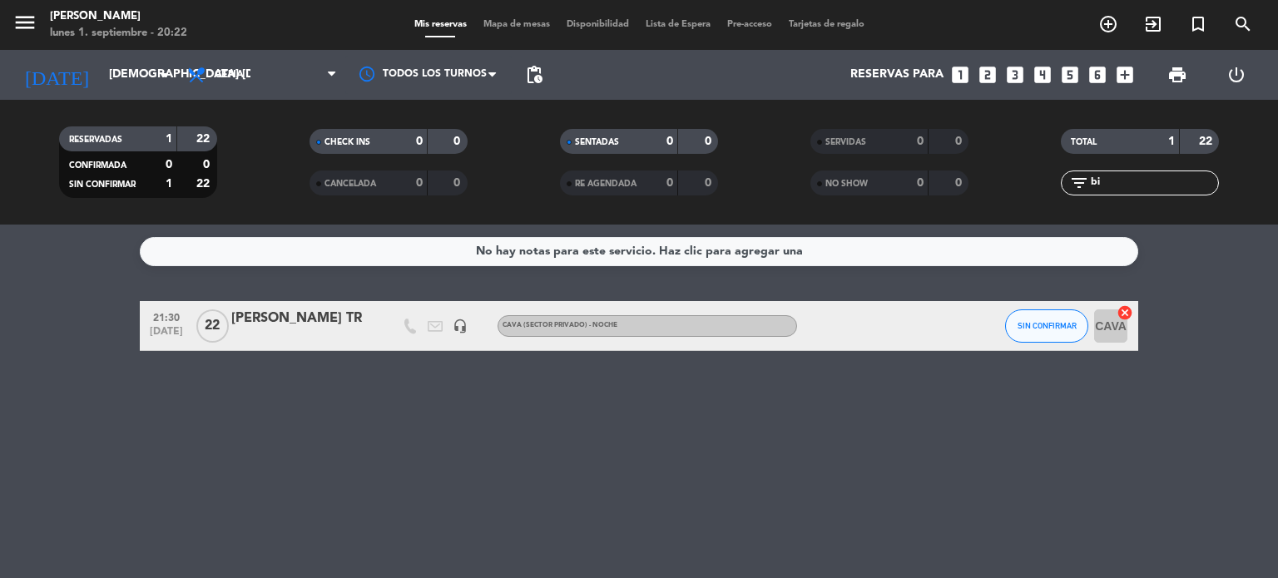
type input "bi"
click at [296, 308] on div "[PERSON_NAME] TR" at bounding box center [301, 319] width 141 height 22
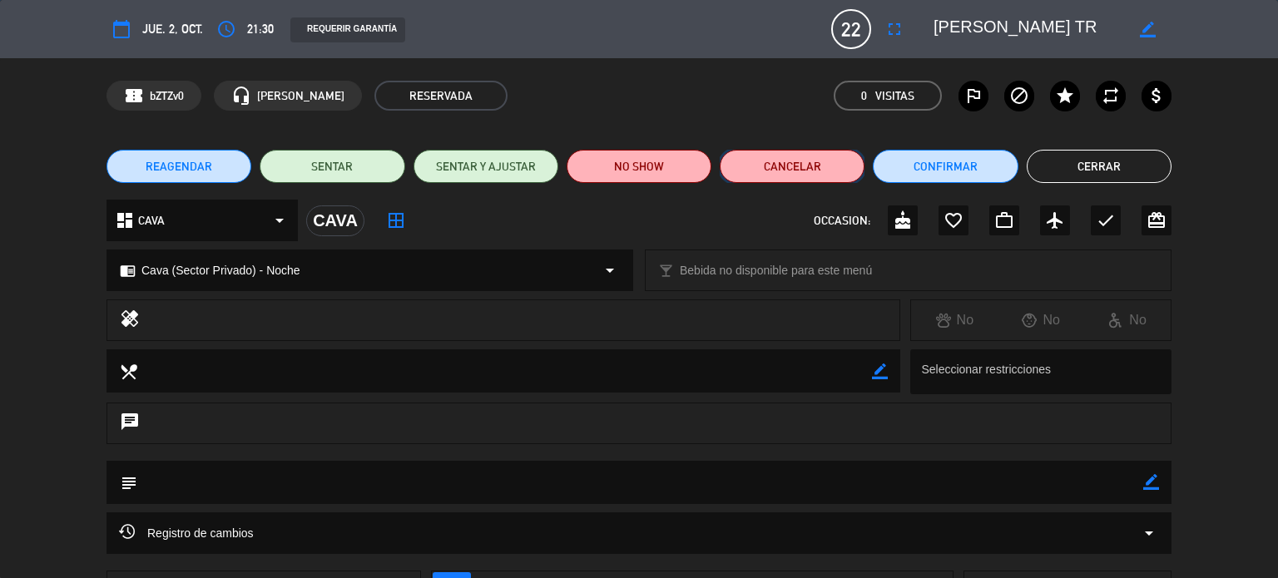
click at [813, 172] on button "Cancelar" at bounding box center [791, 166] width 145 height 33
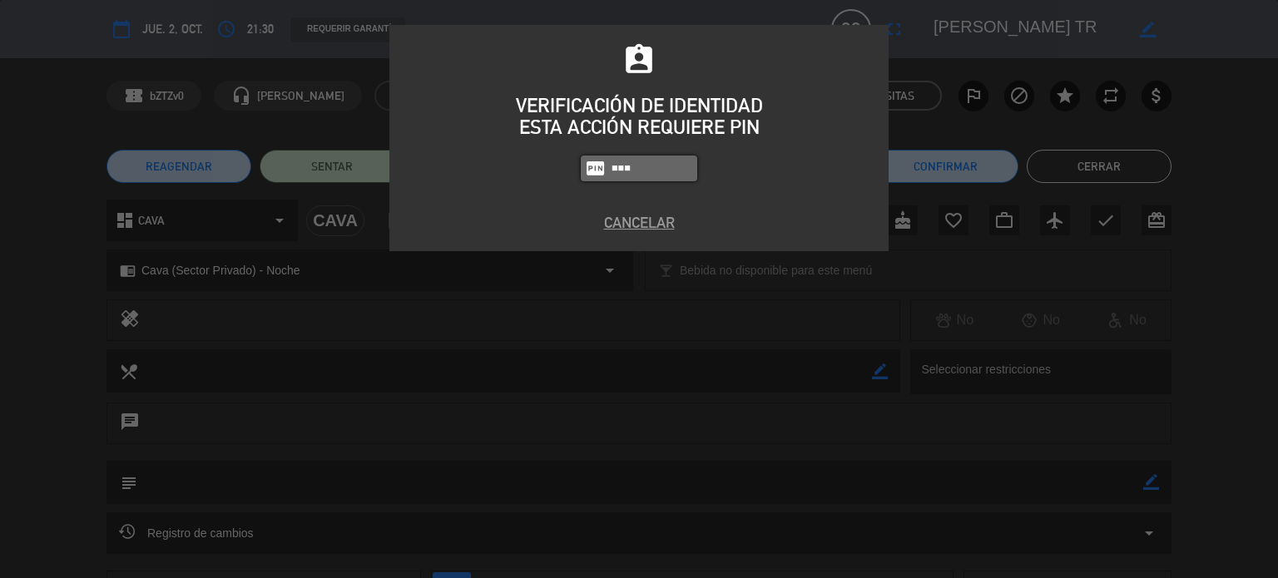
type input "3871"
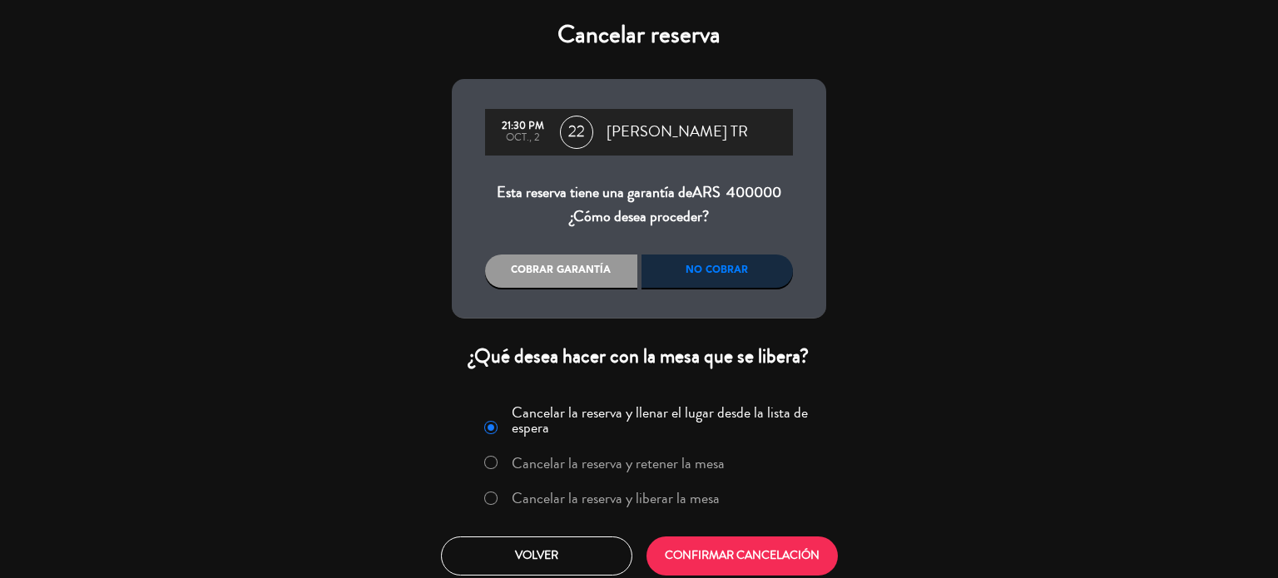
scroll to position [8, 0]
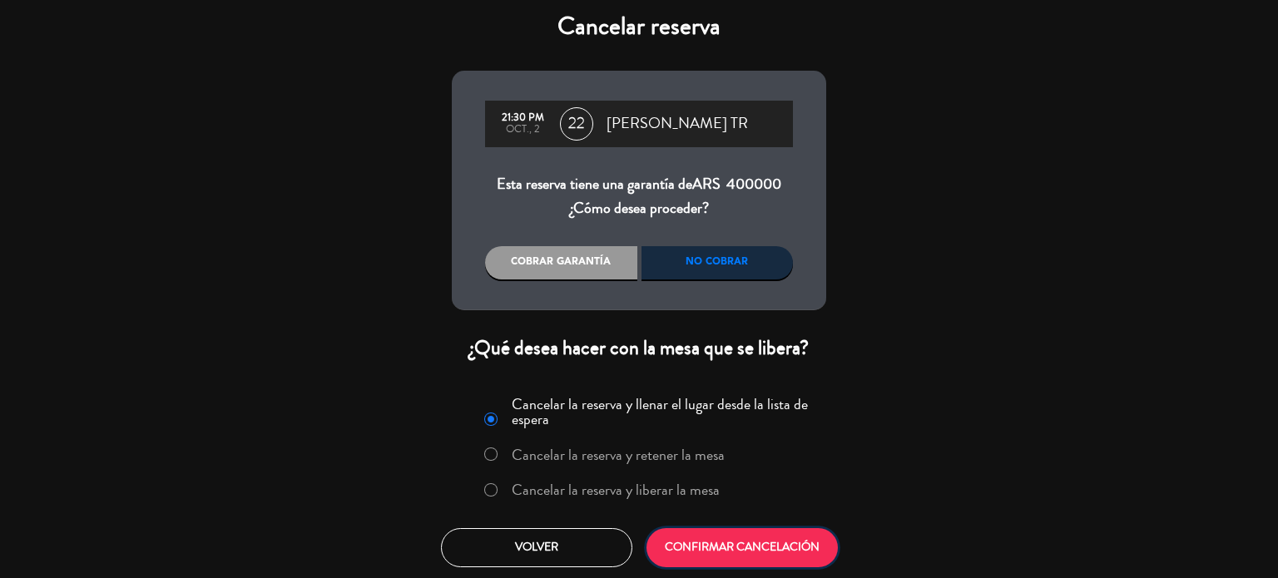
click at [736, 542] on button "CONFIRMAR CANCELACIÓN" at bounding box center [741, 547] width 191 height 39
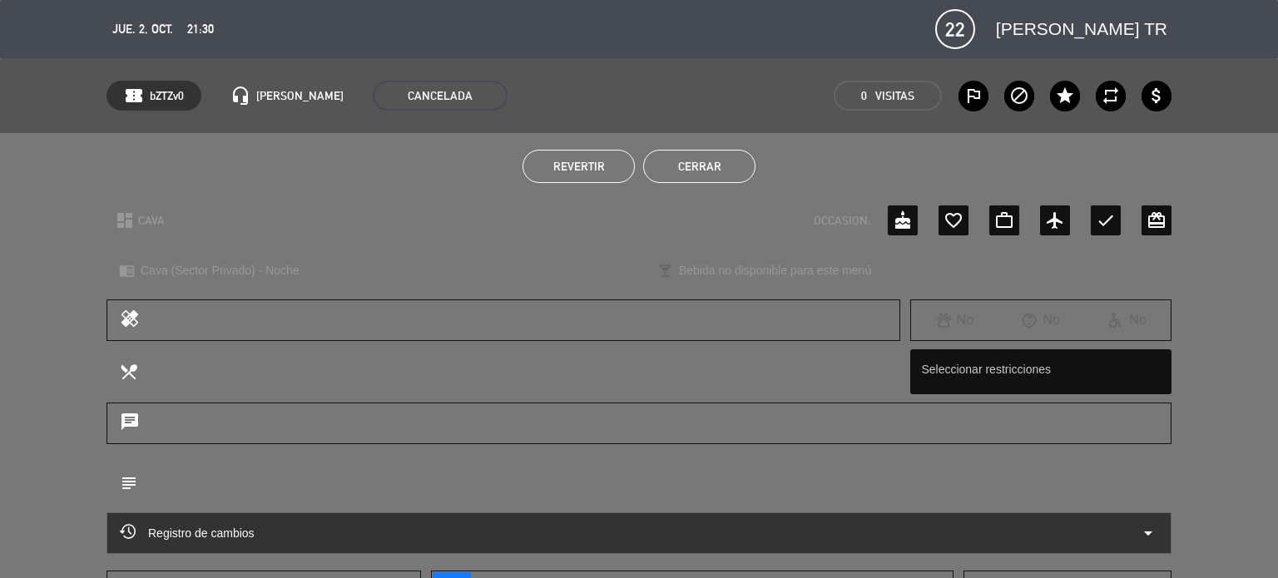
click at [715, 146] on div "Revertir Cerrar" at bounding box center [639, 166] width 1278 height 67
click at [724, 173] on button "Cerrar" at bounding box center [699, 166] width 112 height 33
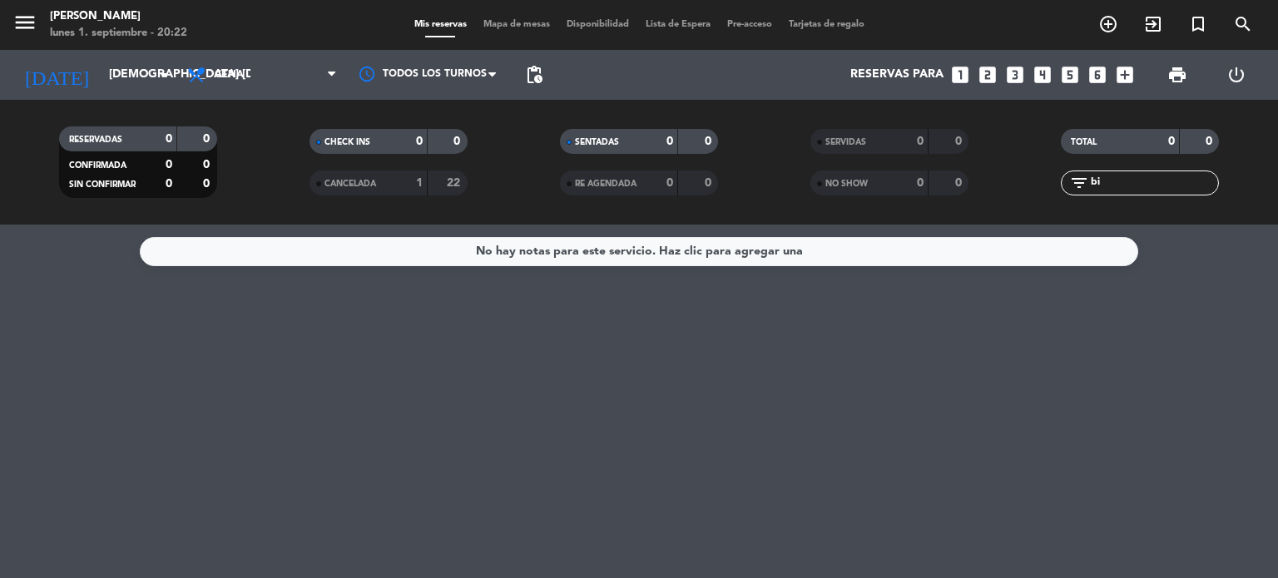
drag, startPoint x: 1126, startPoint y: 182, endPoint x: 969, endPoint y: 205, distance: 158.9
click at [1009, 197] on div "RESERVADAS 0 0 CONFIRMADA 0 0 SIN CONFIRMAR 0 0 CHECK INS 0 0 CANCELADA 1 22 SE…" at bounding box center [639, 161] width 1278 height 91
click at [126, 75] on input "[DEMOGRAPHIC_DATA] [DATE]" at bounding box center [180, 75] width 158 height 30
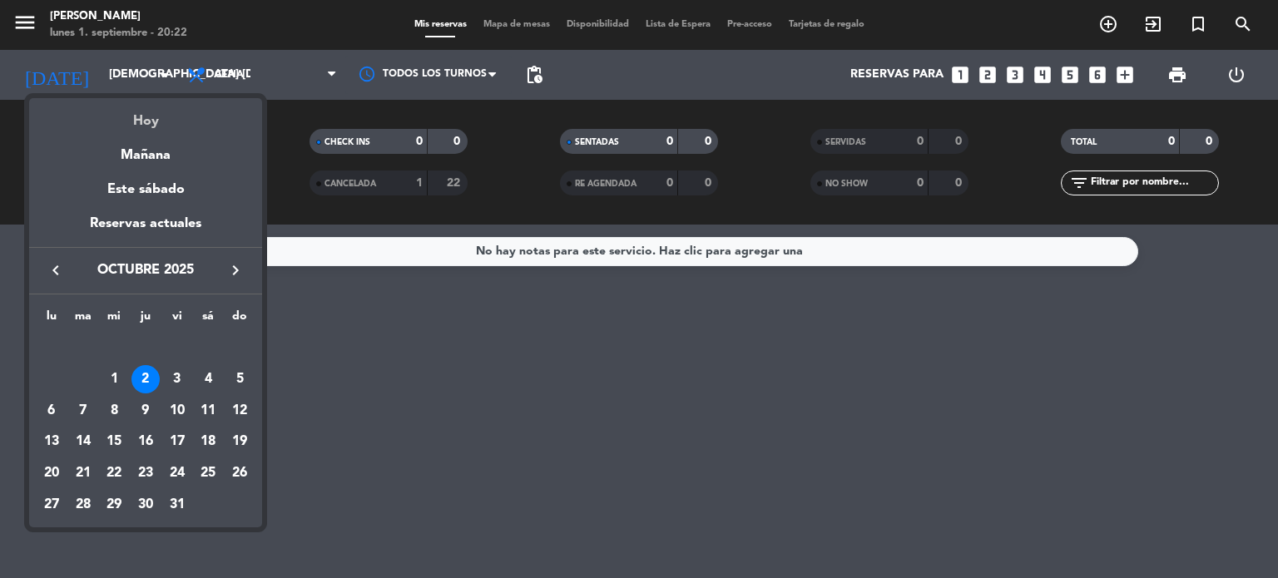
click at [135, 101] on div "Hoy" at bounding box center [145, 115] width 233 height 34
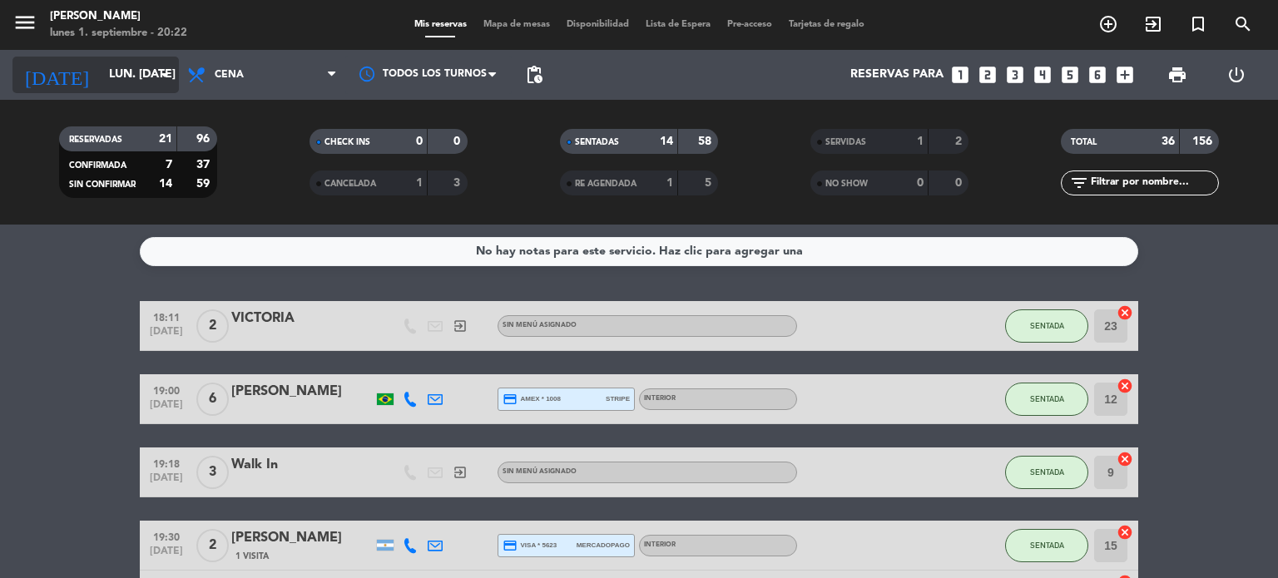
click at [106, 69] on input "lun. [DATE]" at bounding box center [180, 75] width 158 height 30
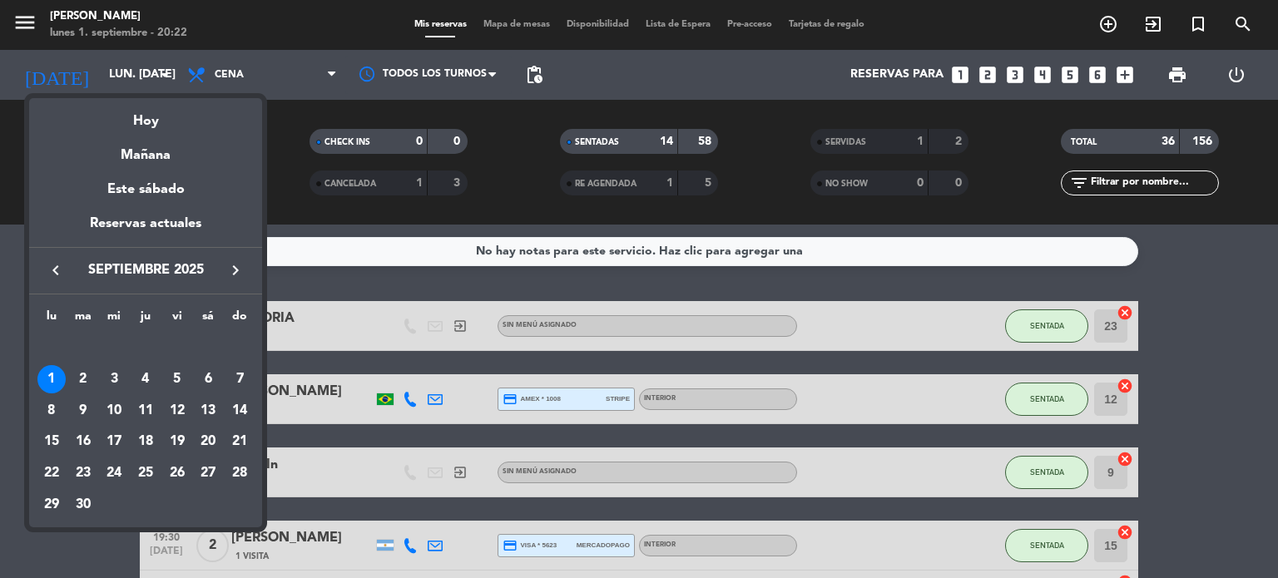
click at [231, 264] on icon "keyboard_arrow_right" at bounding box center [235, 270] width 20 height 20
click at [140, 381] on div "2" at bounding box center [145, 379] width 28 height 28
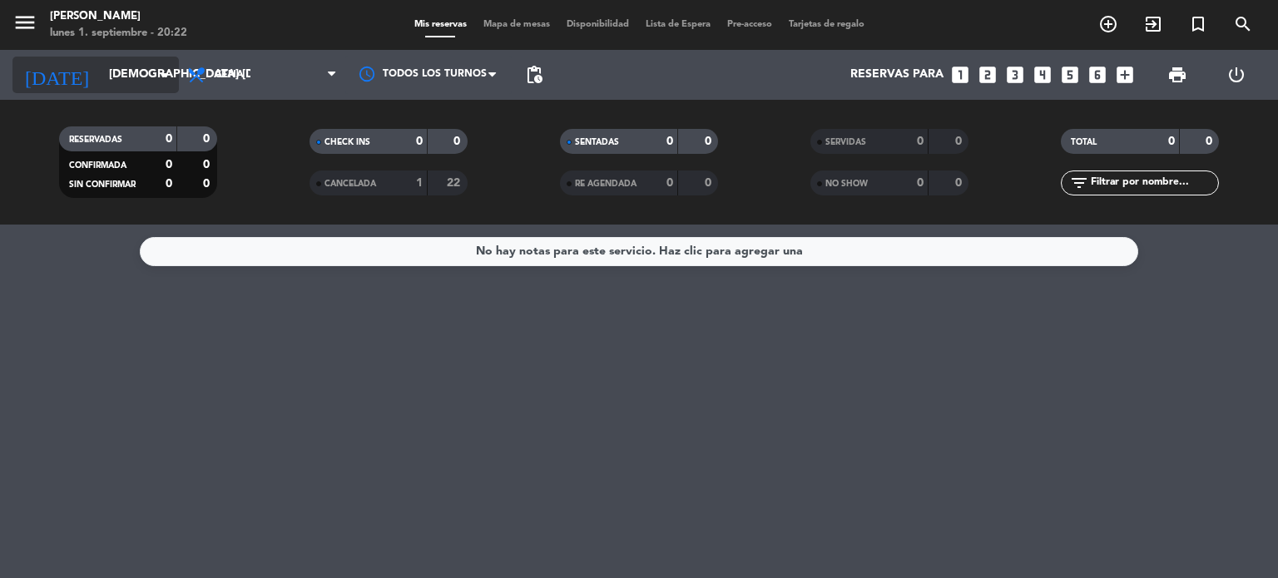
click at [146, 78] on input "[DEMOGRAPHIC_DATA] [DATE]" at bounding box center [180, 75] width 158 height 30
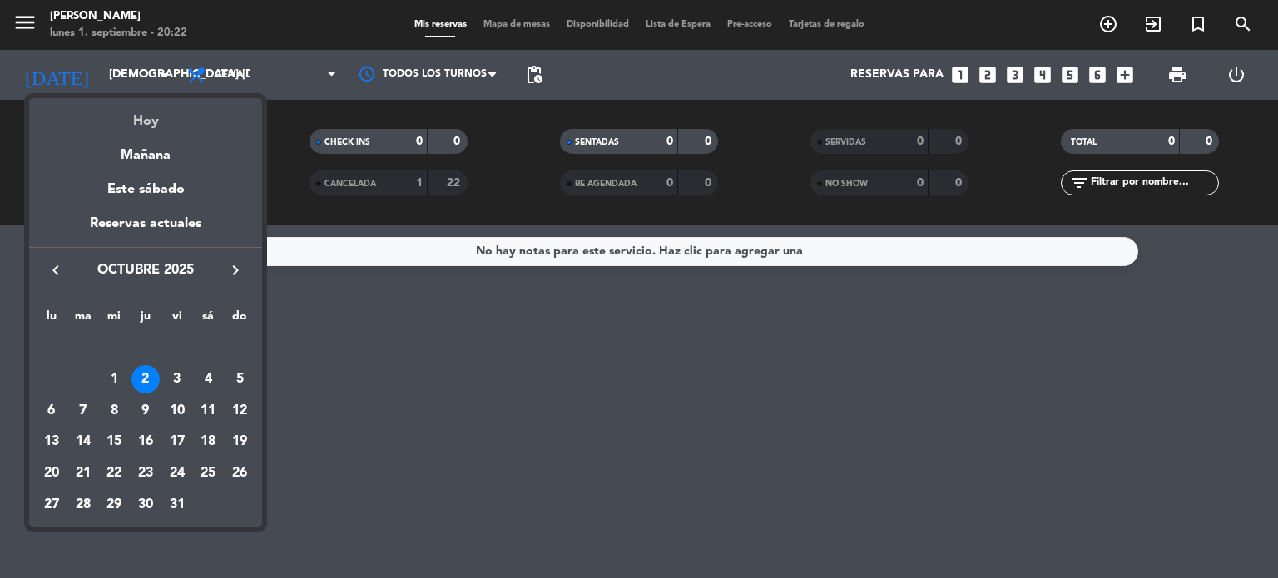
click at [157, 106] on div "Hoy" at bounding box center [145, 115] width 233 height 34
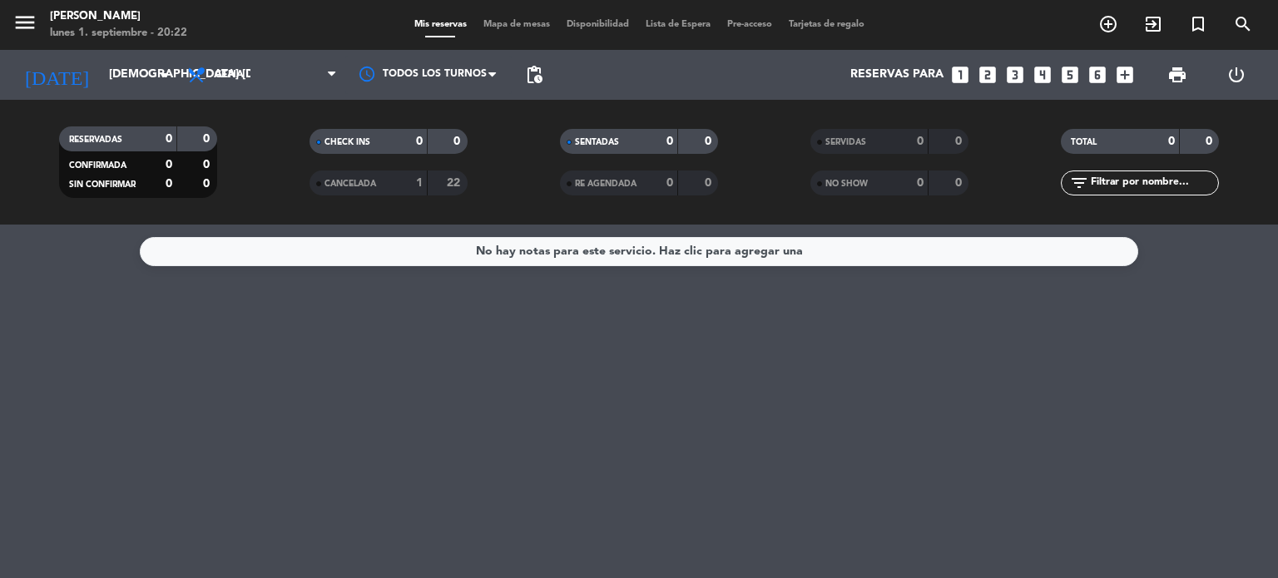
type input "lun. [DATE]"
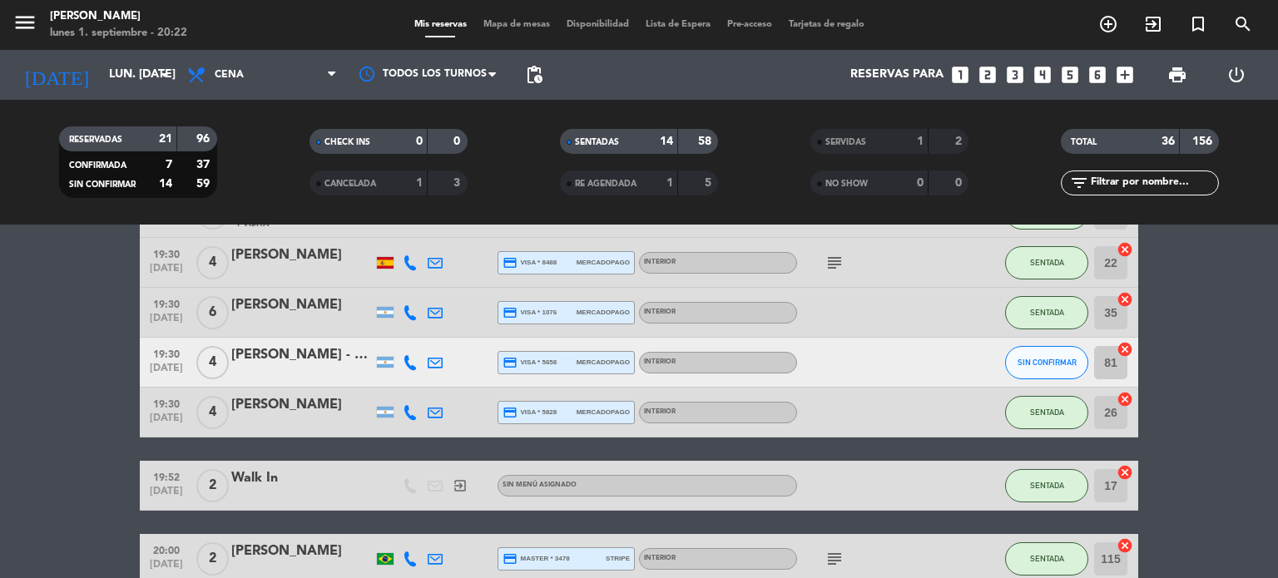
scroll to position [416, 0]
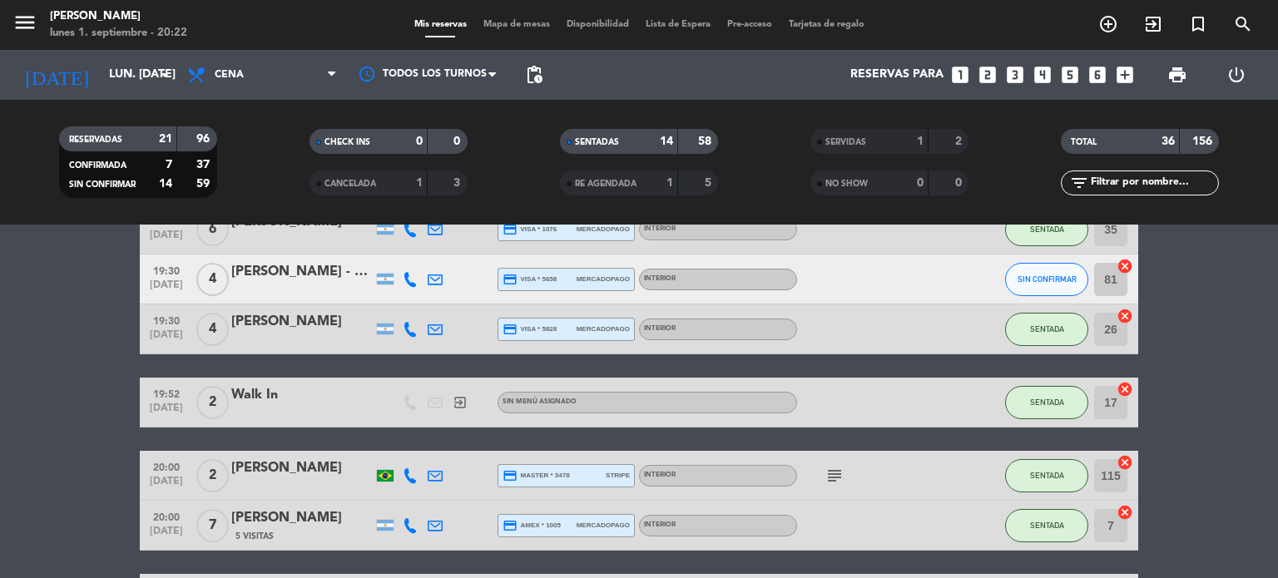
click at [837, 468] on icon "subject" at bounding box center [834, 476] width 20 height 20
click at [925, 492] on div "subject [PERSON_NAME]" at bounding box center [872, 475] width 150 height 49
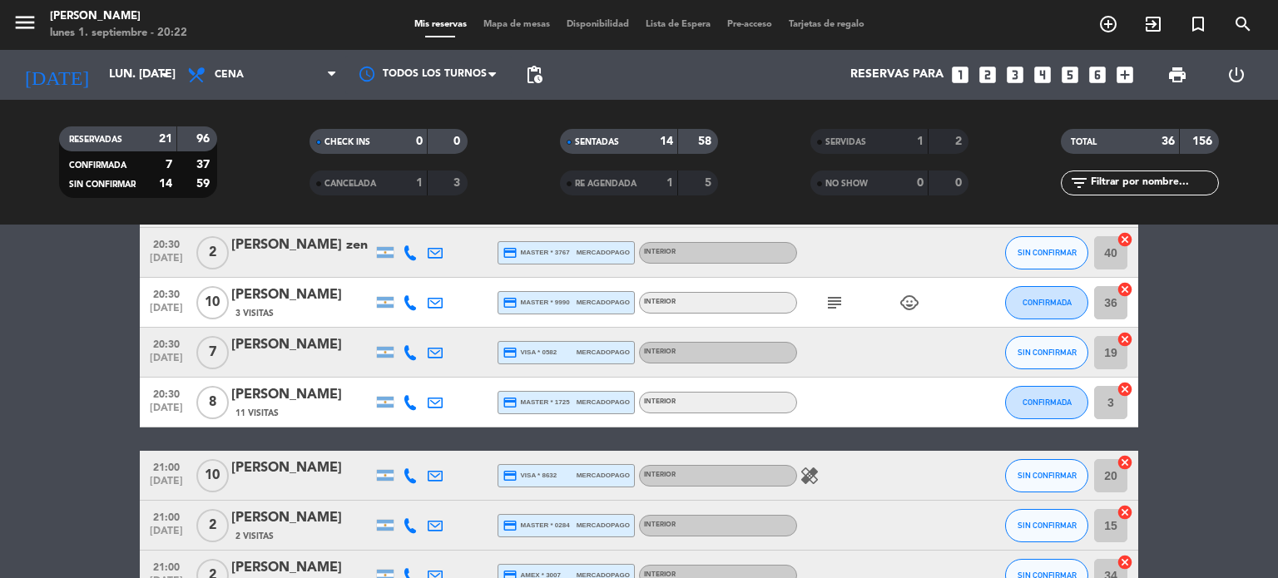
scroll to position [915, 0]
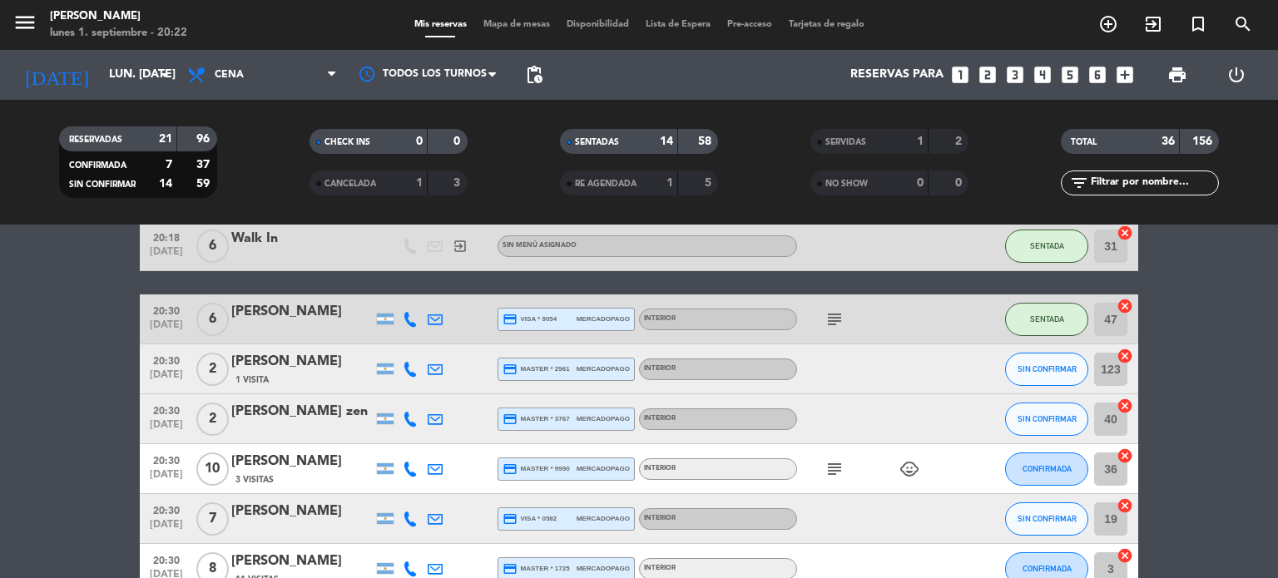
click at [830, 471] on icon "subject" at bounding box center [834, 469] width 20 height 20
click at [907, 503] on div at bounding box center [872, 518] width 150 height 49
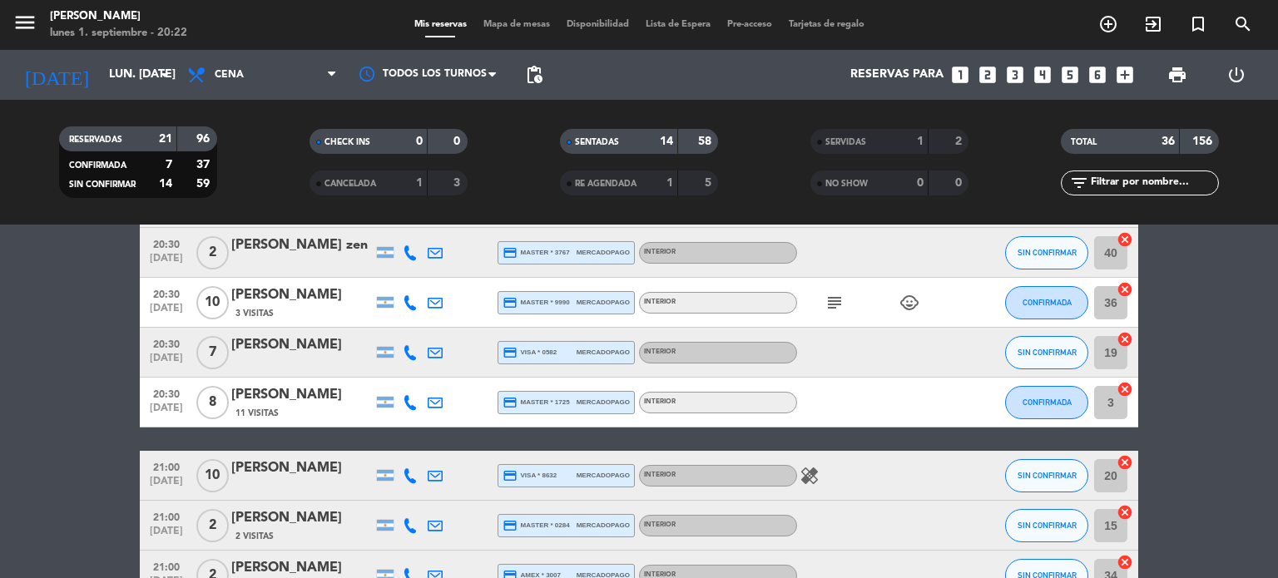
scroll to position [1164, 0]
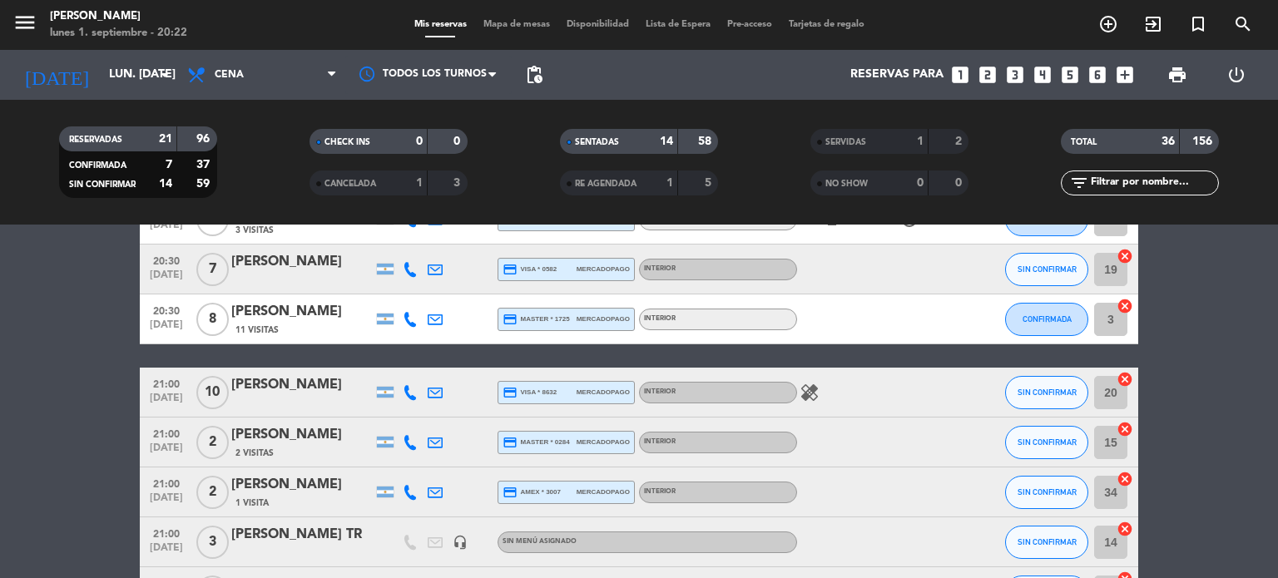
click at [822, 387] on div "healing" at bounding box center [872, 392] width 150 height 49
click at [816, 393] on icon "healing" at bounding box center [809, 393] width 20 height 20
click at [845, 429] on div at bounding box center [872, 442] width 150 height 49
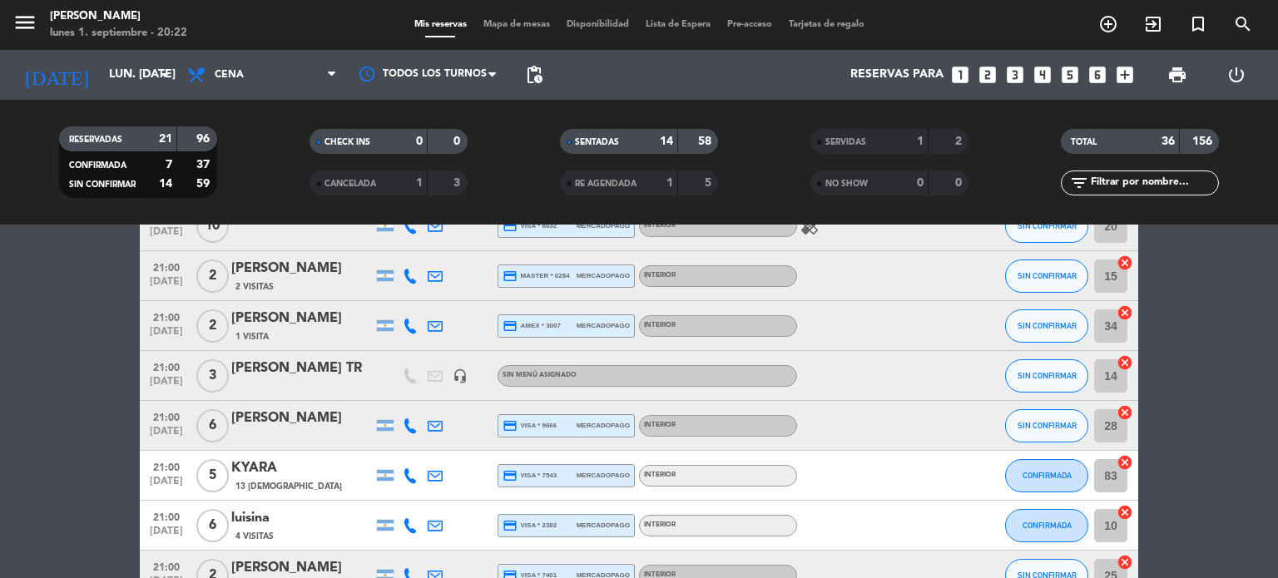
click at [795, 425] on div "Interior" at bounding box center [718, 426] width 158 height 22
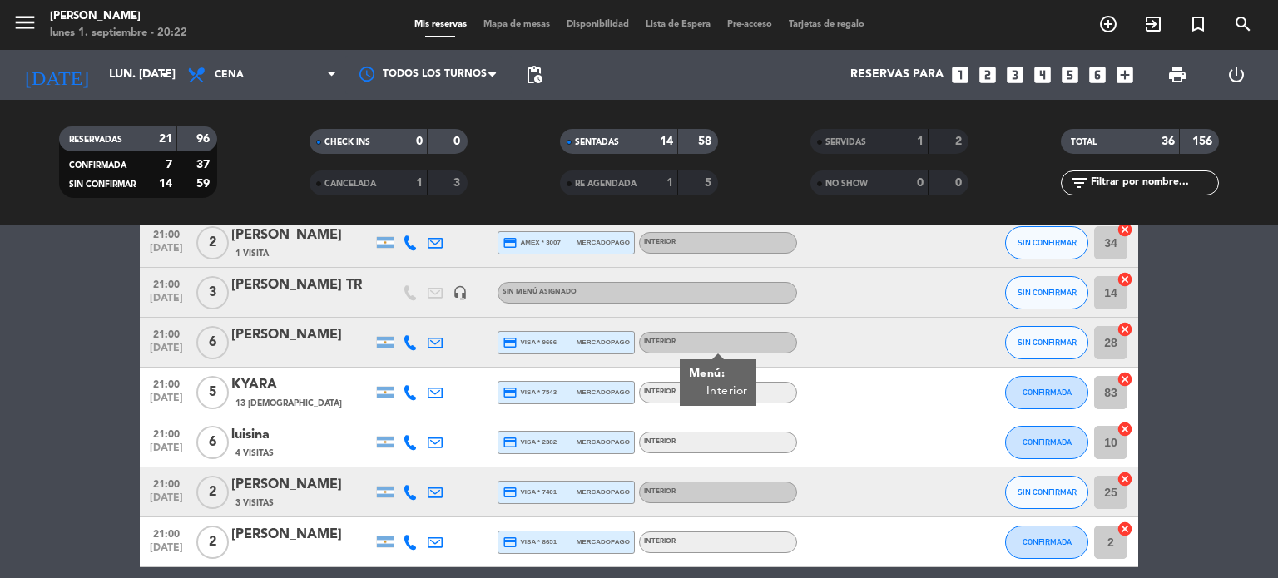
click at [833, 425] on div at bounding box center [872, 442] width 150 height 49
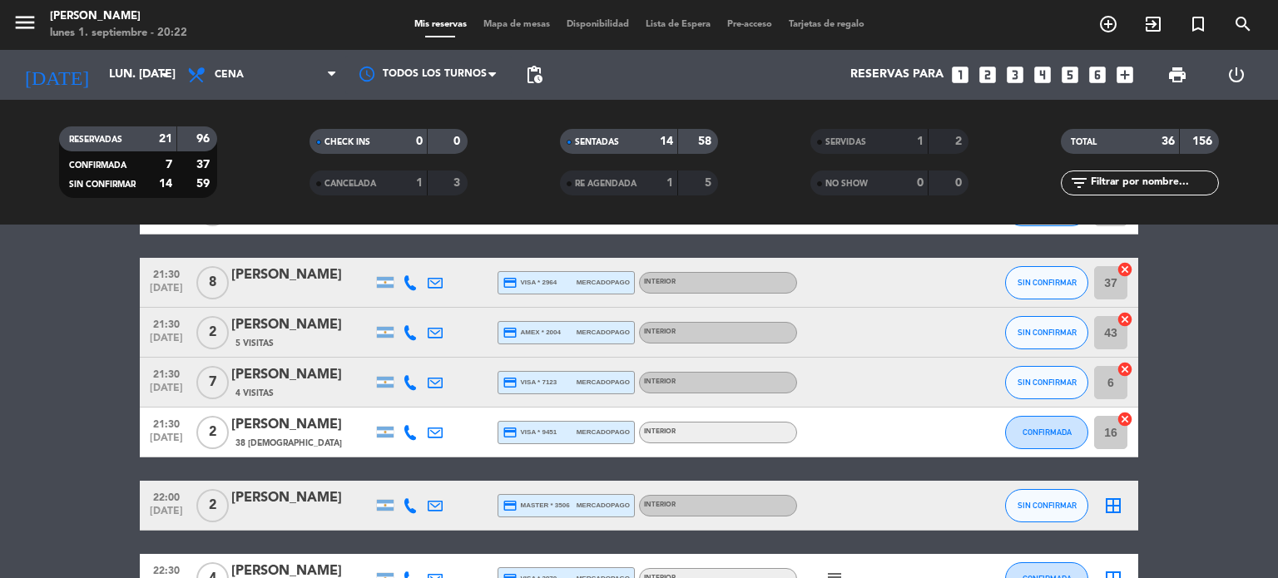
scroll to position [1830, 0]
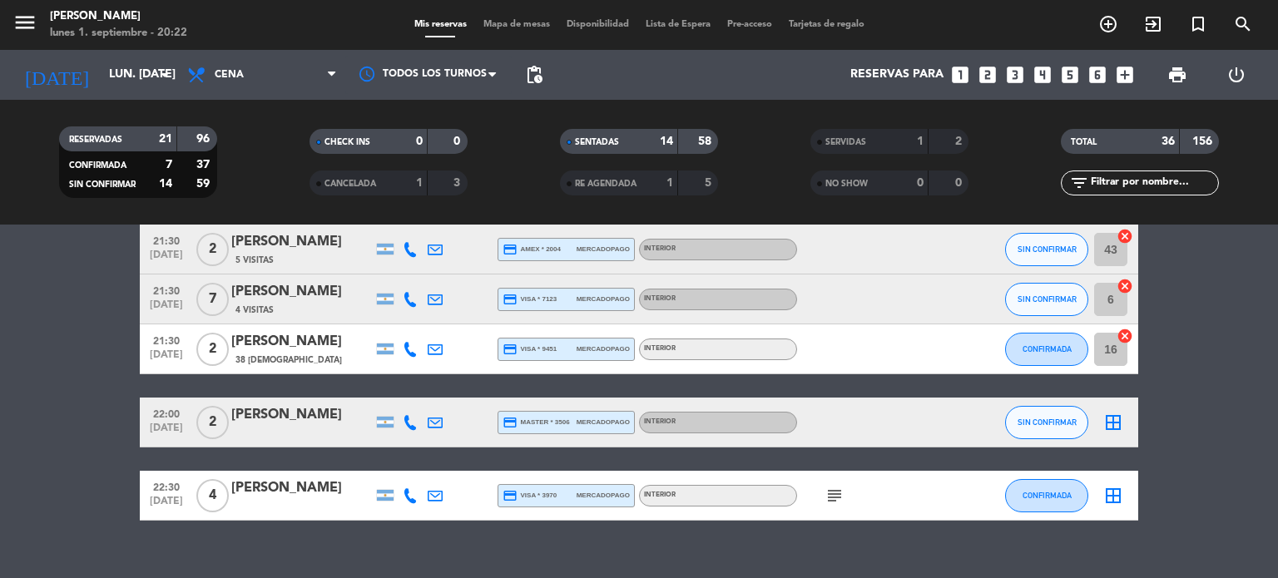
click at [831, 497] on icon "subject" at bounding box center [834, 496] width 20 height 20
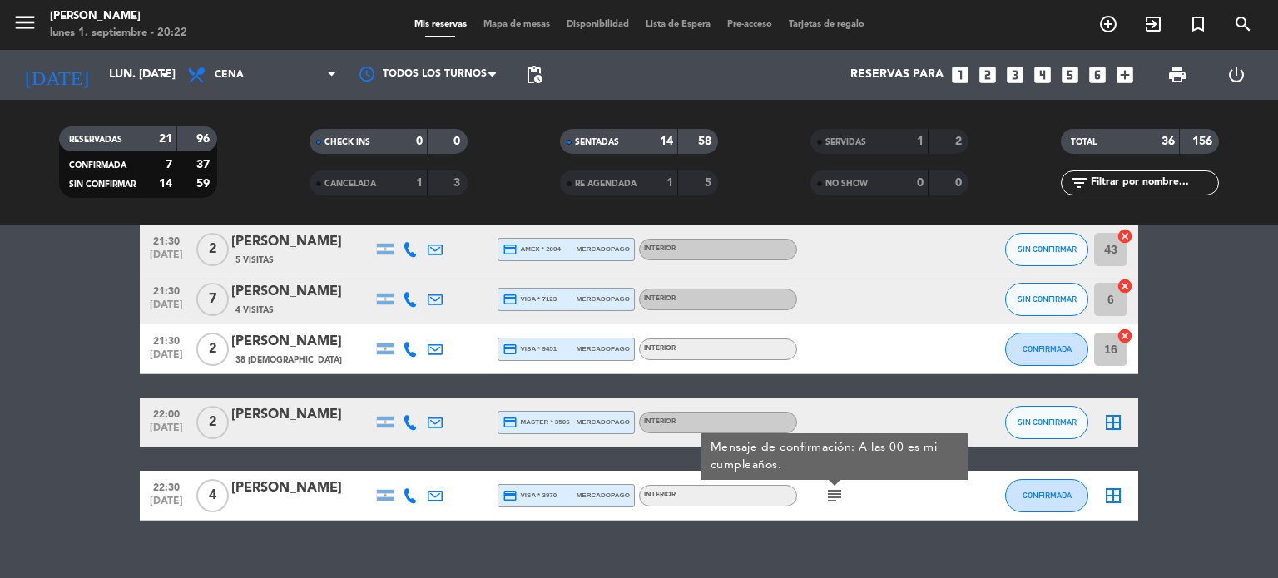
click at [828, 526] on div "No hay notas para este servicio. Haz clic para agregar una 18:11 [DATE] 2 VICTO…" at bounding box center [639, 401] width 1278 height 353
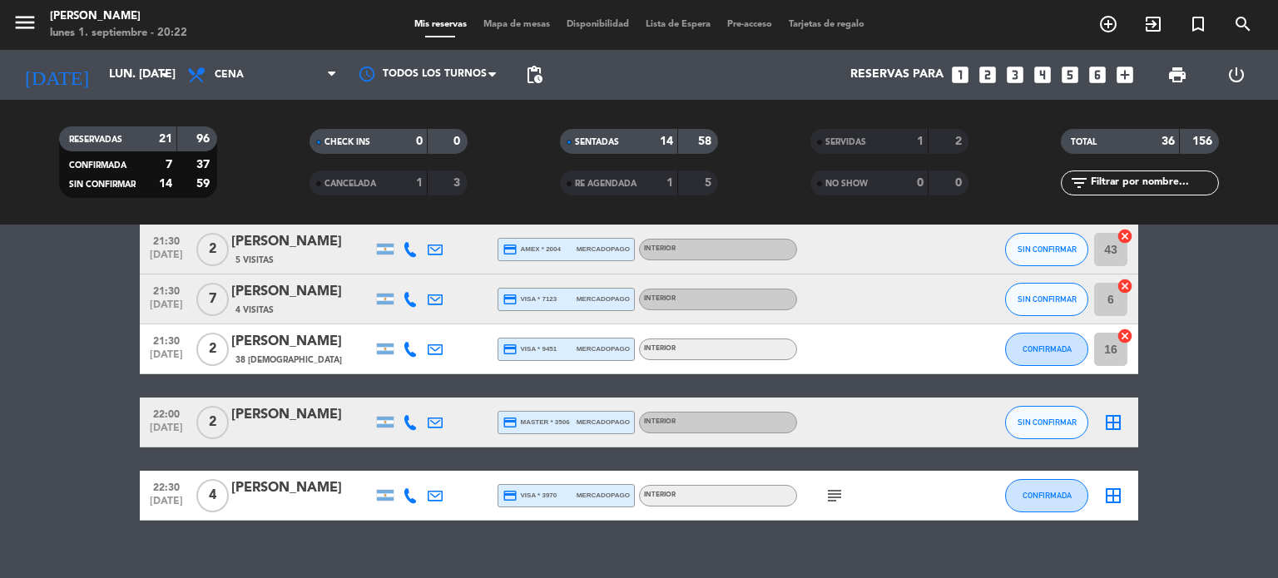
click at [531, 22] on span "Mapa de mesas" at bounding box center [516, 24] width 83 height 9
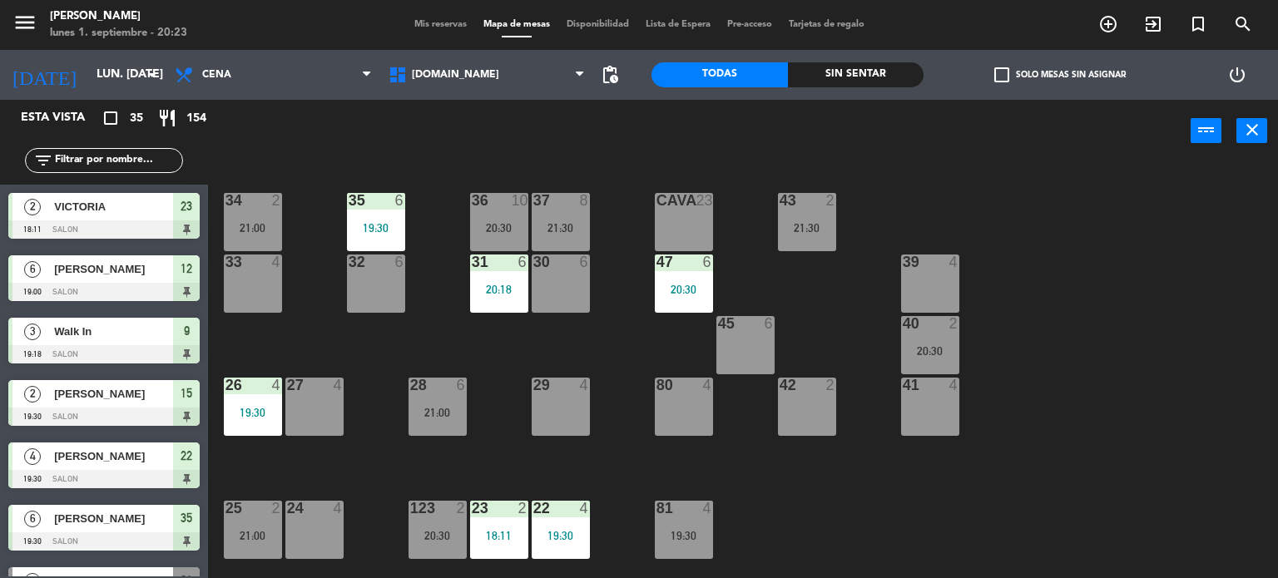
click at [894, 67] on div "Sin sentar" at bounding box center [856, 74] width 136 height 25
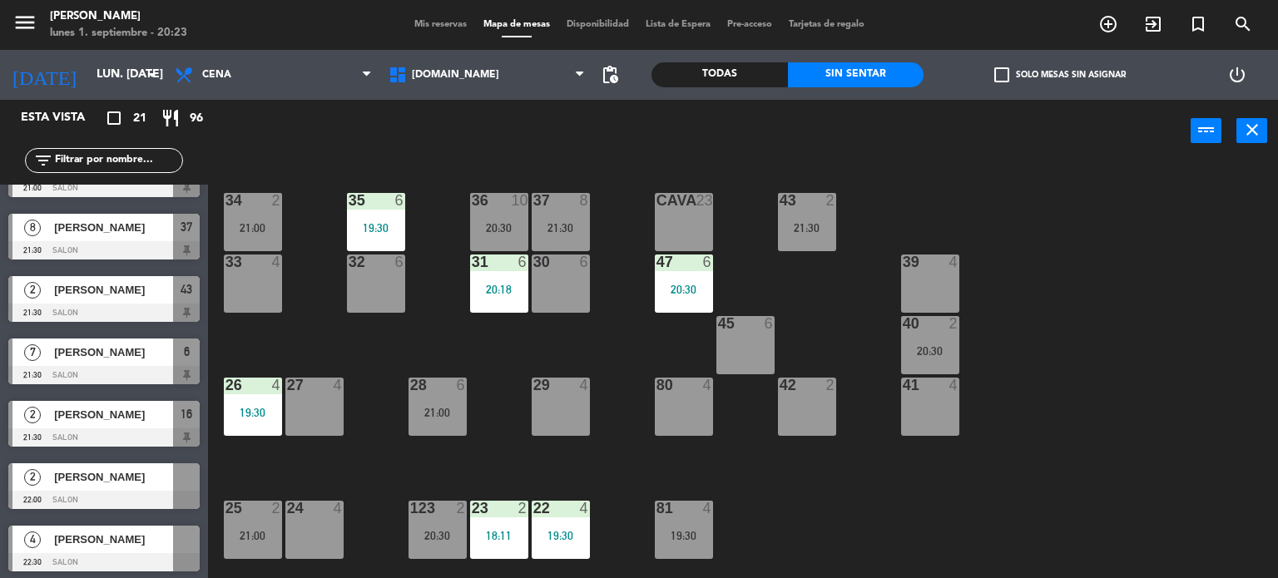
scroll to position [918, 0]
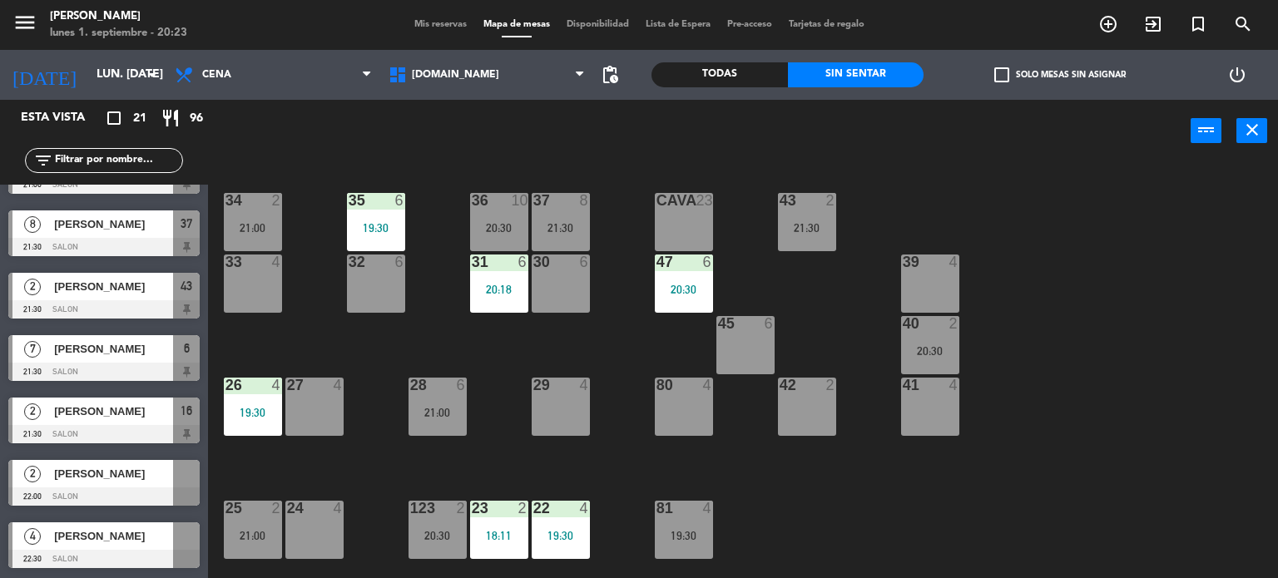
click at [264, 473] on div "34 2 21:00 35 6 19:30 36 10 20:30 43 2 21:30 37 8 21:30 CAVA 23 33 4 32 6 31 6 …" at bounding box center [748, 371] width 1057 height 416
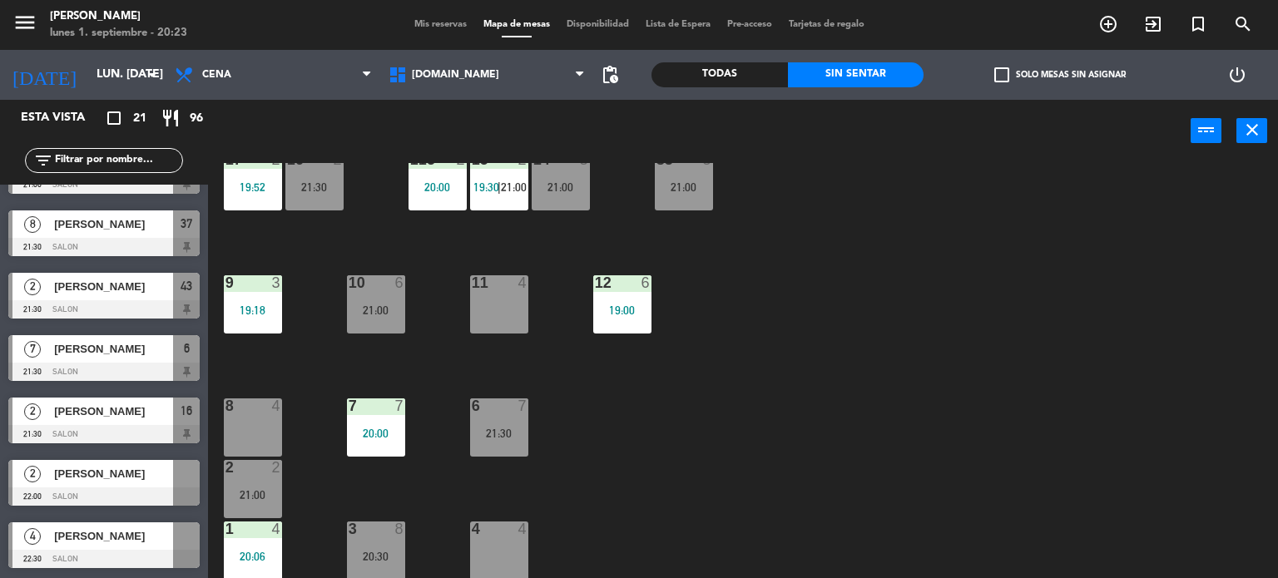
click at [390, 528] on div "8" at bounding box center [403, 529] width 27 height 15
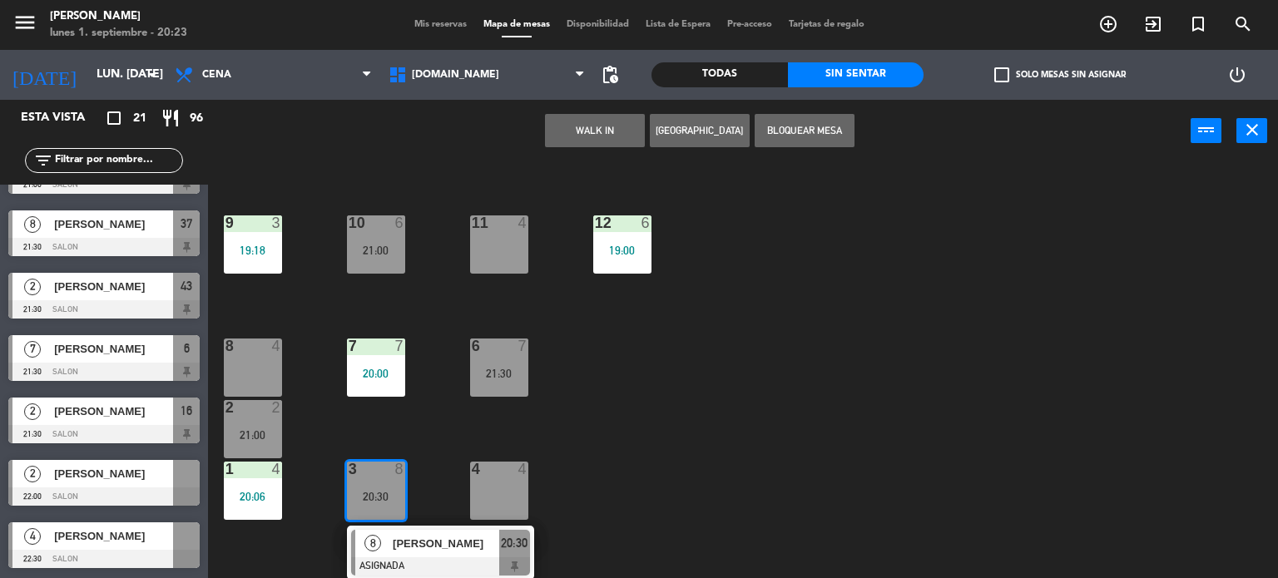
click at [502, 550] on span "20:30" at bounding box center [514, 543] width 27 height 20
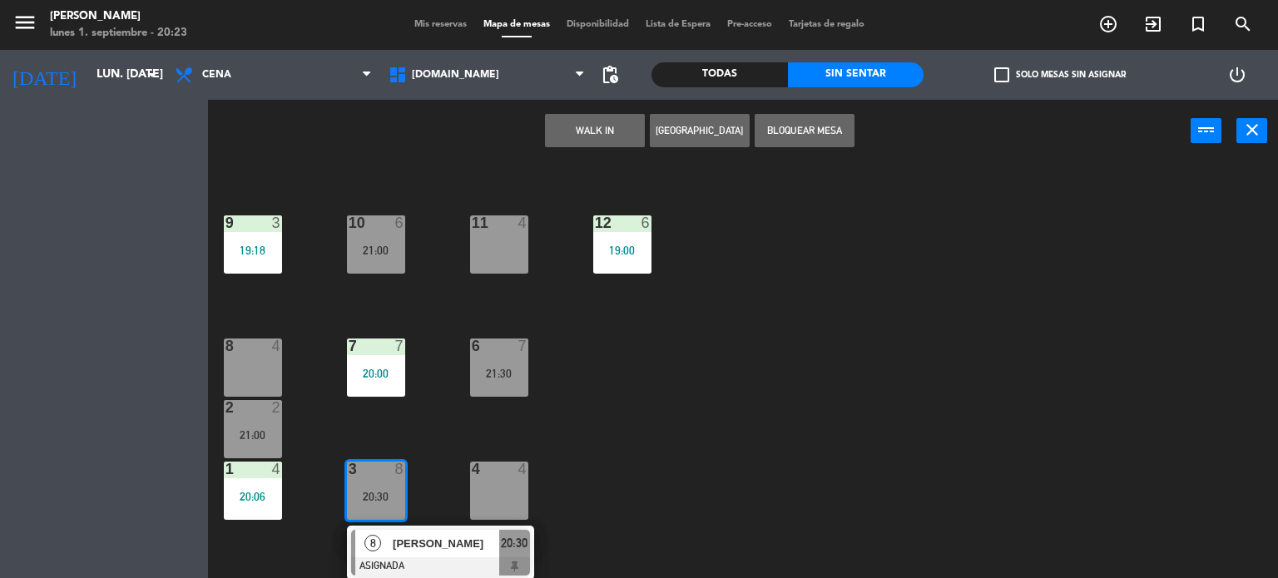
scroll to position [595, 0]
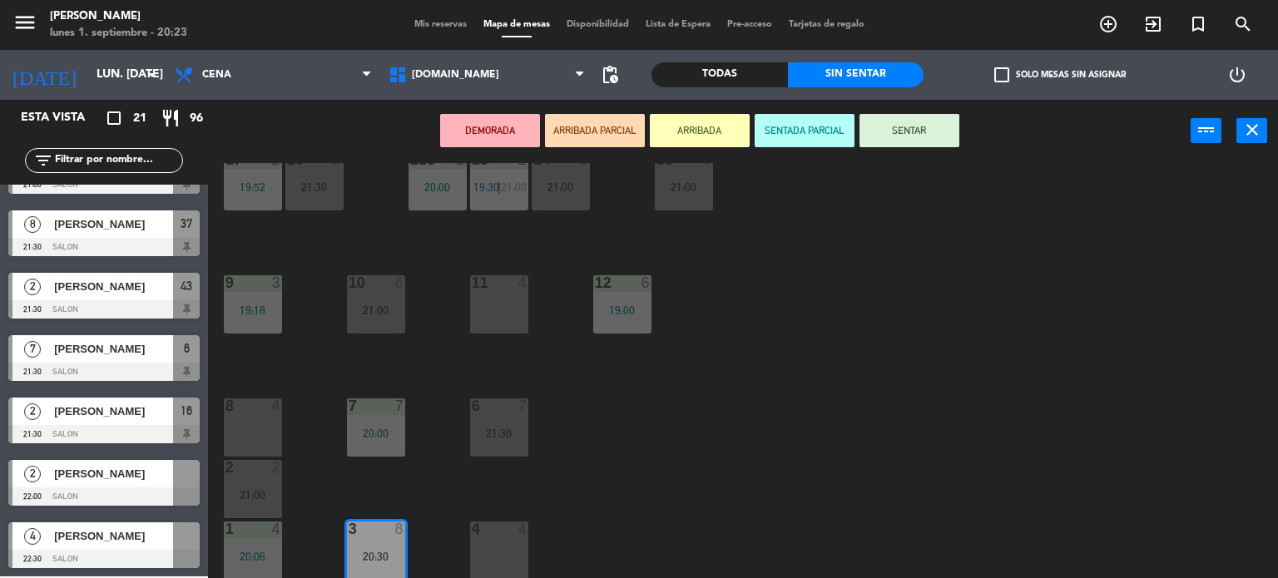
click at [606, 528] on div "34 2 21:00 35 6 19:30 36 10 20:30 43 2 21:30 37 8 21:30 CAVA 23 33 4 32 6 31 6 …" at bounding box center [748, 371] width 1057 height 416
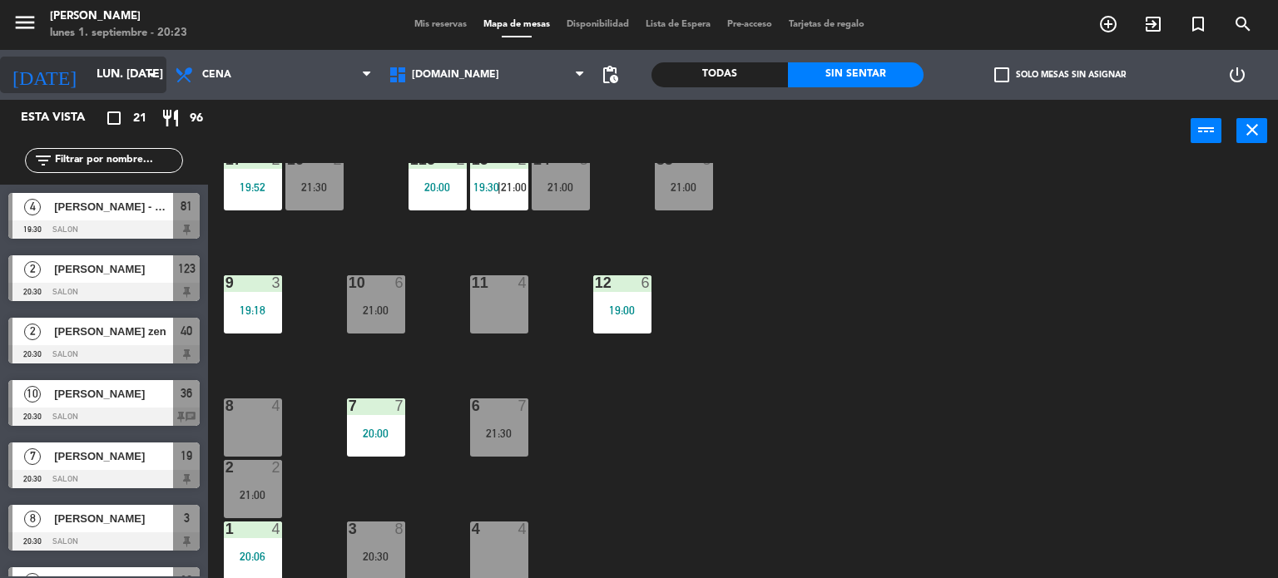
click at [100, 76] on input "lun. [DATE]" at bounding box center [167, 75] width 158 height 30
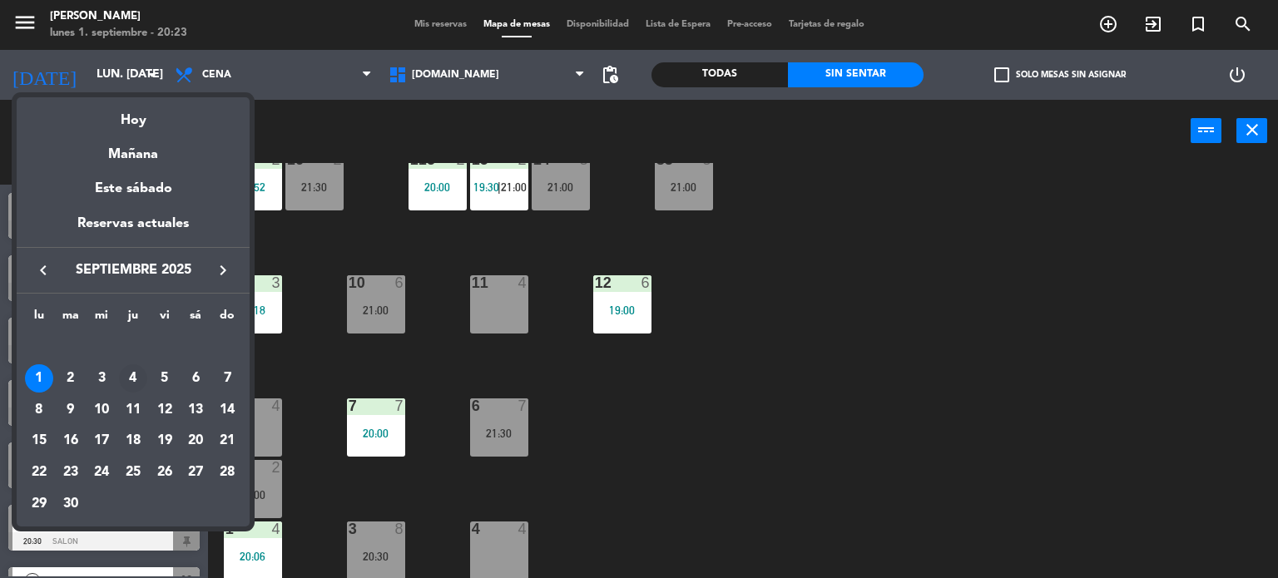
click at [131, 388] on div "4" at bounding box center [133, 378] width 28 height 28
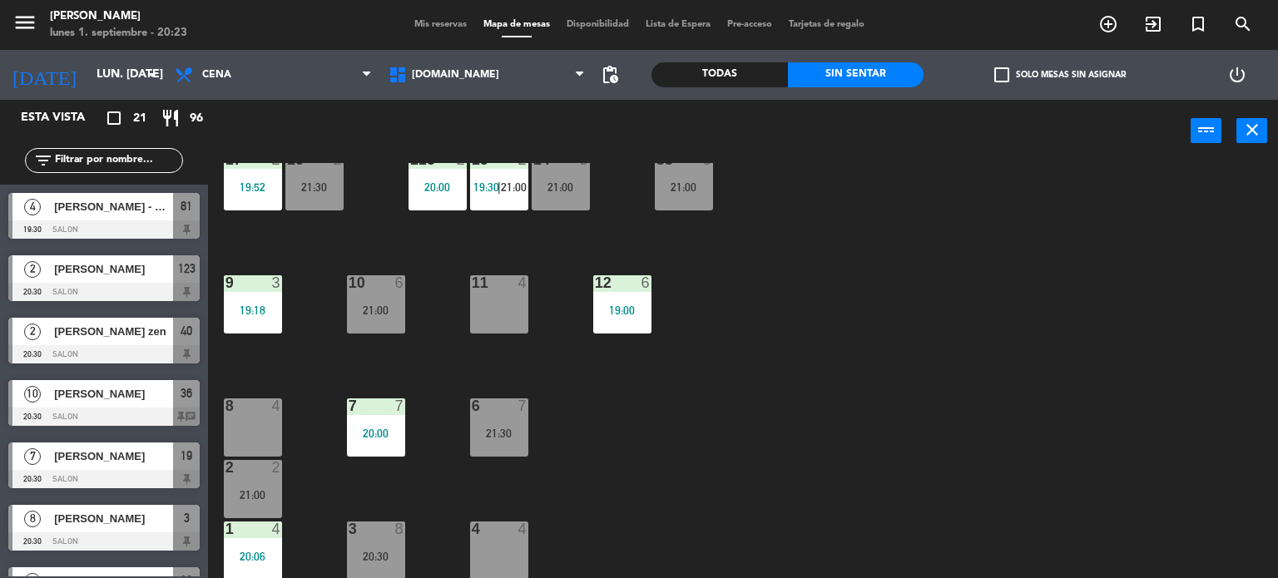
type input "[DEMOGRAPHIC_DATA] [DATE]"
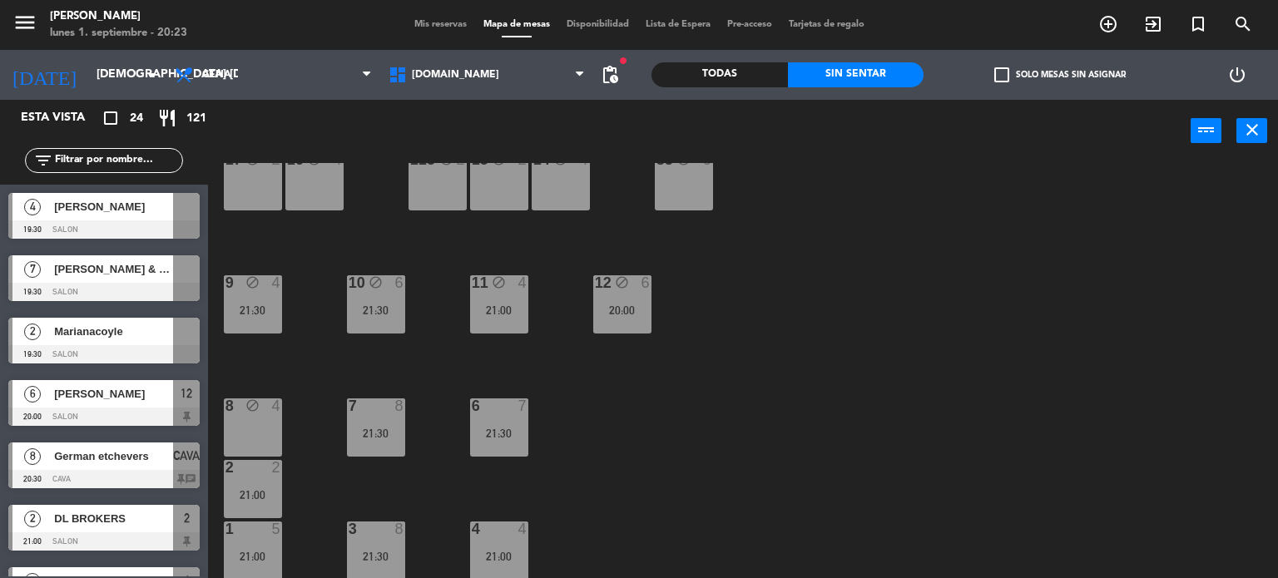
click at [1023, 82] on div "check_box_outline_blank Solo mesas sin asignar" at bounding box center [1059, 75] width 272 height 50
click at [1023, 72] on label "check_box_outline_blank Solo mesas sin asignar" at bounding box center [1059, 74] width 131 height 15
click at [1060, 75] on input "check_box_outline_blank Solo mesas sin asignar" at bounding box center [1060, 75] width 0 height 0
click at [236, 541] on div "1 5 21:00" at bounding box center [253, 551] width 58 height 58
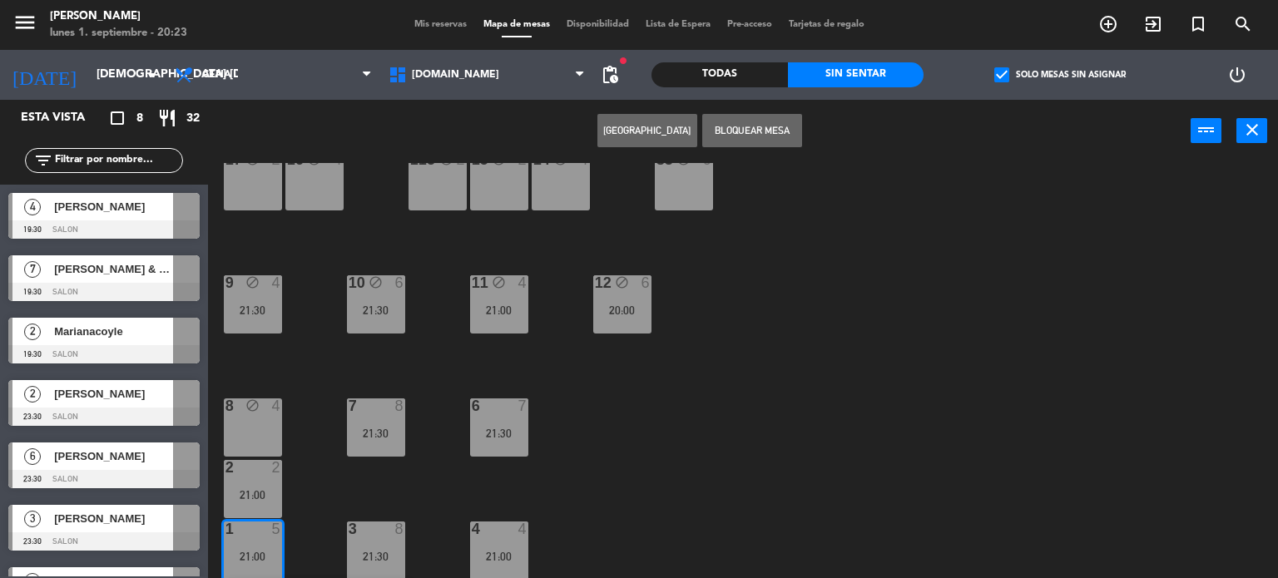
click at [750, 125] on button "Bloquear Mesa" at bounding box center [752, 130] width 100 height 33
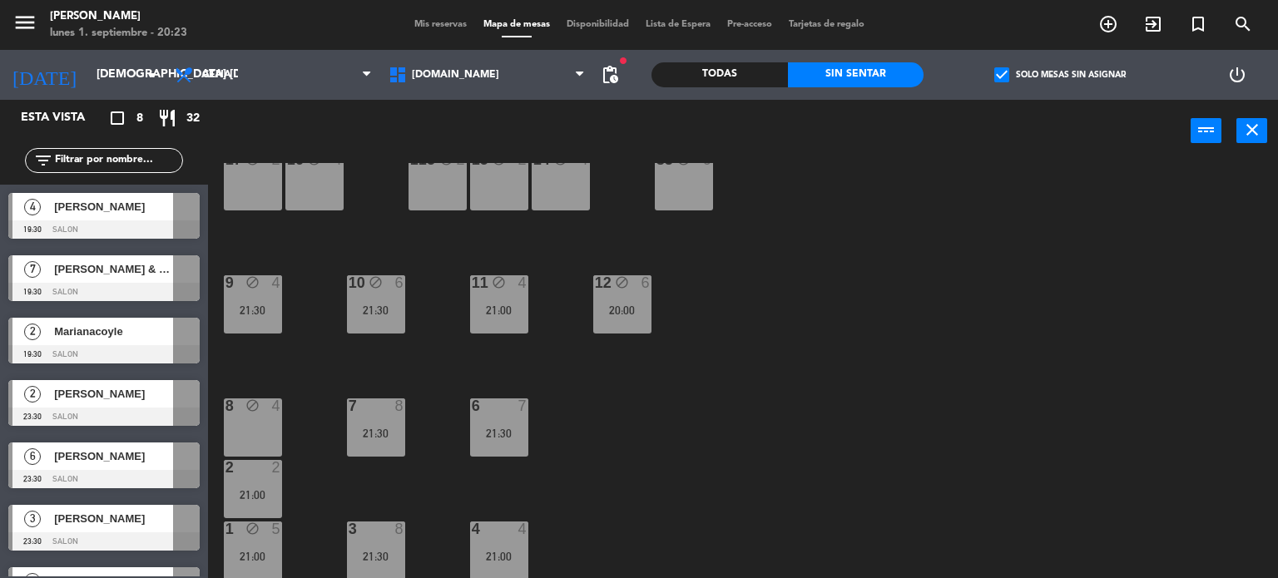
click at [653, 382] on div "34 block 2 35 block 6 36 block 8 43 block 2 37 block 10 CAVA 8 20:30 33 block 4…" at bounding box center [748, 371] width 1057 height 416
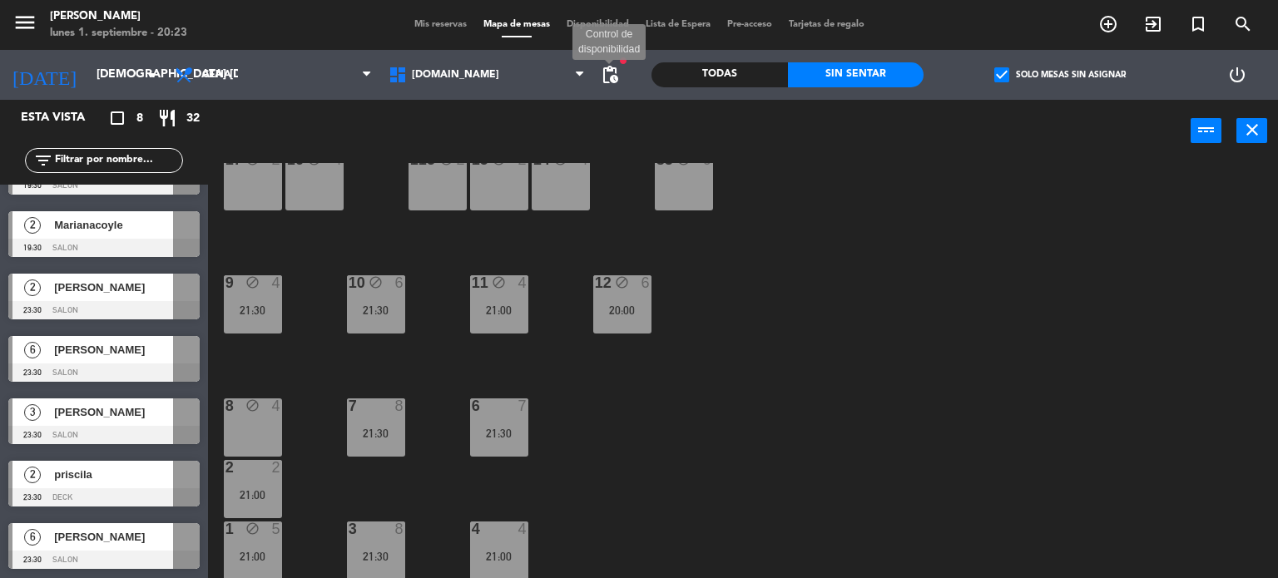
click at [615, 69] on span "pending_actions" at bounding box center [610, 75] width 20 height 20
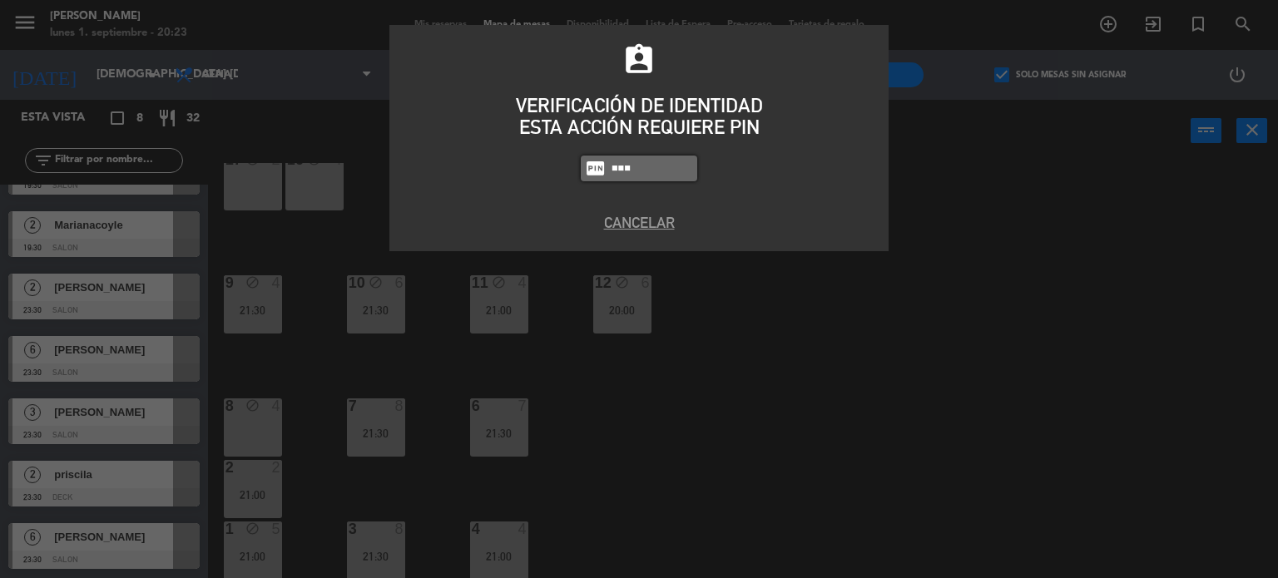
type input "3871"
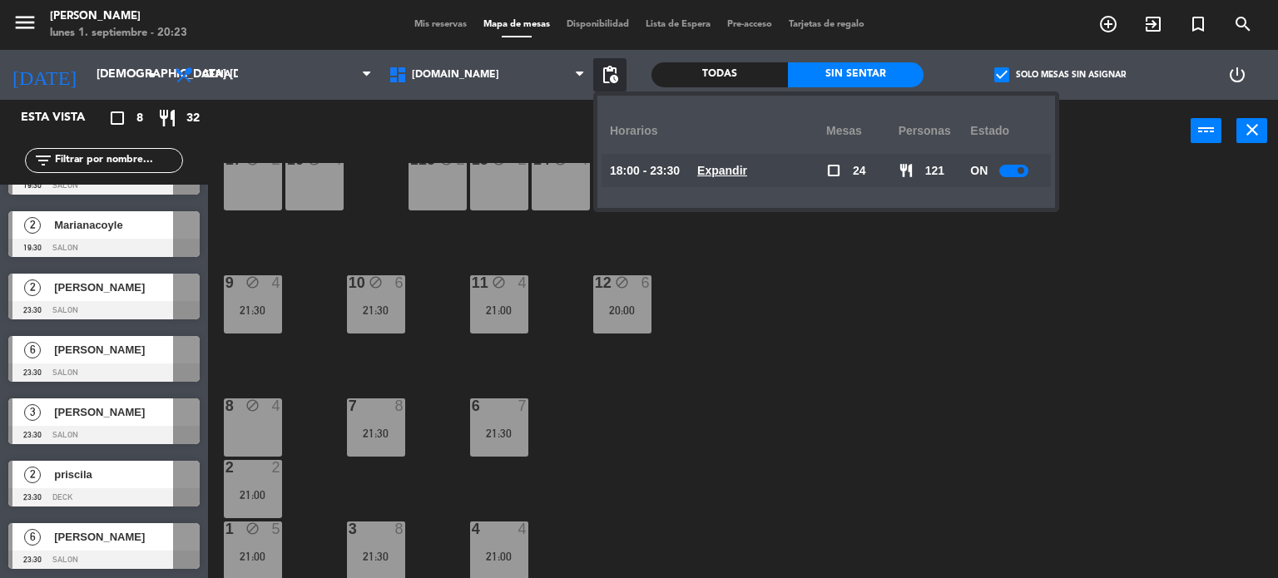
click at [720, 169] on u "Expandir" at bounding box center [722, 170] width 50 height 13
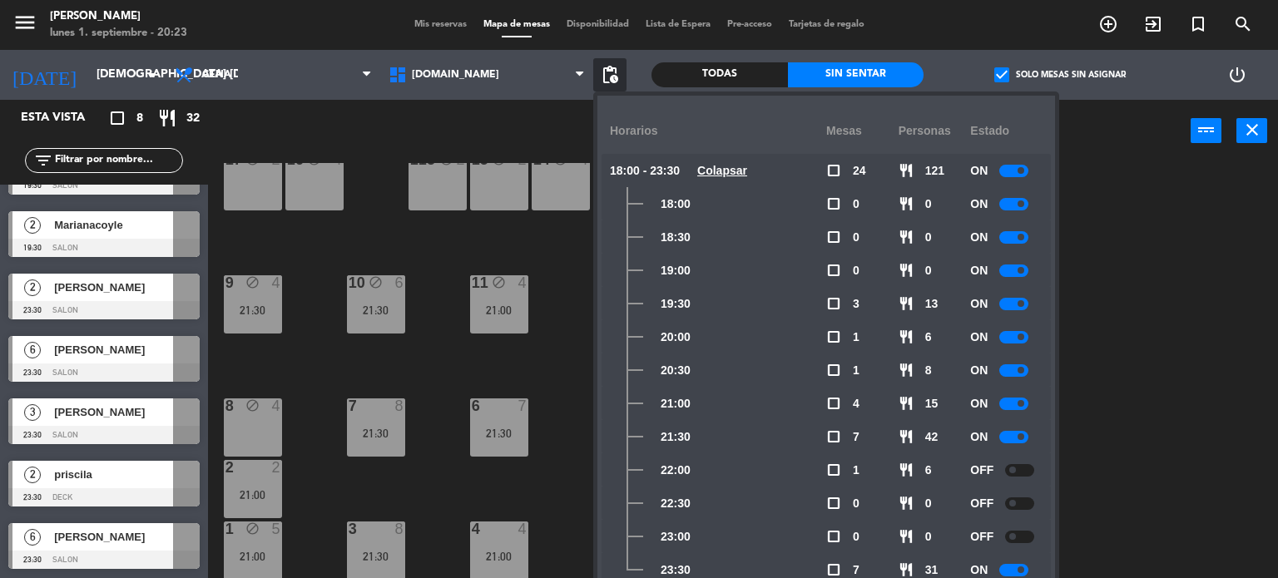
scroll to position [12, 0]
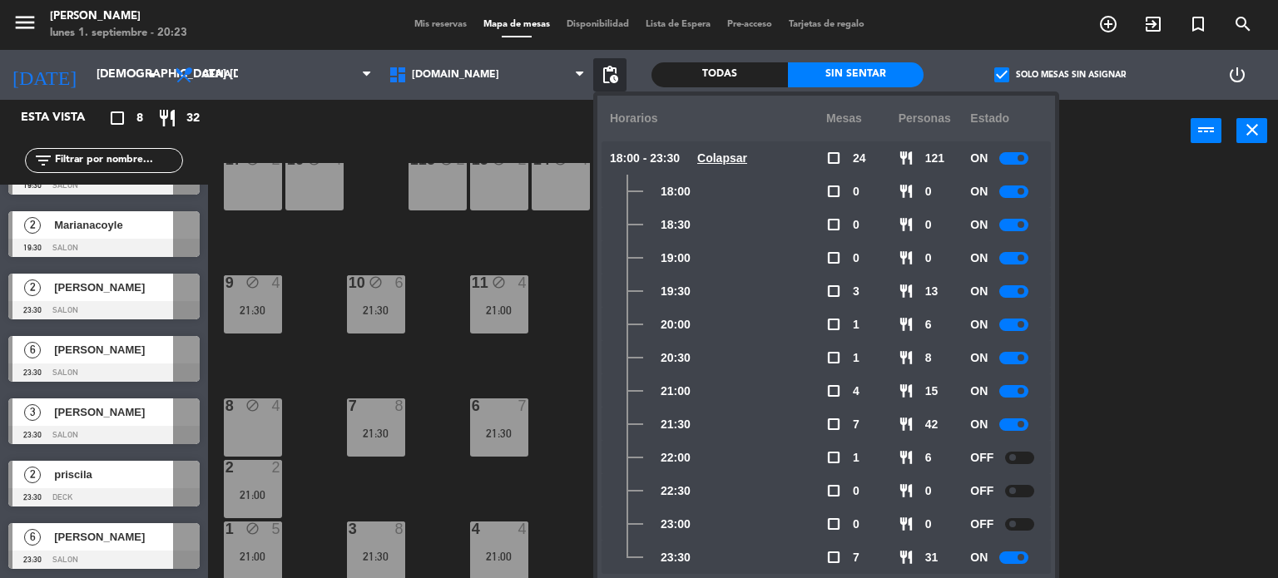
click at [1016, 561] on div at bounding box center [1013, 557] width 29 height 12
click at [1090, 512] on div "34 block 2 35 block 6 36 block 8 43 block 2 37 block 10 CAVA 8 20:30 33 block 4…" at bounding box center [748, 371] width 1057 height 416
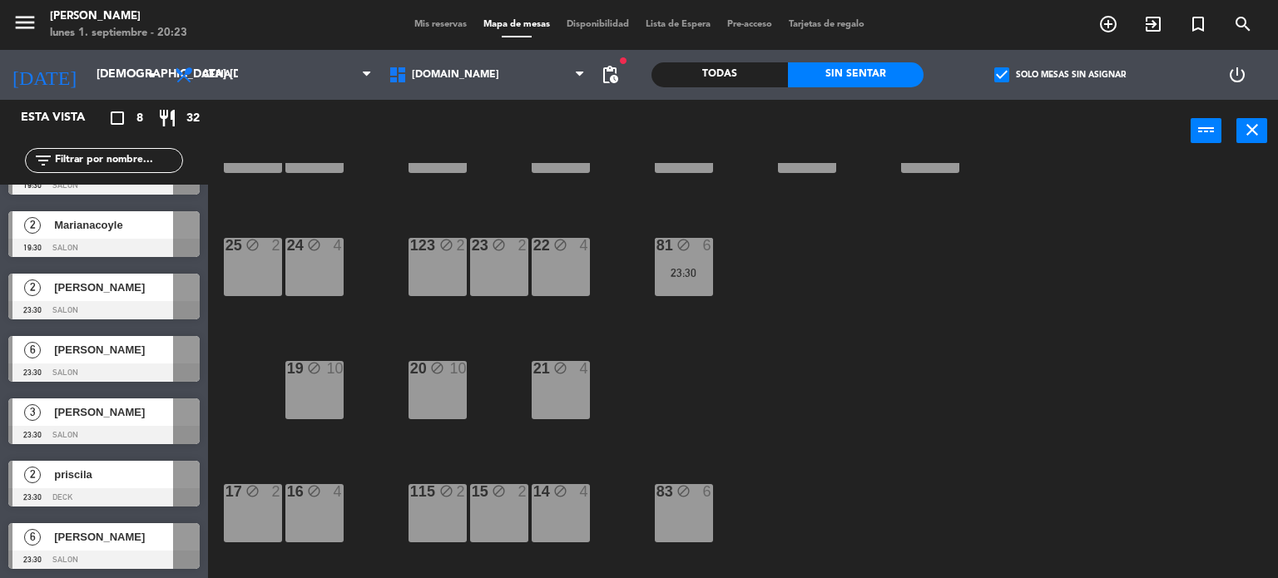
scroll to position [0, 0]
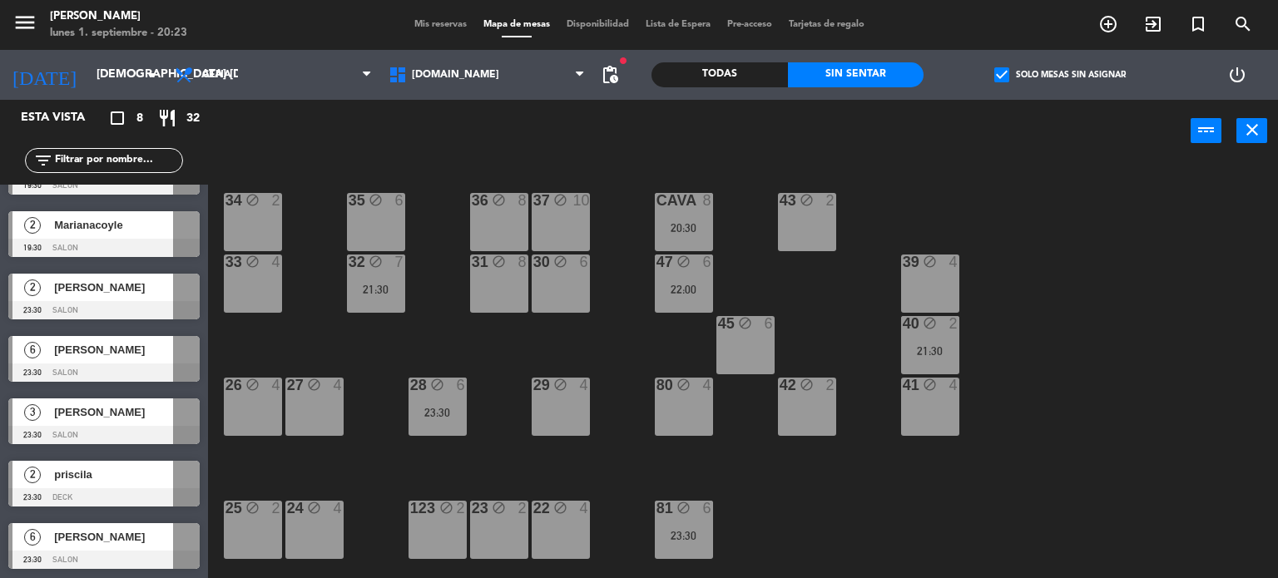
click at [413, 397] on div "28 block 6 23:30" at bounding box center [437, 407] width 58 height 58
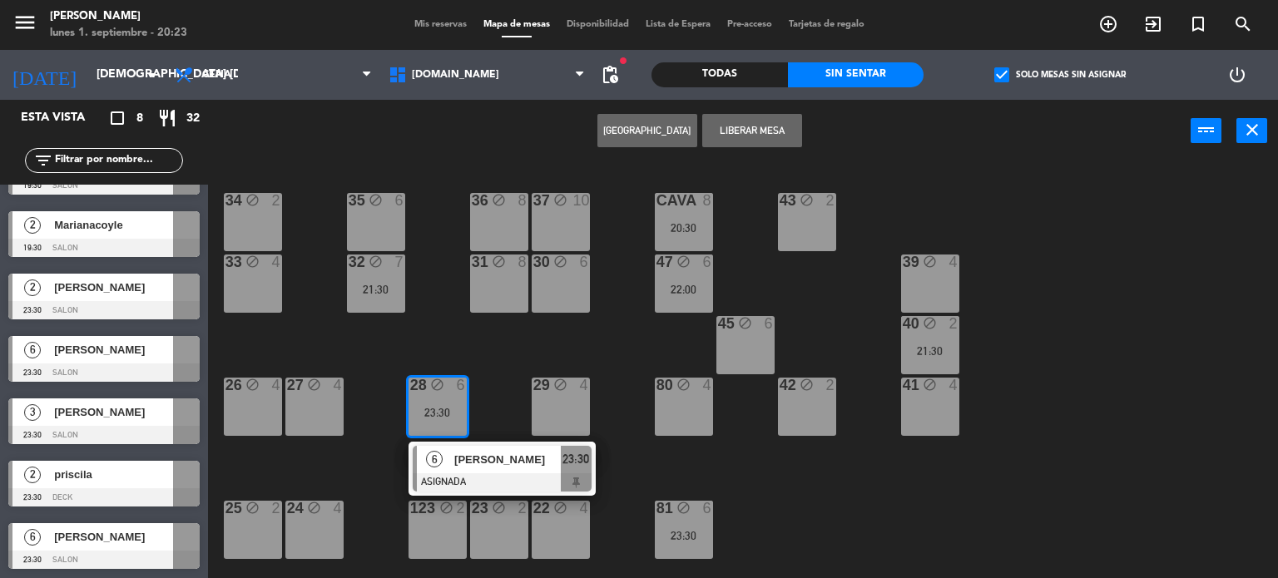
click at [517, 458] on span "[PERSON_NAME]" at bounding box center [507, 459] width 106 height 17
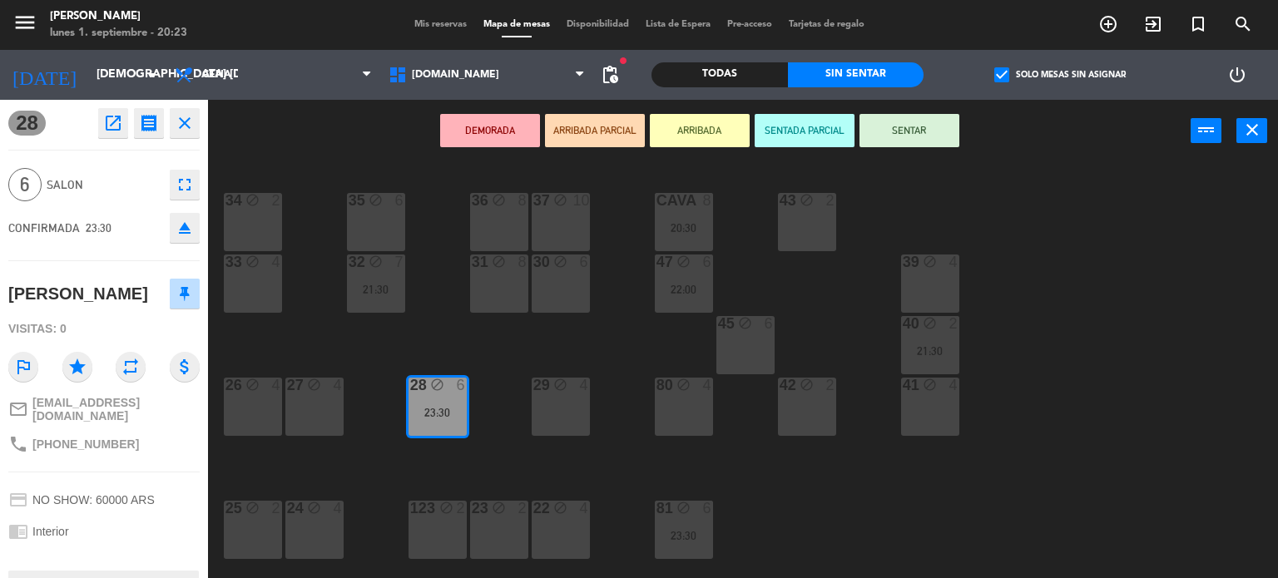
click at [181, 233] on icon "eject" at bounding box center [185, 228] width 20 height 20
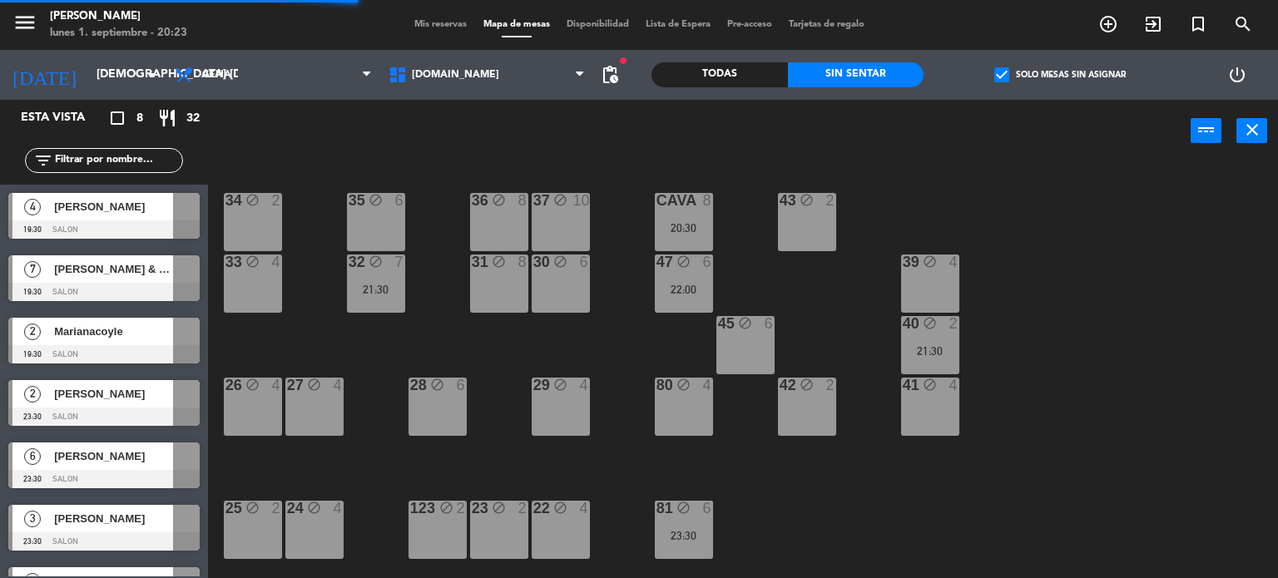
click at [457, 339] on div "34 block 2 35 block 6 36 block 8 43 block 2 37 block 10 CAVA 8 20:30 33 block 4…" at bounding box center [748, 371] width 1057 height 416
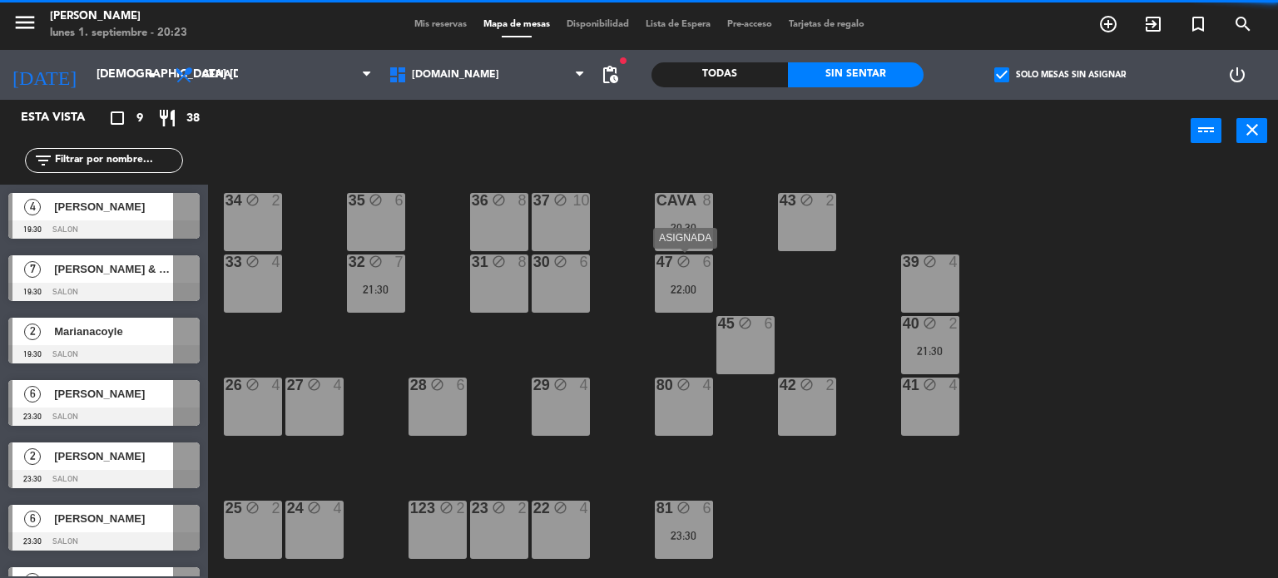
click at [688, 288] on div "22:00" at bounding box center [684, 290] width 58 height 12
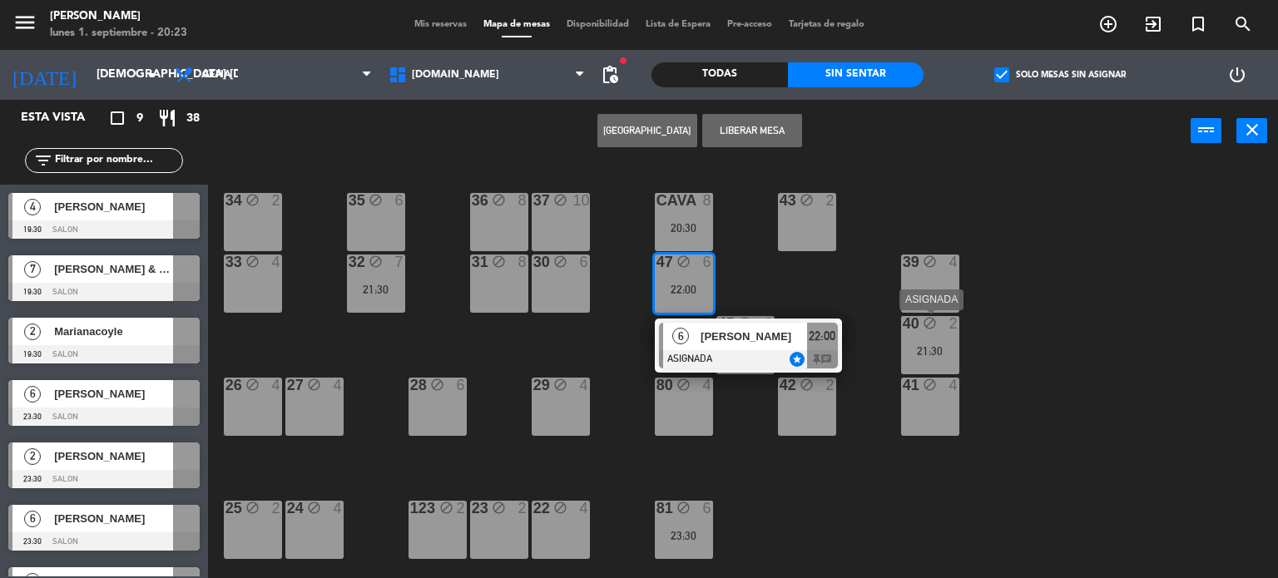
click at [902, 290] on div "39 block 4" at bounding box center [930, 284] width 58 height 58
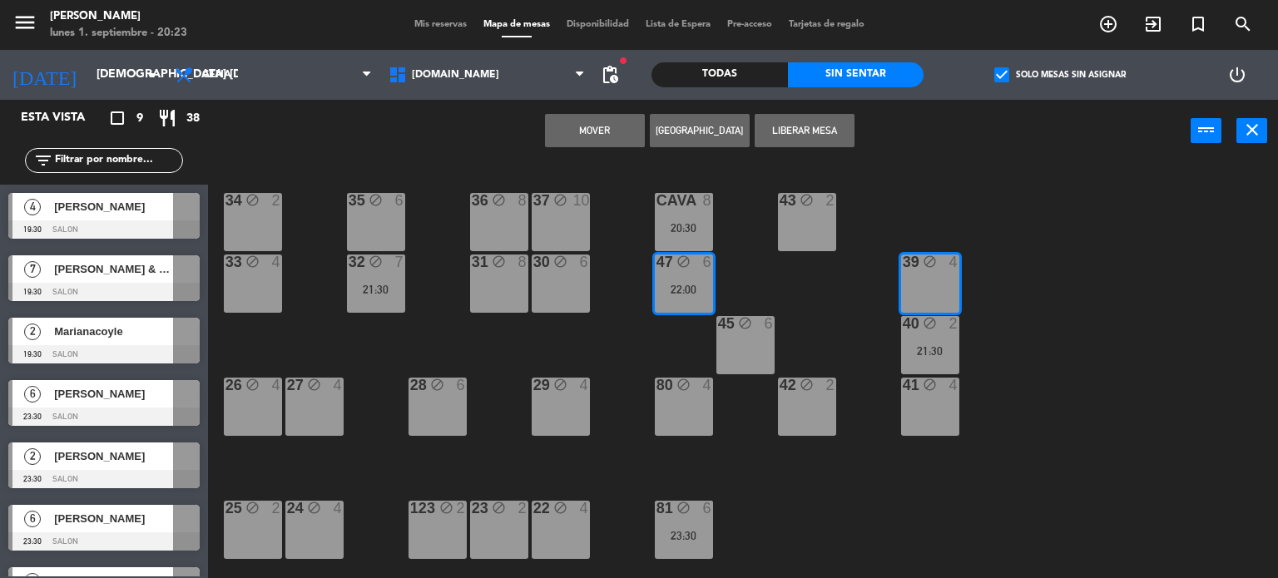
click at [939, 349] on div "21:30" at bounding box center [930, 351] width 58 height 12
click at [818, 301] on div "34 block 2 35 block 6 36 block 8 43 block 2 37 block 10 CAVA 8 20:30 33 block 4…" at bounding box center [748, 371] width 1057 height 416
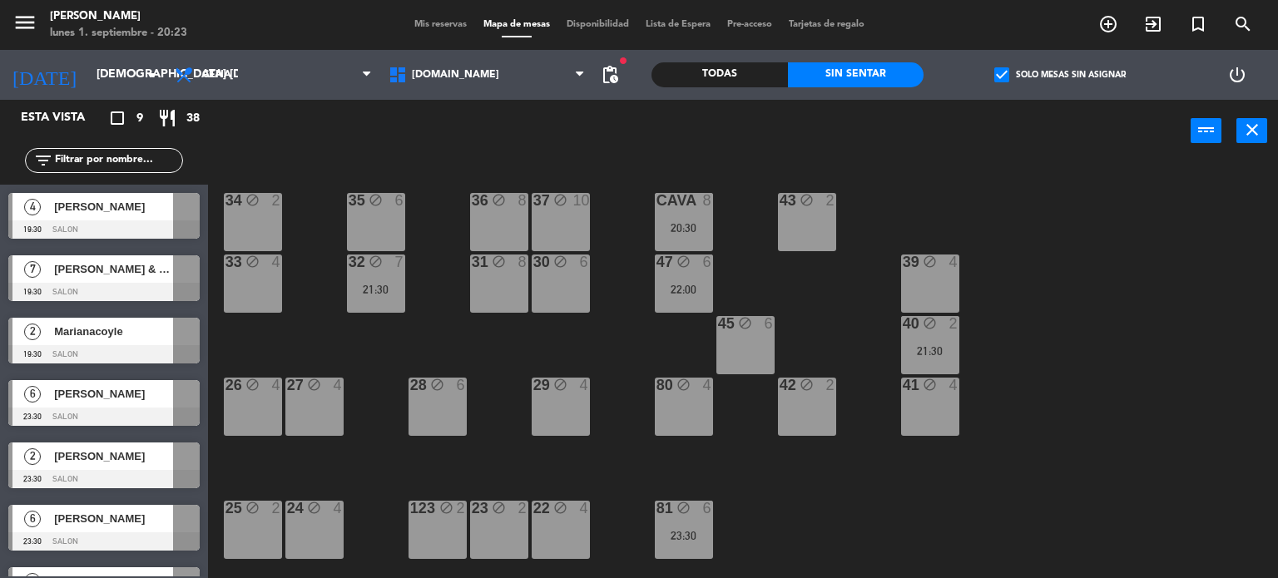
click at [925, 340] on div "40 block 2 21:30" at bounding box center [930, 345] width 58 height 58
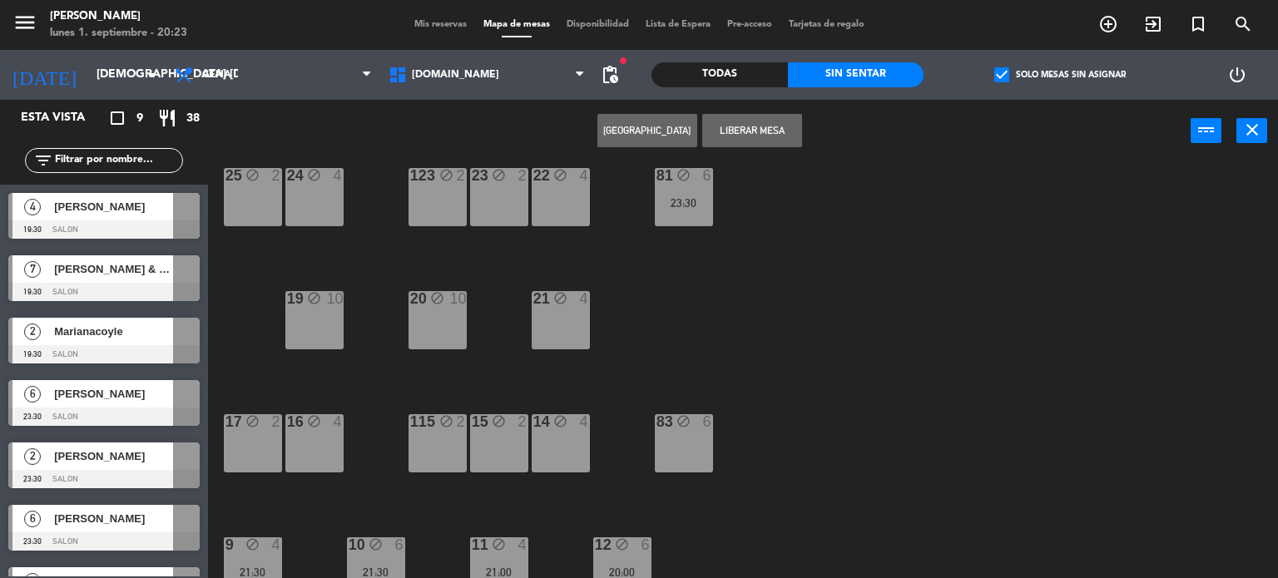
scroll to position [595, 0]
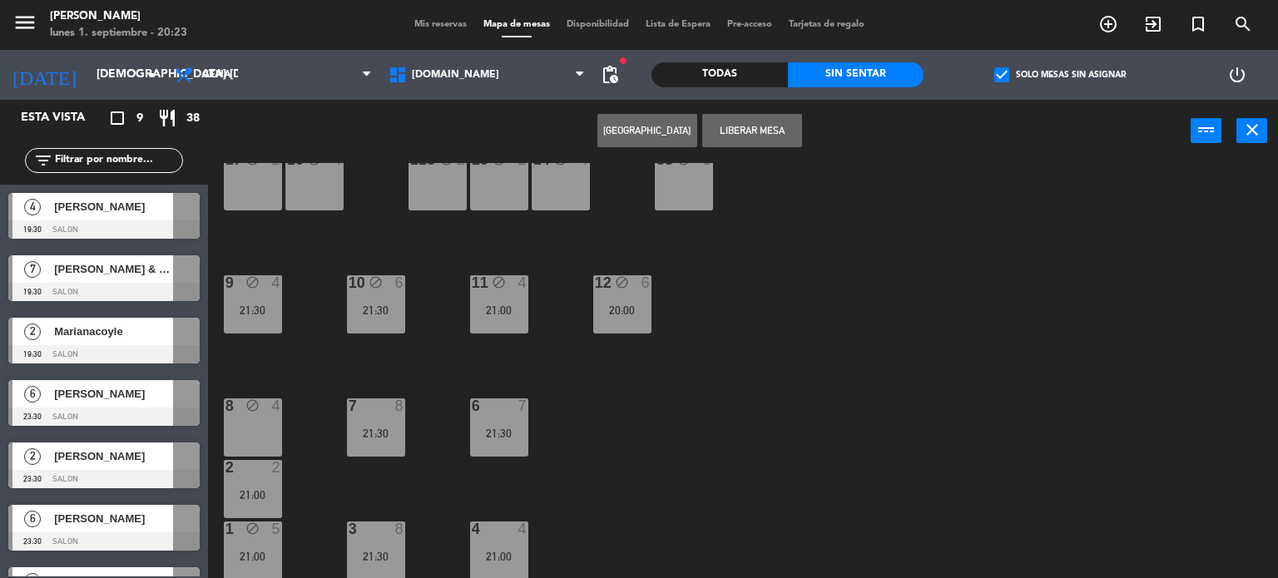
click at [256, 221] on div "34 block 2 35 block 6 36 block 8 43 block 2 37 block 10 CAVA 8 20:30 33 block 4…" at bounding box center [748, 371] width 1057 height 416
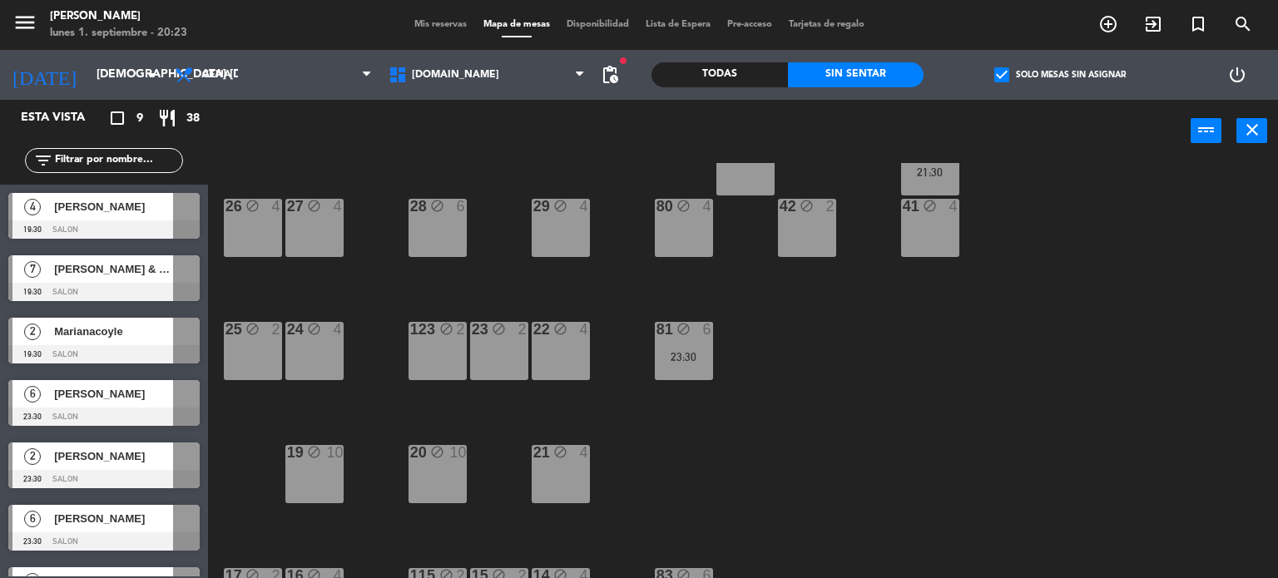
scroll to position [96, 0]
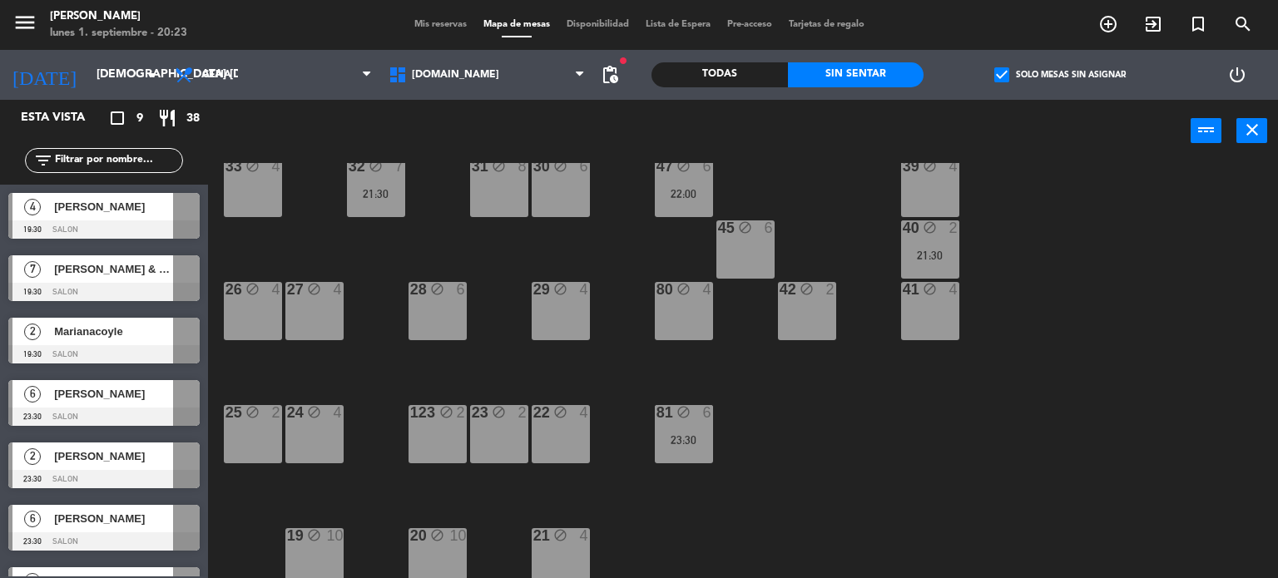
click at [922, 255] on div "21:30" at bounding box center [930, 256] width 58 height 12
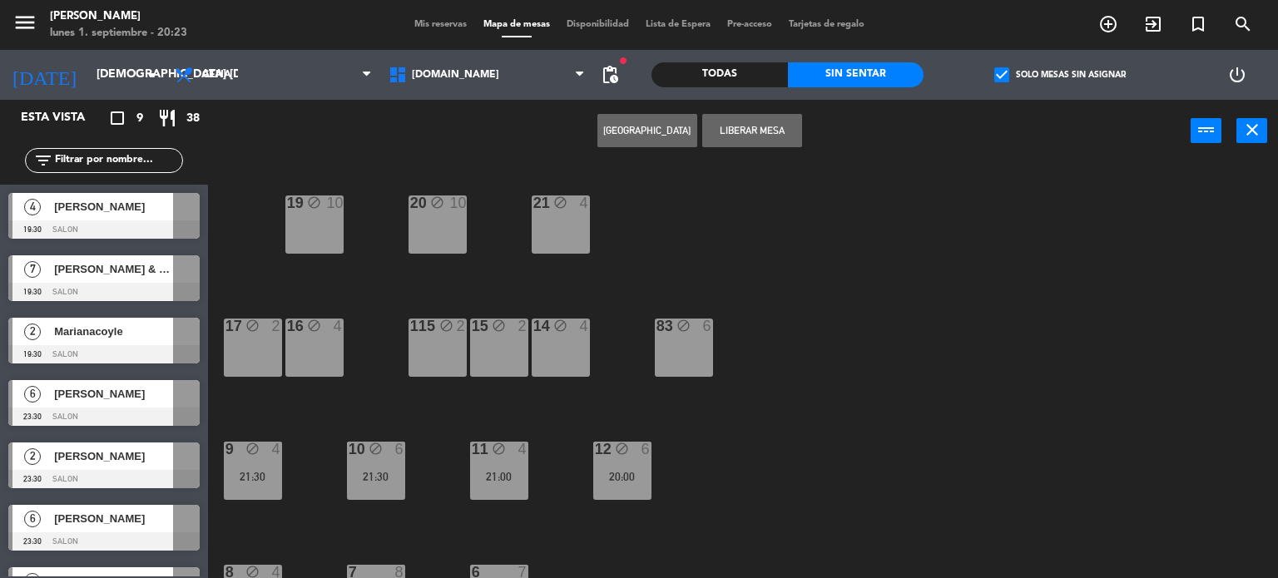
scroll to position [512, 0]
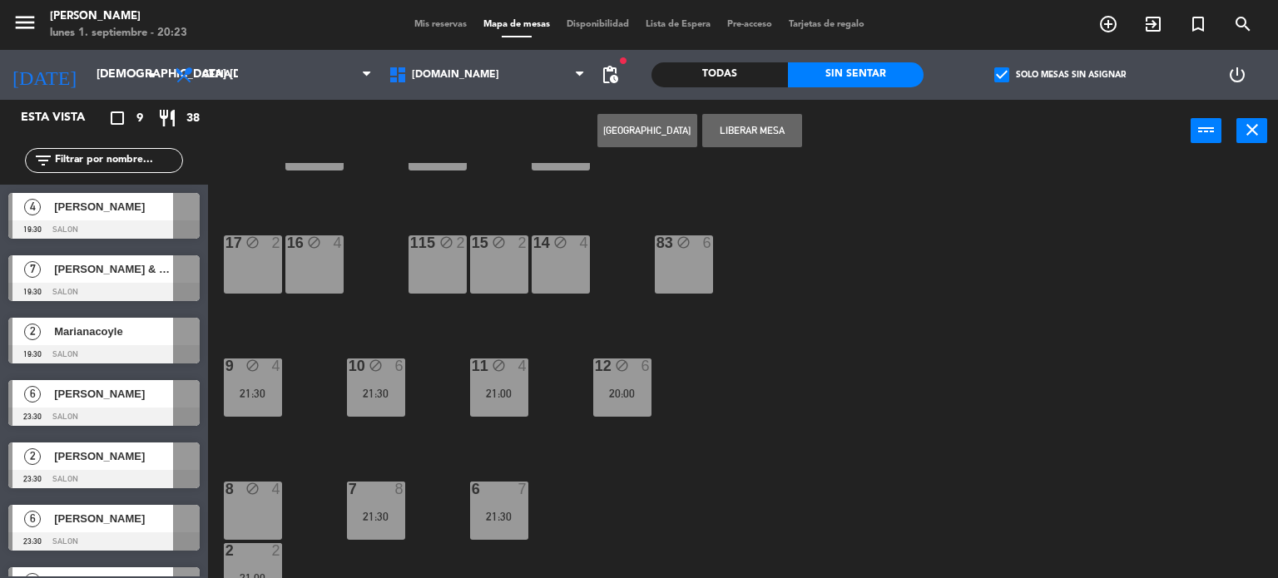
click at [240, 279] on div "17 block 2" at bounding box center [253, 264] width 58 height 58
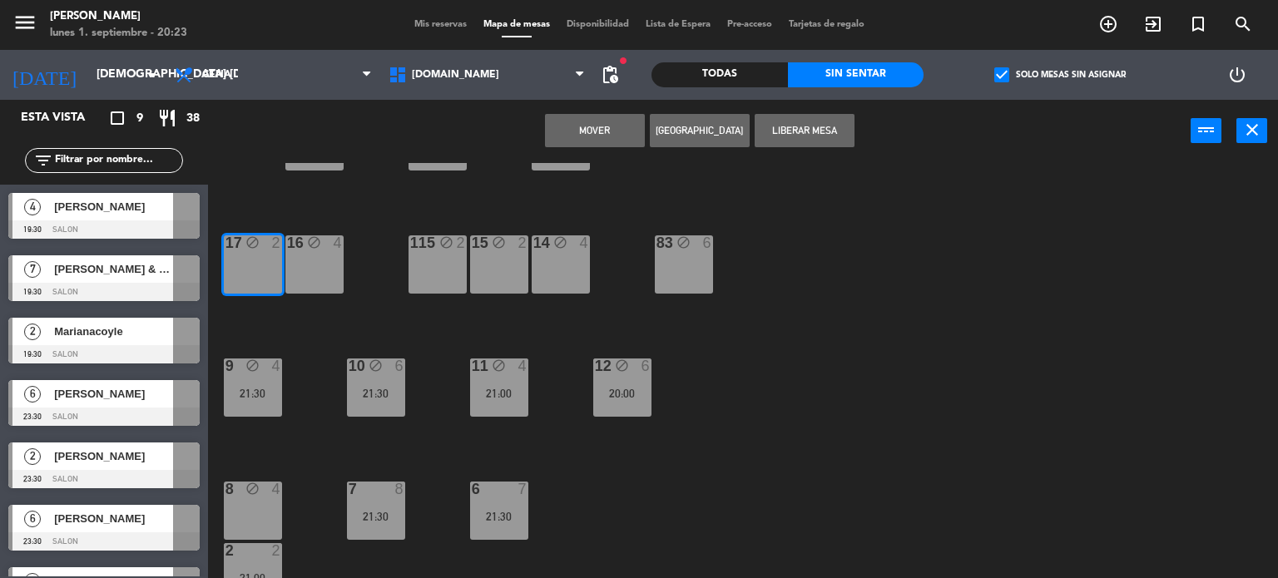
click at [581, 136] on button "Mover" at bounding box center [595, 130] width 100 height 33
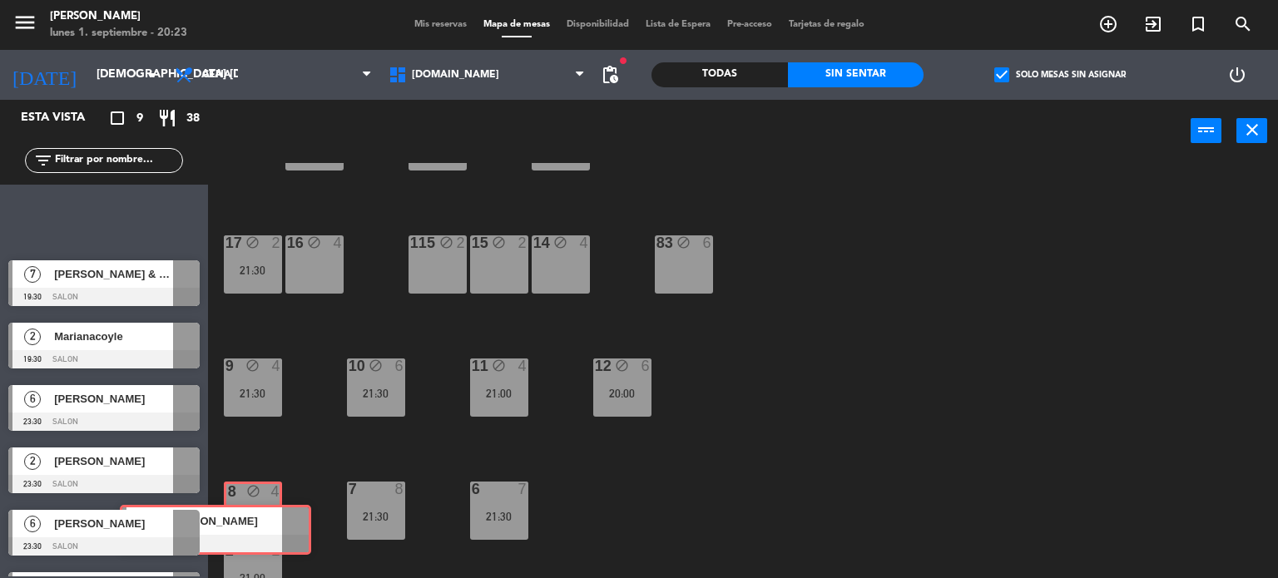
drag, startPoint x: 160, startPoint y: 205, endPoint x: 270, endPoint y: 517, distance: 330.9
click at [270, 517] on div "Esta vista crop_square 9 restaurant 38 filter_list 4 [PERSON_NAME] 19:30 SALON …" at bounding box center [639, 339] width 1278 height 479
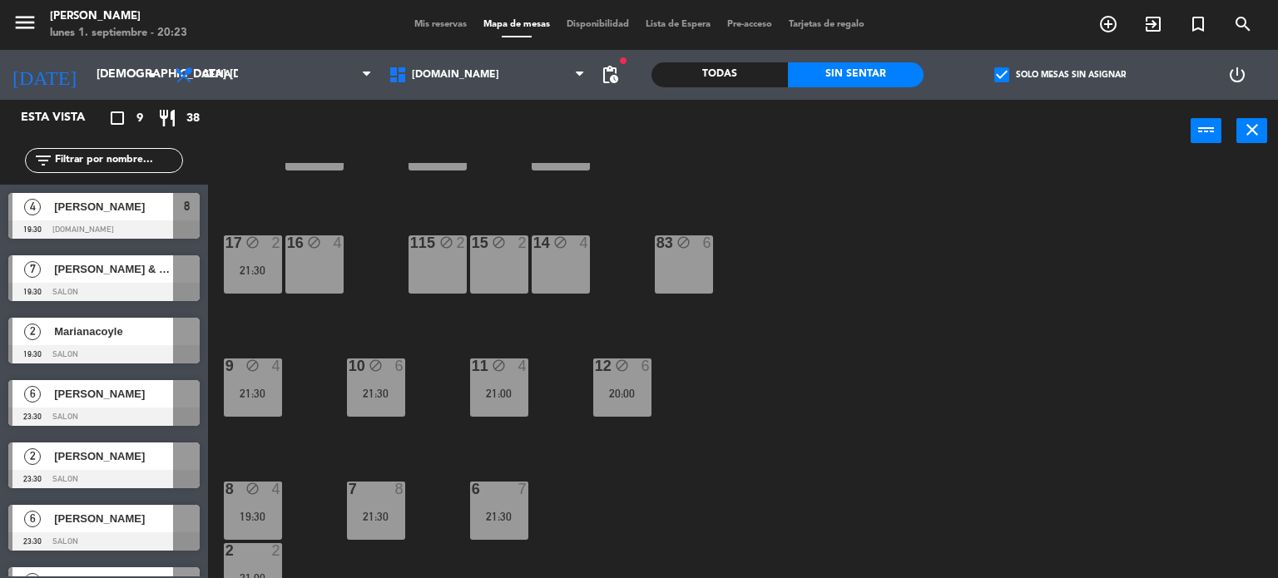
click at [983, 521] on div "34 block 2 35 block 6 36 block 8 43 block 2 37 block 10 CAVA 8 20:30 33 block 4…" at bounding box center [748, 371] width 1057 height 416
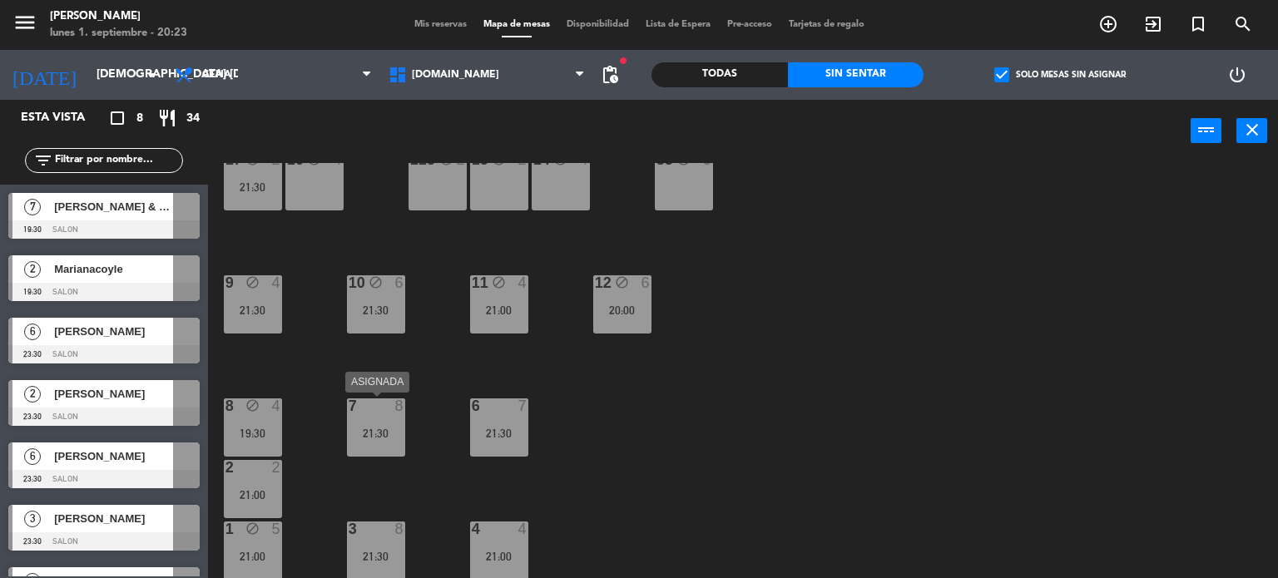
click at [386, 435] on div "21:30" at bounding box center [376, 434] width 58 height 12
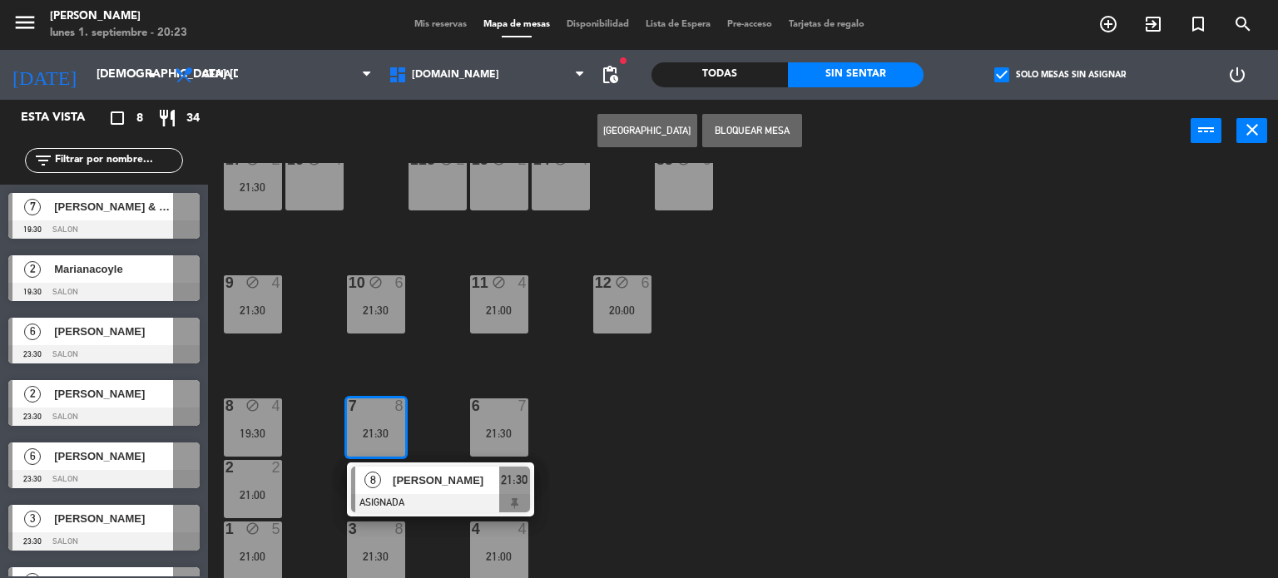
click at [755, 126] on button "Bloquear Mesa" at bounding box center [752, 130] width 100 height 33
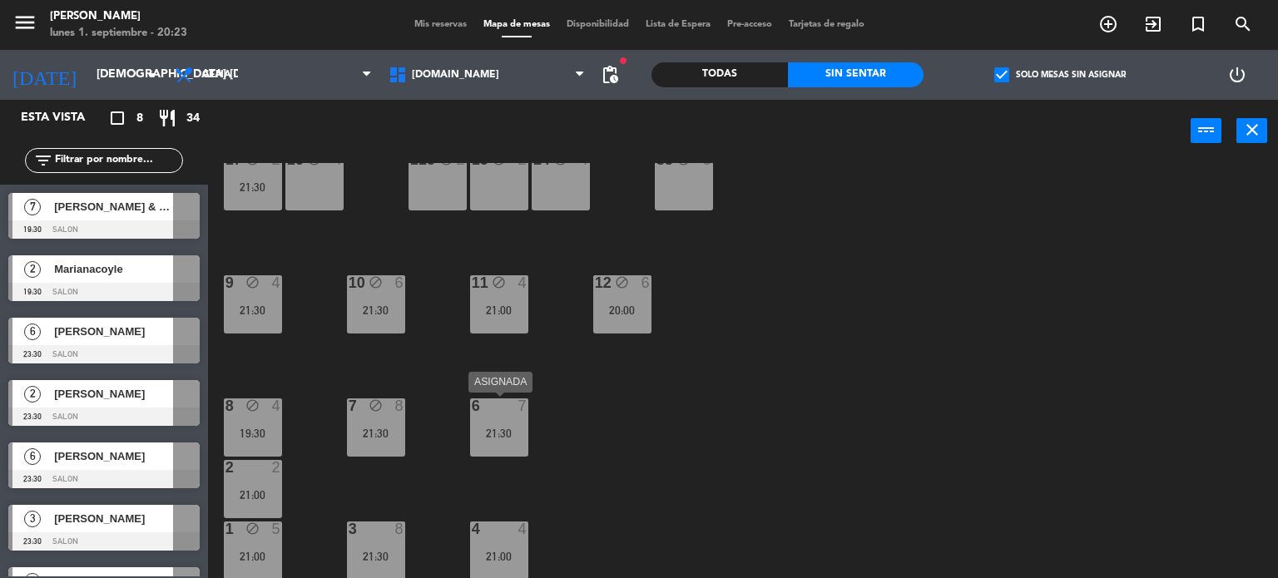
click at [502, 424] on div "6 7 21:30" at bounding box center [499, 427] width 58 height 58
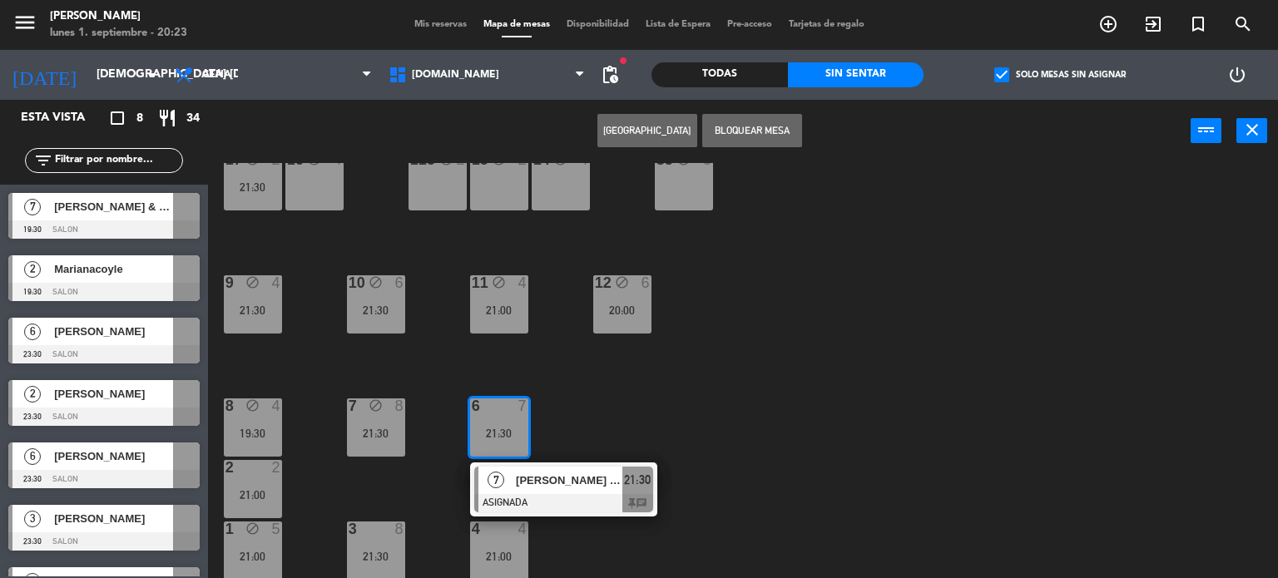
click at [770, 119] on button "Bloquear Mesa" at bounding box center [752, 130] width 100 height 33
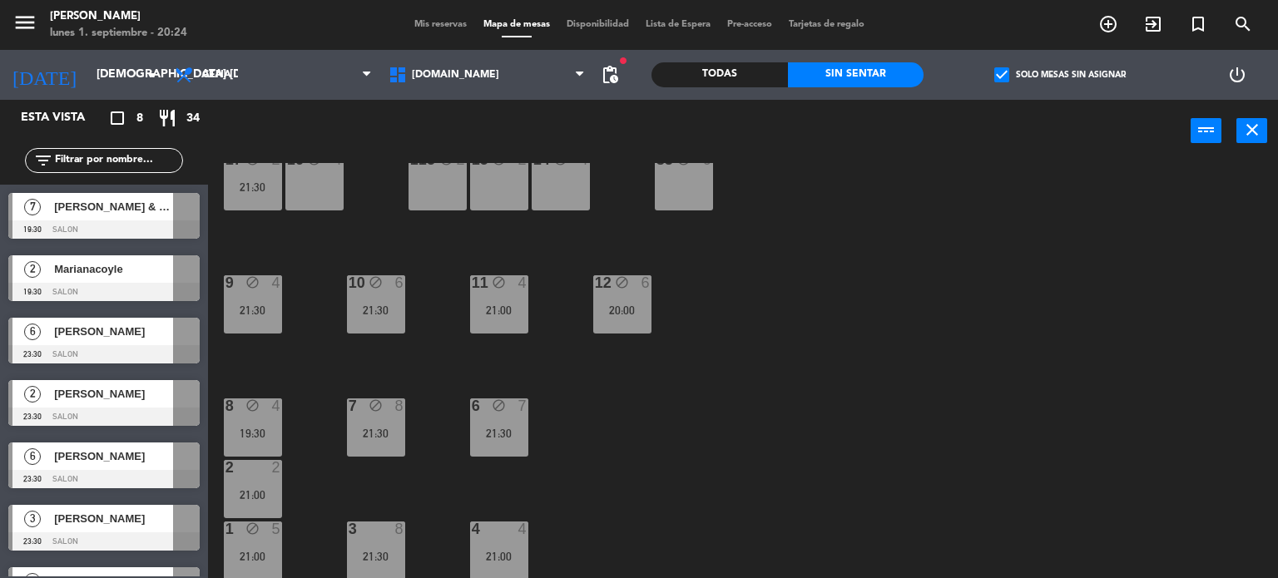
click at [1001, 87] on div "check_box Solo mesas sin asignar" at bounding box center [1059, 75] width 272 height 50
click at [1006, 77] on span "check_box" at bounding box center [1001, 74] width 15 height 15
click at [1060, 75] on input "check_box Solo mesas sin asignar" at bounding box center [1060, 75] width 0 height 0
click at [54, 105] on div "Esta vista crop_square 24 restaurant 121" at bounding box center [104, 118] width 208 height 37
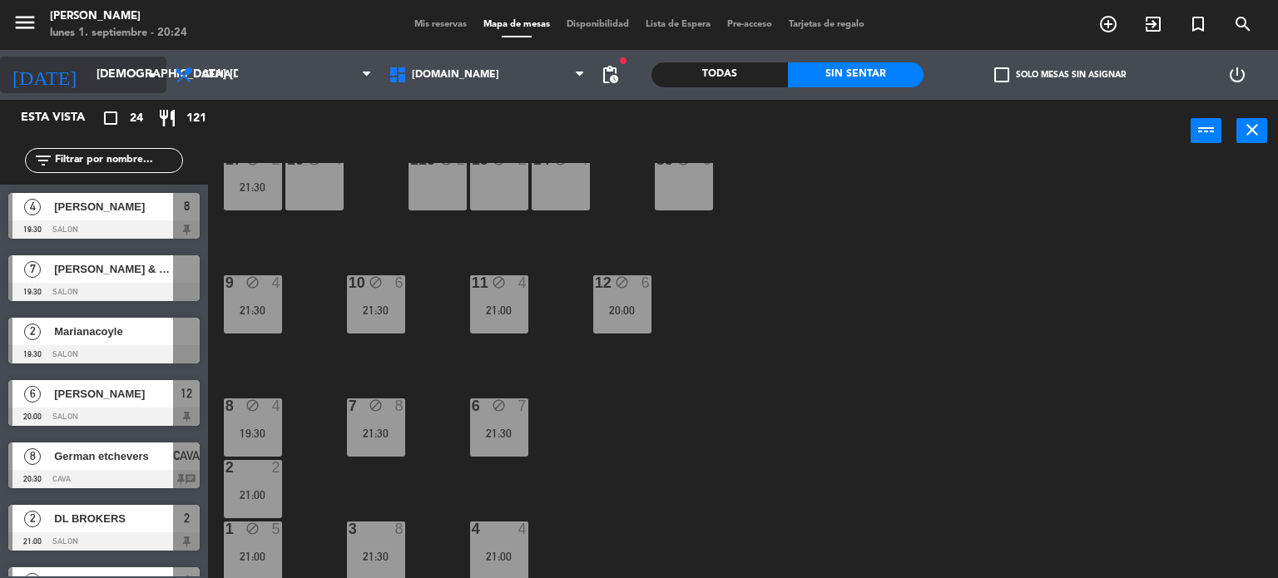
click at [90, 85] on input "[DEMOGRAPHIC_DATA] [DATE]" at bounding box center [167, 75] width 158 height 30
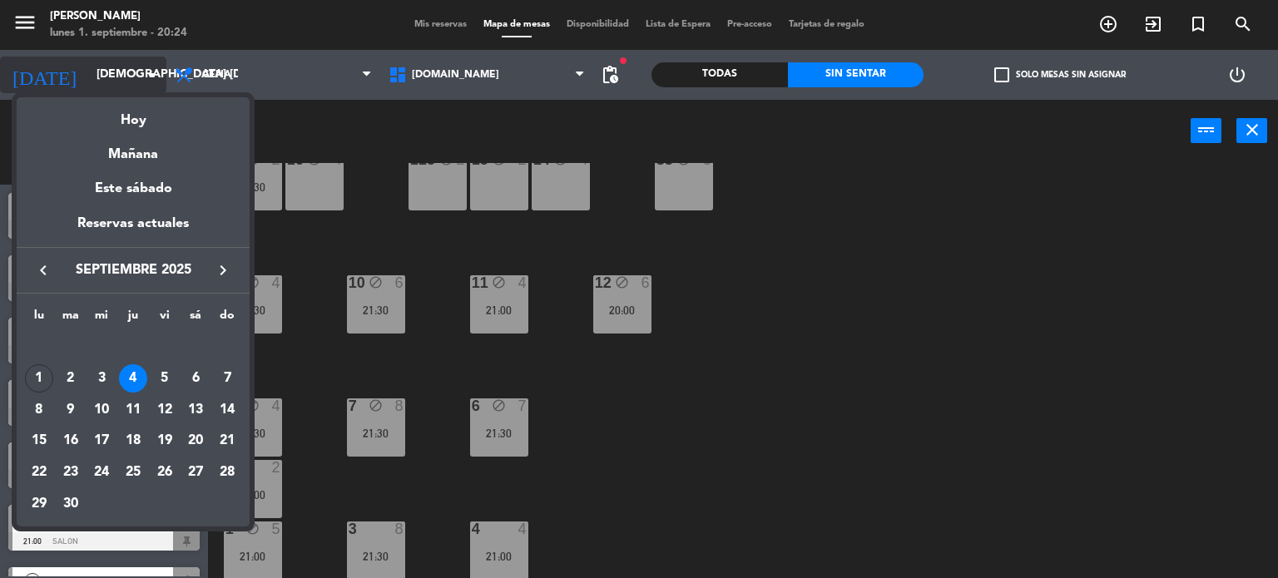
click at [95, 91] on div "semana que viene esta semana semana previa misma semana del año anterior Hoy Ma…" at bounding box center [133, 308] width 233 height 438
click at [138, 119] on div "Hoy" at bounding box center [133, 114] width 233 height 34
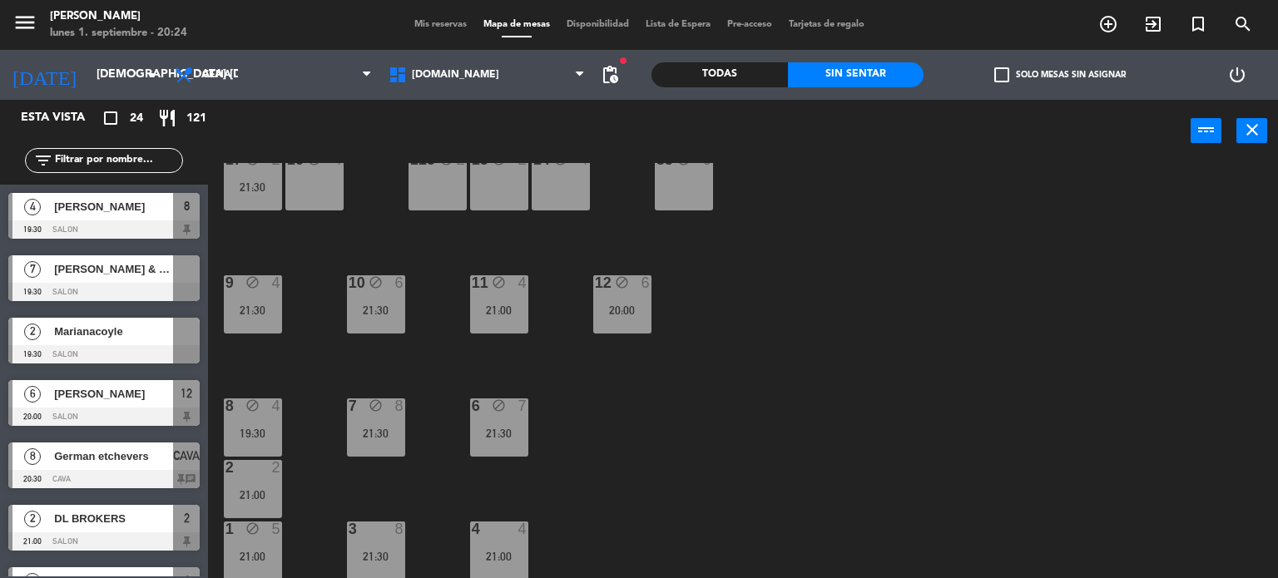
type input "lun. [DATE]"
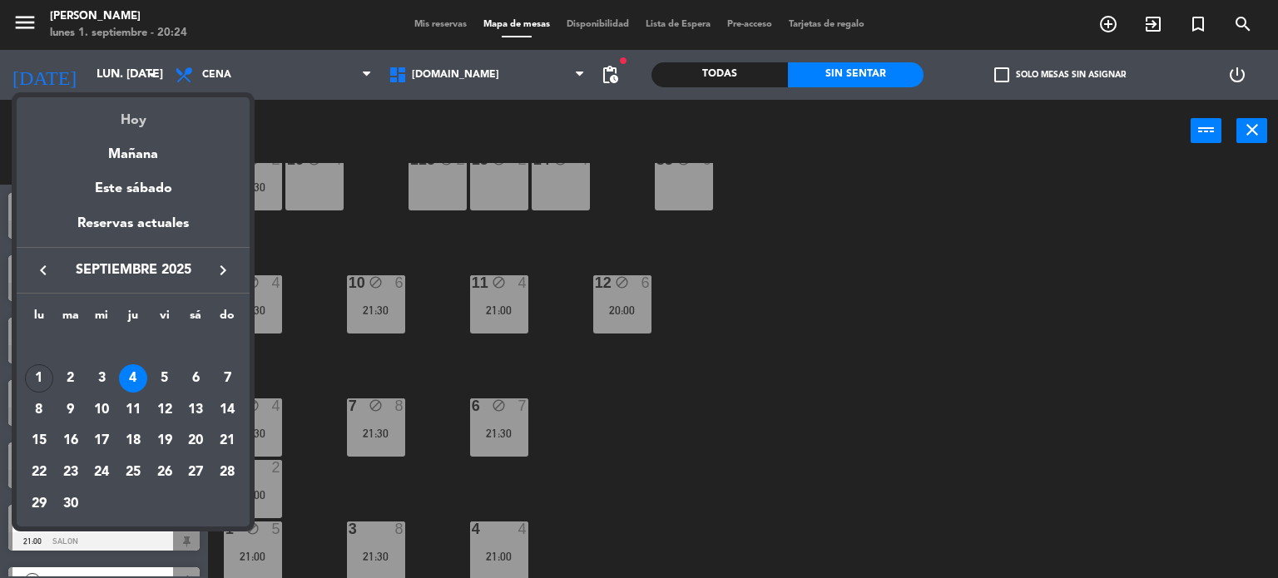
scroll to position [0, 0]
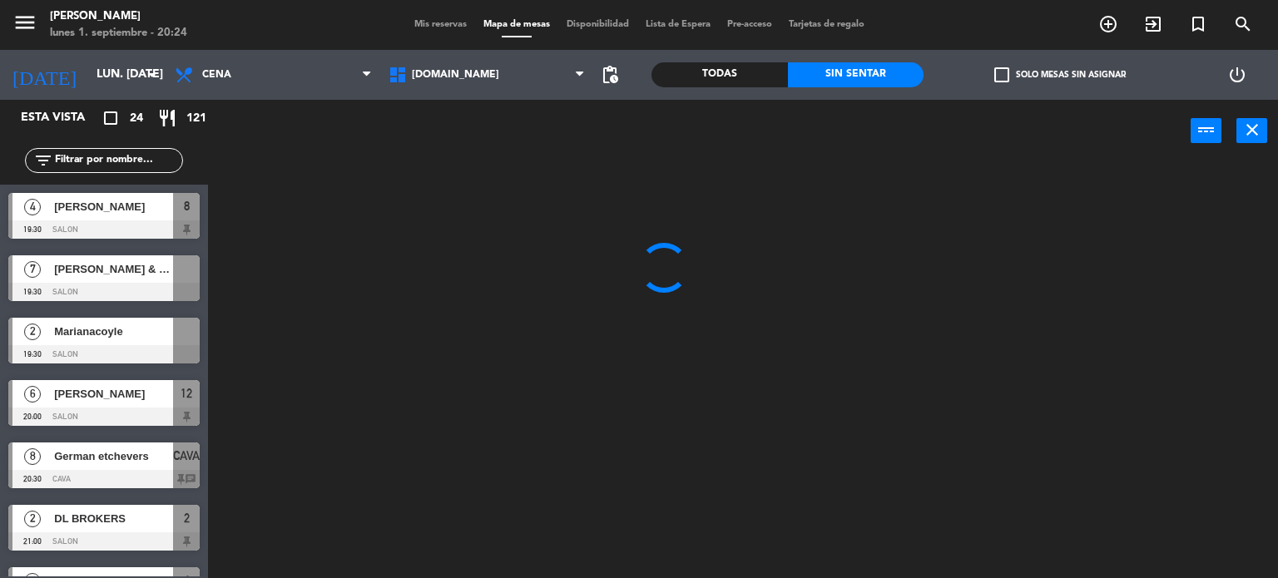
click at [717, 84] on div "Todas" at bounding box center [719, 74] width 136 height 25
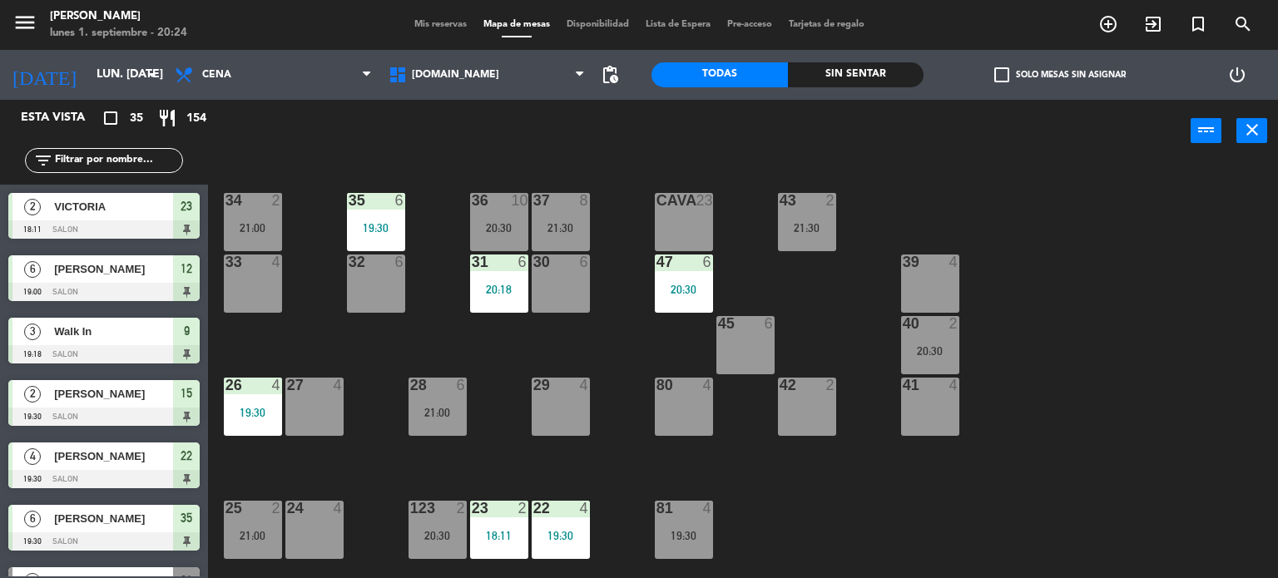
click at [738, 284] on div "34 2 21:00 35 6 19:30 36 10 20:30 43 2 21:30 37 8 21:30 CAVA 23 33 4 32 6 31 6 …" at bounding box center [748, 371] width 1057 height 416
click at [687, 286] on div "20:30" at bounding box center [684, 290] width 58 height 12
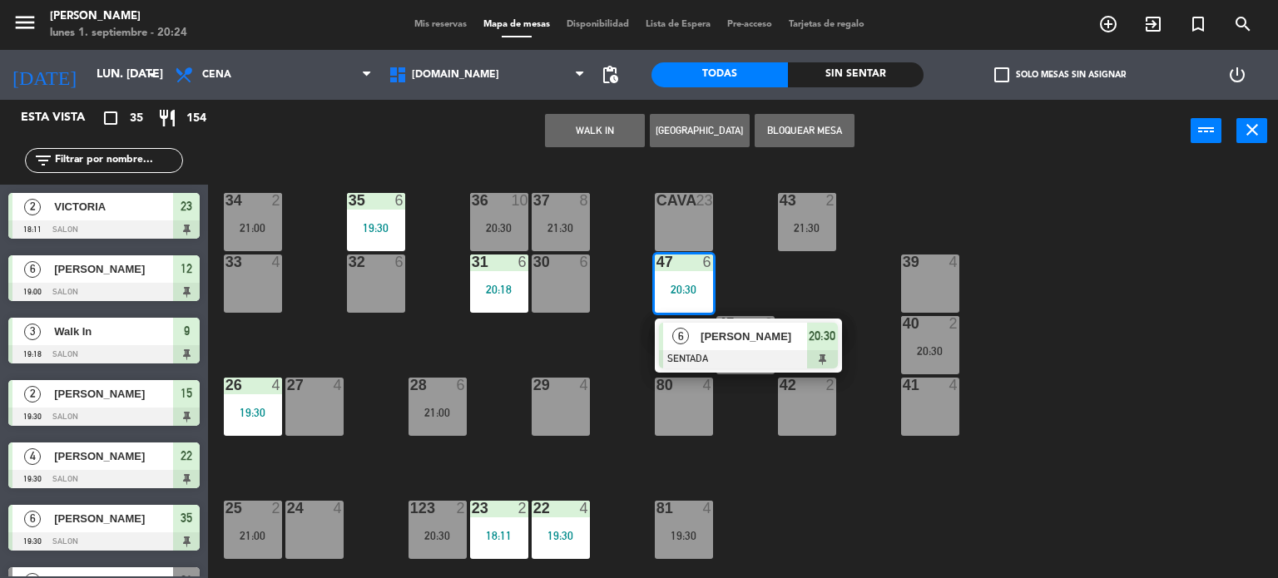
click at [780, 284] on div "34 2 21:00 35 6 19:30 36 10 20:30 43 2 21:30 37 8 21:30 CAVA 23 33 4 32 6 31 6 …" at bounding box center [748, 371] width 1057 height 416
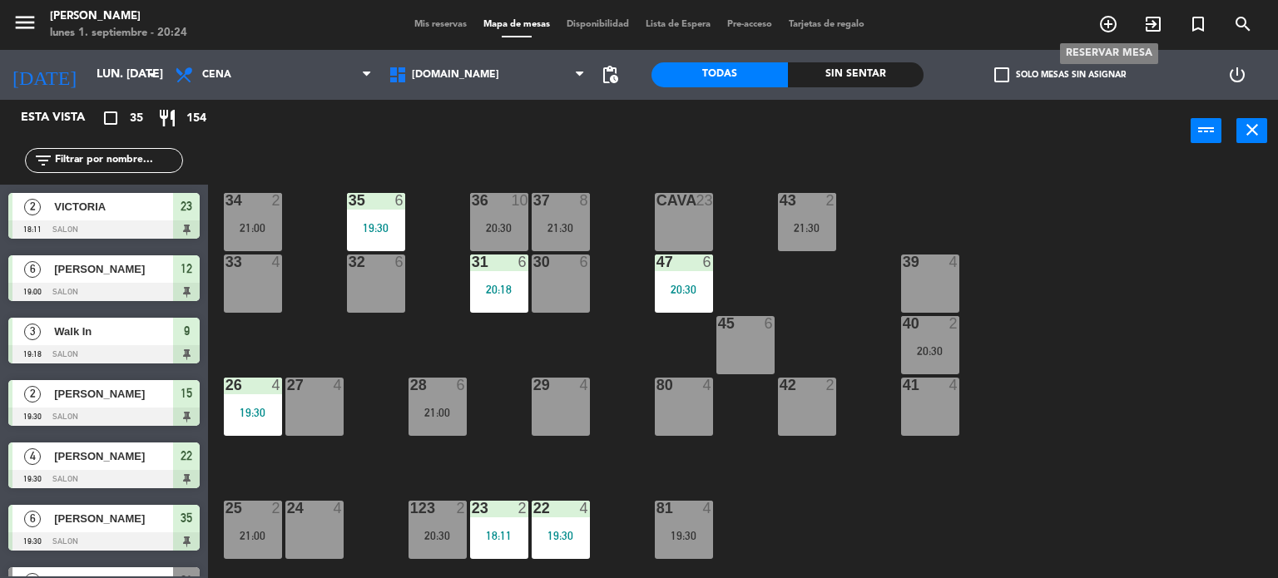
click at [1114, 19] on icon "add_circle_outline" at bounding box center [1108, 24] width 20 height 20
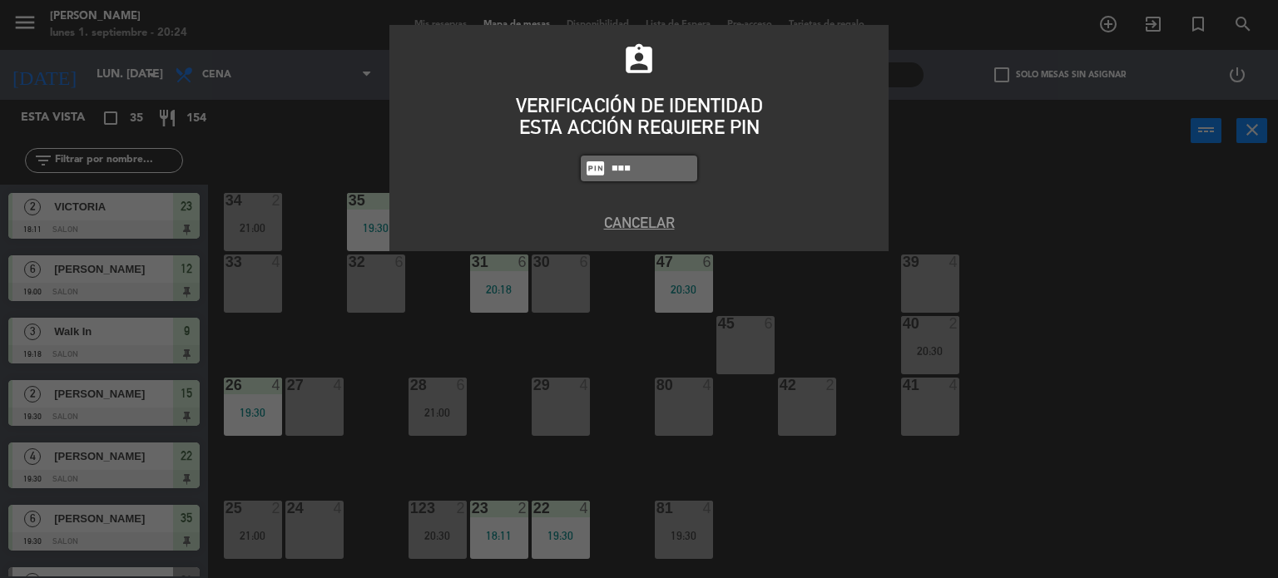
type input "3871"
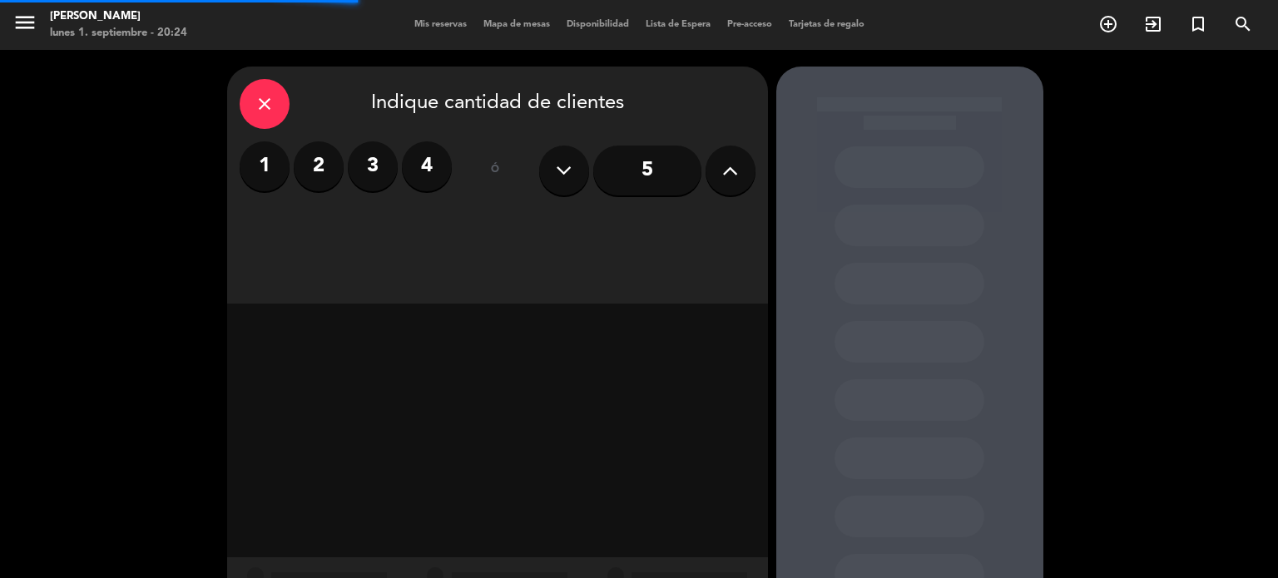
click at [725, 180] on icon at bounding box center [730, 170] width 16 height 25
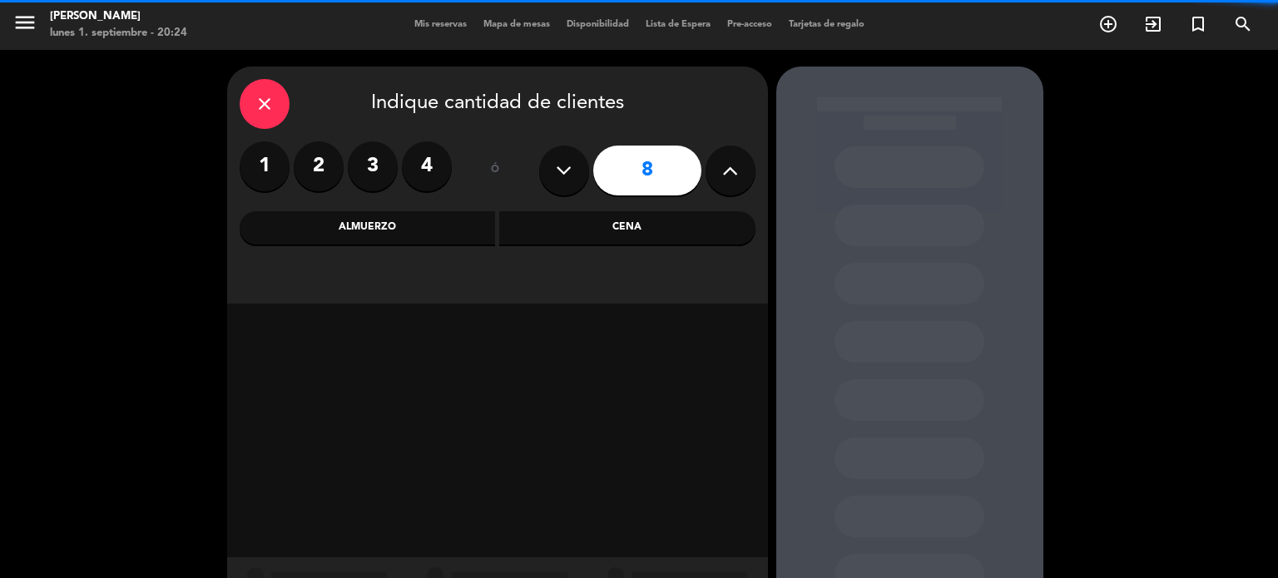
click at [725, 180] on icon at bounding box center [730, 170] width 16 height 25
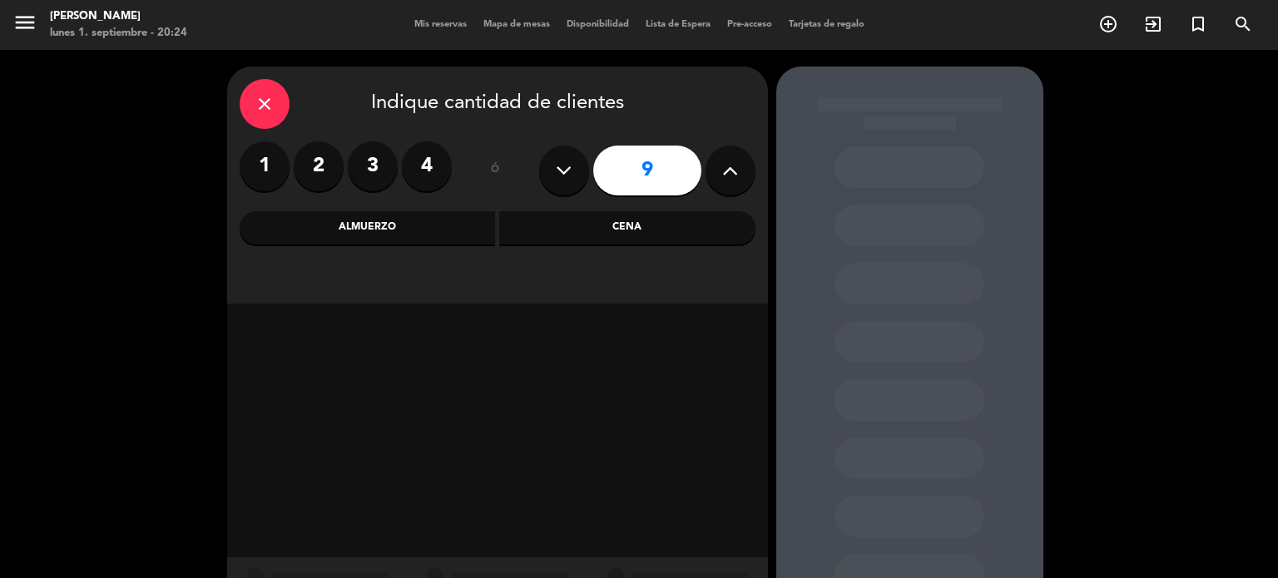
click at [725, 180] on icon at bounding box center [730, 170] width 16 height 25
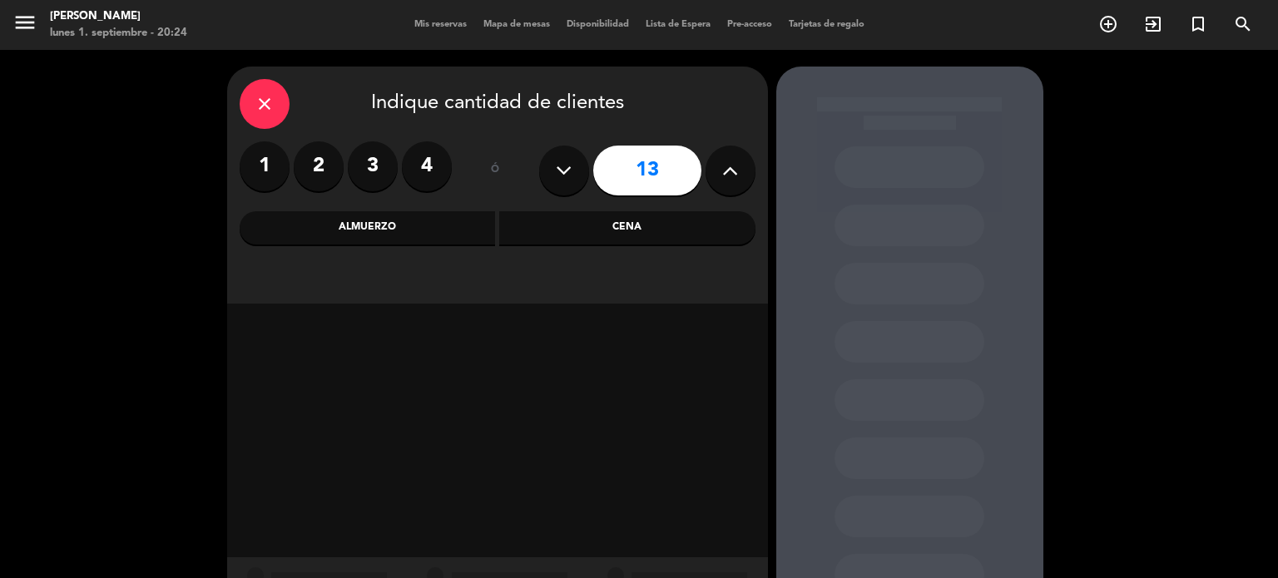
type input "14"
click at [670, 219] on div "Cena" at bounding box center [627, 227] width 256 height 33
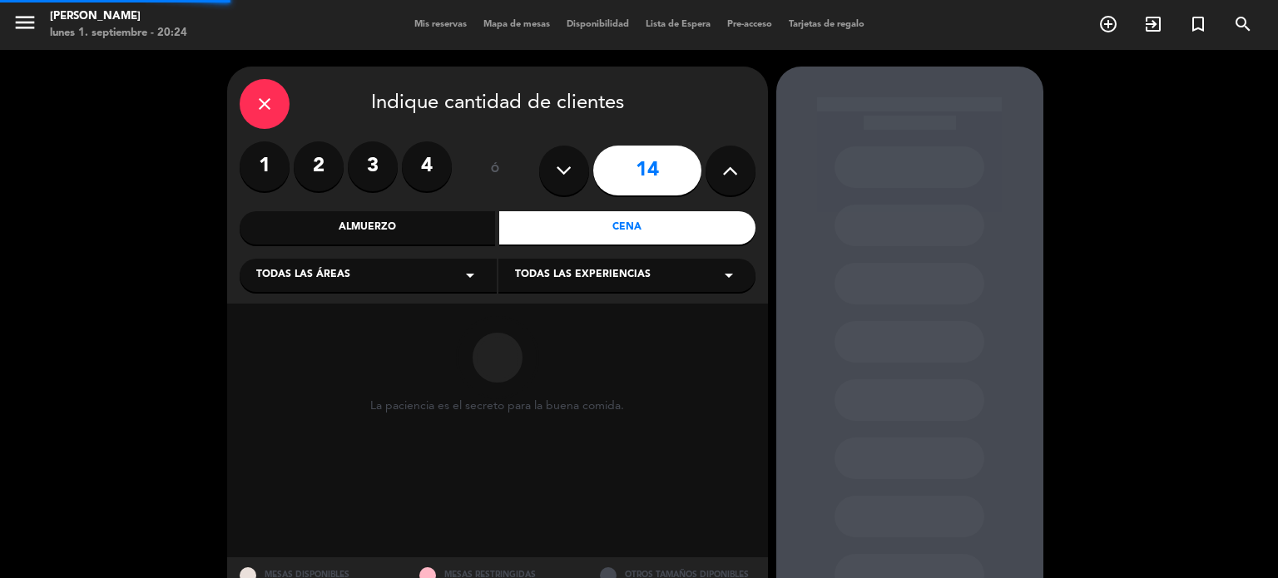
click at [467, 256] on div "Todas las áreas arrow_drop_down Todas las experiencias arrow_drop_down" at bounding box center [498, 274] width 516 height 36
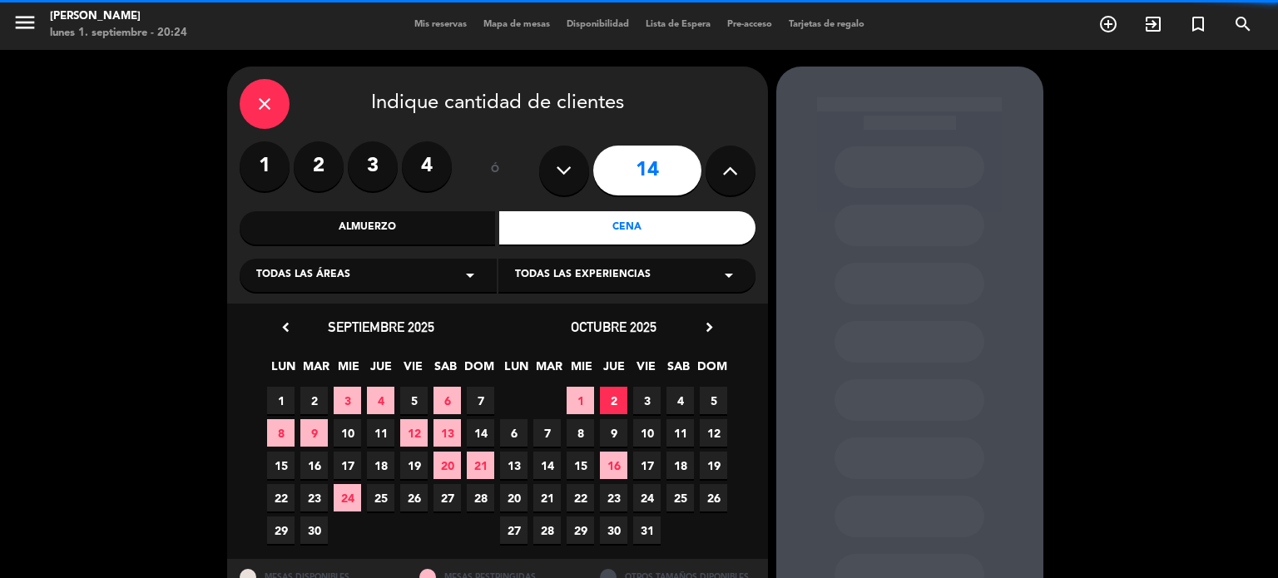
click at [342, 294] on div "close Indique cantidad de clientes 1 2 3 4 ó 14 Almuerzo Cena Todas las áreas a…" at bounding box center [497, 185] width 541 height 237
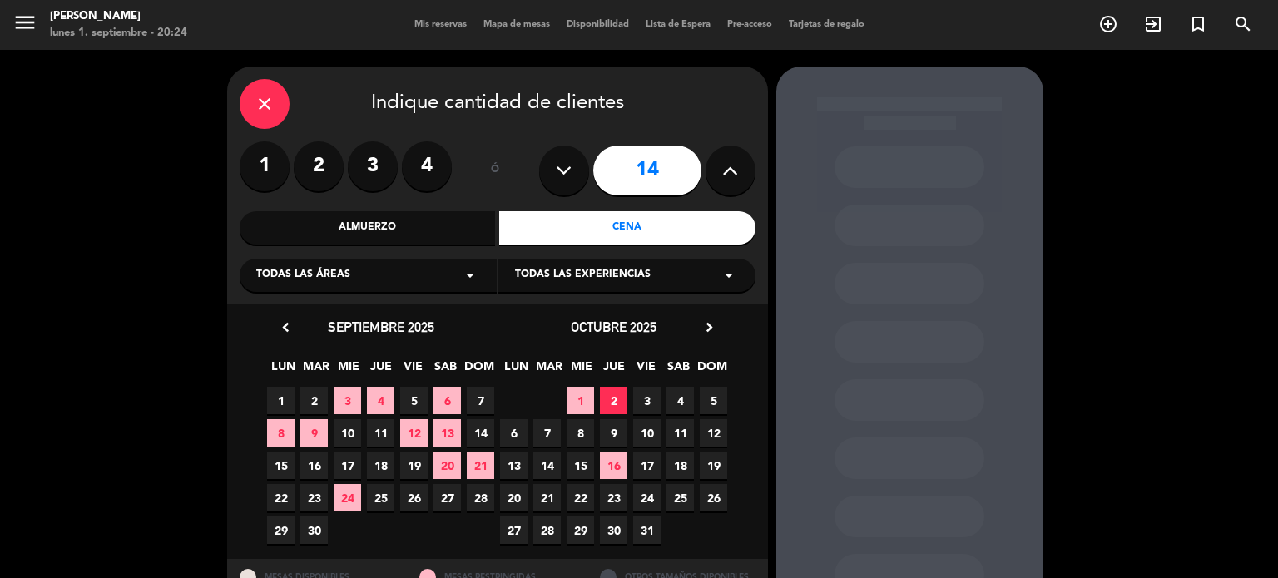
click at [330, 282] on span "Todas las áreas" at bounding box center [303, 275] width 94 height 17
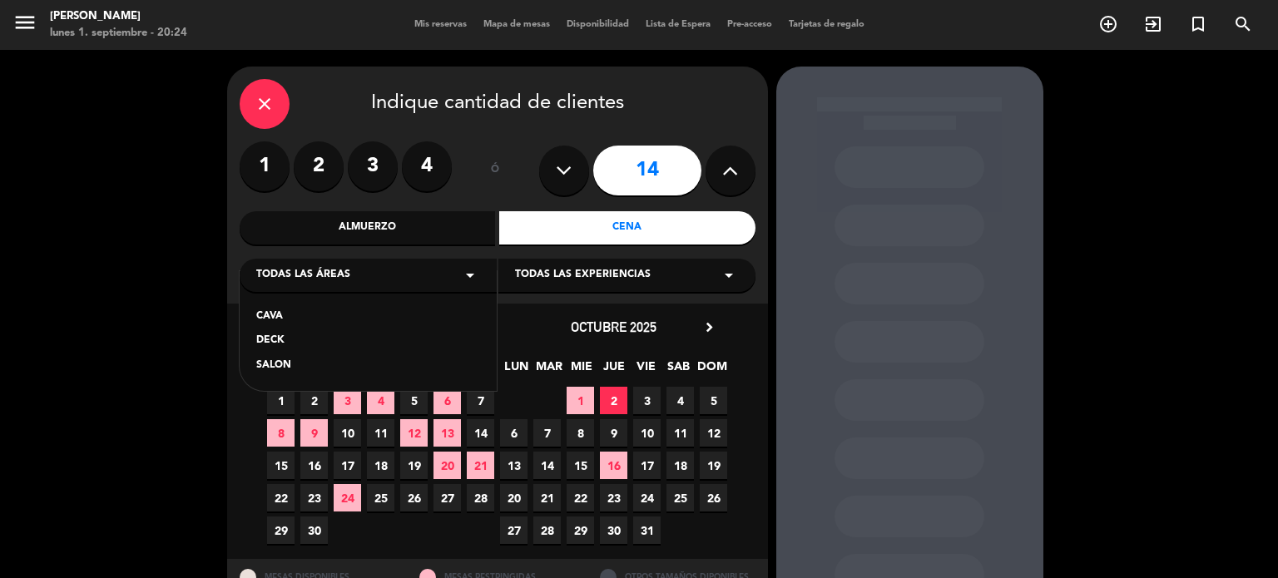
click at [276, 365] on div "SALON" at bounding box center [368, 366] width 224 height 17
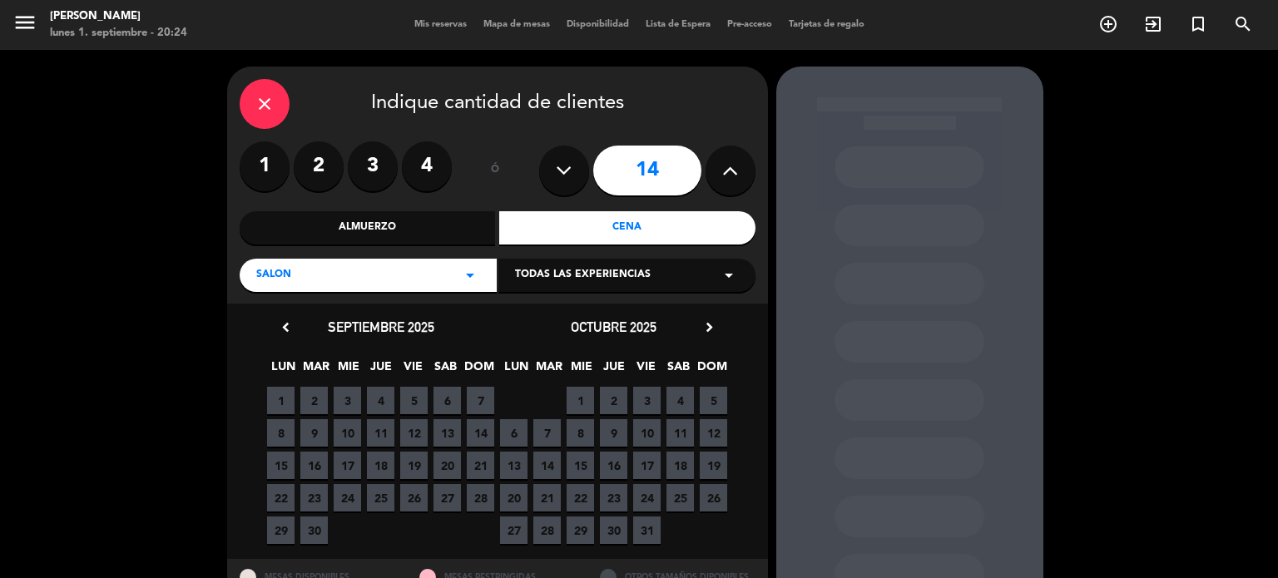
click at [289, 411] on span "1" at bounding box center [280, 400] width 27 height 27
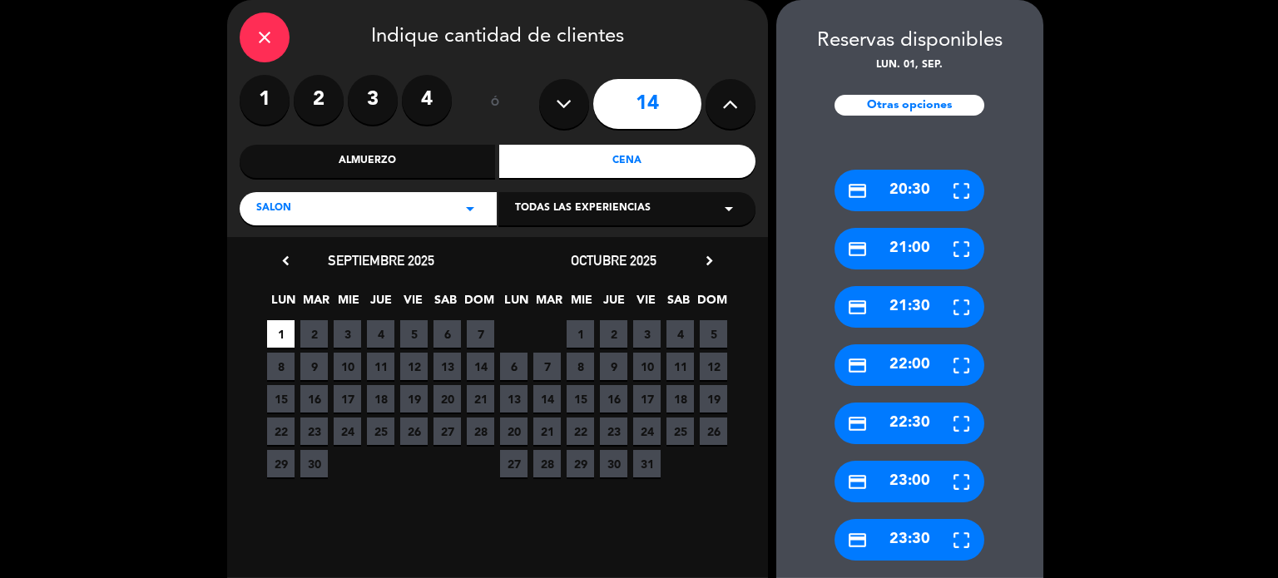
scroll to position [153, 0]
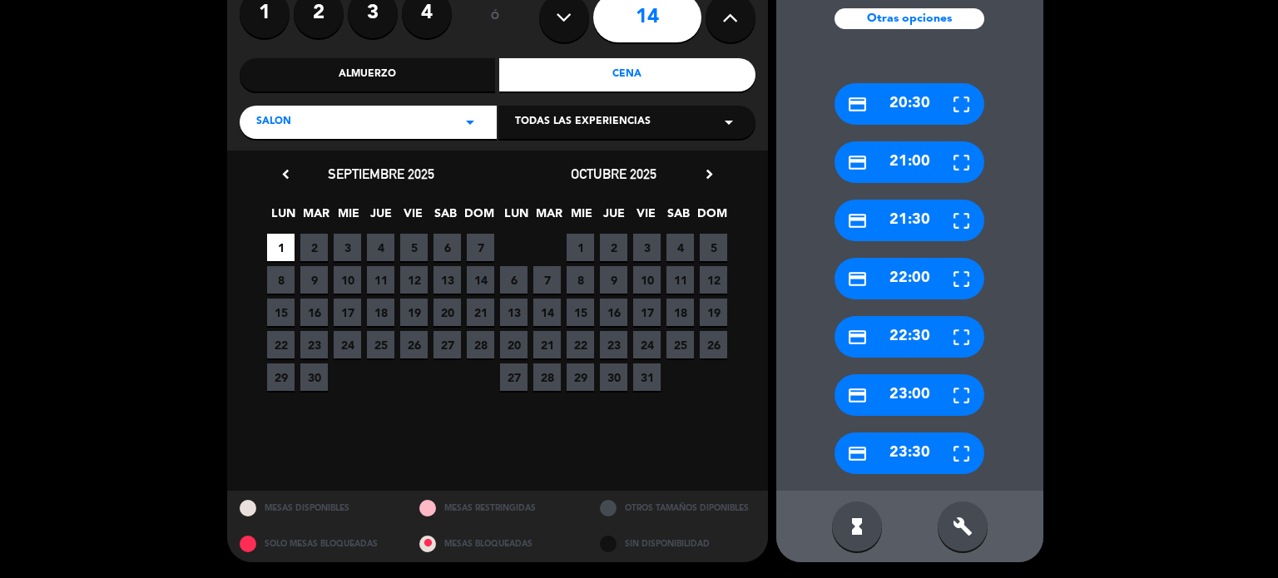
click at [962, 515] on div "build" at bounding box center [962, 527] width 50 height 50
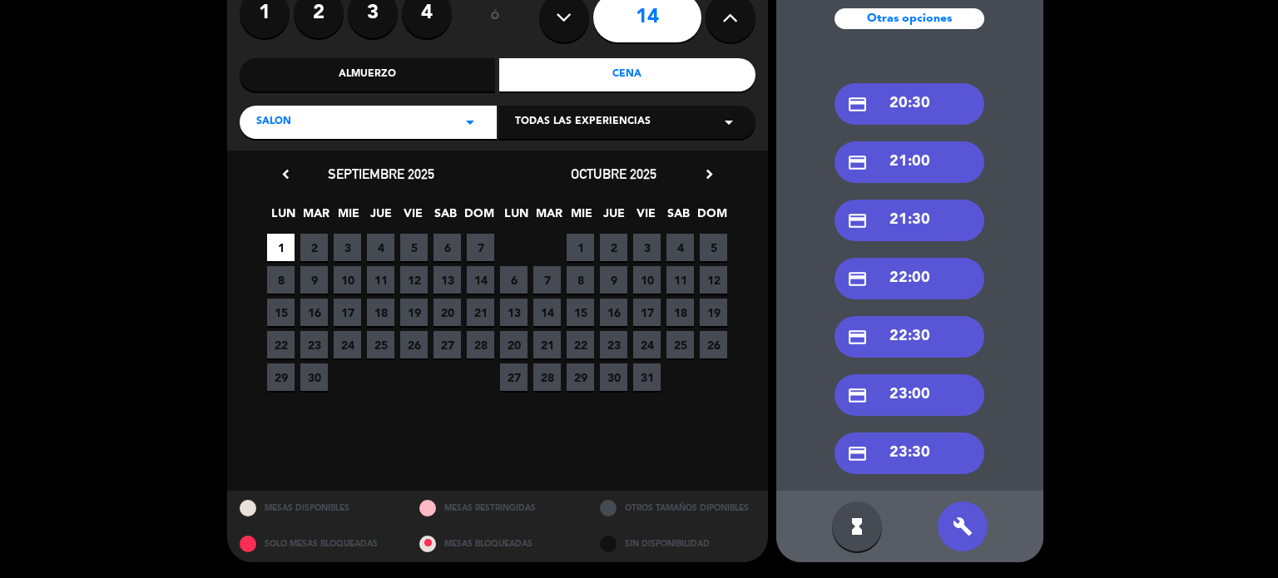
click at [619, 246] on span "2" at bounding box center [613, 247] width 27 height 27
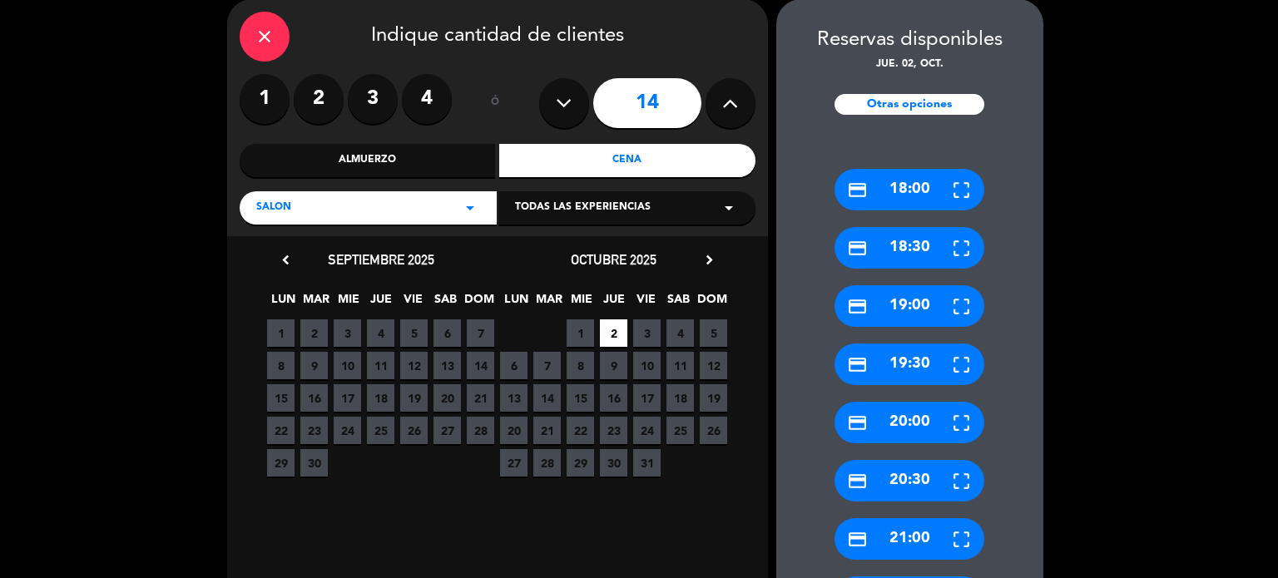
scroll to position [400, 0]
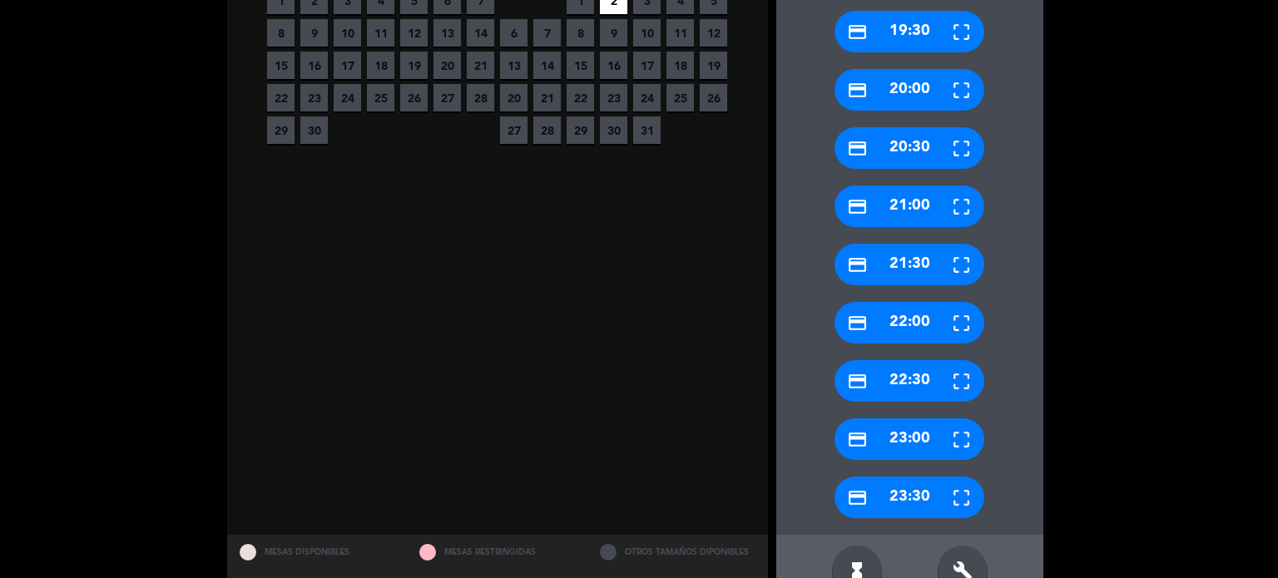
click at [981, 563] on div "build" at bounding box center [962, 571] width 50 height 50
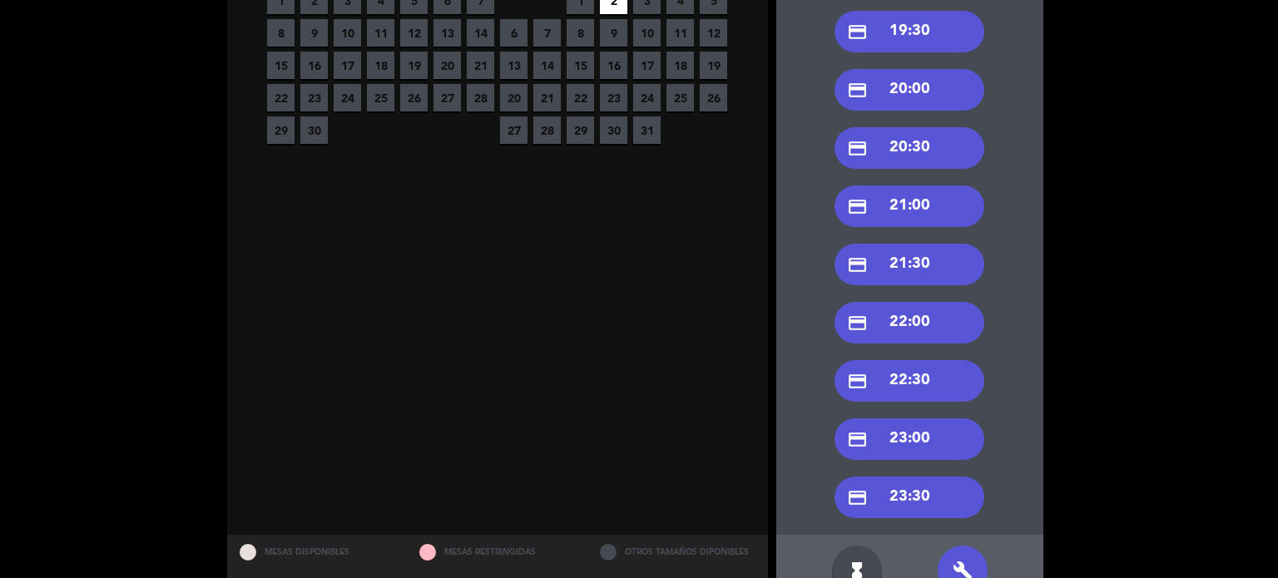
scroll to position [317, 0]
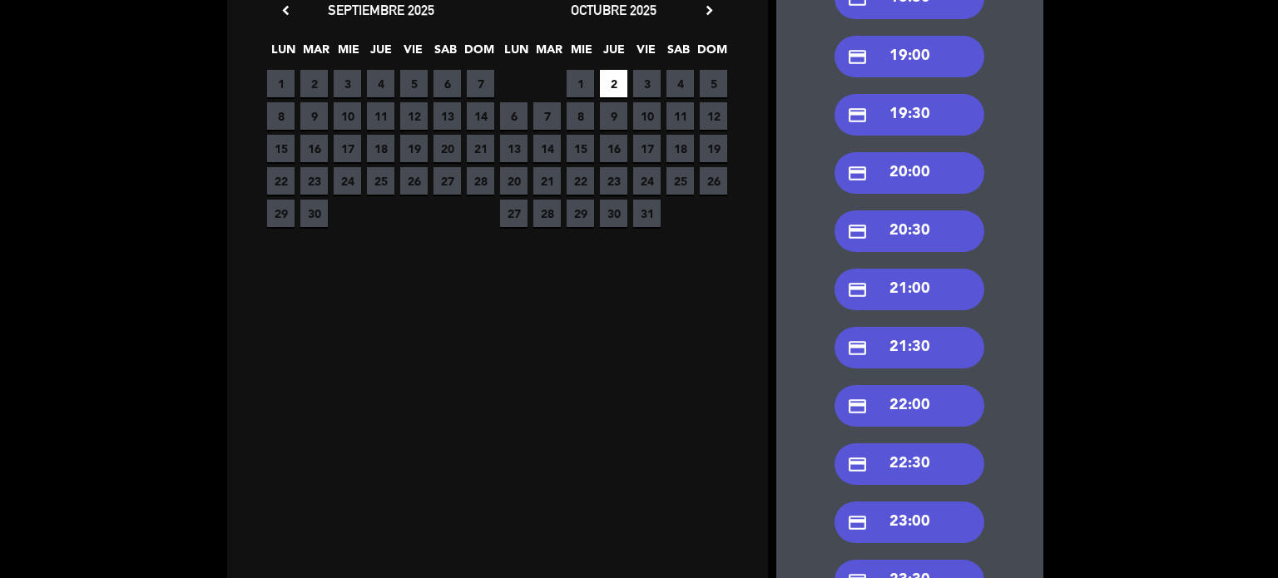
click at [950, 340] on div "credit_card 21:30" at bounding box center [909, 348] width 150 height 42
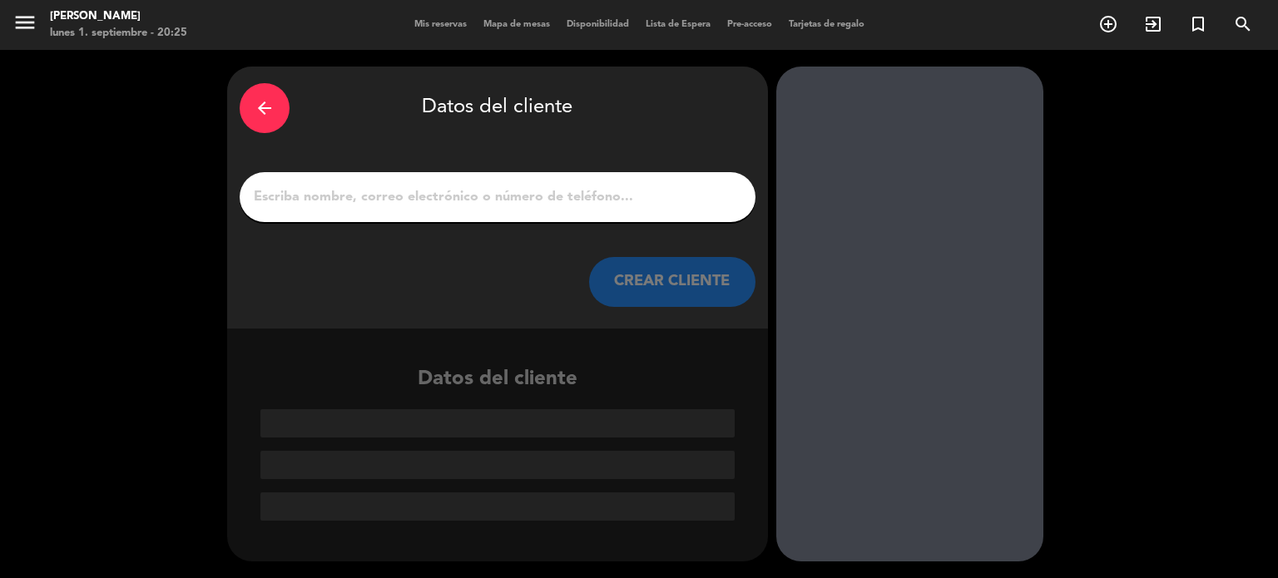
scroll to position [0, 0]
click at [429, 199] on input "1" at bounding box center [497, 196] width 491 height 23
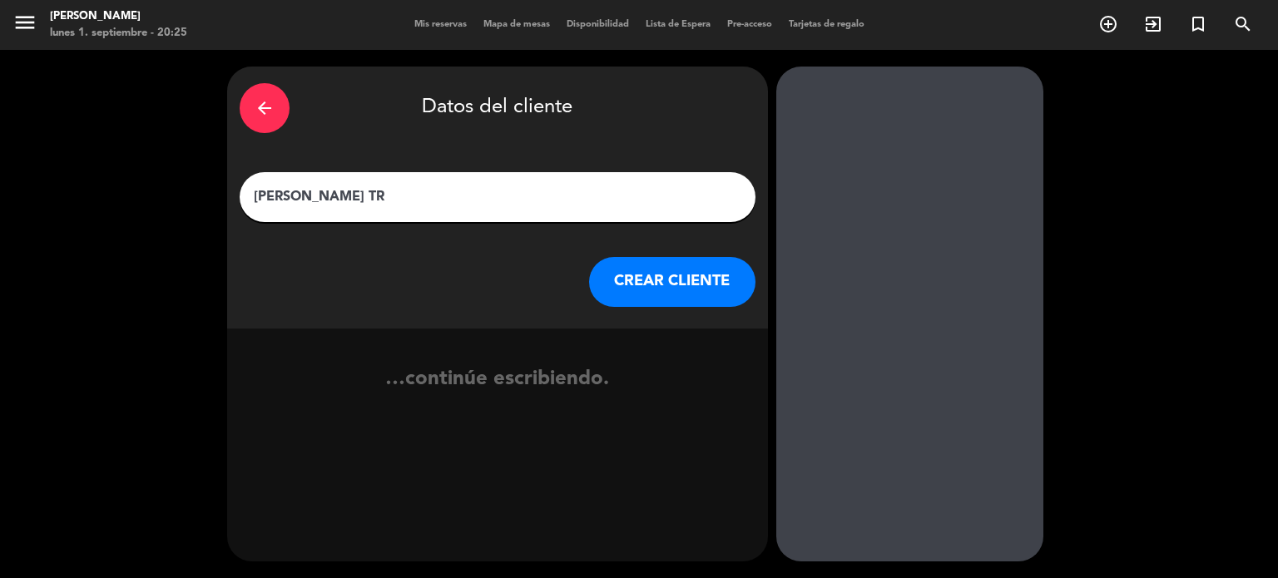
type input "[PERSON_NAME] TR"
click at [642, 301] on button "CREAR CLIENTE" at bounding box center [672, 282] width 166 height 50
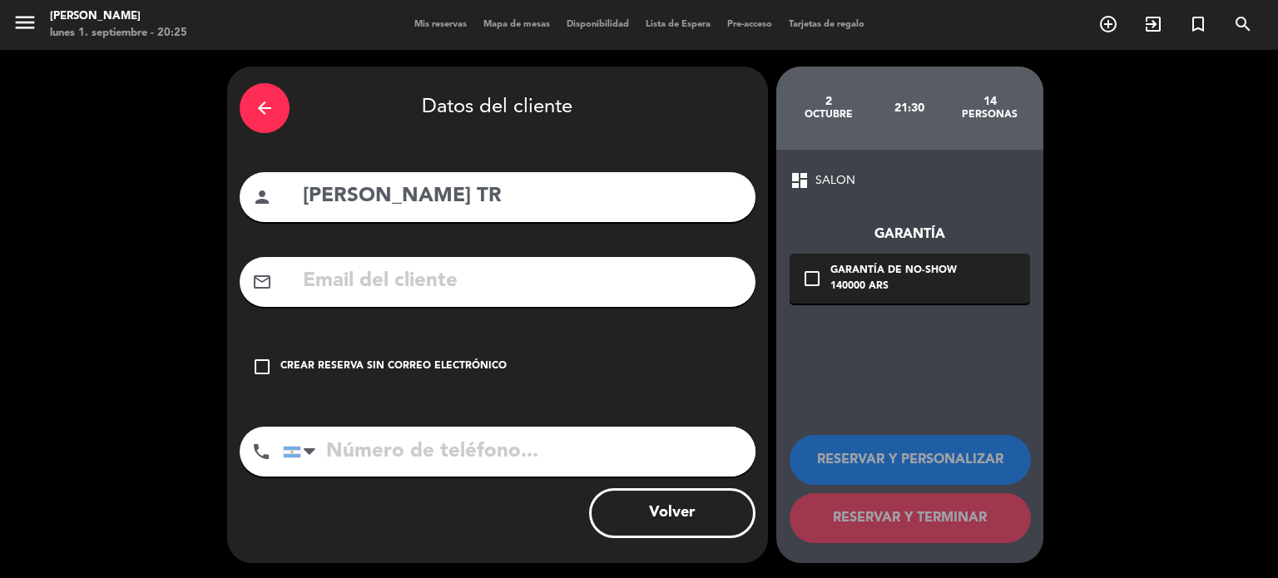
click at [476, 385] on div "check_box_outline_blank Crear reserva sin correo electrónico" at bounding box center [498, 367] width 516 height 50
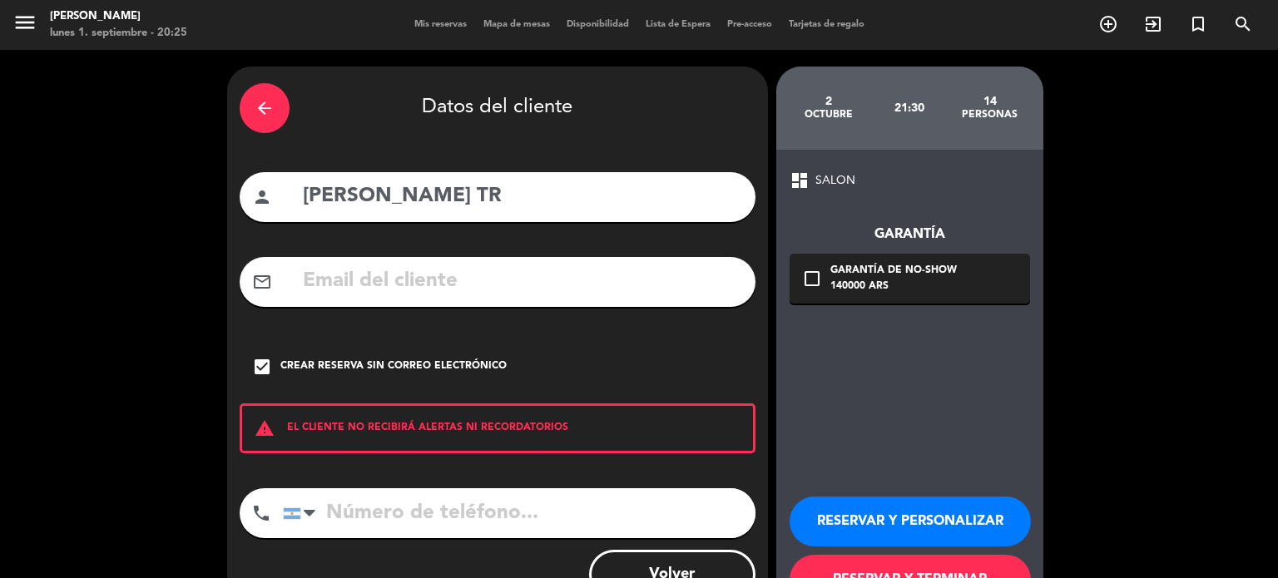
scroll to position [63, 0]
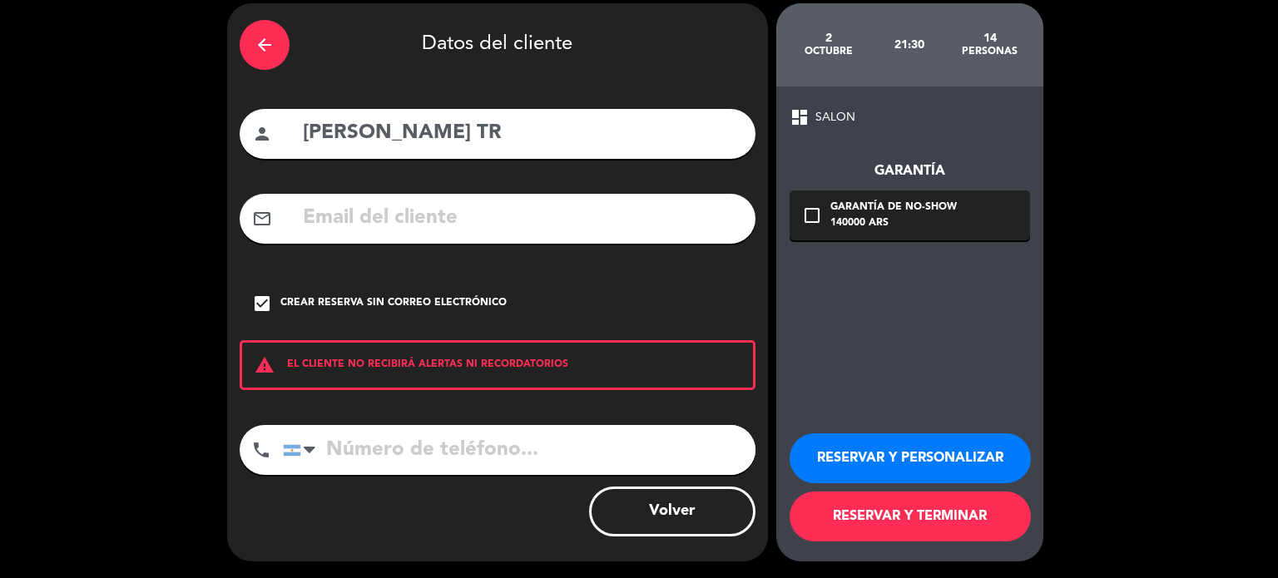
click at [908, 522] on button "RESERVAR Y TERMINAR" at bounding box center [909, 517] width 241 height 50
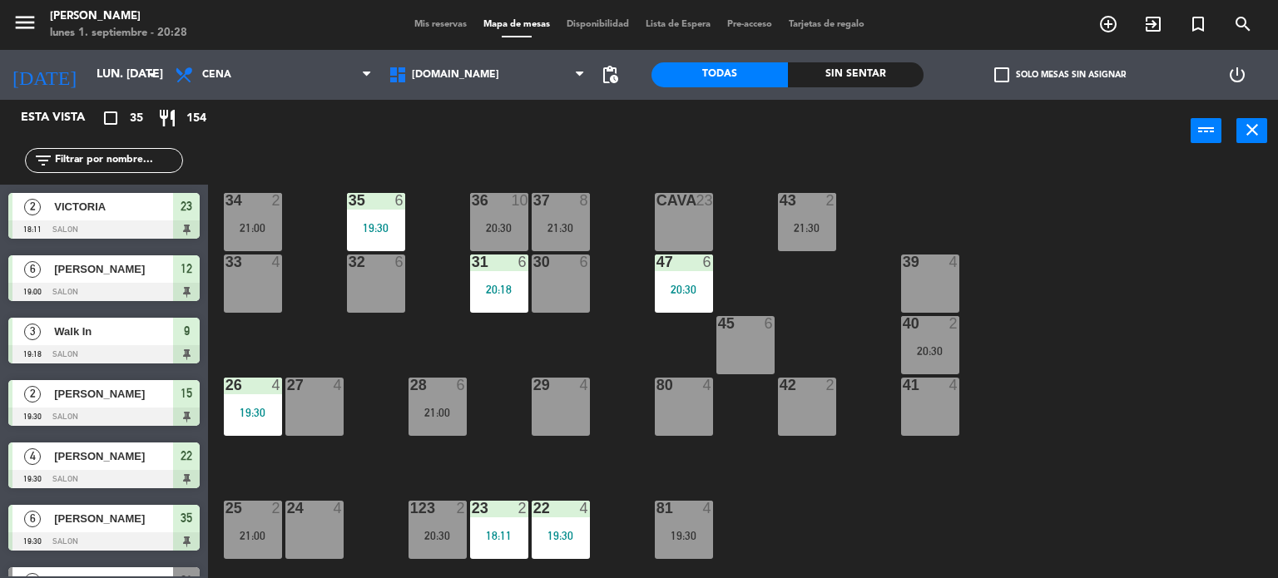
click at [875, 87] on div "Todas Sin sentar" at bounding box center [787, 75] width 272 height 50
click at [883, 77] on div "Sin sentar" at bounding box center [856, 74] width 136 height 25
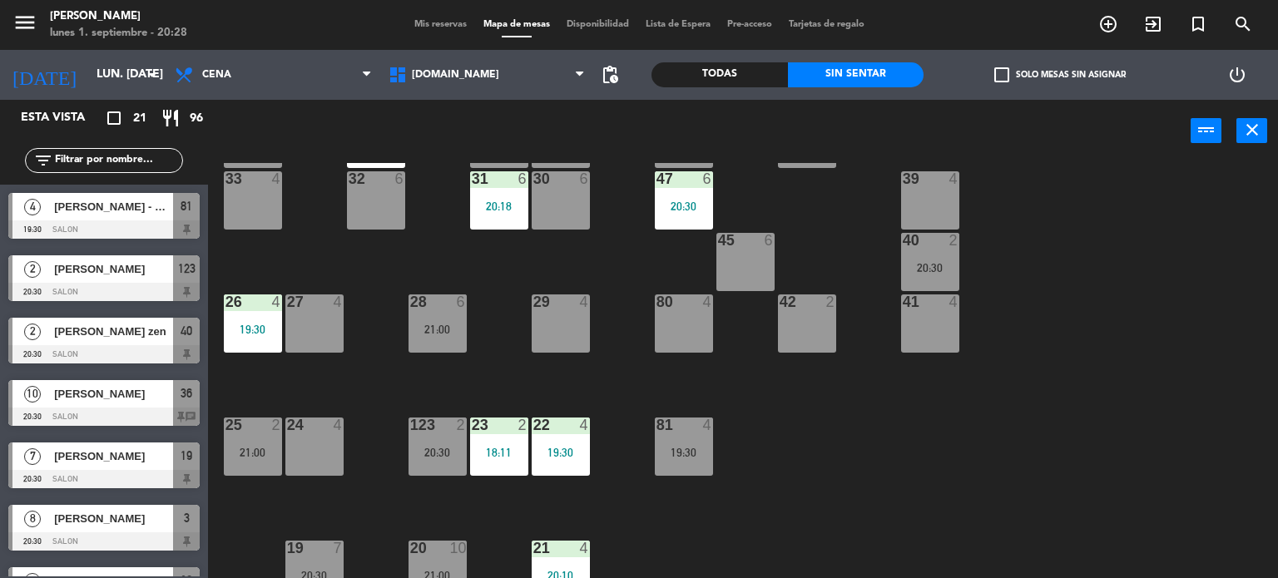
click at [729, 69] on div "Todas" at bounding box center [719, 74] width 136 height 25
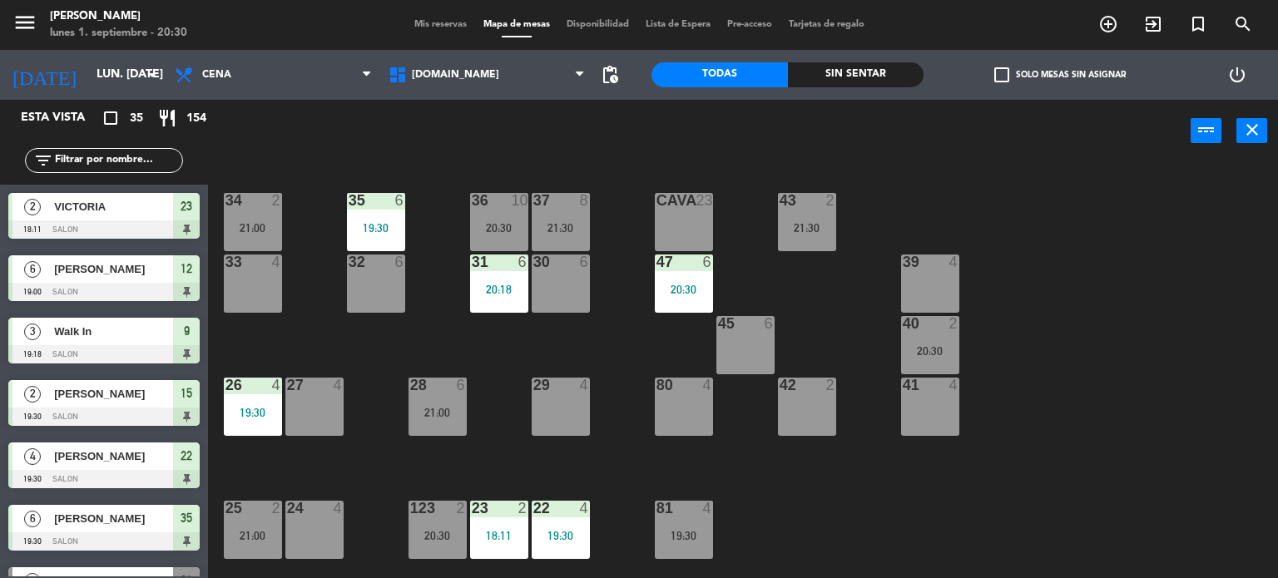
click at [694, 233] on div "CAVA 23" at bounding box center [684, 222] width 58 height 58
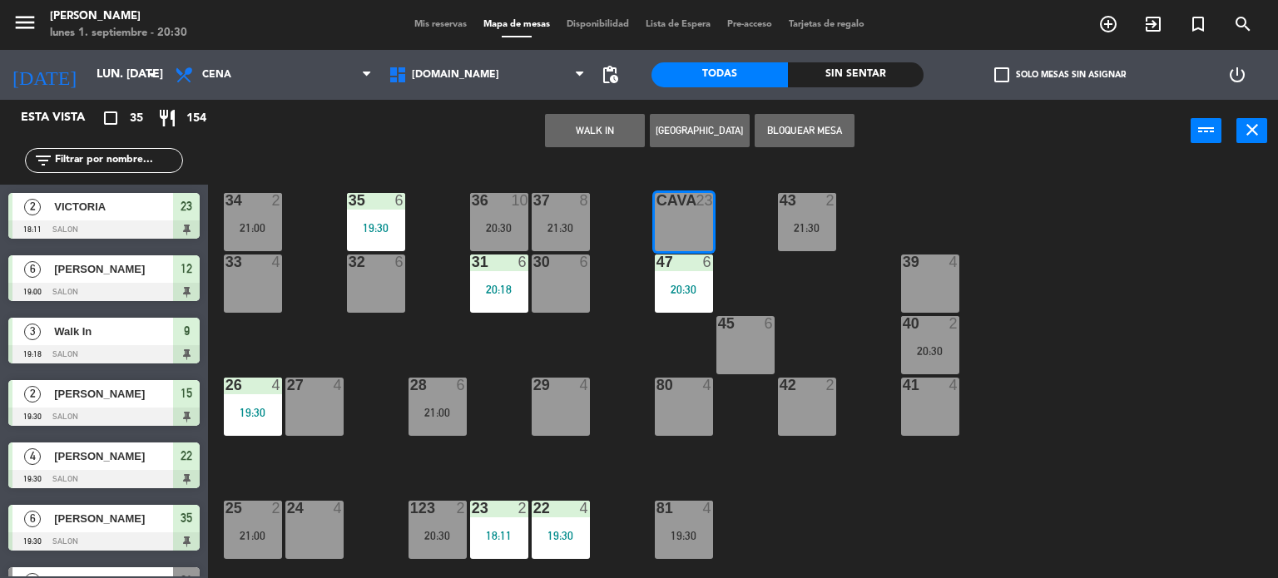
click at [695, 233] on div "CAVA 23" at bounding box center [684, 222] width 58 height 58
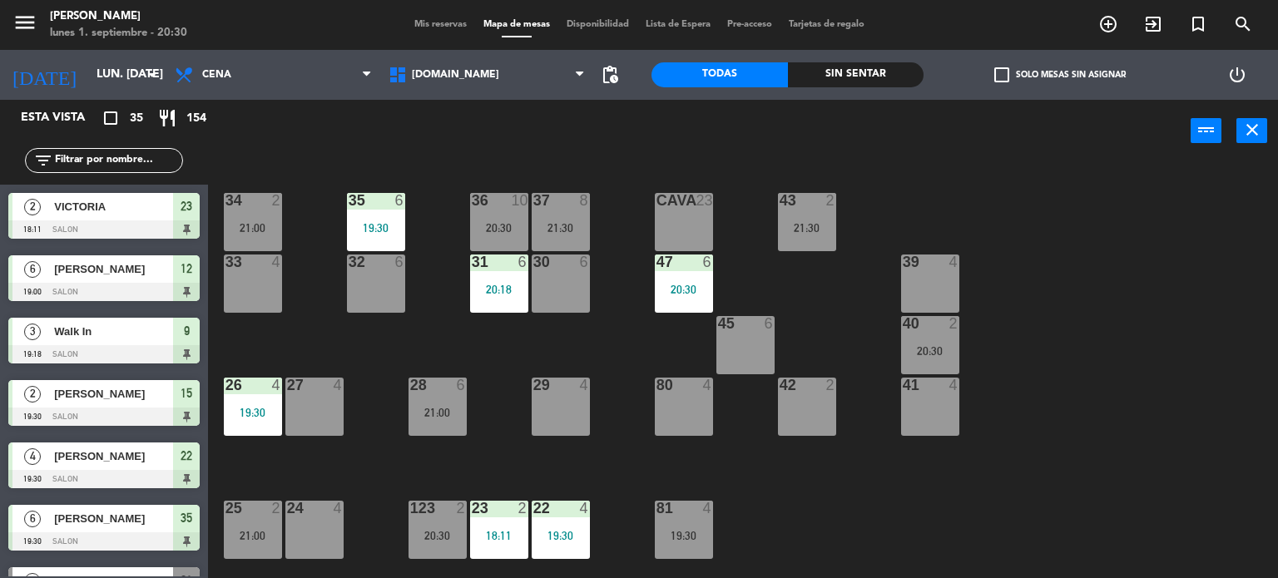
click at [894, 72] on div "Sin sentar" at bounding box center [856, 74] width 136 height 25
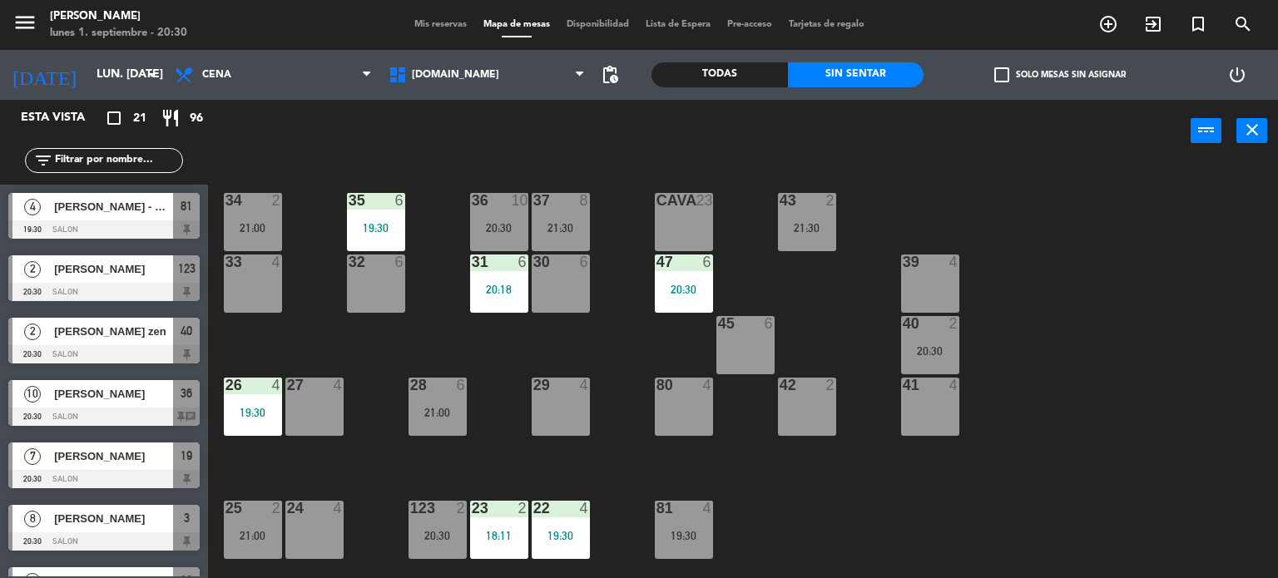
click at [1029, 77] on label "check_box_outline_blank Solo mesas sin asignar" at bounding box center [1059, 74] width 131 height 15
click at [1060, 75] on input "check_box_outline_blank Solo mesas sin asignar" at bounding box center [1060, 75] width 0 height 0
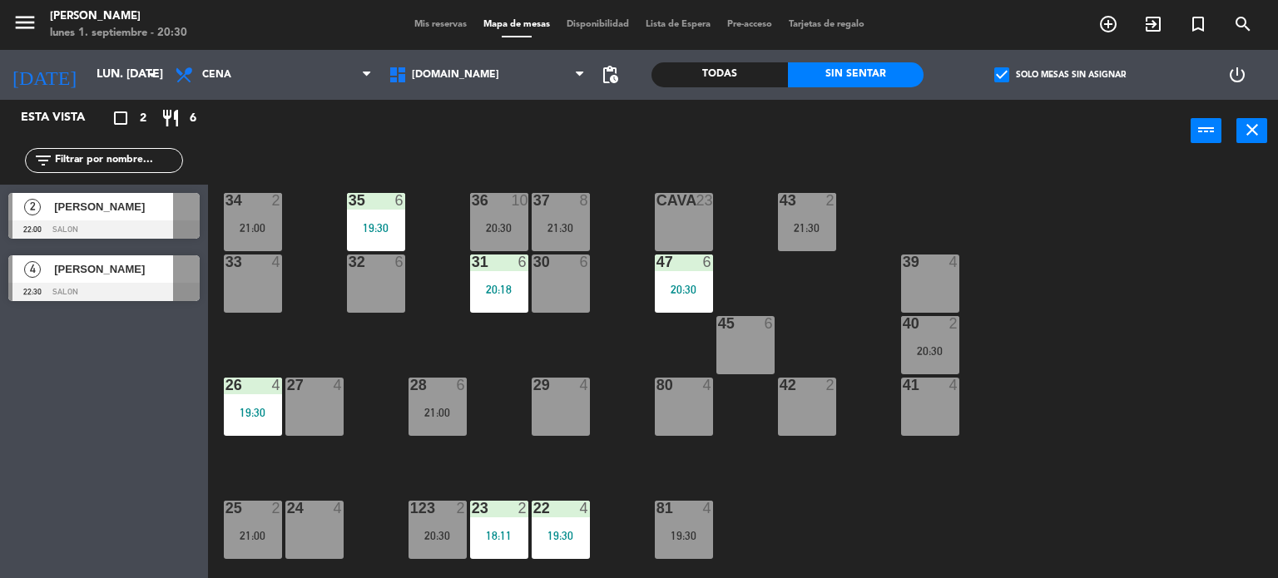
click at [1099, 220] on div "34 2 21:00 35 6 19:30 36 10 20:30 43 2 21:30 37 8 21:30 CAVA 23 33 4 32 6 31 6 …" at bounding box center [748, 371] width 1057 height 416
click at [1025, 77] on label "check_box Solo mesas sin asignar" at bounding box center [1059, 74] width 131 height 15
click at [1060, 75] on input "check_box Solo mesas sin asignar" at bounding box center [1060, 75] width 0 height 0
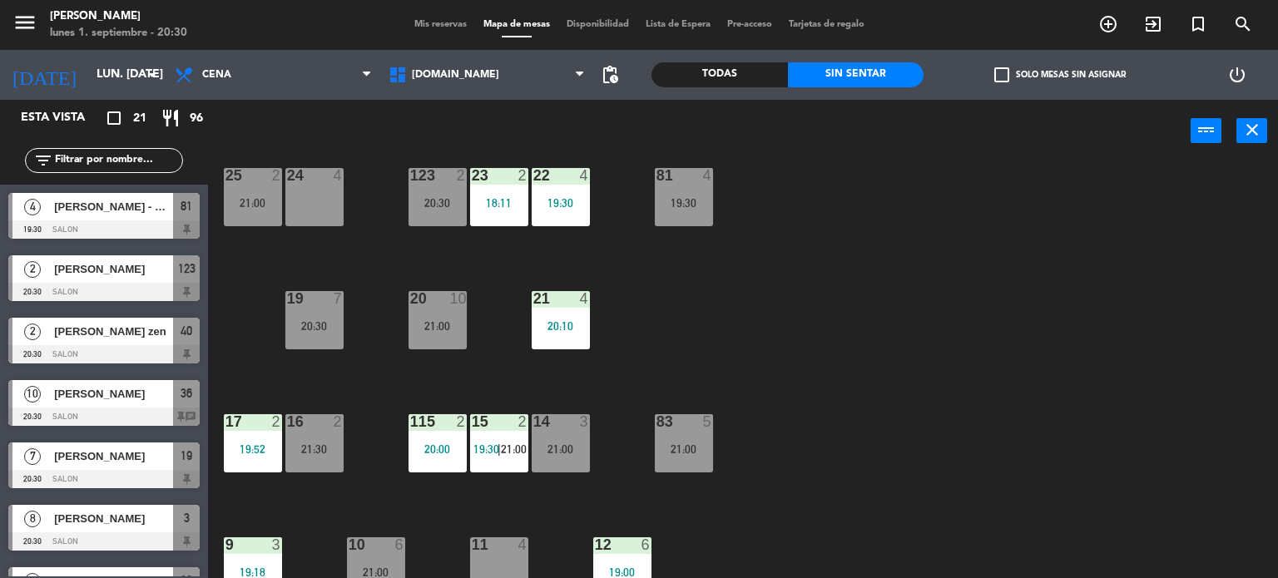
scroll to position [595, 0]
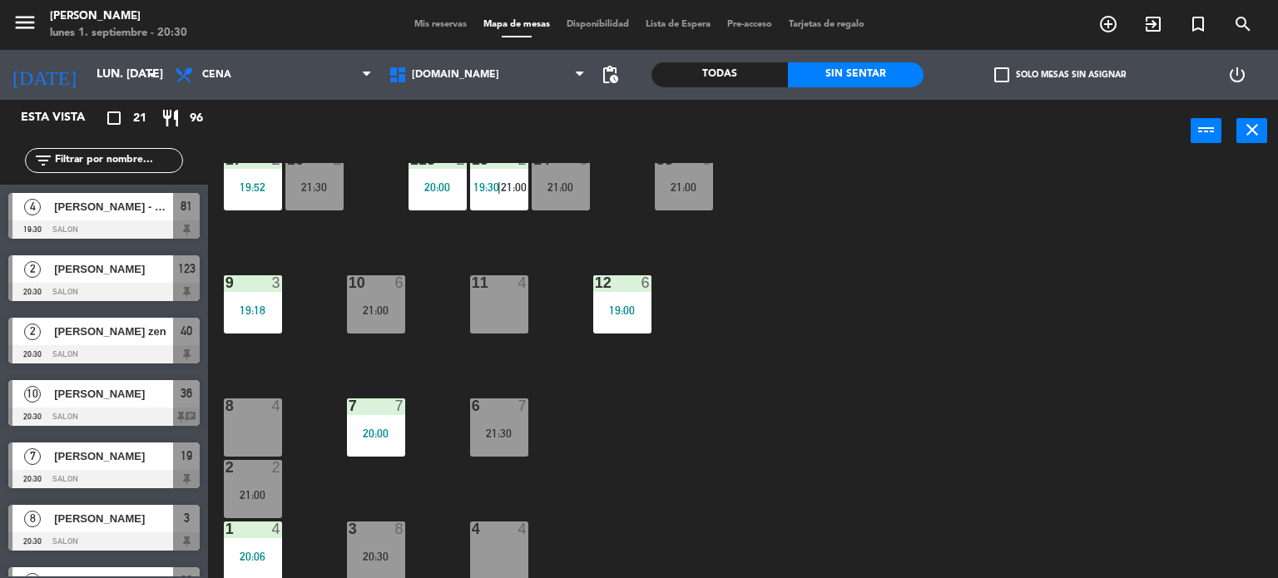
click at [552, 214] on div "34 2 21:00 35 6 19:30 36 10 20:30 43 2 21:30 37 8 21:30 CAVA 23 33 4 32 6 31 6 …" at bounding box center [748, 371] width 1057 height 416
click at [496, 205] on div "15 2 19:30 | 21:00" at bounding box center [499, 181] width 58 height 58
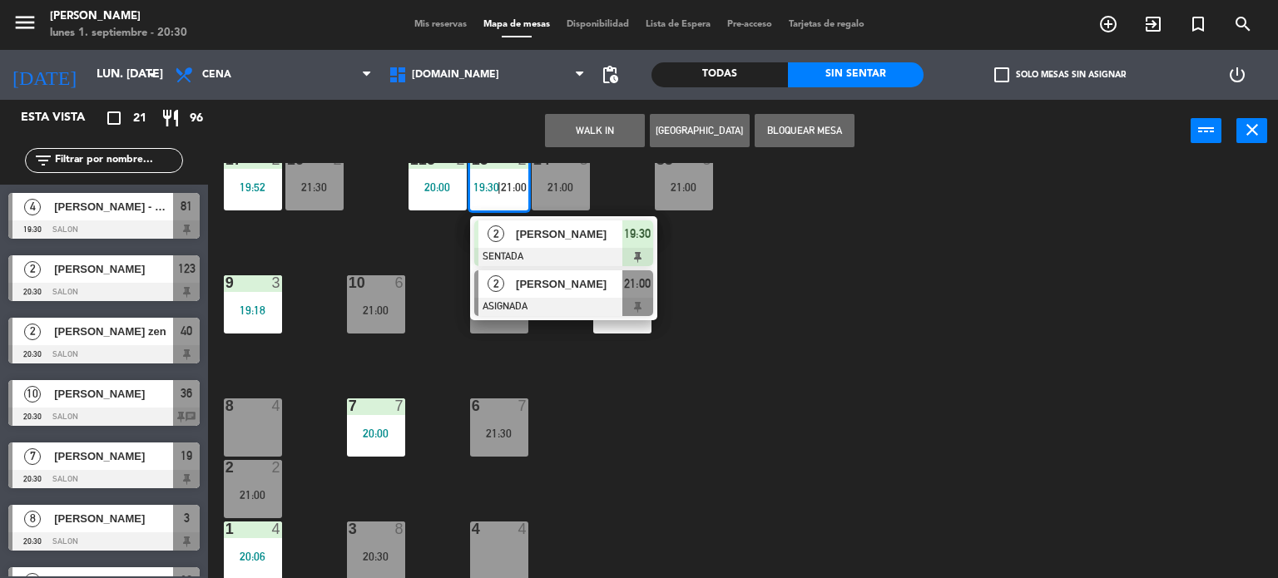
click at [546, 290] on span "[PERSON_NAME]" at bounding box center [569, 283] width 106 height 17
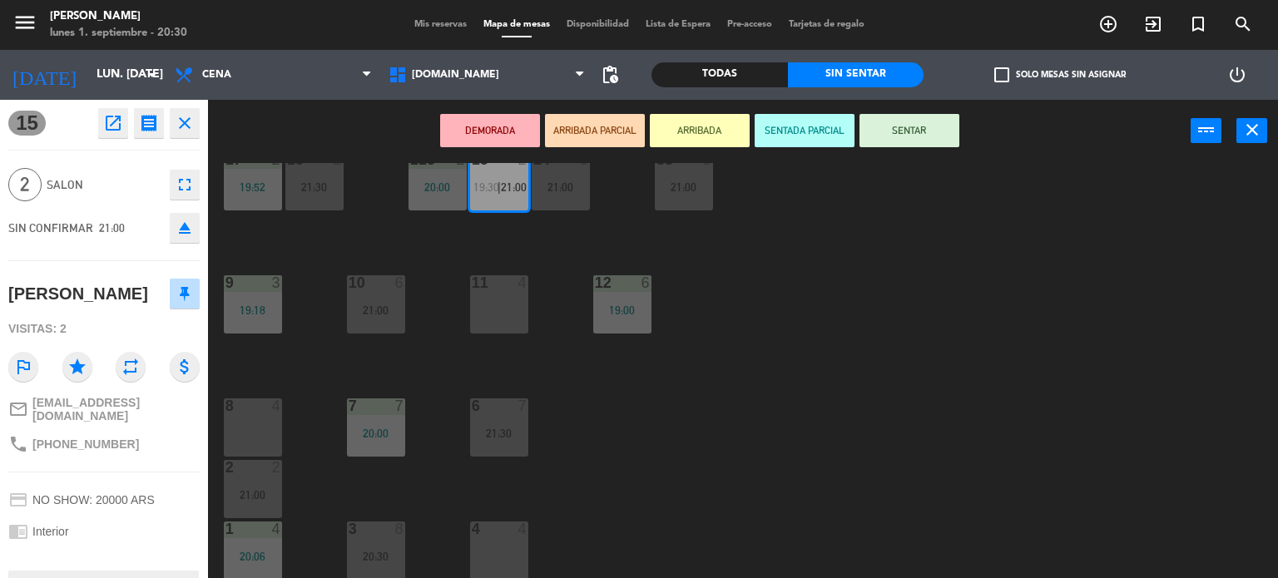
click at [255, 422] on div "8 4" at bounding box center [253, 427] width 58 height 58
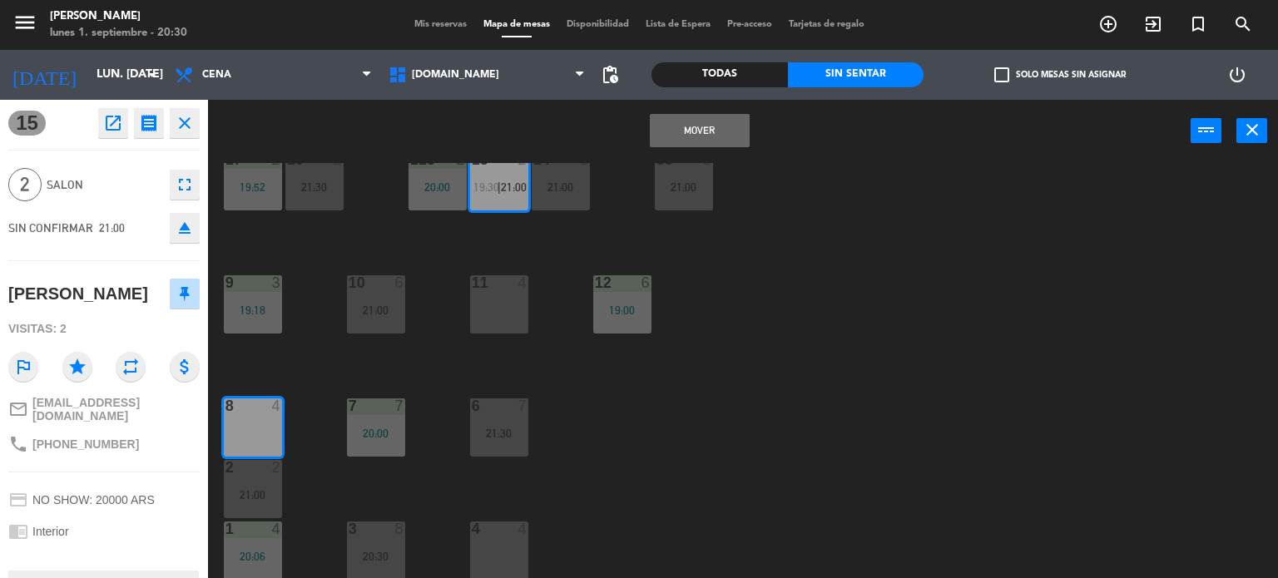
click at [689, 125] on button "Mover" at bounding box center [700, 130] width 100 height 33
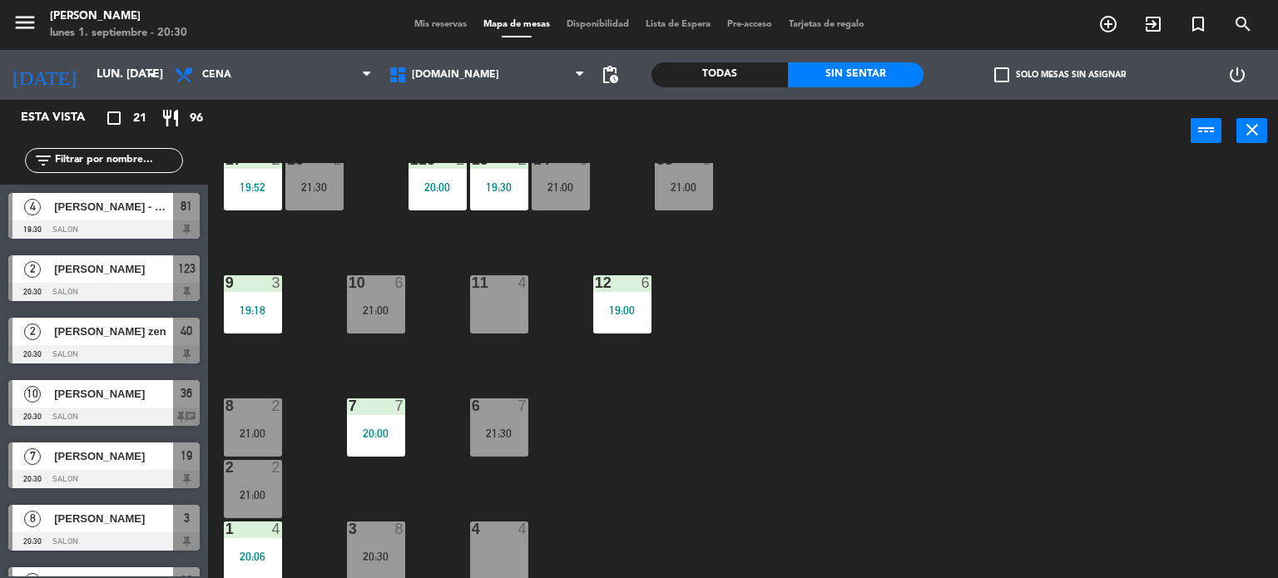
scroll to position [0, 0]
click at [880, 323] on div "34 2 21:00 35 6 19:30 36 10 20:30 43 2 21:30 37 8 21:30 CAVA 23 33 4 32 6 31 6 …" at bounding box center [748, 371] width 1057 height 416
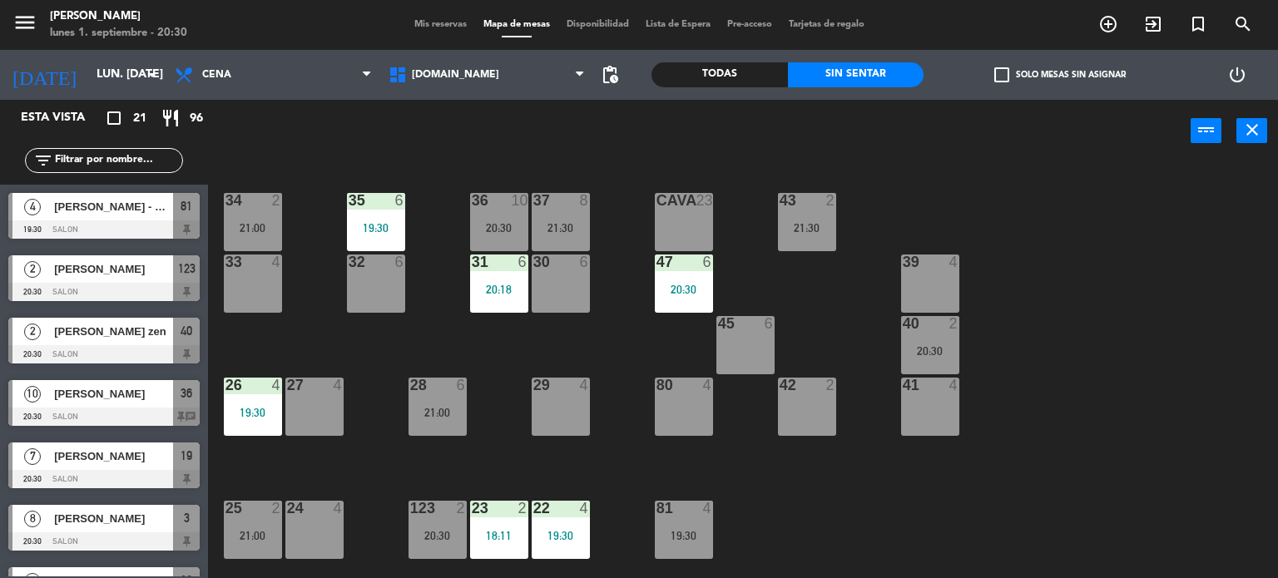
click at [596, 341] on div "34 2 21:00 35 6 19:30 36 10 20:30 43 2 21:30 37 8 21:30 CAVA 23 33 4 32 6 31 6 …" at bounding box center [748, 371] width 1057 height 416
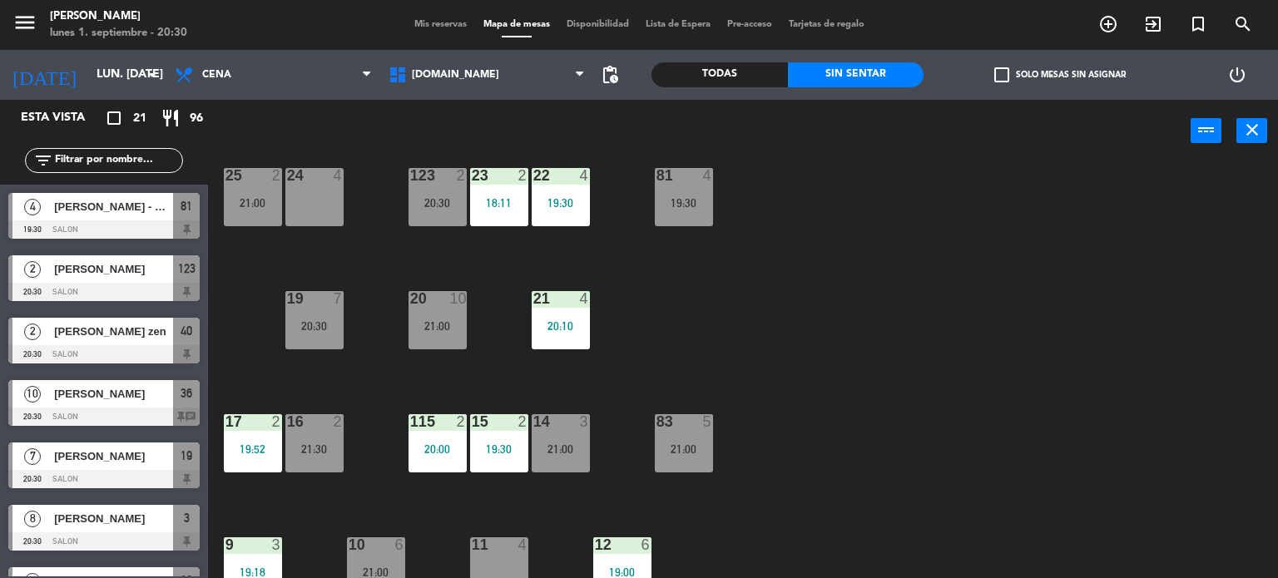
scroll to position [582, 0]
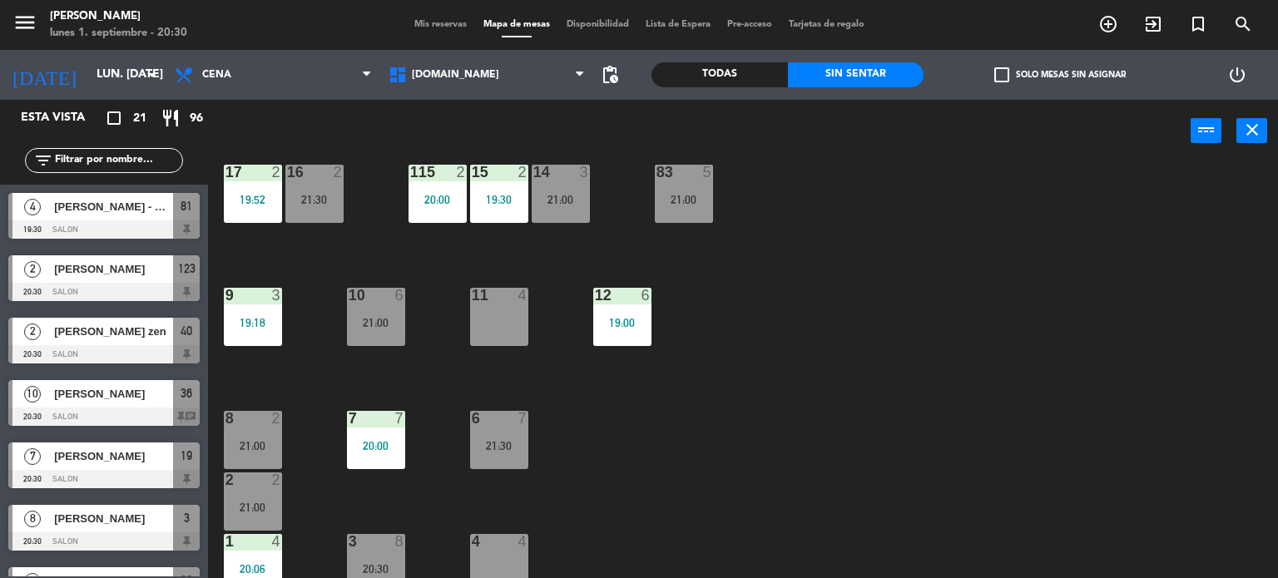
click at [1011, 69] on label "check_box_outline_blank Solo mesas sin asignar" at bounding box center [1059, 74] width 131 height 15
click at [1060, 75] on input "check_box_outline_blank Solo mesas sin asignar" at bounding box center [1060, 75] width 0 height 0
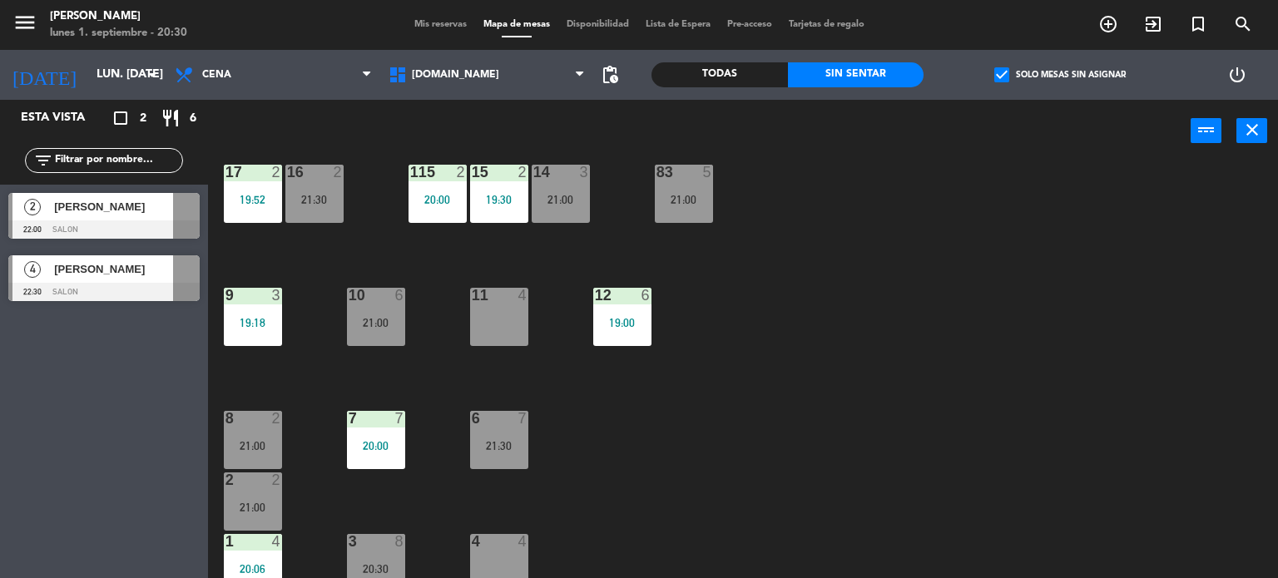
click at [1011, 69] on label "check_box Solo mesas sin asignar" at bounding box center [1059, 74] width 131 height 15
click at [1060, 75] on input "check_box Solo mesas sin asignar" at bounding box center [1060, 75] width 0 height 0
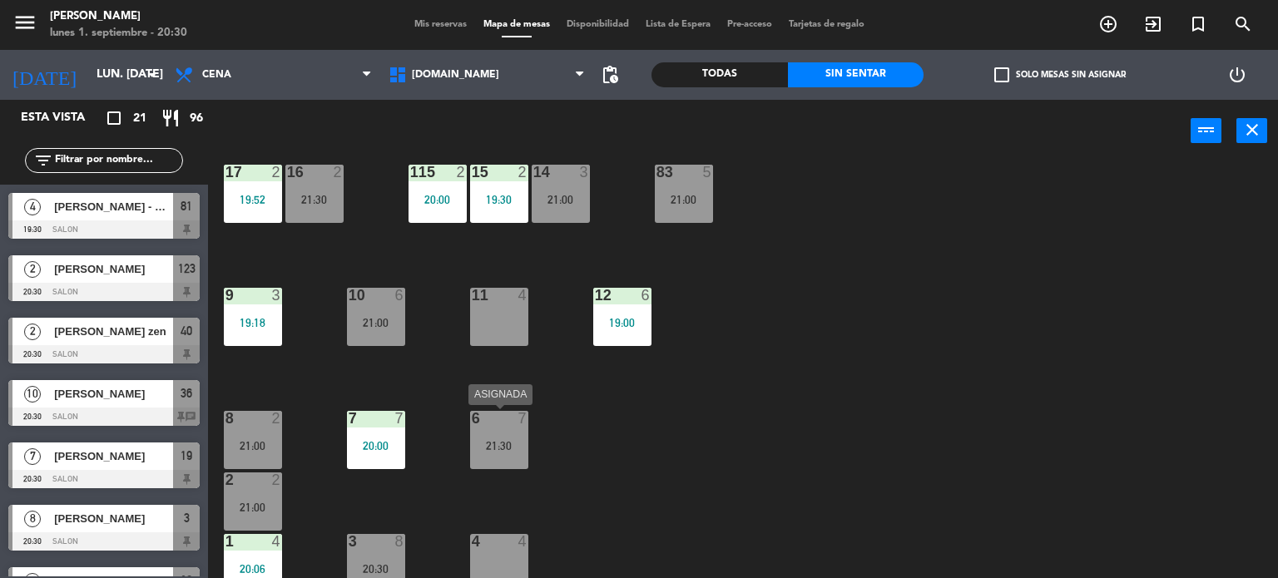
click at [509, 451] on div "21:30" at bounding box center [499, 446] width 58 height 12
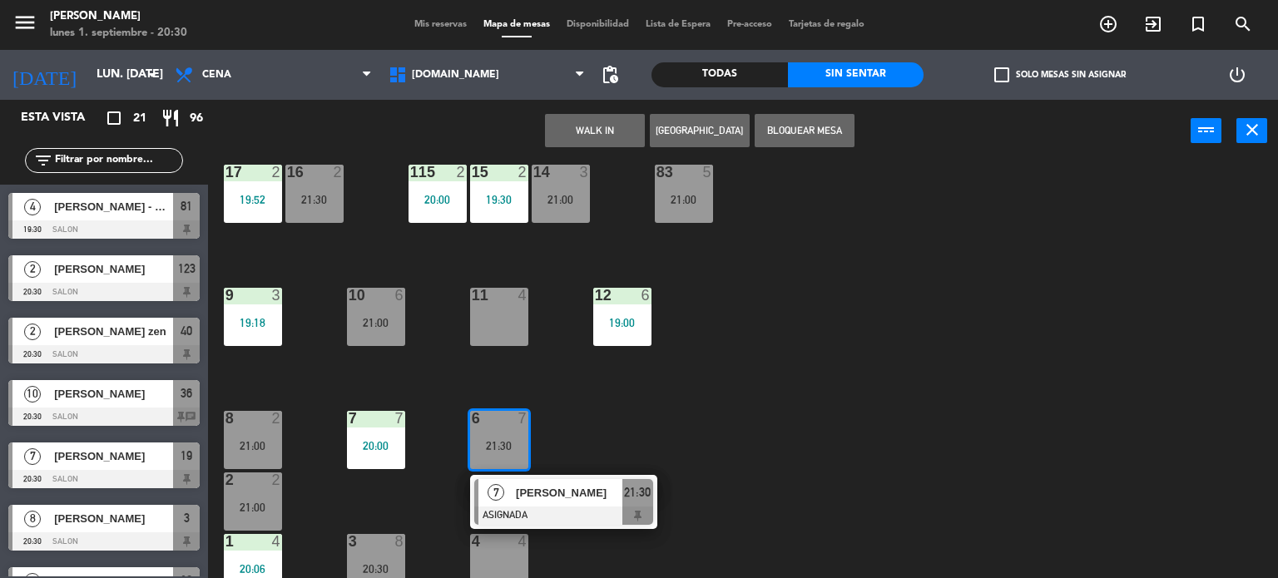
click at [718, 415] on div "34 2 21:00 35 6 19:30 36 10 20:30 43 2 21:30 37 8 21:30 CAVA 23 33 4 32 6 31 6 …" at bounding box center [748, 371] width 1057 height 416
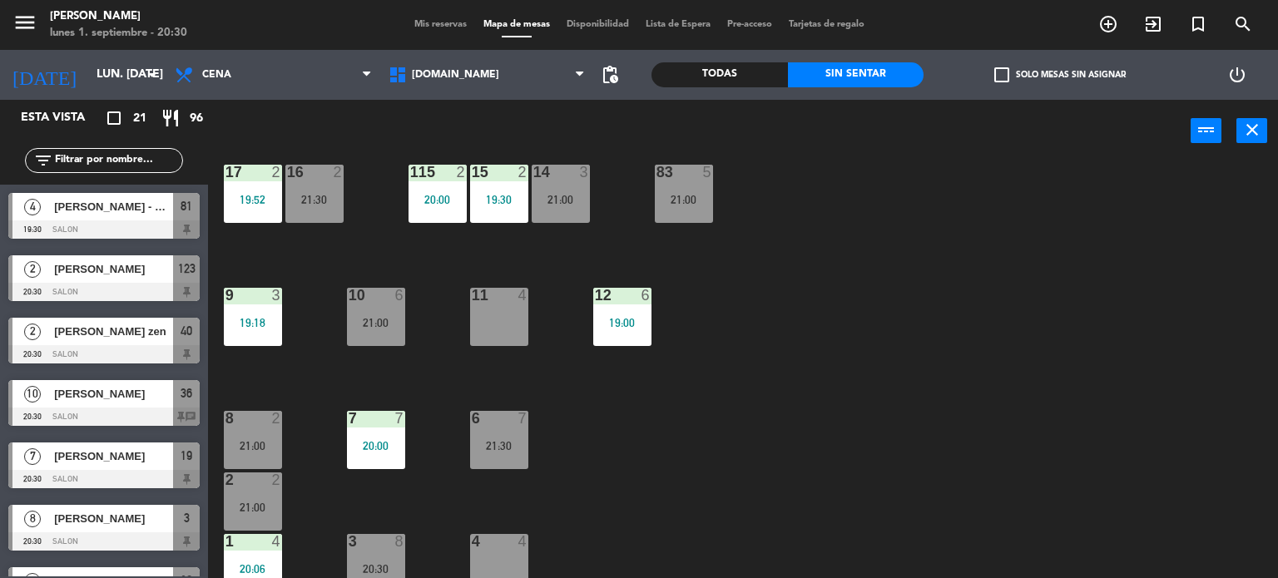
click at [743, 74] on div "Todas" at bounding box center [719, 74] width 136 height 25
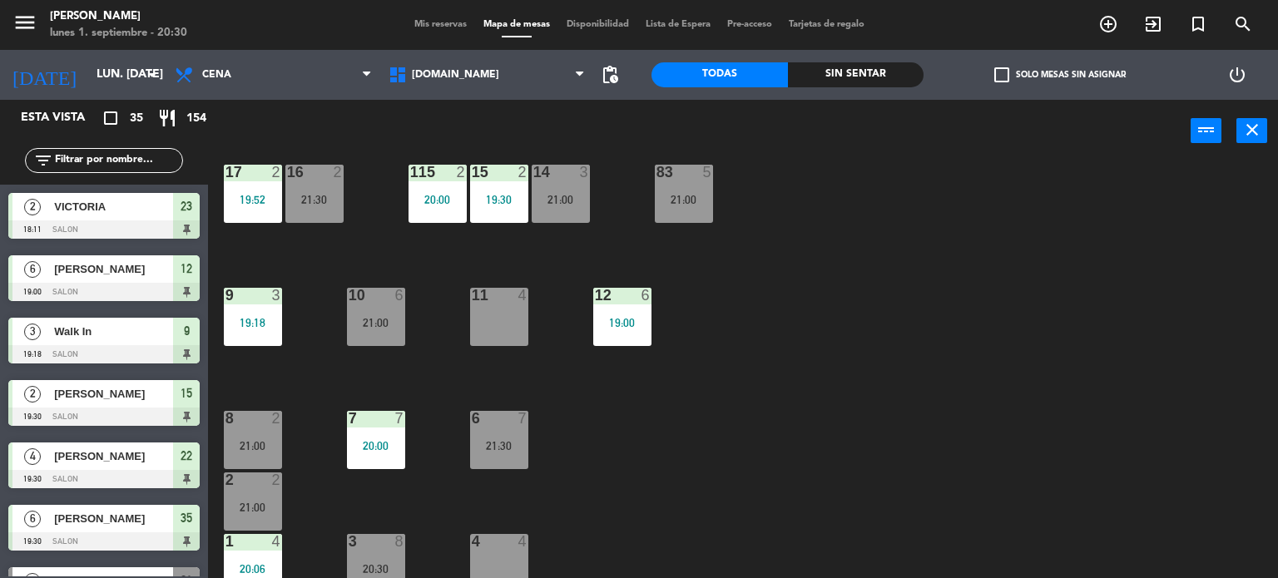
click at [77, 161] on input "text" at bounding box center [117, 160] width 129 height 18
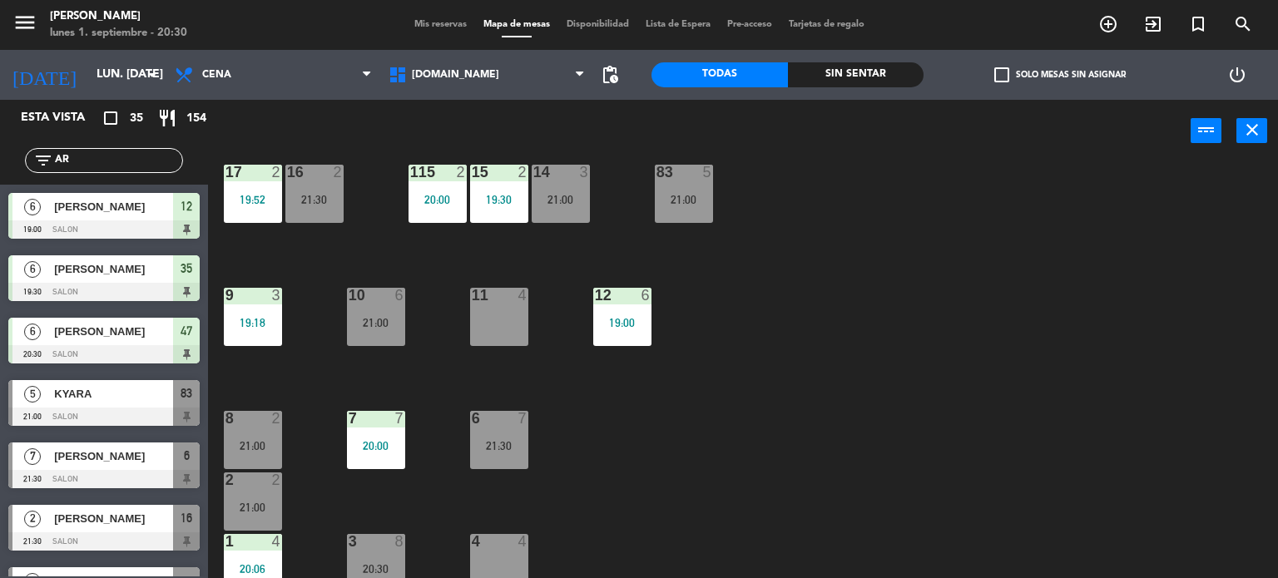
type input "A"
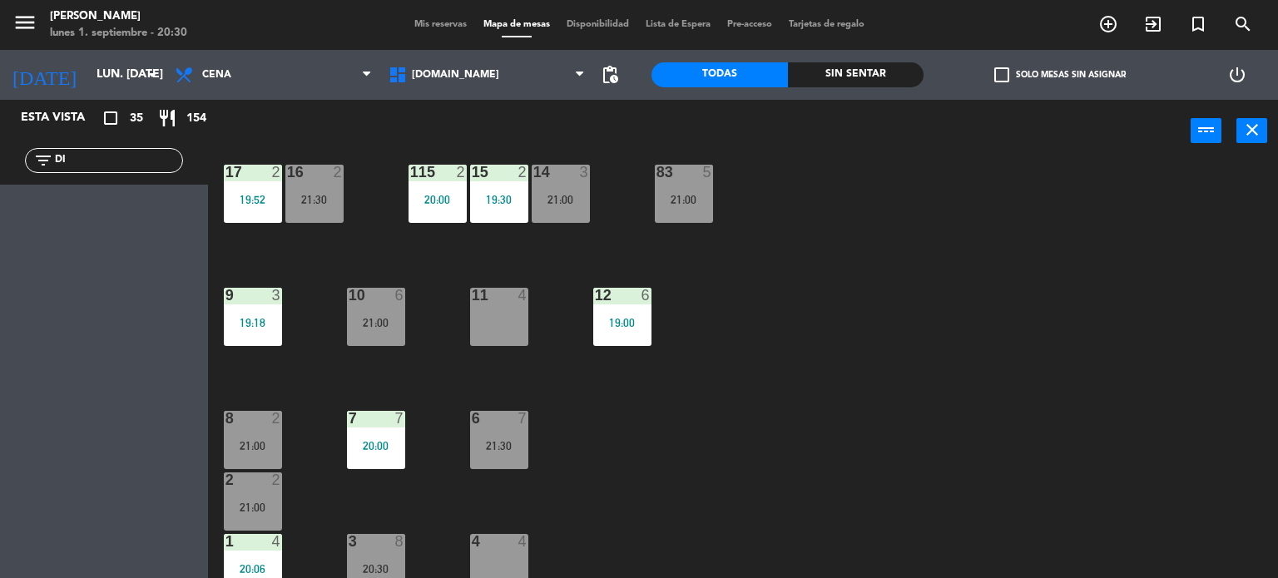
type input "D"
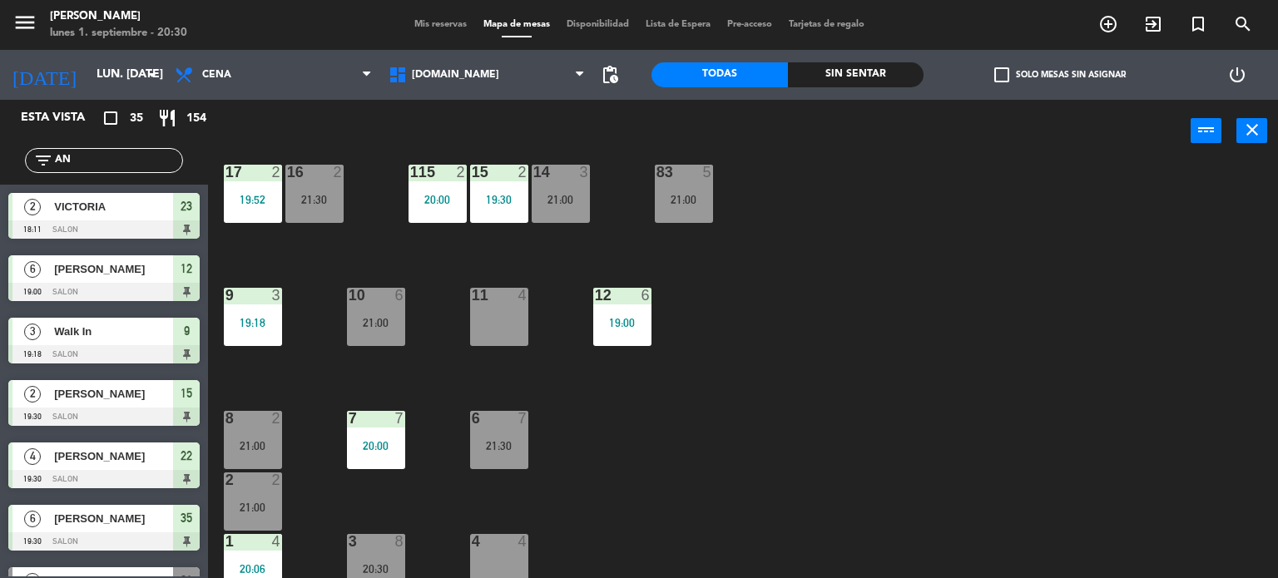
type input "ANA"
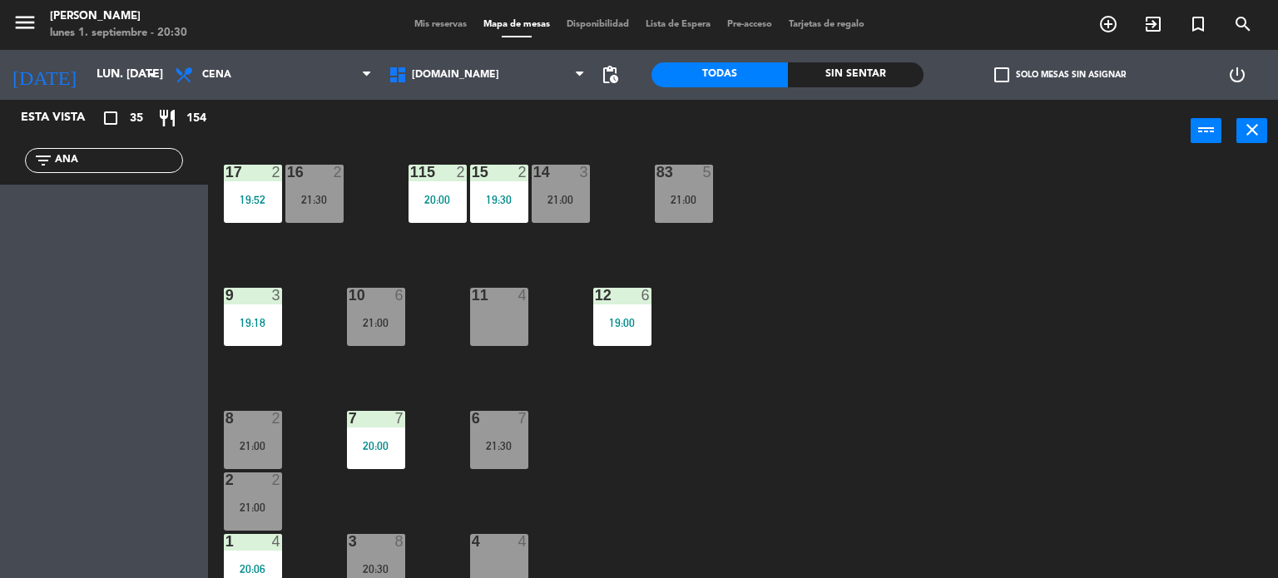
drag, startPoint x: 83, startPoint y: 161, endPoint x: 0, endPoint y: 158, distance: 83.2
click at [0, 158] on div "filter_list ANA" at bounding box center [104, 160] width 208 height 48
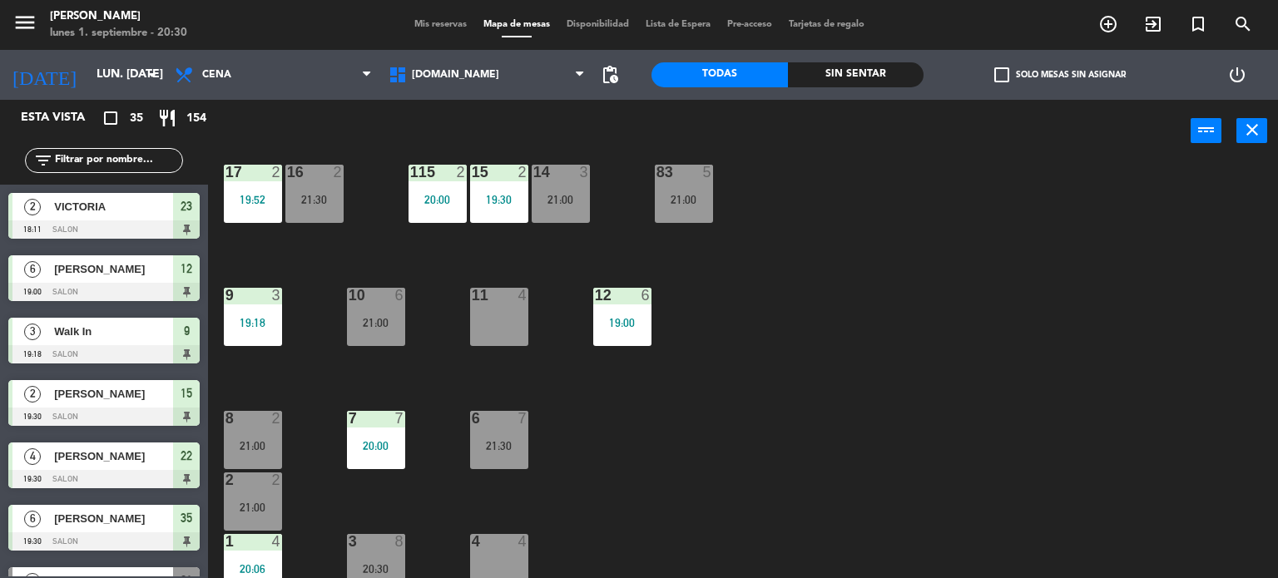
click at [856, 75] on div "Sin sentar" at bounding box center [856, 74] width 136 height 25
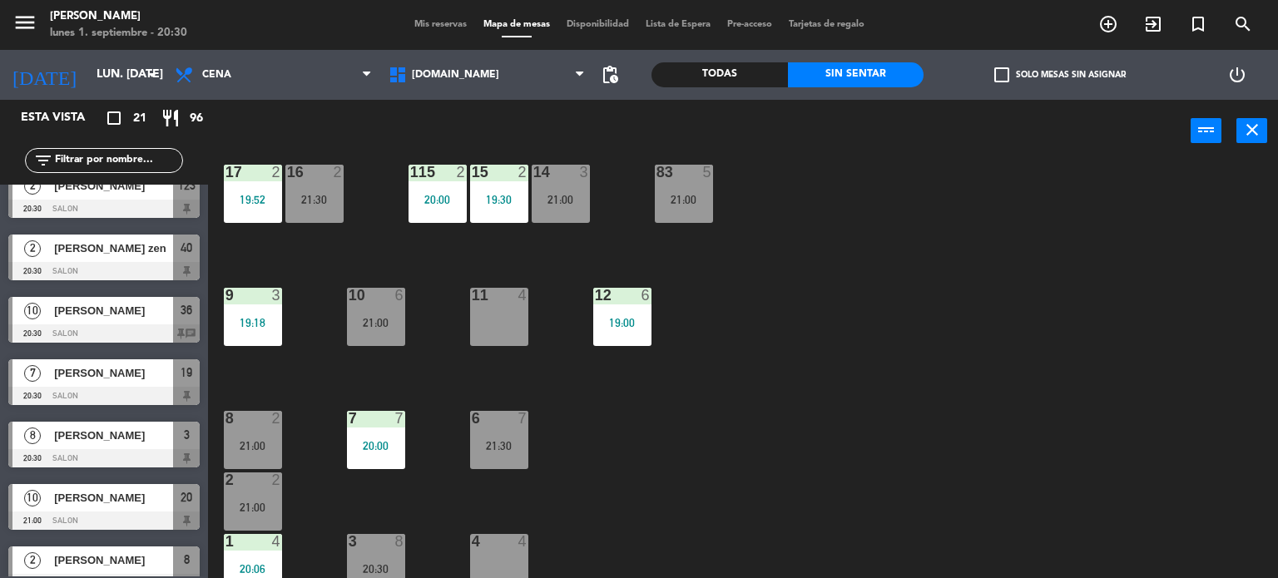
scroll to position [0, 0]
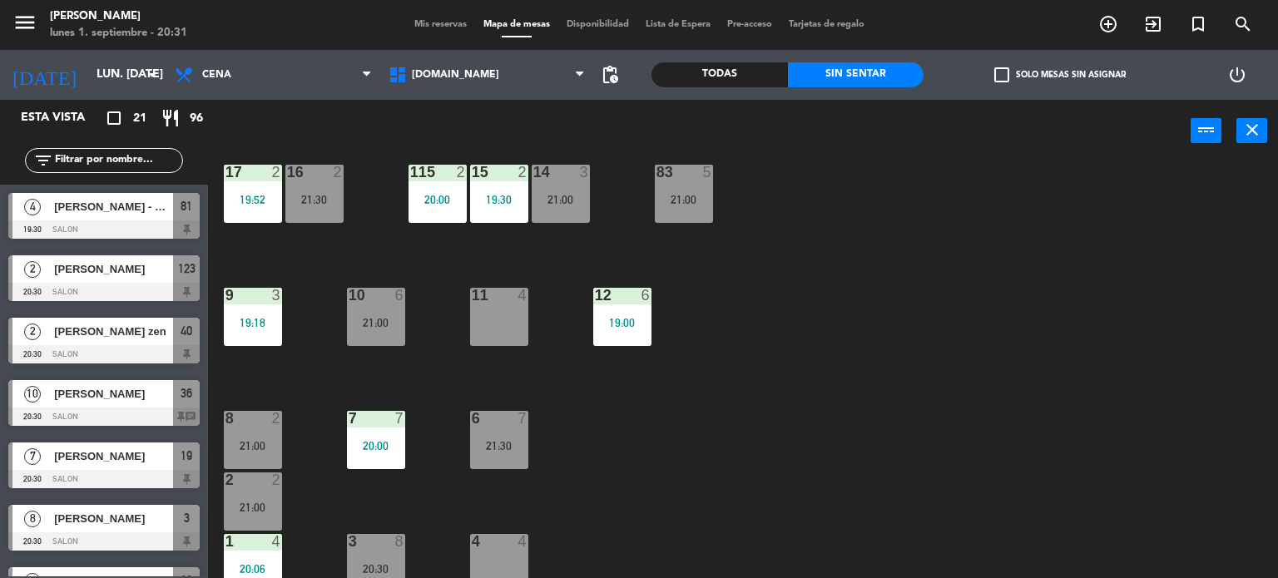
click at [154, 408] on div at bounding box center [103, 417] width 191 height 18
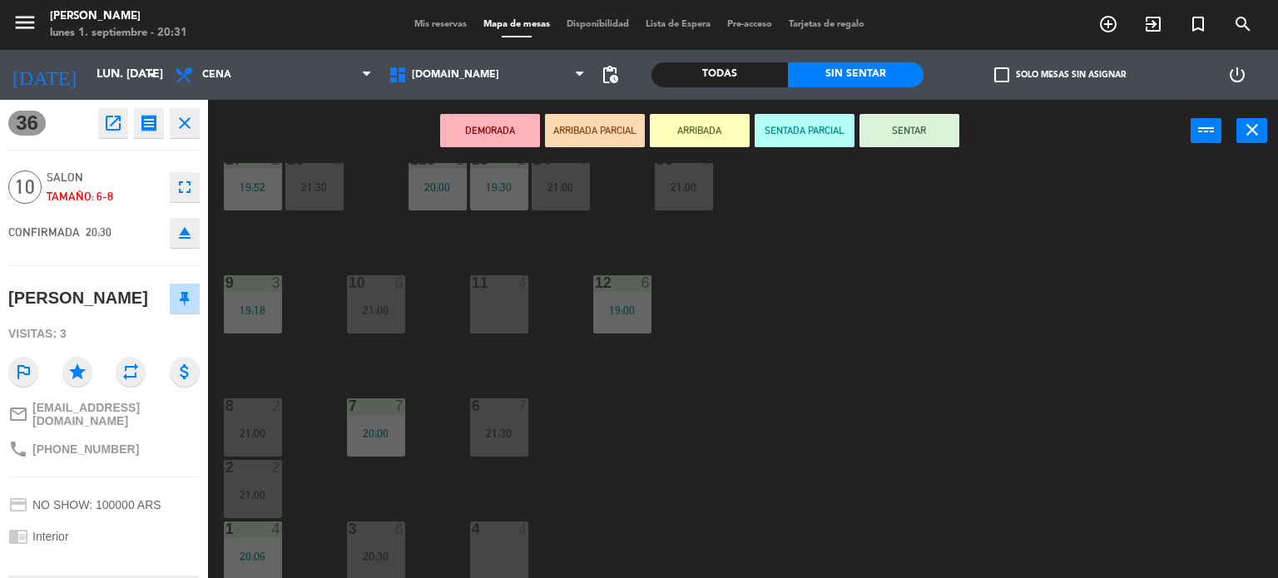
scroll to position [429, 0]
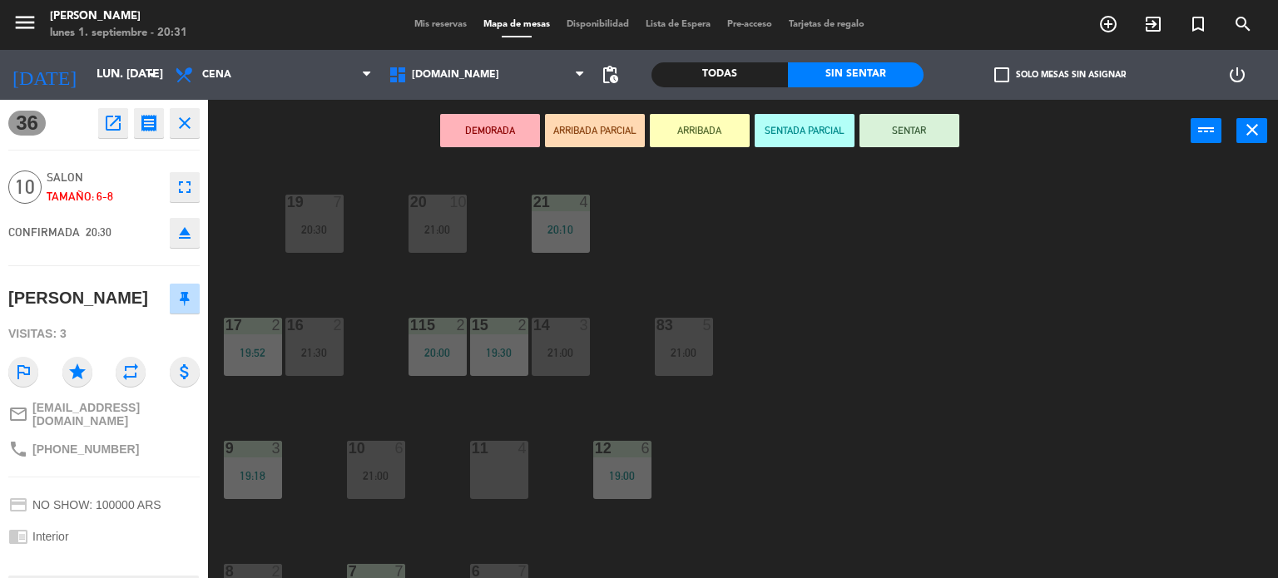
click at [455, 211] on div "20 10 21:00" at bounding box center [437, 224] width 58 height 58
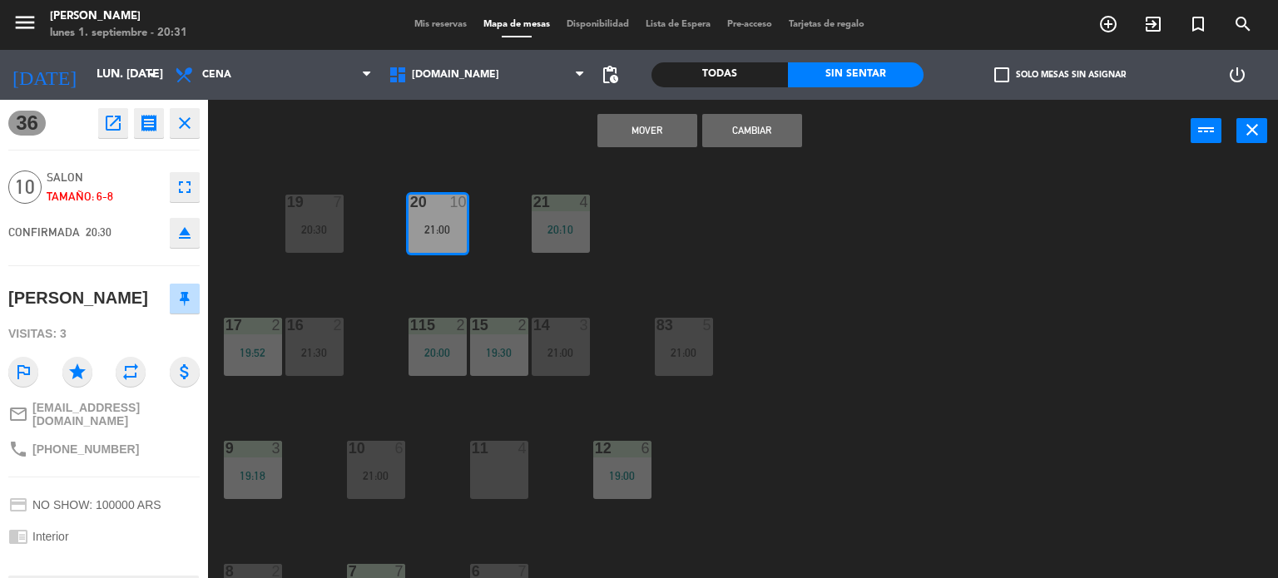
click at [747, 129] on button "Cambiar" at bounding box center [752, 130] width 100 height 33
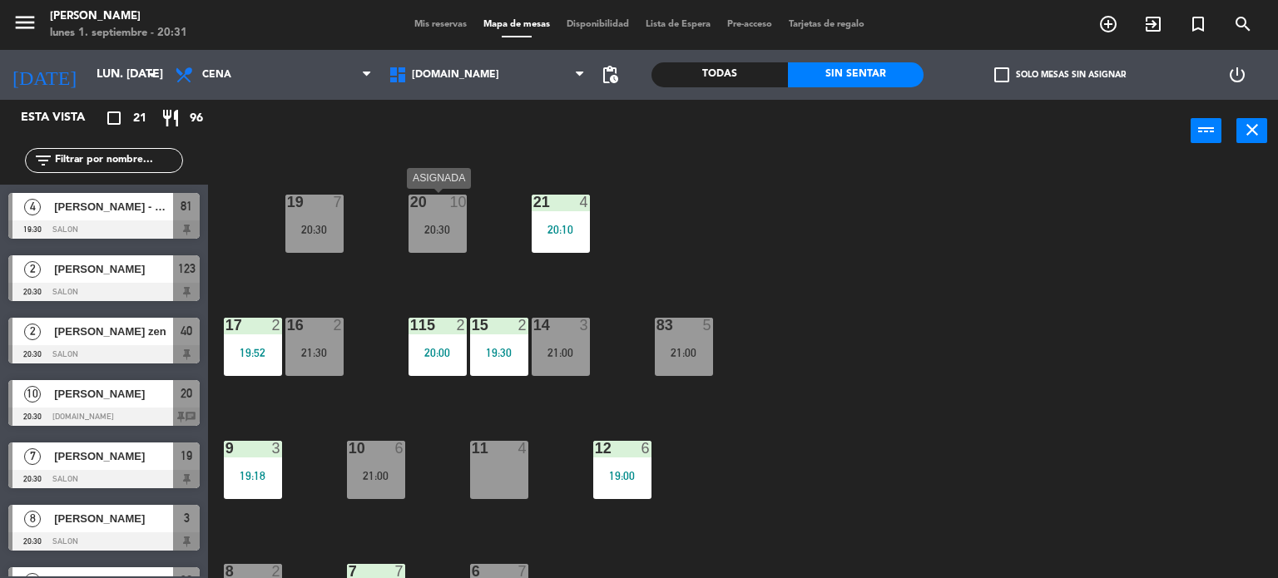
click at [447, 206] on div "20 10 20:30" at bounding box center [437, 224] width 58 height 58
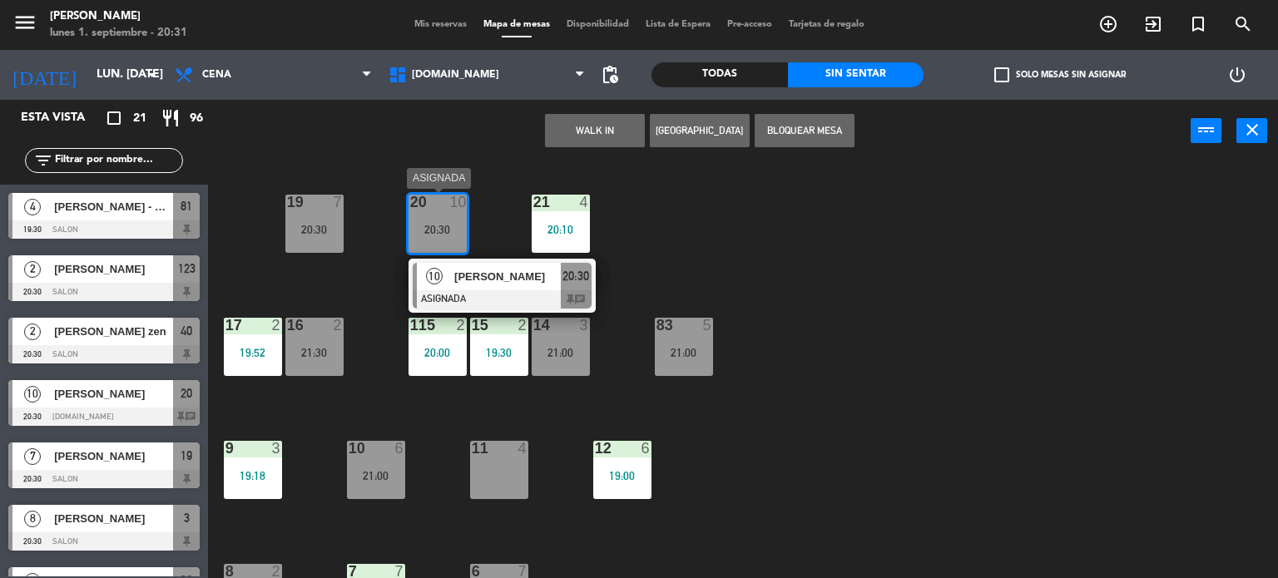
click at [516, 282] on span "[PERSON_NAME]" at bounding box center [507, 276] width 106 height 17
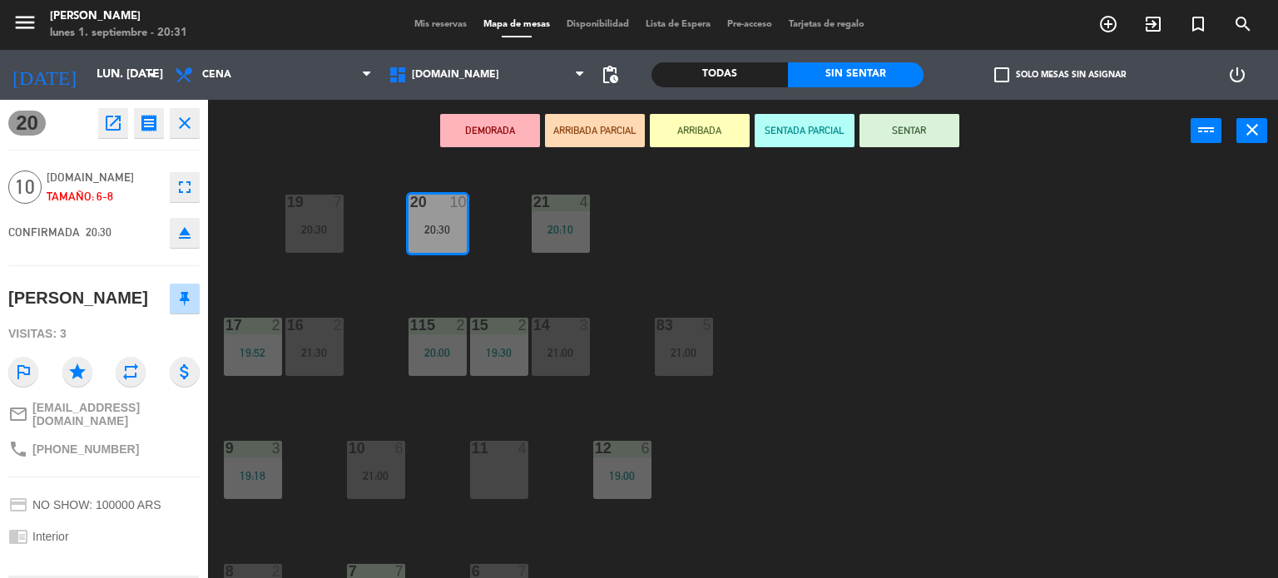
click at [912, 121] on button "SENTAR" at bounding box center [909, 130] width 100 height 33
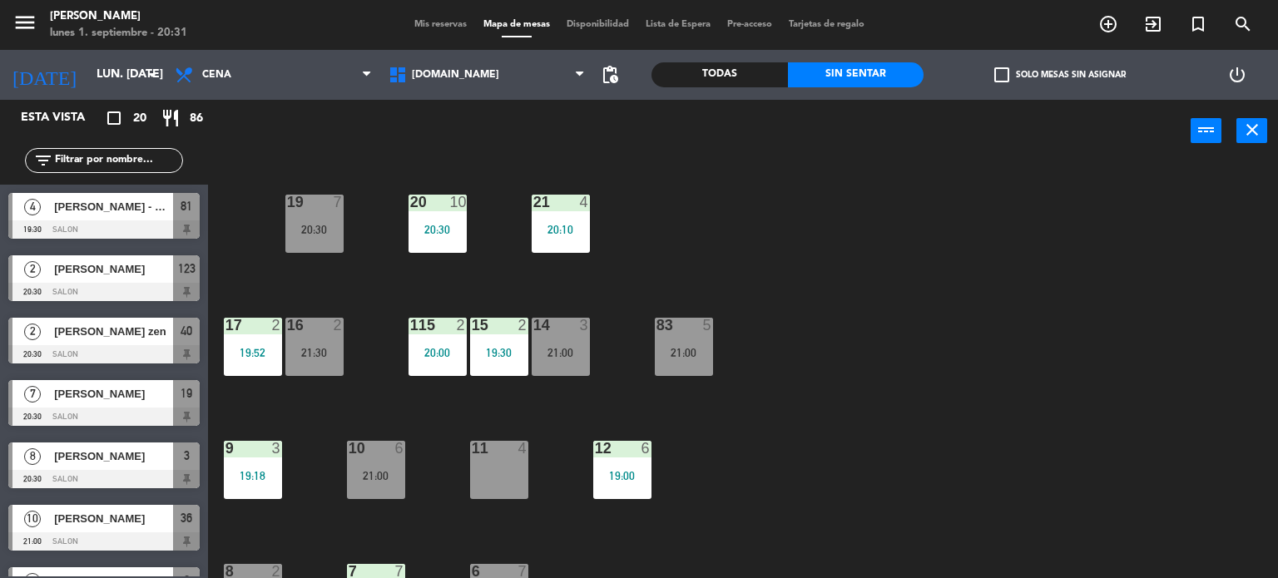
click at [1005, 79] on span "check_box_outline_blank" at bounding box center [1001, 74] width 15 height 15
click at [1060, 75] on input "check_box_outline_blank Solo mesas sin asignar" at bounding box center [1060, 75] width 0 height 0
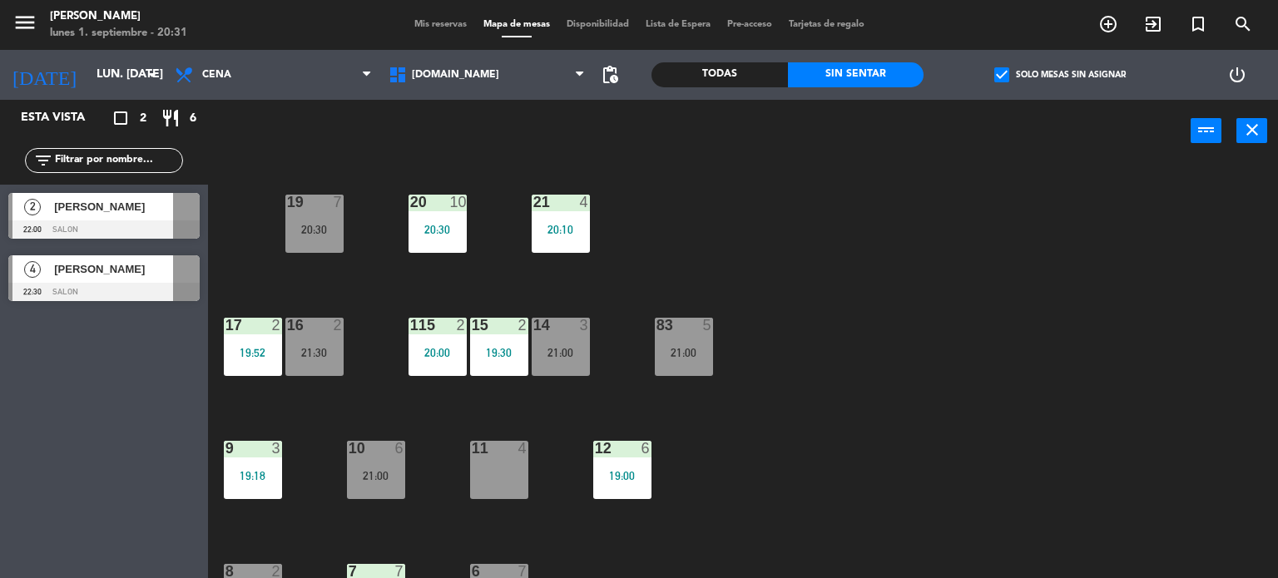
click at [1091, 331] on div "34 2 21:00 35 6 19:30 36 10 21:00 43 2 21:30 37 8 21:30 CAVA 23 33 4 32 6 31 6 …" at bounding box center [748, 371] width 1057 height 416
click at [983, 83] on div "check_box Solo mesas sin asignar" at bounding box center [1059, 75] width 272 height 50
click at [999, 84] on div "check_box Solo mesas sin asignar" at bounding box center [1059, 75] width 272 height 50
drag, startPoint x: 1125, startPoint y: 368, endPoint x: 1035, endPoint y: 192, distance: 197.2
click at [1125, 365] on div "34 2 21:00 35 6 19:30 36 10 21:00 43 2 21:30 37 8 21:30 CAVA 23 33 4 32 6 31 6 …" at bounding box center [748, 371] width 1057 height 416
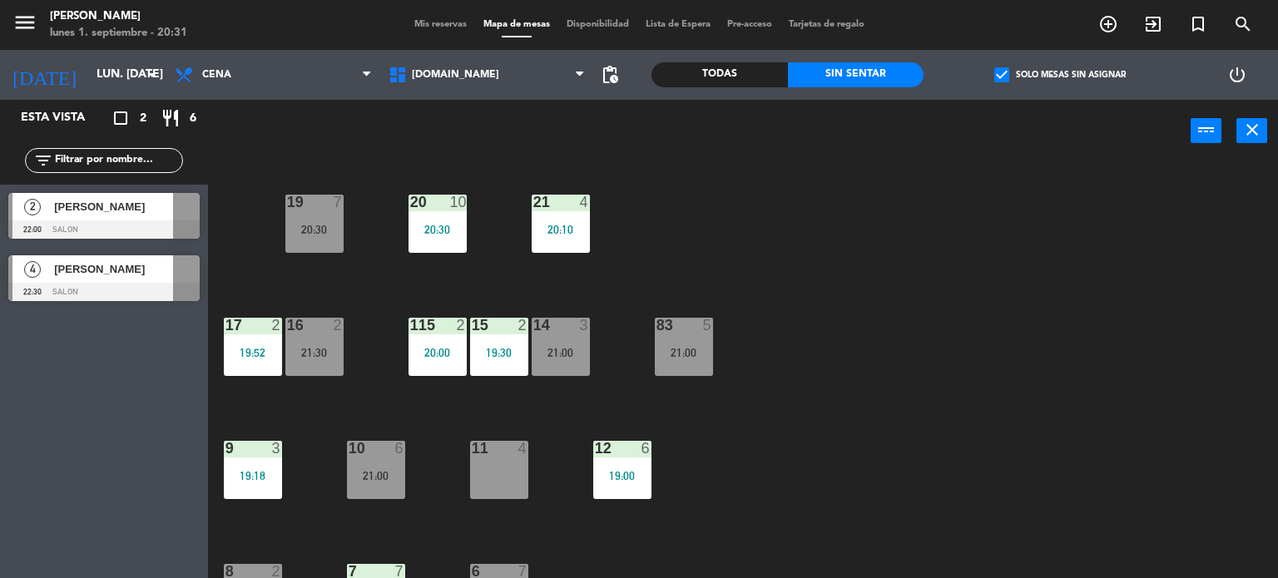
click at [1015, 79] on label "check_box Solo mesas sin asignar" at bounding box center [1059, 74] width 131 height 15
click at [1060, 75] on input "check_box Solo mesas sin asignar" at bounding box center [1060, 75] width 0 height 0
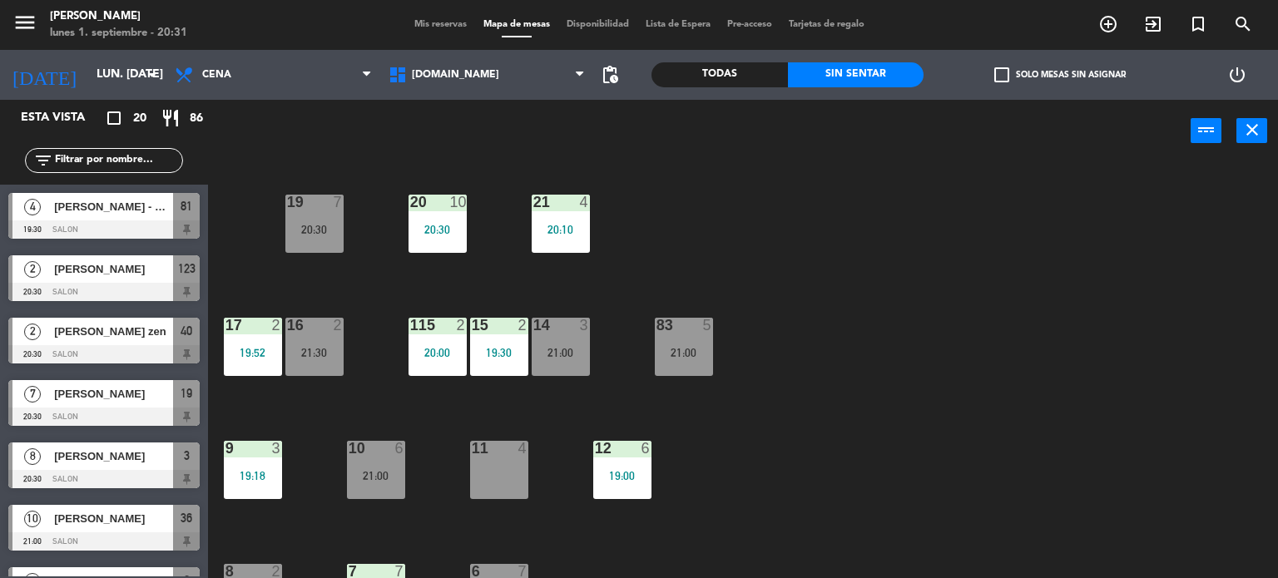
click at [170, 466] on div "[PERSON_NAME]" at bounding box center [112, 455] width 121 height 27
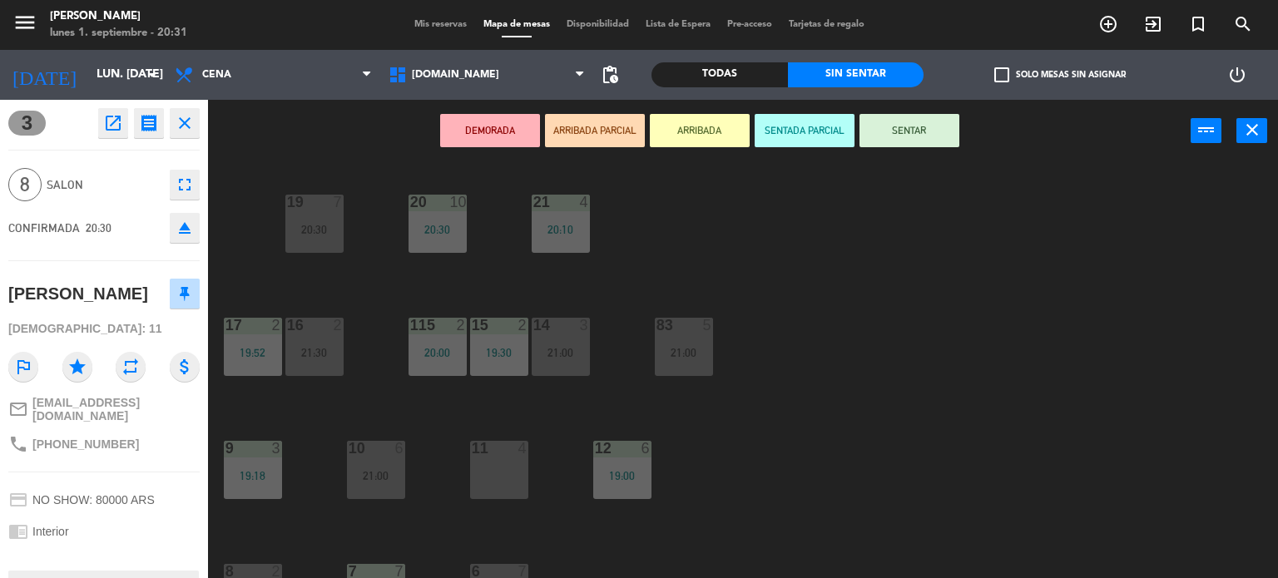
scroll to position [126, 0]
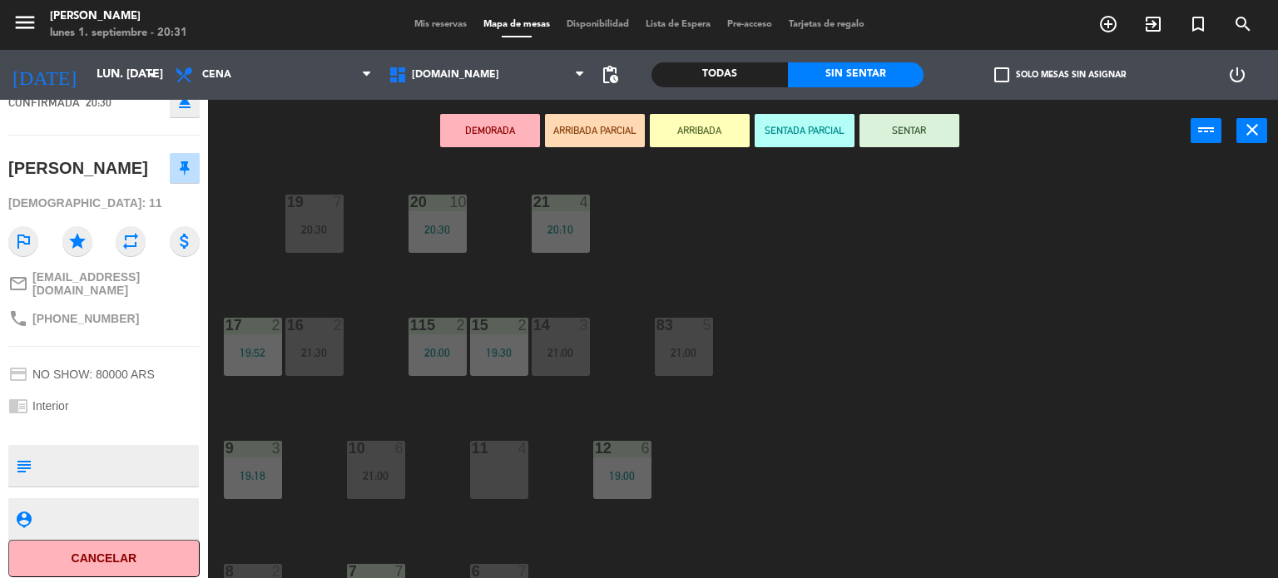
click at [902, 386] on div "34 2 21:00 35 6 19:30 36 10 21:00 43 2 21:30 37 8 21:30 CAVA 23 33 4 32 6 31 6 …" at bounding box center [748, 371] width 1057 height 416
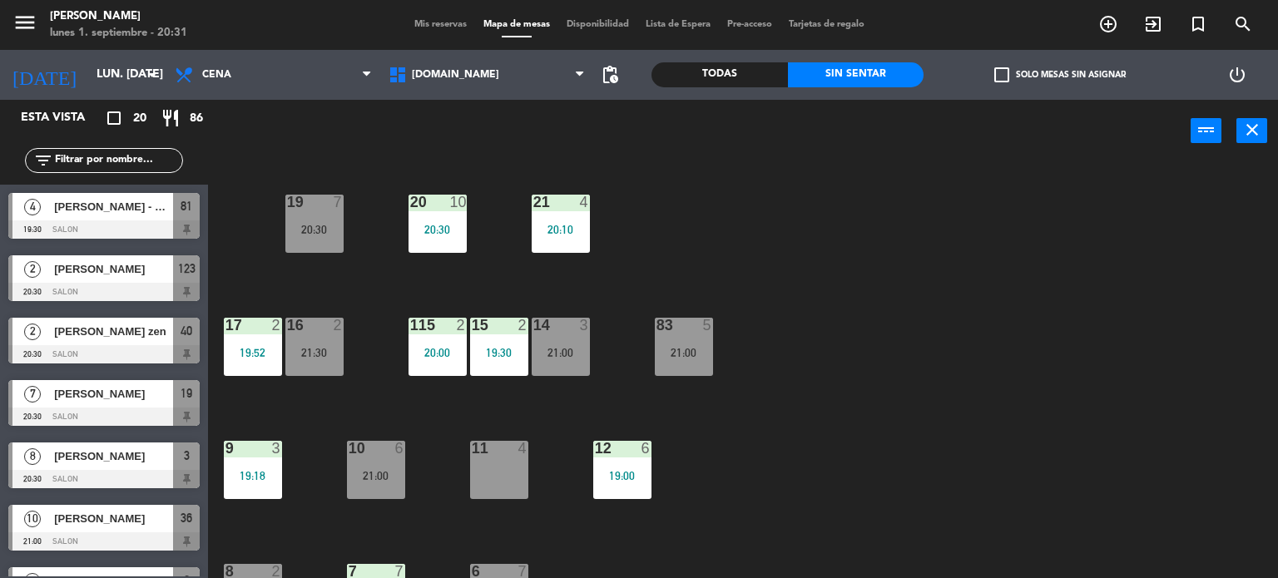
click at [342, 469] on div "34 2 21:00 35 6 19:30 36 10 21:00 43 2 21:30 37 8 21:30 CAVA 23 33 4 32 6 31 6 …" at bounding box center [748, 371] width 1057 height 416
click at [361, 472] on div "21:00" at bounding box center [376, 476] width 58 height 12
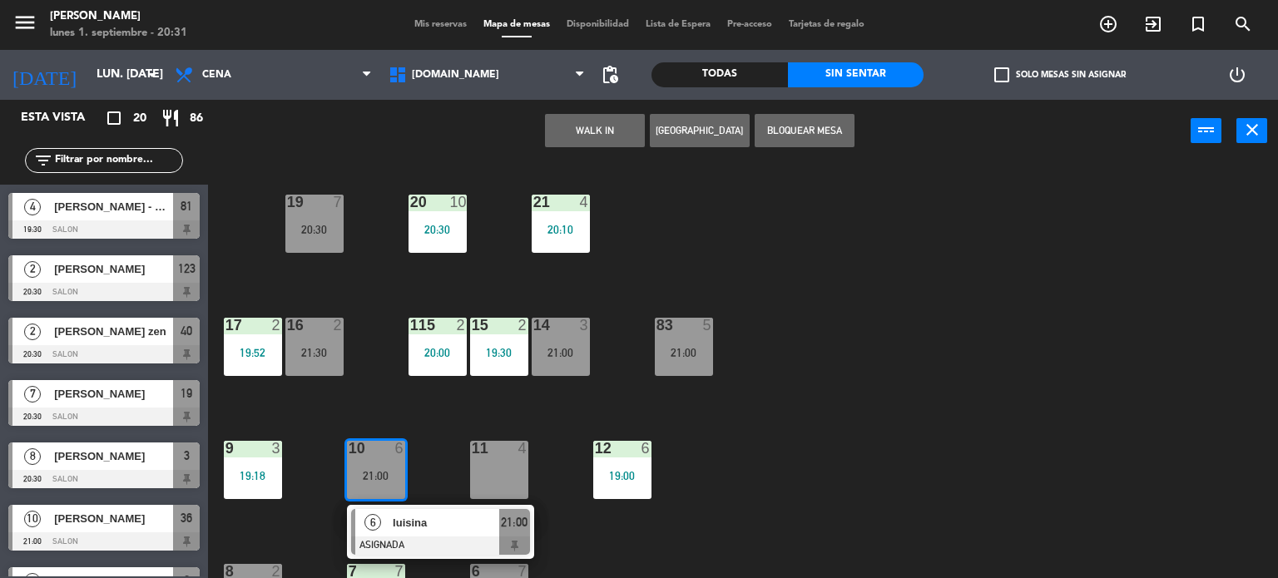
scroll to position [595, 0]
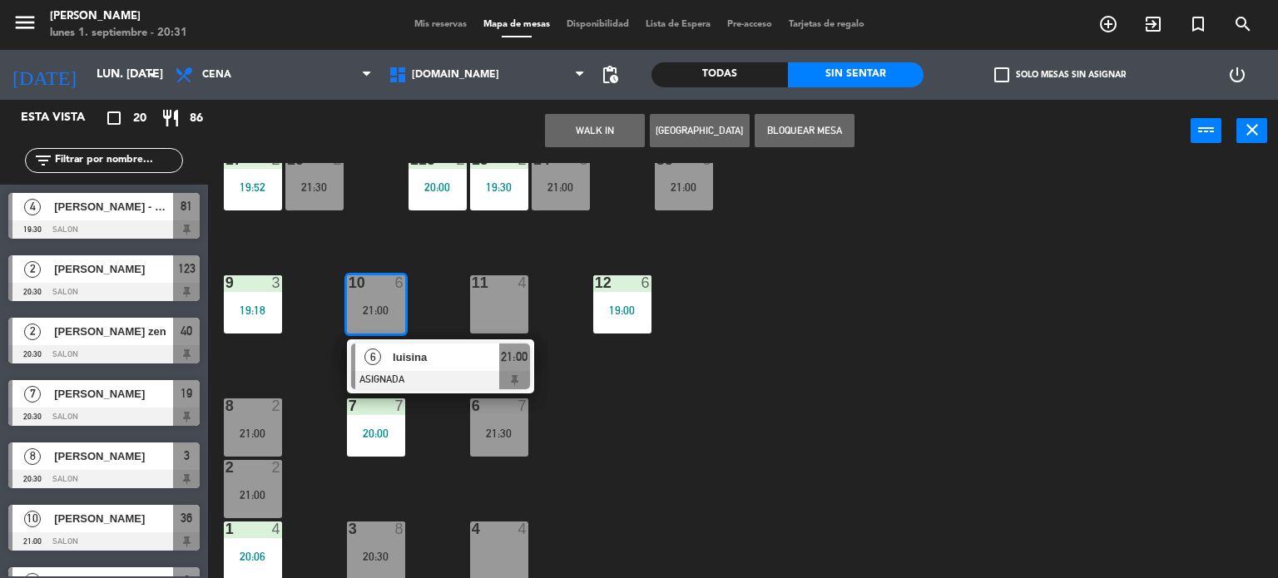
click at [905, 408] on div "34 2 21:00 35 6 19:30 36 10 21:00 43 2 21:30 37 8 21:30 CAVA 23 33 4 32 6 31 6 …" at bounding box center [748, 371] width 1057 height 416
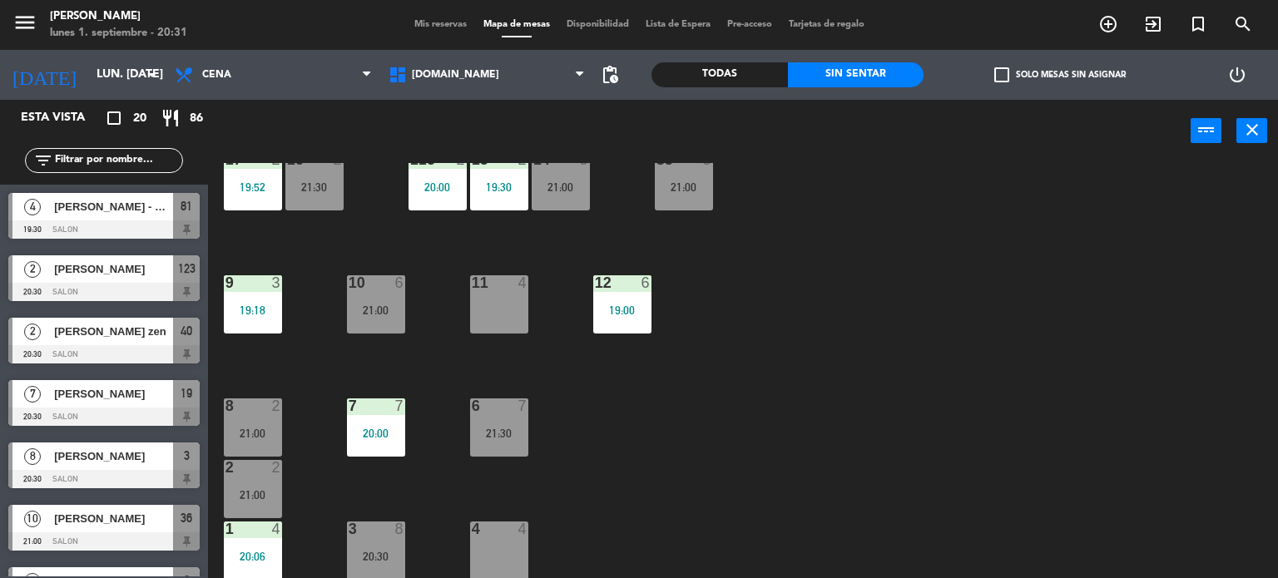
click at [261, 407] on div at bounding box center [252, 405] width 27 height 15
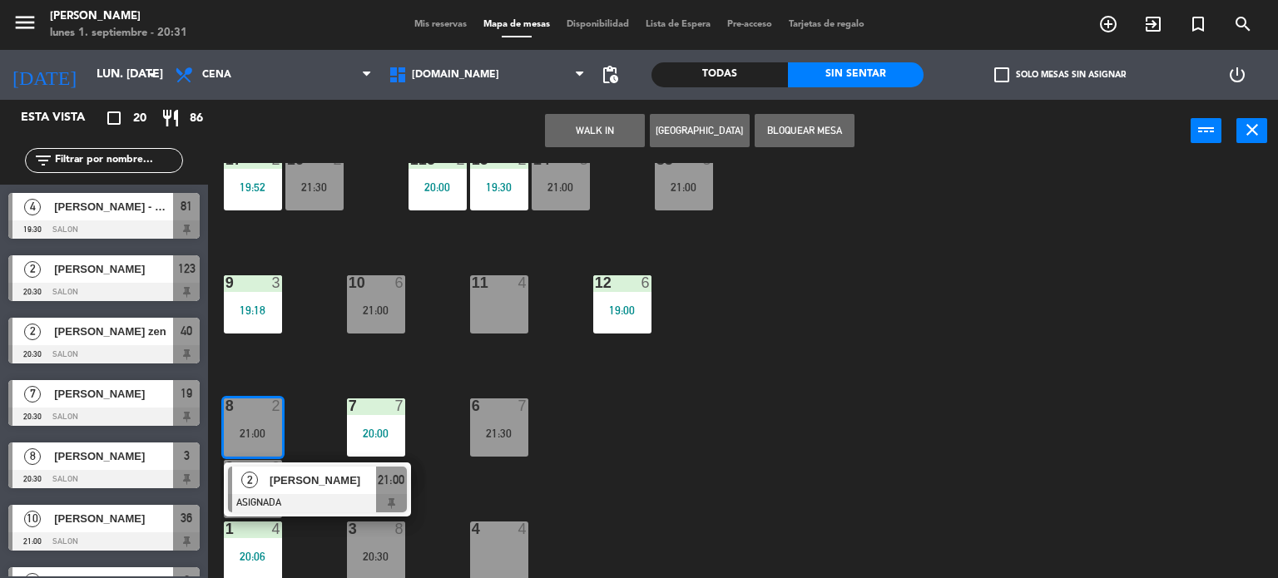
click at [565, 465] on div "34 2 21:00 35 6 19:30 36 10 21:00 43 2 21:30 37 8 21:30 CAVA 23 33 4 32 6 31 6 …" at bounding box center [748, 371] width 1057 height 416
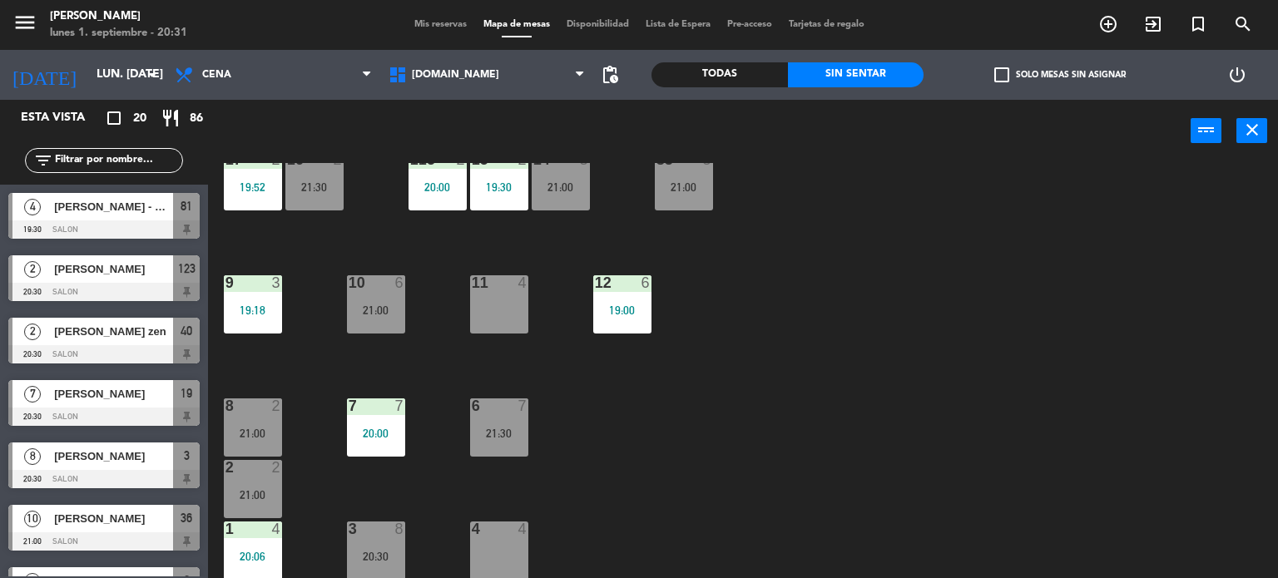
click at [499, 413] on div "6 7" at bounding box center [499, 406] width 58 height 17
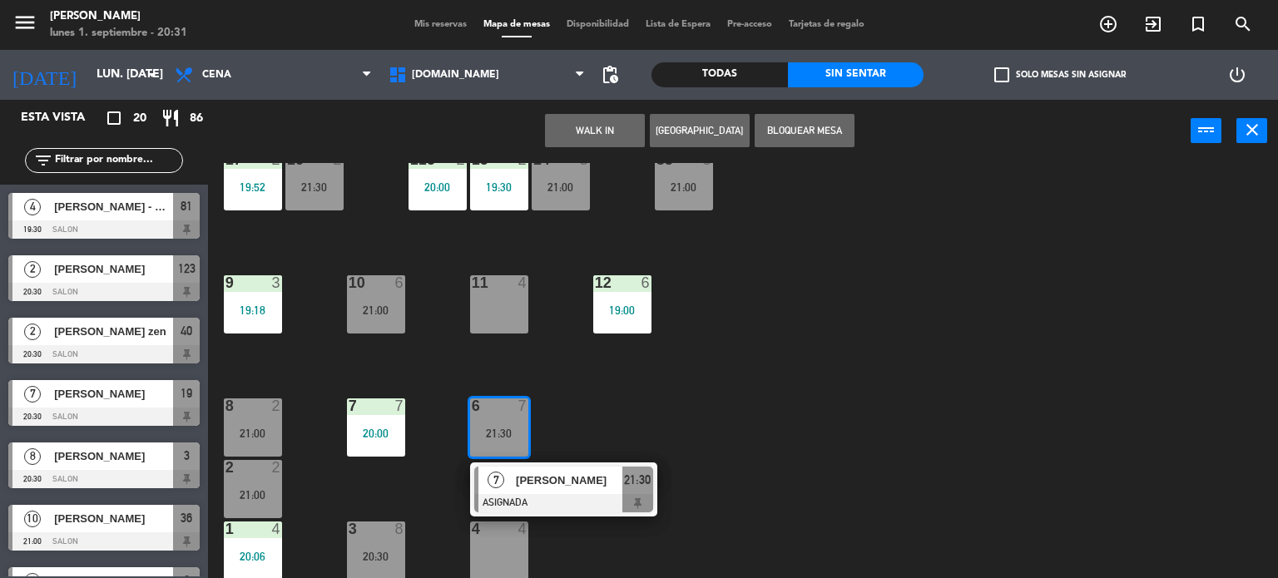
click at [592, 413] on div "34 2 21:00 35 6 19:30 36 10 21:00 43 2 21:30 37 8 21:30 CAVA 23 33 4 32 6 31 6 …" at bounding box center [748, 371] width 1057 height 416
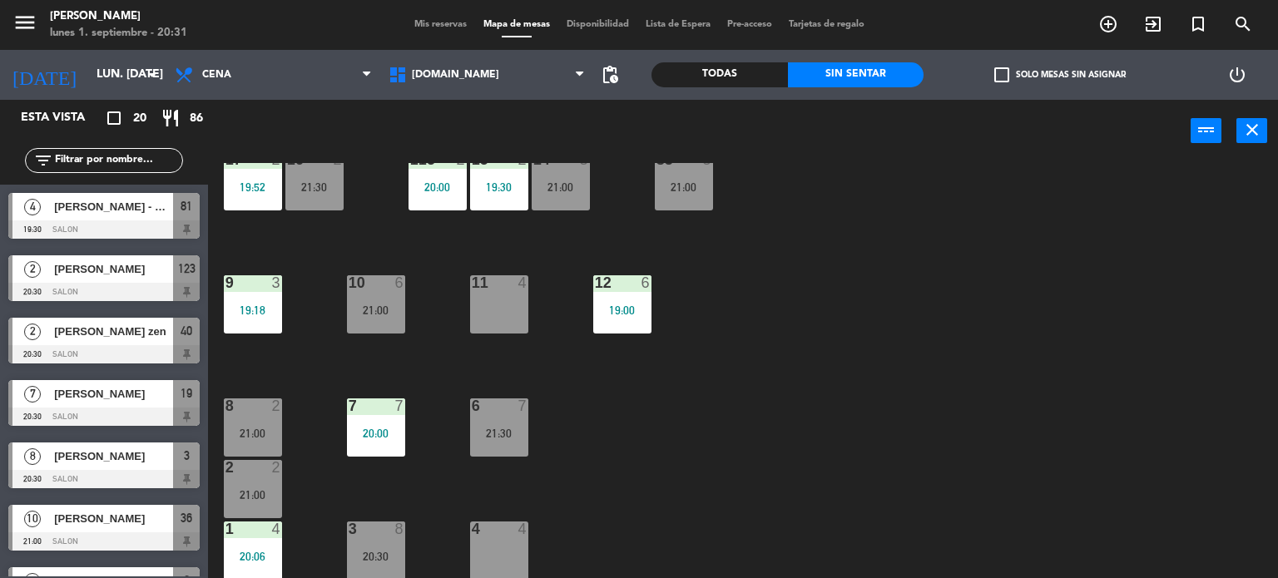
click at [388, 533] on div at bounding box center [375, 529] width 27 height 15
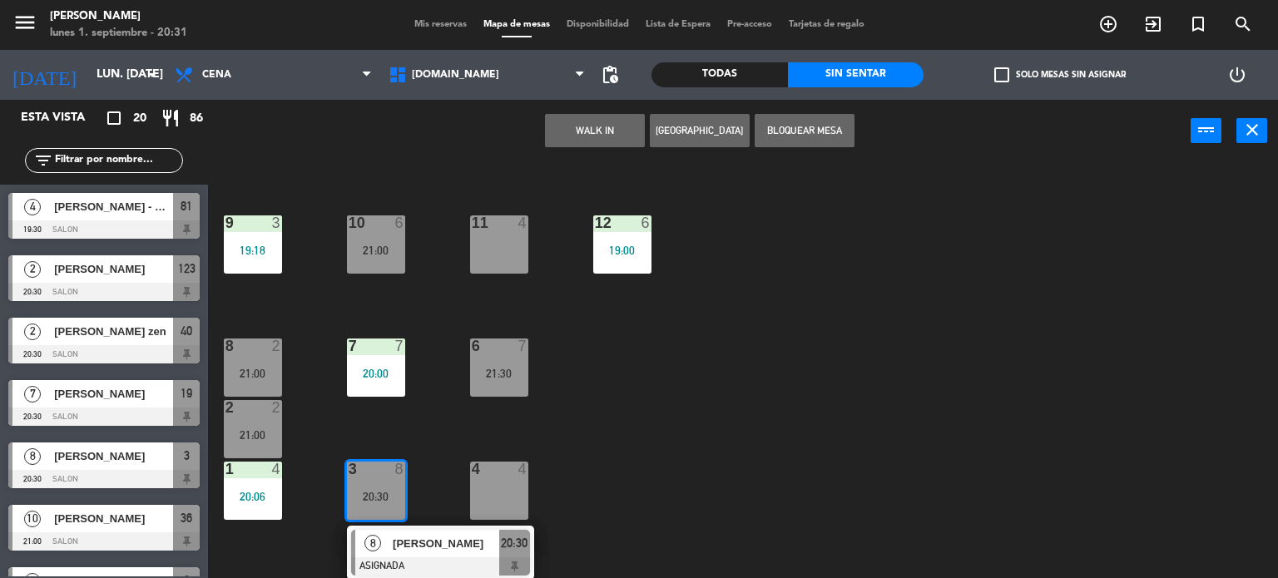
click at [678, 487] on div "34 2 21:00 35 6 19:30 36 10 21:00 43 2 21:30 37 8 21:30 CAVA 23 33 4 32 6 31 6 …" at bounding box center [748, 371] width 1057 height 416
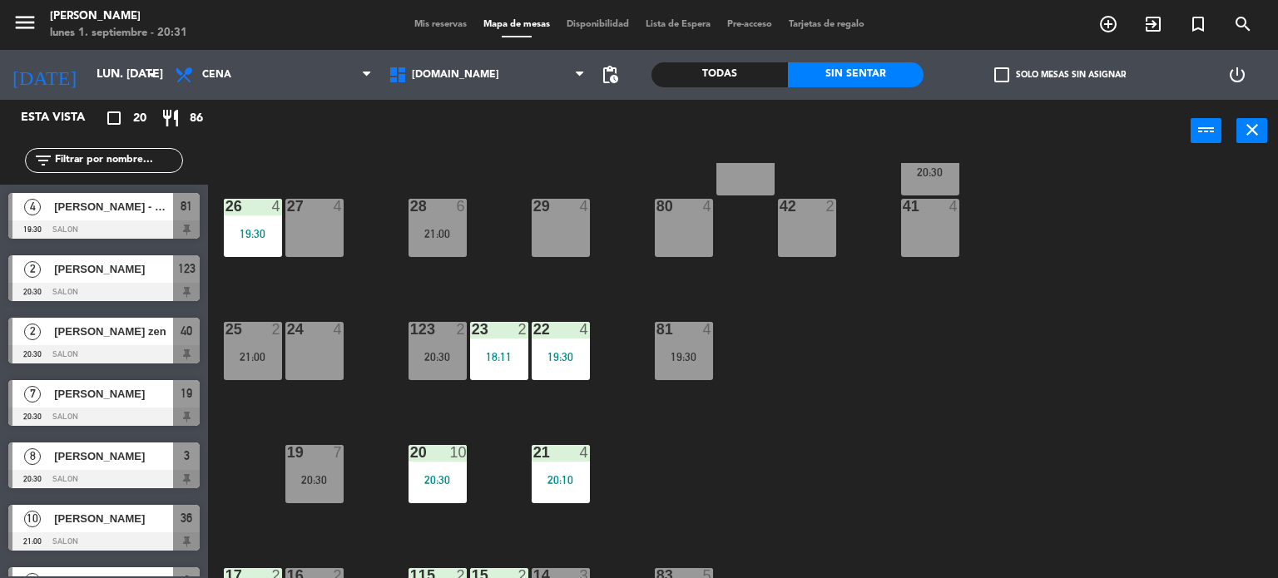
scroll to position [0, 0]
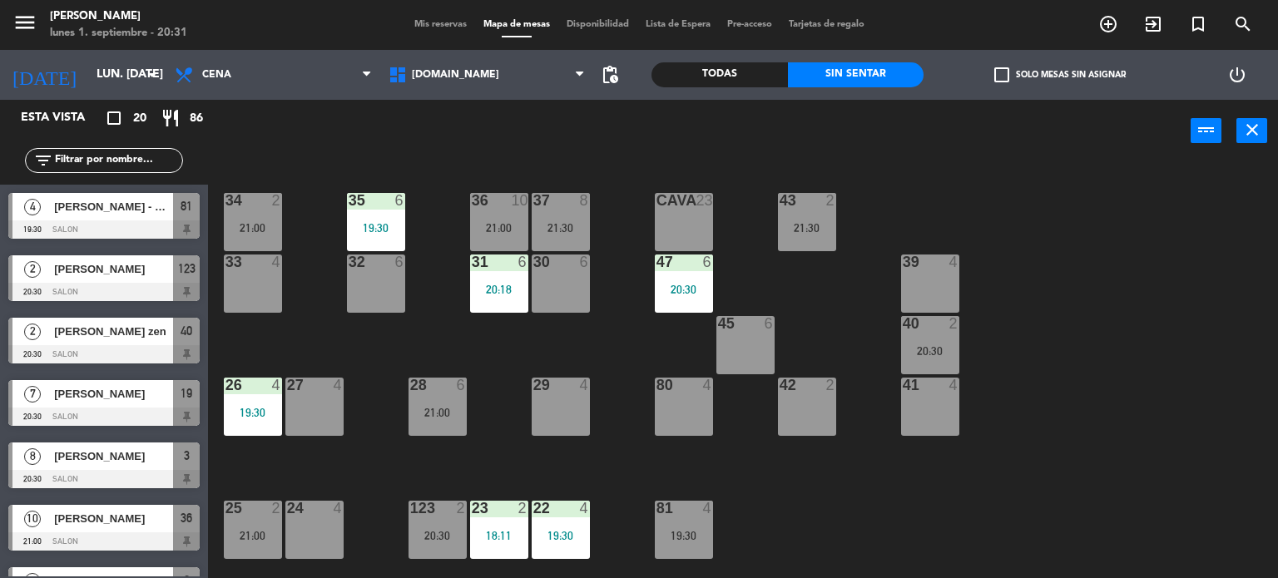
click at [416, 398] on div "28 6 21:00" at bounding box center [437, 407] width 58 height 58
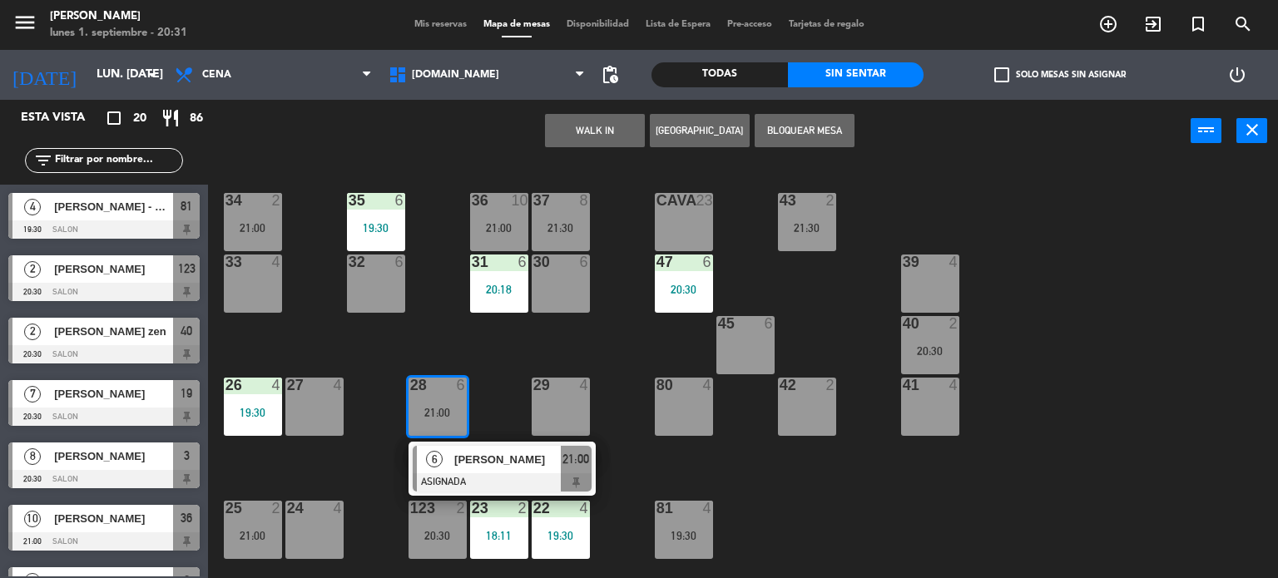
click at [436, 334] on div "34 2 21:00 35 6 19:30 36 10 21:00 43 2 21:30 37 8 21:30 CAVA 23 33 4 32 6 31 6 …" at bounding box center [748, 371] width 1057 height 416
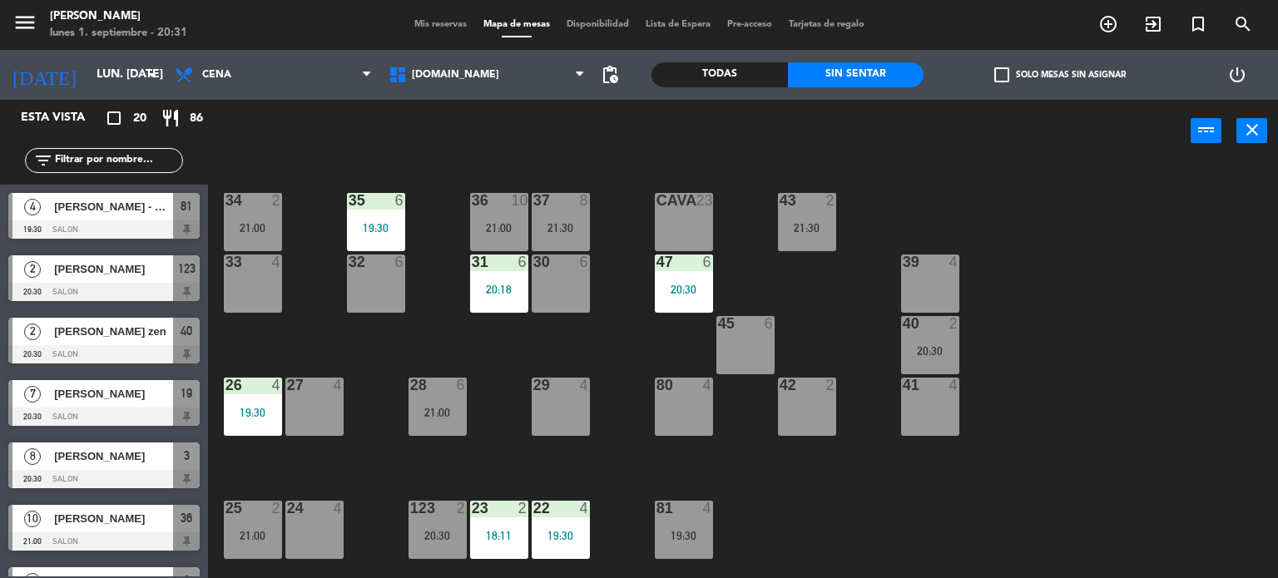
click at [383, 296] on div "32 6" at bounding box center [376, 284] width 58 height 58
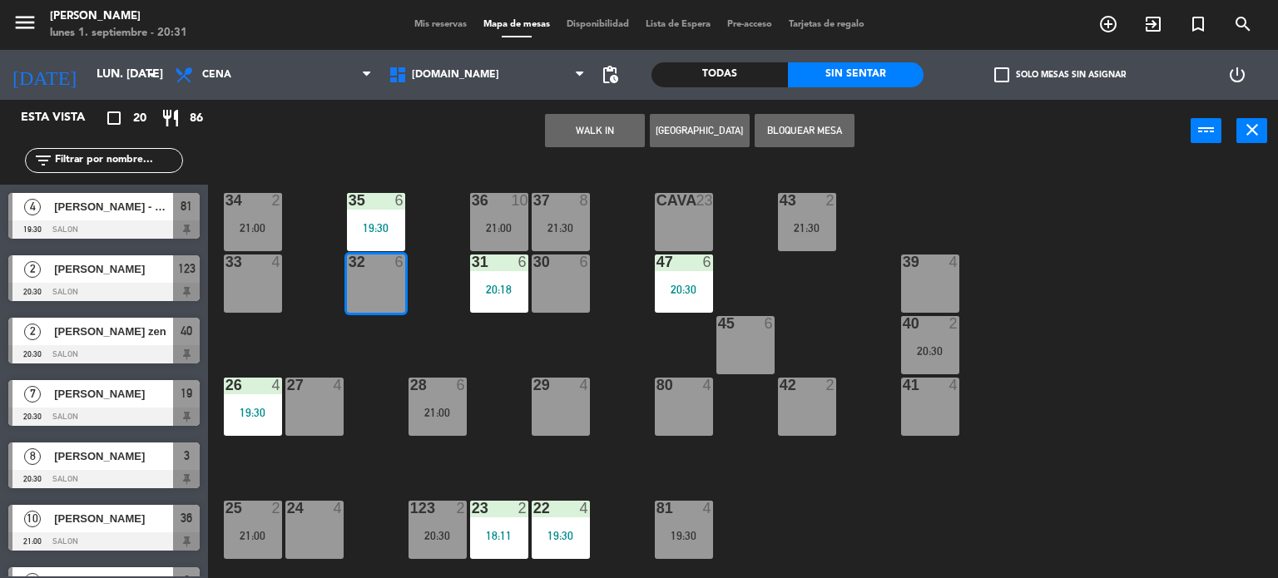
click at [445, 357] on div "34 2 21:00 35 6 19:30 36 10 21:00 43 2 21:30 37 8 21:30 CAVA 23 33 4 32 6 31 6 …" at bounding box center [748, 371] width 1057 height 416
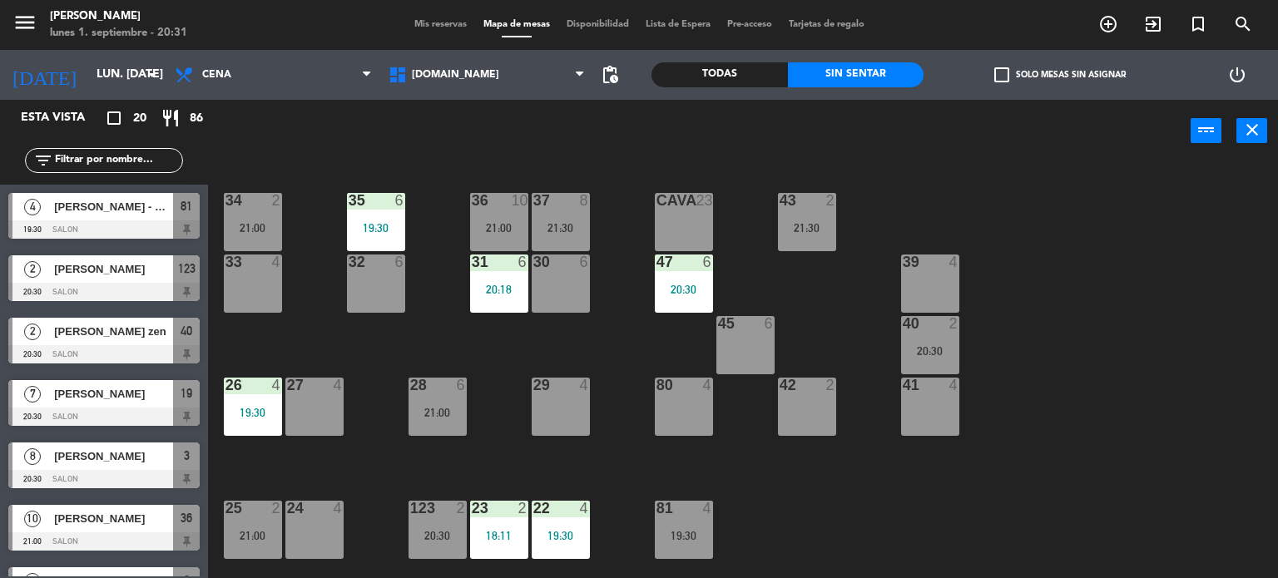
click at [481, 273] on div "31 6 20:18" at bounding box center [499, 284] width 58 height 58
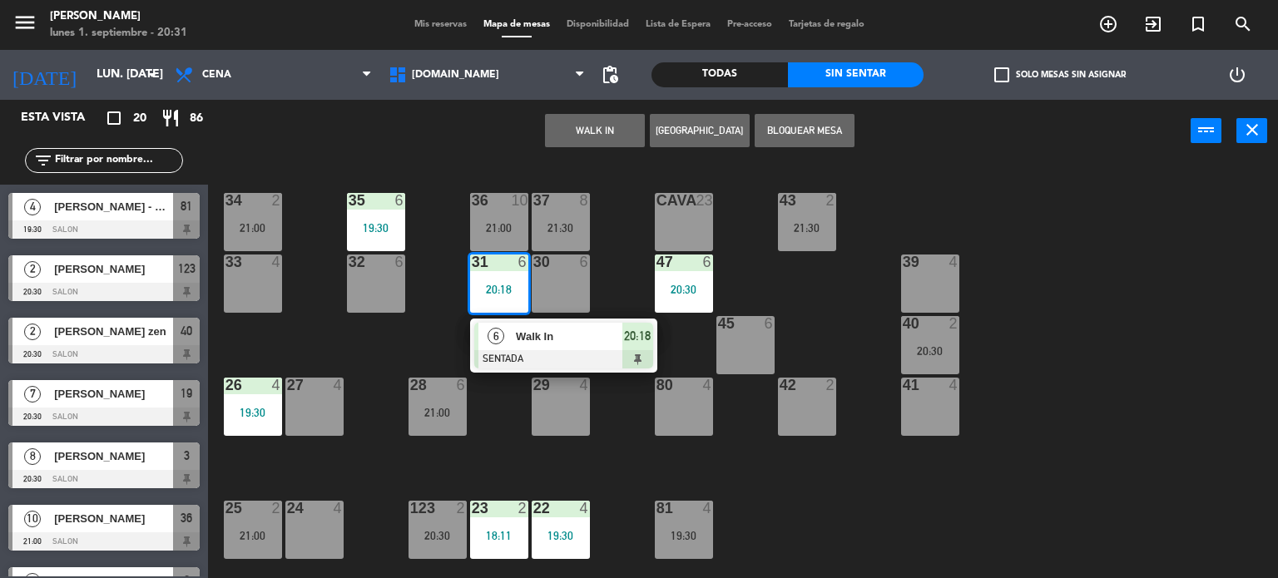
click at [393, 356] on div "34 2 21:00 35 6 19:30 36 10 21:00 43 2 21:30 37 8 21:30 CAVA 23 33 4 32 6 31 6 …" at bounding box center [748, 371] width 1057 height 416
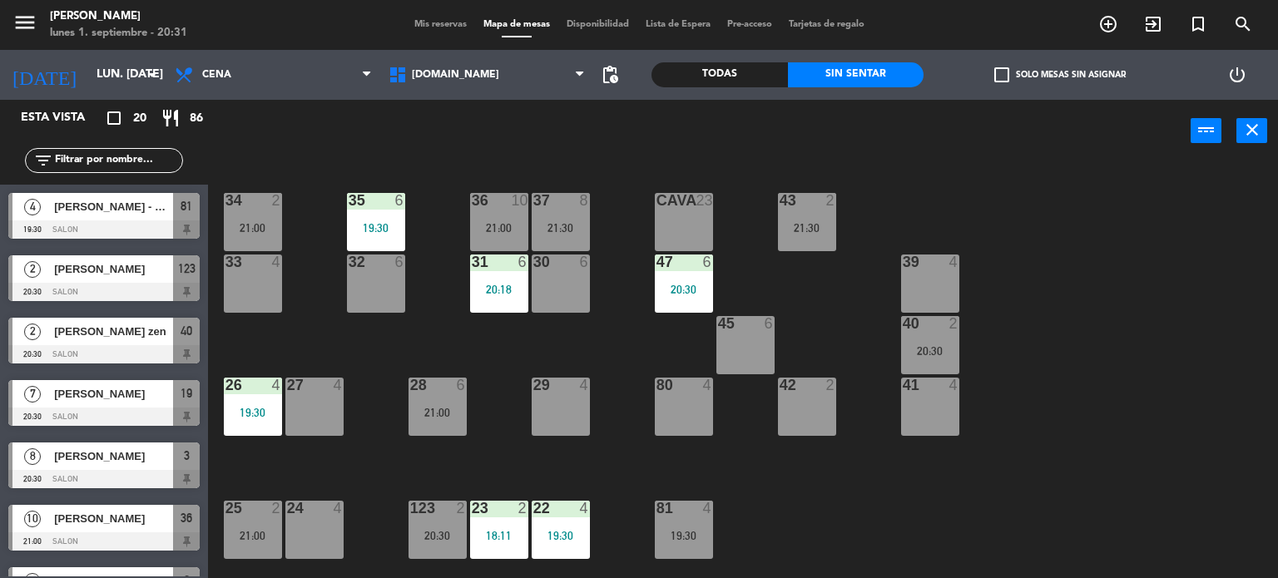
click at [467, 216] on div "34 2 21:00 35 6 19:30 36 10 21:00 43 2 21:30 37 8 21:30 CAVA 23 33 4 32 6 31 6 …" at bounding box center [748, 371] width 1057 height 416
click at [518, 235] on div "36 10 21:00" at bounding box center [499, 222] width 58 height 58
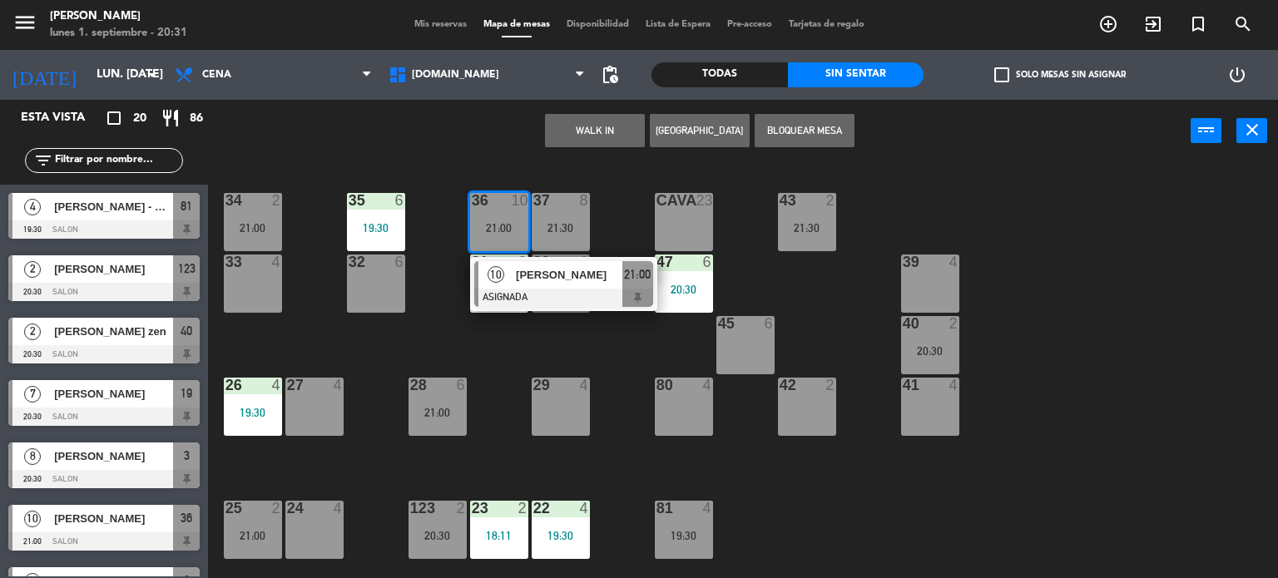
click at [559, 352] on div "34 2 21:00 35 6 19:30 36 10 21:00 10 [PERSON_NAME] ASIGNADA 21:00 43 2 21:30 37…" at bounding box center [748, 371] width 1057 height 416
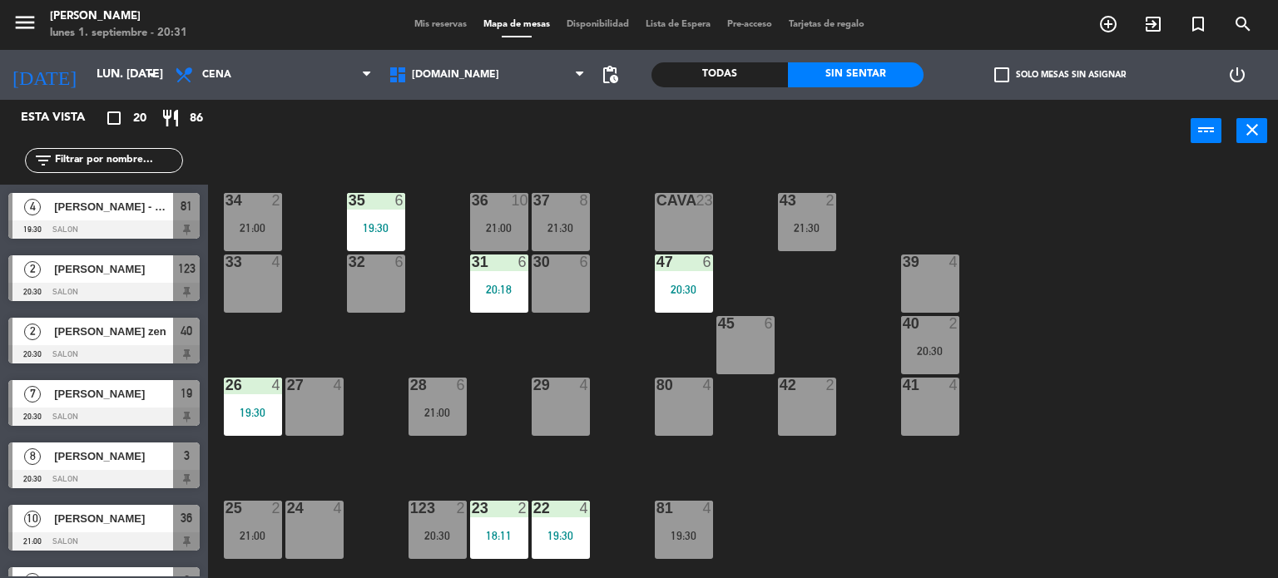
click at [1041, 67] on label "check_box_outline_blank Solo mesas sin asignar" at bounding box center [1059, 74] width 131 height 15
click at [1060, 75] on input "check_box_outline_blank Solo mesas sin asignar" at bounding box center [1060, 75] width 0 height 0
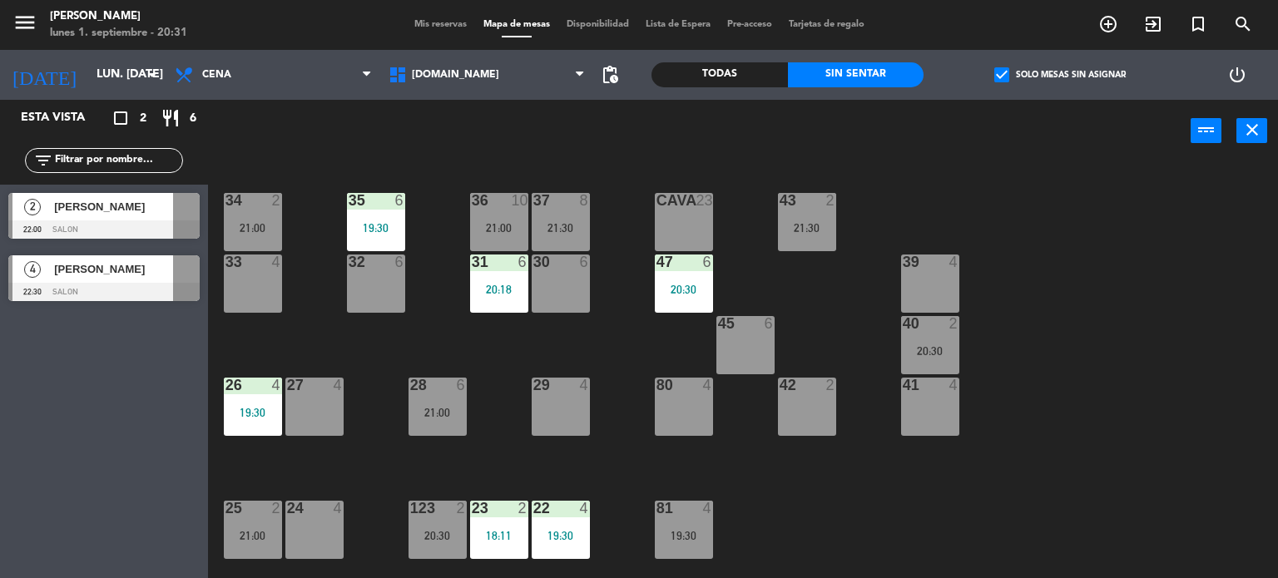
click at [450, 330] on div "34 2 21:00 35 6 19:30 36 10 21:00 43 2 21:30 37 8 21:30 CAVA 23 33 4 32 6 31 6 …" at bounding box center [748, 371] width 1057 height 416
click at [433, 408] on div "21:00" at bounding box center [437, 413] width 58 height 12
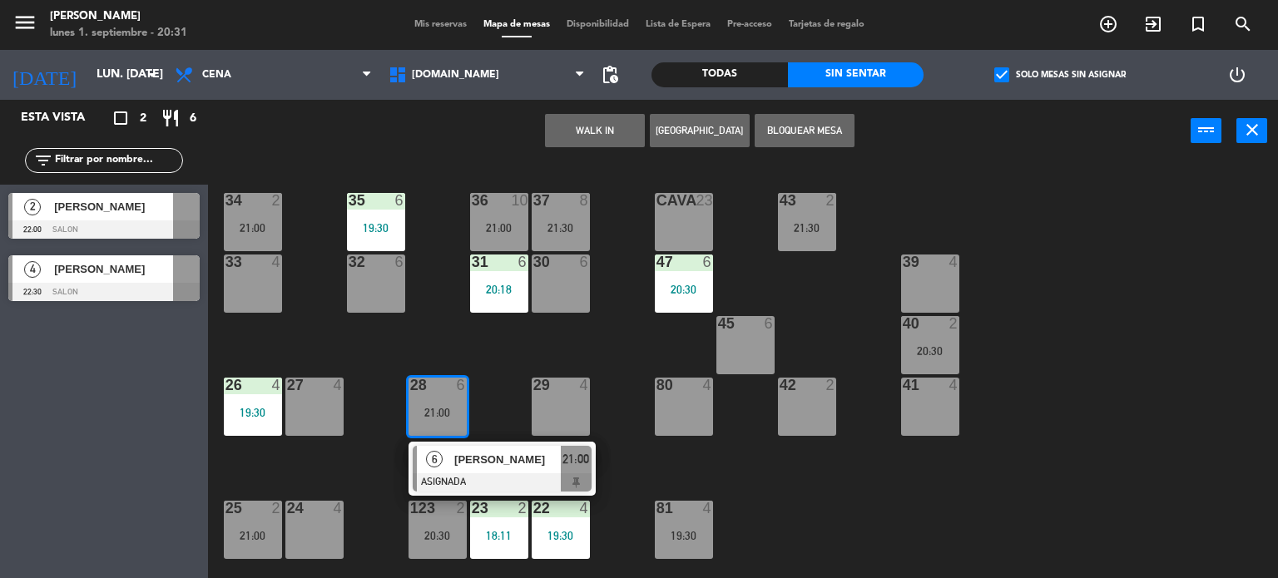
click at [425, 337] on div "34 2 21:00 35 6 19:30 36 10 21:00 43 2 21:30 37 8 21:30 CAVA 23 33 4 32 6 31 6 …" at bounding box center [748, 371] width 1057 height 416
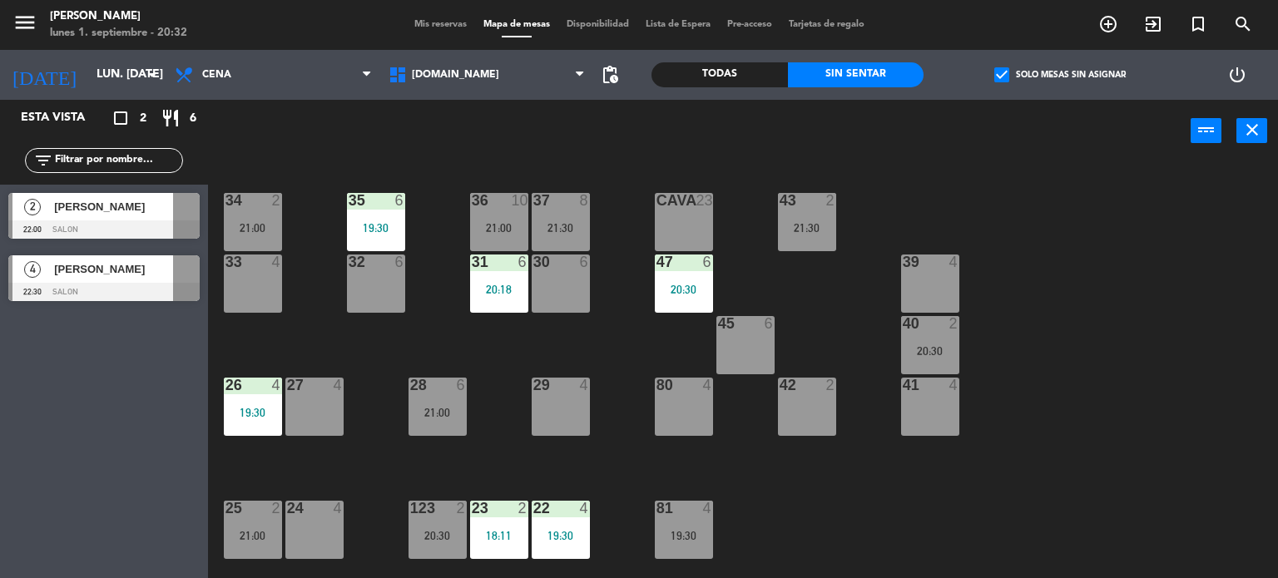
click at [1032, 67] on label "check_box Solo mesas sin asignar" at bounding box center [1059, 74] width 131 height 15
click at [1060, 75] on input "check_box Solo mesas sin asignar" at bounding box center [1060, 75] width 0 height 0
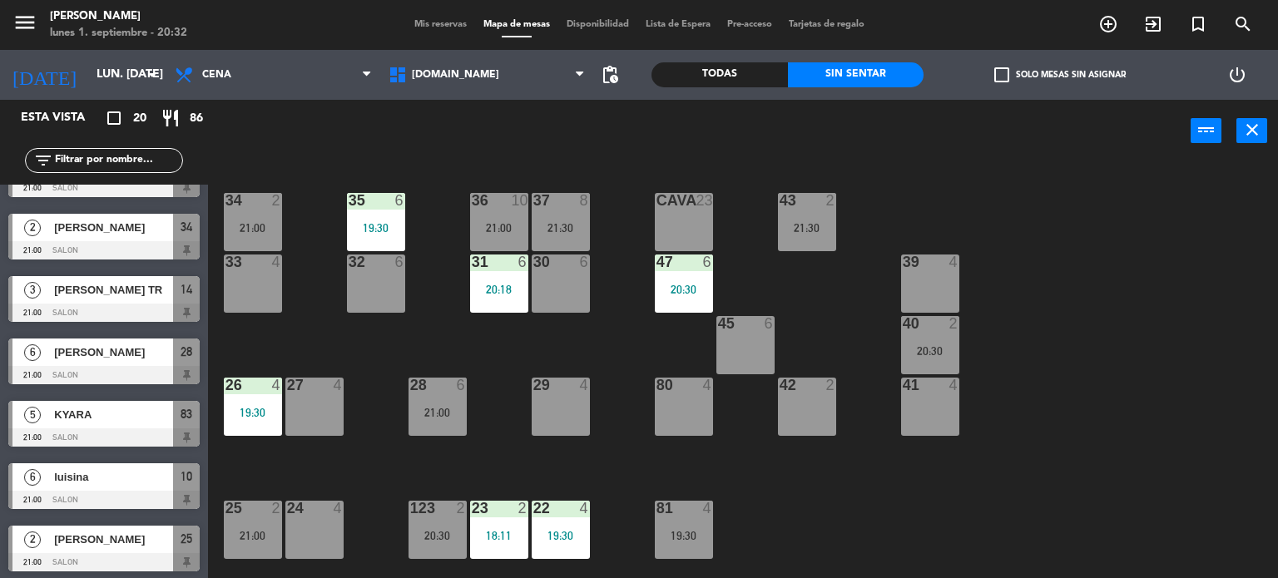
scroll to position [855, 0]
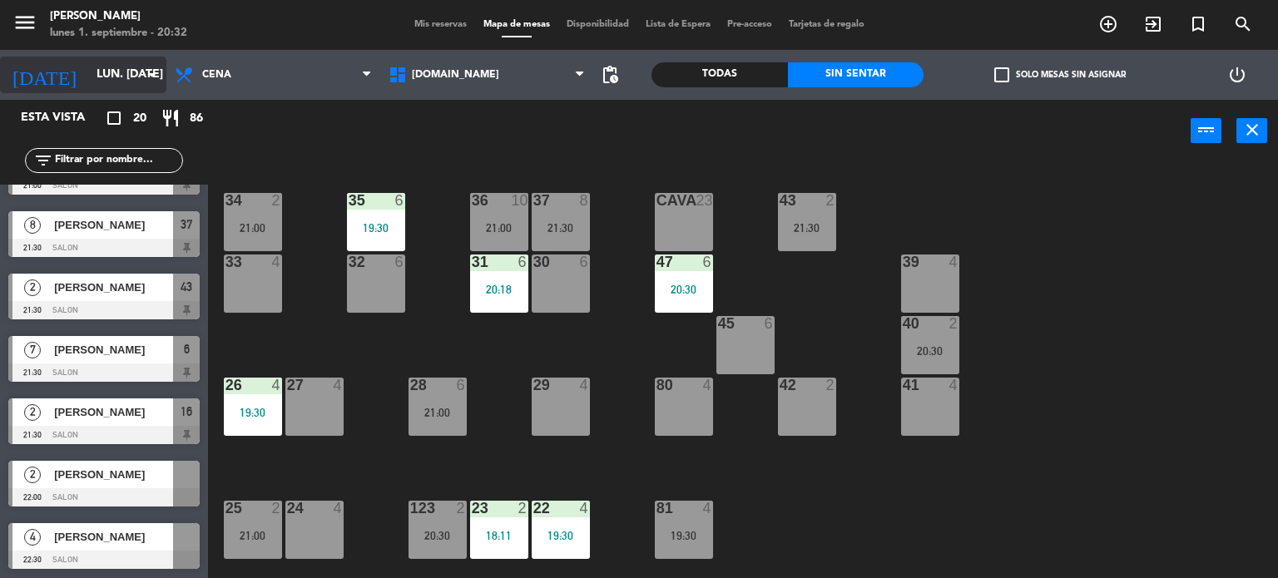
click at [126, 57] on div "[DATE] lun. [DATE] arrow_drop_down" at bounding box center [83, 75] width 166 height 37
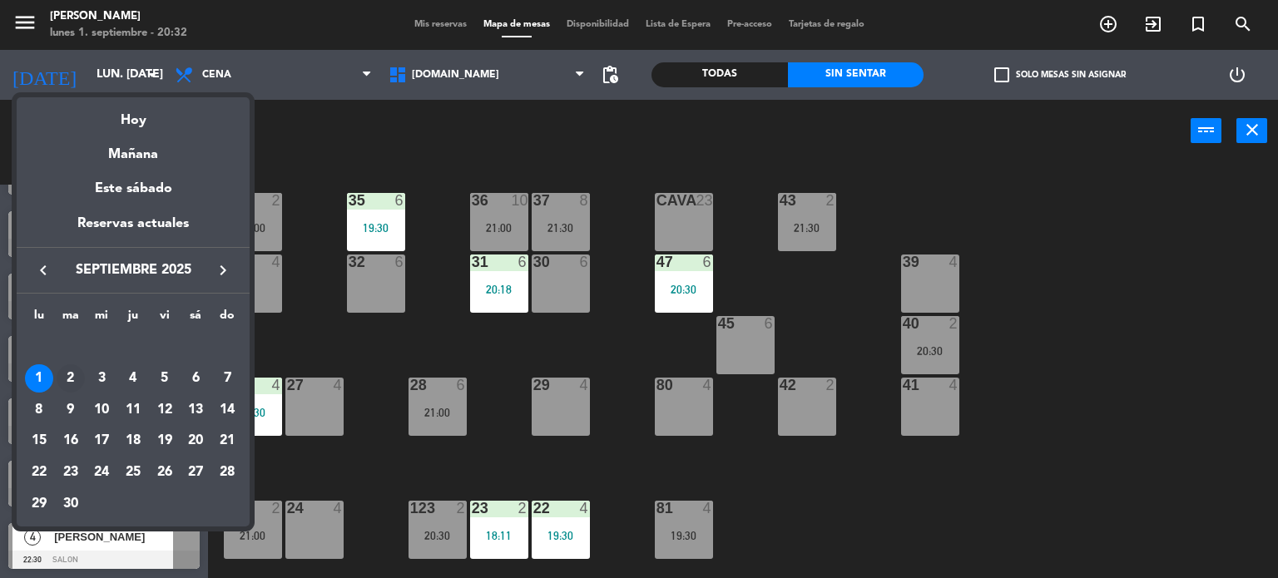
click at [77, 372] on div "2" at bounding box center [71, 378] width 28 height 28
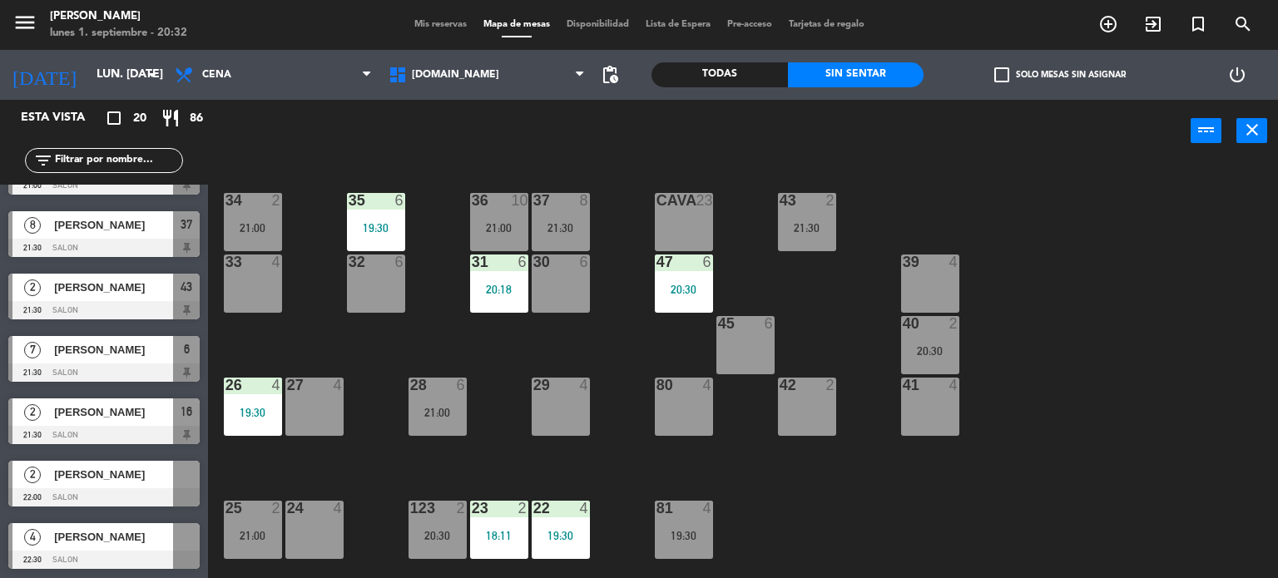
type input "[DATE] sep."
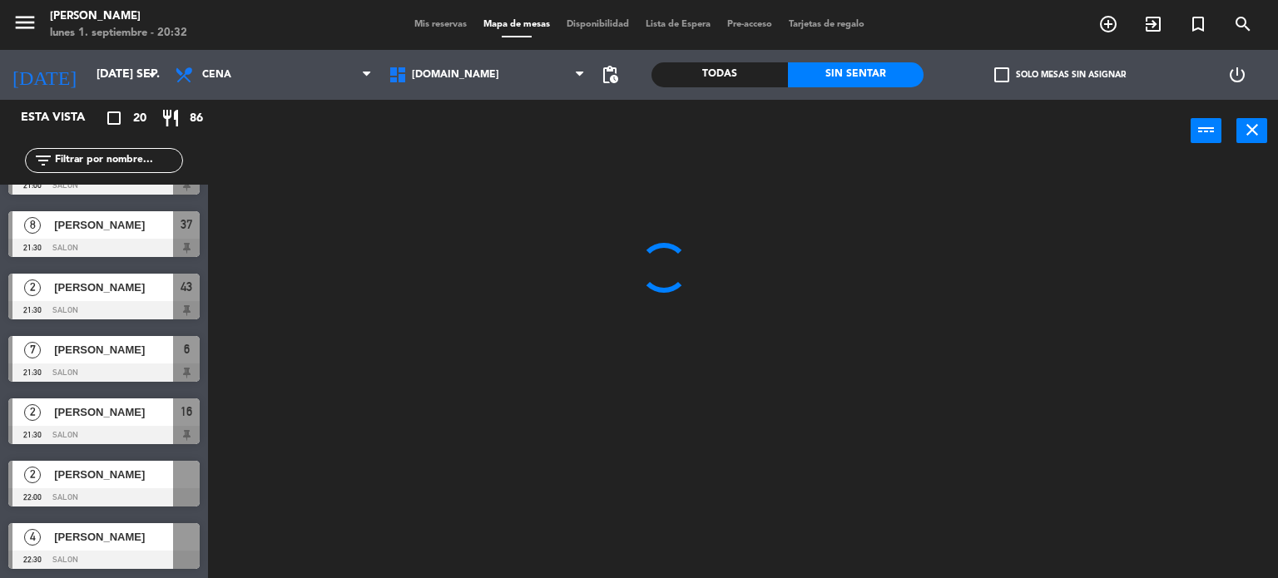
click at [1021, 79] on label "check_box_outline_blank Solo mesas sin asignar" at bounding box center [1059, 74] width 131 height 15
click at [1060, 75] on input "check_box_outline_blank Solo mesas sin asignar" at bounding box center [1060, 75] width 0 height 0
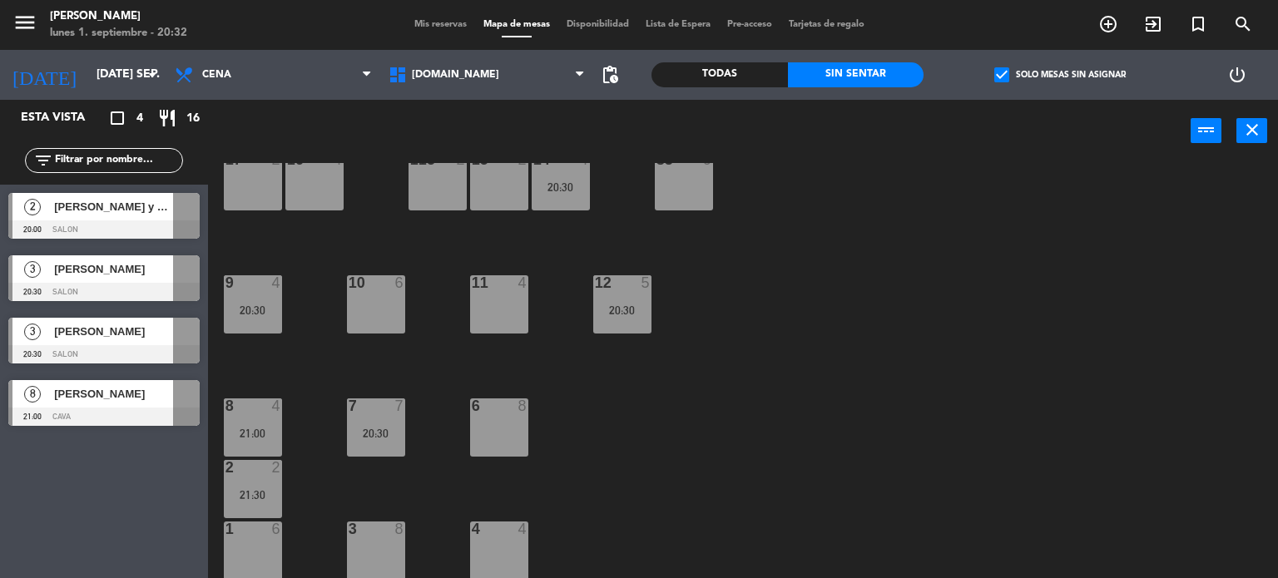
scroll to position [512, 0]
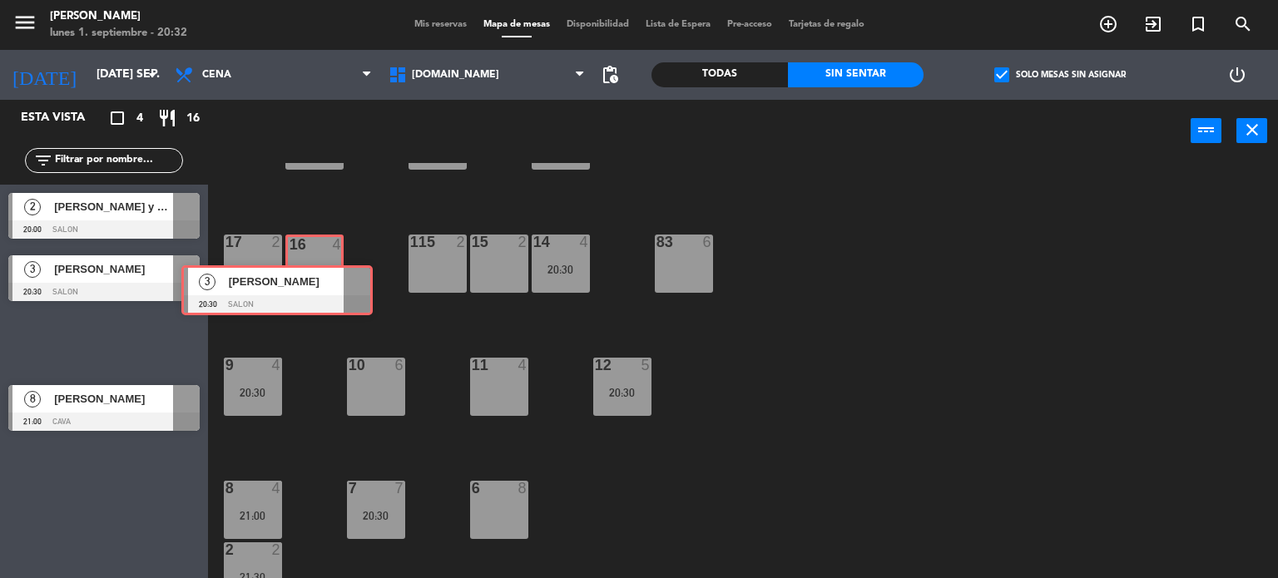
drag, startPoint x: 147, startPoint y: 332, endPoint x: 315, endPoint y: 281, distance: 175.5
click at [319, 280] on div "Esta vista crop_square 4 restaurant 16 filter_list 2 [PERSON_NAME] y Cia S.R.L …" at bounding box center [639, 339] width 1278 height 479
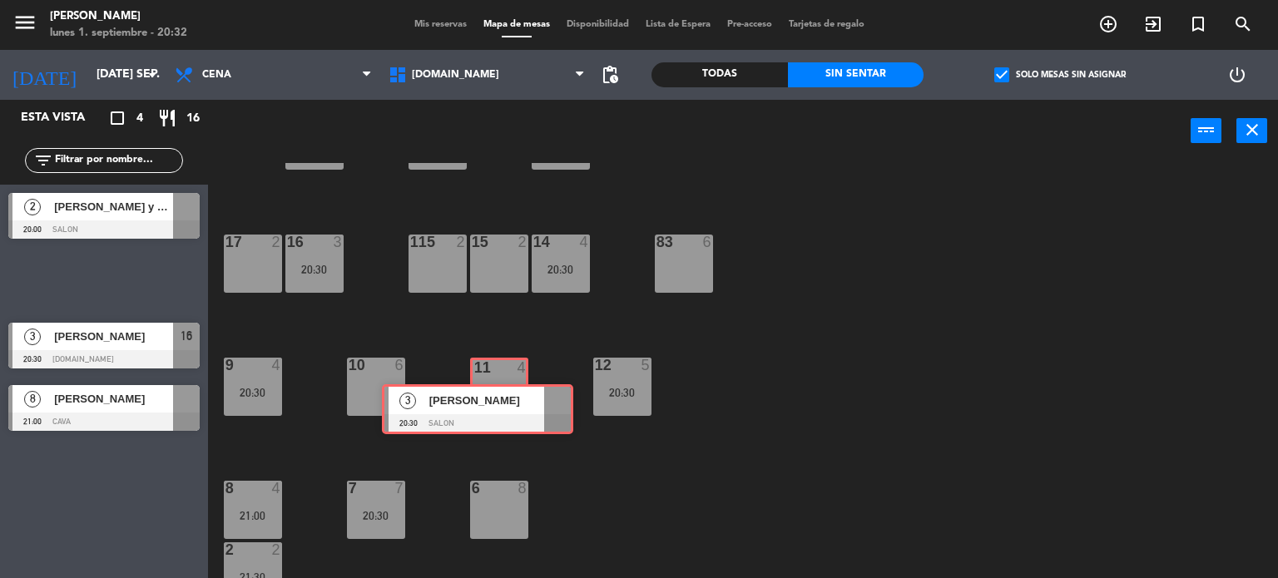
drag, startPoint x: 143, startPoint y: 289, endPoint x: 493, endPoint y: 412, distance: 371.2
click at [493, 412] on div "Esta vista crop_square 4 restaurant 16 filter_list 2 [PERSON_NAME] y Cia S.R.L …" at bounding box center [639, 339] width 1278 height 479
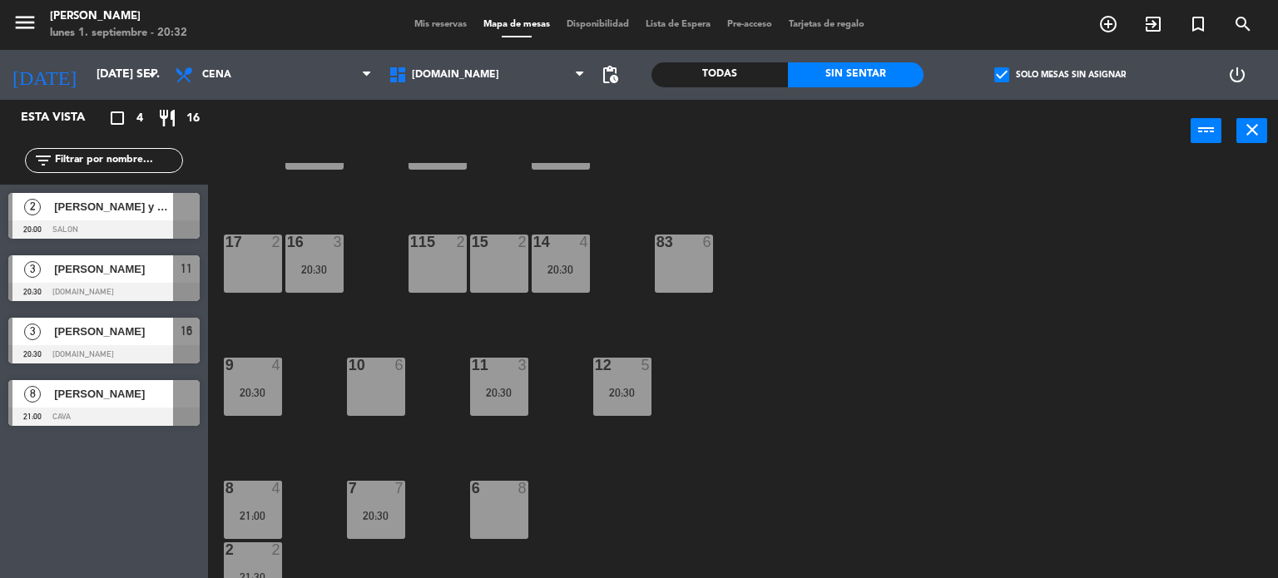
click at [556, 425] on div "34 2 20:30 35 6 36 8 43 2 37 10 CAVA 23 33 4 32 6 31 8 30 6 47 8 39 4 45 6 19:3…" at bounding box center [748, 371] width 1057 height 416
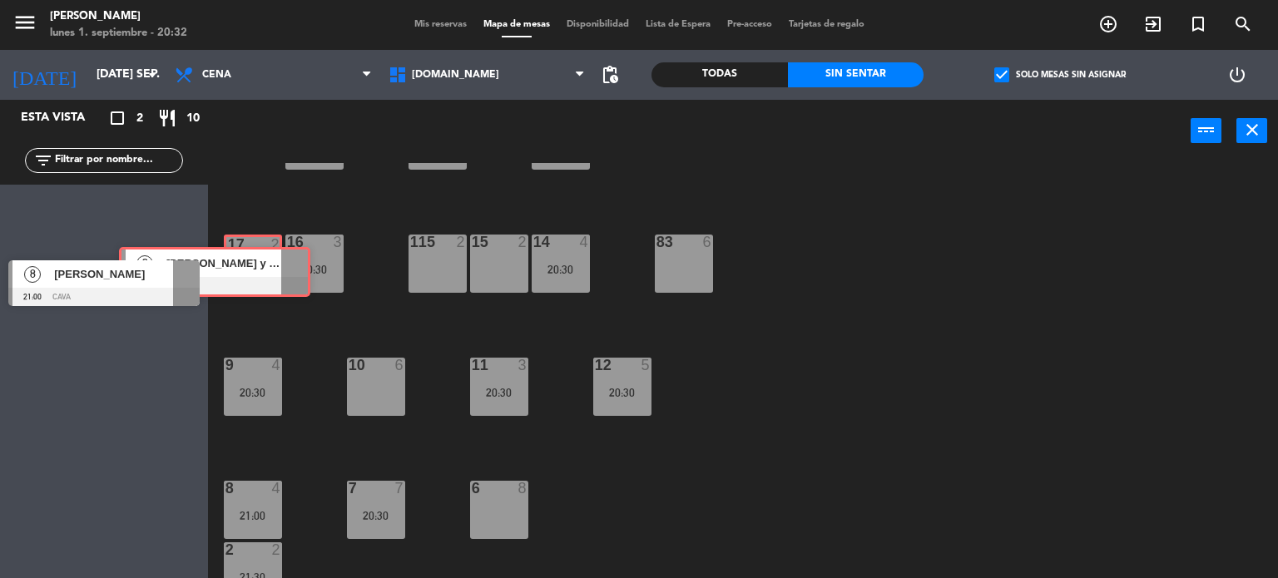
click at [240, 264] on div "Esta vista crop_square 2 restaurant 10 filter_list 2 [PERSON_NAME] y Cia S.R.L …" at bounding box center [639, 339] width 1278 height 479
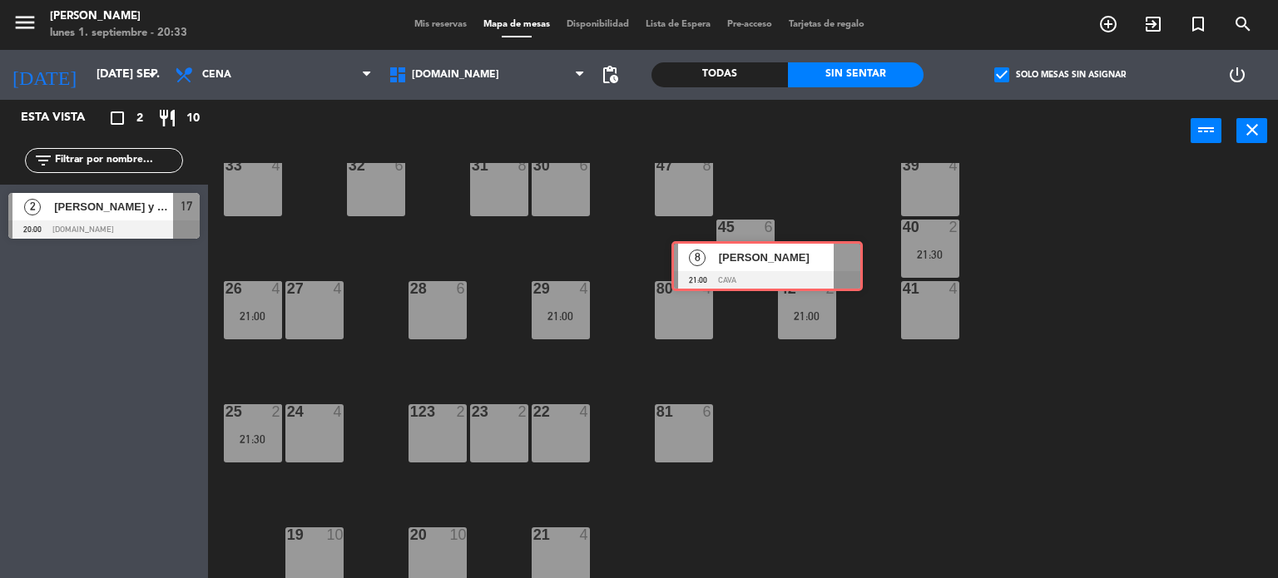
scroll to position [0, 0]
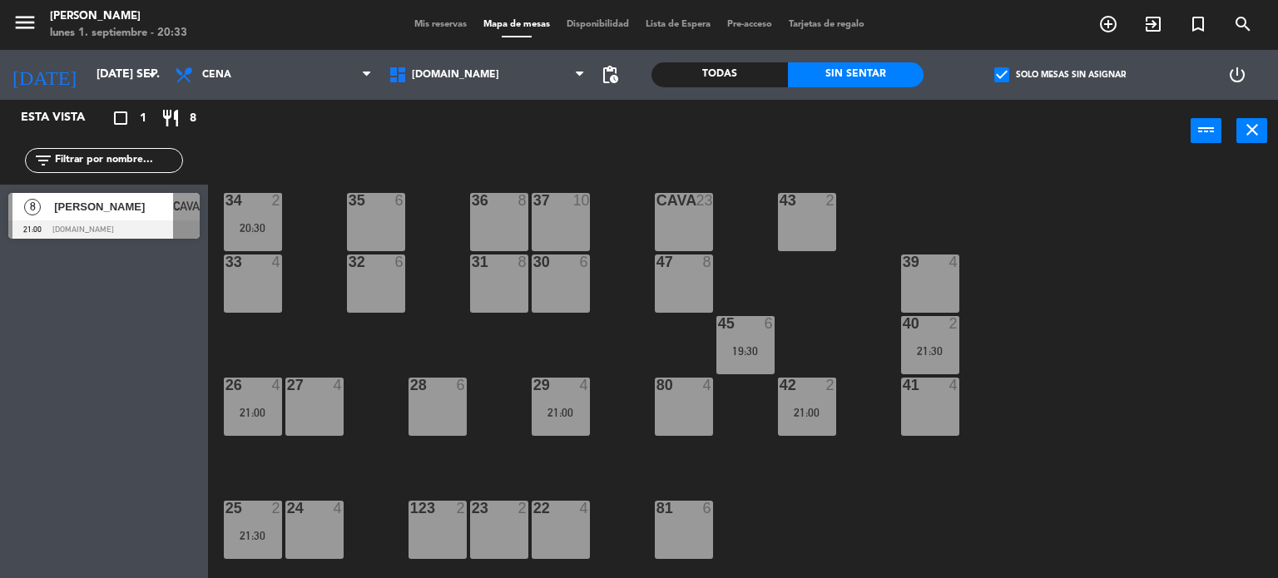
drag, startPoint x: 164, startPoint y: 293, endPoint x: 664, endPoint y: 230, distance: 503.8
click at [672, 230] on div "CAVA 23" at bounding box center [684, 222] width 58 height 58
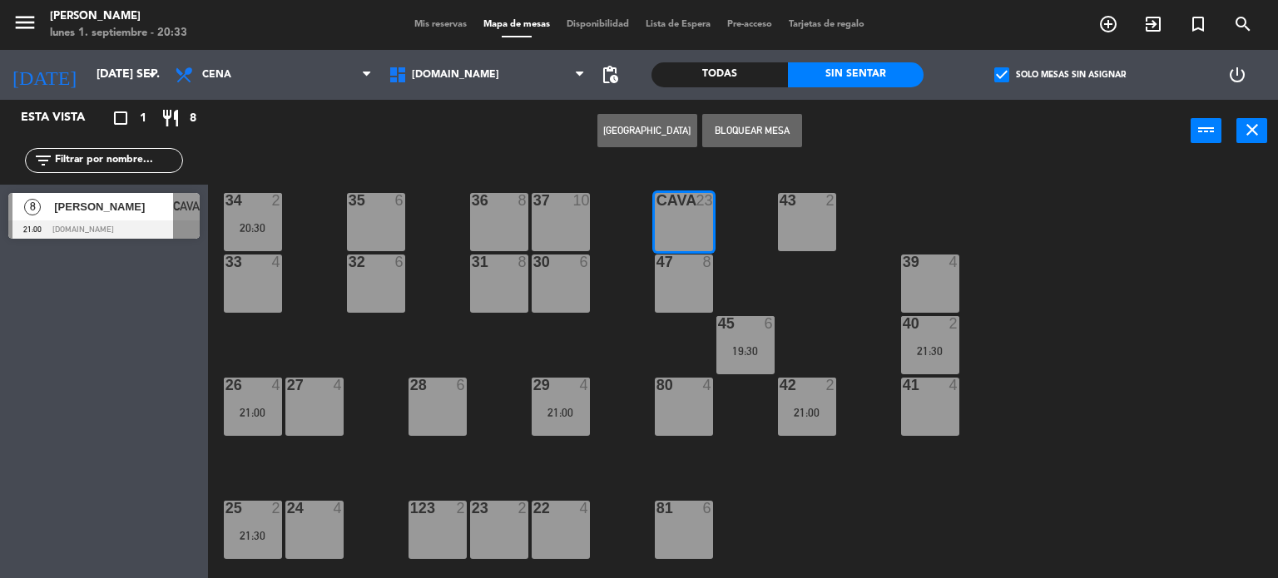
click at [775, 289] on div "34 2 20:30 35 6 36 8 43 2 37 10 CAVA 23 33 4 32 6 31 8 30 6 47 8 39 4 45 6 19:3…" at bounding box center [748, 371] width 1057 height 416
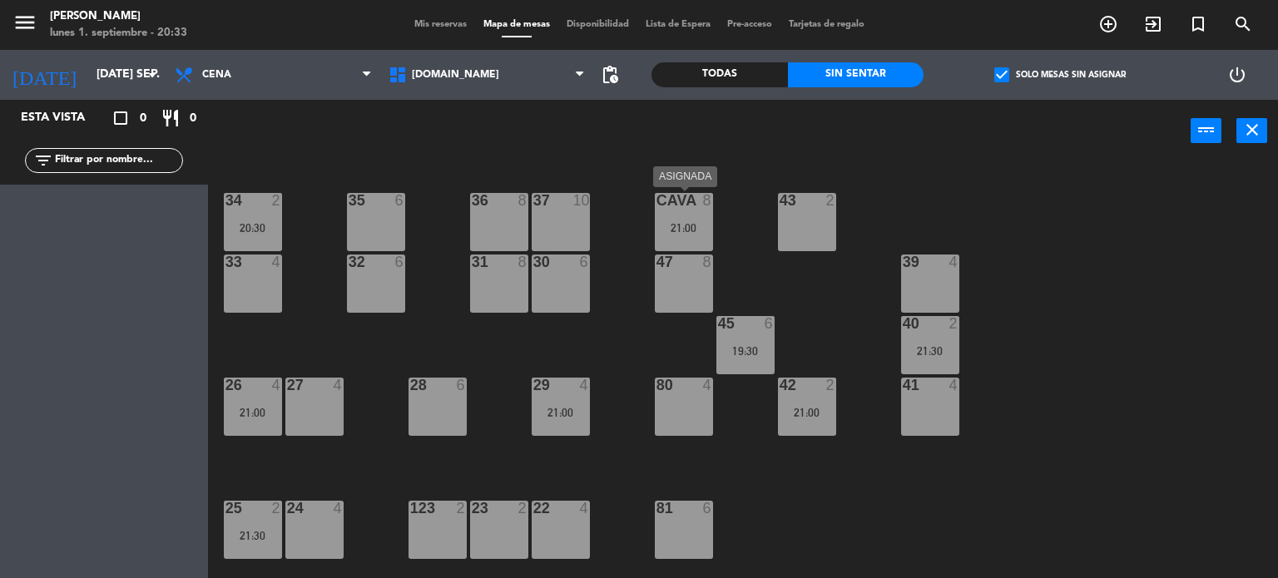
click at [655, 222] on div "21:00" at bounding box center [684, 228] width 58 height 12
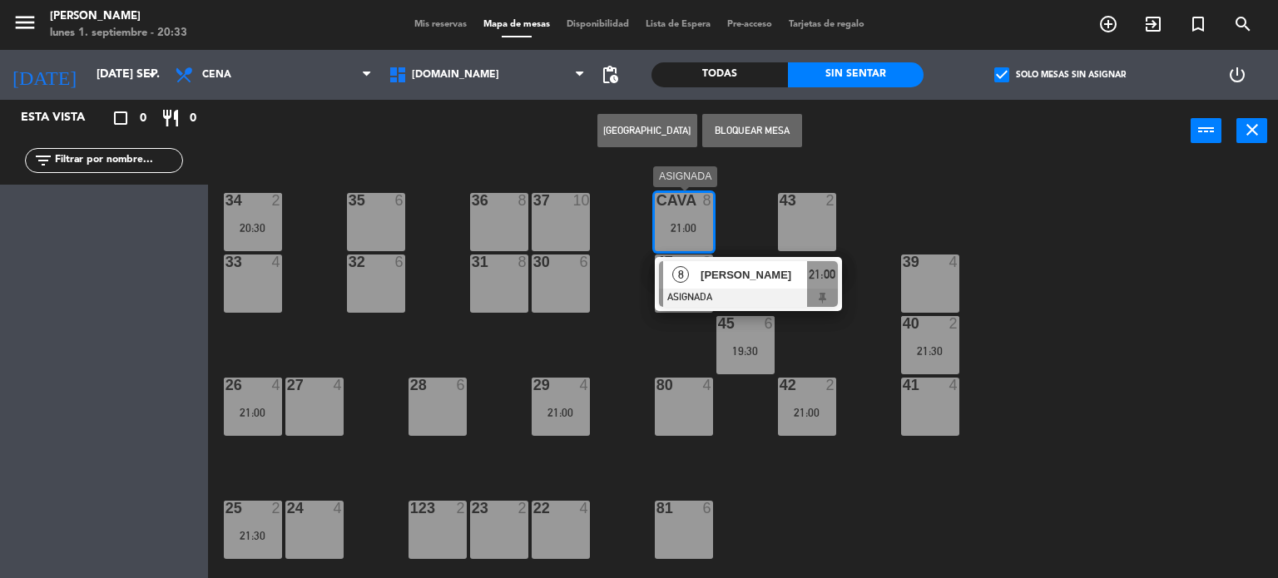
click at [727, 276] on span "[PERSON_NAME]" at bounding box center [753, 274] width 106 height 17
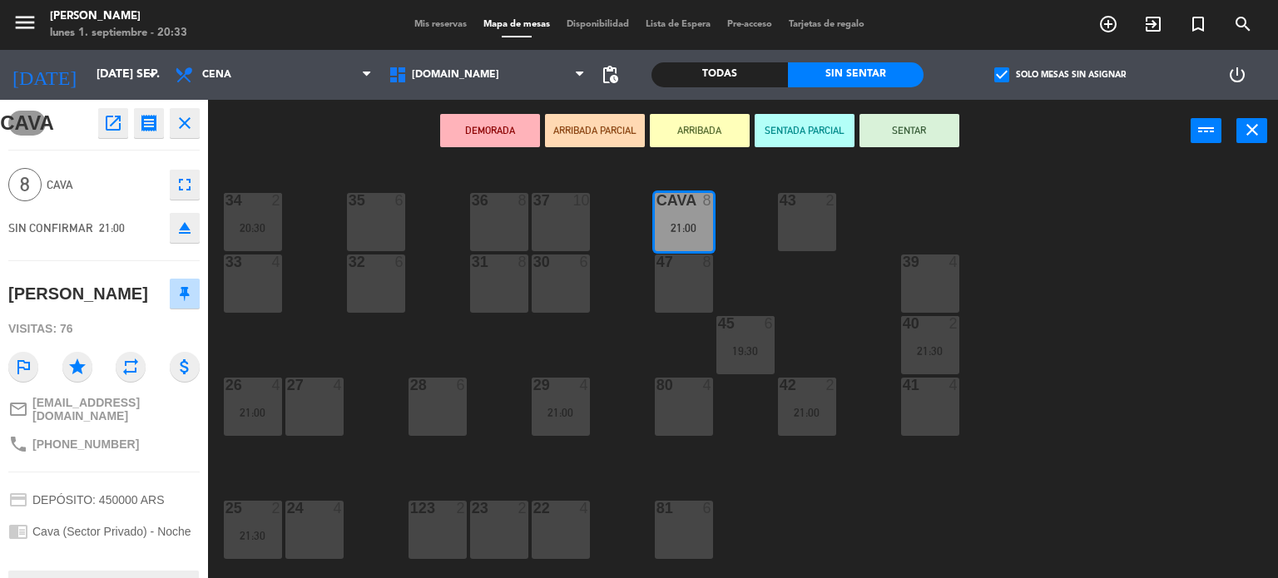
scroll to position [83, 0]
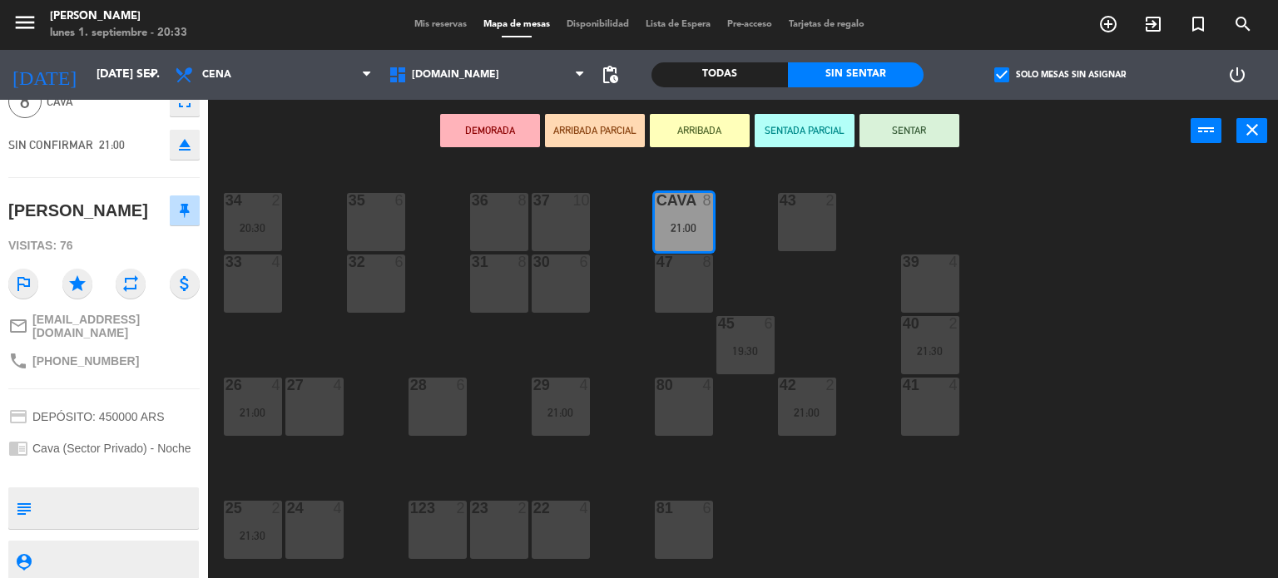
click at [452, 17] on div "Mis reservas Mapa de mesas Disponibilidad Lista de Espera Pre-acceso Tarjetas d…" at bounding box center [639, 24] width 467 height 15
click at [423, 22] on span "Mis reservas" at bounding box center [440, 24] width 69 height 9
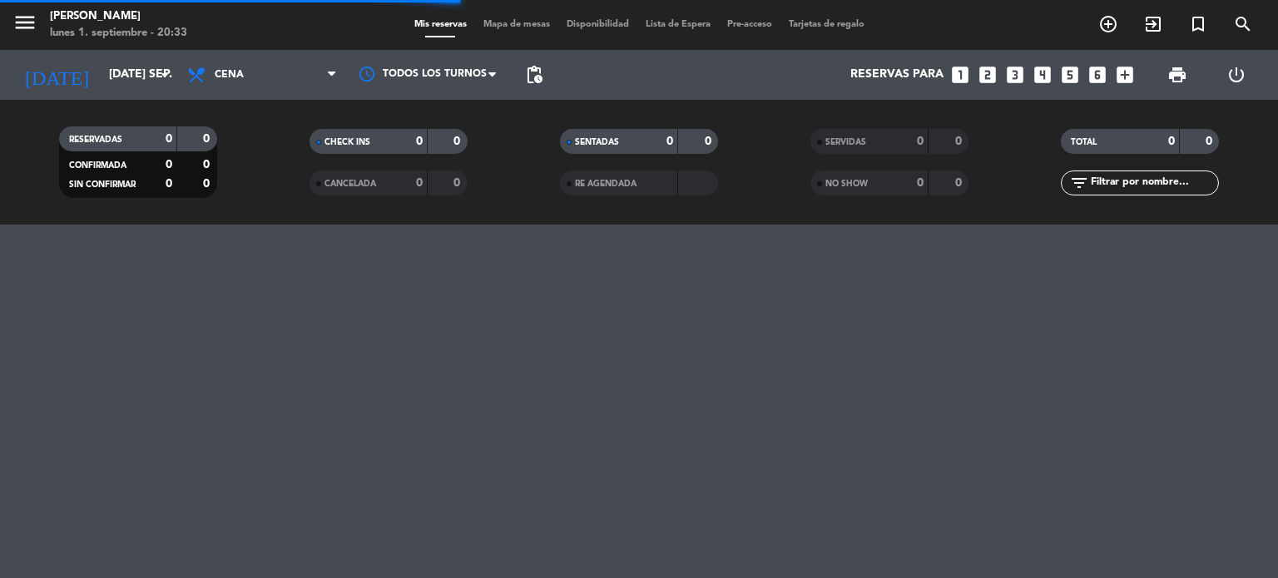
click at [1158, 180] on input "text" at bounding box center [1153, 183] width 129 height 18
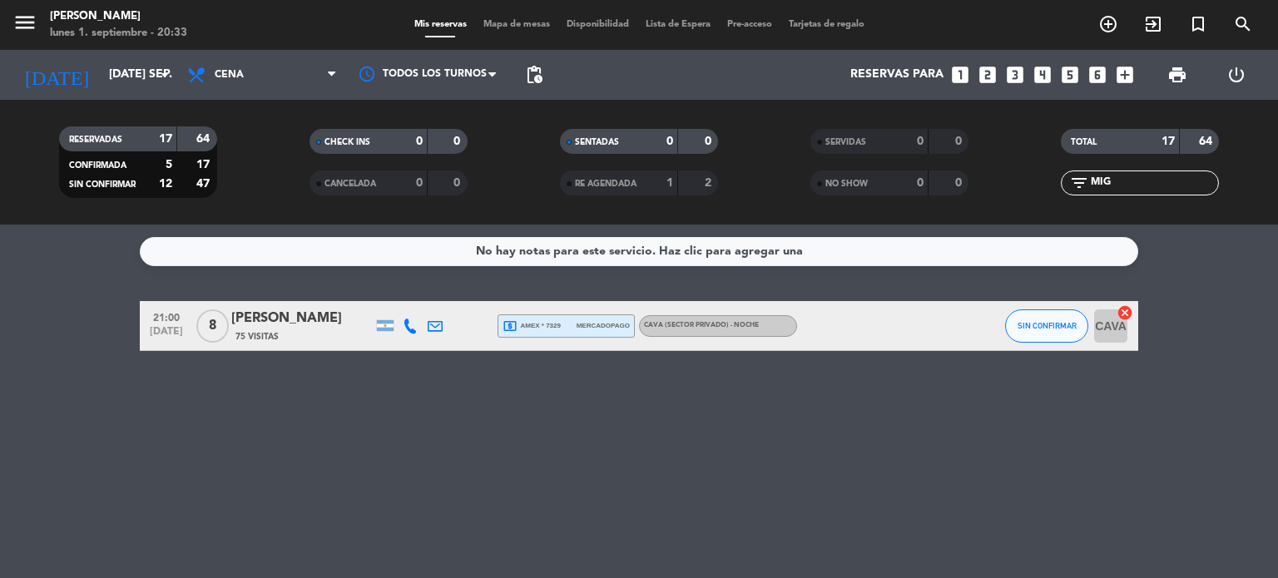
type input "MIG"
click at [277, 329] on div "[PERSON_NAME]" at bounding box center [301, 319] width 141 height 22
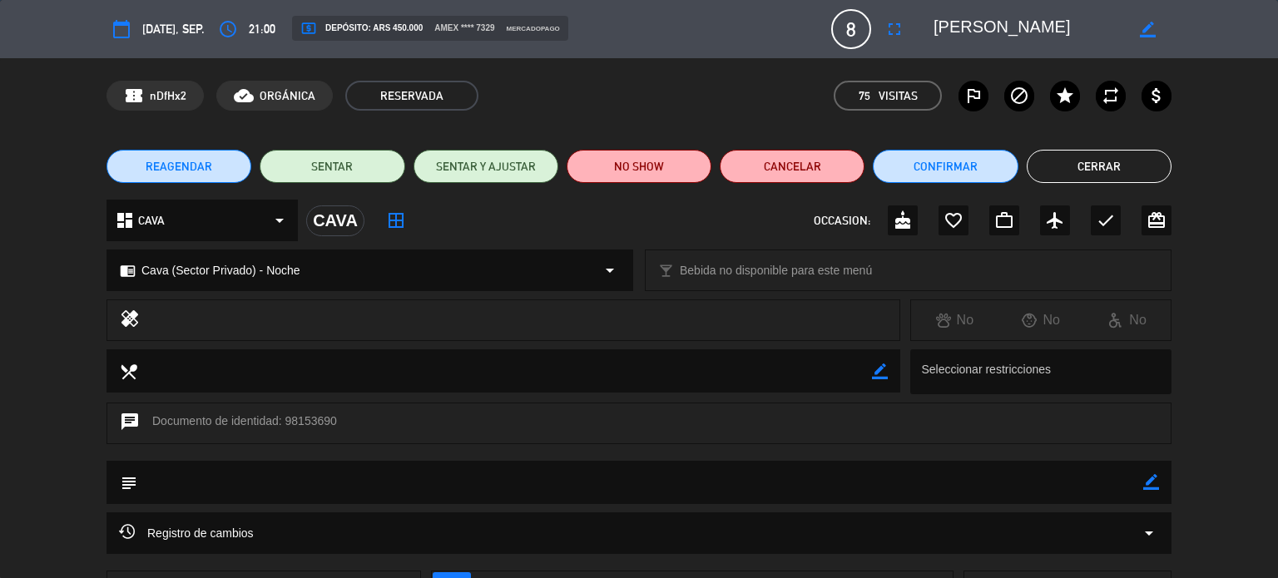
click at [303, 535] on div "Registro de cambios arrow_drop_down" at bounding box center [639, 533] width 1040 height 20
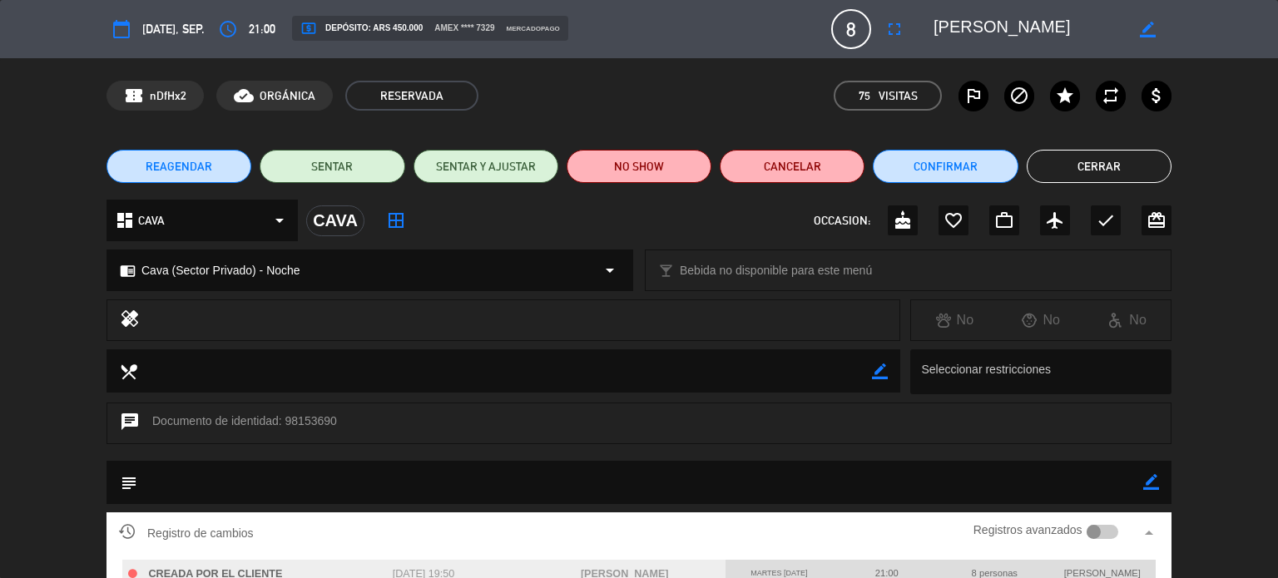
scroll to position [226, 0]
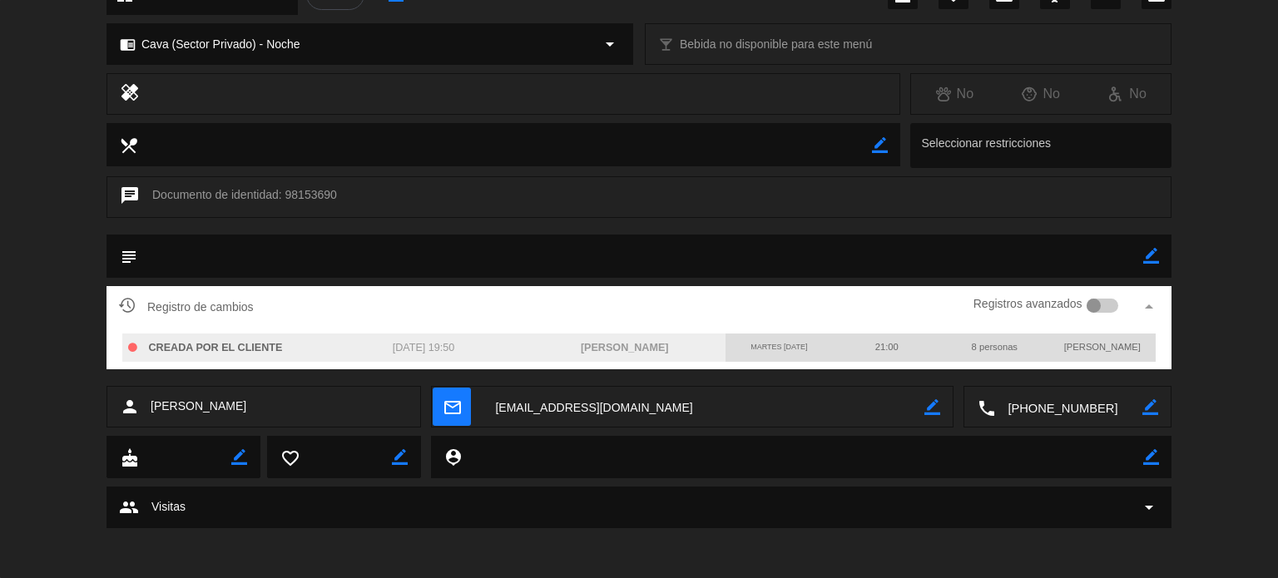
click at [1098, 309] on div at bounding box center [1093, 306] width 15 height 15
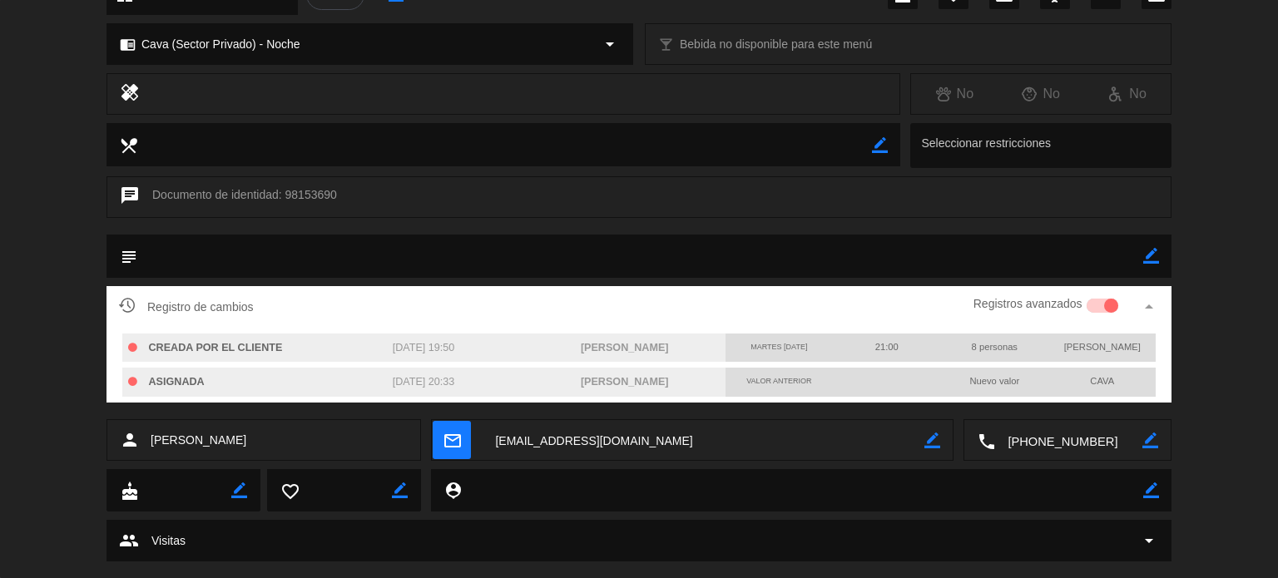
scroll to position [0, 0]
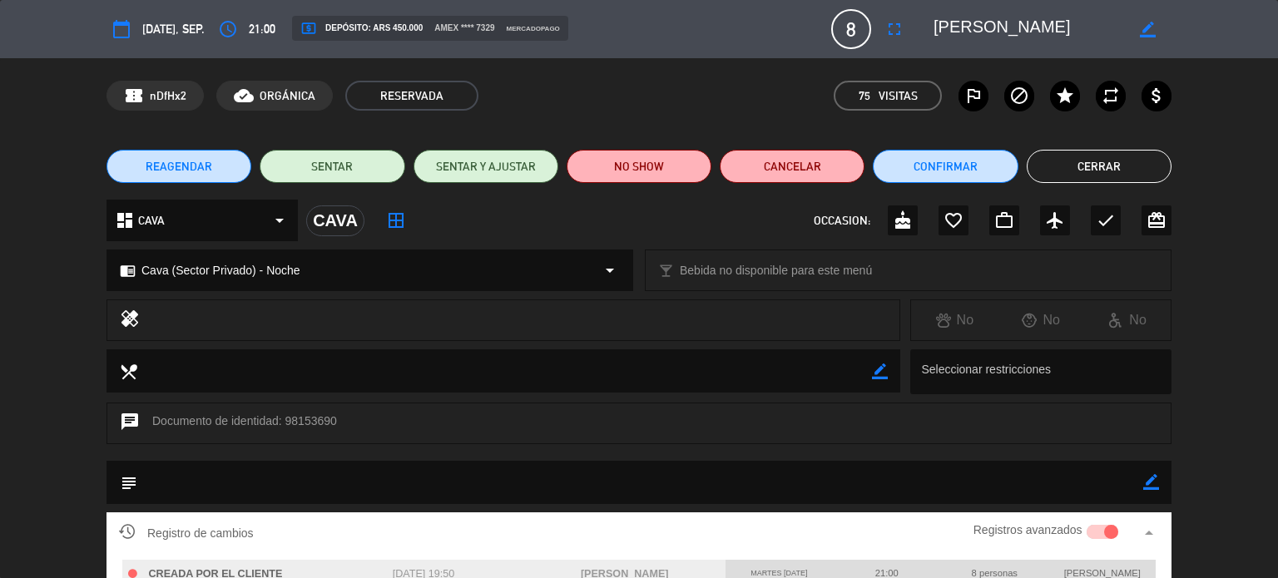
click at [1113, 163] on button "Cerrar" at bounding box center [1098, 166] width 145 height 33
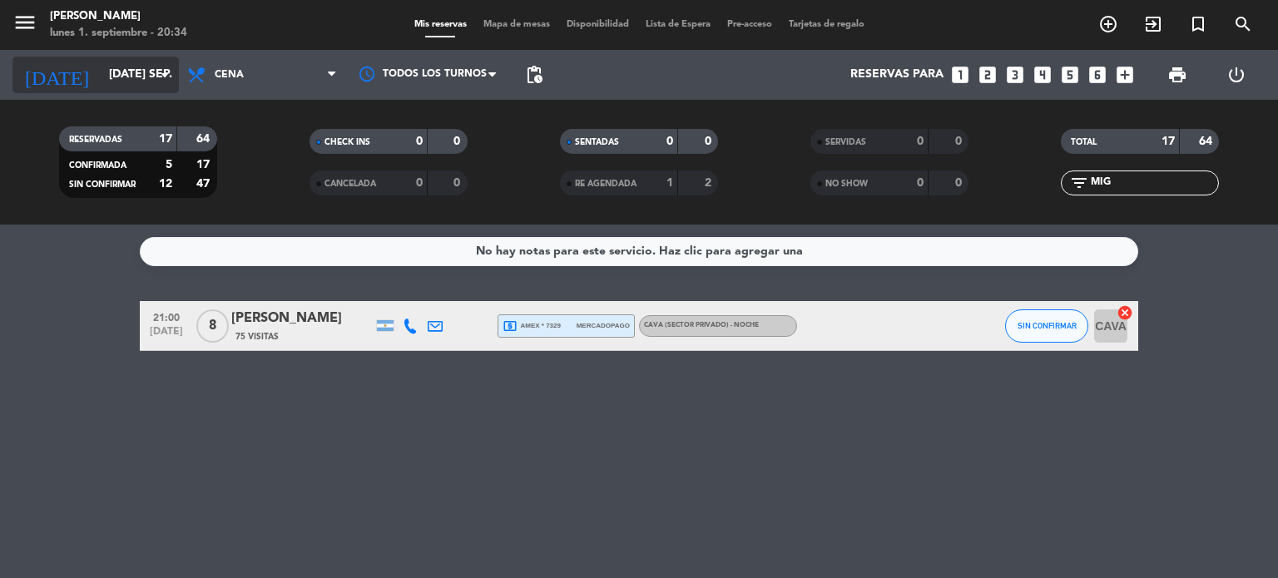
click at [126, 67] on input "[DATE] sep." at bounding box center [180, 75] width 158 height 30
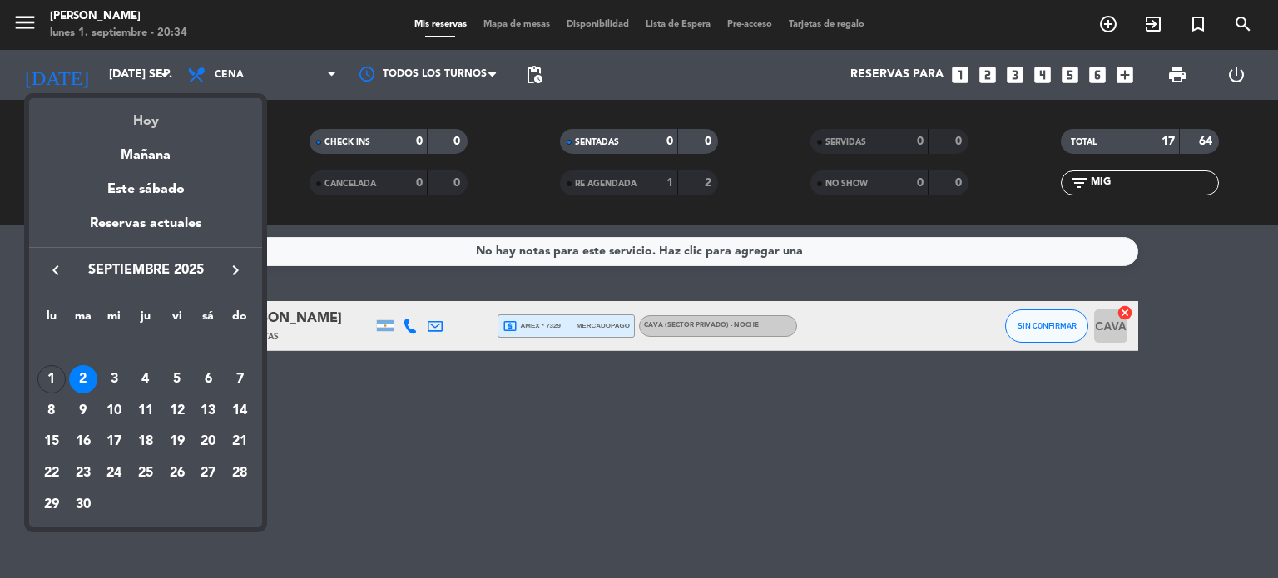
click at [136, 102] on div "Hoy" at bounding box center [145, 115] width 233 height 34
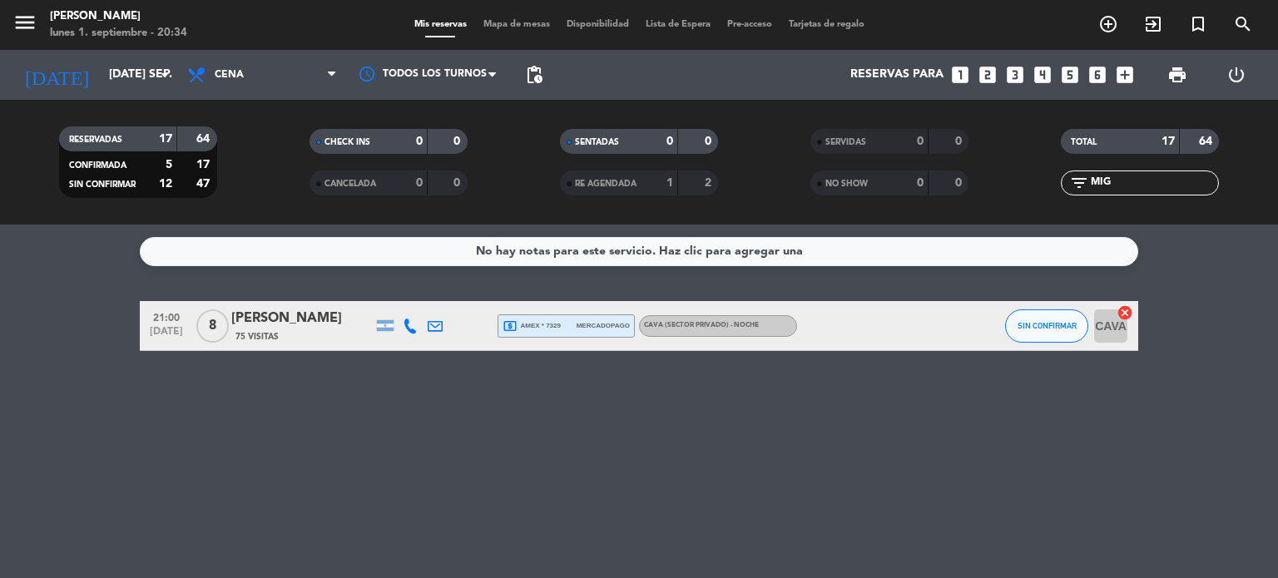
type input "lun. [DATE]"
drag, startPoint x: 1146, startPoint y: 184, endPoint x: 1031, endPoint y: 190, distance: 114.9
click at [1036, 189] on div "filter_list MIG" at bounding box center [1140, 183] width 250 height 25
type input "OLIVI"
drag, startPoint x: 599, startPoint y: 512, endPoint x: 351, endPoint y: 385, distance: 278.2
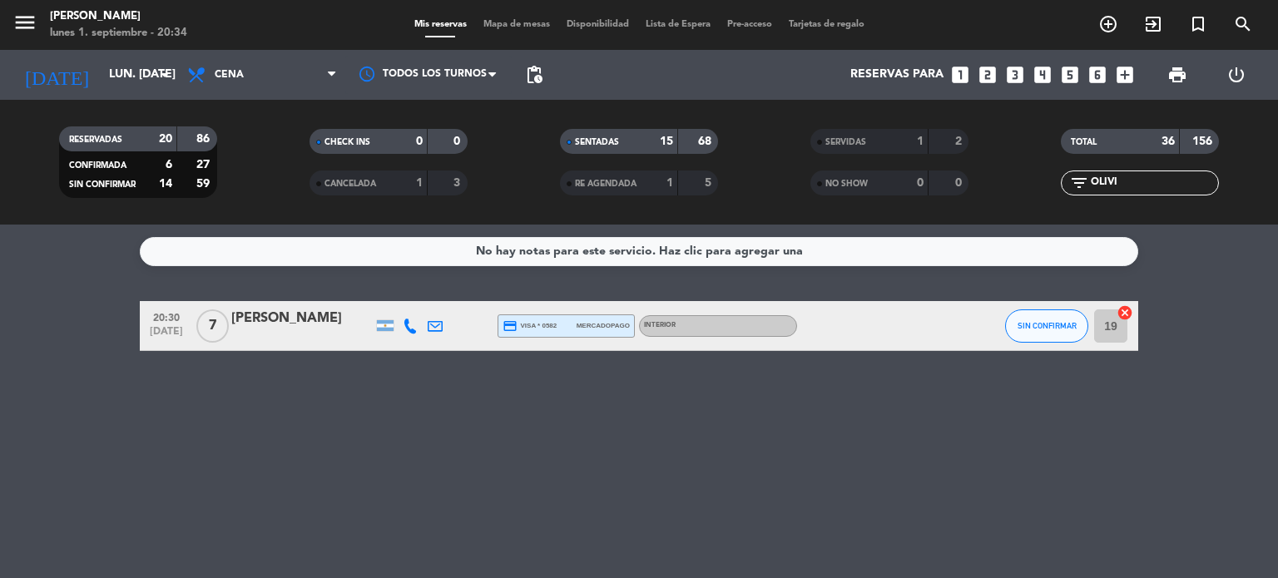
click at [598, 512] on div "No hay notas para este servicio. Haz clic para agregar una 20:30 [DATE] 7 [PERS…" at bounding box center [639, 401] width 1278 height 353
click at [277, 325] on div "[PERSON_NAME]" at bounding box center [301, 319] width 141 height 22
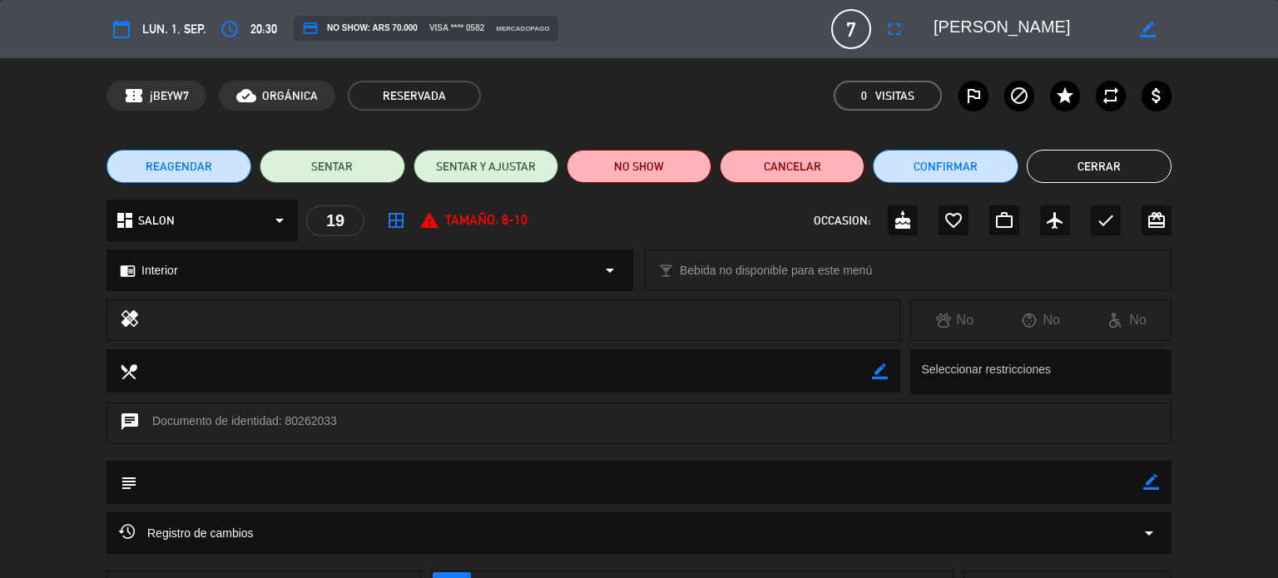
scroll to position [134, 0]
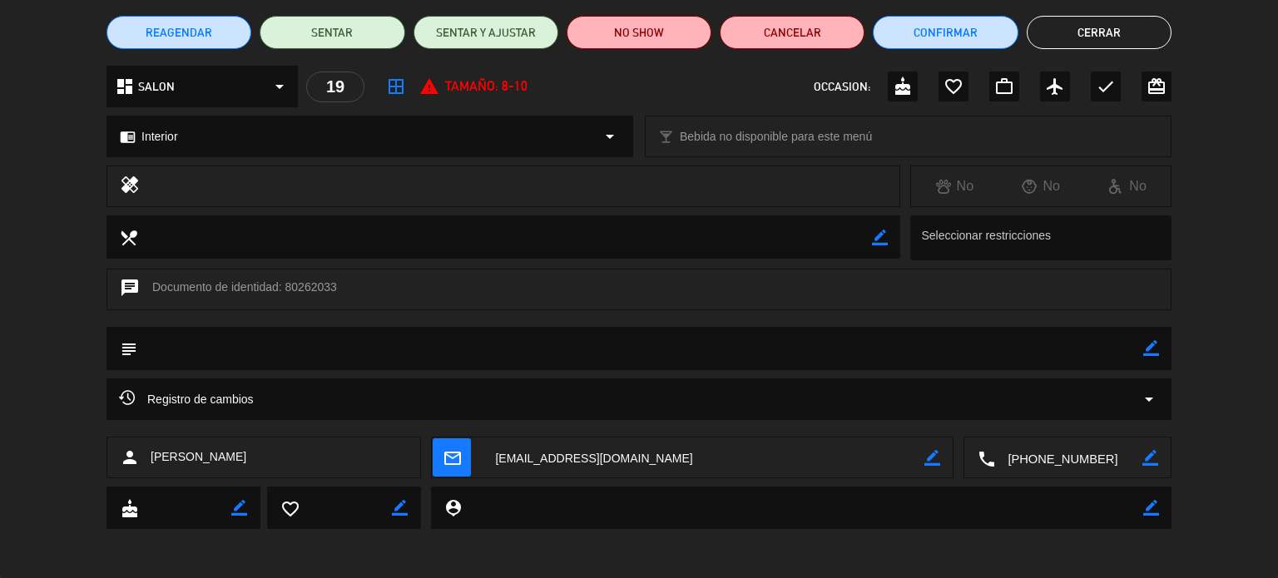
drag, startPoint x: 1110, startPoint y: 18, endPoint x: 621, endPoint y: 72, distance: 492.1
click at [1105, 19] on button "Cerrar" at bounding box center [1098, 32] width 145 height 33
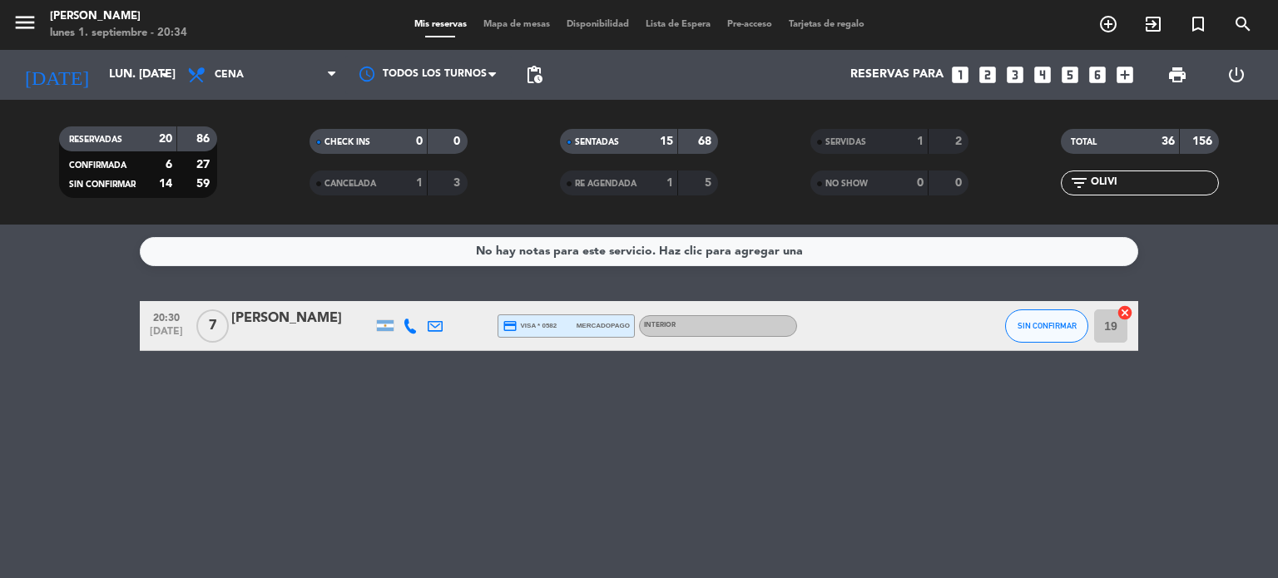
click at [506, 29] on span "Mapa de mesas" at bounding box center [516, 24] width 83 height 9
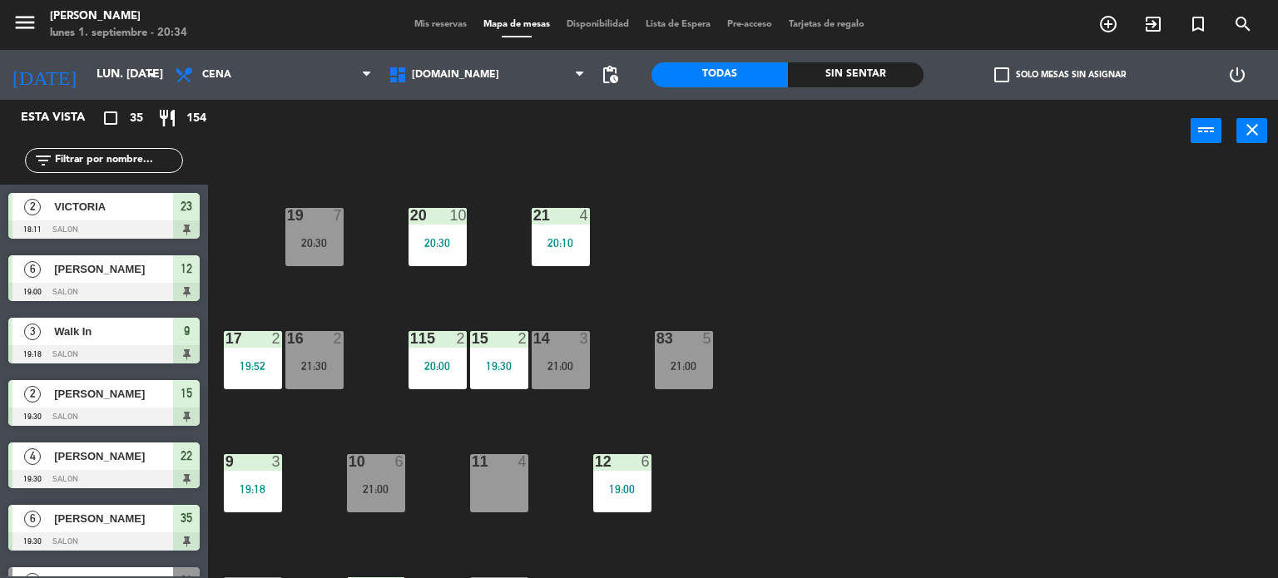
scroll to position [595, 0]
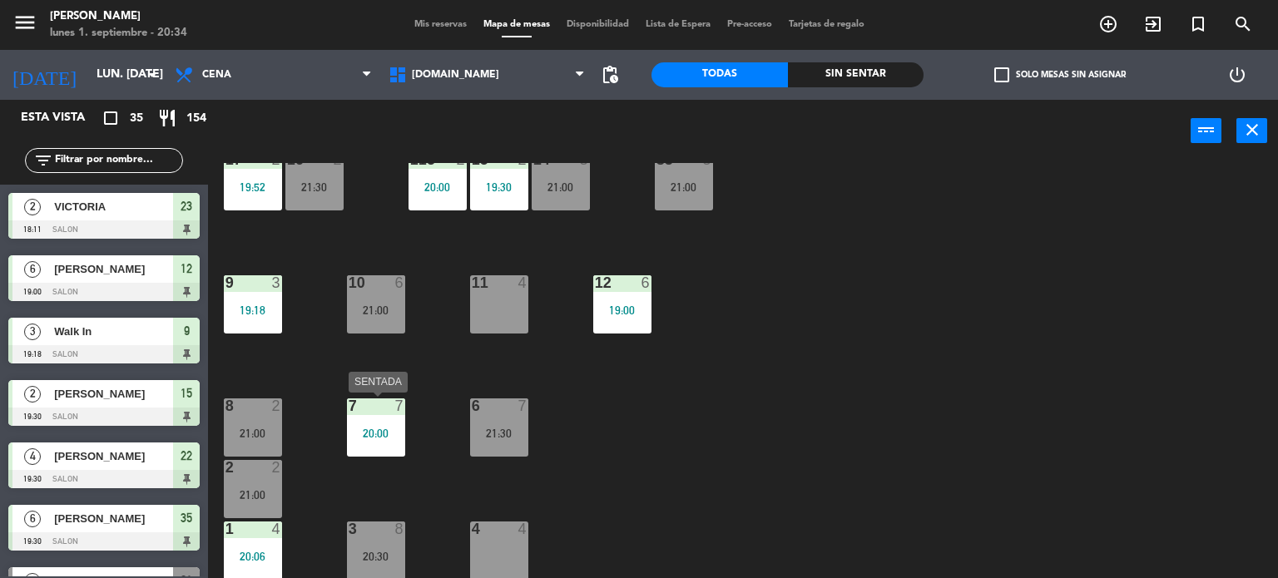
click at [504, 428] on div "21:30" at bounding box center [499, 434] width 58 height 12
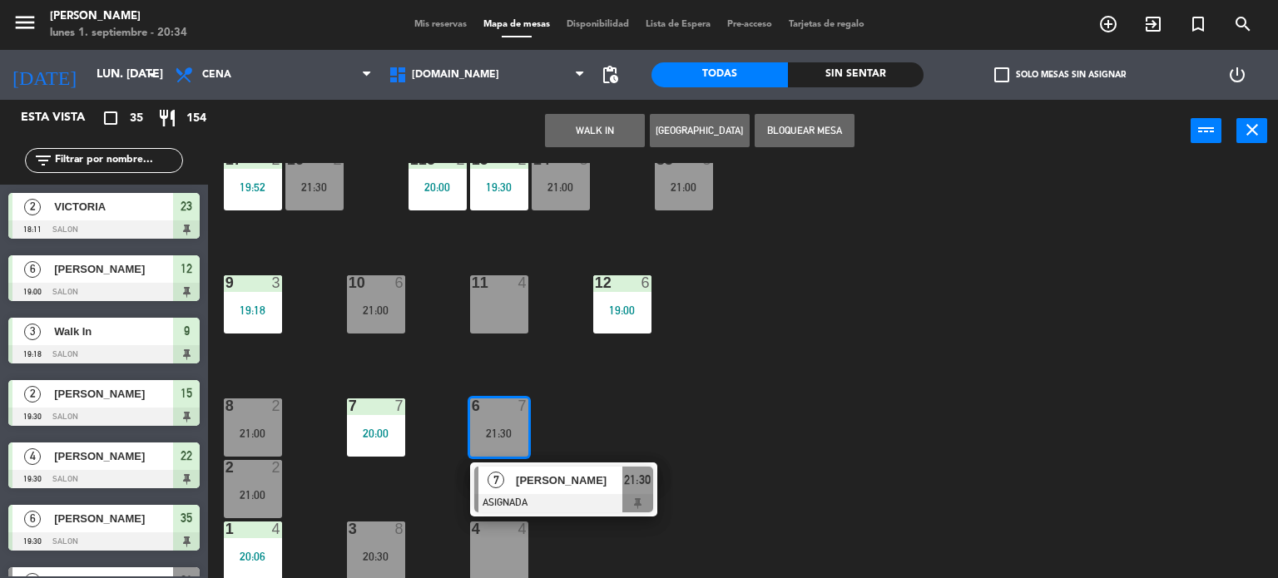
click at [644, 435] on div "34 2 21:00 35 6 19:30 36 10 21:00 43 2 21:30 37 8 21:30 CAVA 23 33 4 32 6 31 6 …" at bounding box center [748, 371] width 1057 height 416
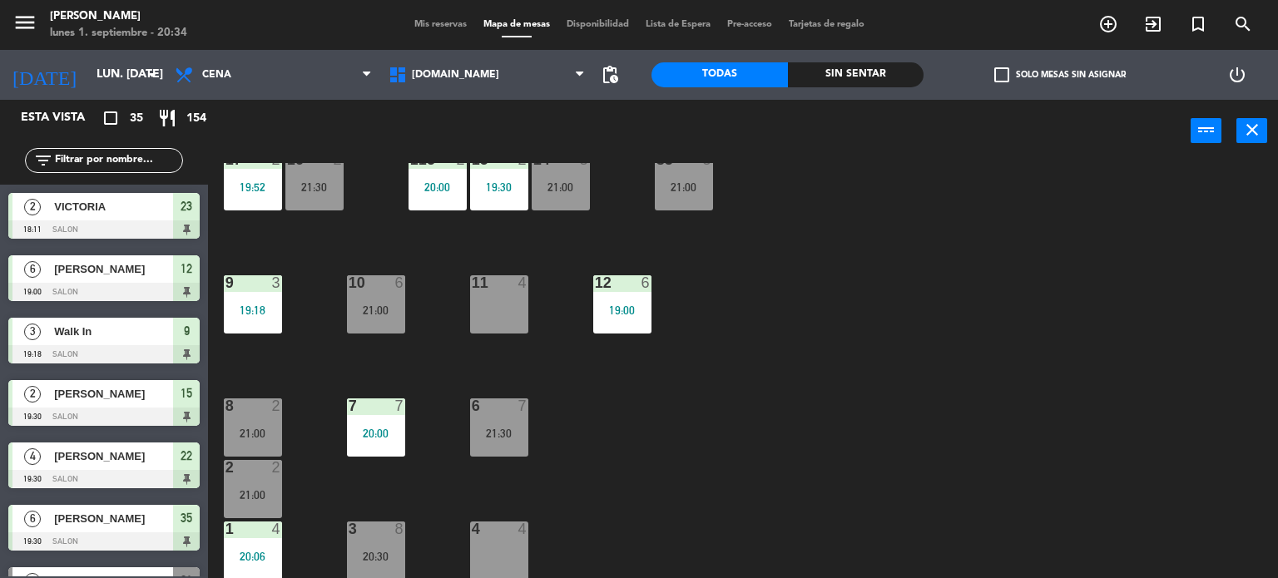
click at [406, 543] on div "34 2 21:00 35 6 19:30 36 10 21:00 43 2 21:30 37 8 21:30 CAVA 23 33 4 32 6 31 6 …" at bounding box center [748, 371] width 1057 height 416
click at [722, 480] on div "34 2 21:00 35 6 19:30 36 10 21:00 43 2 21:30 37 8 21:30 CAVA 23 33 4 32 6 31 6 …" at bounding box center [748, 371] width 1057 height 416
click at [64, 152] on input "text" at bounding box center [117, 160] width 129 height 18
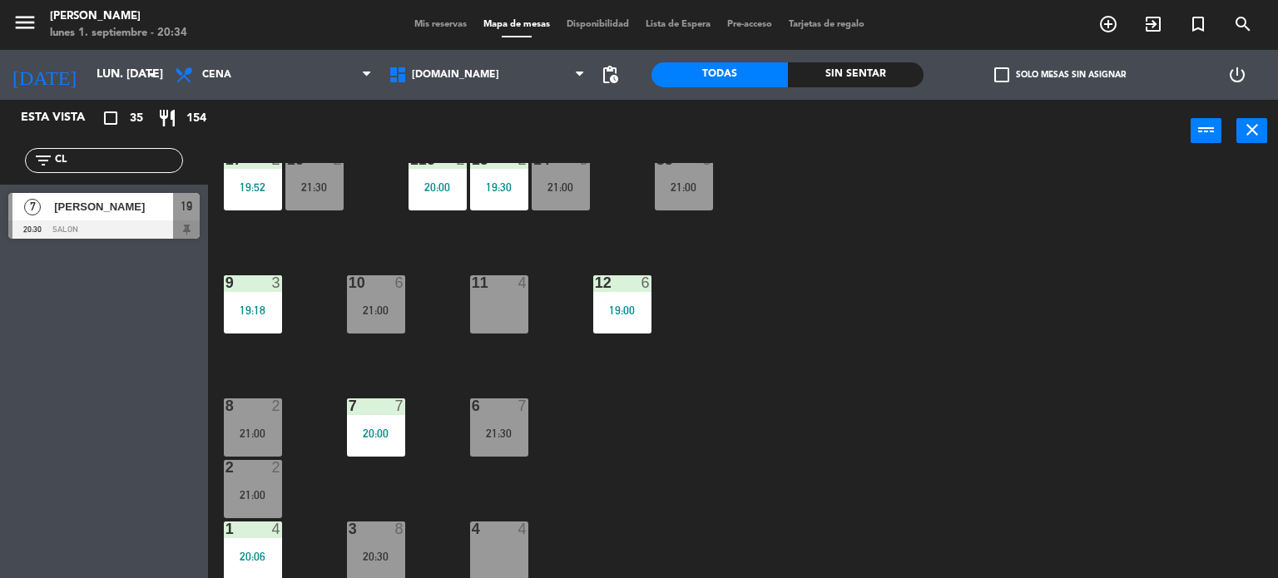
type input "CL"
click at [82, 225] on div "7 [PERSON_NAME] 20:30 SALON 19 7 [PERSON_NAME] 20:30 SALON 19" at bounding box center [104, 218] width 208 height 67
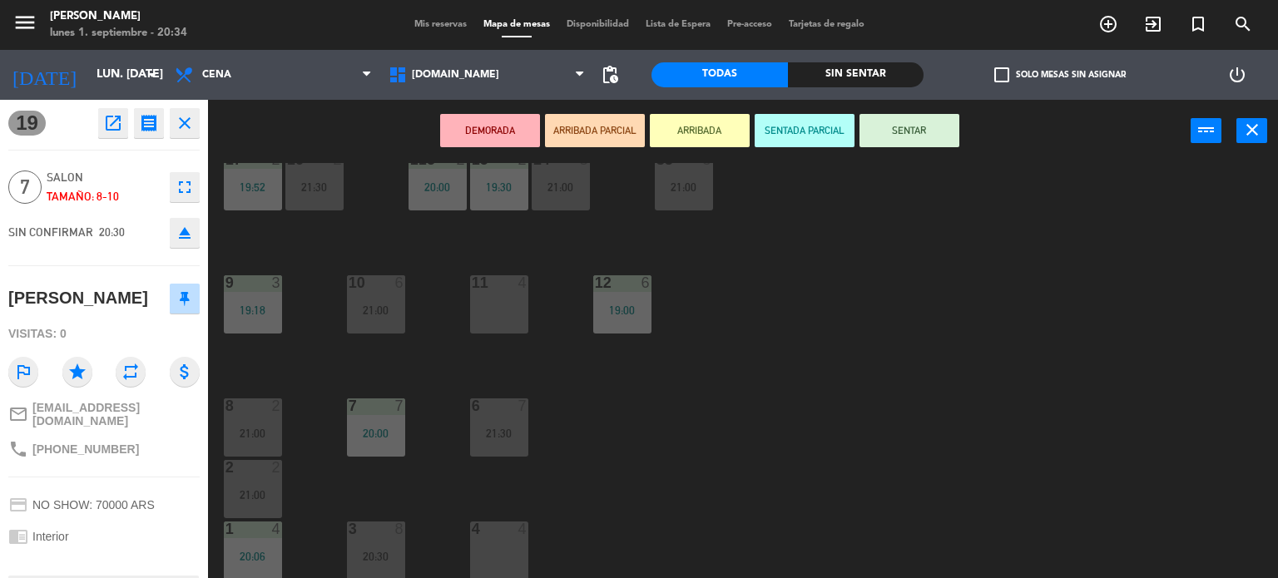
click at [508, 428] on div "21:30" at bounding box center [499, 434] width 58 height 12
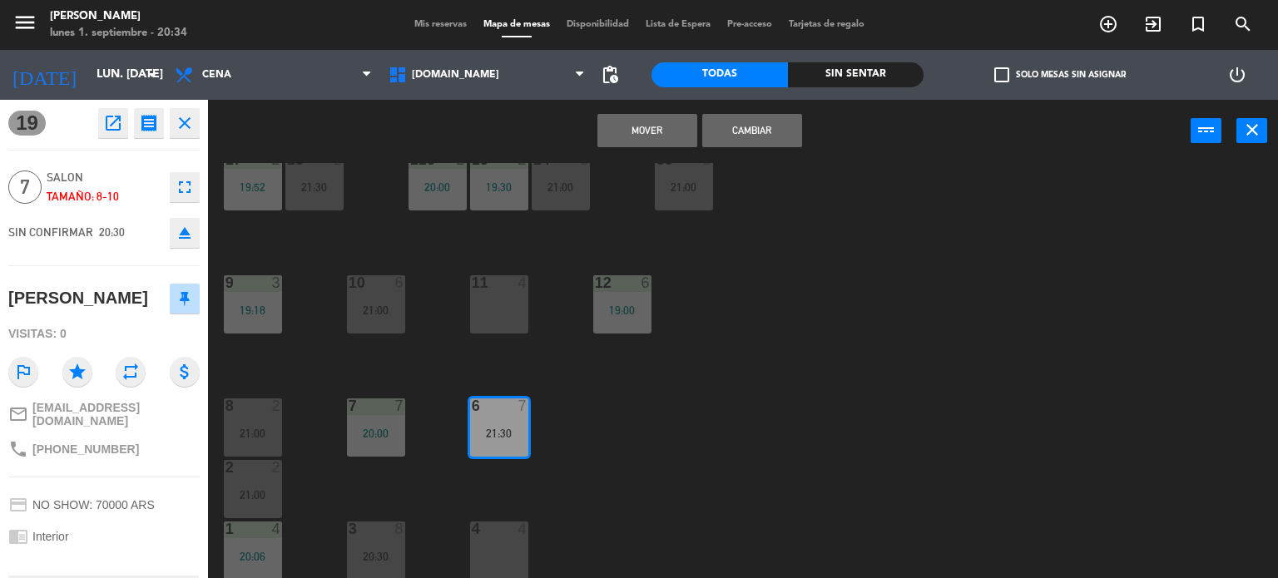
click at [761, 119] on button "Cambiar" at bounding box center [752, 130] width 100 height 33
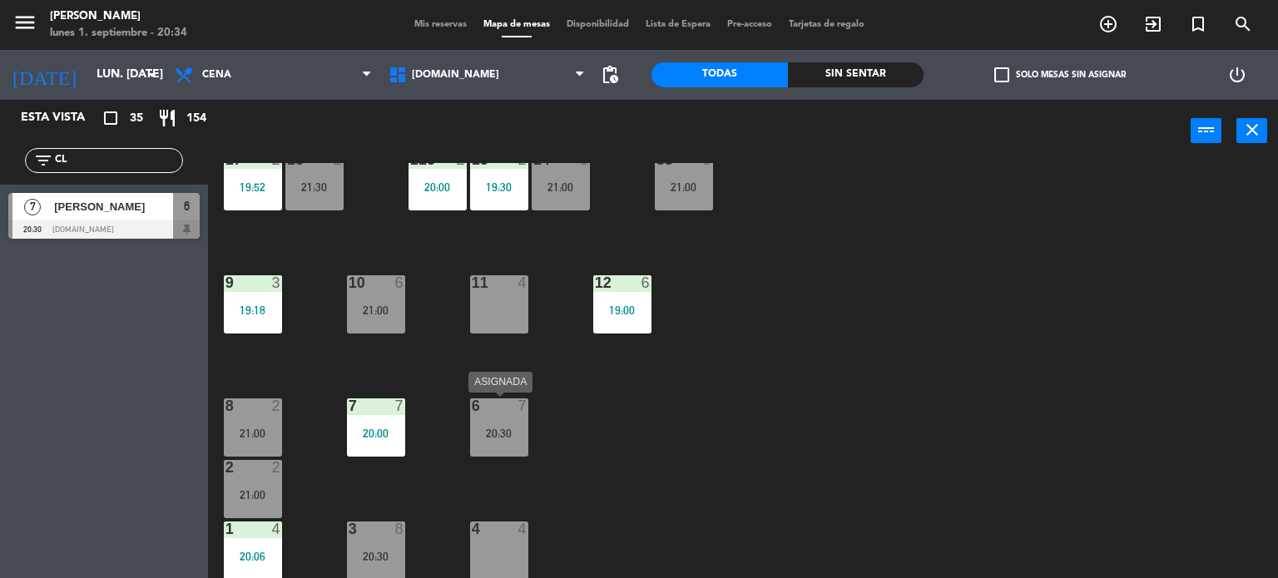
click at [509, 452] on div "6 7 20:30" at bounding box center [499, 427] width 58 height 58
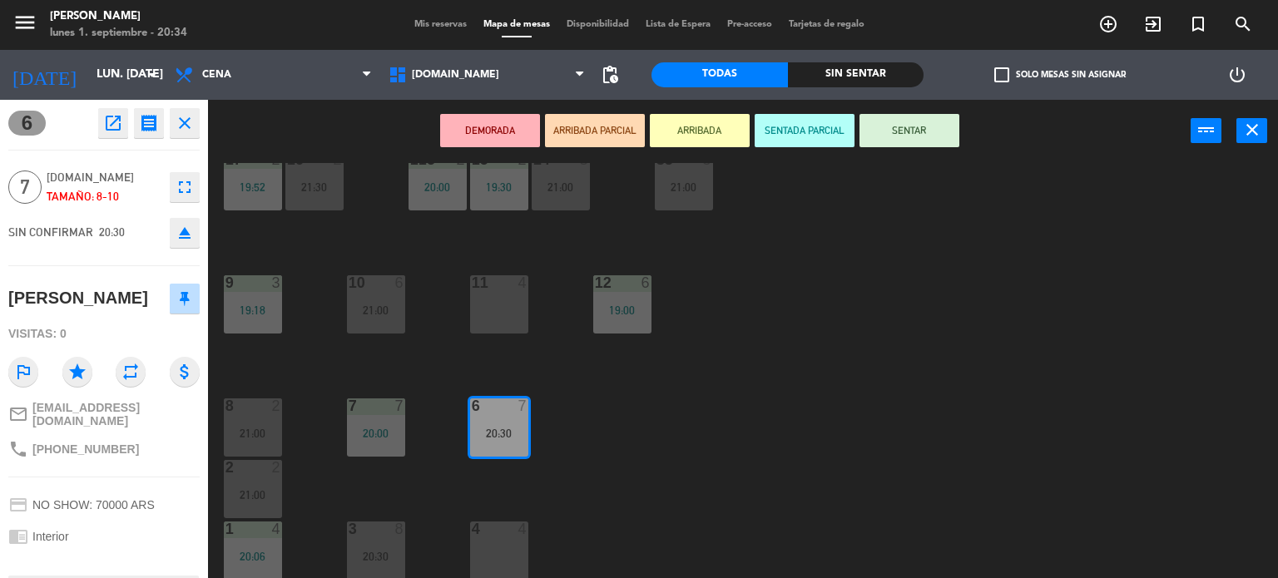
click at [928, 136] on button "SENTAR" at bounding box center [909, 130] width 100 height 33
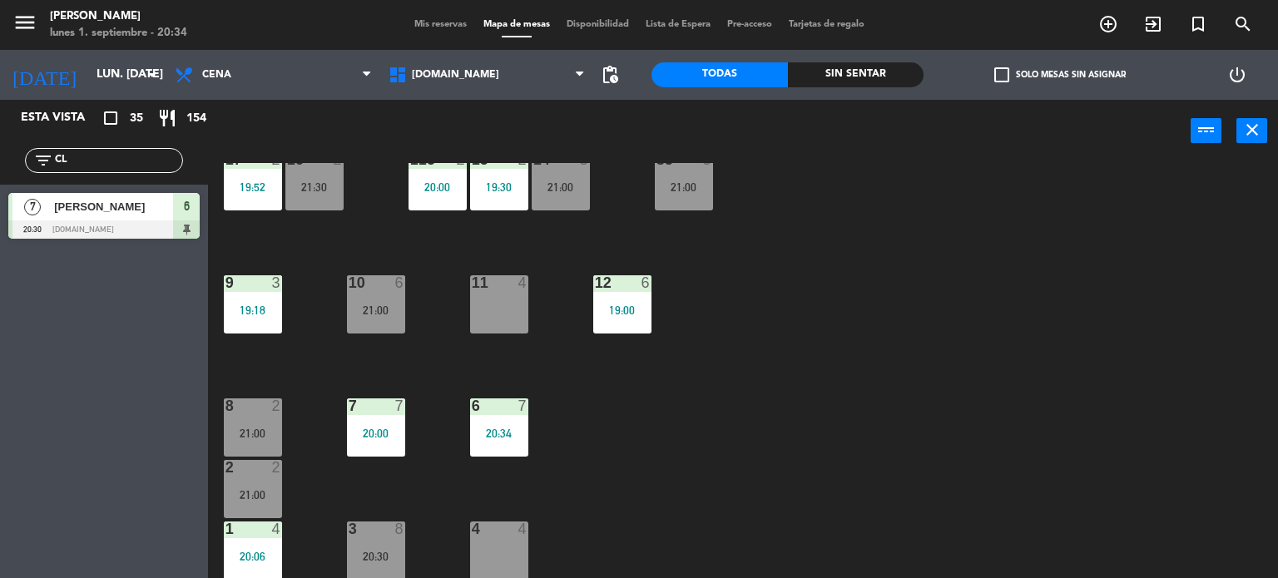
click at [246, 495] on div "21:00" at bounding box center [253, 495] width 58 height 12
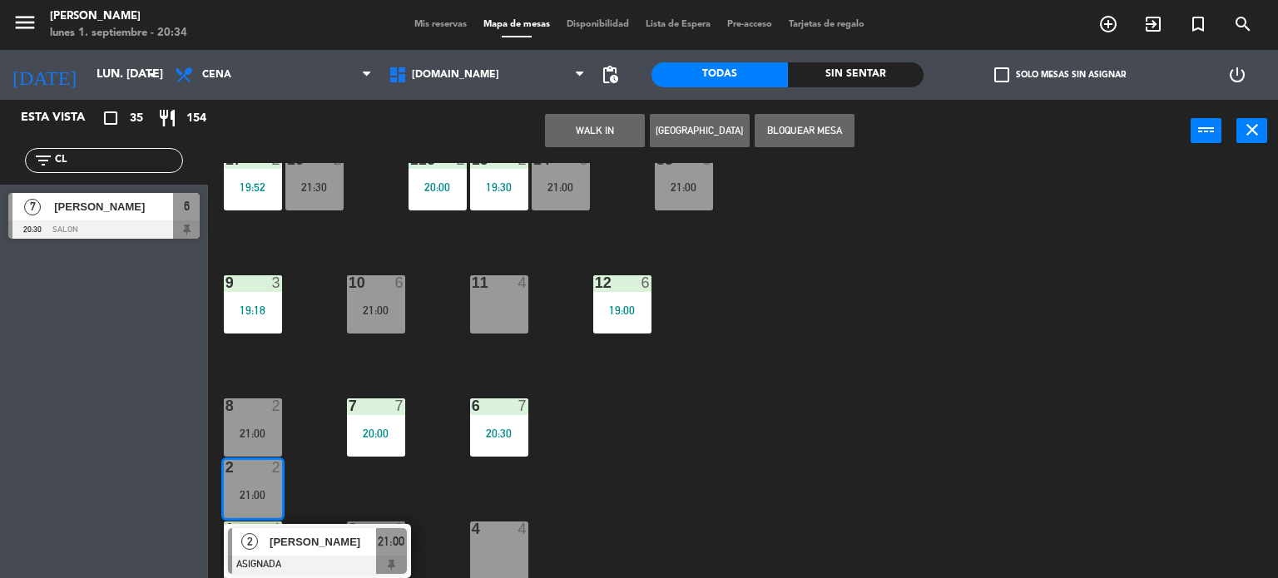
click at [391, 492] on div "34 2 21:00 35 6 19:30 36 10 21:00 43 2 21:30 37 8 21:30 CAVA 23 33 4 32 6 31 6 …" at bounding box center [748, 371] width 1057 height 416
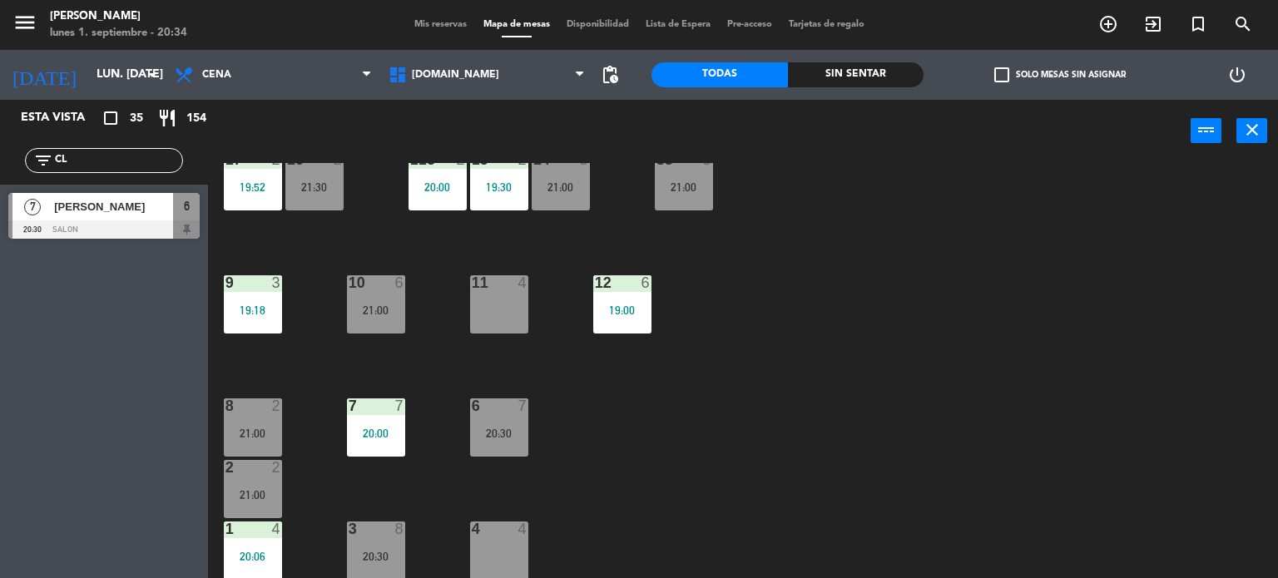
click at [264, 477] on div "2 2 21:00" at bounding box center [253, 489] width 58 height 58
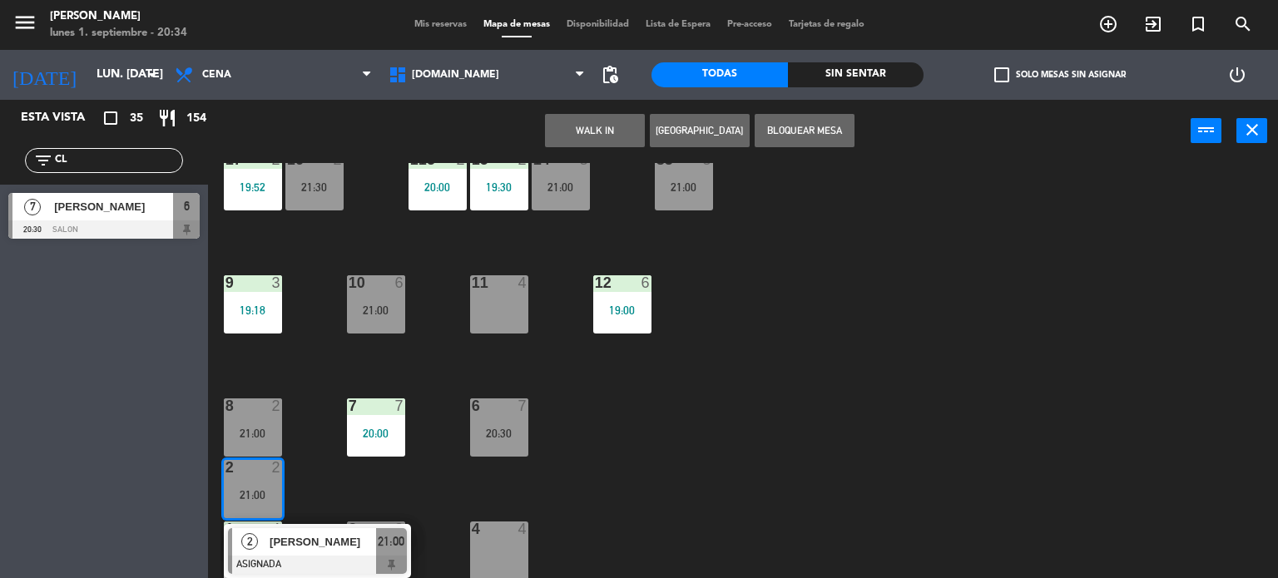
click at [744, 420] on div "34 2 21:00 35 6 19:30 36 10 21:00 43 2 21:30 37 8 21:30 CAVA 23 33 4 32 6 31 6 …" at bounding box center [748, 371] width 1057 height 416
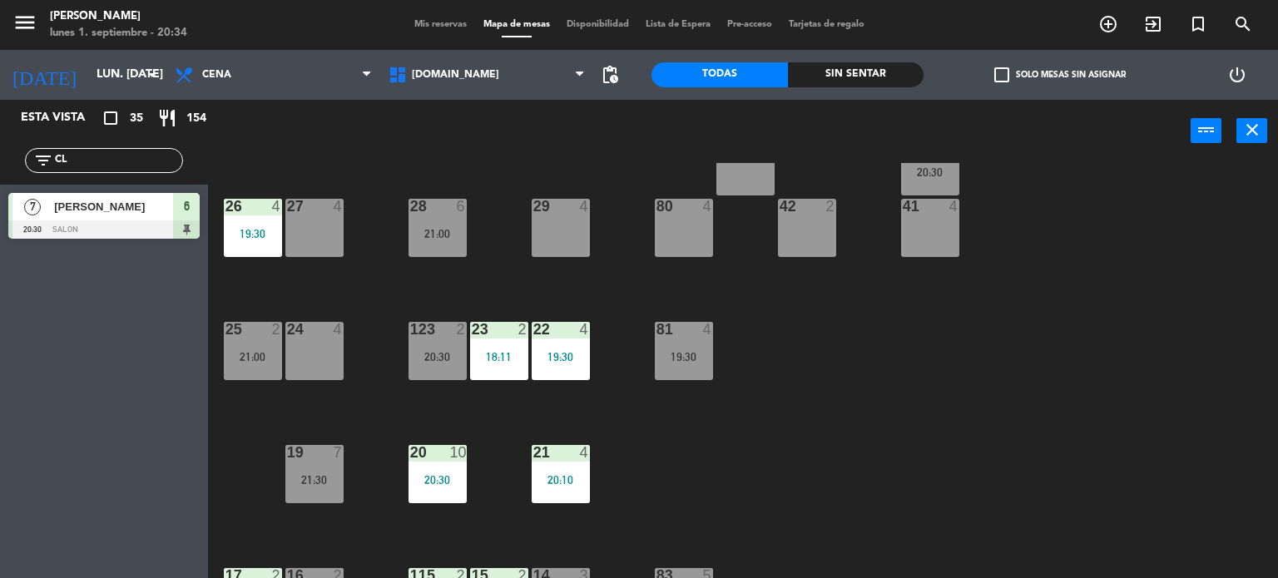
scroll to position [0, 0]
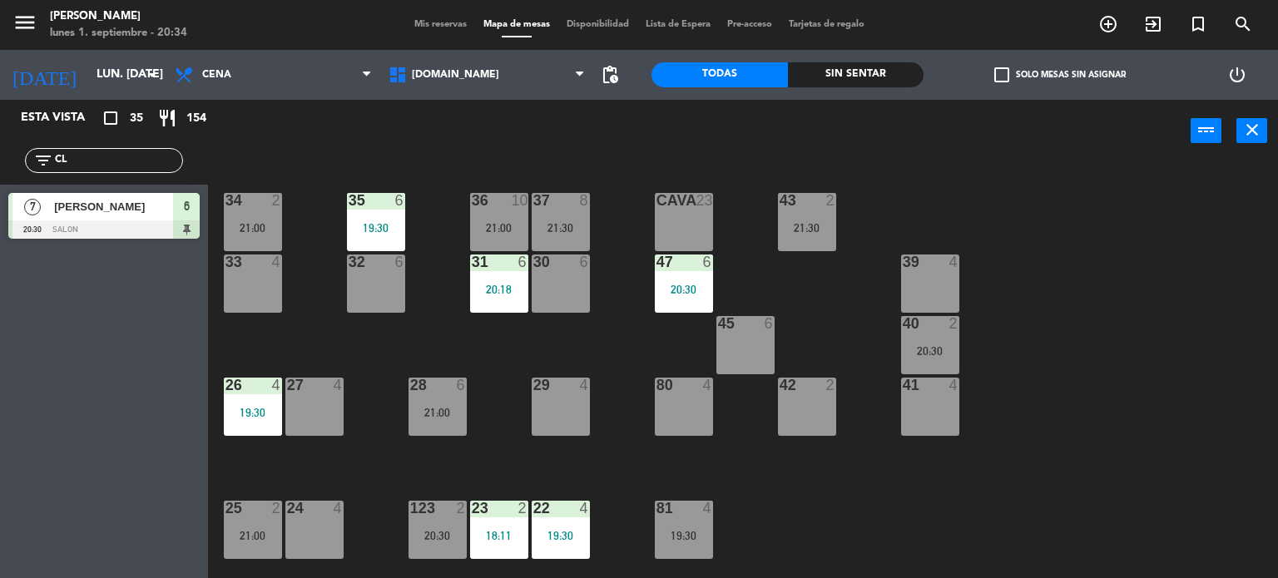
drag, startPoint x: 87, startPoint y: 159, endPoint x: 0, endPoint y: 161, distance: 86.5
click at [0, 161] on div "filter_list CL" at bounding box center [104, 160] width 208 height 48
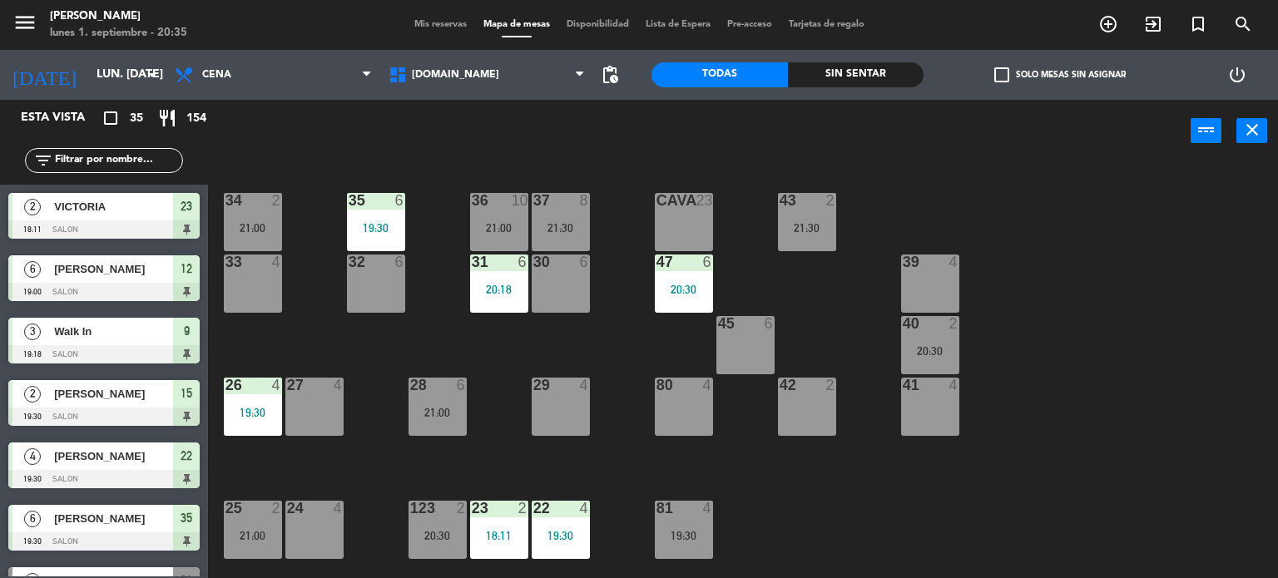
click at [1002, 142] on div "power_input close" at bounding box center [699, 131] width 982 height 63
click at [116, 162] on input "text" at bounding box center [117, 160] width 129 height 18
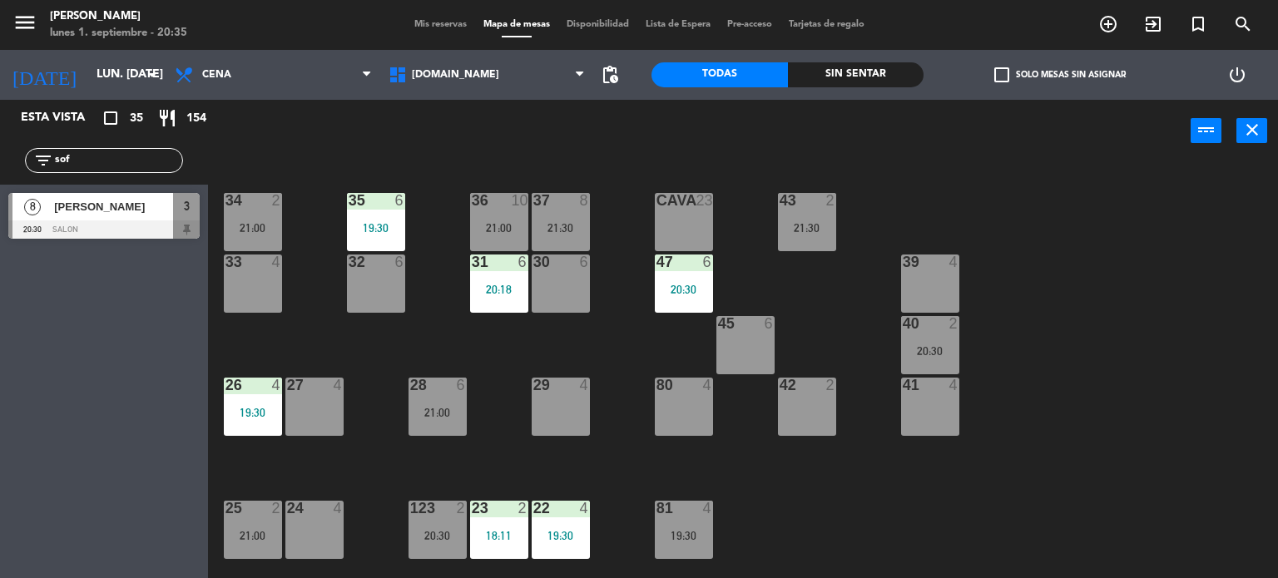
type input "sof"
click at [0, 371] on div "Esta vista crop_square 35 restaurant 154 filter_list sof 8 [PERSON_NAME] 20:30 …" at bounding box center [104, 339] width 208 height 478
click at [135, 232] on div at bounding box center [103, 229] width 191 height 18
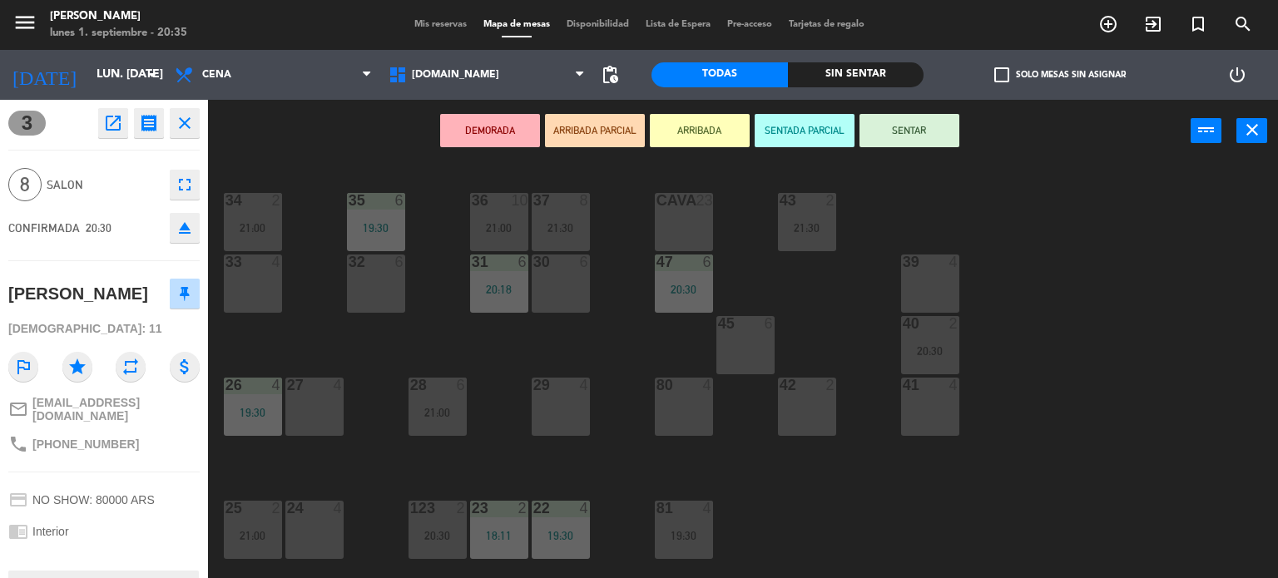
click at [592, 127] on button "ARRIBADA PARCIAL" at bounding box center [595, 130] width 100 height 33
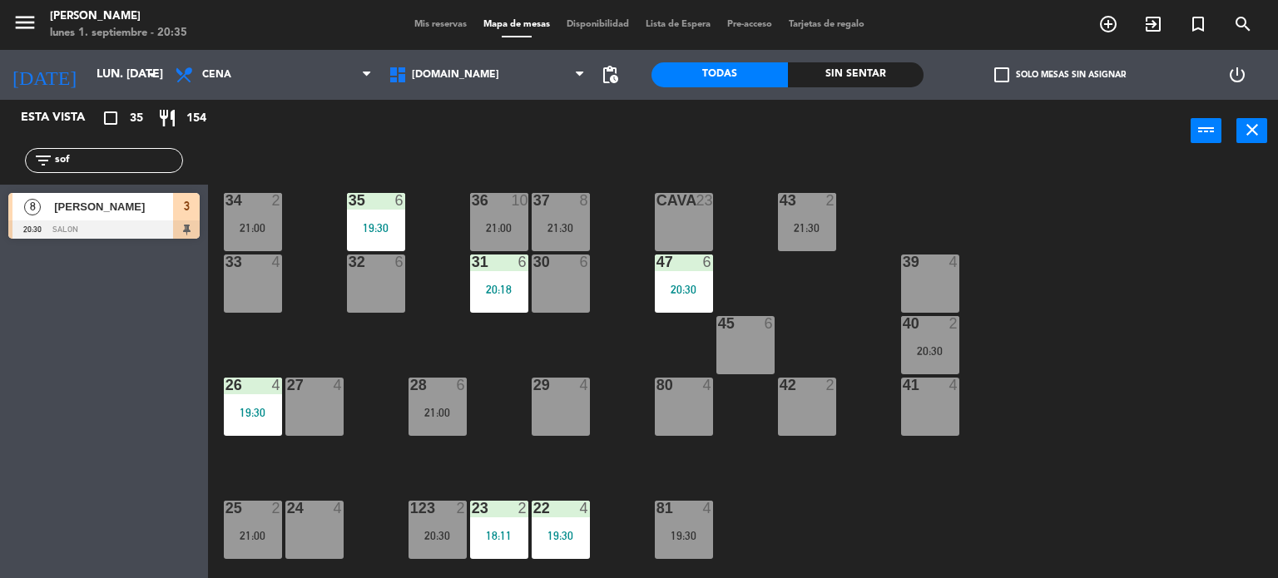
click at [139, 231] on div at bounding box center [103, 229] width 191 height 18
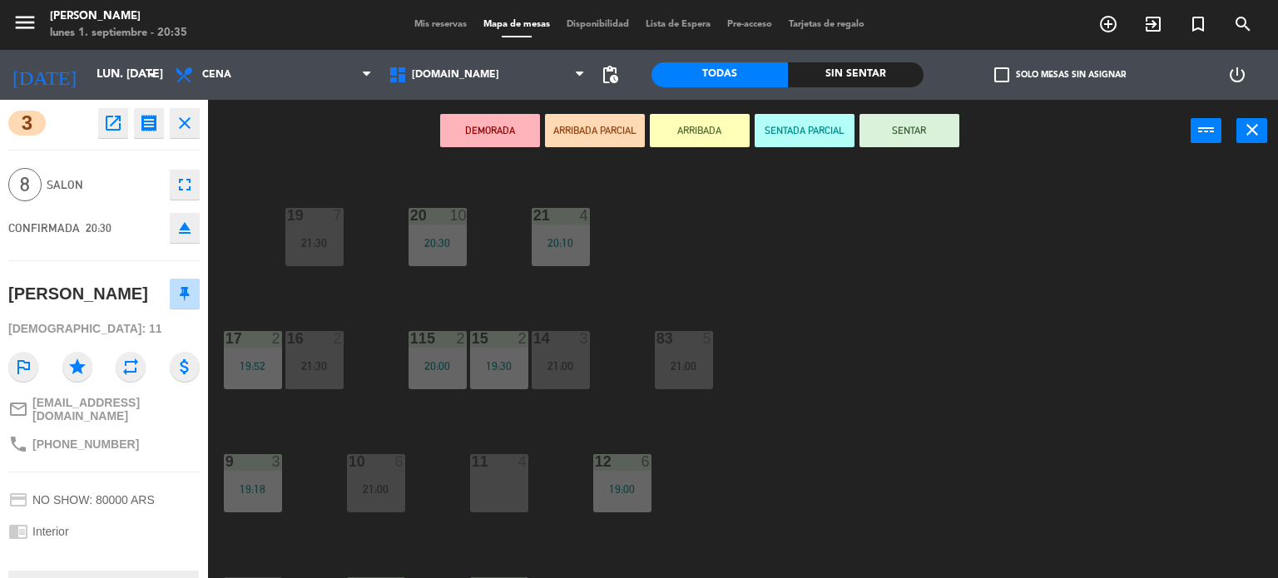
scroll to position [595, 0]
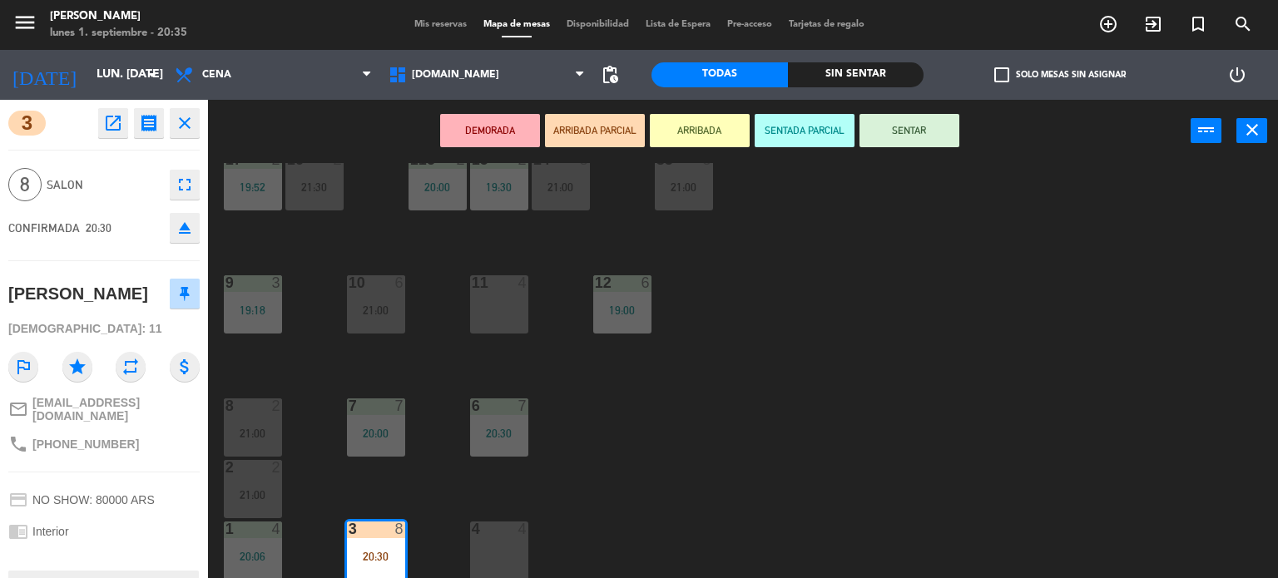
click at [927, 410] on div "34 2 21:00 35 6 19:30 36 10 21:00 43 2 21:30 37 8 21:30 CAVA 23 33 4 32 6 31 6 …" at bounding box center [748, 371] width 1057 height 416
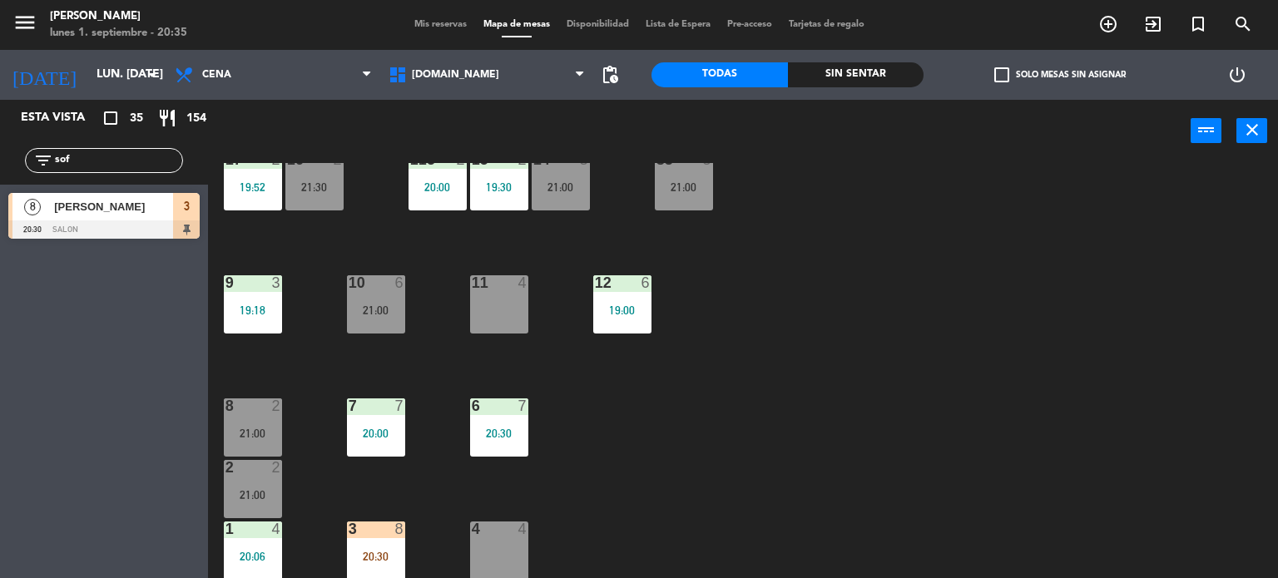
drag, startPoint x: 111, startPoint y: 158, endPoint x: 0, endPoint y: 171, distance: 112.2
click at [0, 171] on div "filter_list sof" at bounding box center [104, 160] width 208 height 48
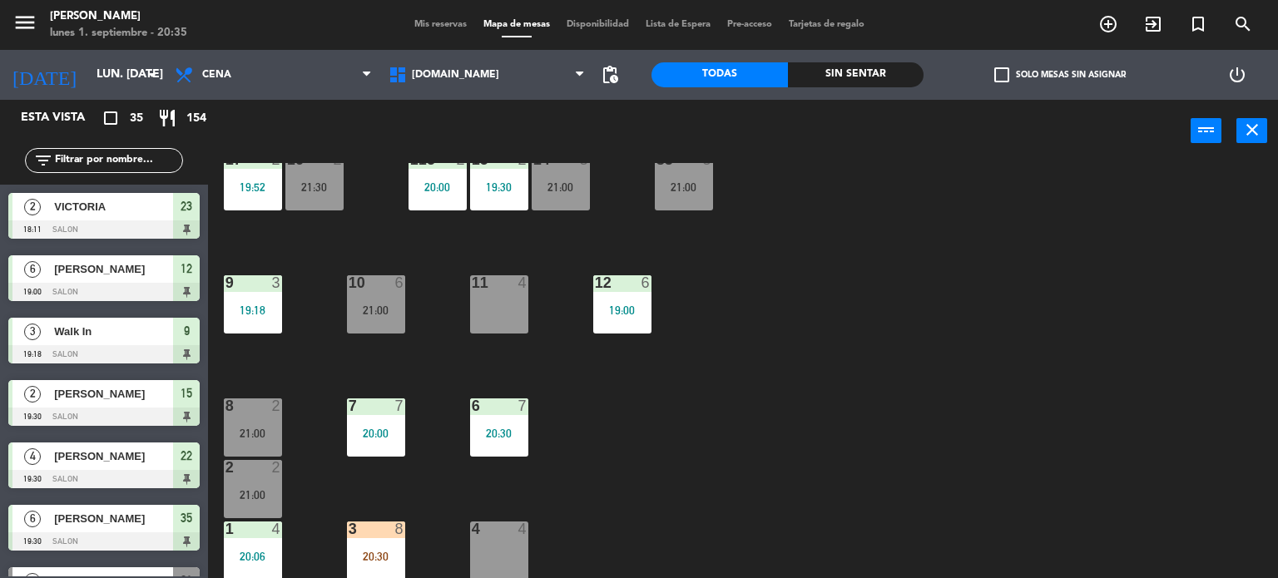
click at [1252, 447] on div "34 2 21:00 35 6 19:30 36 10 21:00 43 2 21:30 37 8 21:30 CAVA 23 33 4 32 6 31 6 …" at bounding box center [748, 371] width 1057 height 416
click at [226, 525] on div "1" at bounding box center [225, 529] width 1 height 15
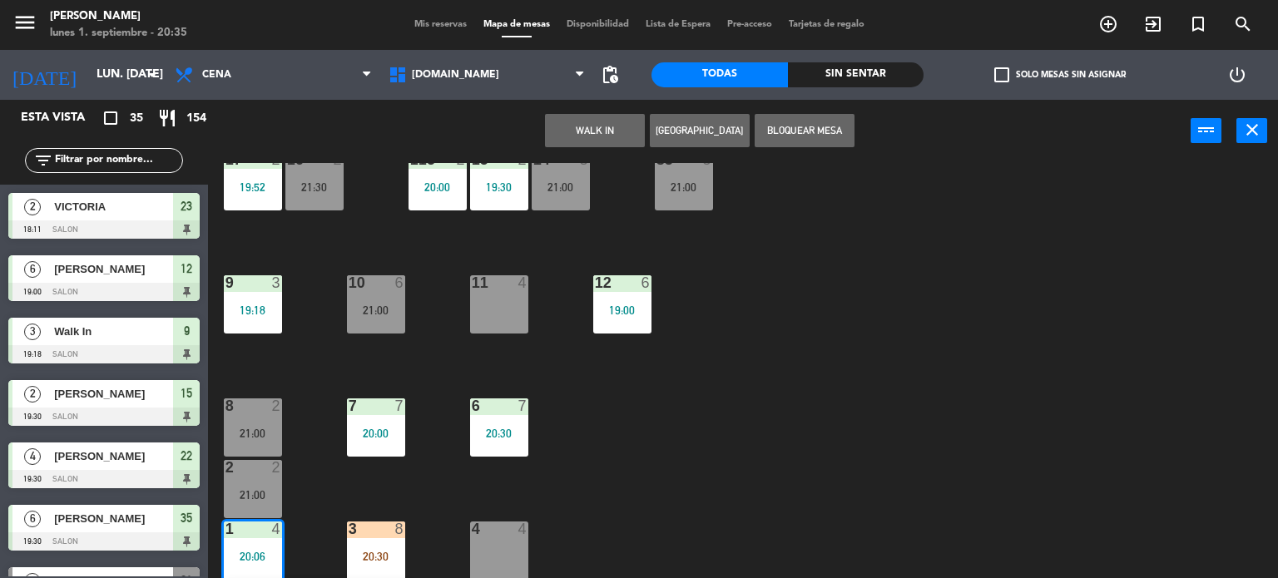
click at [366, 501] on div "34 2 21:00 35 6 19:30 36 10 21:00 43 2 21:30 37 8 21:30 CAVA 23 33 4 32 6 31 6 …" at bounding box center [748, 371] width 1057 height 416
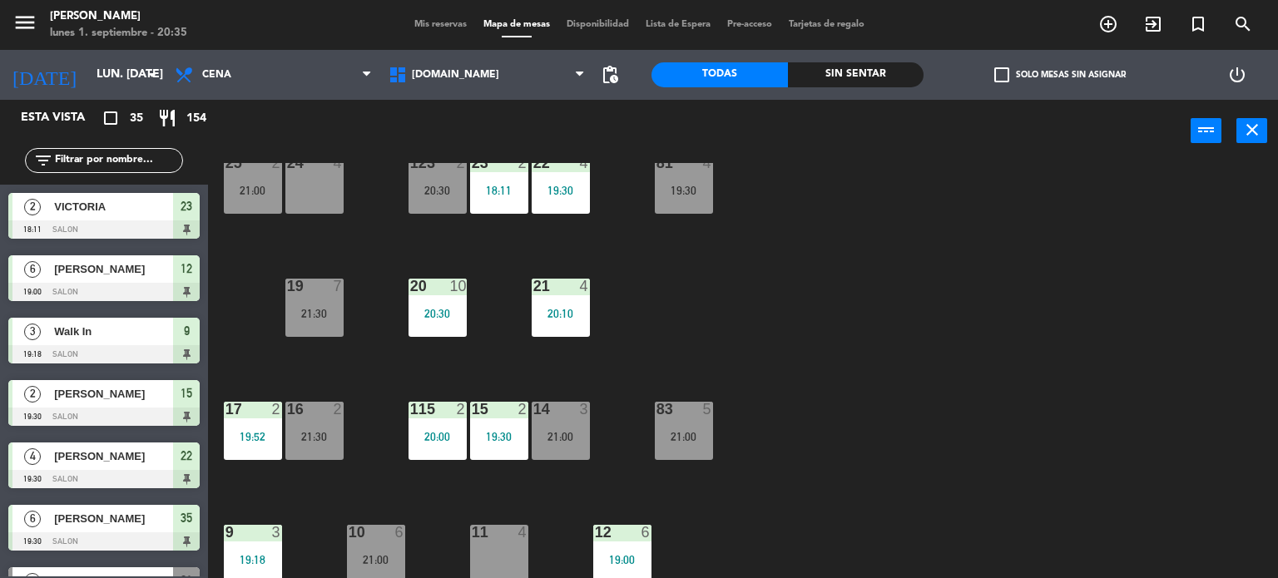
scroll to position [262, 0]
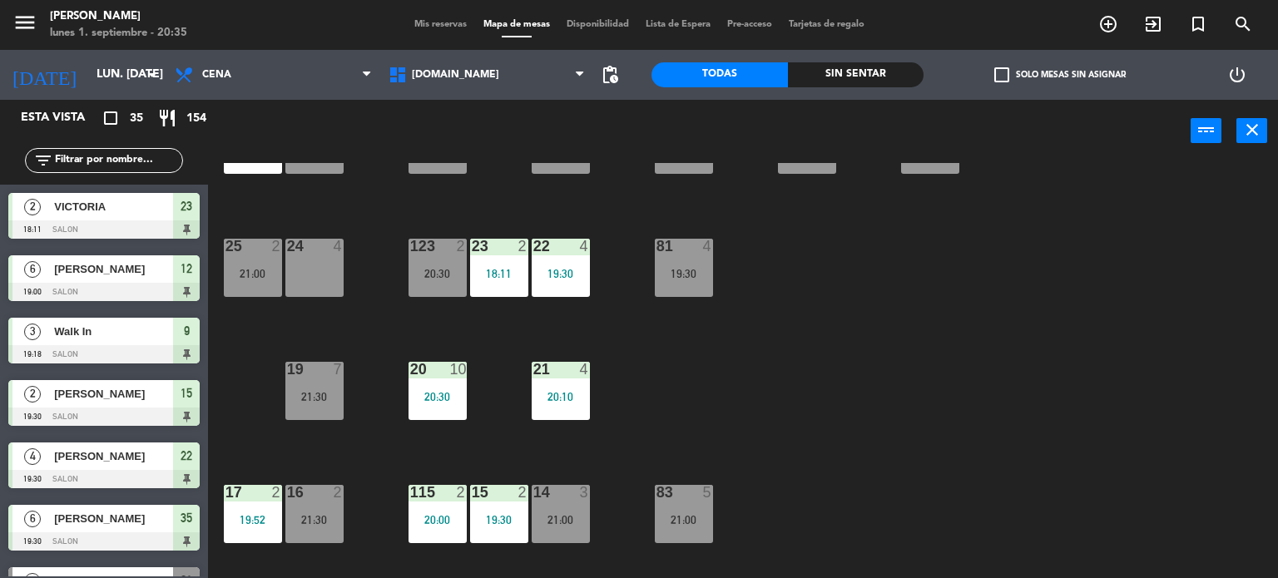
click at [253, 269] on div "21:00" at bounding box center [253, 274] width 58 height 12
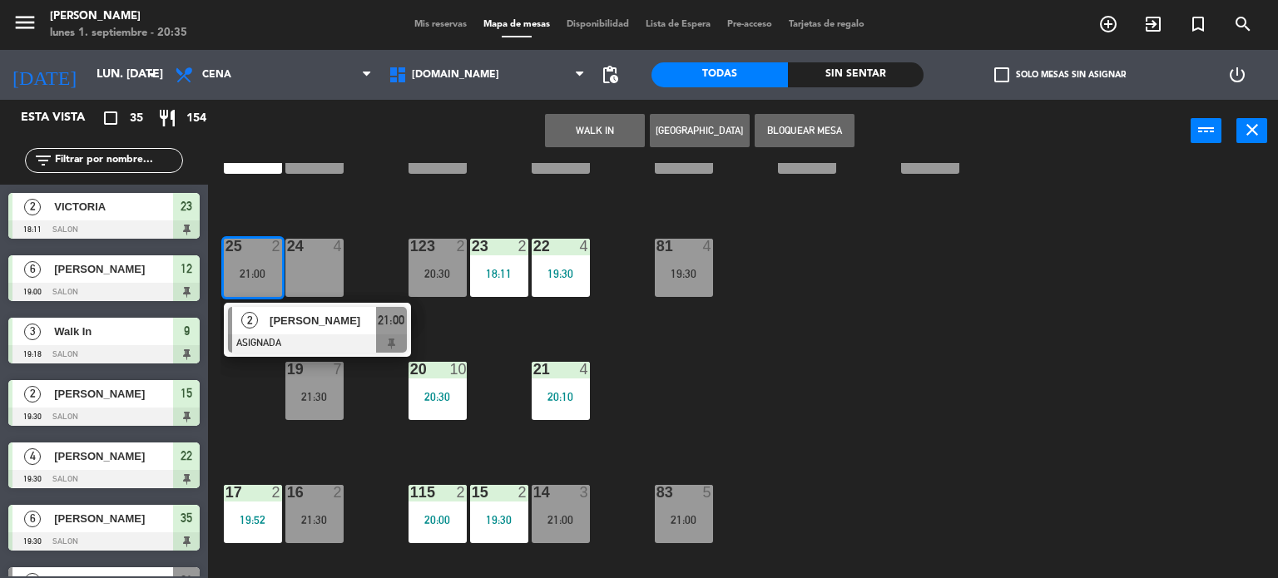
click at [314, 327] on span "[PERSON_NAME]" at bounding box center [322, 320] width 106 height 17
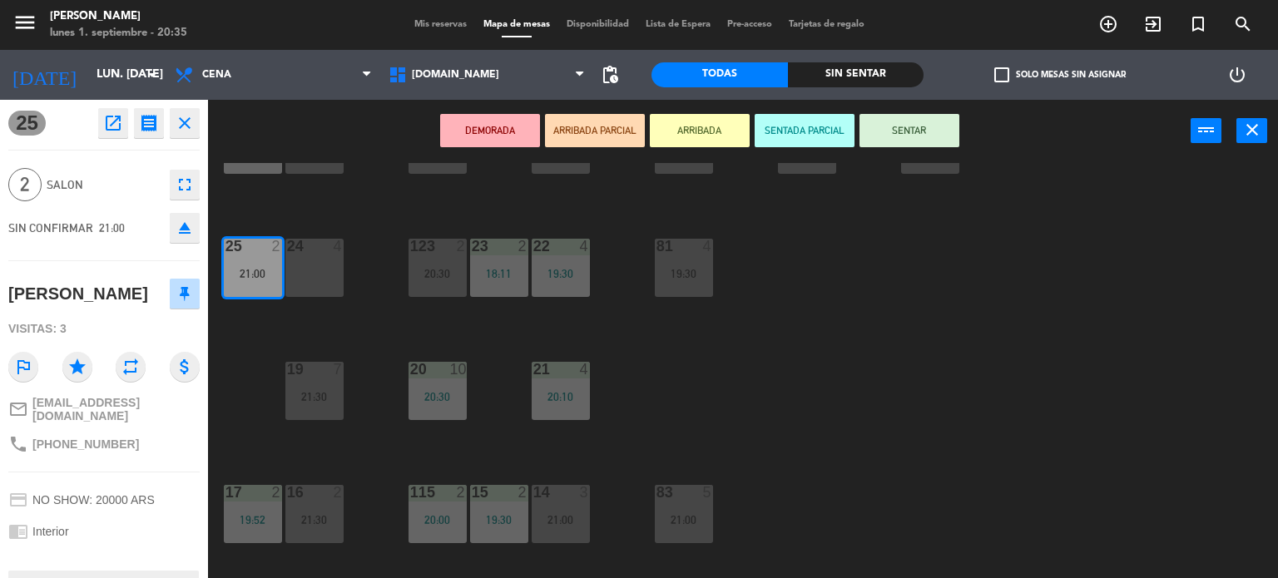
drag, startPoint x: 188, startPoint y: 225, endPoint x: 216, endPoint y: 232, distance: 29.1
click at [190, 225] on icon "eject" at bounding box center [185, 228] width 20 height 20
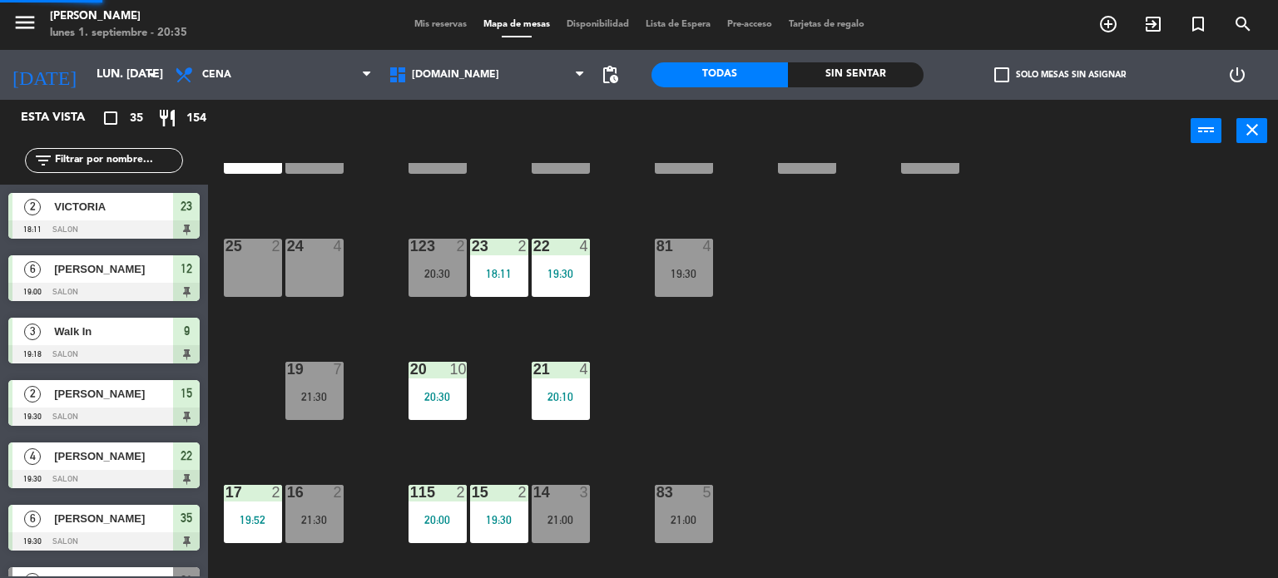
scroll to position [0, 0]
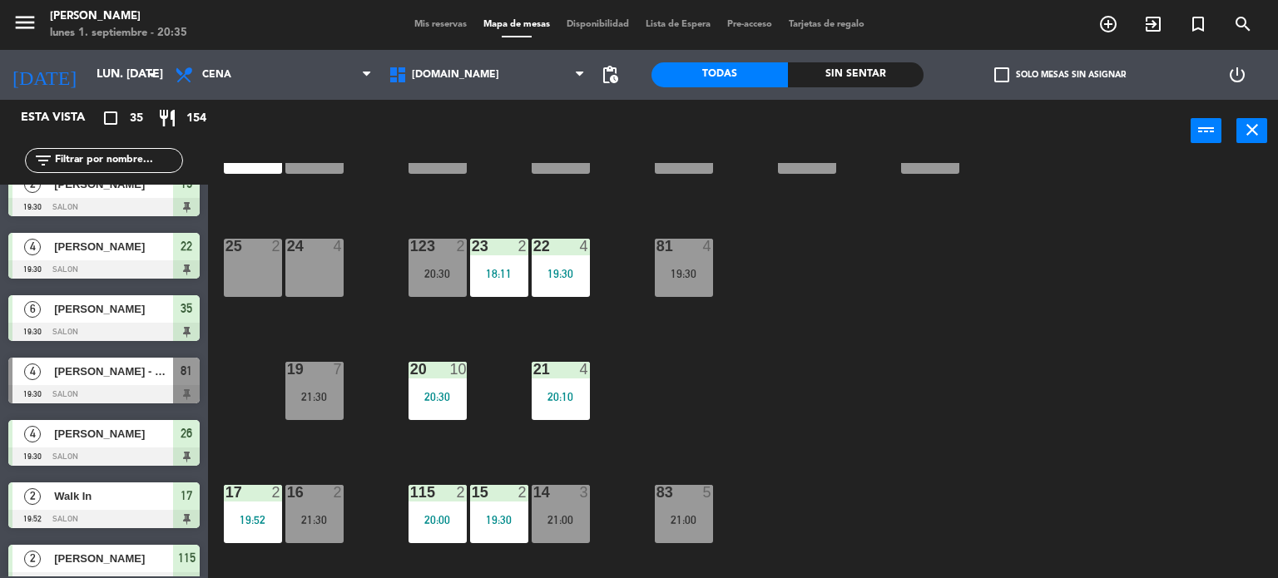
click at [705, 363] on div "34 2 21:00 35 6 19:30 36 10 21:00 43 2 21:30 37 8 21:30 CAVA 23 33 4 32 6 31 6 …" at bounding box center [748, 371] width 1057 height 416
click at [245, 269] on div "25 2" at bounding box center [253, 268] width 58 height 58
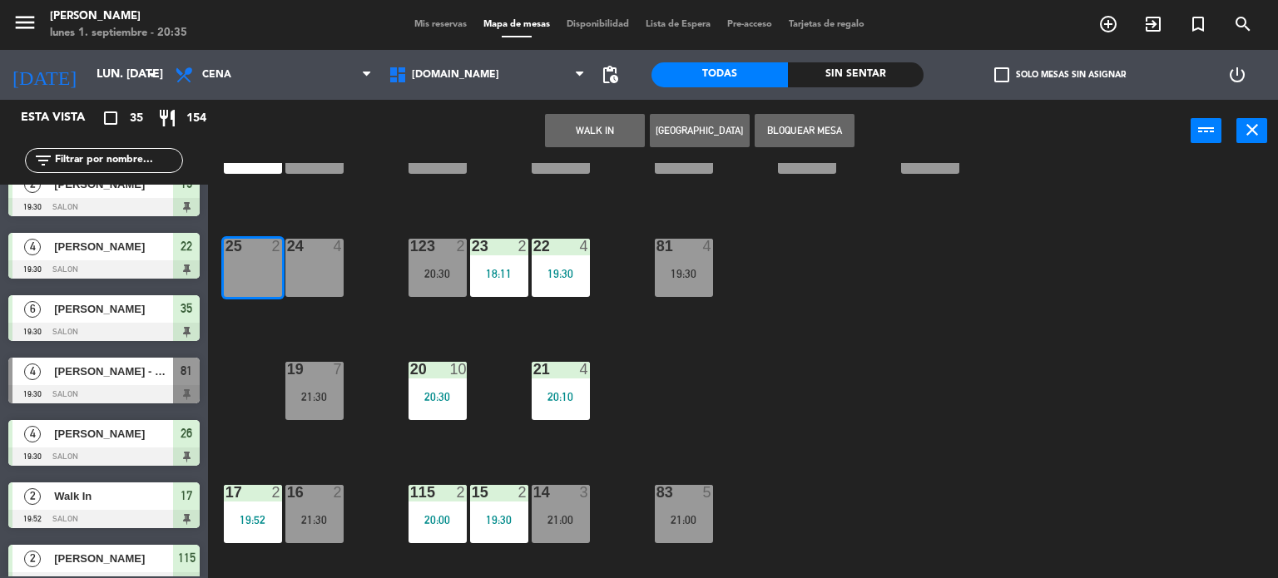
click at [621, 128] on button "WALK IN" at bounding box center [595, 130] width 100 height 33
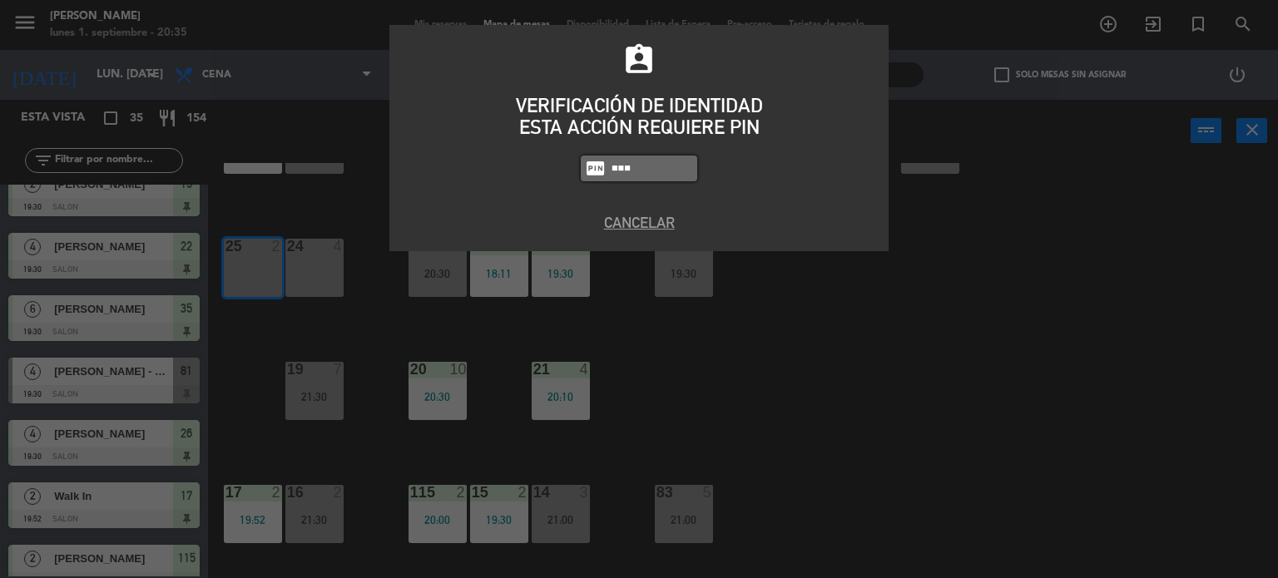
type input "3871"
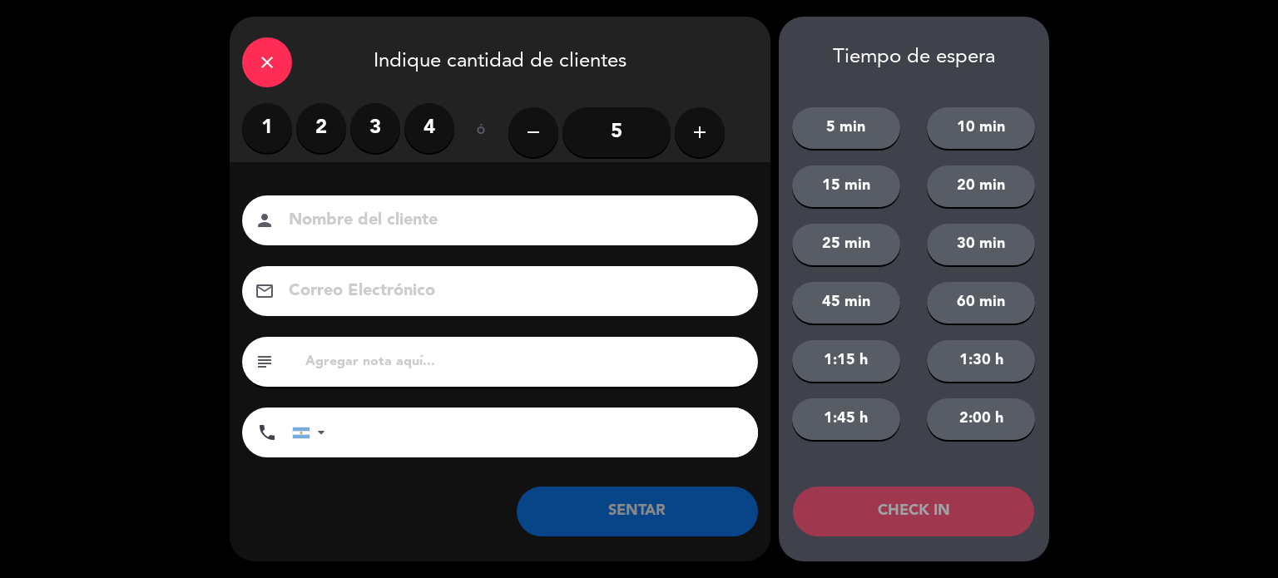
click at [302, 128] on label "2" at bounding box center [321, 128] width 50 height 50
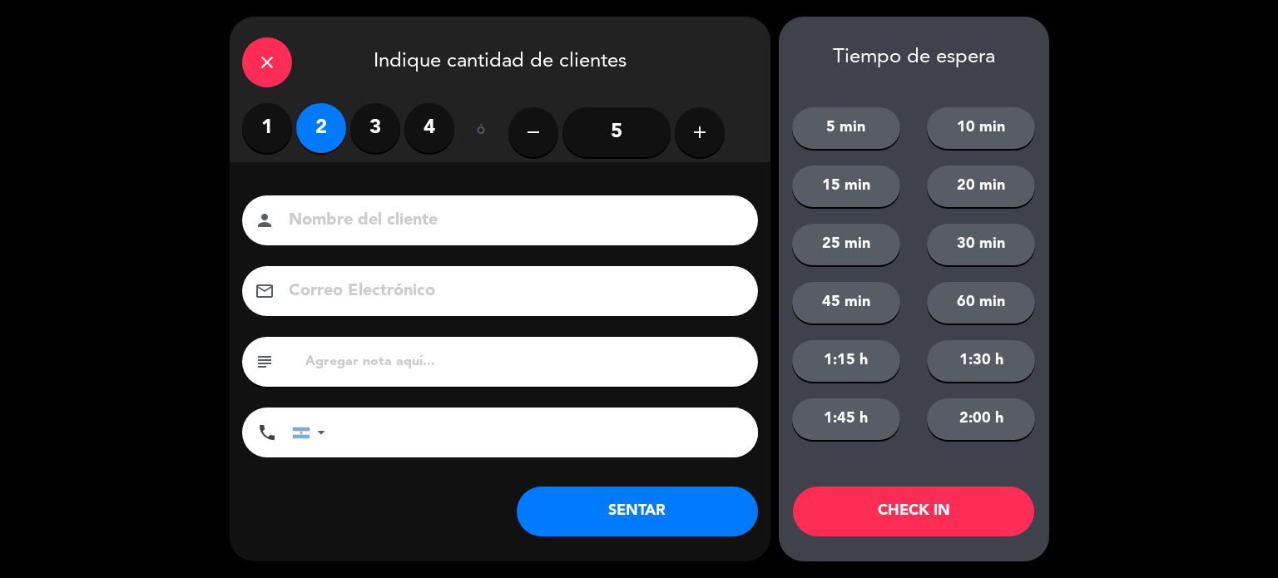
click at [369, 221] on input at bounding box center [511, 220] width 449 height 29
type input "[PERSON_NAME]"
click at [651, 509] on button "SENTAR" at bounding box center [637, 512] width 241 height 50
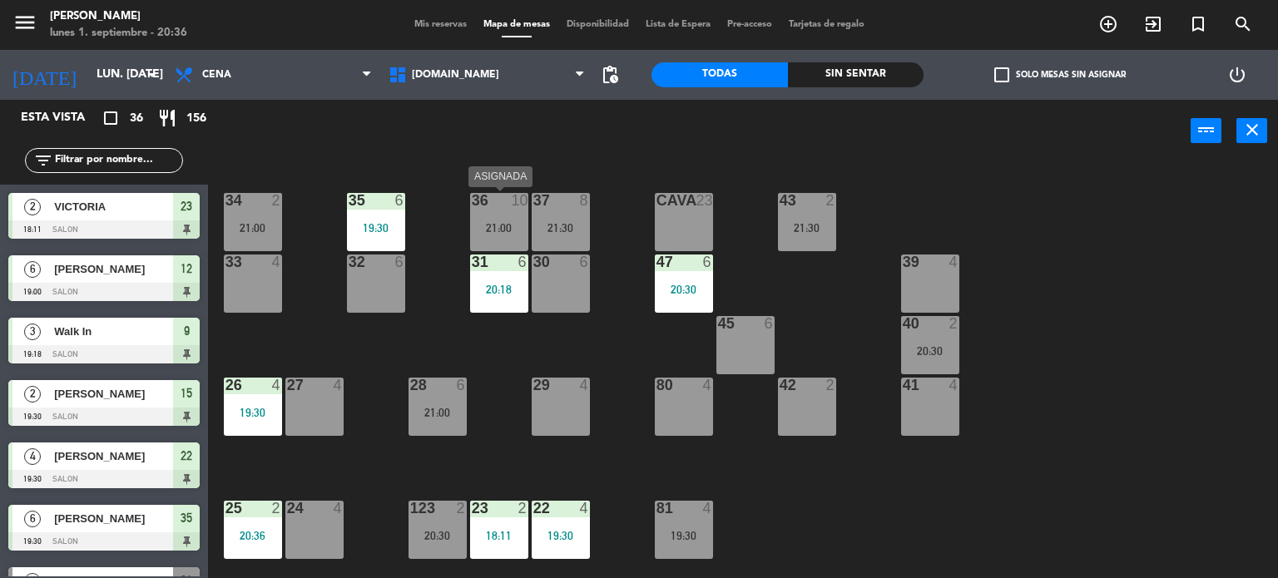
click at [519, 232] on div "21:00" at bounding box center [499, 228] width 58 height 12
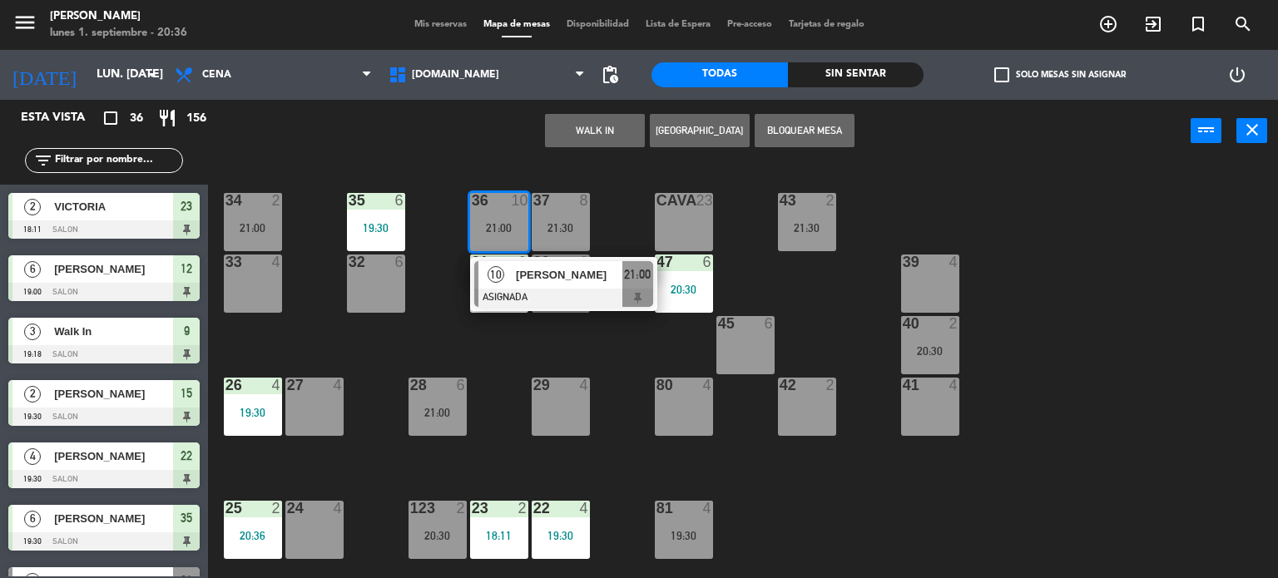
click at [562, 333] on div "34 2 21:00 35 6 19:30 36 10 21:00 10 [PERSON_NAME] ASIGNADA 21:00 43 2 21:30 37…" at bounding box center [748, 371] width 1057 height 416
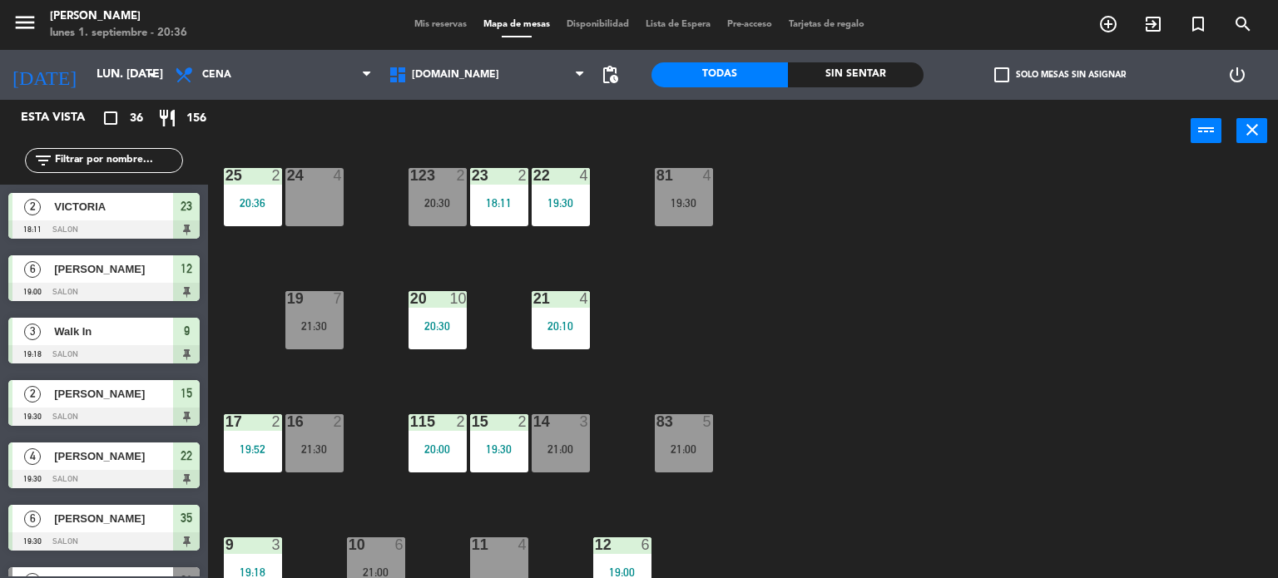
scroll to position [595, 0]
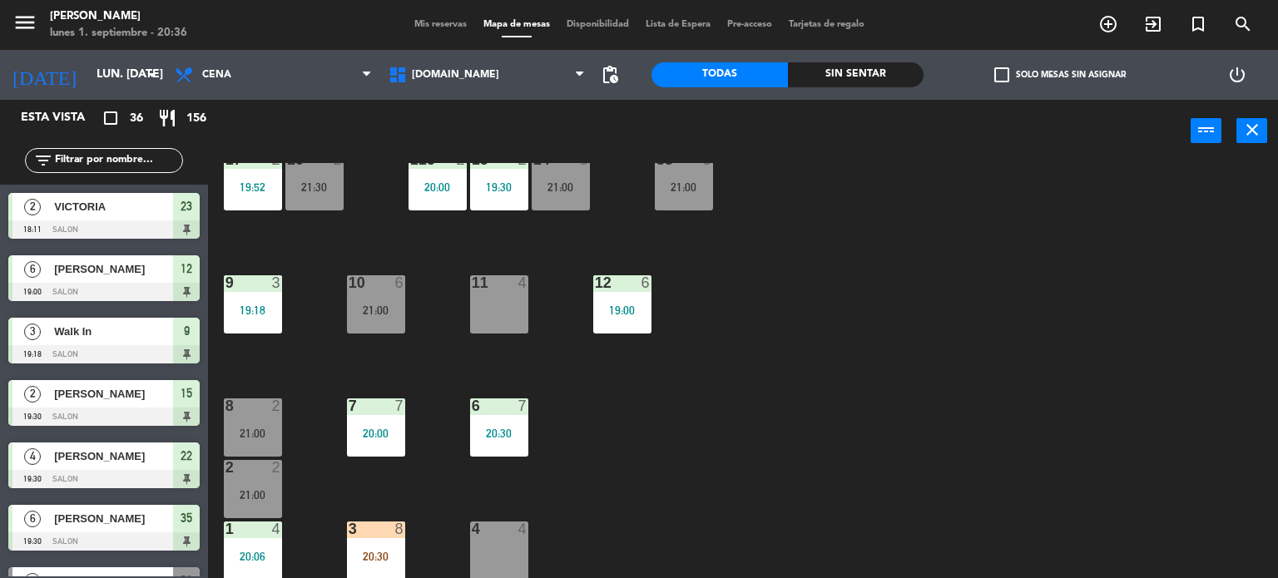
click at [349, 532] on div "3" at bounding box center [349, 529] width 1 height 15
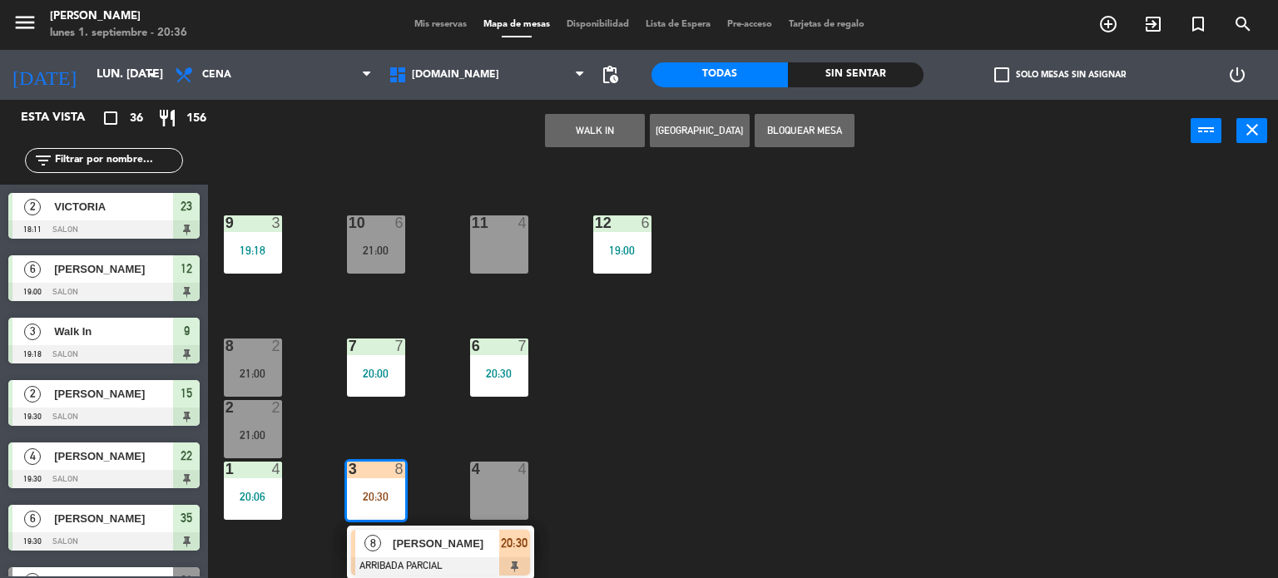
click at [629, 489] on div "34 2 21:00 35 6 19:30 36 10 21:00 43 2 21:30 37 8 21:30 CAVA 23 33 4 32 6 31 6 …" at bounding box center [748, 371] width 1057 height 416
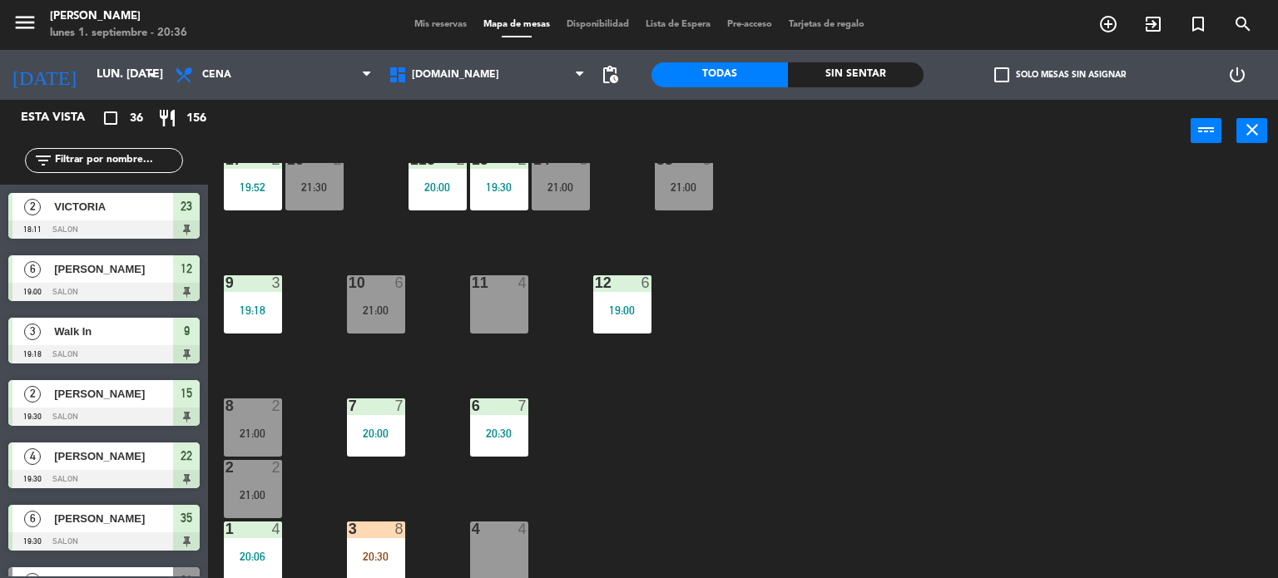
click at [866, 89] on div "Todas Sin sentar" at bounding box center [787, 75] width 272 height 50
click at [1018, 72] on label "check_box_outline_blank Solo mesas sin asignar" at bounding box center [1059, 74] width 131 height 15
click at [1060, 75] on input "check_box_outline_blank Solo mesas sin asignar" at bounding box center [1060, 75] width 0 height 0
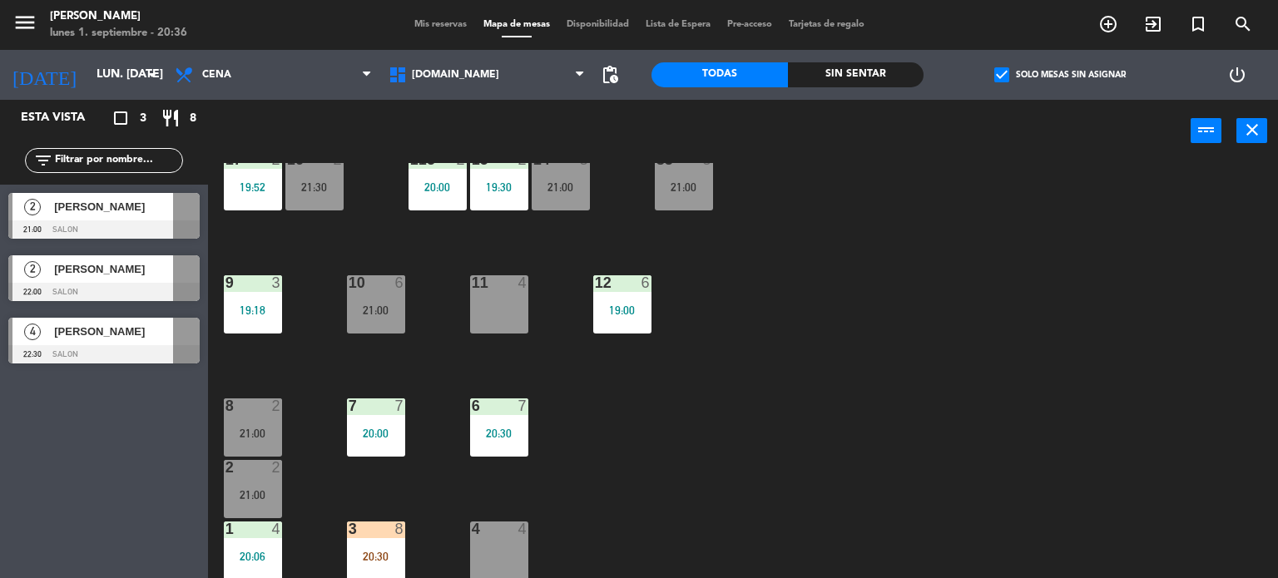
click at [971, 205] on div "34 2 21:00 35 6 19:30 36 10 21:00 43 2 21:30 37 8 21:30 CAVA 23 33 4 32 6 31 6 …" at bounding box center [748, 371] width 1057 height 416
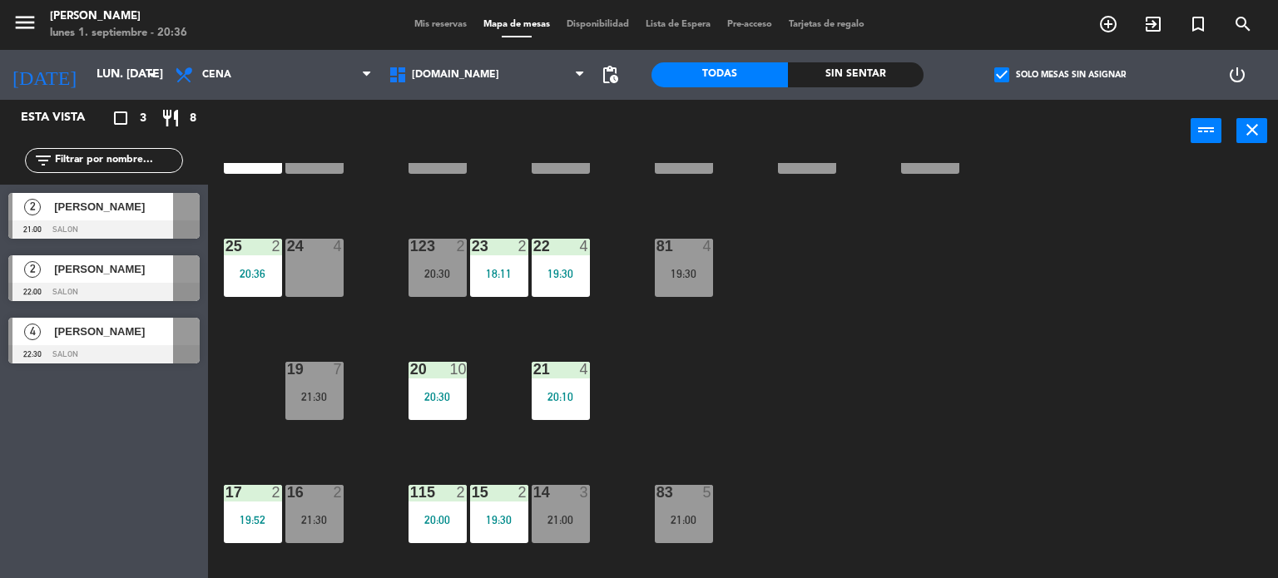
click at [250, 288] on div "25 2 20:36" at bounding box center [253, 268] width 58 height 58
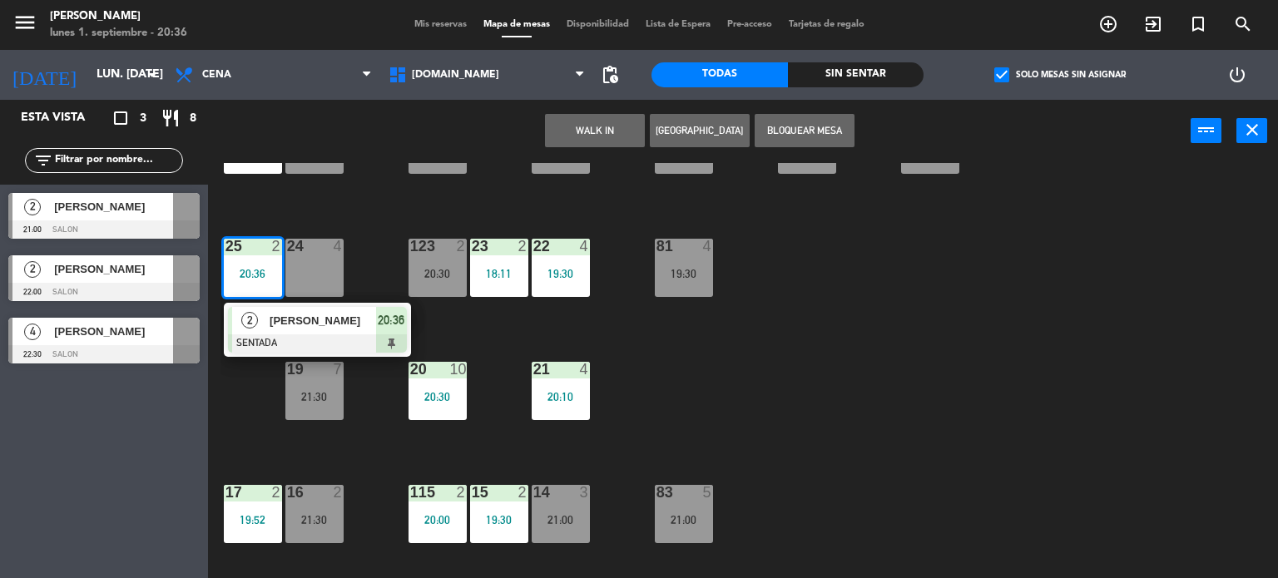
click at [272, 329] on div "[PERSON_NAME]" at bounding box center [322, 320] width 108 height 27
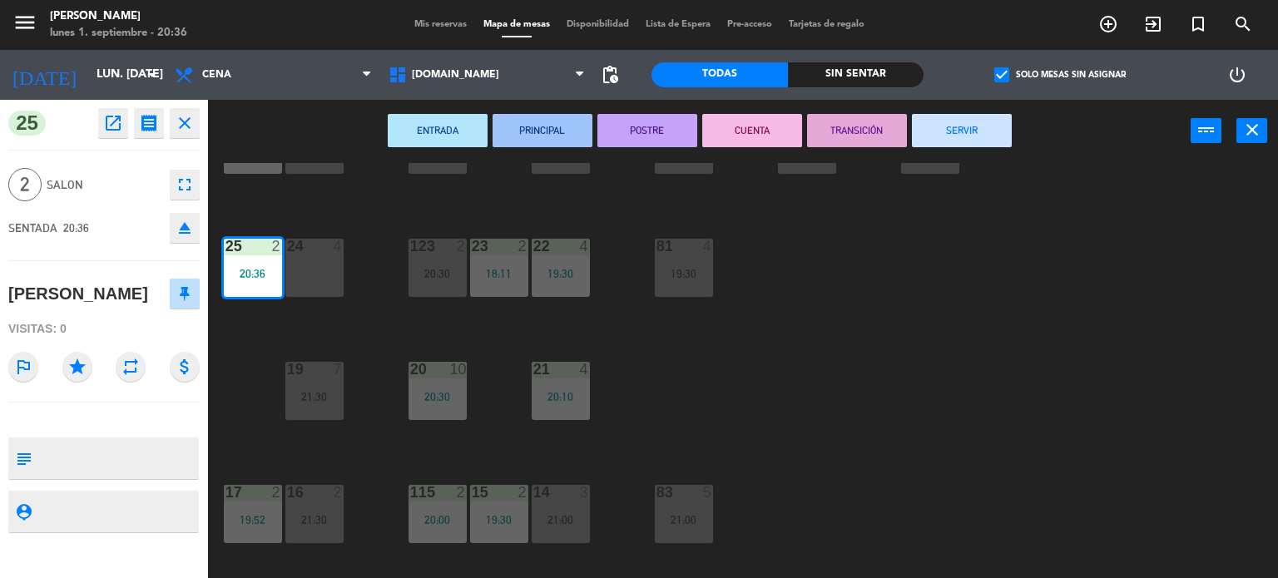
click at [659, 329] on div "34 2 21:00 35 6 19:30 36 10 21:00 43 2 21:30 37 8 21:30 CAVA 23 33 4 32 6 31 6 …" at bounding box center [748, 371] width 1057 height 416
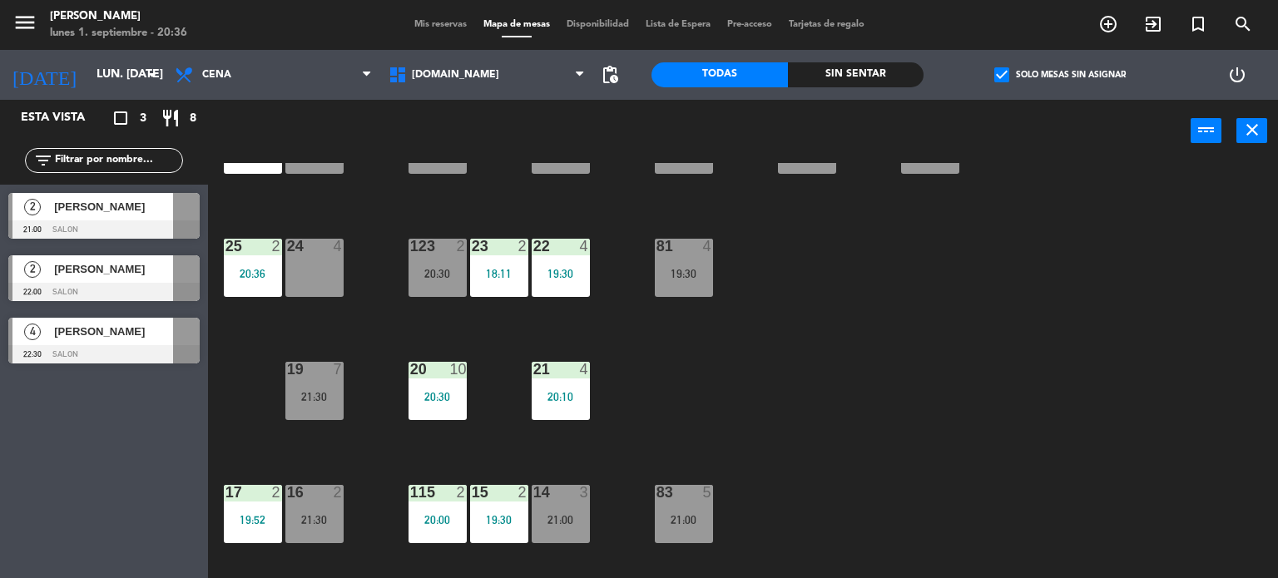
click at [1042, 73] on label "check_box Solo mesas sin asignar" at bounding box center [1059, 74] width 131 height 15
click at [1060, 75] on input "check_box Solo mesas sin asignar" at bounding box center [1060, 75] width 0 height 0
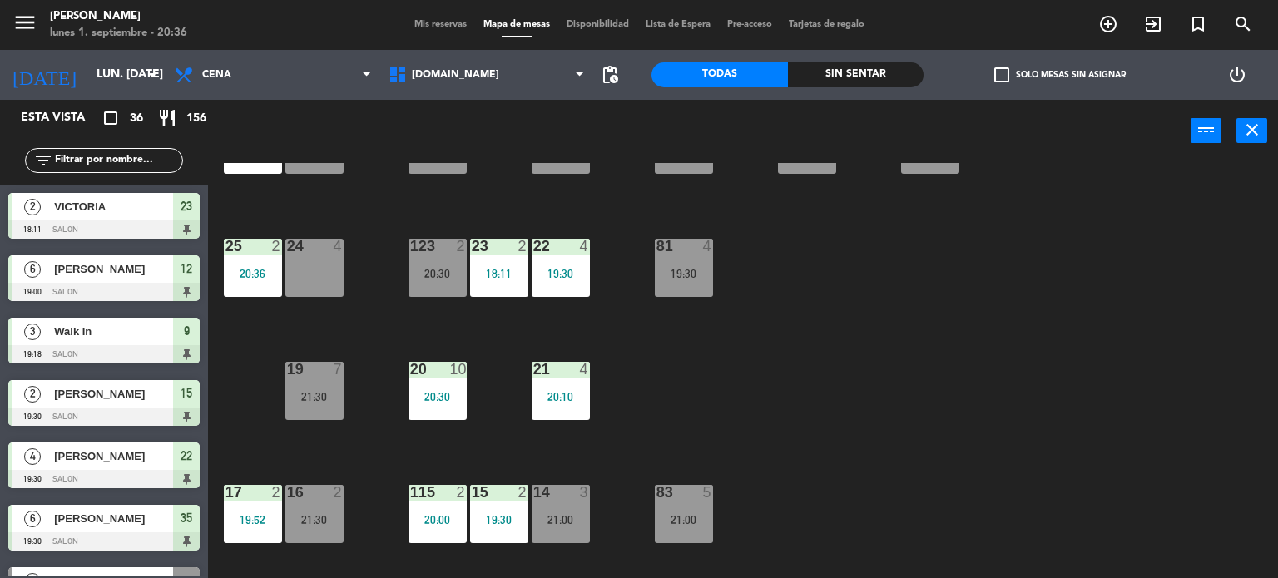
click at [853, 72] on div "Sin sentar" at bounding box center [856, 74] width 136 height 25
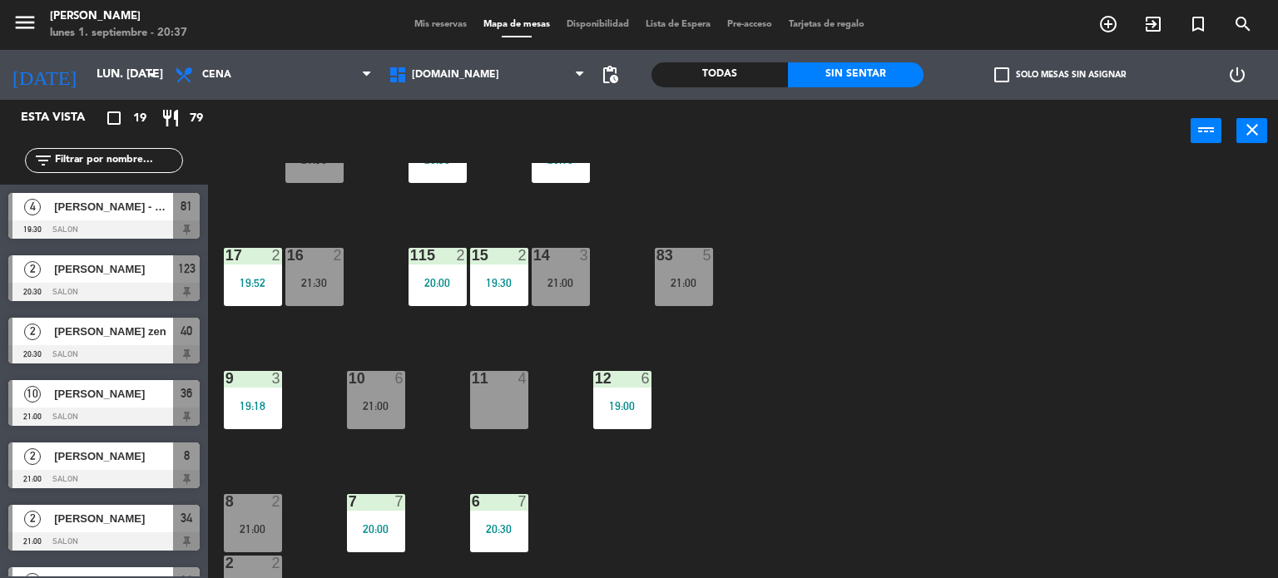
scroll to position [416, 0]
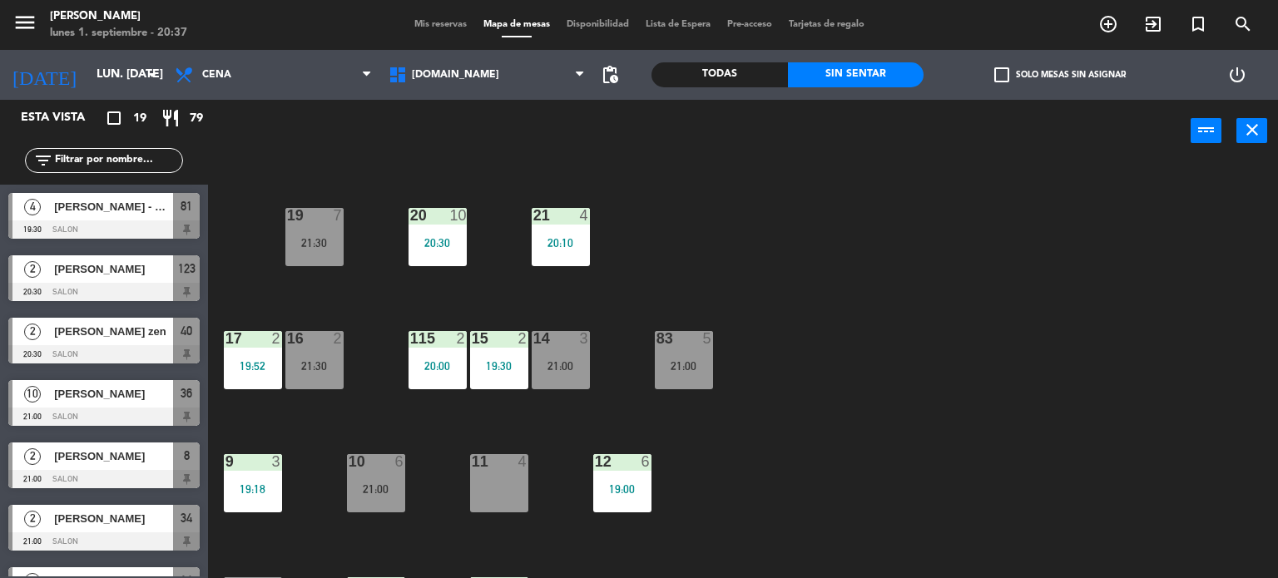
click at [996, 77] on span "check_box_outline_blank" at bounding box center [1001, 74] width 15 height 15
click at [1060, 75] on input "check_box_outline_blank Solo mesas sin asignar" at bounding box center [1060, 75] width 0 height 0
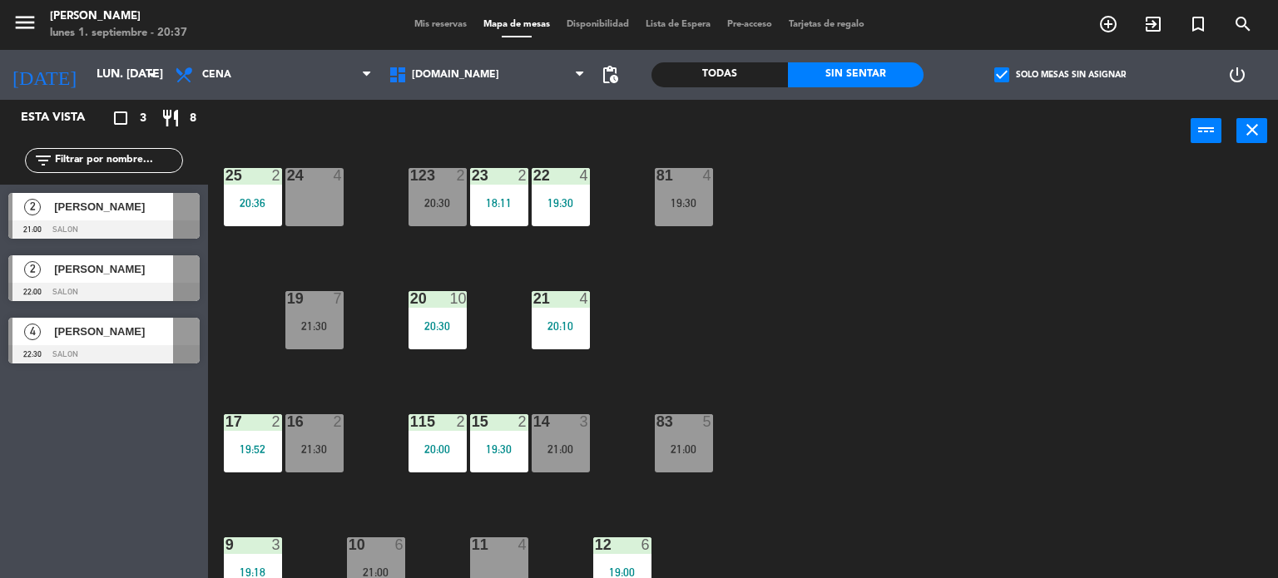
scroll to position [0, 0]
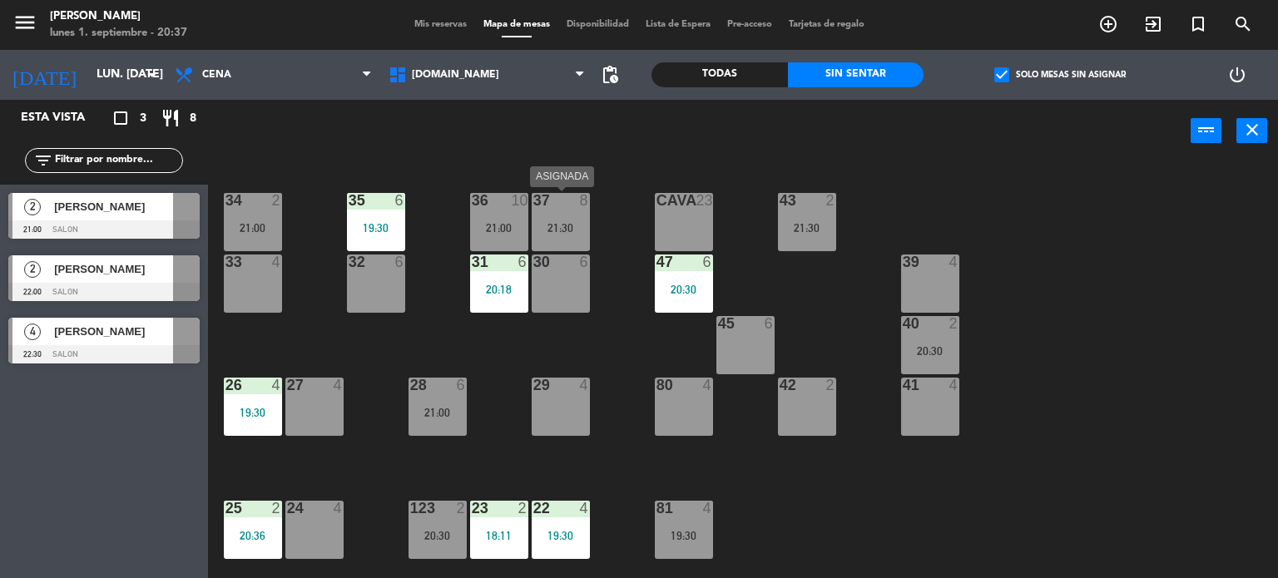
click at [515, 204] on div "10" at bounding box center [520, 200] width 17 height 15
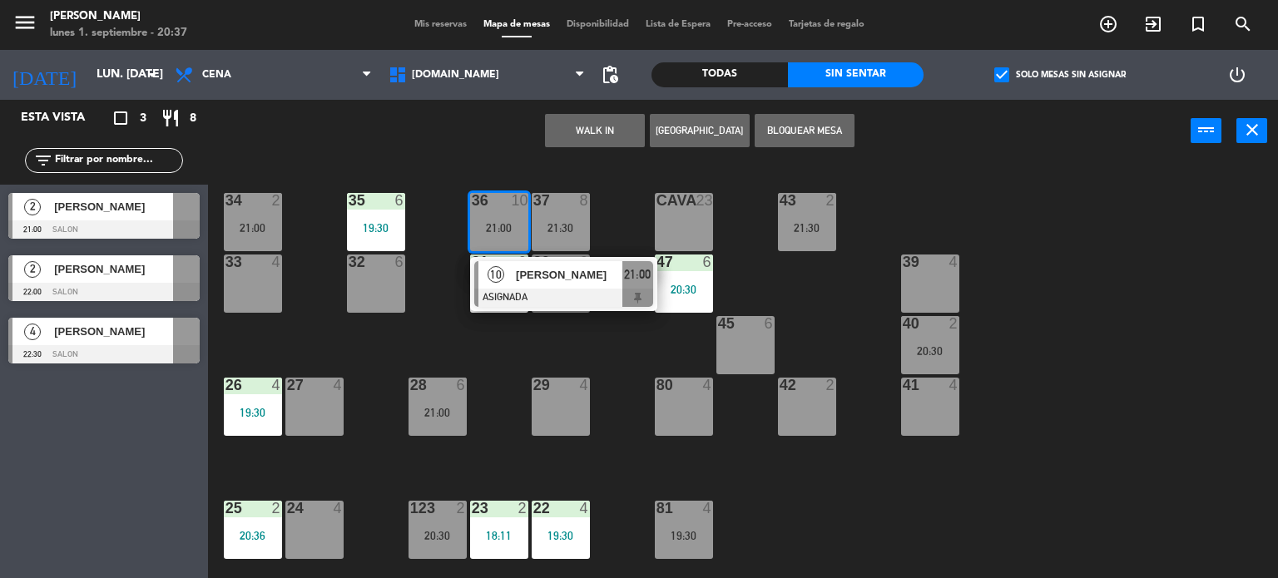
click at [592, 329] on div "34 2 21:00 35 6 19:30 36 10 21:00 10 [PERSON_NAME] ASIGNADA 21:00 43 2 21:30 37…" at bounding box center [748, 371] width 1057 height 416
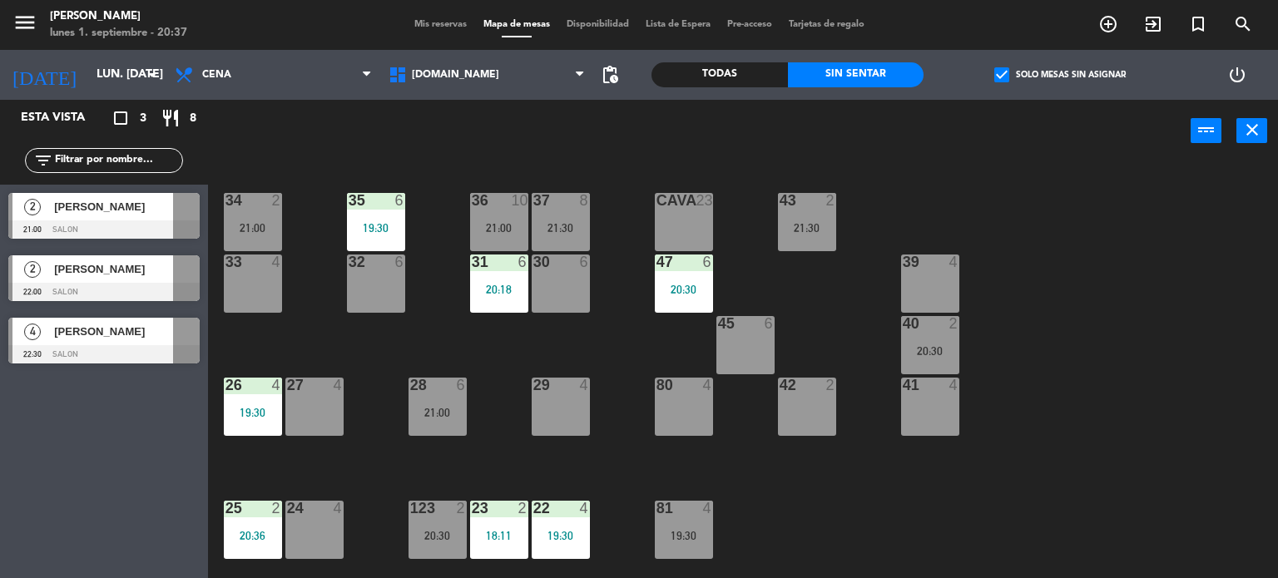
scroll to position [250, 0]
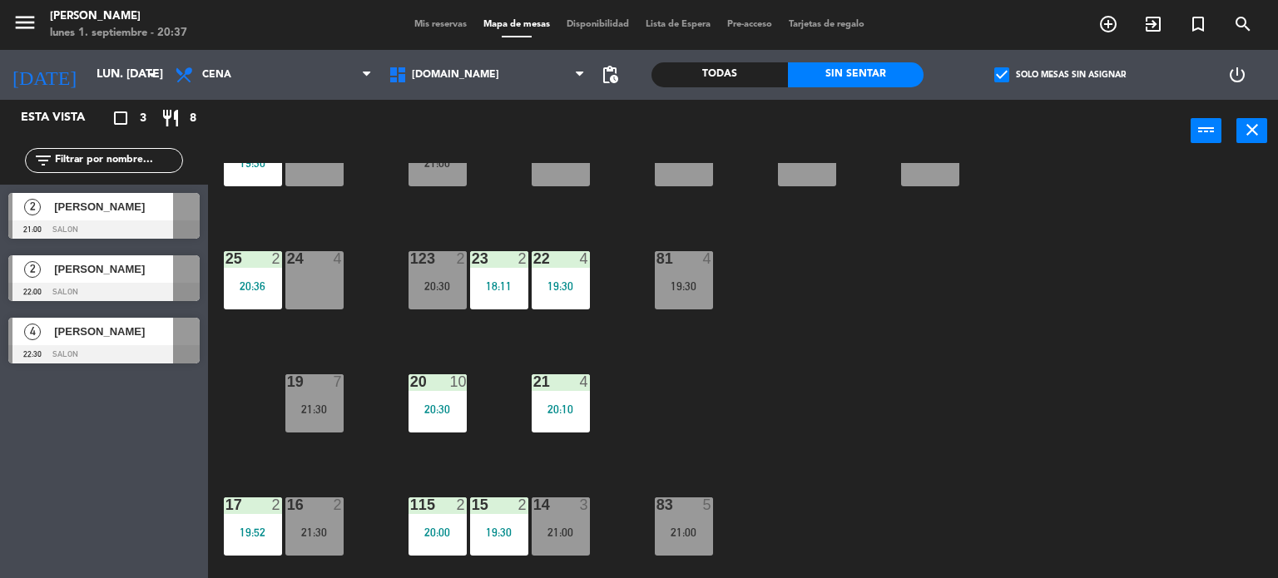
click at [313, 401] on div "19 7 21:30" at bounding box center [314, 403] width 58 height 58
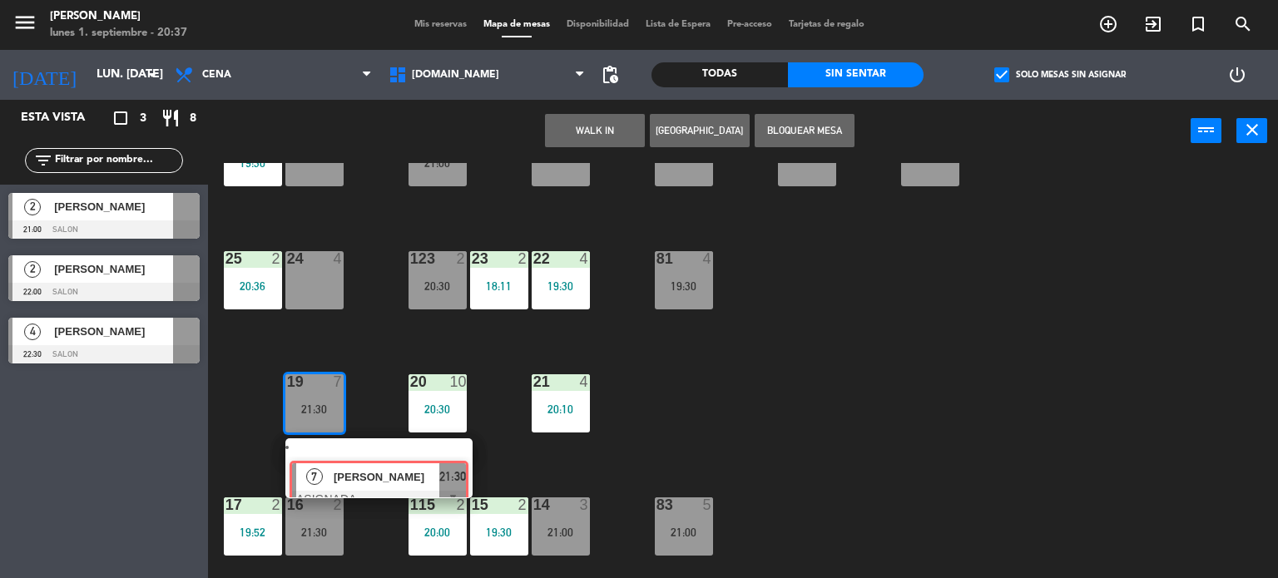
click at [387, 465] on div "7 [PERSON_NAME] ASIGNADA 21:30" at bounding box center [379, 468] width 212 height 60
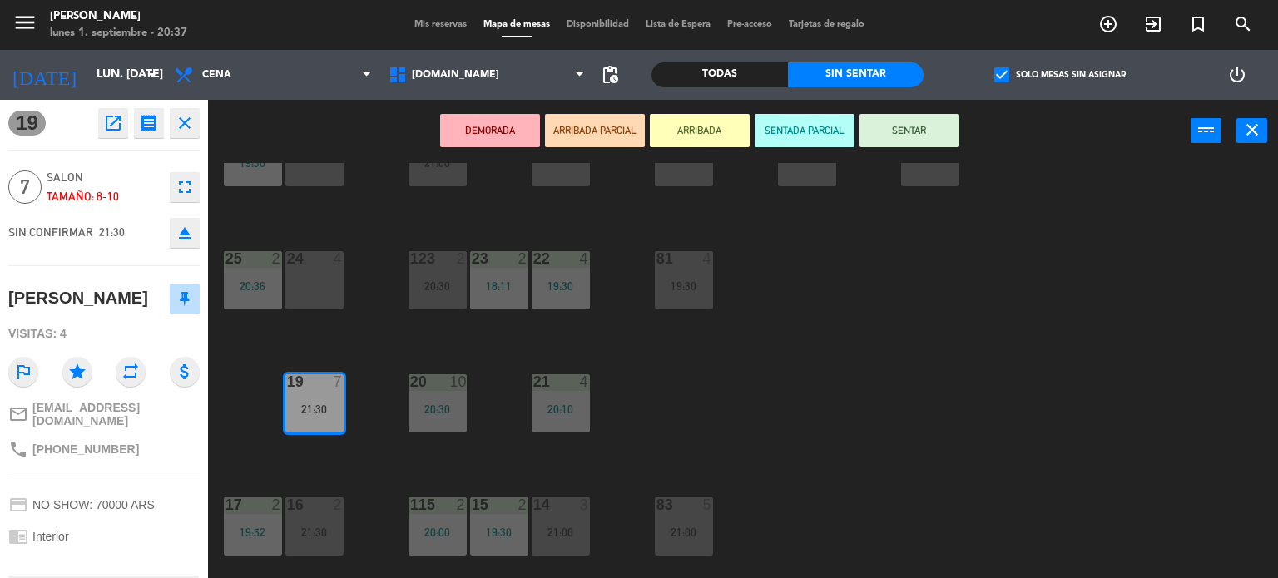
click at [191, 232] on icon "eject" at bounding box center [185, 233] width 20 height 20
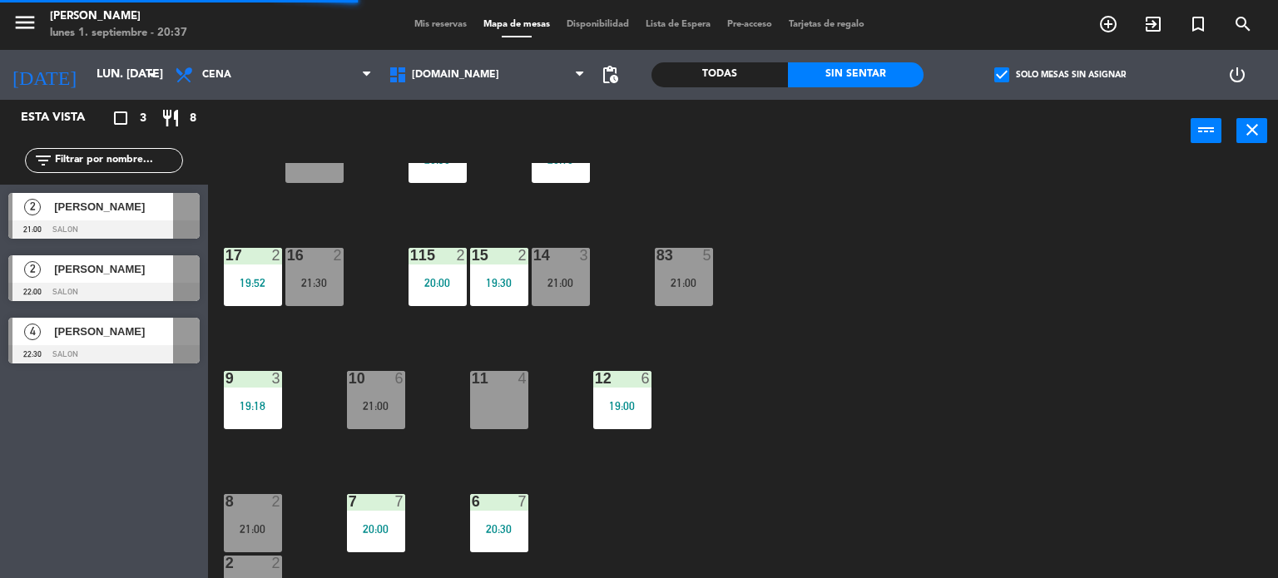
scroll to position [595, 0]
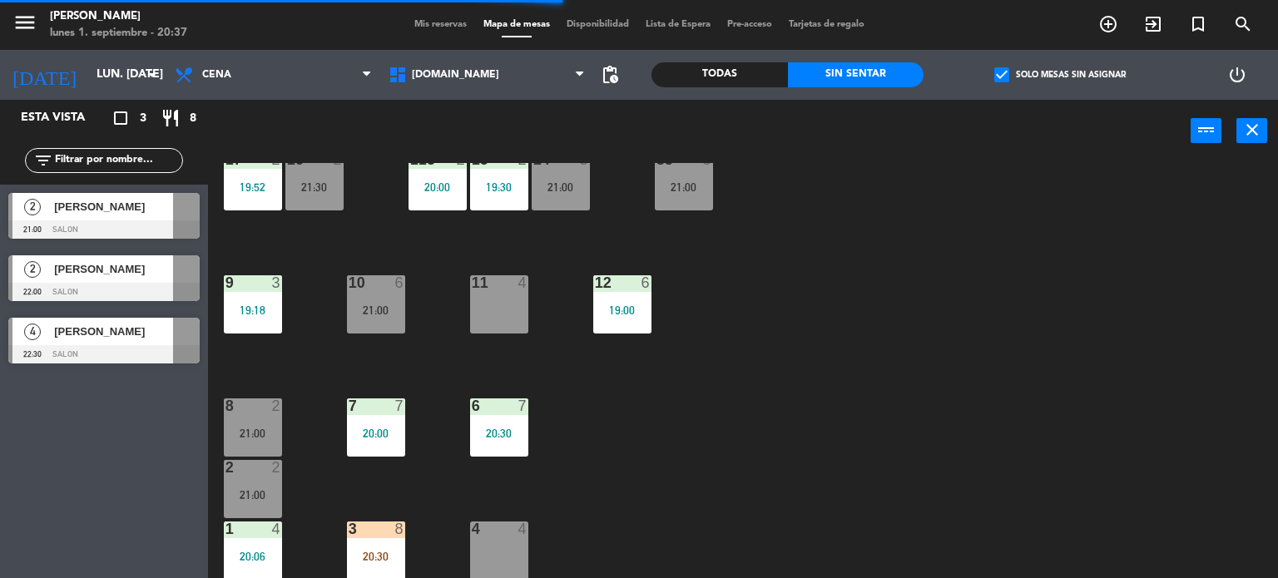
click at [363, 572] on div "3 8 20:30" at bounding box center [376, 551] width 58 height 58
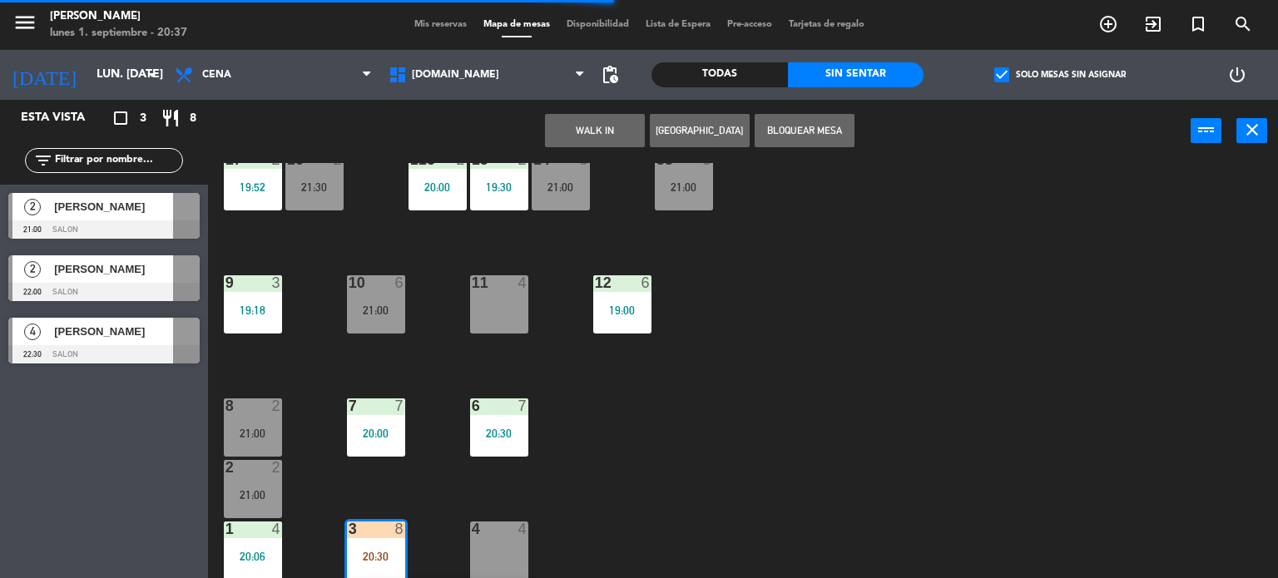
scroll to position [262, 0]
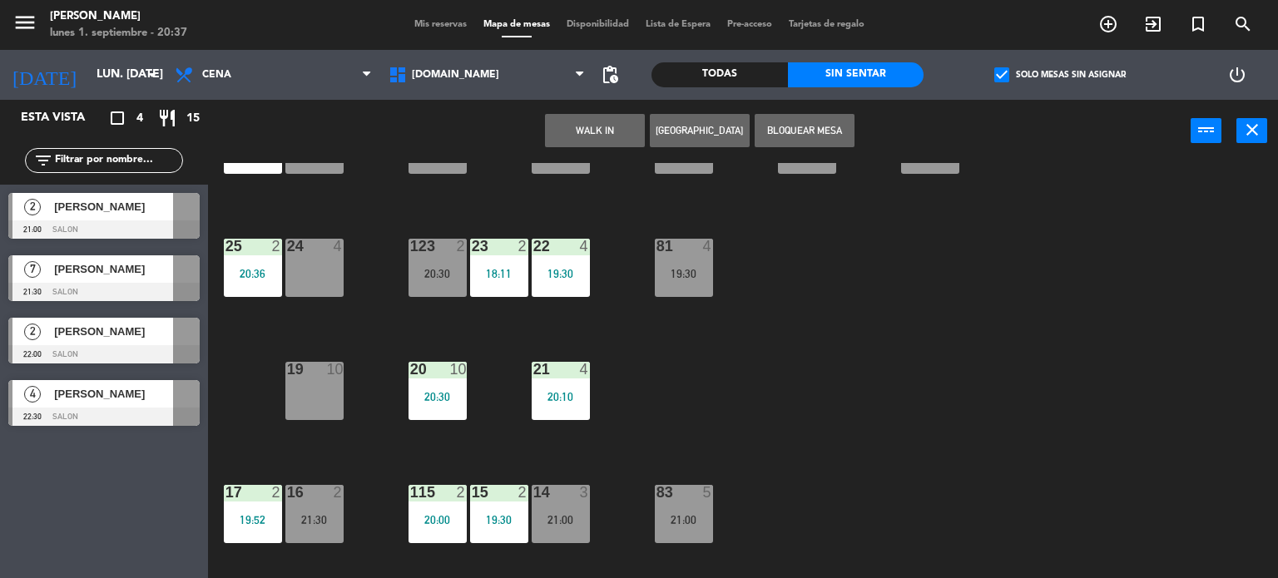
click at [907, 428] on div "34 2 21:00 35 6 19:30 36 10 21:00 43 2 21:30 37 8 21:30 CAVA 23 33 4 32 6 31 6 …" at bounding box center [748, 371] width 1057 height 416
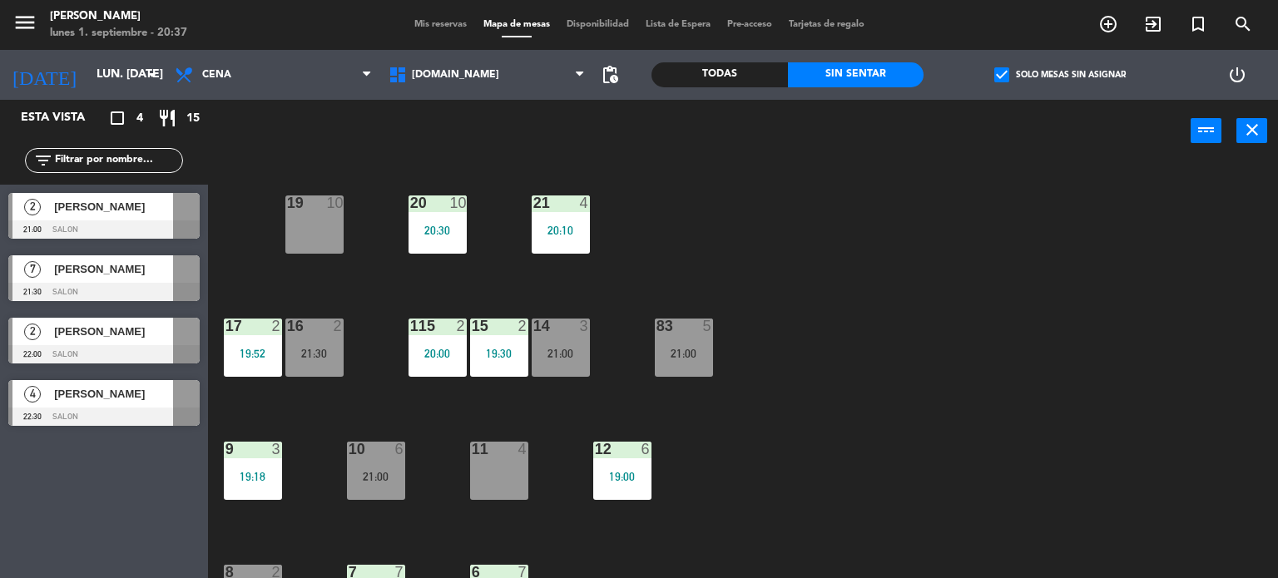
scroll to position [595, 0]
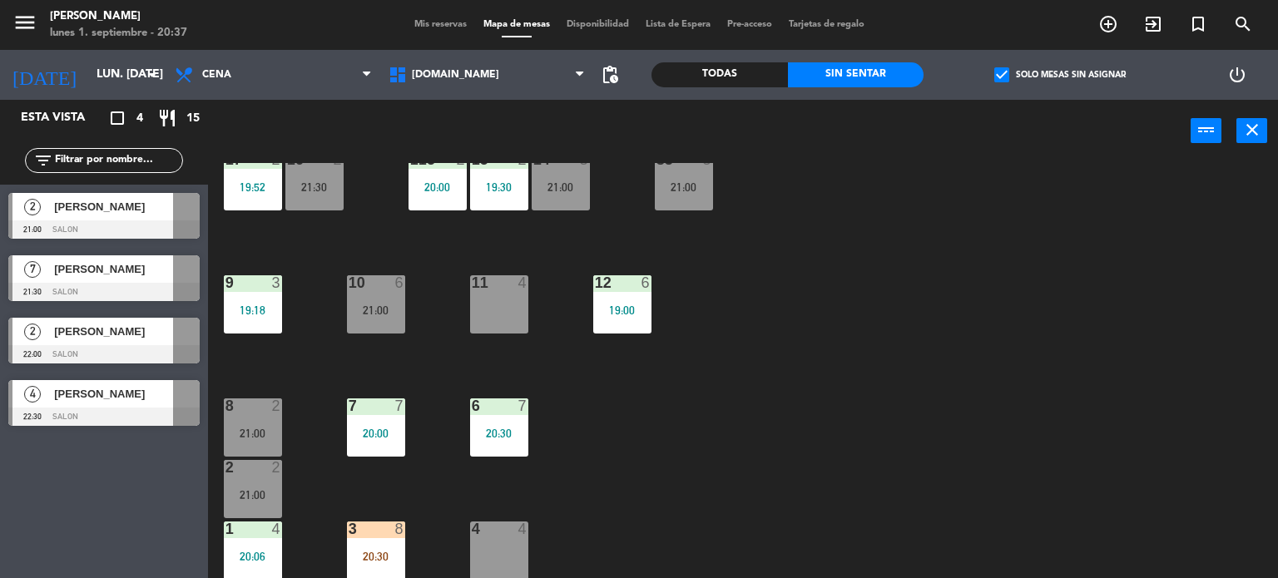
click at [369, 551] on div "20:30" at bounding box center [376, 557] width 58 height 12
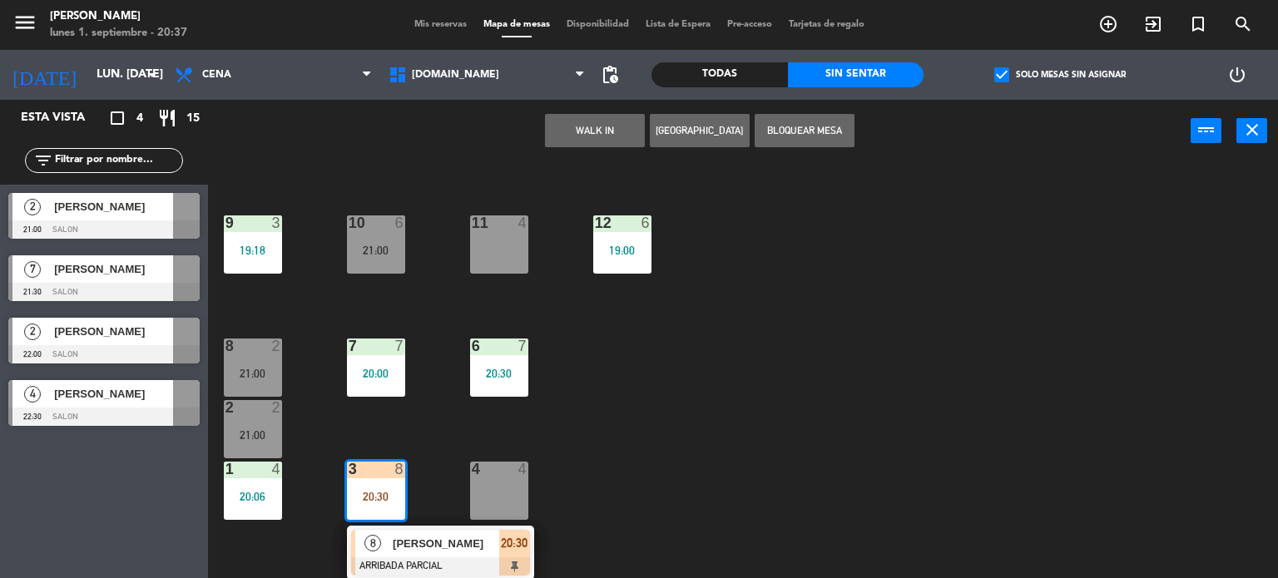
click at [560, 549] on div "34 2 21:00 35 6 19:30 36 10 21:00 43 2 21:30 37 8 21:30 CAVA 23 33 4 32 6 31 6 …" at bounding box center [748, 371] width 1057 height 416
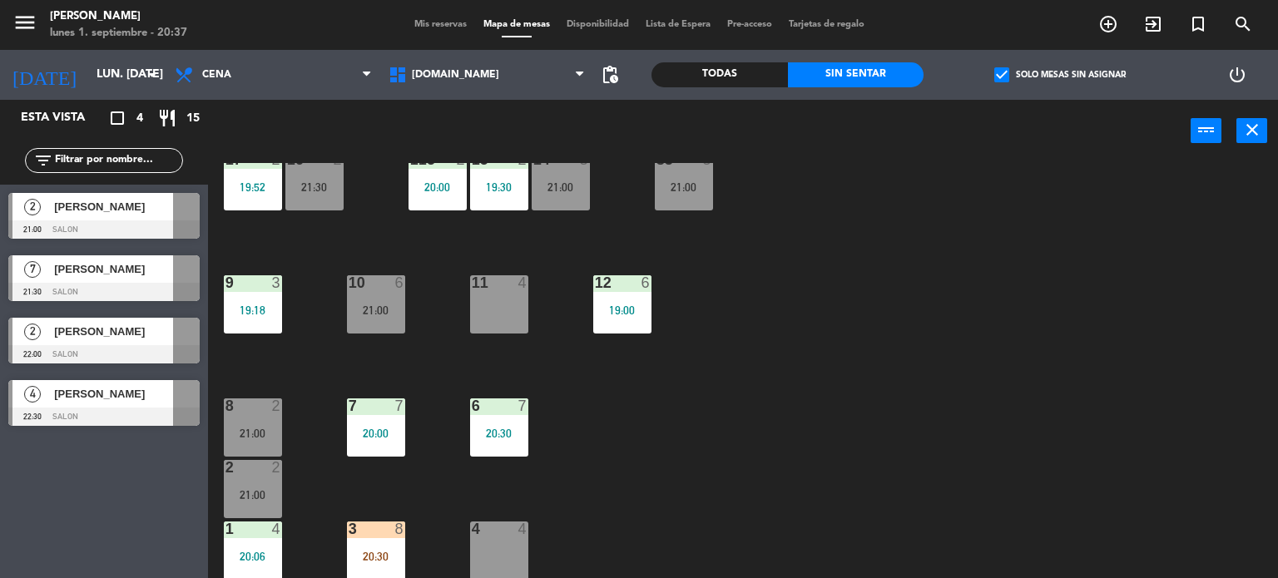
click at [379, 526] on div at bounding box center [375, 529] width 27 height 15
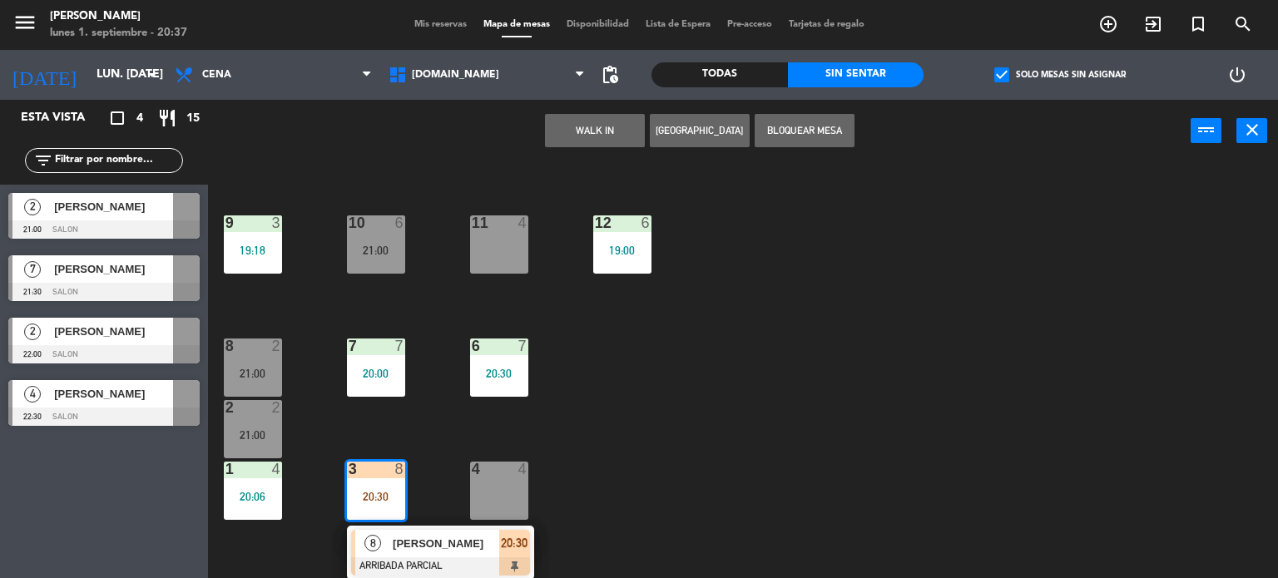
click at [477, 549] on span "[PERSON_NAME]" at bounding box center [446, 543] width 106 height 17
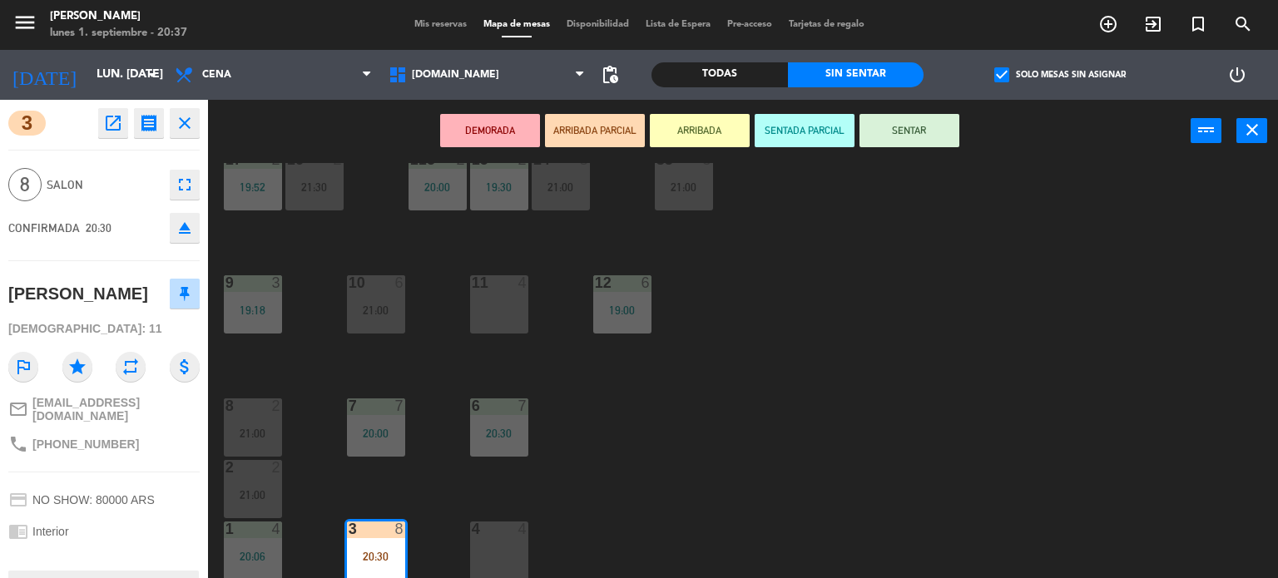
click at [932, 119] on button "SENTAR" at bounding box center [909, 130] width 100 height 33
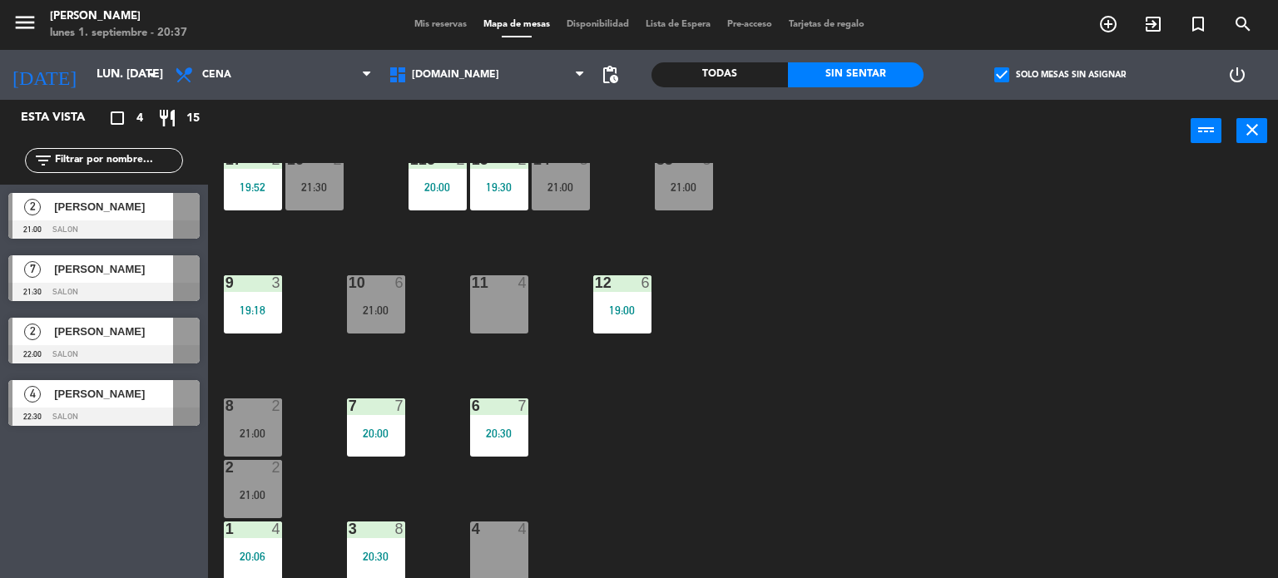
scroll to position [12, 0]
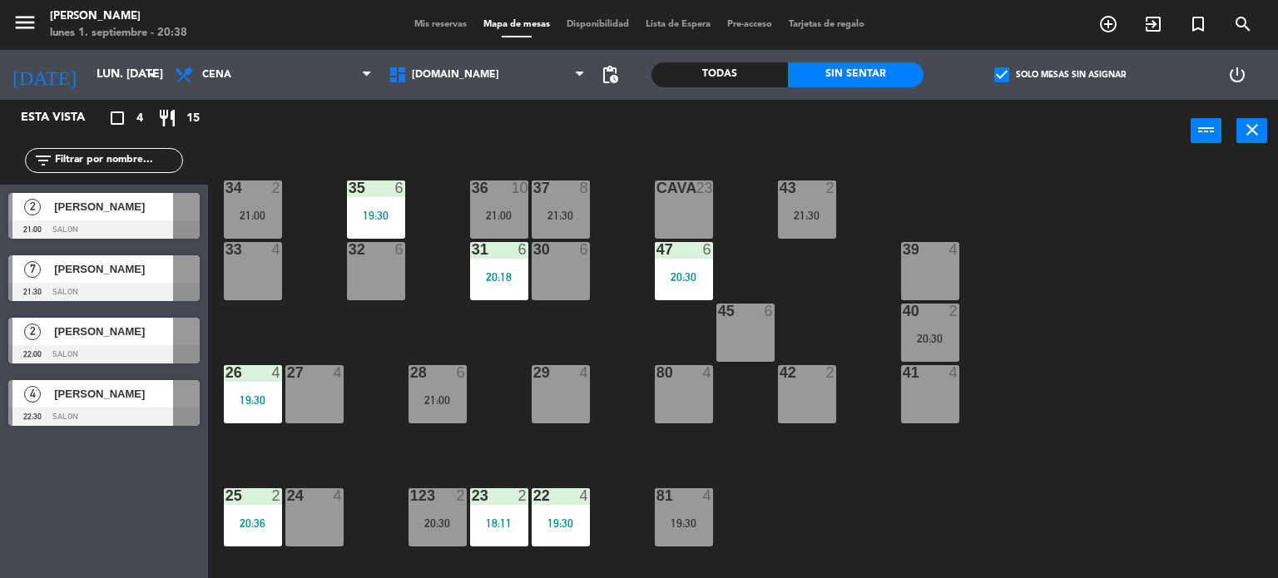
click at [1075, 153] on div "power_input close" at bounding box center [699, 131] width 982 height 63
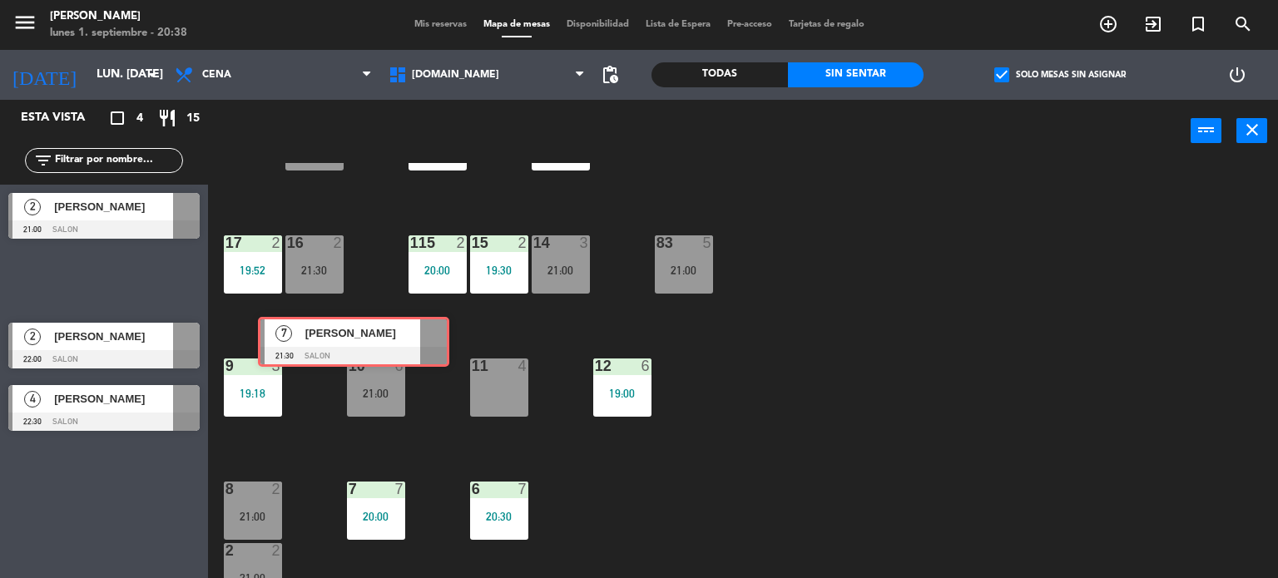
scroll to position [345, 0]
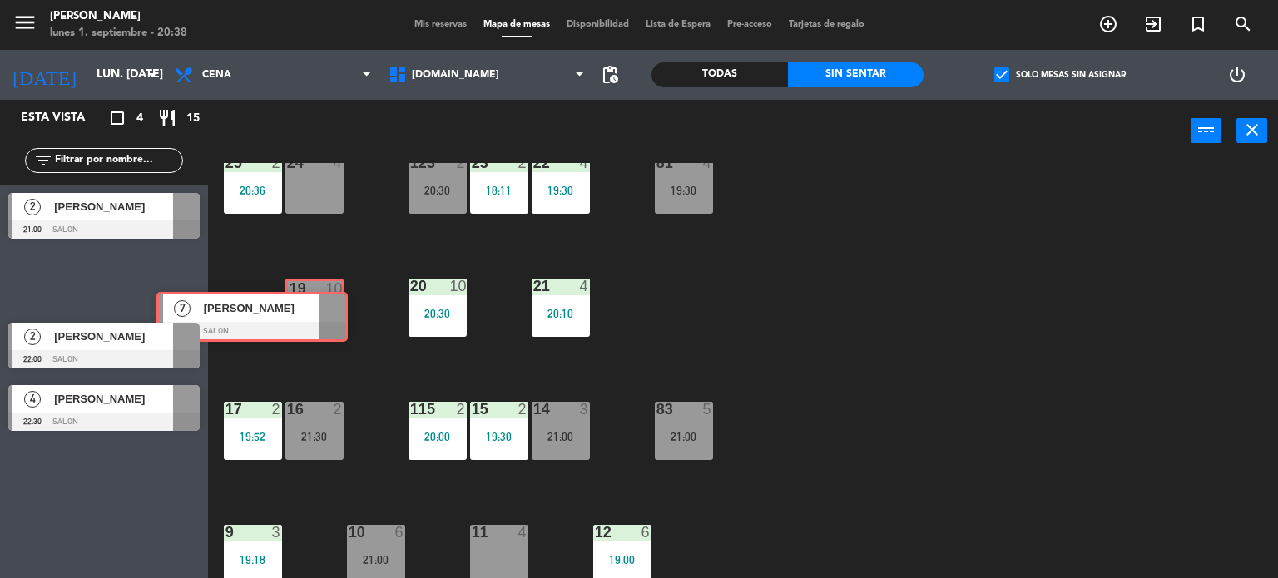
drag, startPoint x: 168, startPoint y: 291, endPoint x: 316, endPoint y: 329, distance: 152.7
click at [316, 329] on div "Esta vista crop_square 4 restaurant 15 filter_list 2 [PERSON_NAME] 21:00 SALON …" at bounding box center [639, 339] width 1278 height 479
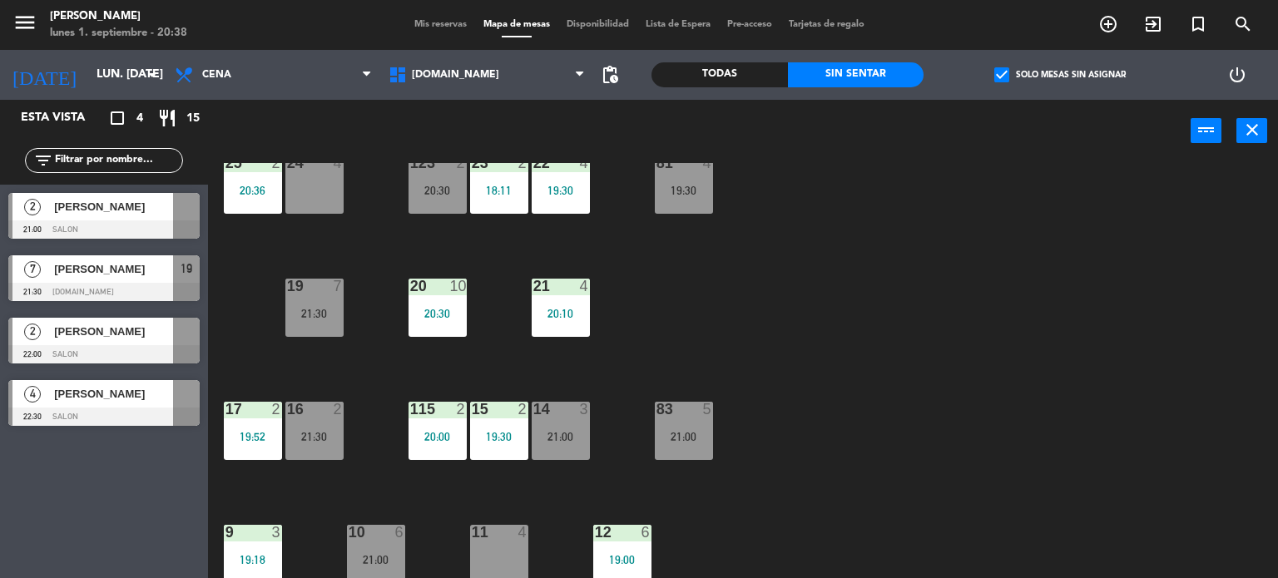
click at [1046, 364] on div "34 2 21:00 35 6 19:30 36 10 21:00 43 2 21:30 37 8 21:30 CAVA 23 33 4 32 6 31 6 …" at bounding box center [748, 371] width 1057 height 416
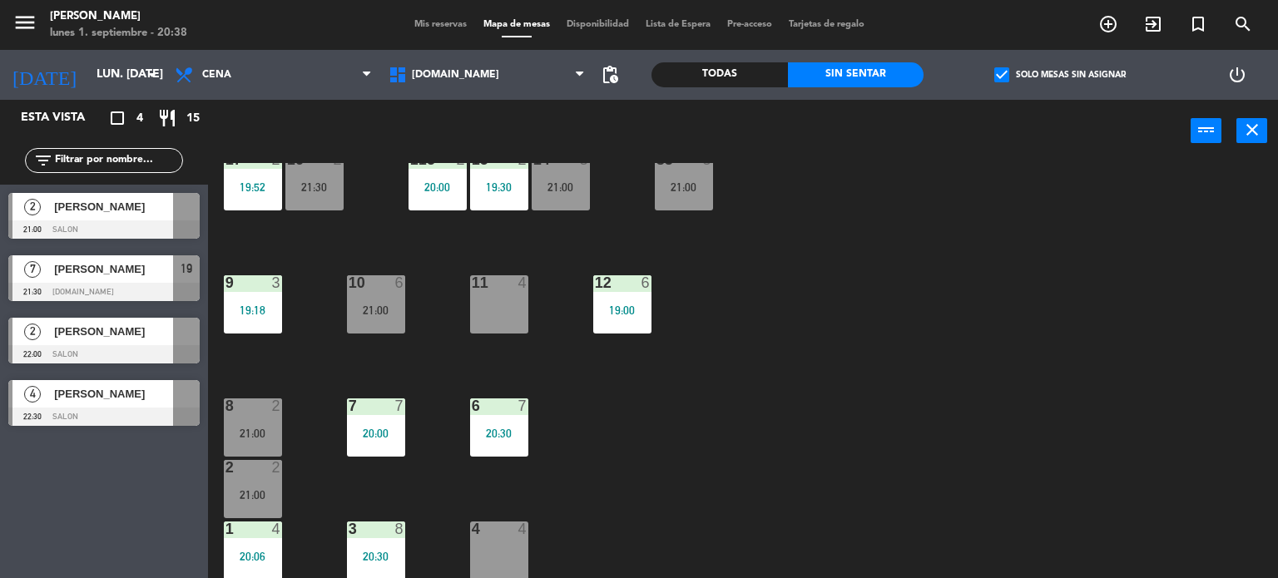
click at [374, 300] on div "10 6 21:00" at bounding box center [376, 304] width 58 height 58
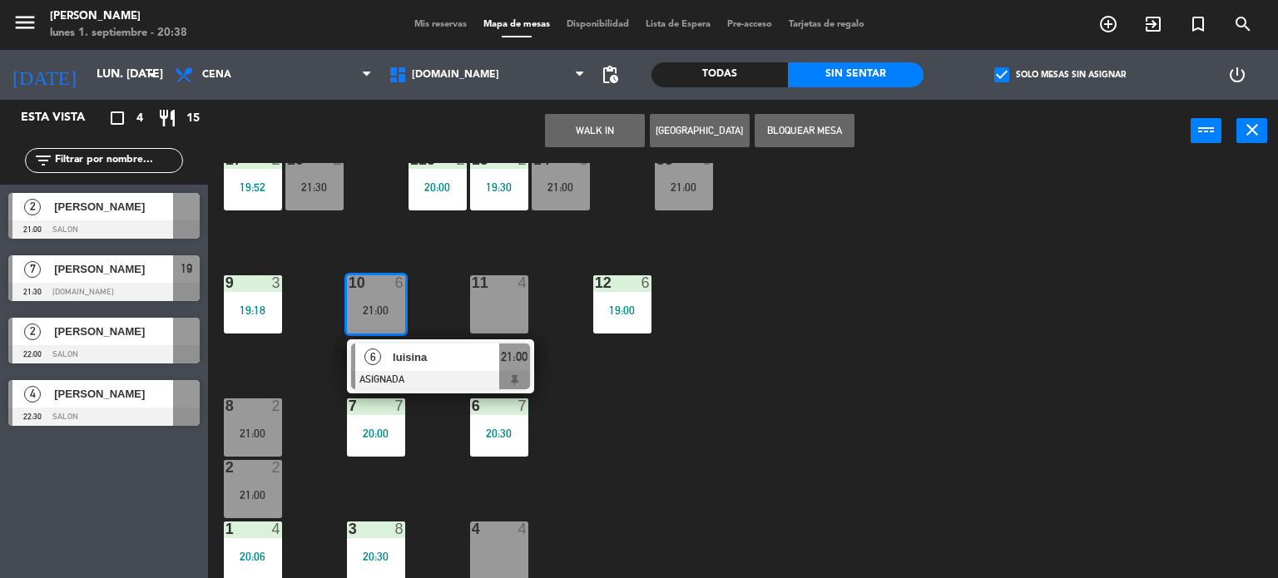
click at [704, 362] on div "34 2 21:00 35 6 19:30 36 10 21:00 43 2 21:30 37 8 21:30 CAVA 23 33 4 32 6 31 6 …" at bounding box center [748, 371] width 1057 height 416
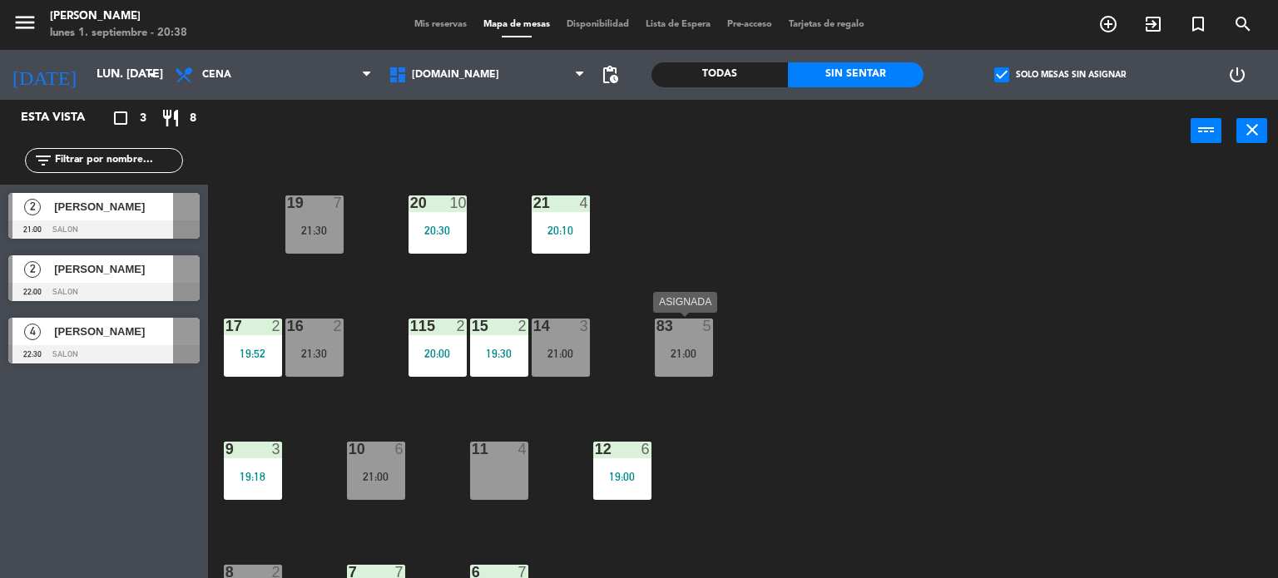
click at [687, 333] on div "83 5" at bounding box center [684, 327] width 58 height 17
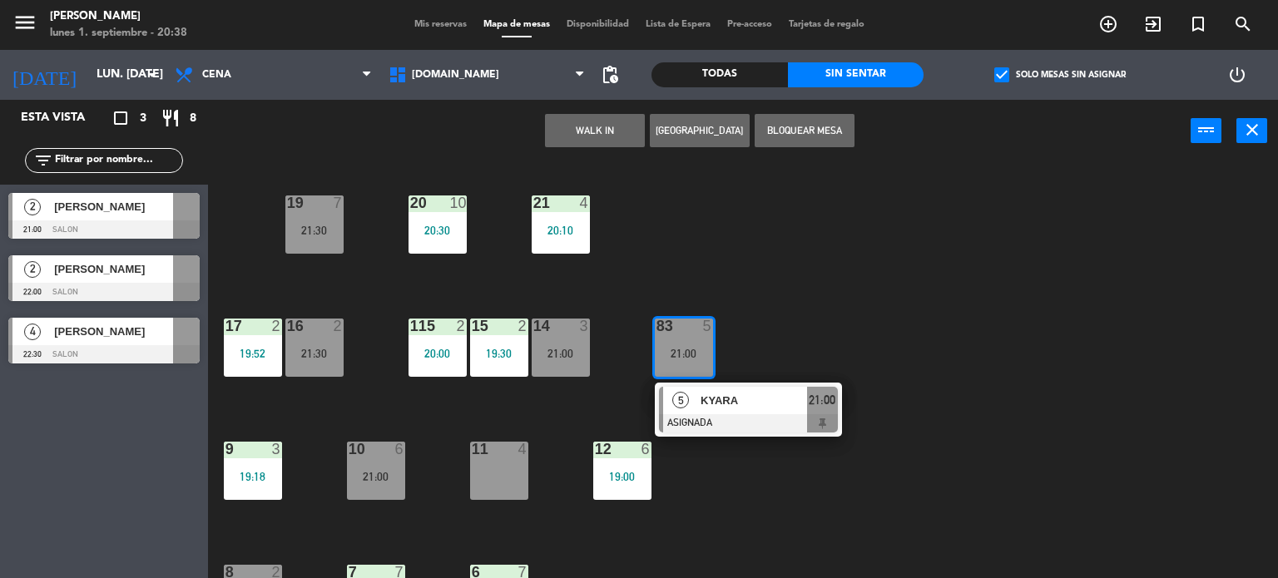
click at [764, 294] on div "34 2 21:00 35 6 19:30 36 10 21:00 43 2 21:30 37 8 21:30 CAVA 23 33 4 32 6 31 6 …" at bounding box center [748, 371] width 1057 height 416
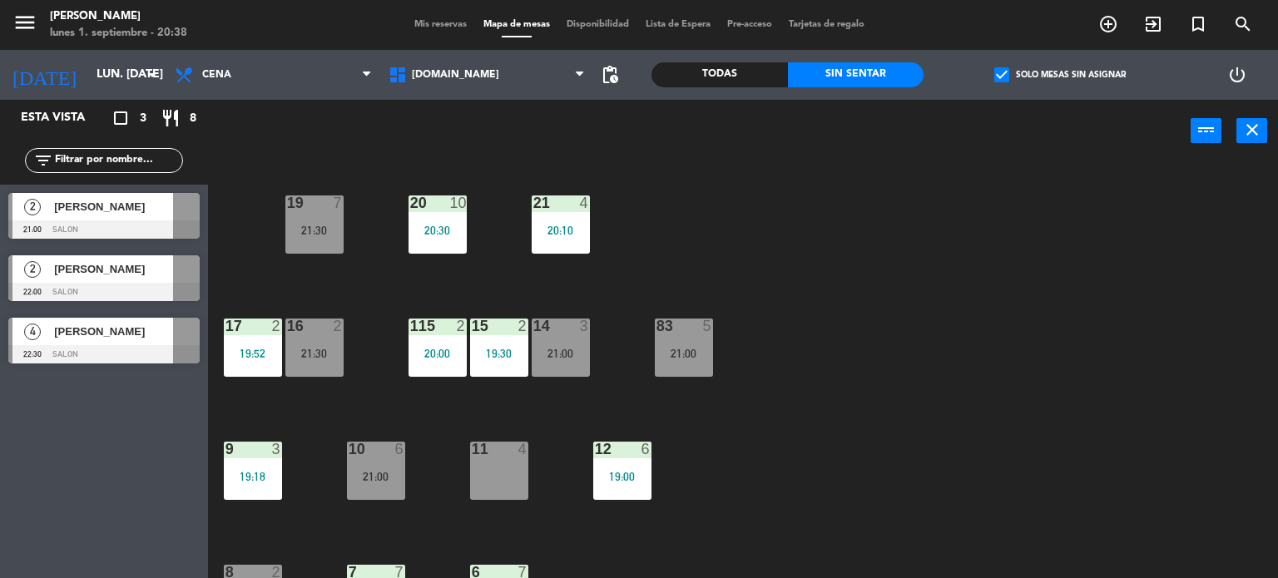
scroll to position [262, 0]
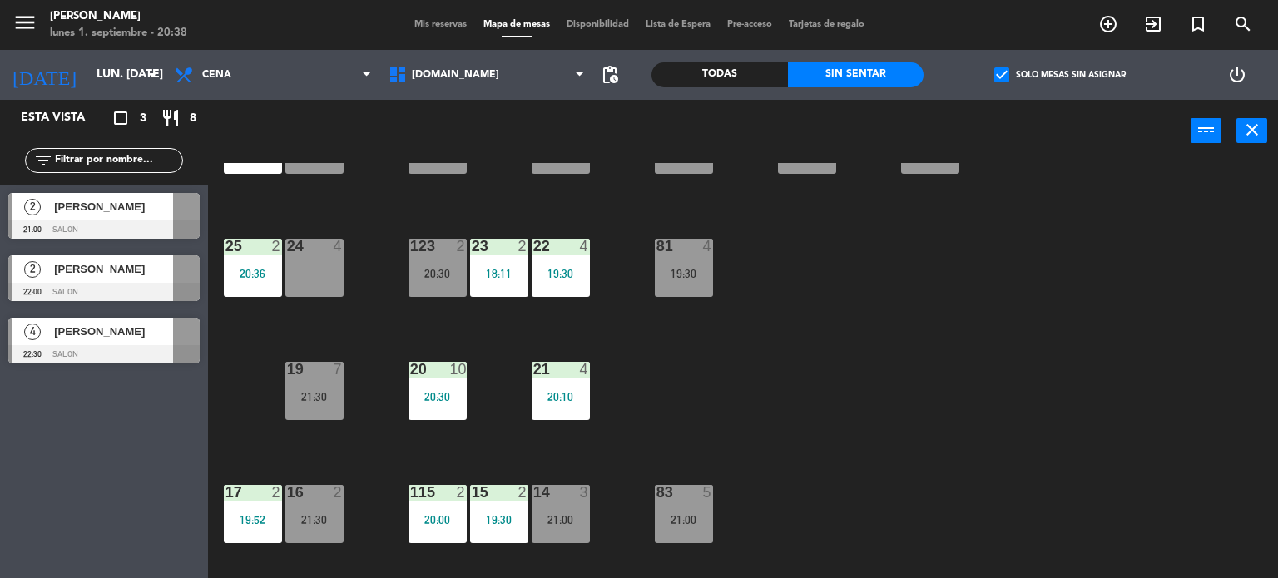
click at [710, 252] on div "4" at bounding box center [708, 246] width 10 height 15
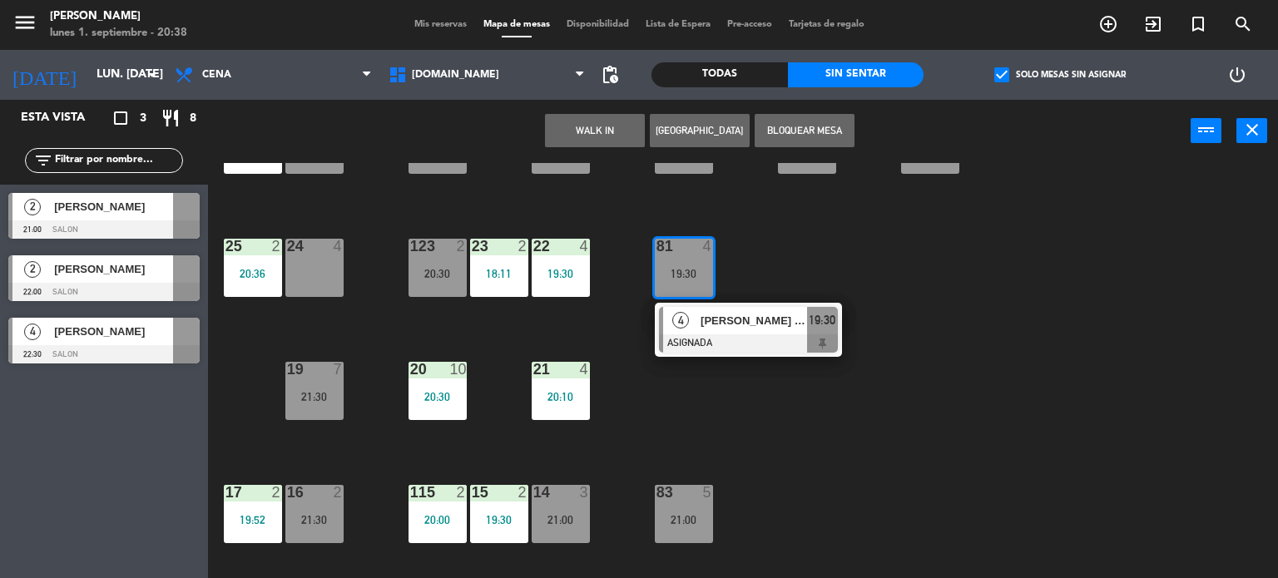
click at [759, 331] on div "[PERSON_NAME] - BASF" at bounding box center [753, 320] width 108 height 27
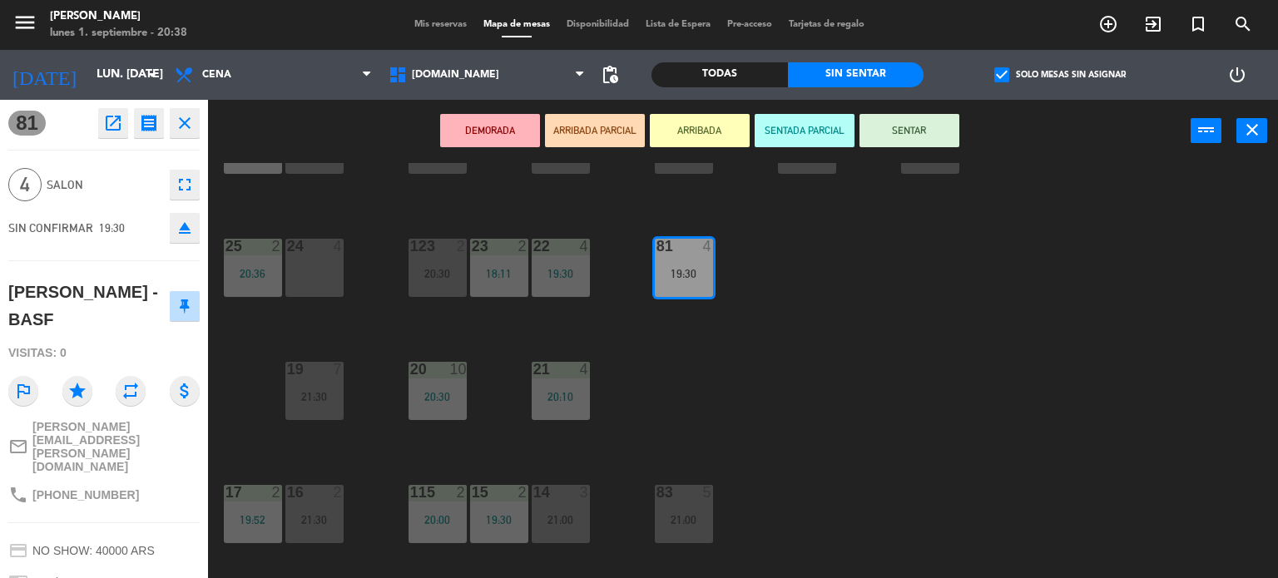
click at [187, 230] on icon "eject" at bounding box center [185, 228] width 20 height 20
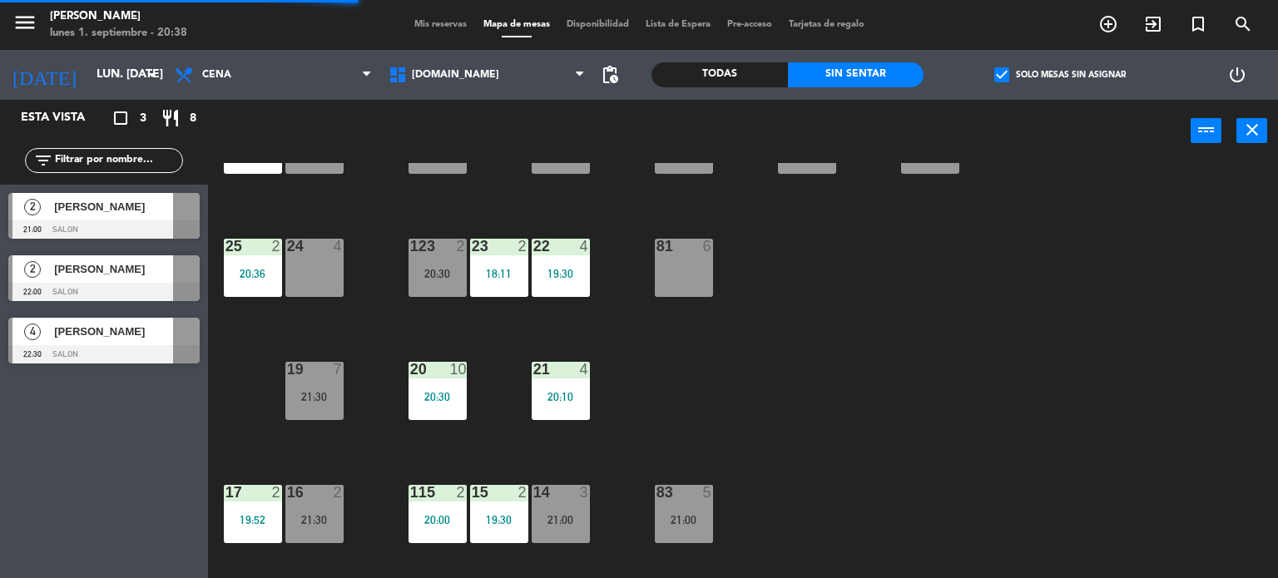
click at [806, 304] on div "34 2 21:00 35 6 19:30 36 10 21:00 43 2 21:30 37 8 21:30 CAVA 23 33 4 32 6 31 6 …" at bounding box center [748, 371] width 1057 height 416
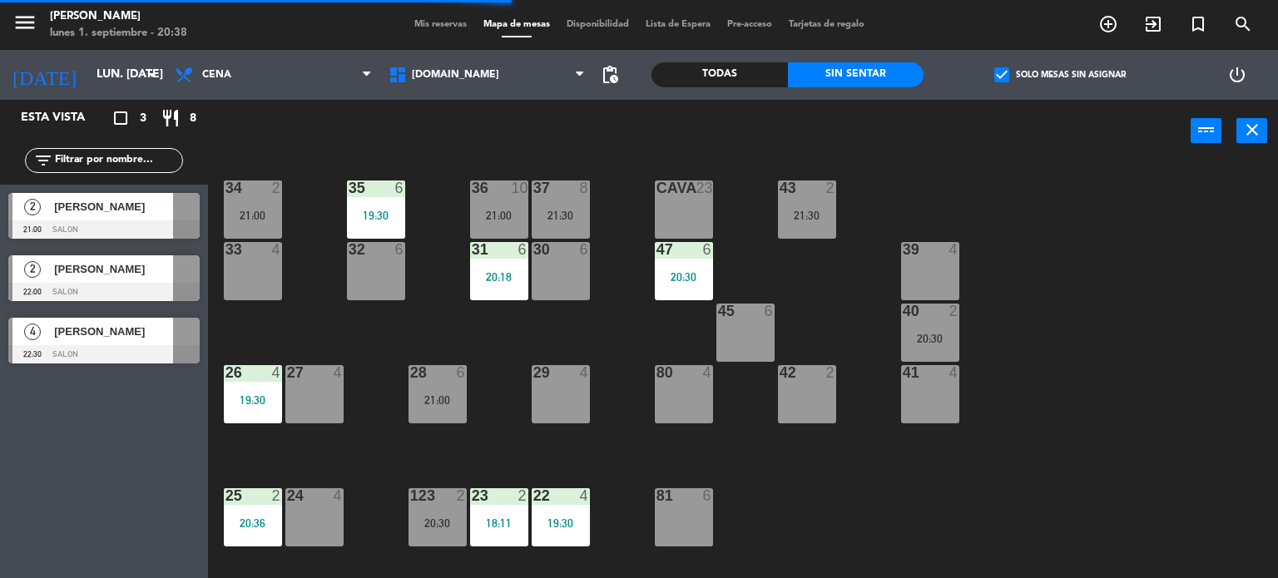
scroll to position [0, 0]
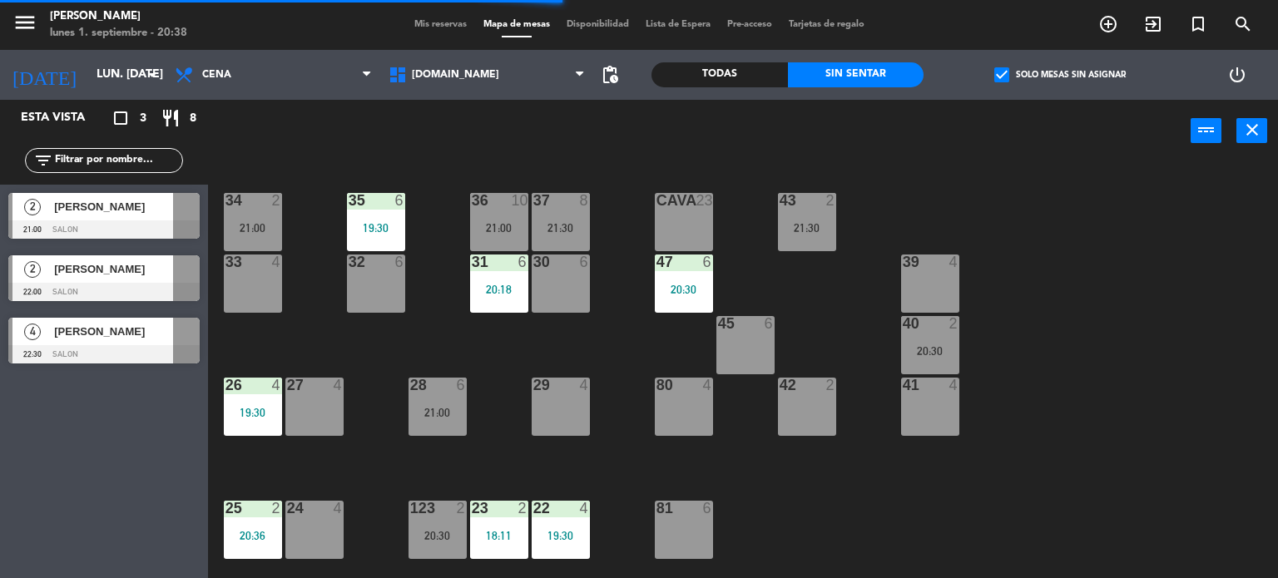
click at [564, 302] on div "30 6" at bounding box center [560, 284] width 58 height 58
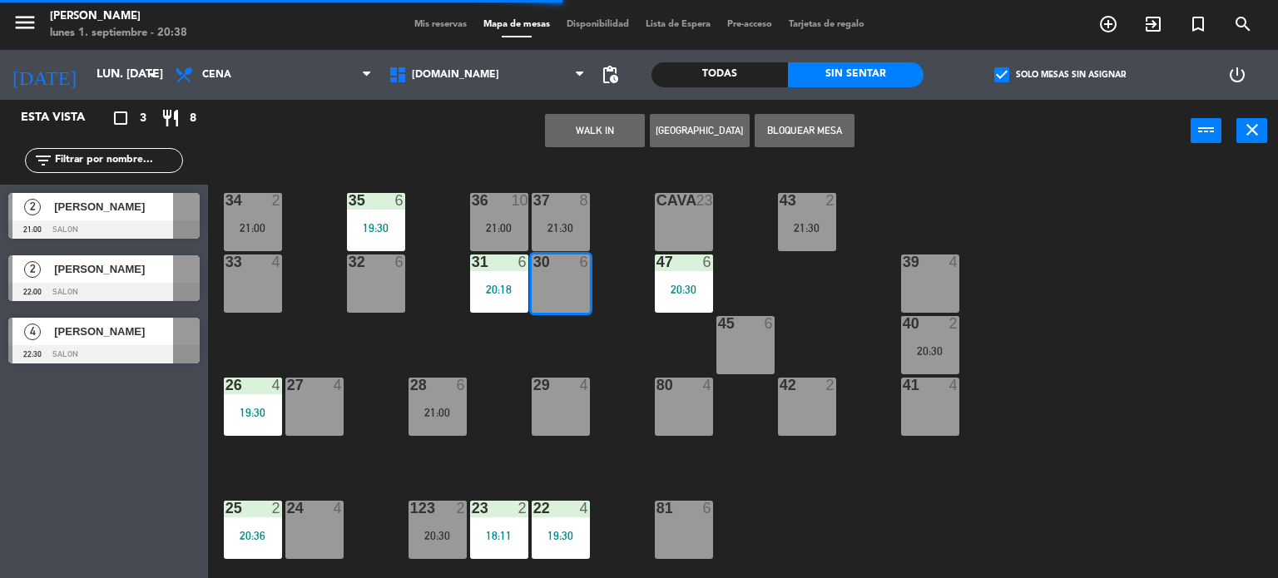
click at [545, 368] on div "34 2 21:00 35 6 19:30 36 10 21:00 43 2 21:30 37 8 21:30 CAVA 23 33 4 32 6 31 6 …" at bounding box center [748, 371] width 1057 height 416
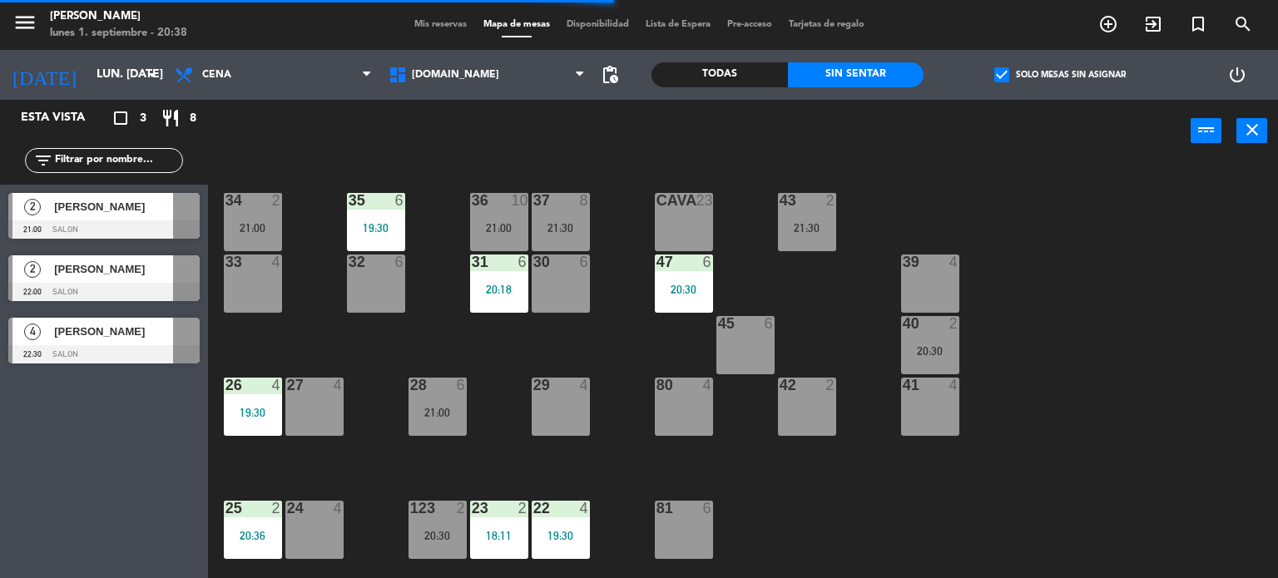
click at [472, 205] on div "36" at bounding box center [472, 200] width 1 height 15
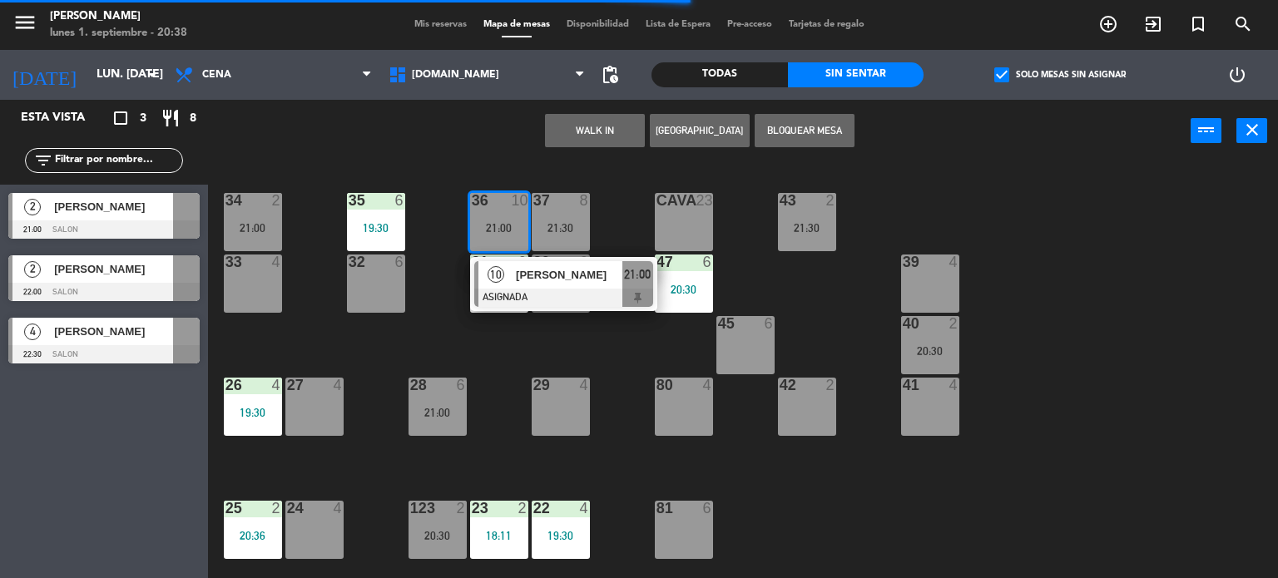
drag, startPoint x: 650, startPoint y: 345, endPoint x: 646, endPoint y: 338, distance: 8.6
click at [650, 345] on div "34 2 21:00 35 6 19:30 36 10 21:00 10 [PERSON_NAME] ASIGNADA 21:00 43 2 21:30 37…" at bounding box center [748, 371] width 1057 height 416
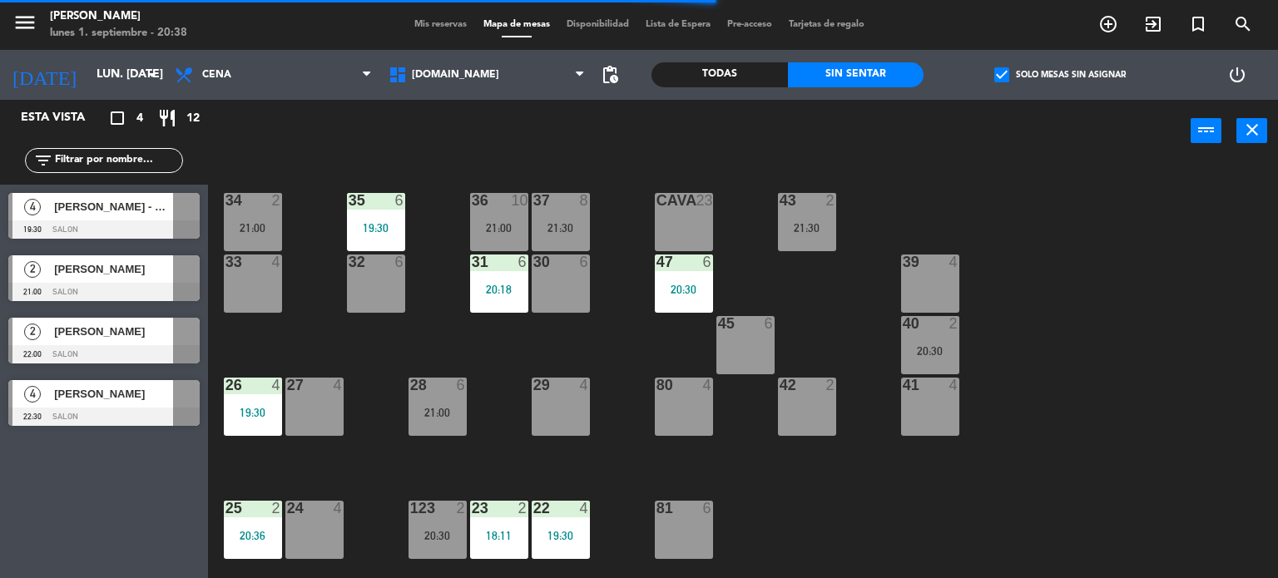
click at [534, 205] on div "37" at bounding box center [533, 200] width 1 height 15
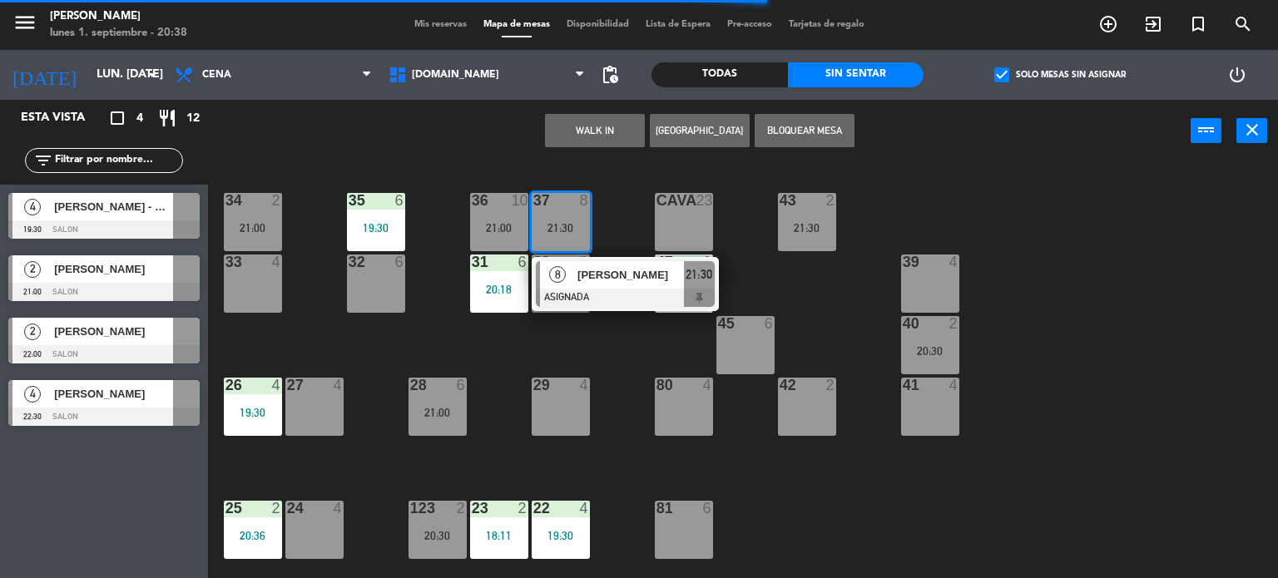
click at [611, 353] on div "34 2 21:00 35 6 19:30 36 10 21:00 43 2 21:30 37 8 21:30 8 [PERSON_NAME] ASIGNAD…" at bounding box center [748, 371] width 1057 height 416
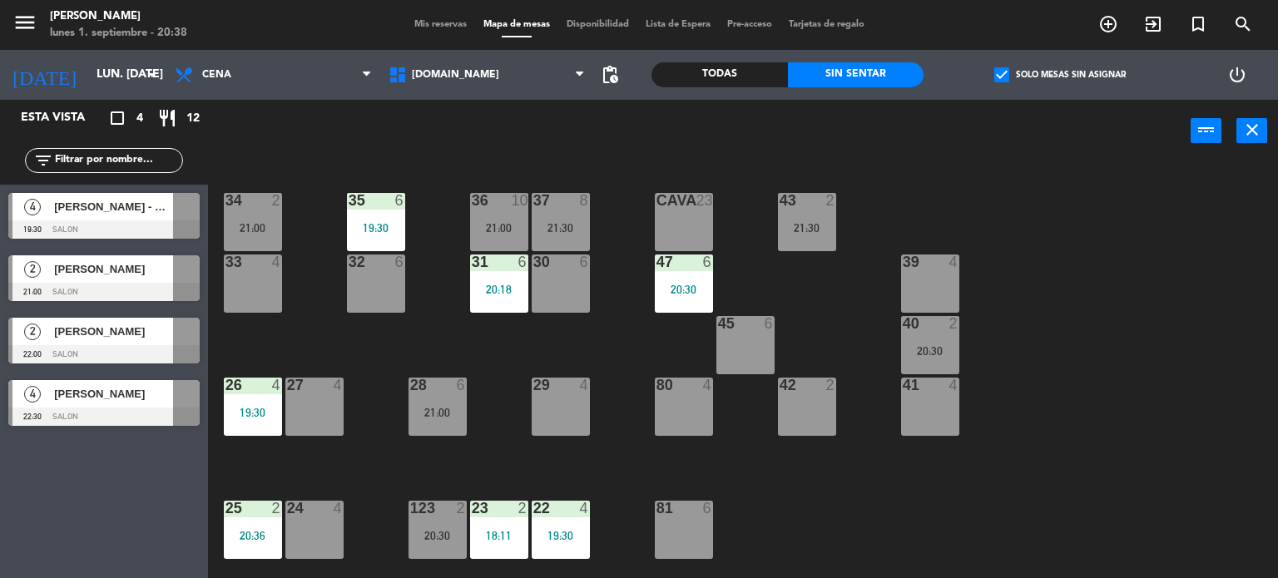
click at [1021, 78] on label "check_box Solo mesas sin asignar" at bounding box center [1059, 74] width 131 height 15
click at [1060, 75] on input "check_box Solo mesas sin asignar" at bounding box center [1060, 75] width 0 height 0
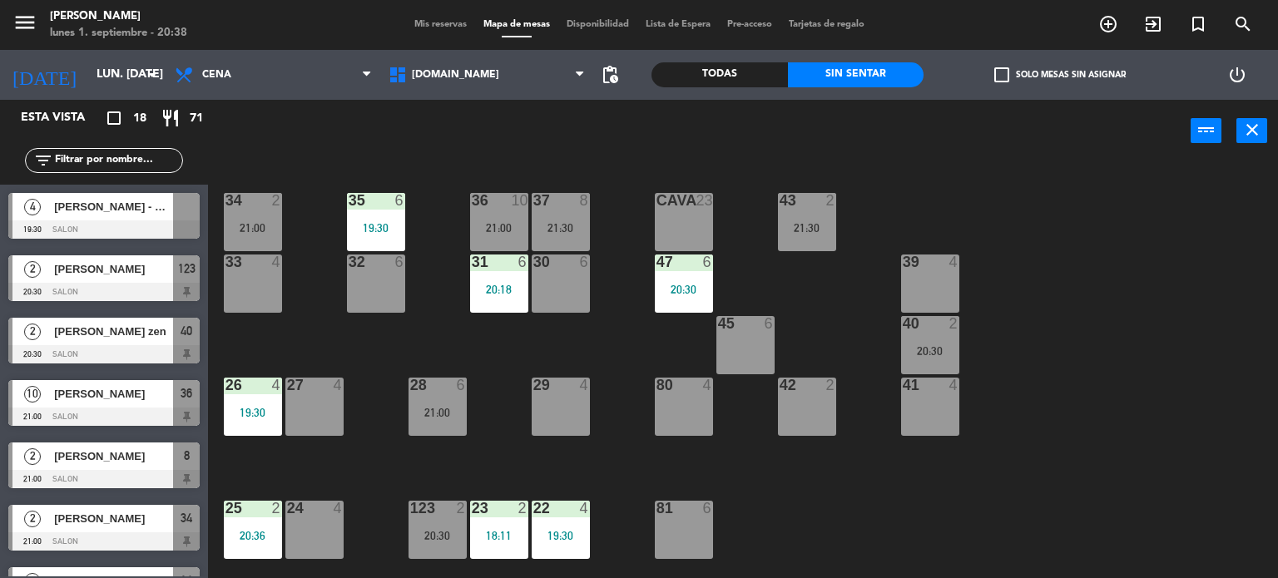
click at [299, 345] on div "34 2 21:00 35 6 19:30 36 10 21:00 43 2 21:30 37 8 21:30 CAVA 23 33 4 32 6 31 6 …" at bounding box center [748, 371] width 1057 height 416
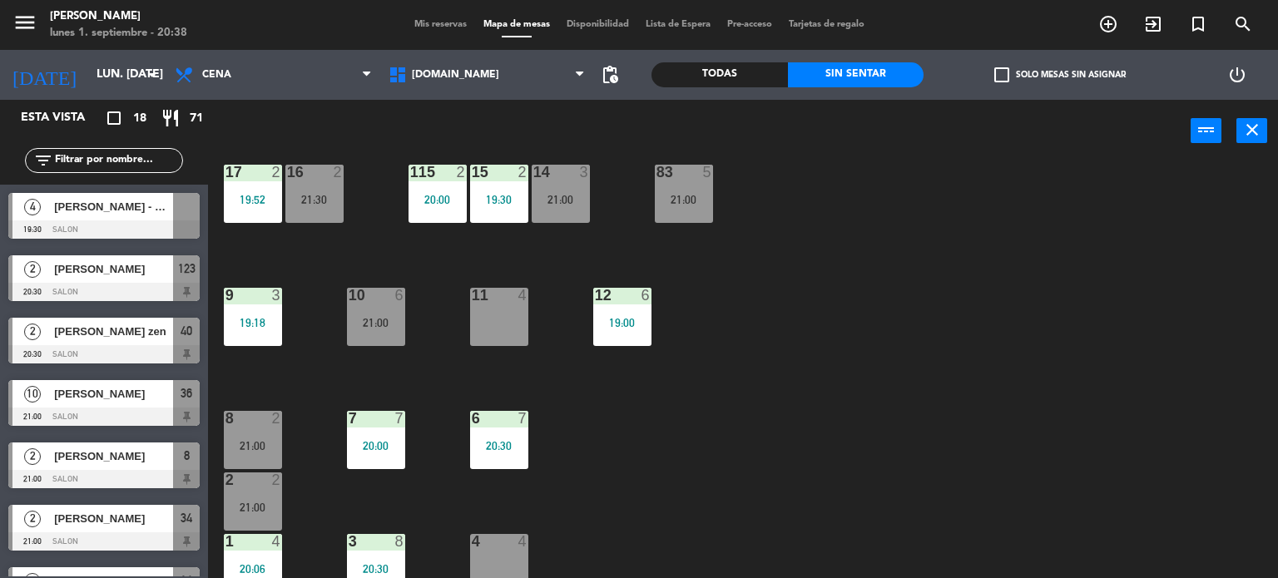
scroll to position [595, 0]
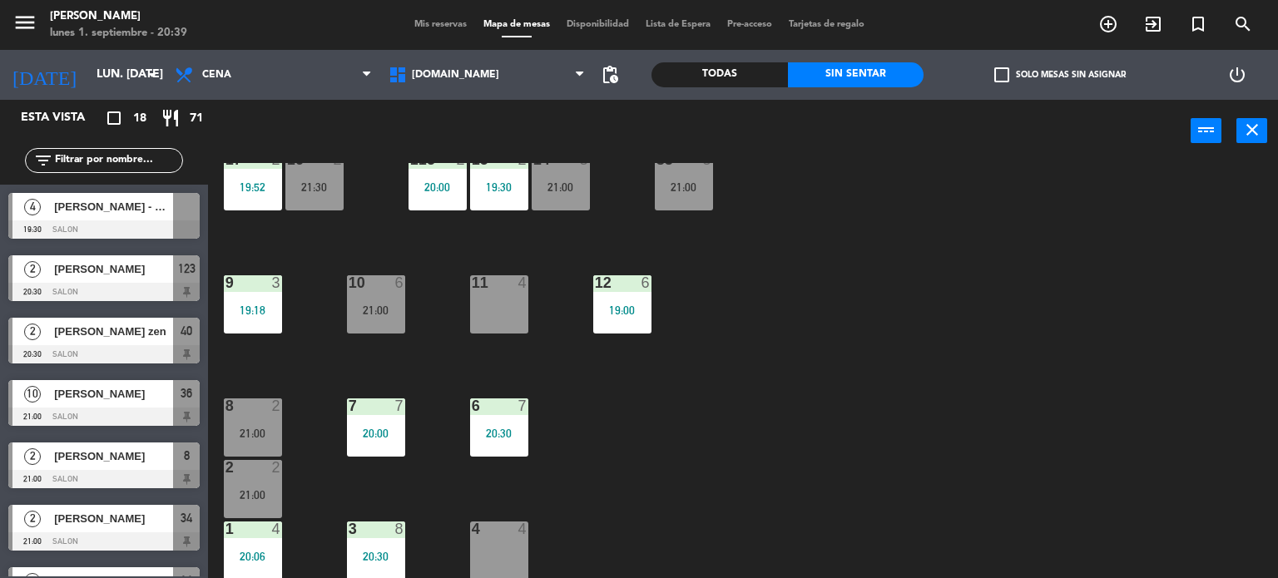
click at [837, 376] on div "34 2 21:00 35 6 19:30 36 10 21:00 43 2 21:30 37 8 21:30 CAVA 23 33 4 32 6 31 6 …" at bounding box center [748, 371] width 1057 height 416
click at [672, 191] on div "21:00" at bounding box center [684, 187] width 58 height 12
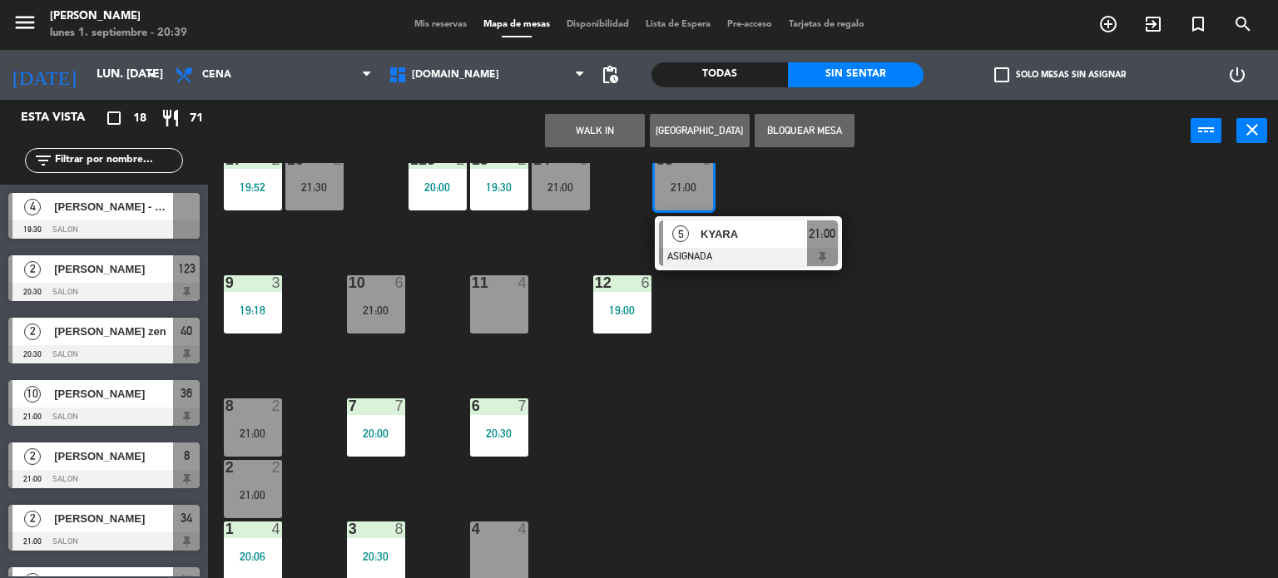
click at [792, 362] on div "34 2 21:00 35 6 19:30 36 10 21:00 43 2 21:30 37 8 21:30 CAVA 23 33 4 32 6 31 6 …" at bounding box center [748, 371] width 1057 height 416
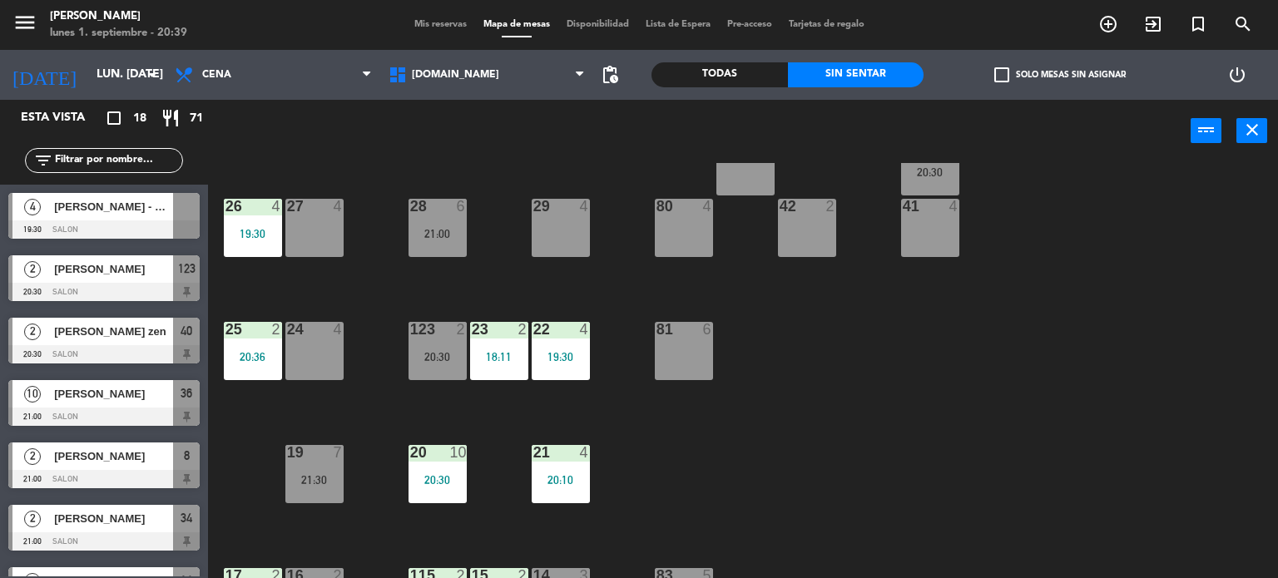
drag, startPoint x: 792, startPoint y: 362, endPoint x: 789, endPoint y: 442, distance: 79.9
click at [789, 442] on div "34 2 21:00 35 6 19:30 36 10 21:00 43 2 21:30 37 8 21:30 CAVA 23 33 4 32 6 31 6 …" at bounding box center [748, 371] width 1057 height 416
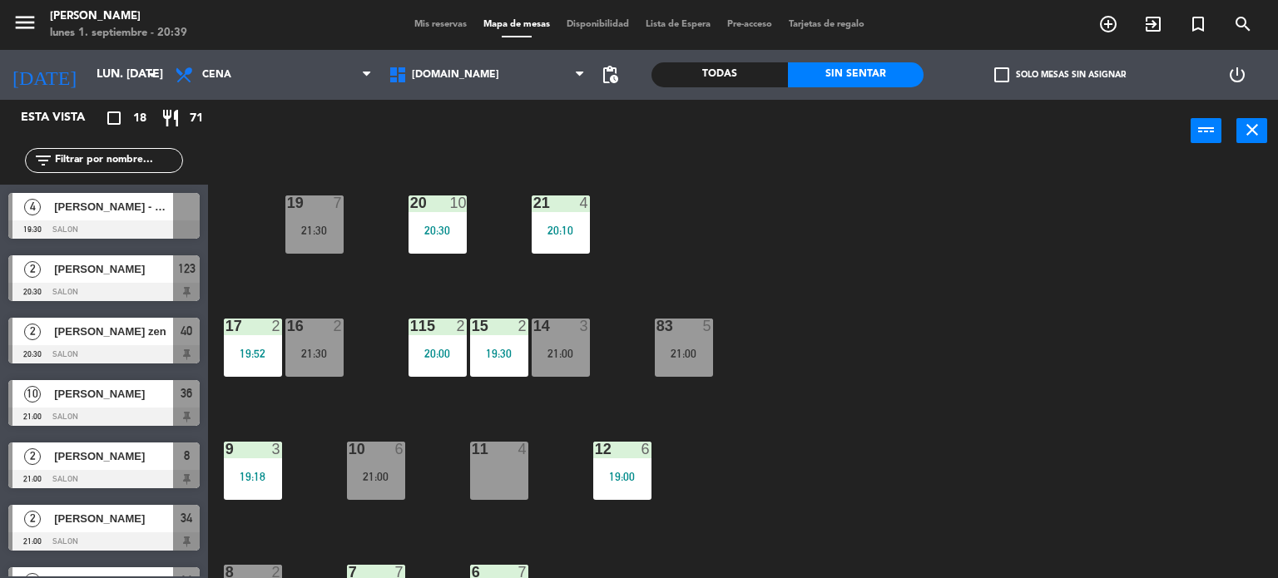
scroll to position [512, 0]
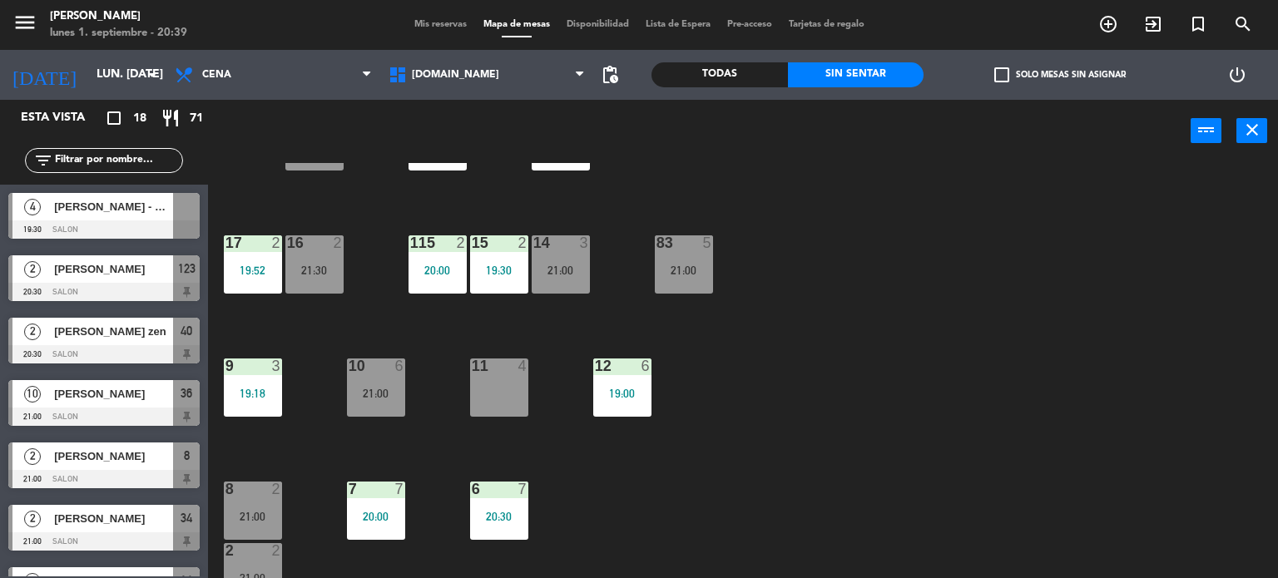
click at [700, 269] on div "21:00" at bounding box center [684, 270] width 58 height 12
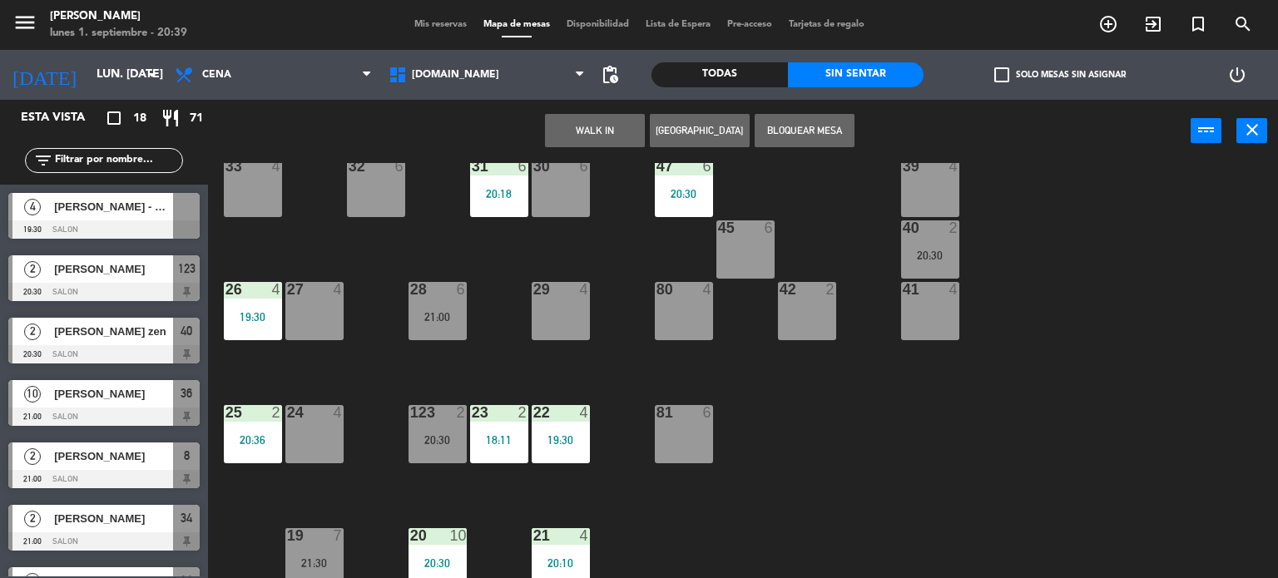
scroll to position [0, 0]
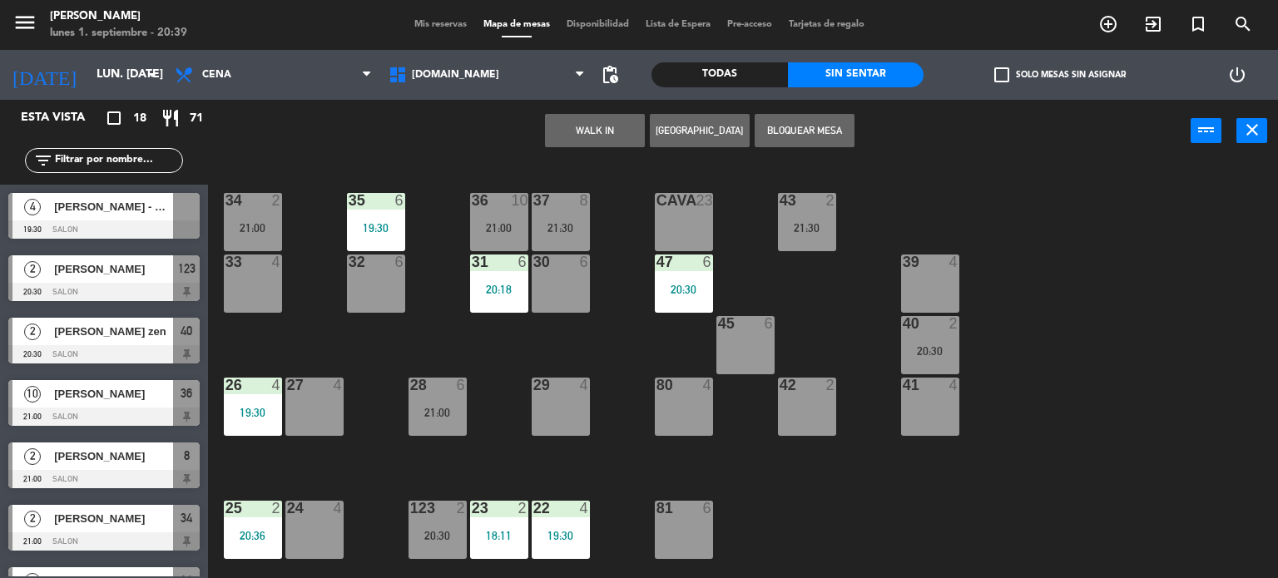
click at [569, 261] on div at bounding box center [559, 262] width 27 height 15
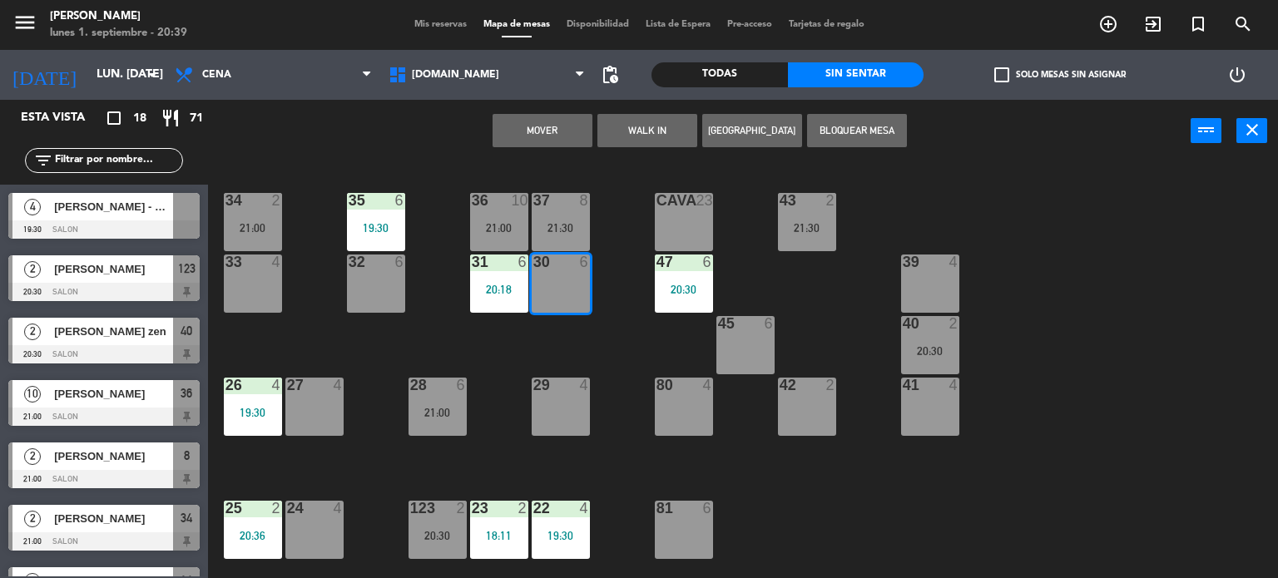
click at [550, 132] on button "Mover" at bounding box center [542, 130] width 100 height 33
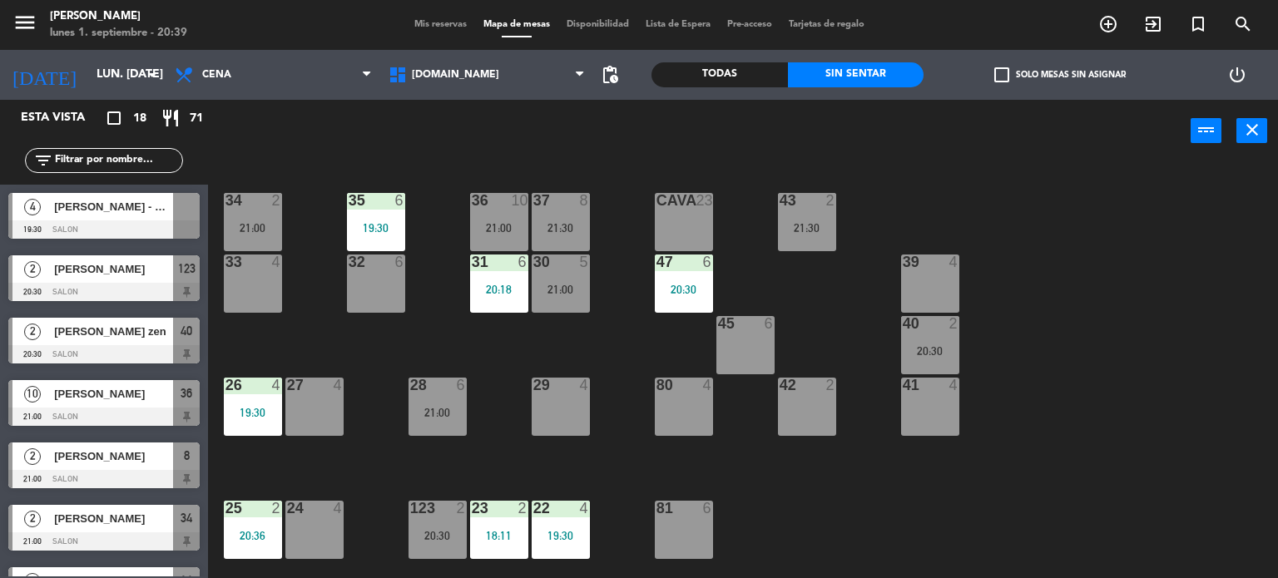
click at [637, 326] on div "34 2 21:00 35 6 19:30 36 10 21:00 43 2 21:30 37 8 21:30 CAVA 23 33 4 32 6 31 6 …" at bounding box center [748, 371] width 1057 height 416
click at [1001, 76] on span "check_box_outline_blank" at bounding box center [1001, 74] width 15 height 15
click at [1060, 75] on input "check_box_outline_blank Solo mesas sin asignar" at bounding box center [1060, 75] width 0 height 0
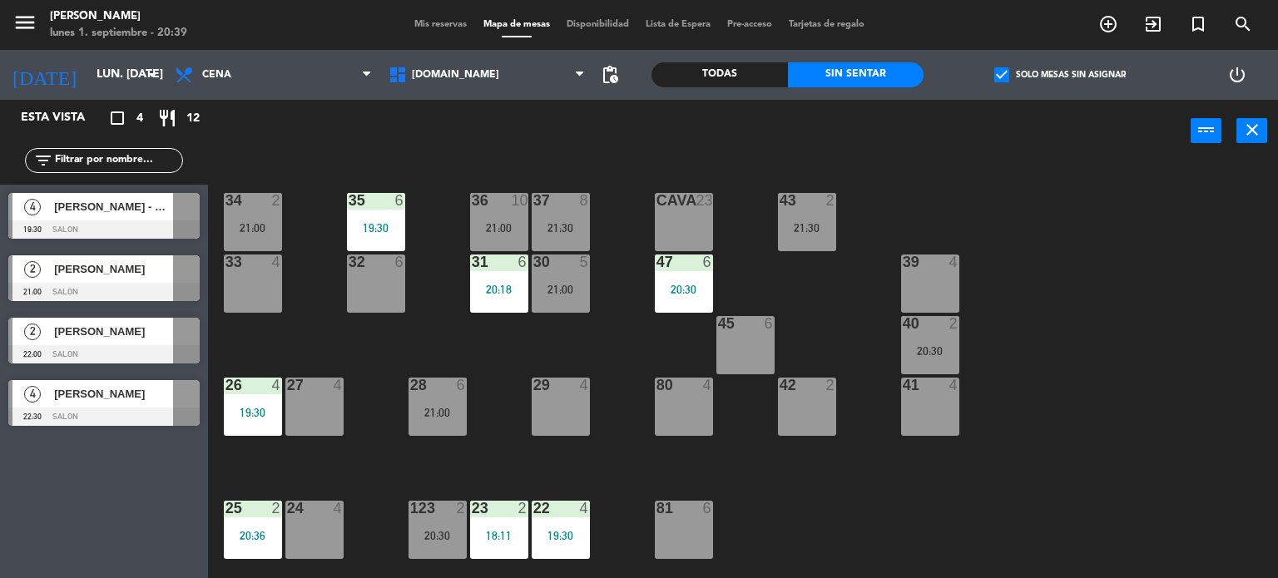
click at [1001, 76] on span "check_box" at bounding box center [1001, 74] width 15 height 15
click at [1060, 75] on input "check_box Solo mesas sin asignar" at bounding box center [1060, 75] width 0 height 0
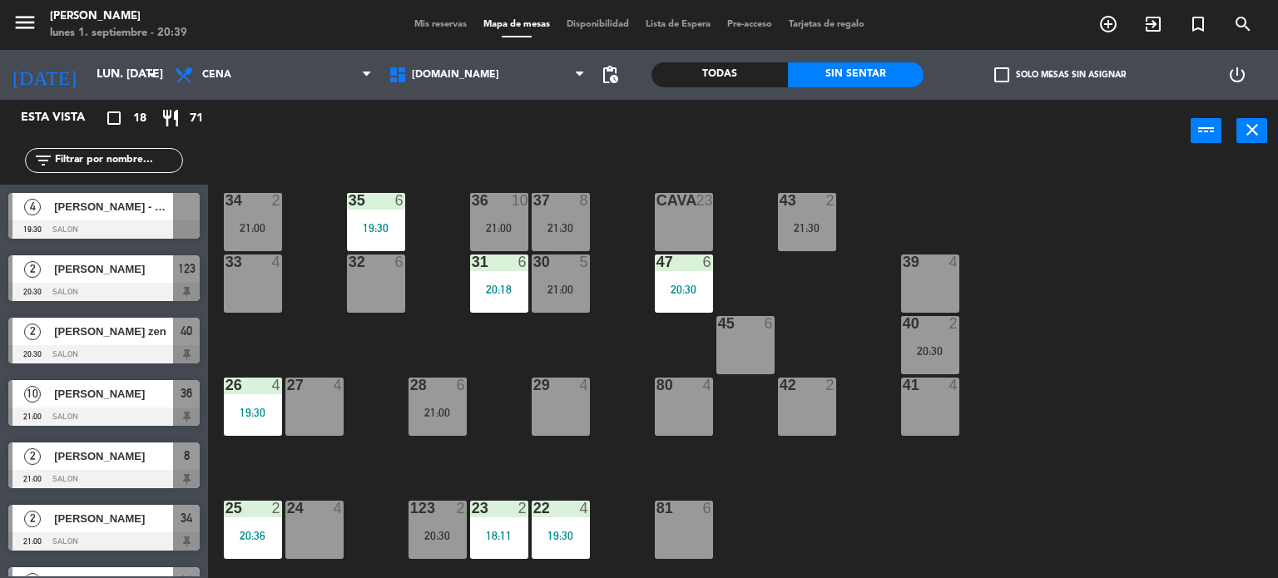
click at [1051, 299] on div "34 2 21:00 35 6 19:30 36 10 21:00 43 2 21:30 37 8 21:30 CAVA 23 33 4 32 6 31 6 …" at bounding box center [748, 371] width 1057 height 416
click at [635, 59] on div "[DATE] lun. [DATE] arrow_drop_down Almuerzo Cena Cena Almuerzo Cena [DOMAIN_NAM…" at bounding box center [313, 75] width 651 height 50
click at [675, 72] on div "Todas" at bounding box center [719, 74] width 136 height 25
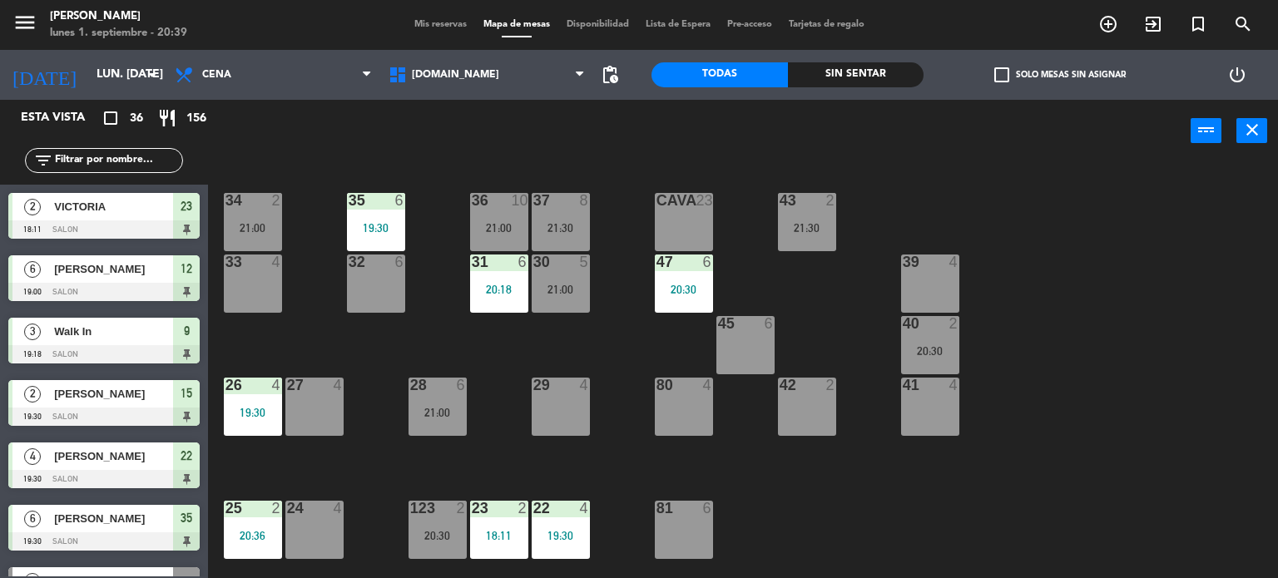
click at [130, 168] on input "text" at bounding box center [117, 160] width 129 height 18
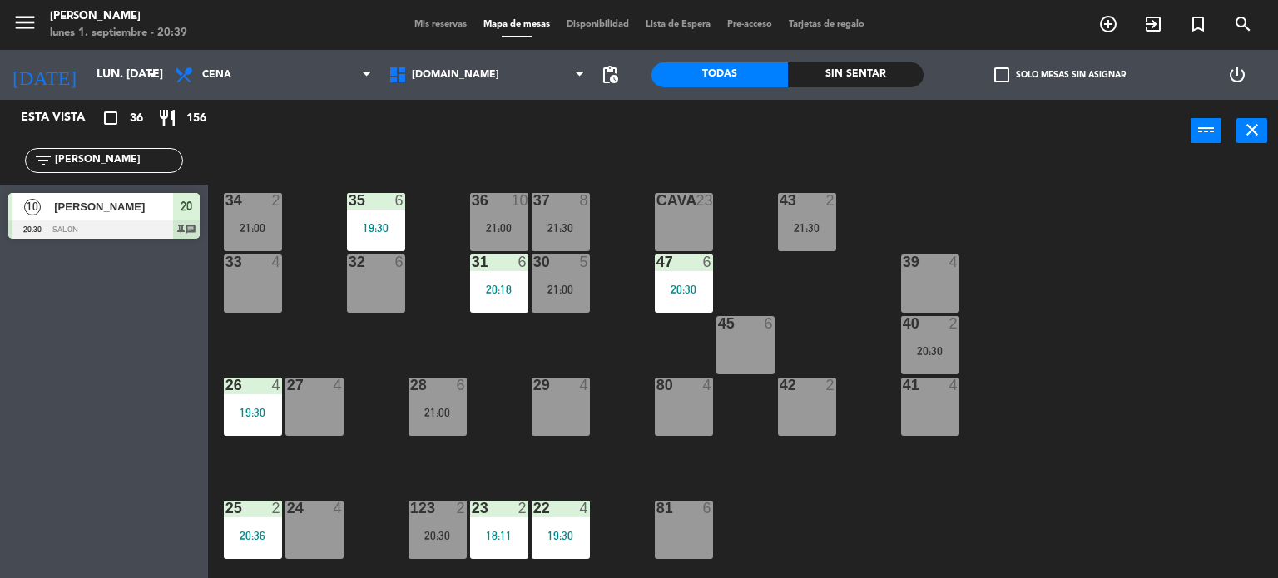
type input "[PERSON_NAME]"
click at [114, 220] on div at bounding box center [103, 229] width 191 height 18
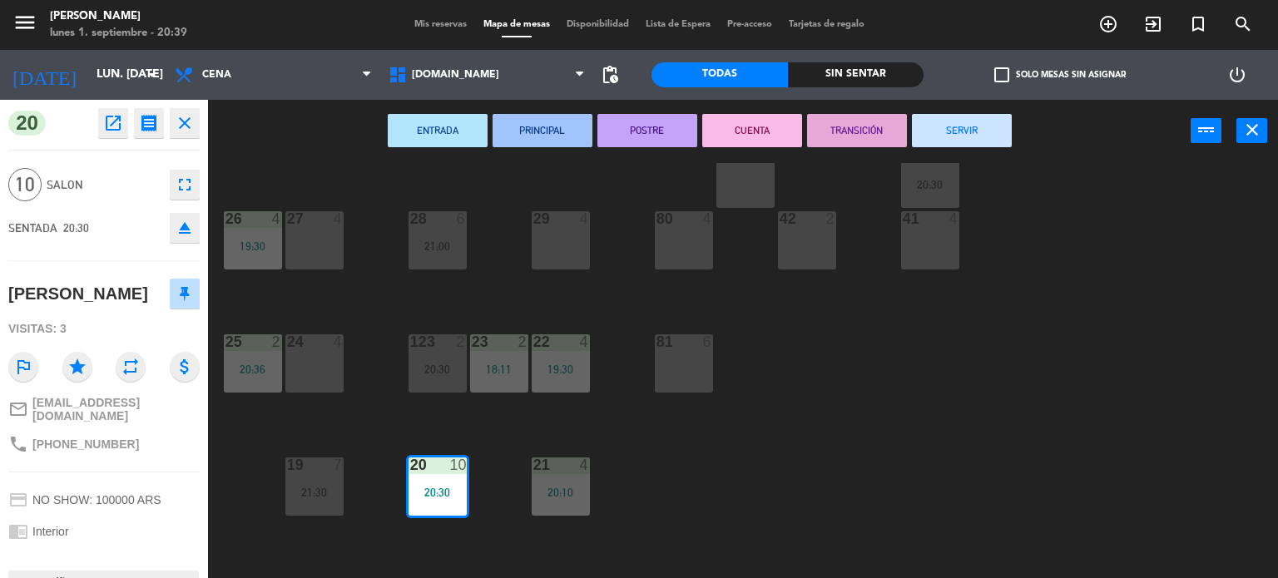
scroll to position [250, 0]
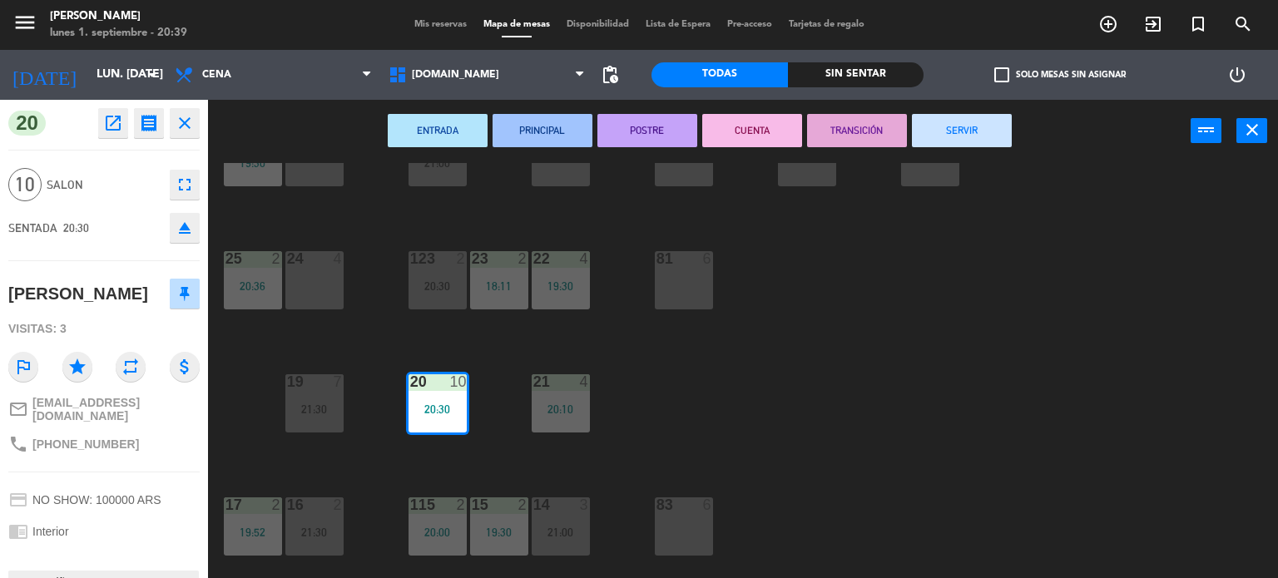
click at [1081, 459] on div "34 2 21:00 35 6 19:30 36 10 21:00 43 2 21:30 37 8 21:30 CAVA 23 33 4 32 6 31 6 …" at bounding box center [748, 371] width 1057 height 416
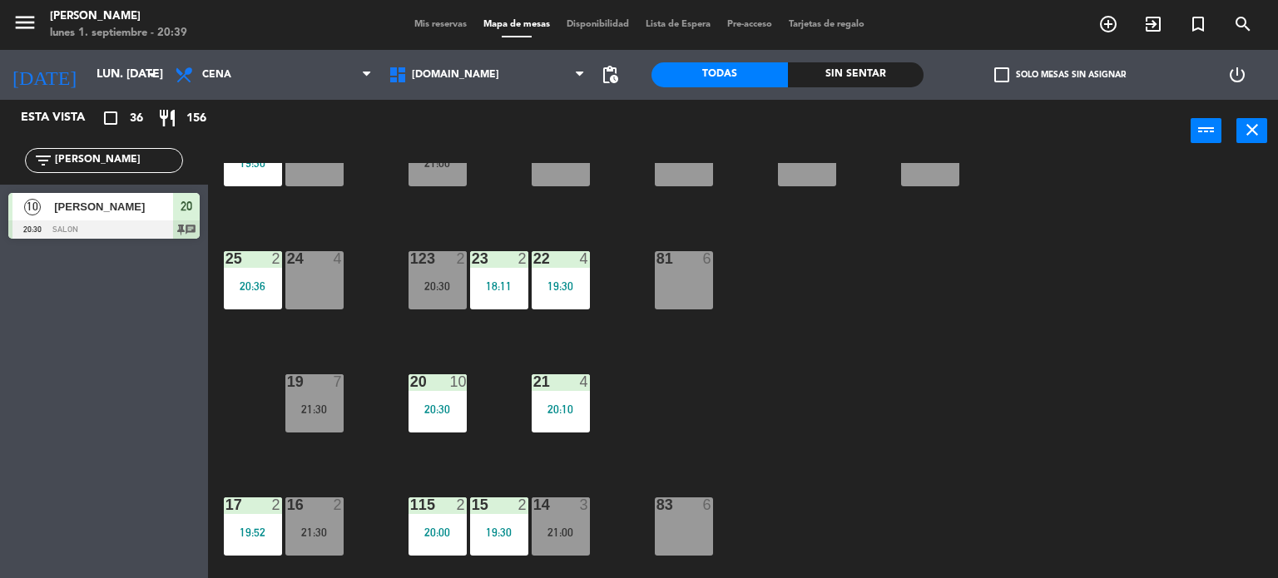
click at [774, 235] on div "34 2 21:00 35 6 19:30 36 10 21:00 43 2 21:30 37 8 21:30 CAVA 23 33 4 32 6 31 6 …" at bounding box center [748, 371] width 1057 height 416
drag, startPoint x: 121, startPoint y: 165, endPoint x: 0, endPoint y: 167, distance: 120.6
click at [0, 167] on div "filter_list [PERSON_NAME]" at bounding box center [104, 160] width 208 height 48
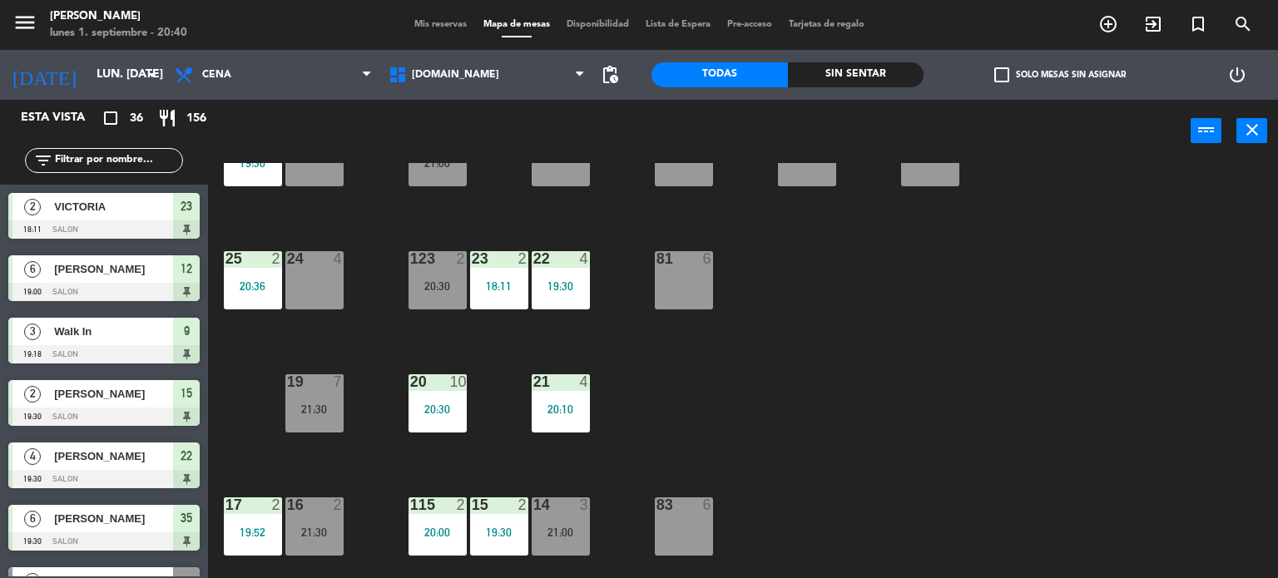
click at [1012, 330] on div "34 2 21:00 35 6 19:30 36 10 21:00 43 2 21:30 37 8 21:30 CAVA 23 33 4 32 6 31 6 …" at bounding box center [748, 371] width 1057 height 416
click at [181, 163] on input "text" at bounding box center [117, 160] width 129 height 18
click at [166, 166] on input "text" at bounding box center [117, 160] width 129 height 18
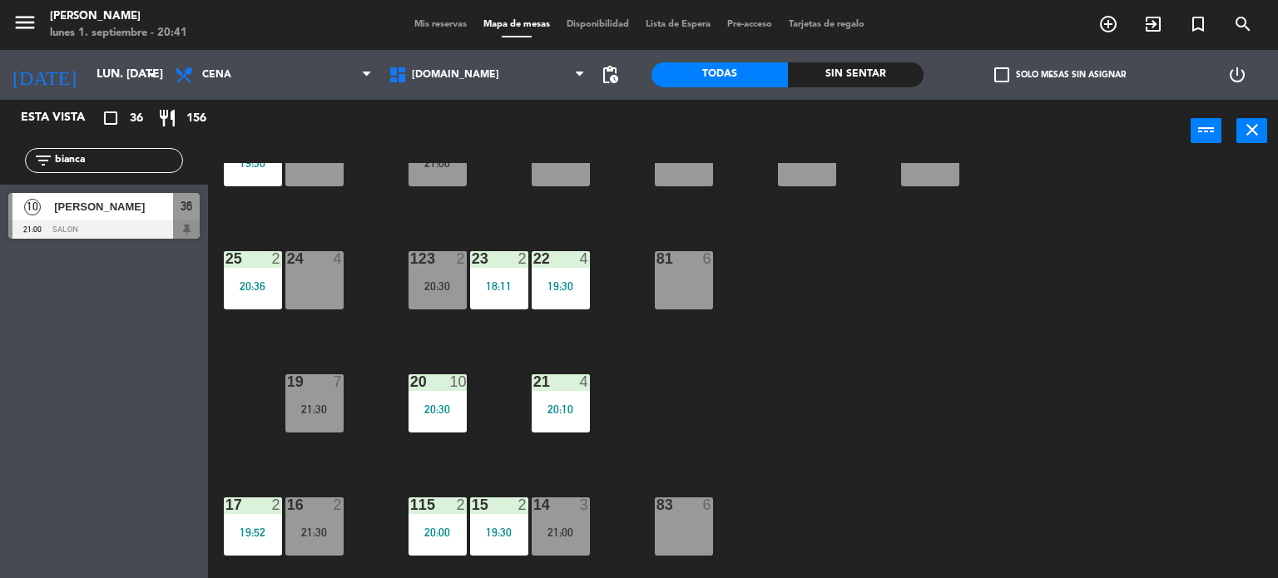
type input "bianca"
click at [152, 238] on div "10 [PERSON_NAME] 21:00 SALON 36" at bounding box center [104, 216] width 208 height 62
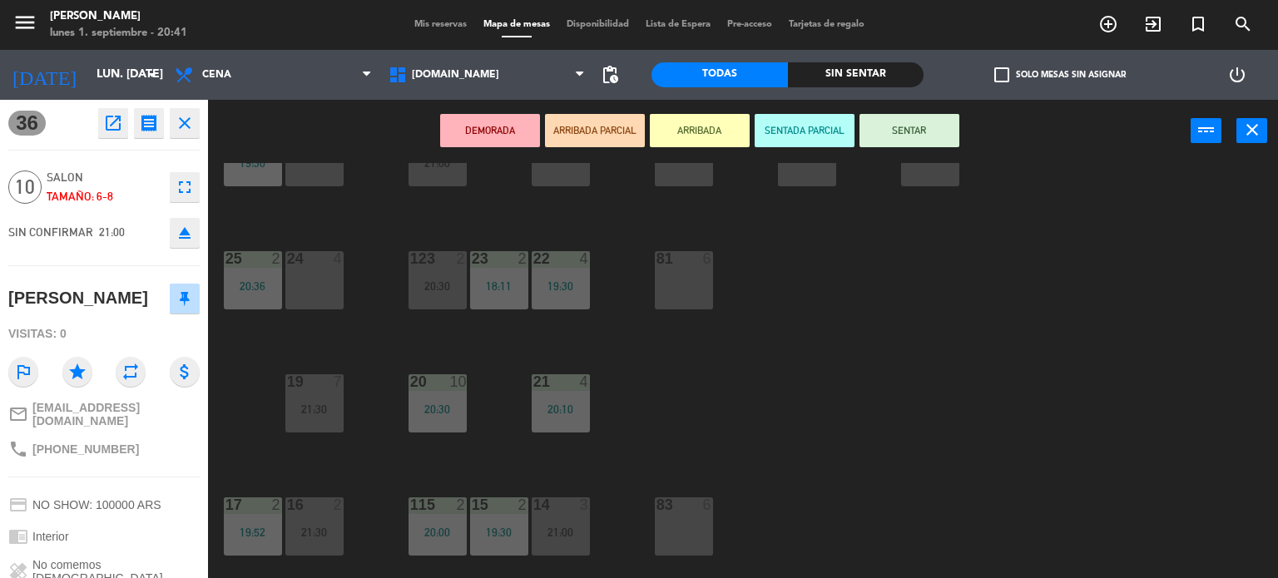
scroll to position [0, 0]
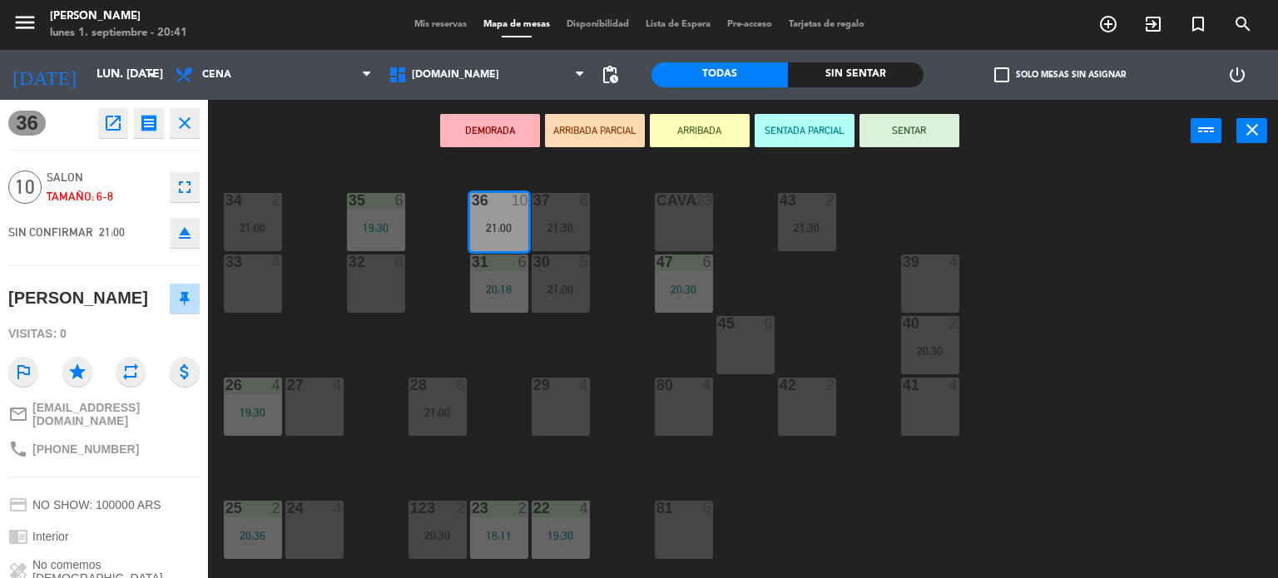
click at [625, 135] on button "ARRIBADA PARCIAL" at bounding box center [595, 130] width 100 height 33
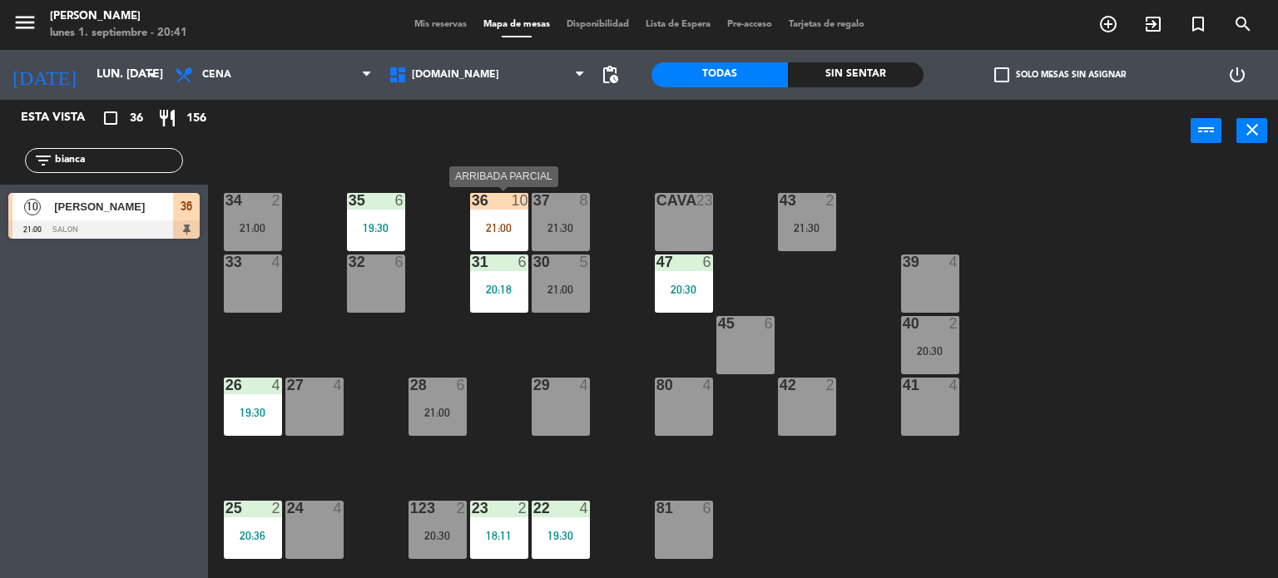
click at [534, 225] on div "21:30" at bounding box center [560, 228] width 58 height 12
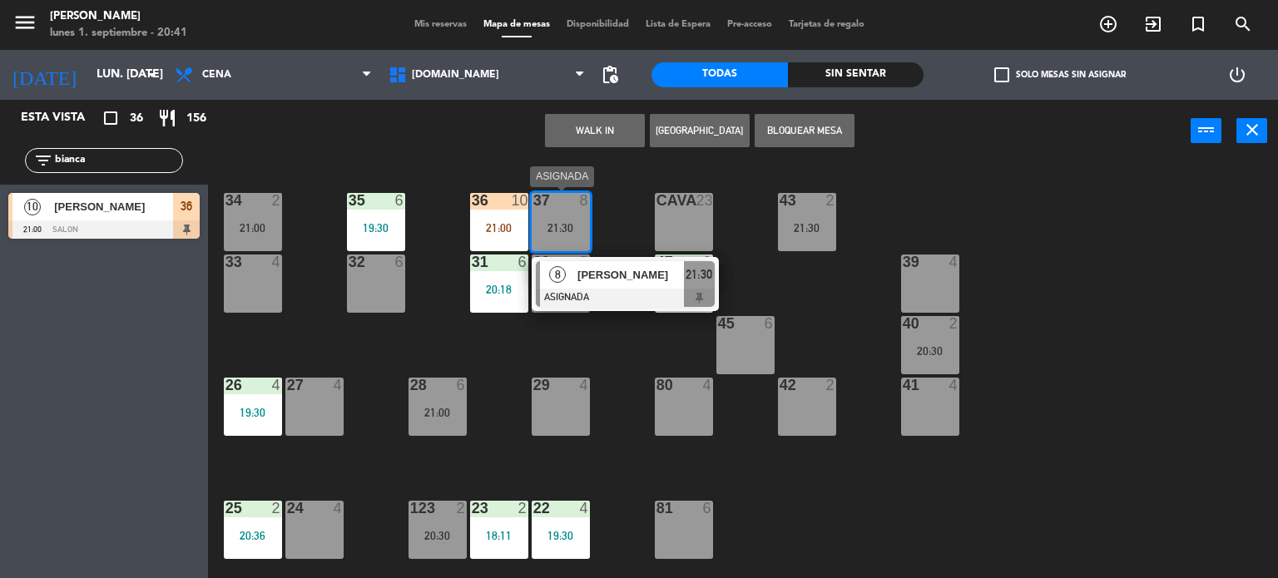
click at [569, 334] on div "34 2 21:00 35 6 19:30 36 10 21:00 43 2 21:30 37 8 21:30 8 [PERSON_NAME] ASIGNAD…" at bounding box center [748, 371] width 1057 height 416
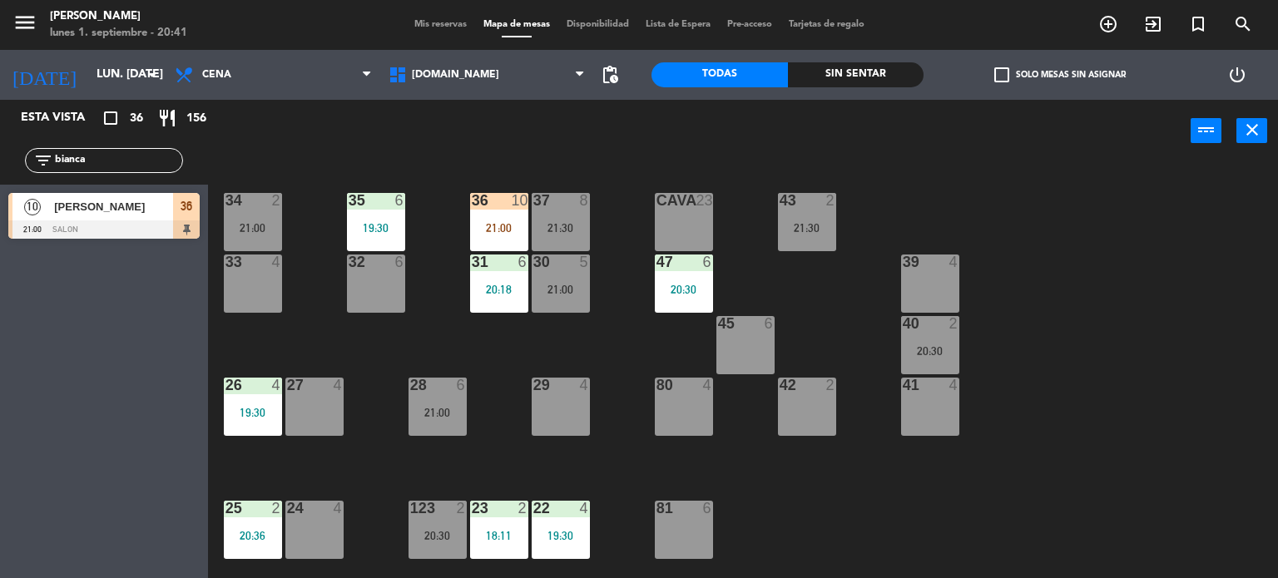
click at [504, 219] on div "36 10 21:00" at bounding box center [499, 222] width 58 height 58
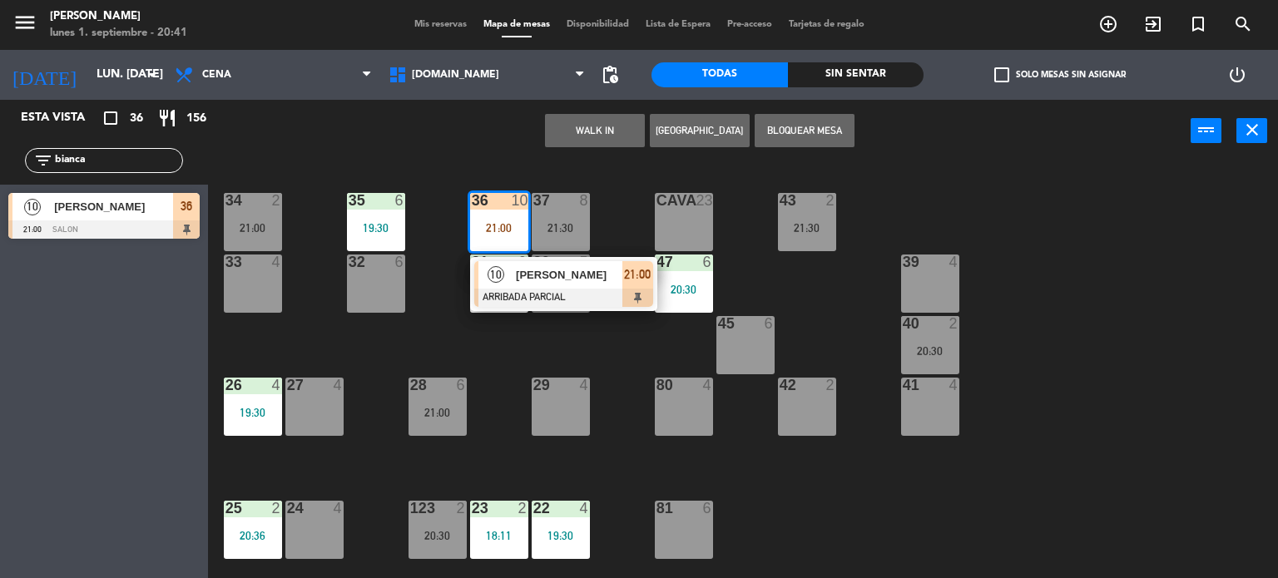
click at [555, 310] on div "30 5 21:00" at bounding box center [560, 284] width 58 height 58
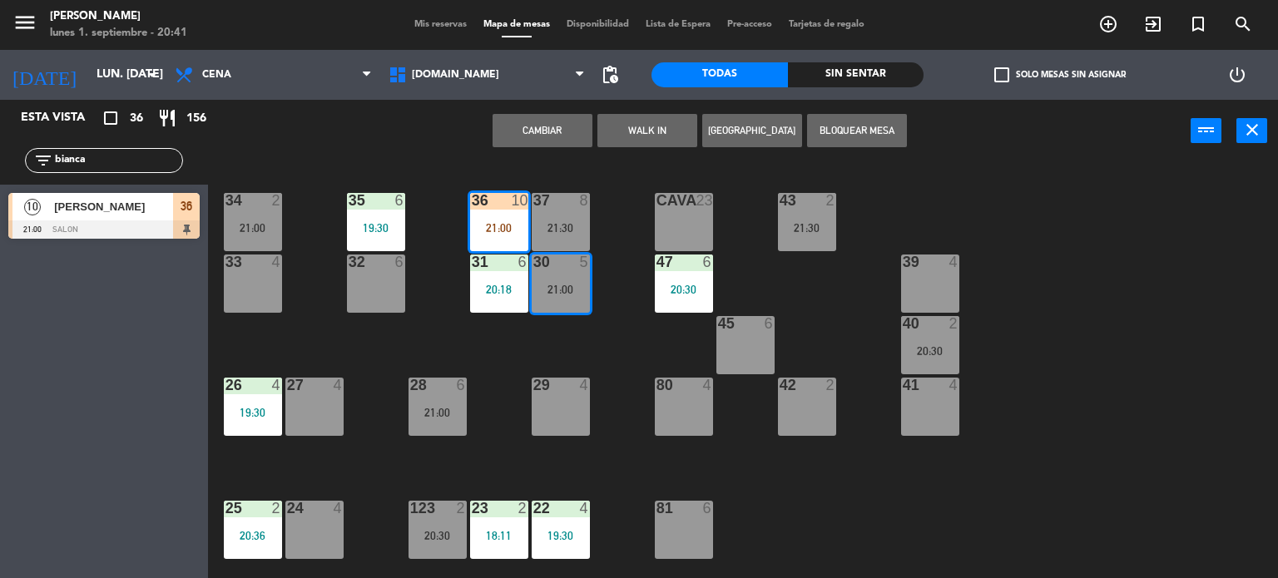
click at [1007, 121] on div "Cambiar WALK IN Crear Reserva Bloquear Mesa power_input close" at bounding box center [699, 131] width 982 height 63
click at [508, 199] on div at bounding box center [498, 200] width 27 height 15
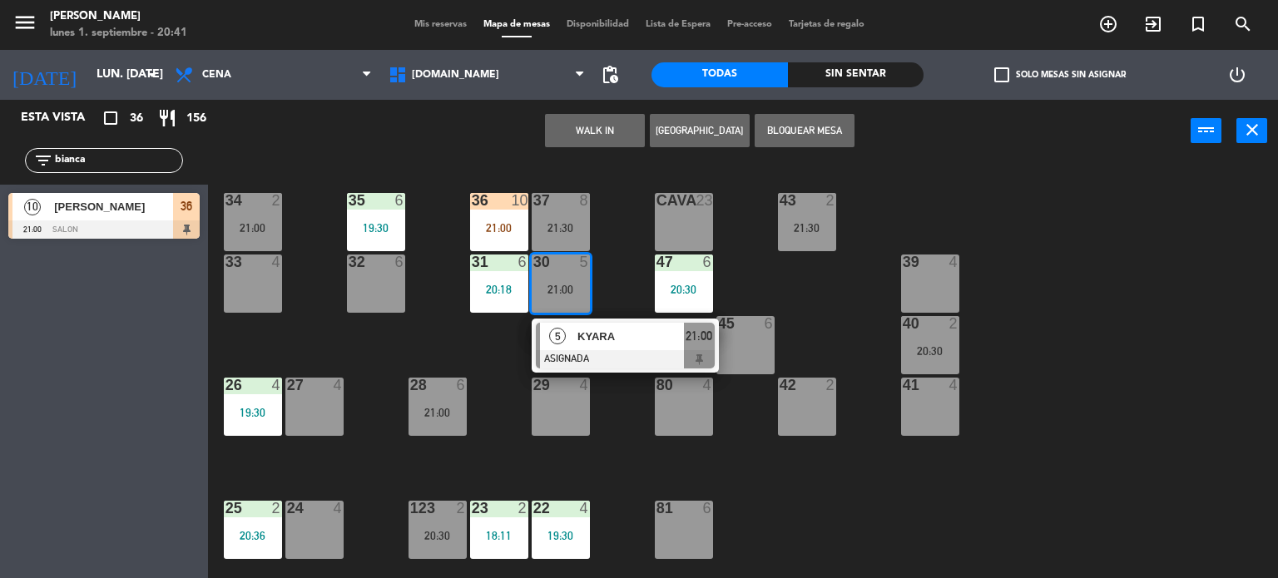
click at [546, 365] on div at bounding box center [625, 359] width 179 height 18
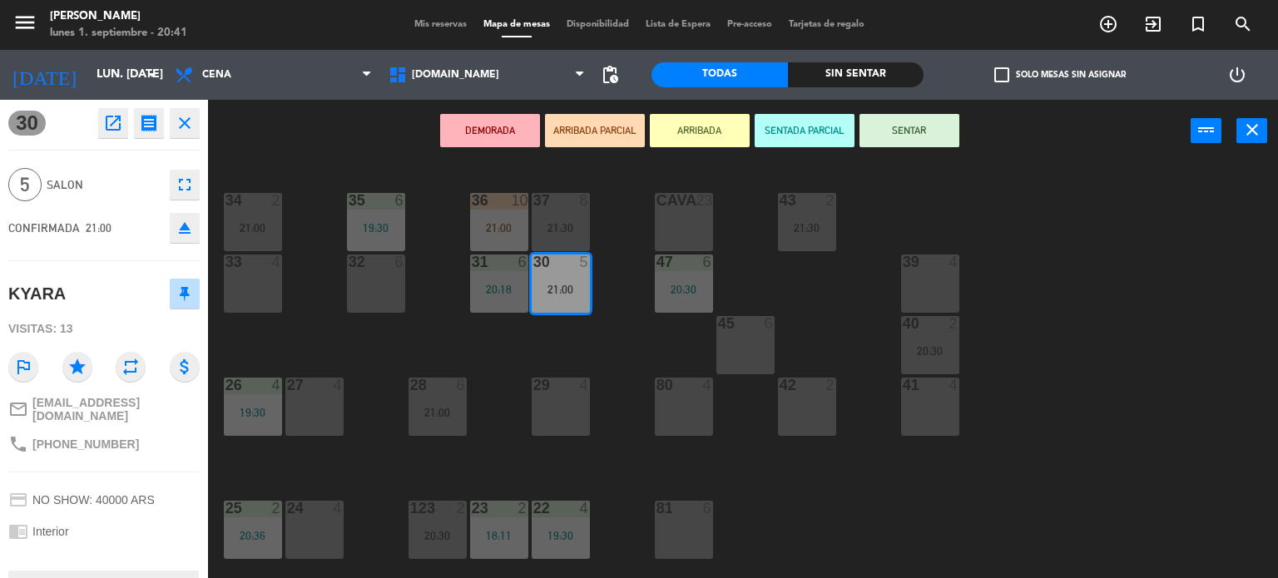
click at [510, 334] on div "34 2 21:00 35 6 19:30 36 10 21:00 43 2 21:30 37 8 21:30 CAVA 23 33 4 32 6 31 6 …" at bounding box center [748, 371] width 1057 height 416
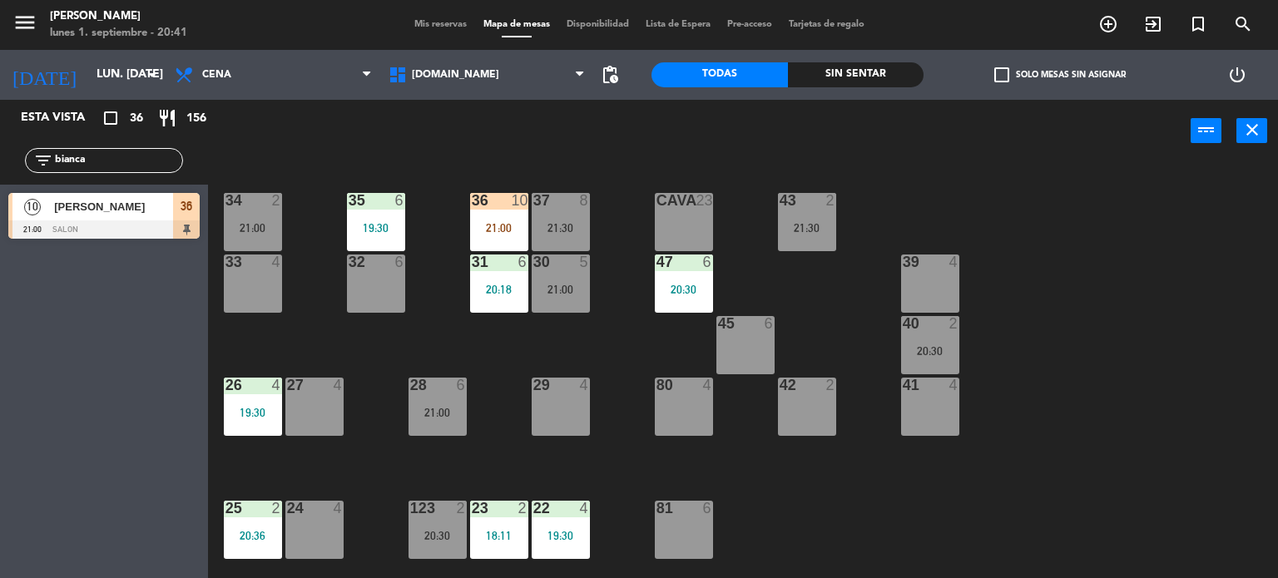
click at [518, 216] on div "36 10 21:00" at bounding box center [499, 222] width 58 height 58
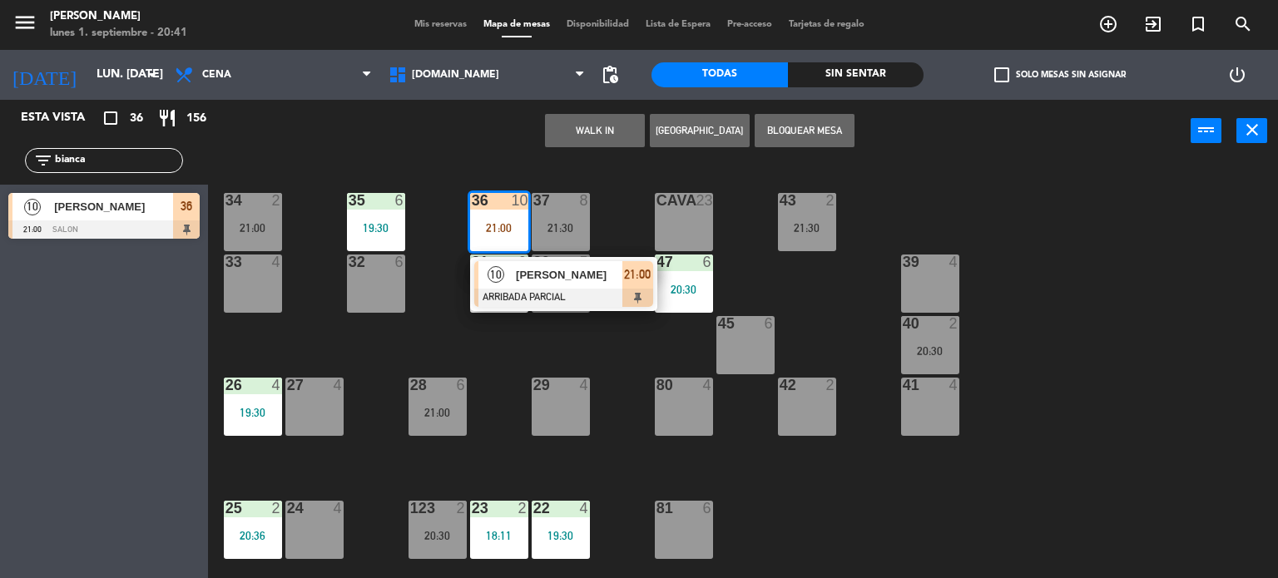
click at [546, 316] on div "34 2 21:00 35 6 19:30 36 10 21:00 10 [PERSON_NAME] ARRIBADA PARCIAL 21:00 43 2 …" at bounding box center [748, 371] width 1057 height 416
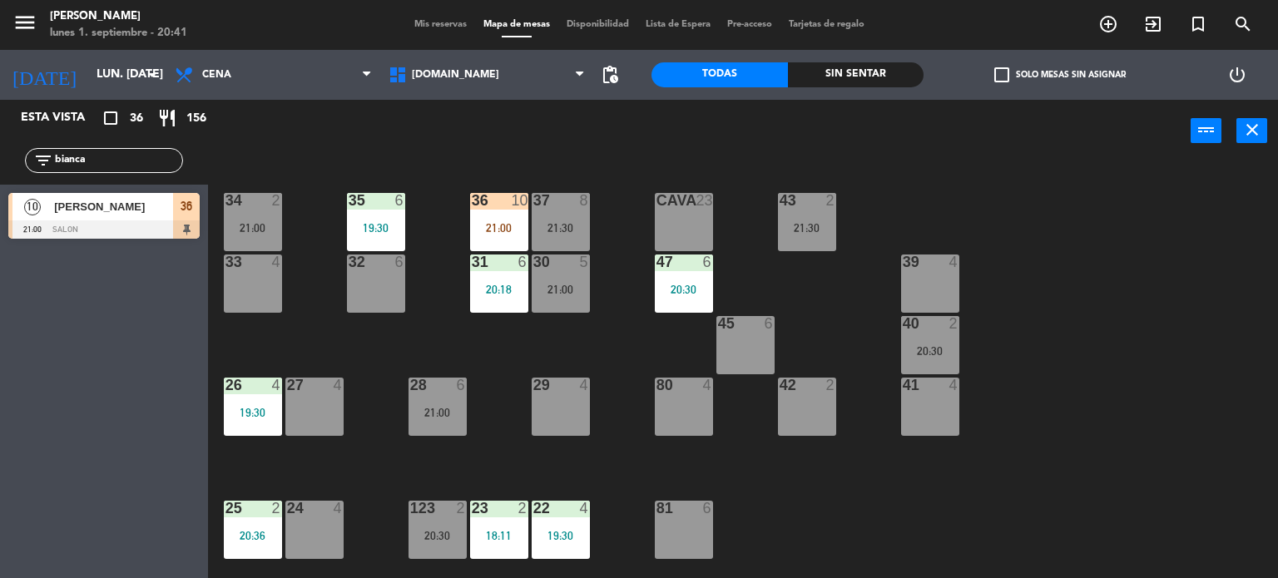
click at [522, 222] on div "21:00" at bounding box center [499, 228] width 58 height 12
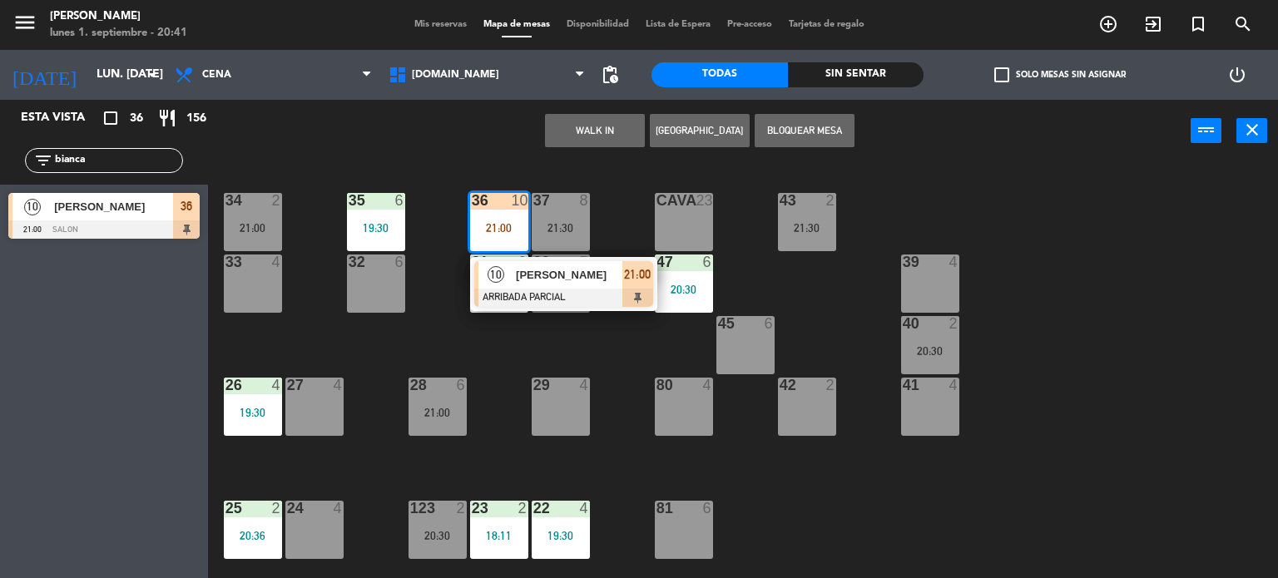
click at [547, 292] on div at bounding box center [563, 298] width 179 height 18
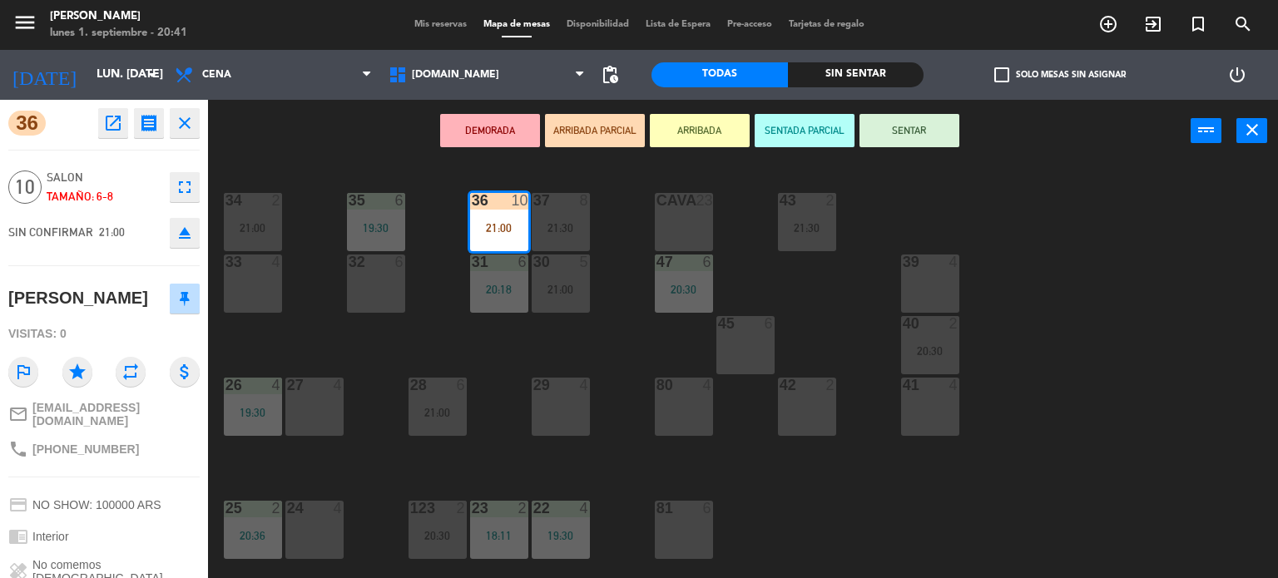
click at [906, 128] on button "SENTAR" at bounding box center [909, 130] width 100 height 33
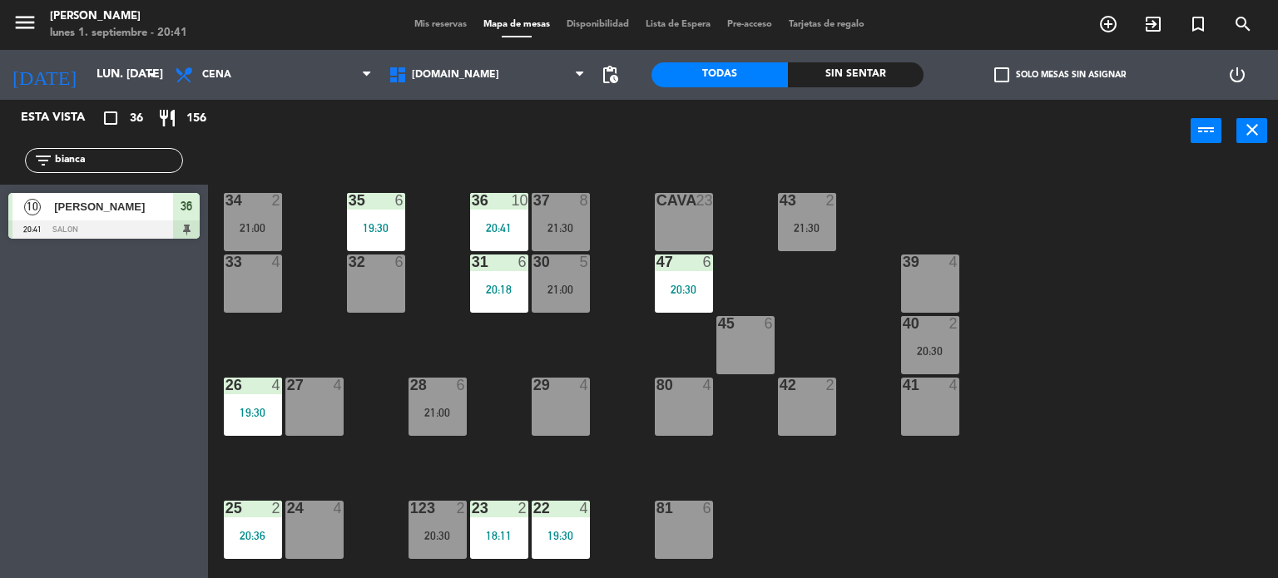
click at [0, 166] on div "filter_list bianca" at bounding box center [104, 160] width 208 height 48
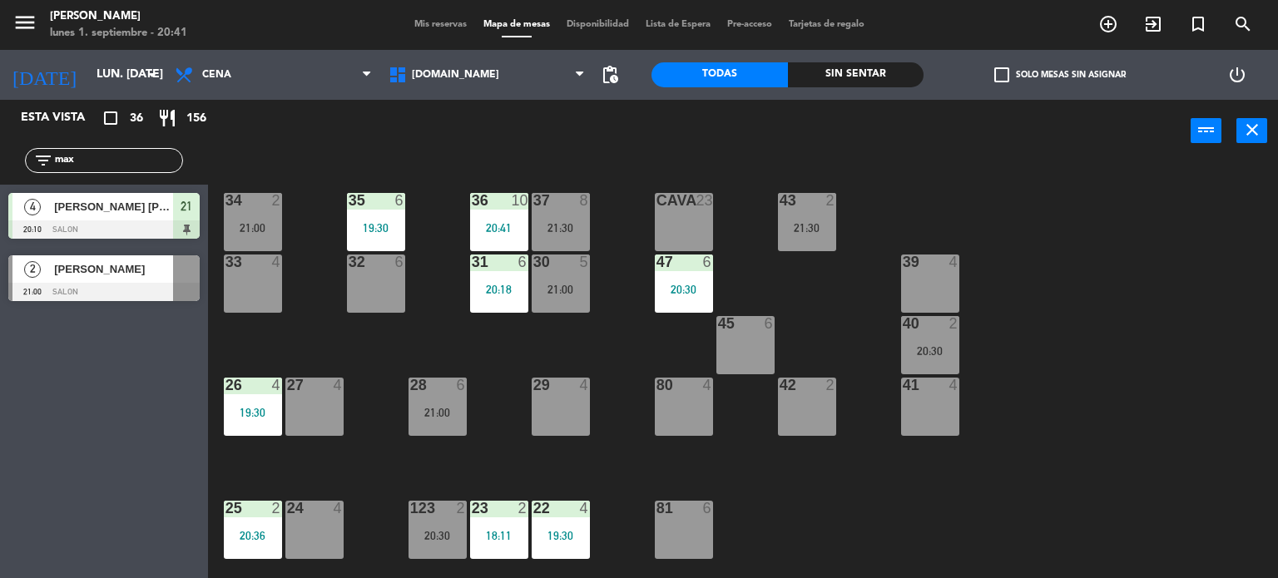
type input "max"
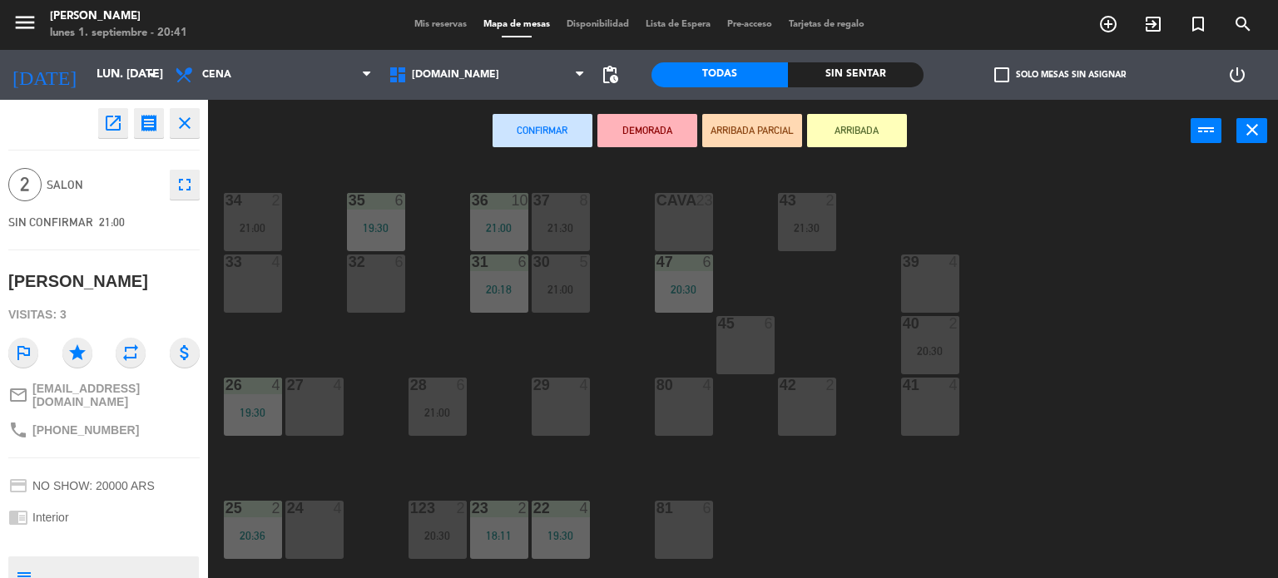
click at [755, 129] on button "ARRIBADA PARCIAL" at bounding box center [752, 130] width 100 height 33
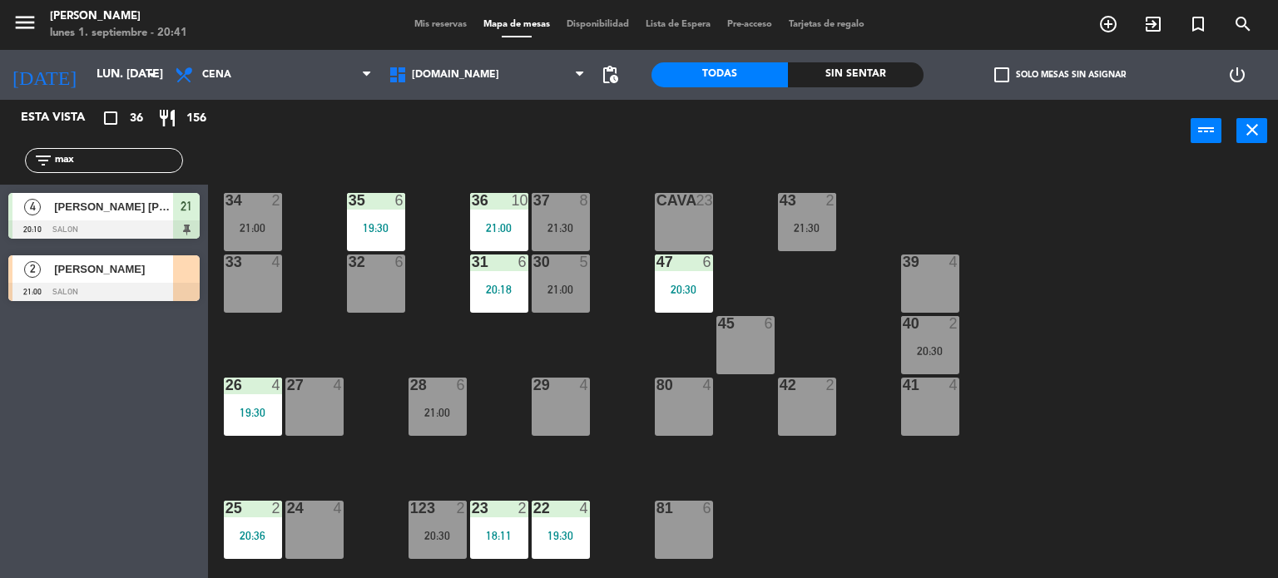
drag, startPoint x: 126, startPoint y: 152, endPoint x: 0, endPoint y: 162, distance: 126.8
click at [0, 162] on div "filter_list max" at bounding box center [104, 160] width 208 height 48
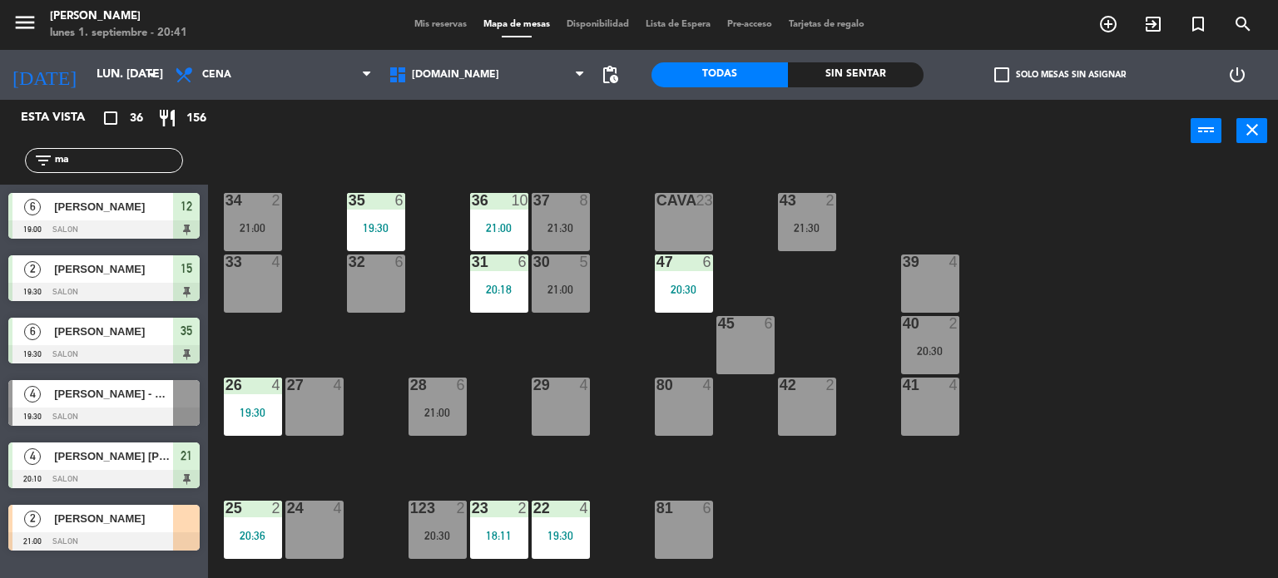
type input "max"
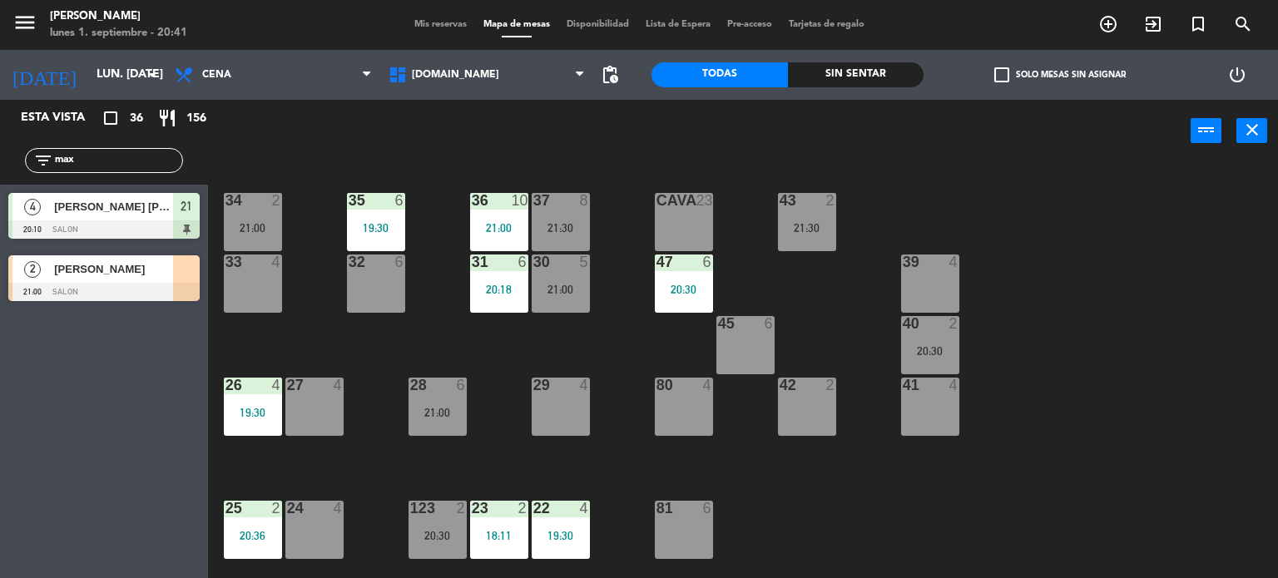
click at [103, 546] on div "Esta vista crop_square 36 restaurant 156 filter_list max 4 [PERSON_NAME] [PERSO…" at bounding box center [104, 339] width 208 height 478
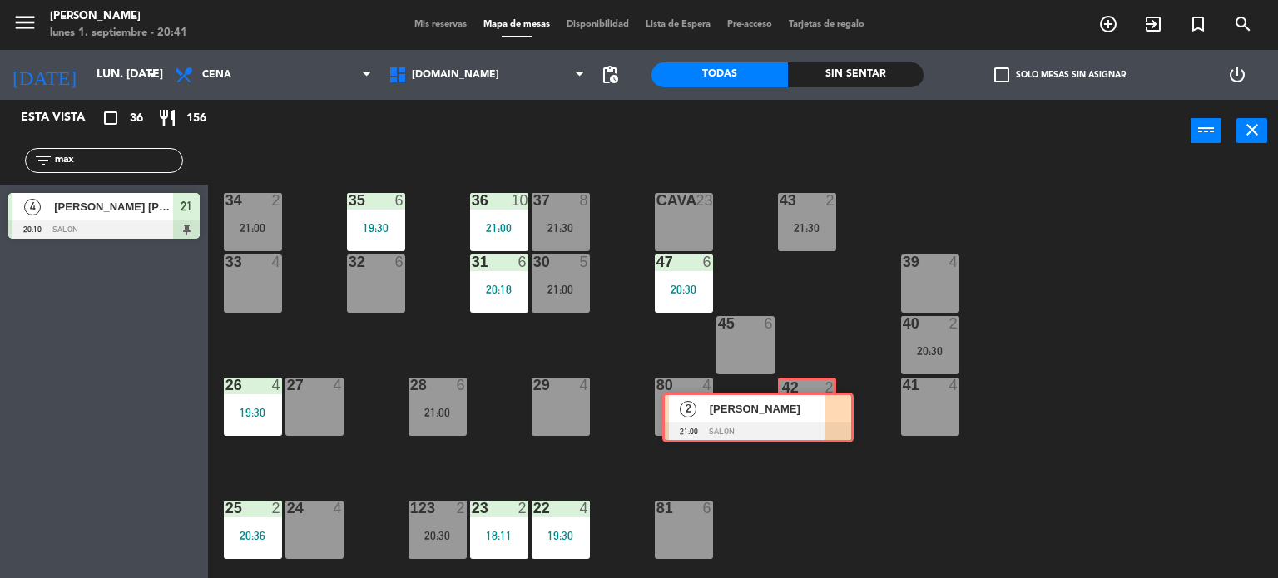
drag, startPoint x: 141, startPoint y: 285, endPoint x: 795, endPoint y: 423, distance: 668.2
click at [795, 423] on div "Esta vista crop_square 36 restaurant 156 filter_list max 4 [PERSON_NAME] [PERSO…" at bounding box center [639, 339] width 1278 height 479
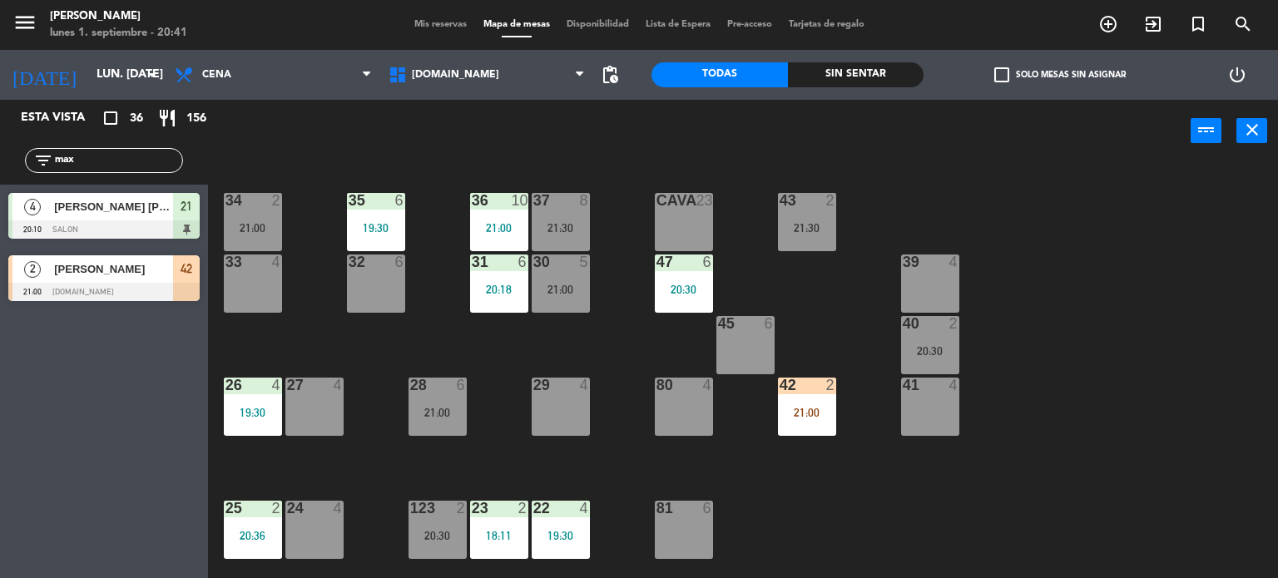
click at [861, 484] on div "34 2 21:00 35 6 19:30 36 10 21:00 43 2 21:30 37 8 21:30 CAVA 23 33 4 32 6 31 6 …" at bounding box center [748, 371] width 1057 height 416
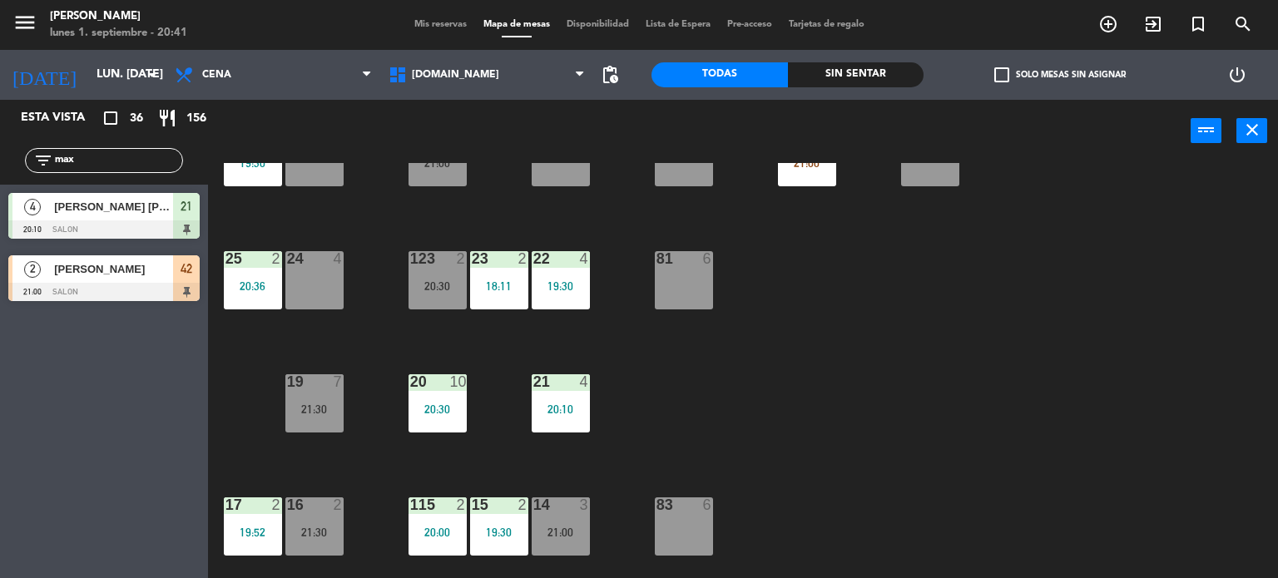
scroll to position [333, 0]
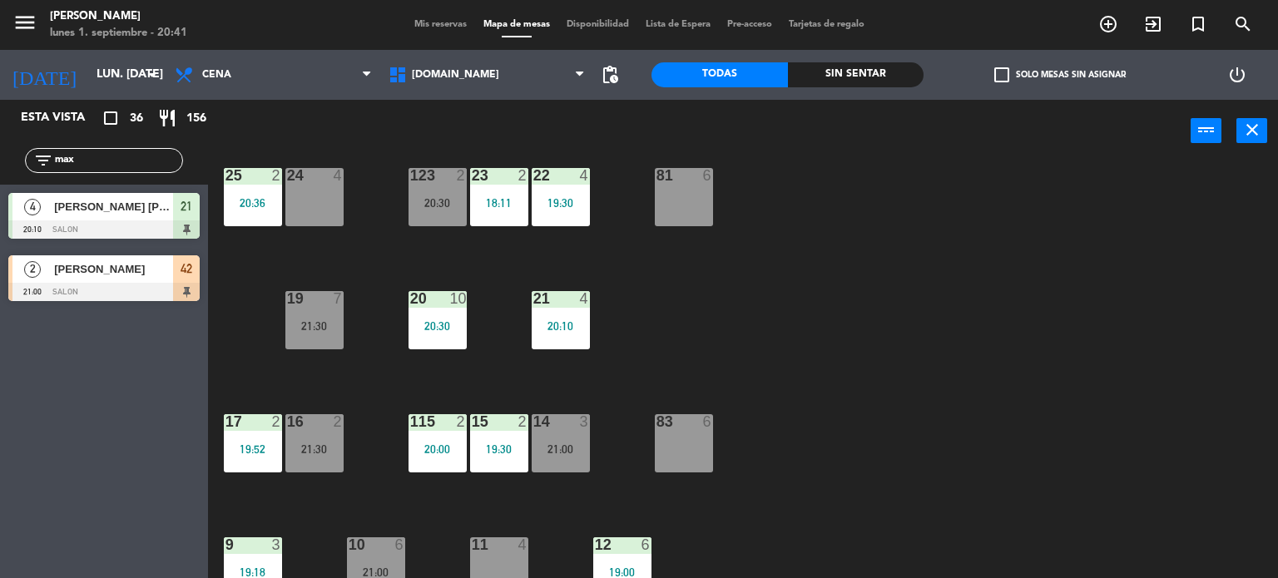
click at [423, 328] on div "20:30" at bounding box center [437, 326] width 58 height 12
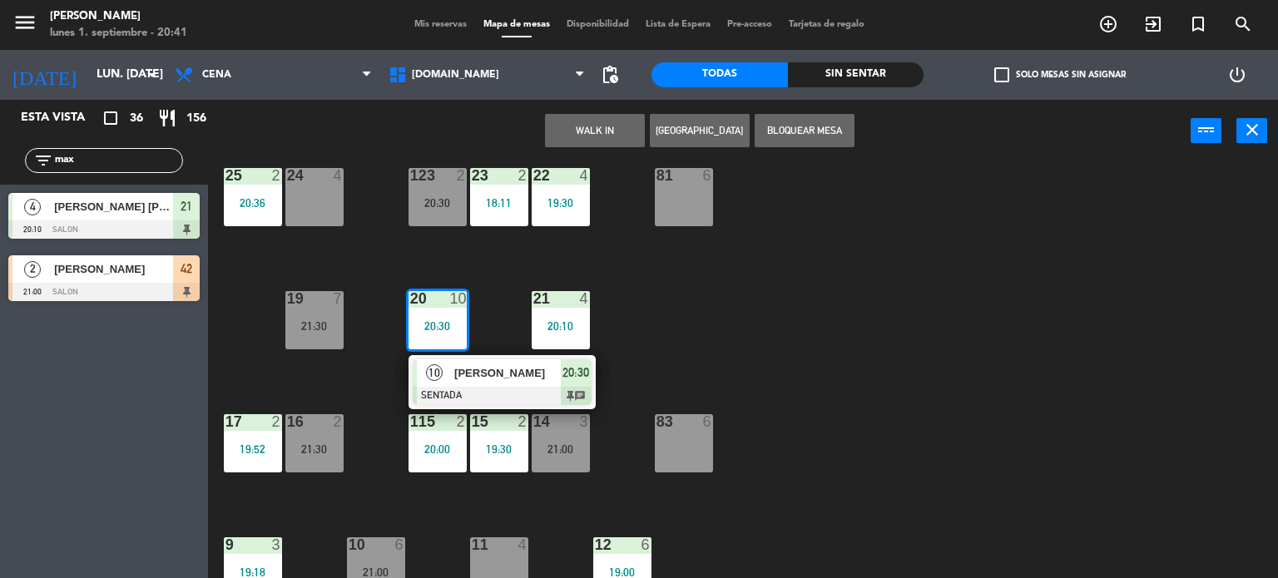
click at [757, 329] on div "34 2 21:00 35 6 19:30 36 10 21:00 43 2 21:30 37 8 21:30 CAVA 23 33 4 32 6 31 6 …" at bounding box center [748, 371] width 1057 height 416
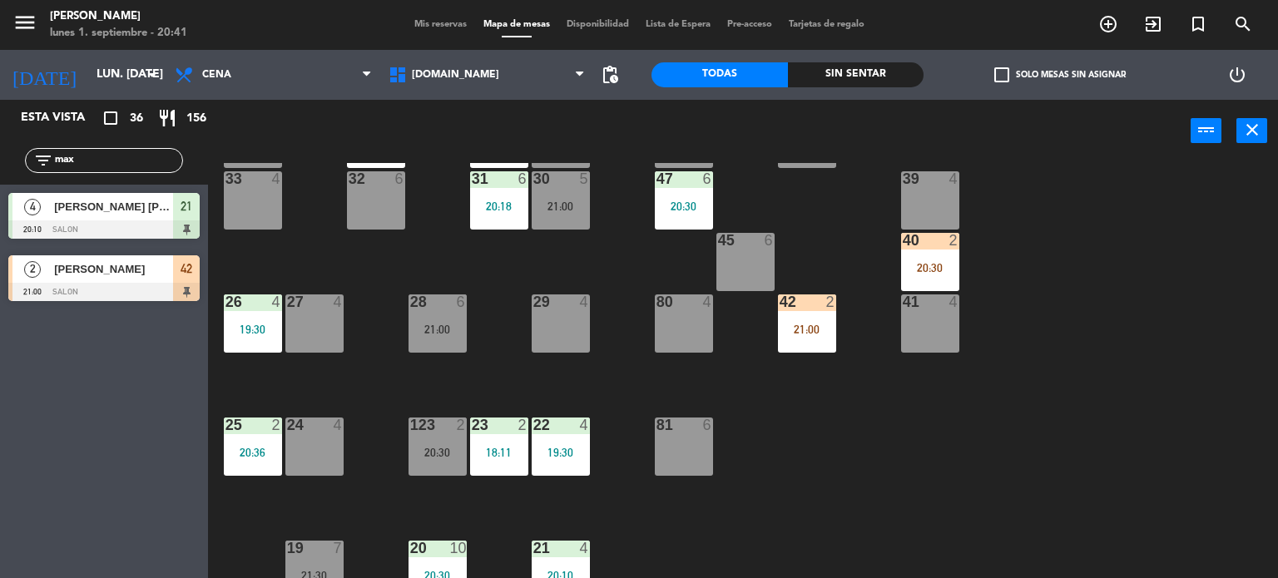
scroll to position [166, 0]
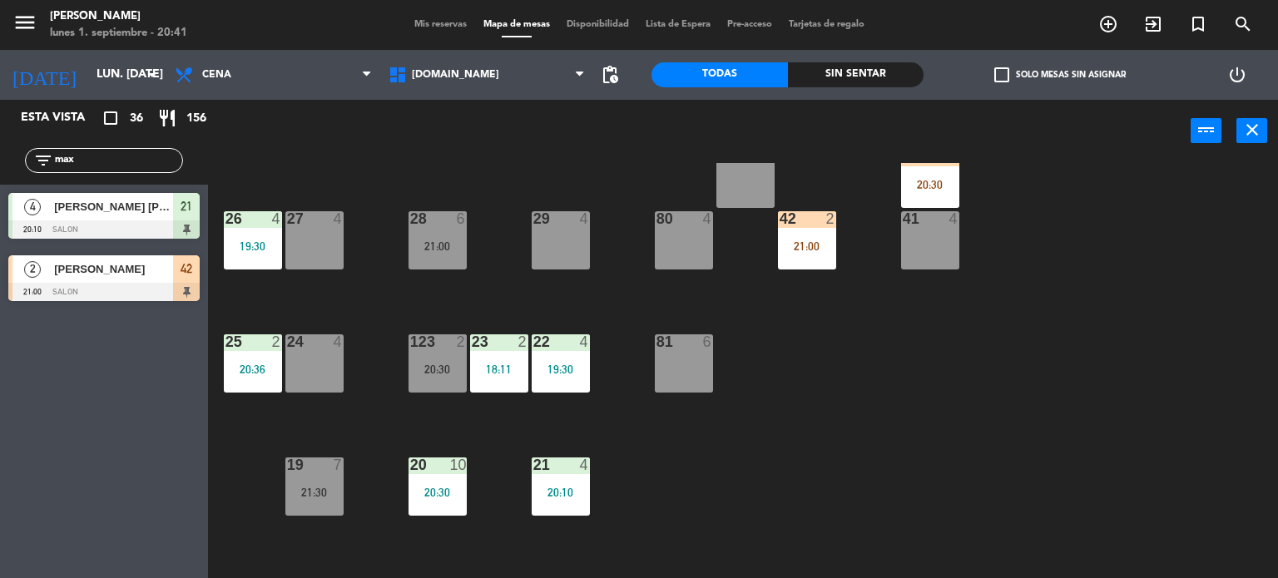
click at [438, 481] on div "20 10 20:30" at bounding box center [437, 486] width 58 height 58
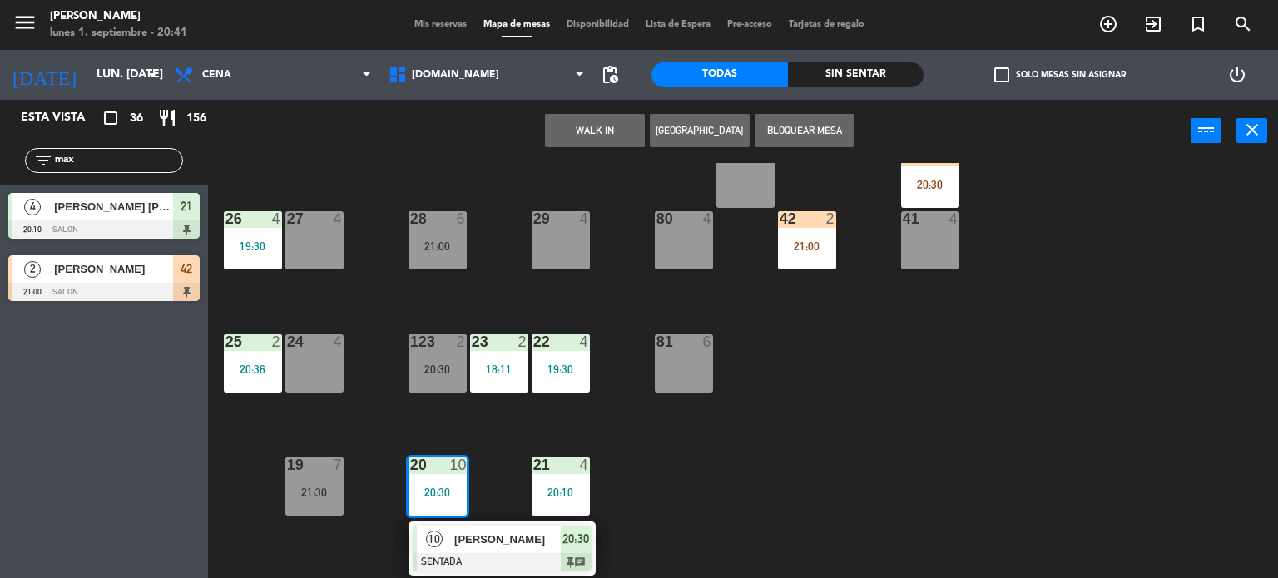
scroll to position [0, 0]
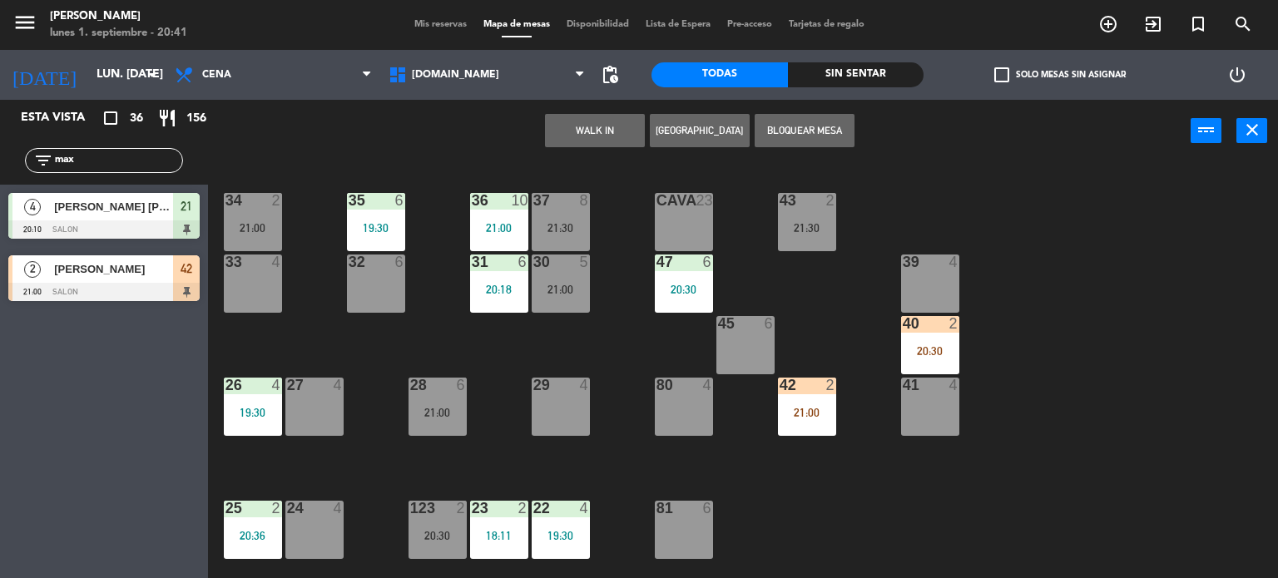
click at [580, 204] on div "8" at bounding box center [585, 200] width 10 height 15
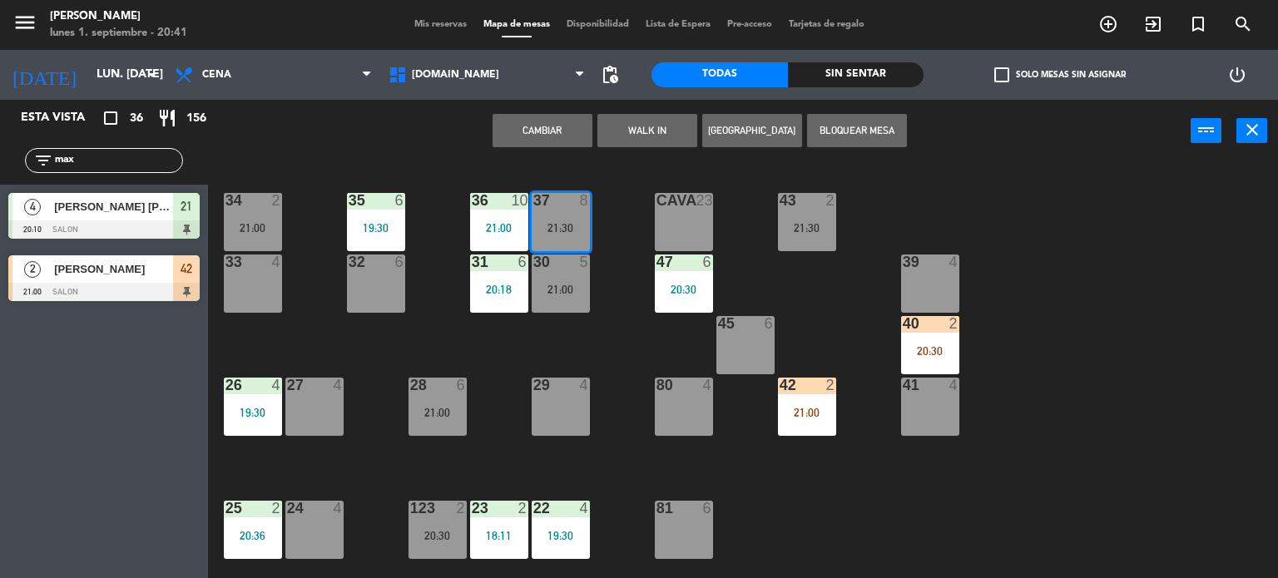
click at [546, 123] on button "Cambiar" at bounding box center [542, 130] width 100 height 33
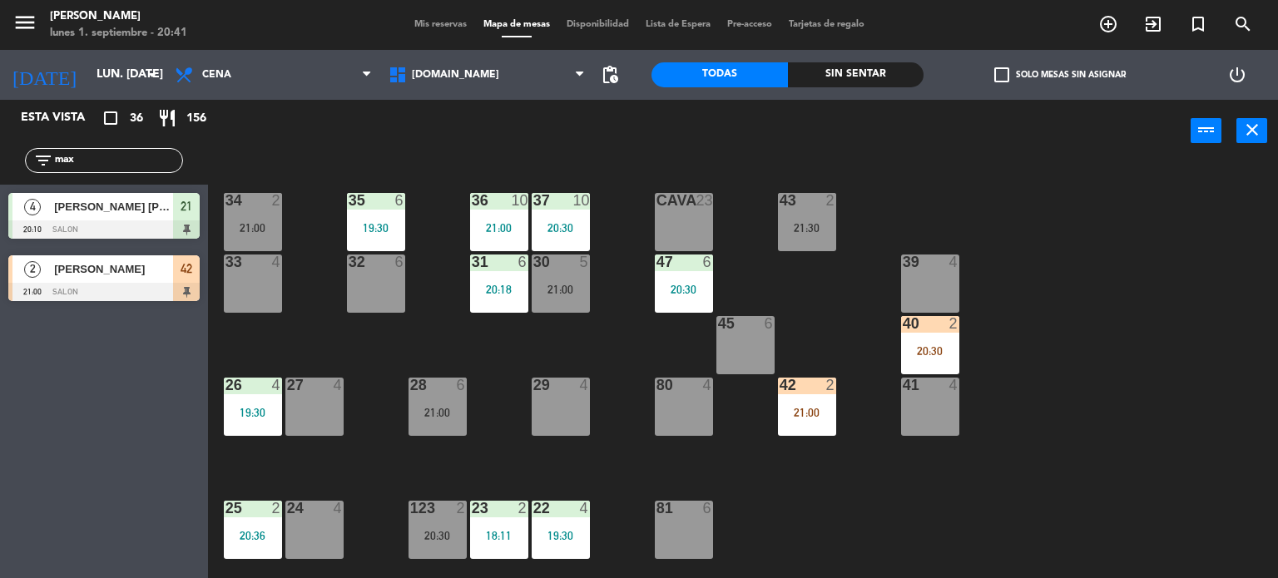
click at [606, 314] on div "34 2 21:00 35 6 19:30 36 10 21:00 43 2 21:30 37 10 20:30 CAVA 23 33 4 32 6 31 6…" at bounding box center [748, 371] width 1057 height 416
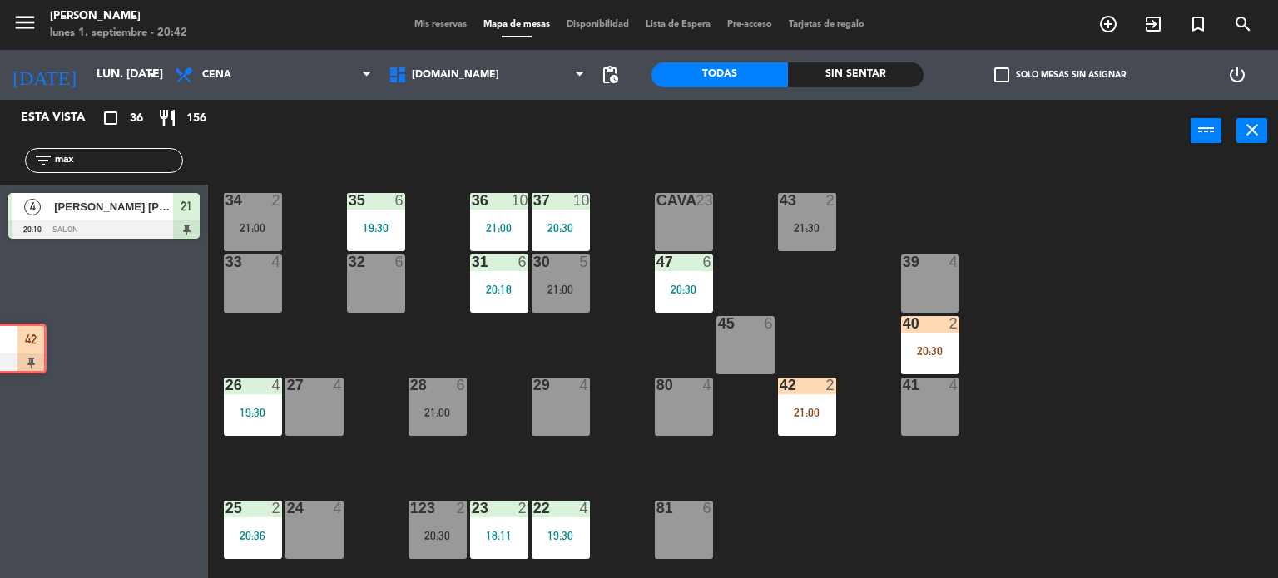
drag, startPoint x: 153, startPoint y: 287, endPoint x: 877, endPoint y: 352, distance: 726.5
click at [1, 356] on div "Esta vista crop_square 36 restaurant 156 filter_list max 4 [PERSON_NAME] [PERSO…" at bounding box center [104, 339] width 208 height 478
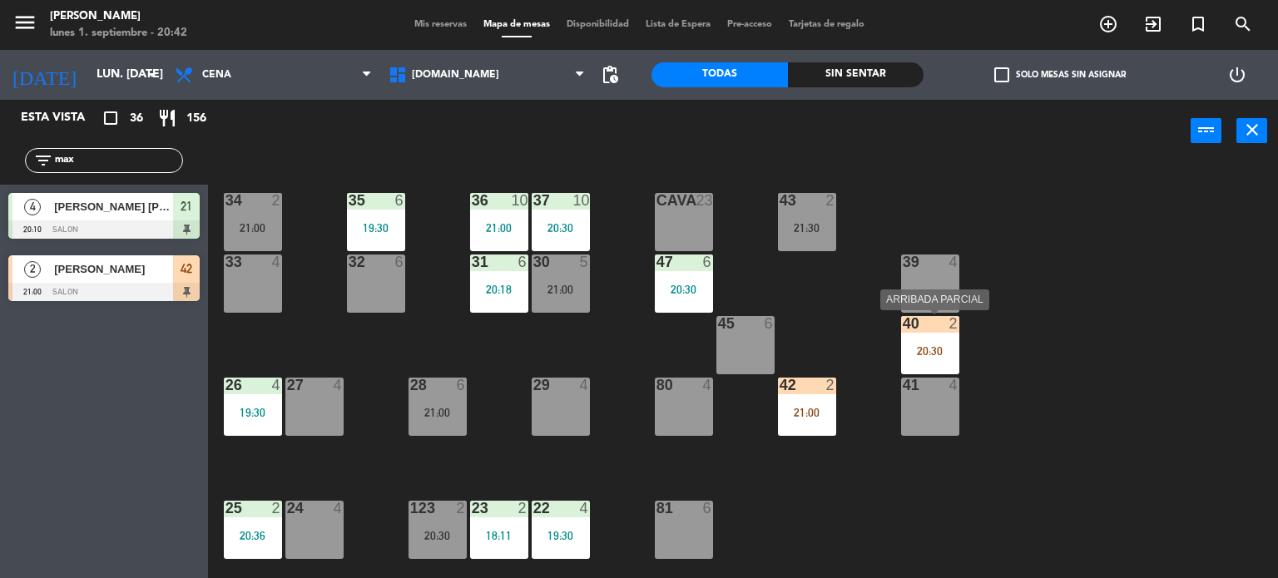
click at [934, 345] on div "20:30" at bounding box center [930, 351] width 58 height 12
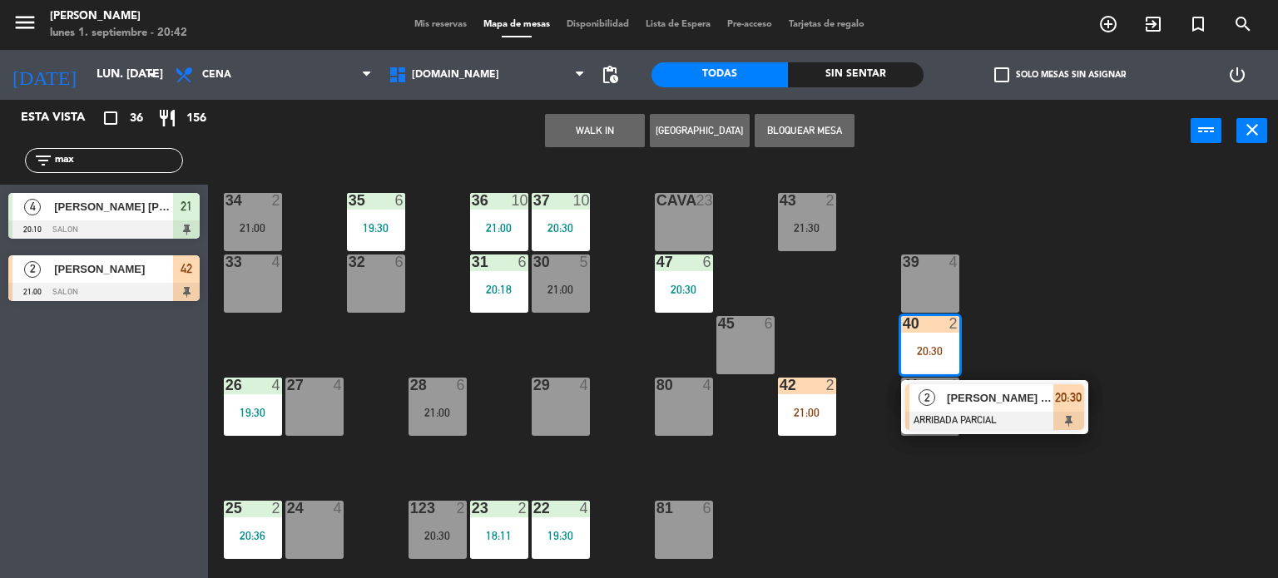
drag, startPoint x: 1056, startPoint y: 312, endPoint x: 829, endPoint y: 412, distance: 248.0
click at [1055, 312] on div "34 2 21:00 35 6 19:30 36 10 21:00 43 2 21:30 37 10 20:30 CAVA 23 33 4 32 6 31 6…" at bounding box center [748, 371] width 1057 height 416
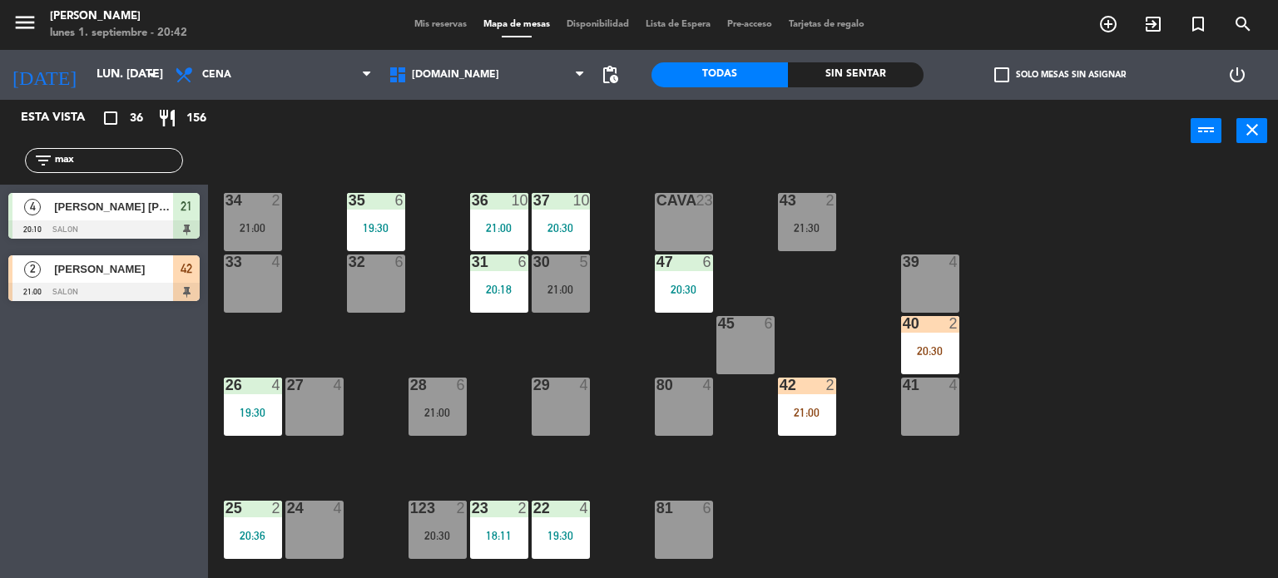
click at [809, 415] on div "21:00" at bounding box center [807, 413] width 58 height 12
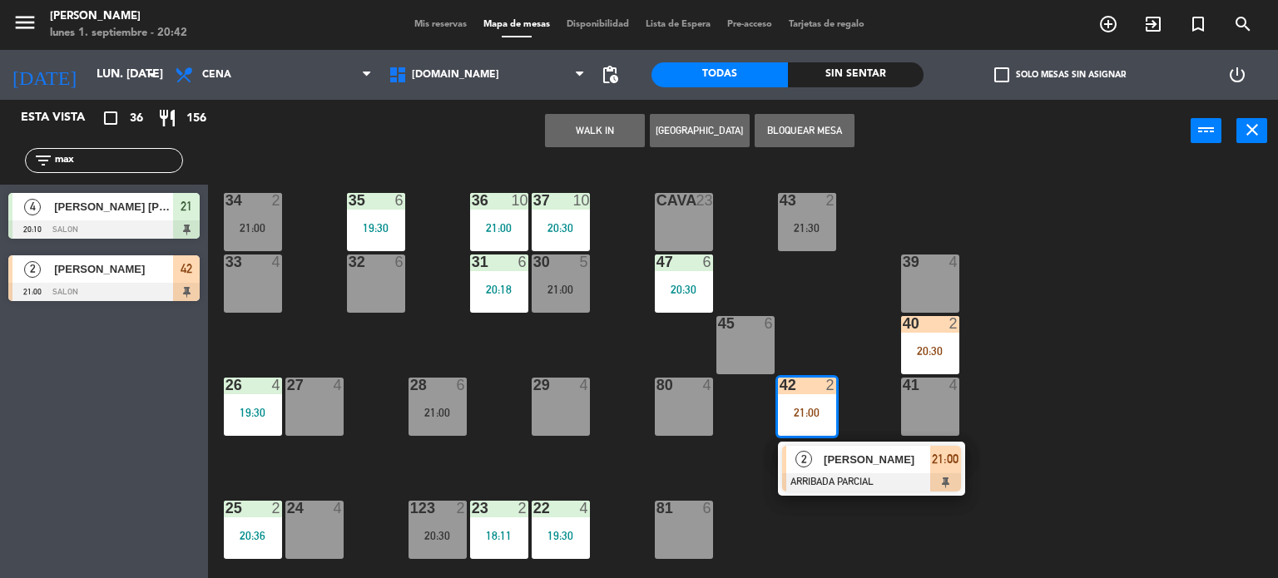
click at [857, 325] on div "34 2 21:00 35 6 19:30 36 10 21:00 43 2 21:30 37 10 20:30 CAVA 23 33 4 32 6 31 6…" at bounding box center [748, 371] width 1057 height 416
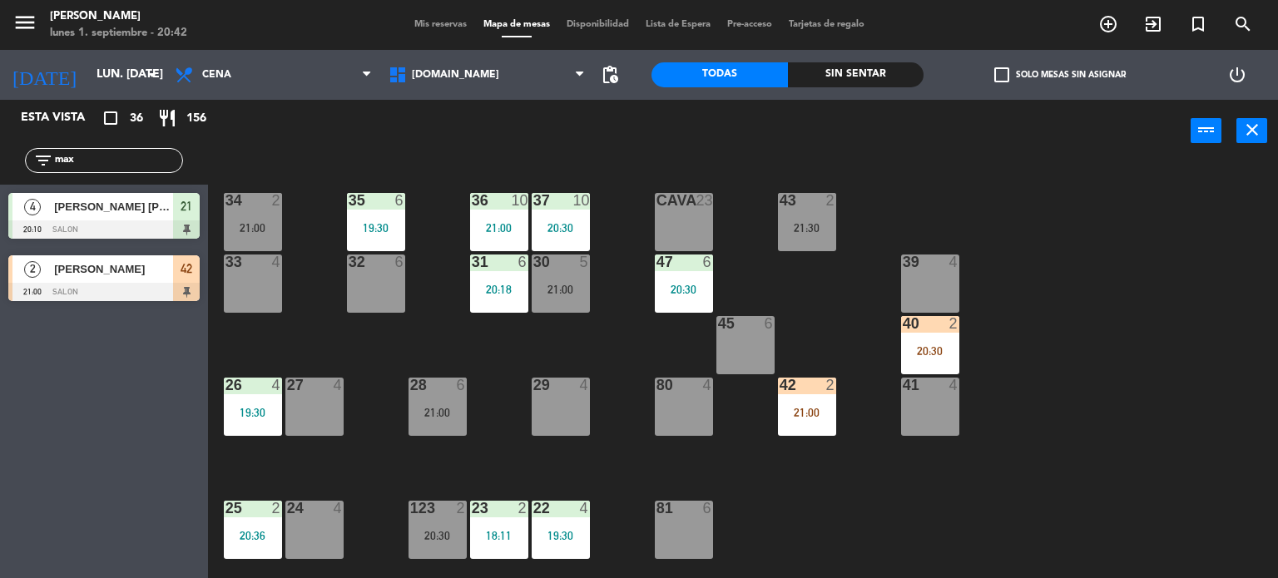
drag, startPoint x: 87, startPoint y: 161, endPoint x: 0, endPoint y: 156, distance: 86.7
click at [0, 156] on div "filter_list max" at bounding box center [104, 160] width 208 height 48
